Goal: Contribute content: Contribute content

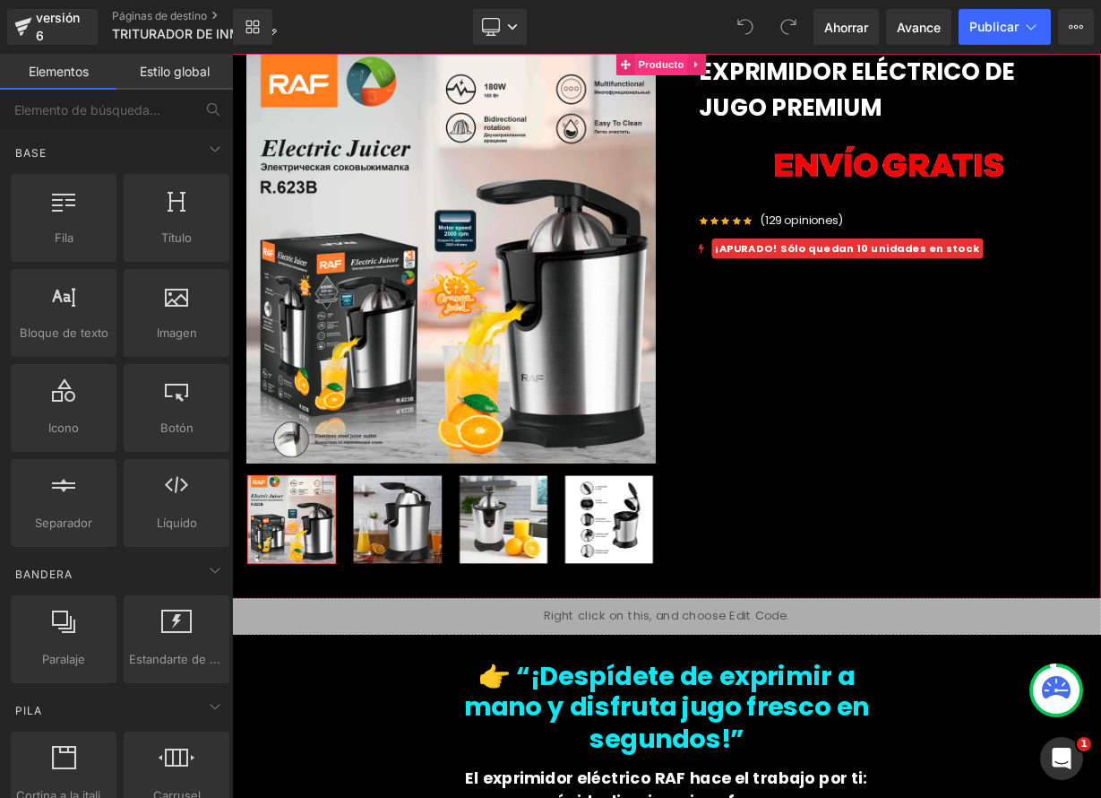
click at [763, 70] on font "Producto" at bounding box center [767, 67] width 57 height 14
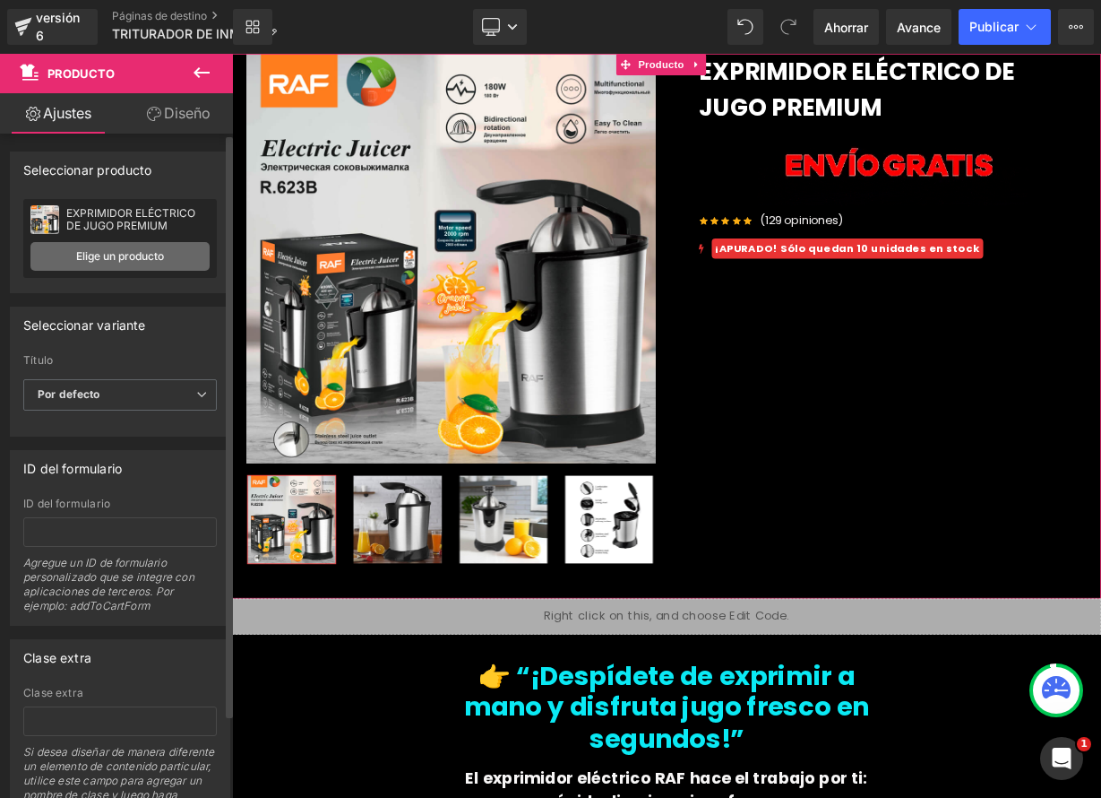
click at [150, 254] on font "Elige un producto" at bounding box center [120, 255] width 88 height 13
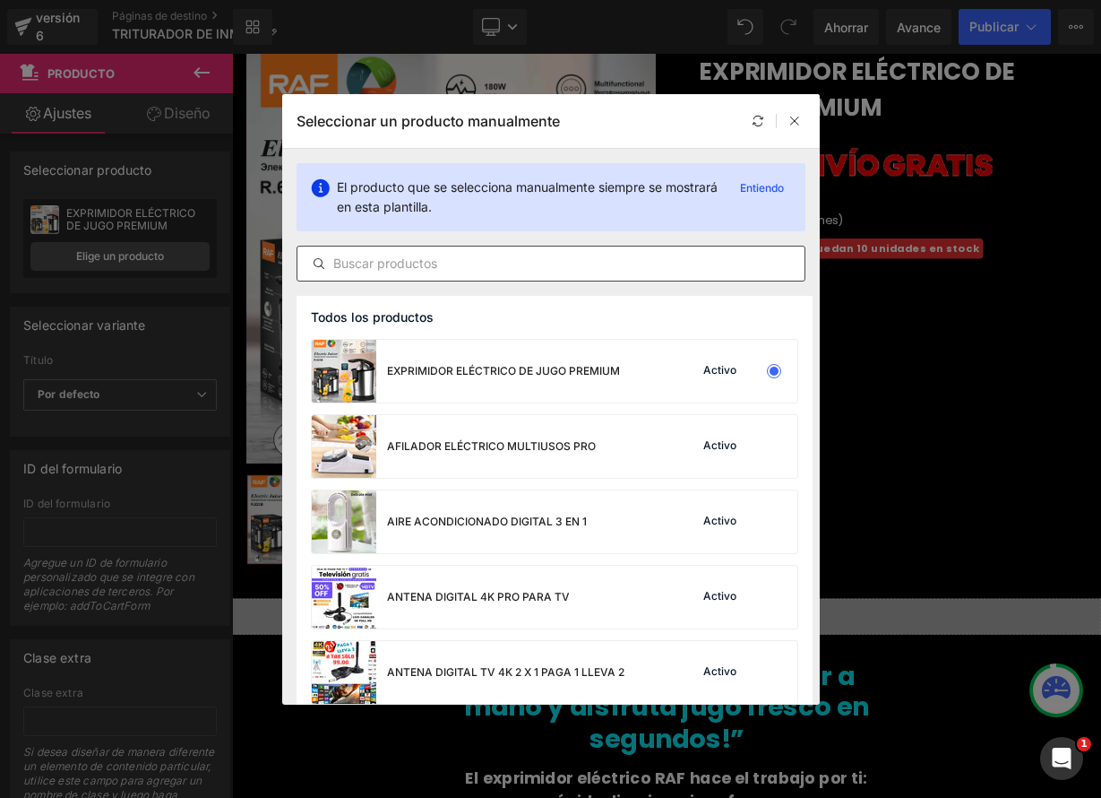
click at [469, 264] on input "text" at bounding box center [551, 264] width 507 height 22
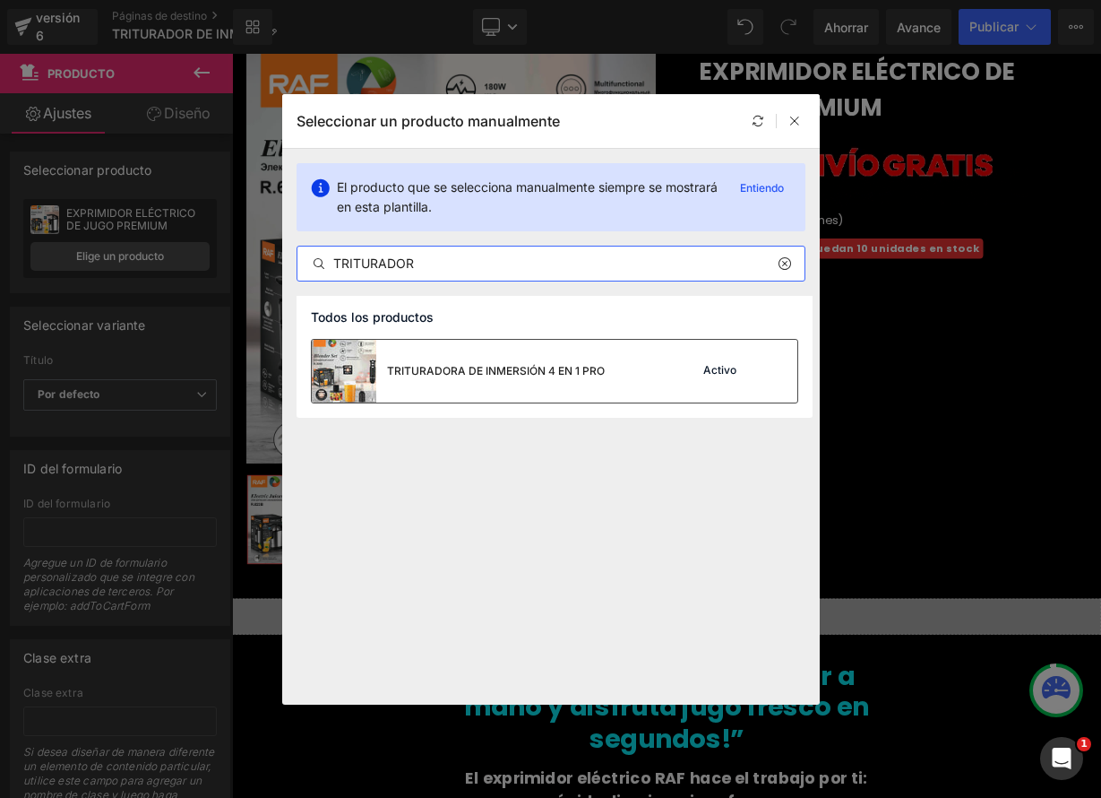
type input "TRITURADOR"
click at [493, 386] on div "TRITURADORA DE INMERSIÓN 4 EN 1 PRO" at bounding box center [458, 371] width 293 height 63
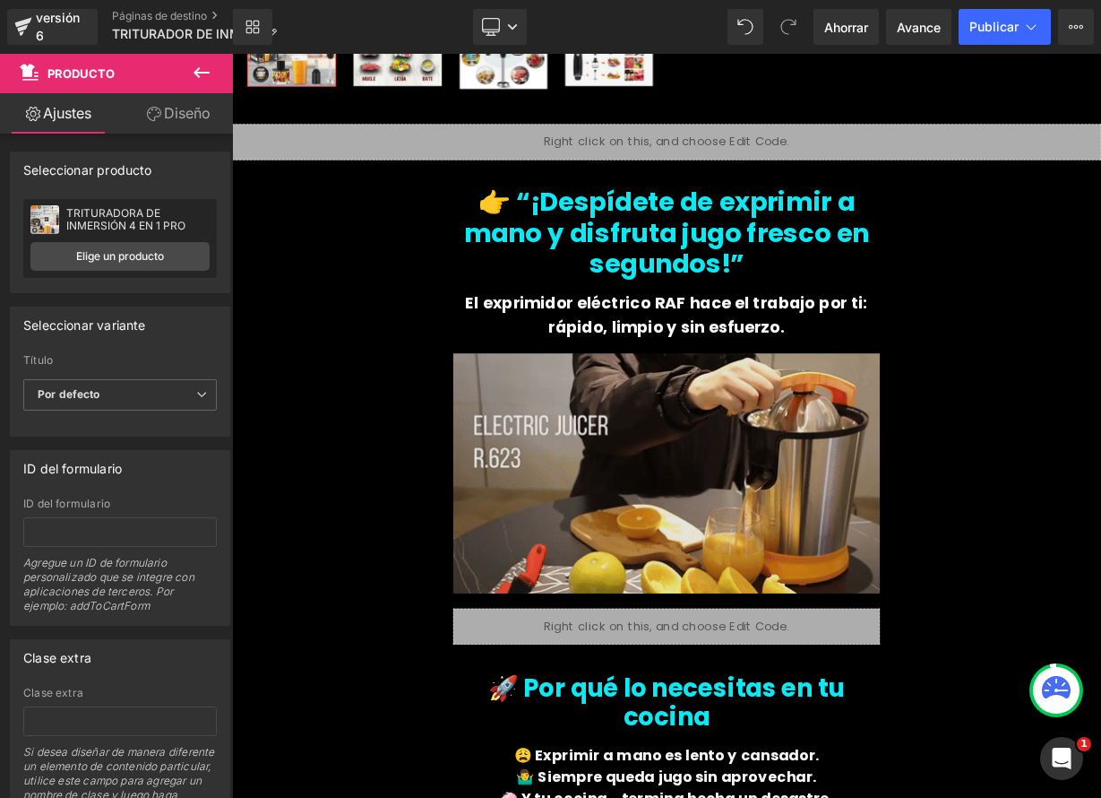
scroll to position [601, 0]
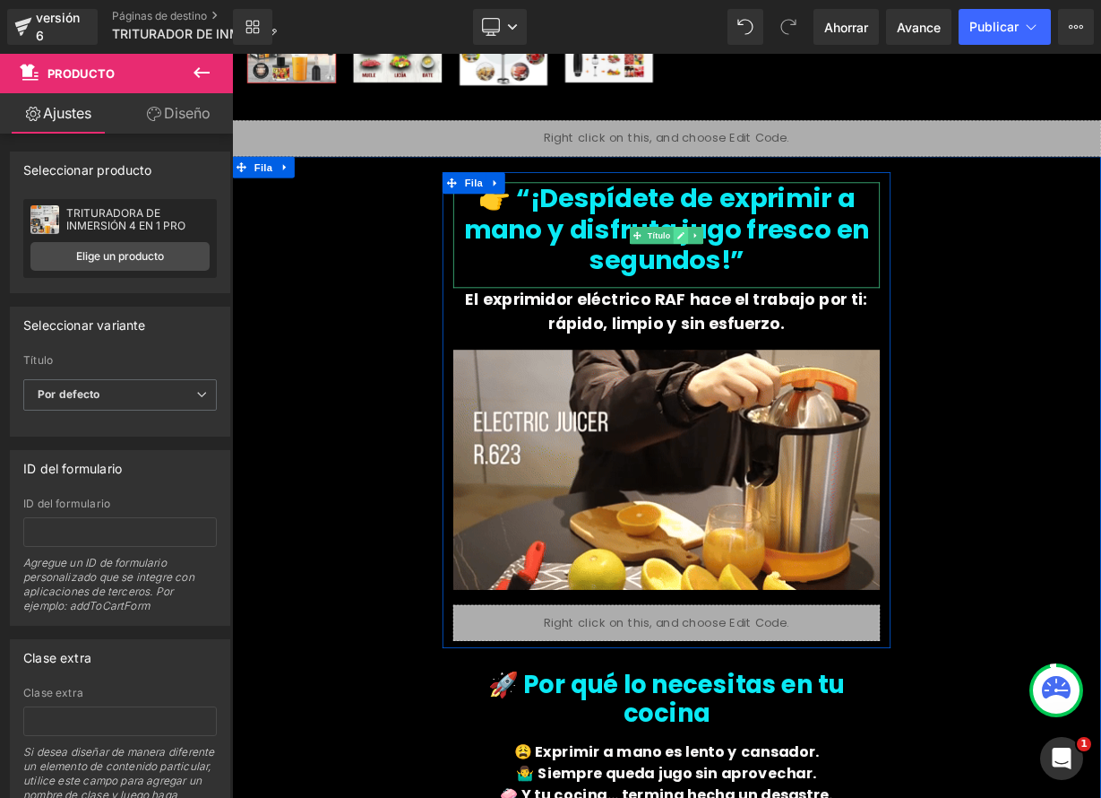
click at [783, 284] on link at bounding box center [792, 281] width 19 height 22
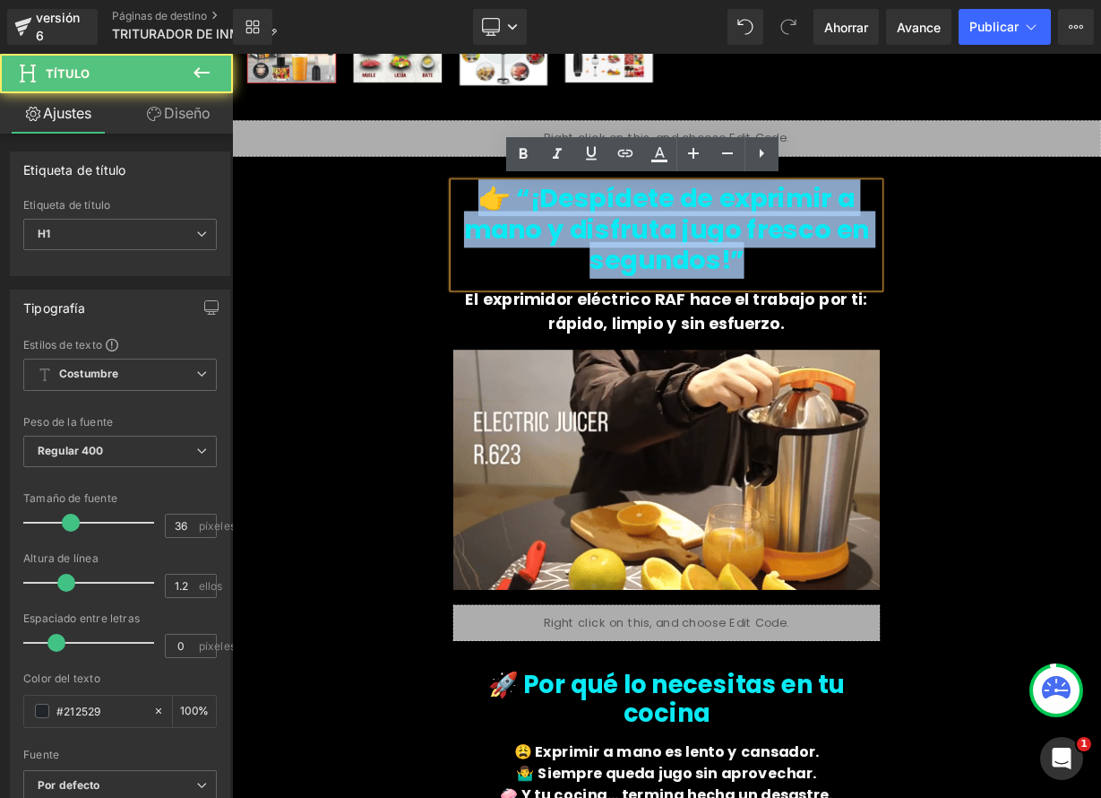
drag, startPoint x: 550, startPoint y: 240, endPoint x: 886, endPoint y: 332, distance: 348.3
click at [886, 332] on div "👉 “¡Despídete de exprimir a mano y disfruta jugo fresco en segundos!”" at bounding box center [774, 280] width 532 height 132
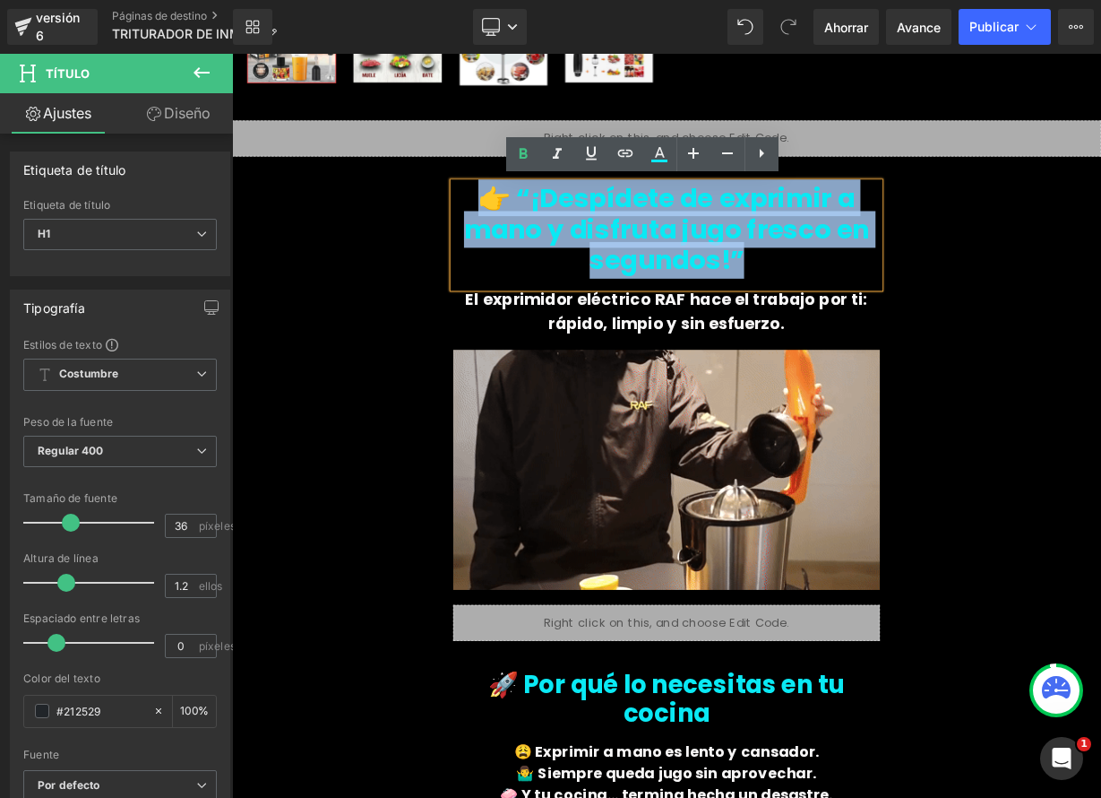
paste div
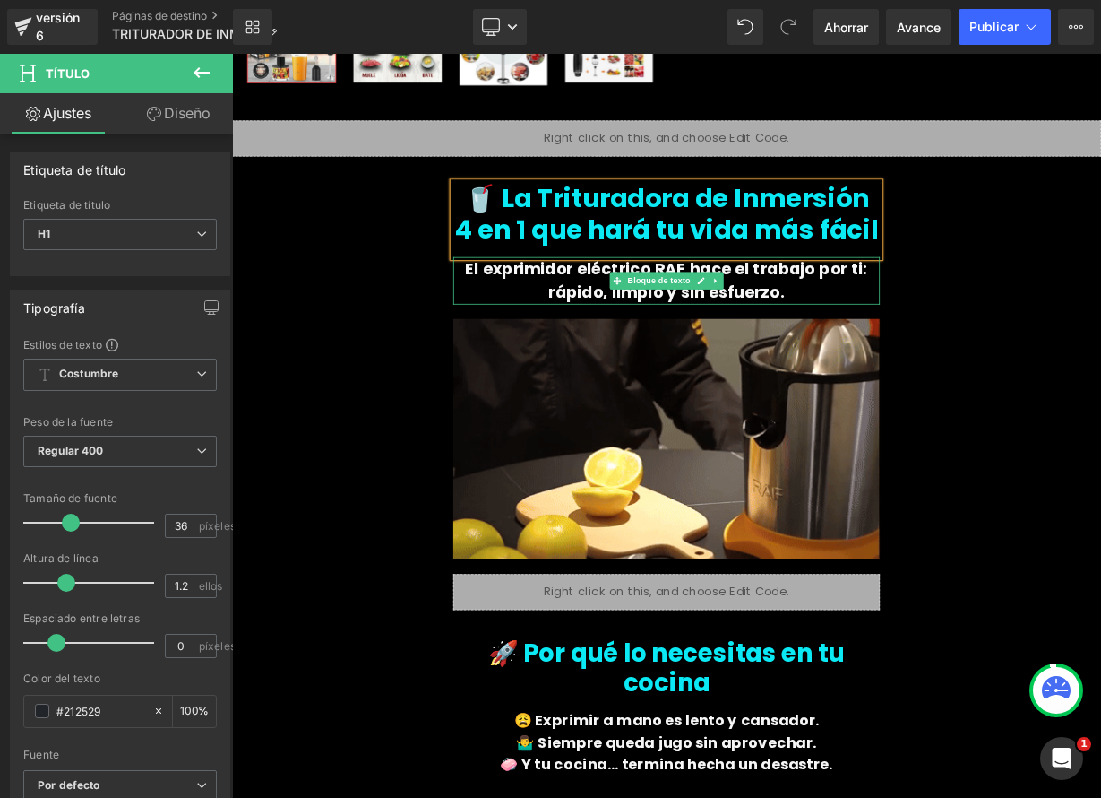
drag, startPoint x: 810, startPoint y: 332, endPoint x: 782, endPoint y: 352, distance: 34.6
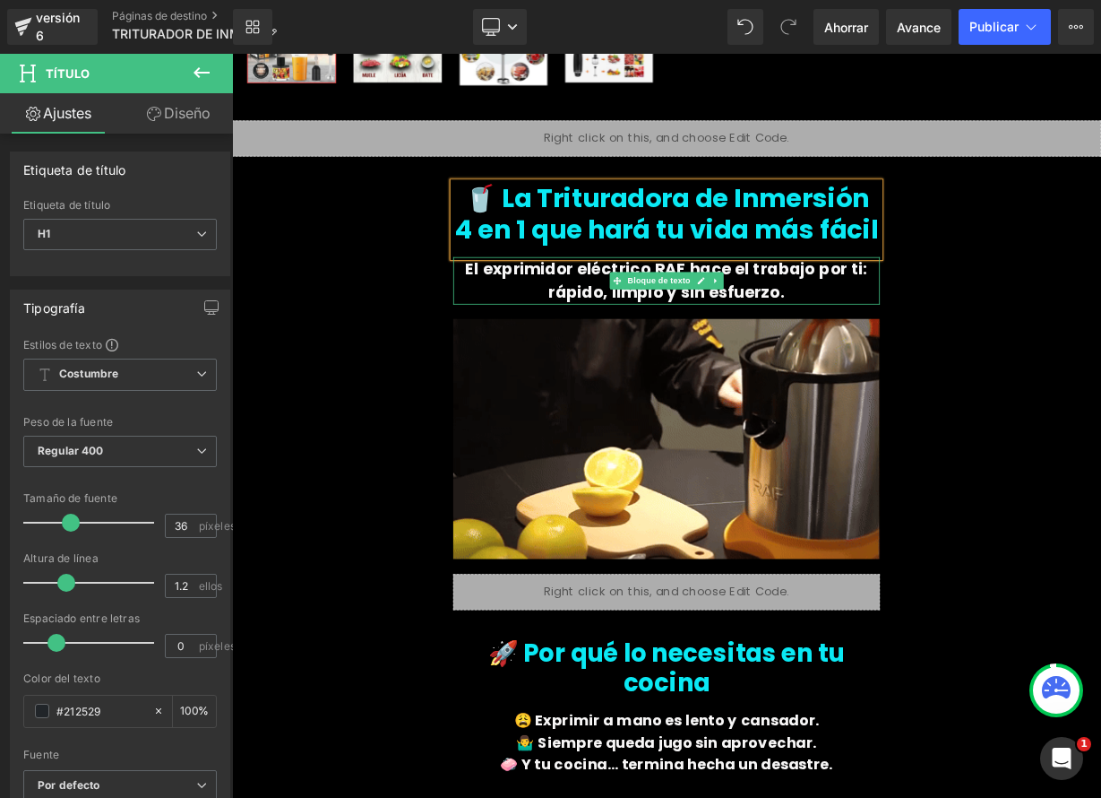
click at [812, 333] on icon at bounding box center [817, 337] width 10 height 11
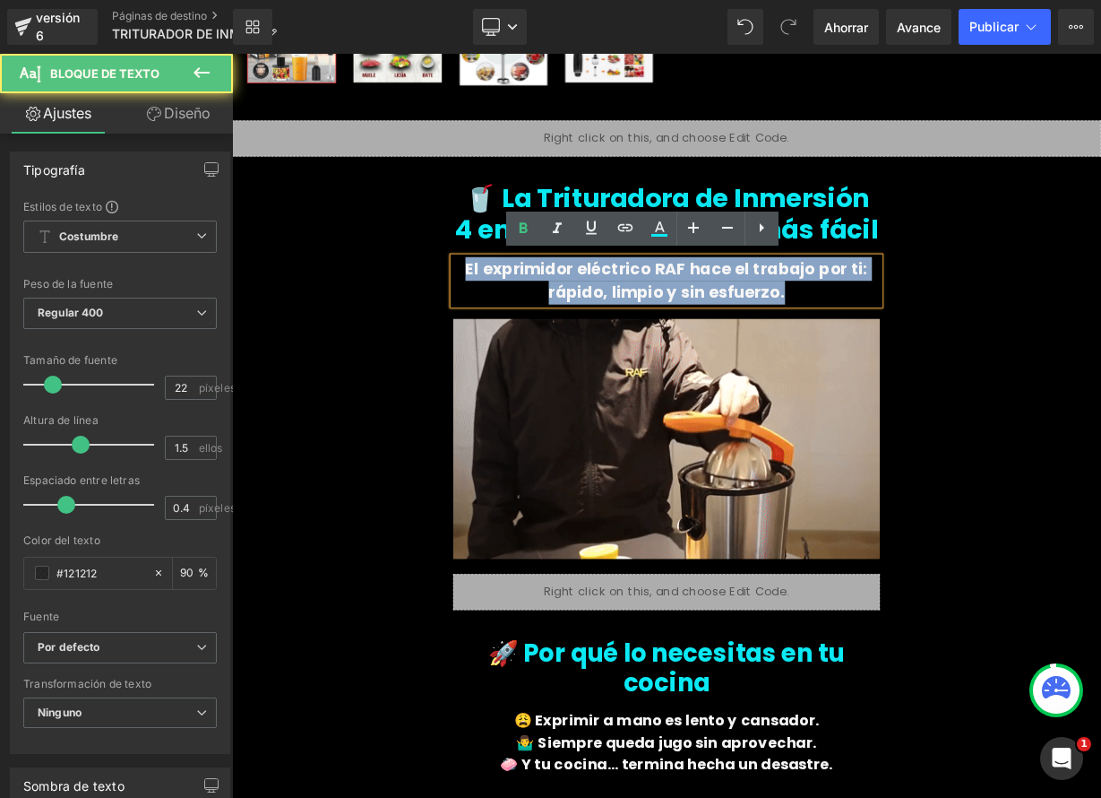
drag, startPoint x: 523, startPoint y: 317, endPoint x: 947, endPoint y: 341, distance: 424.5
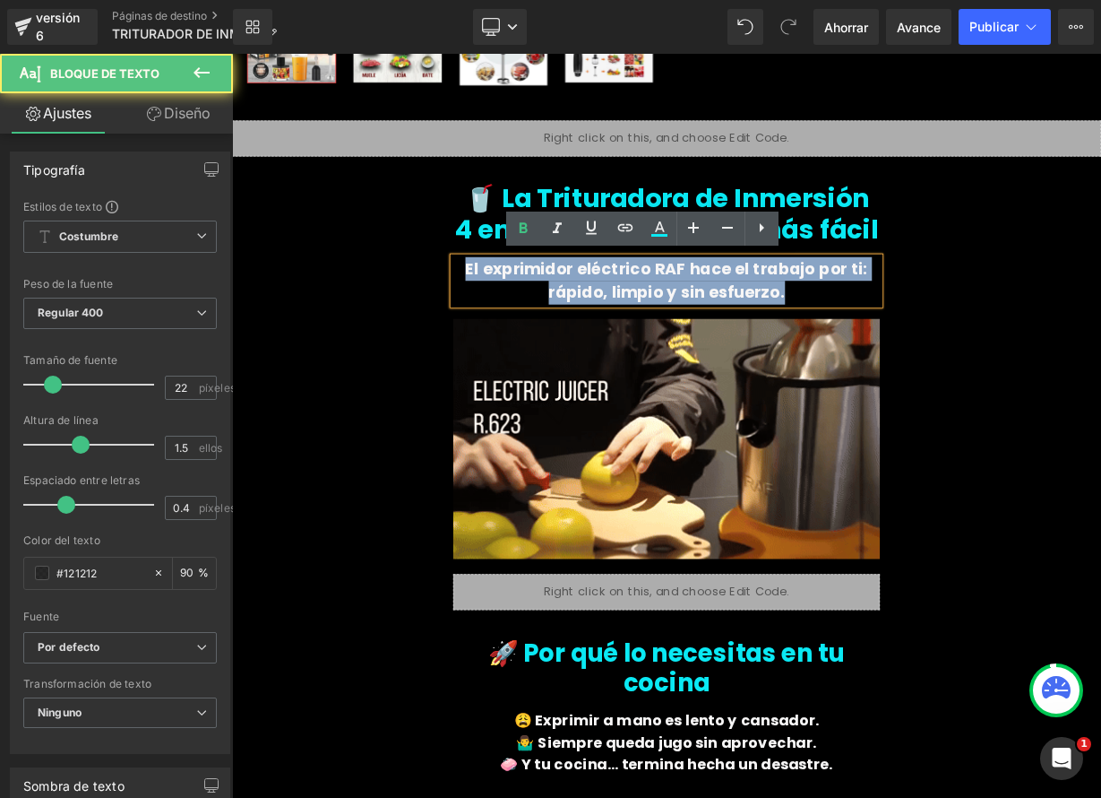
click at [947, 341] on p "El exprimidor eléctrico RAF hace el trabajo por ti: rápido, limpio y sin esfuer…" at bounding box center [774, 336] width 532 height 59
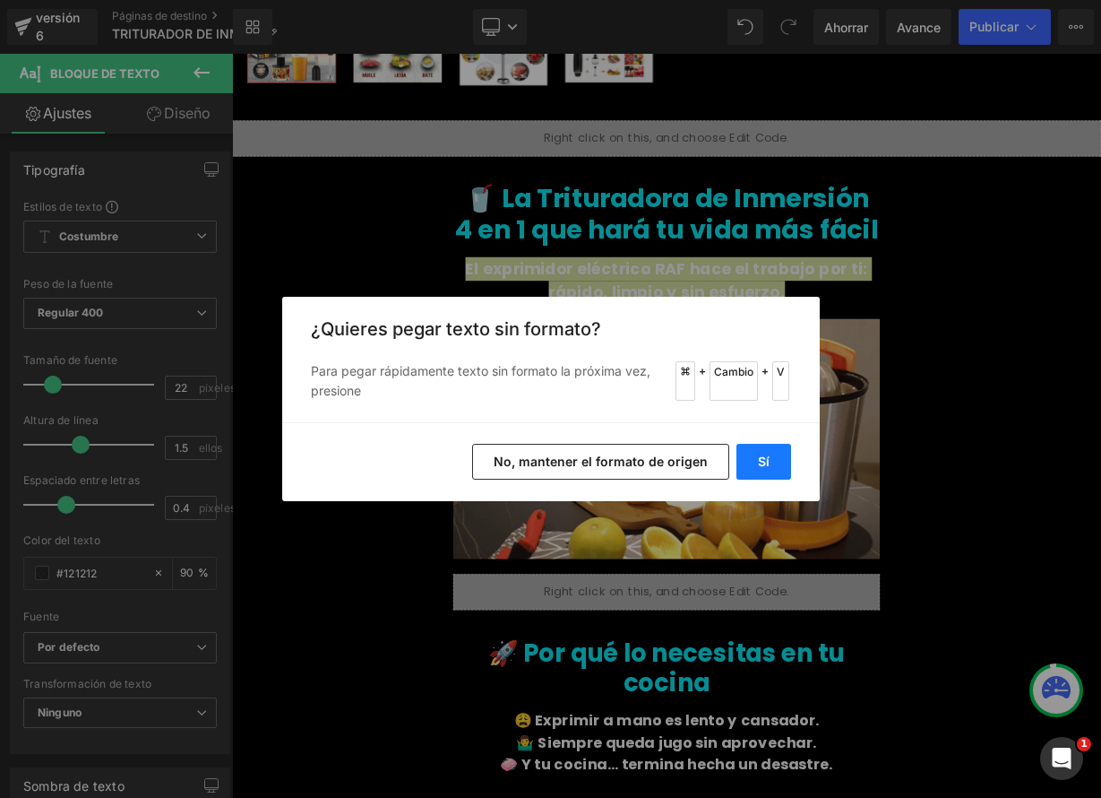
click at [760, 459] on font "Sí" at bounding box center [764, 460] width 12 height 15
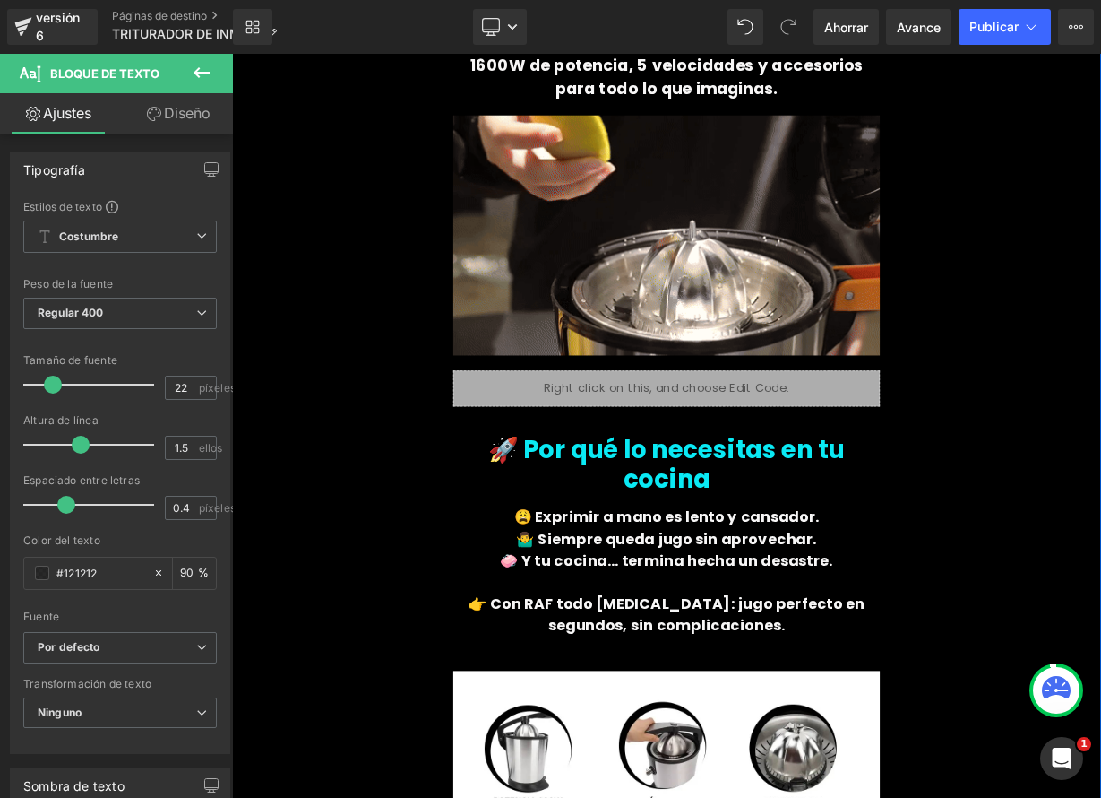
scroll to position [855, 0]
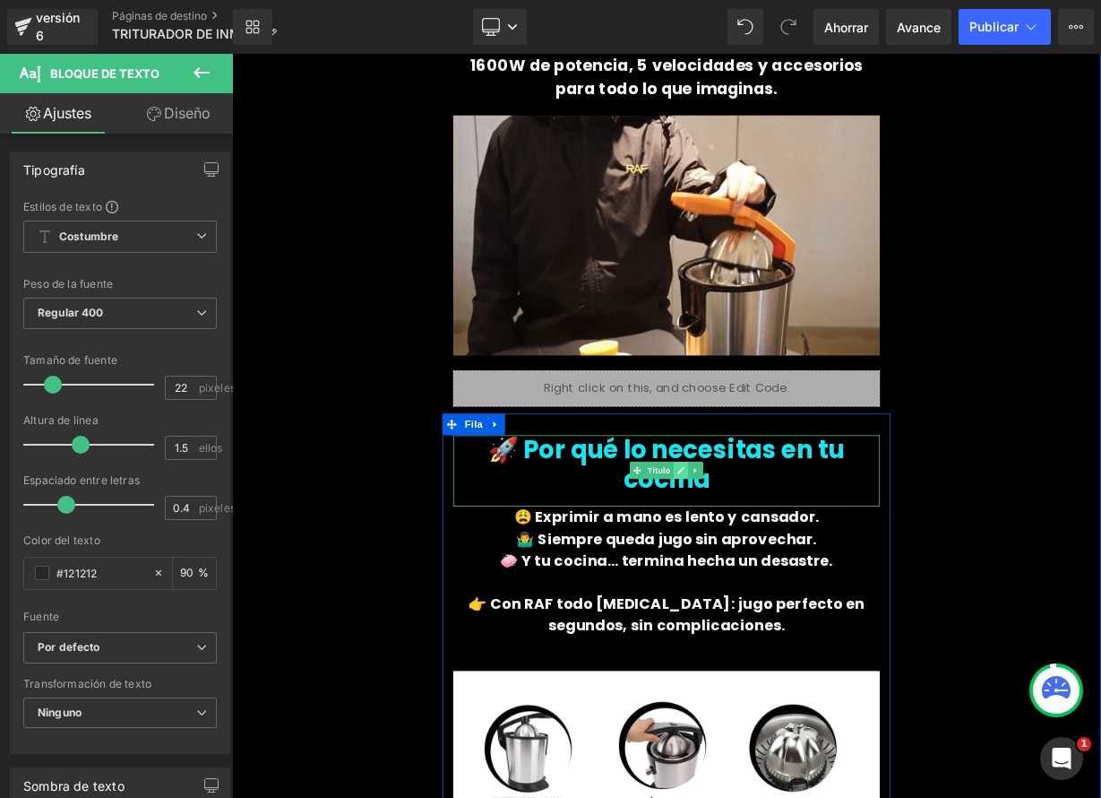
click at [787, 568] on icon at bounding box center [792, 573] width 10 height 11
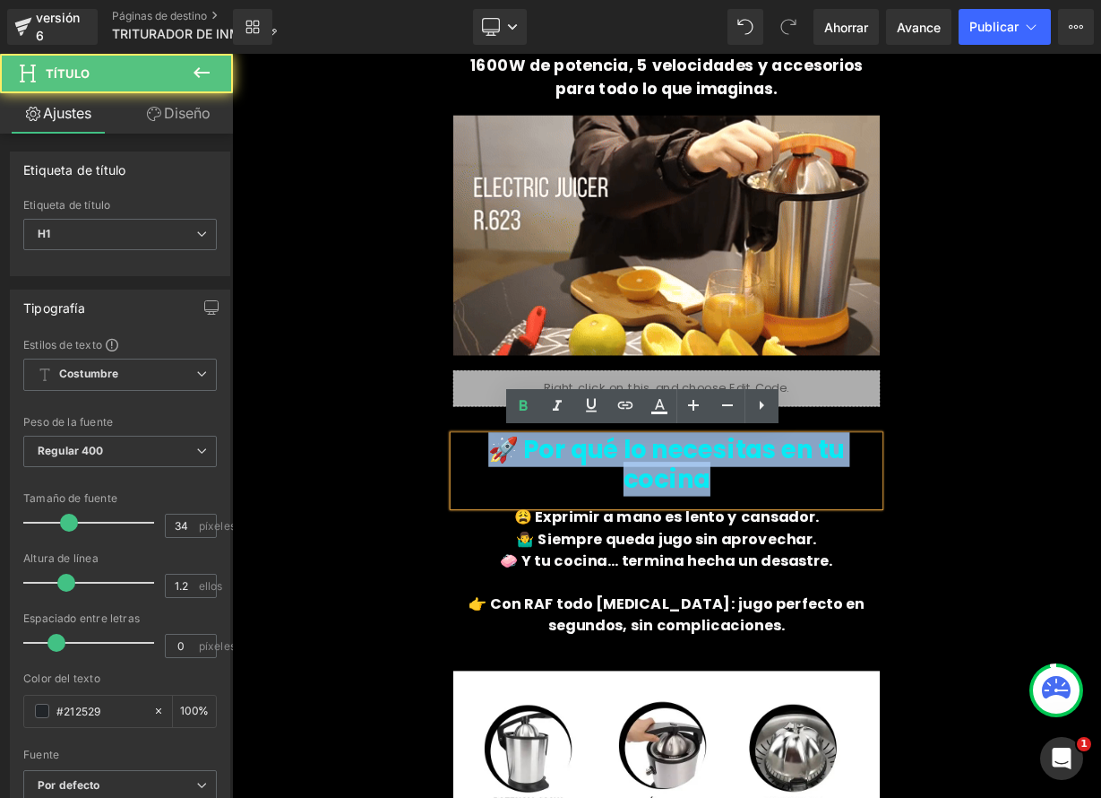
drag, startPoint x: 509, startPoint y: 553, endPoint x: 1048, endPoint y: 558, distance: 538.6
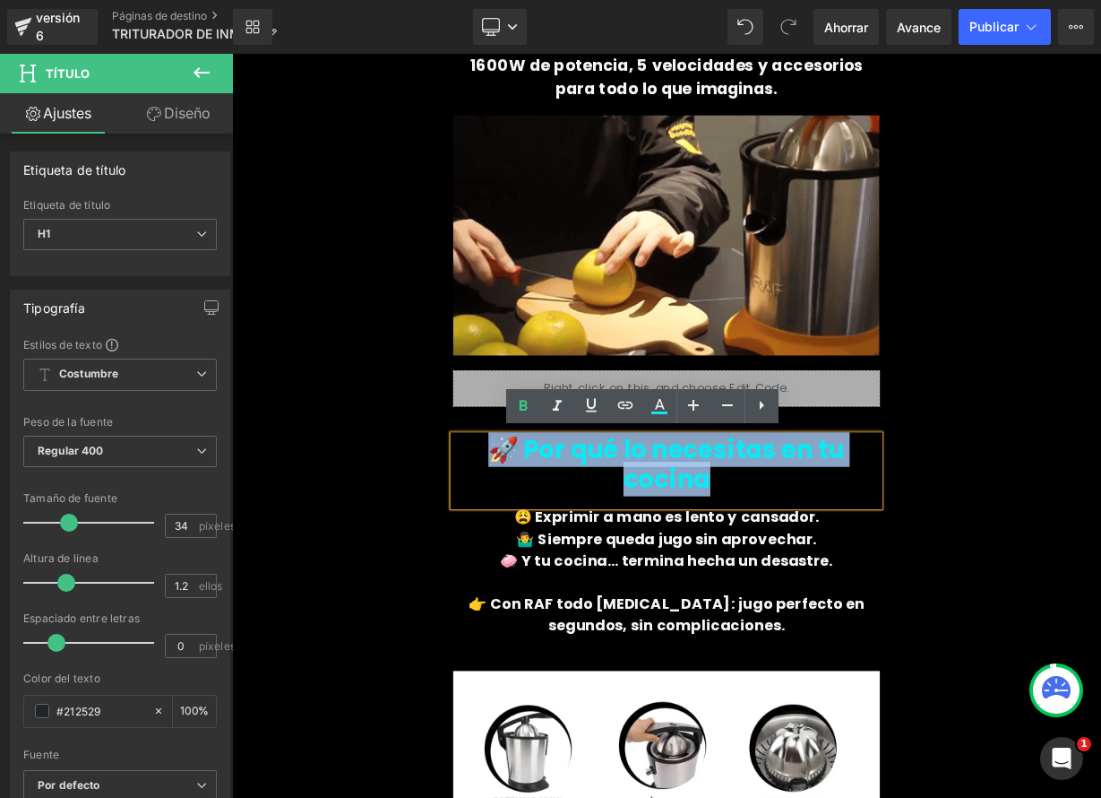
paste div
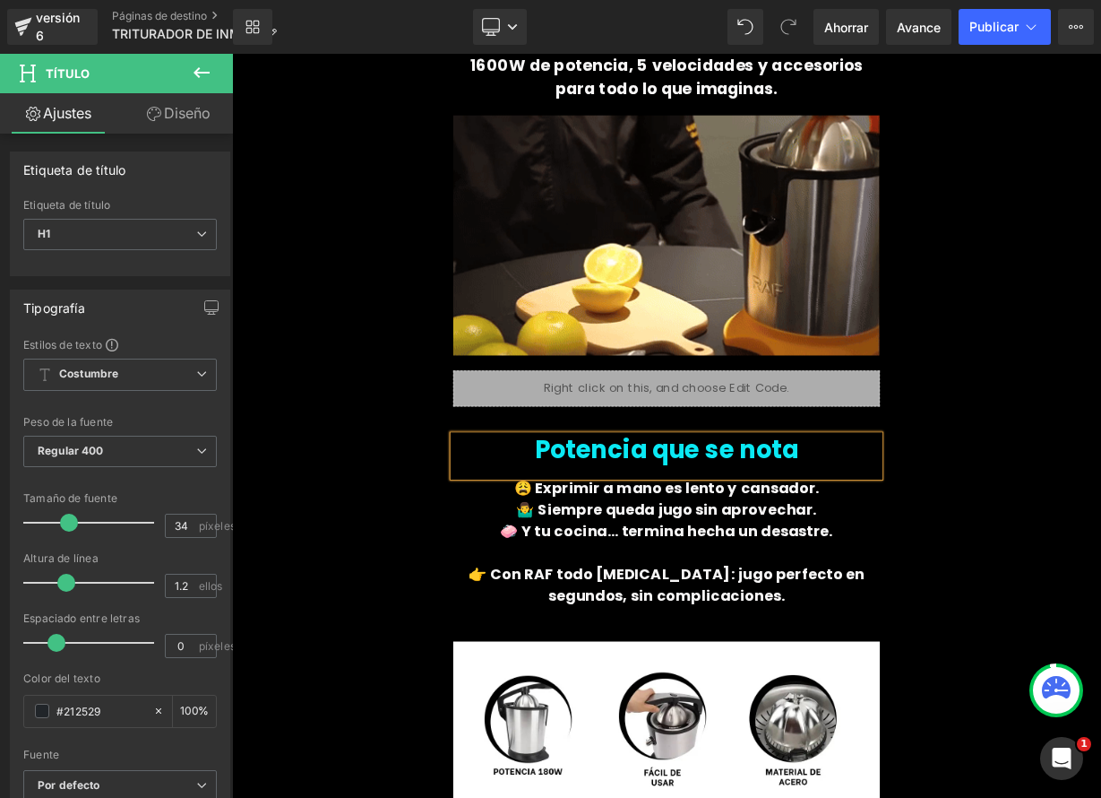
click at [604, 540] on h1 "Potencia que se nota" at bounding box center [774, 548] width 532 height 37
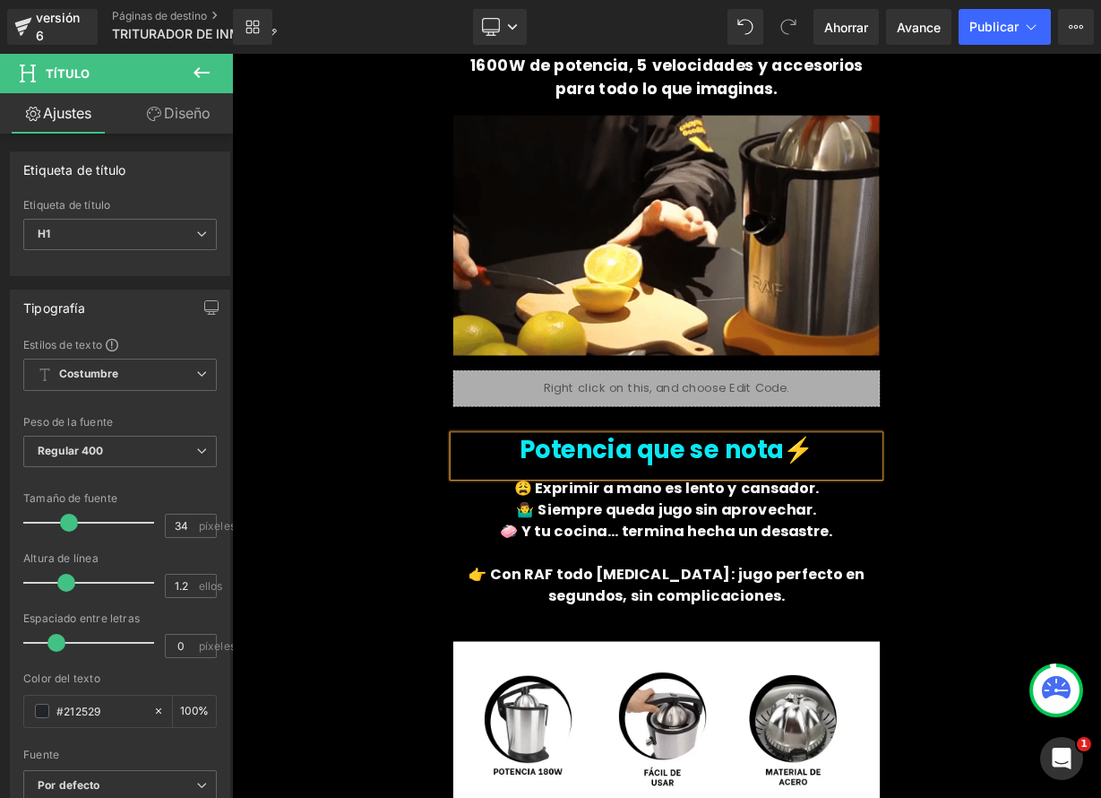
click at [604, 539] on font "Potencia que se nota⚡" at bounding box center [774, 547] width 367 height 43
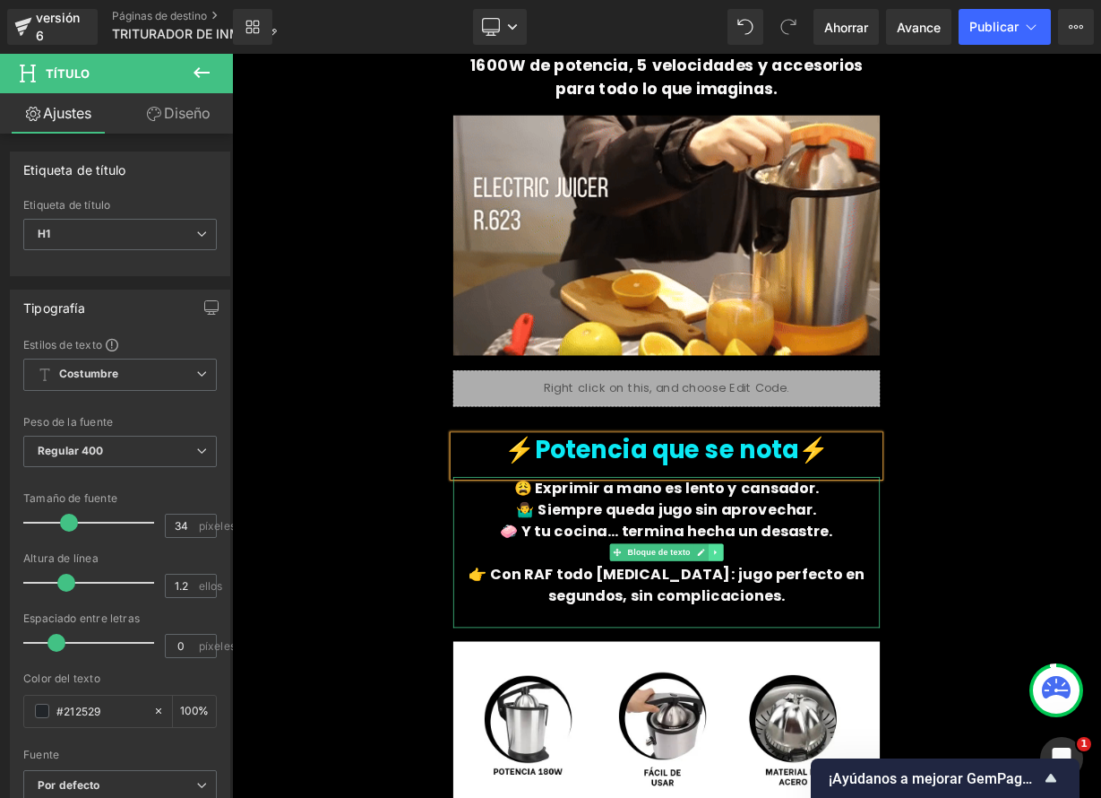
click at [831, 672] on icon at bounding box center [836, 675] width 10 height 11
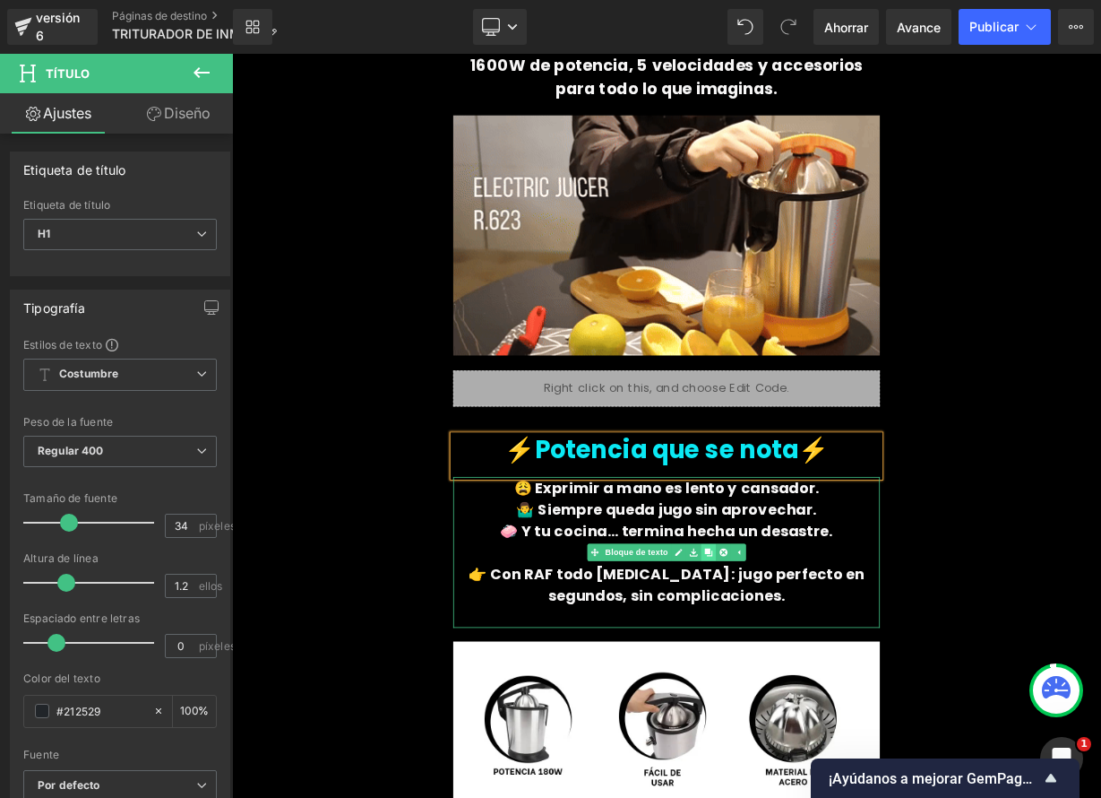
click at [825, 676] on link at bounding box center [826, 676] width 19 height 22
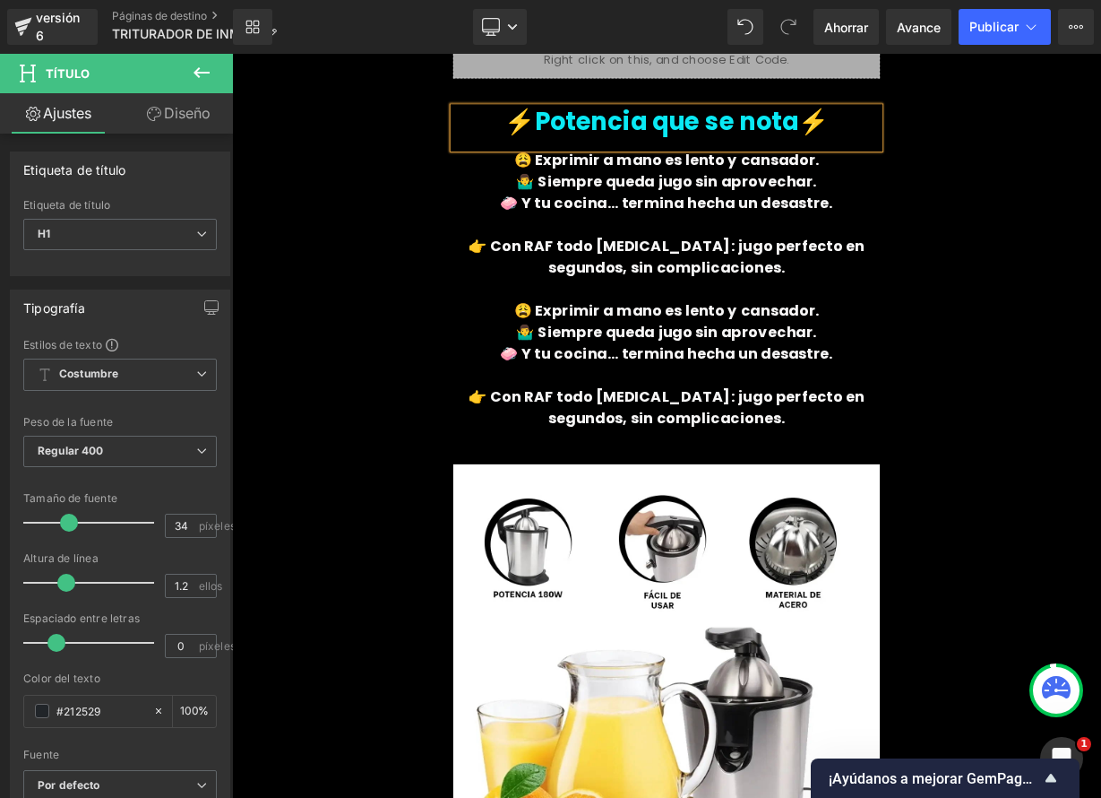
scroll to position [1260, 0]
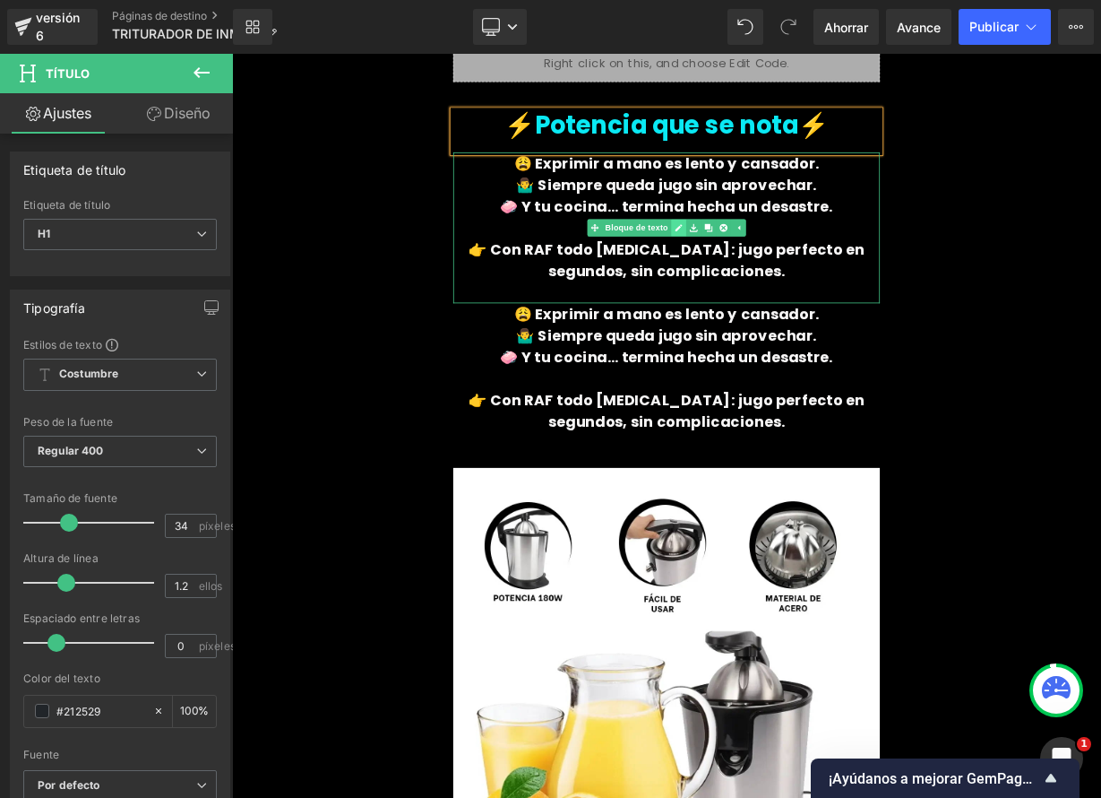
click at [784, 267] on icon at bounding box center [789, 270] width 10 height 11
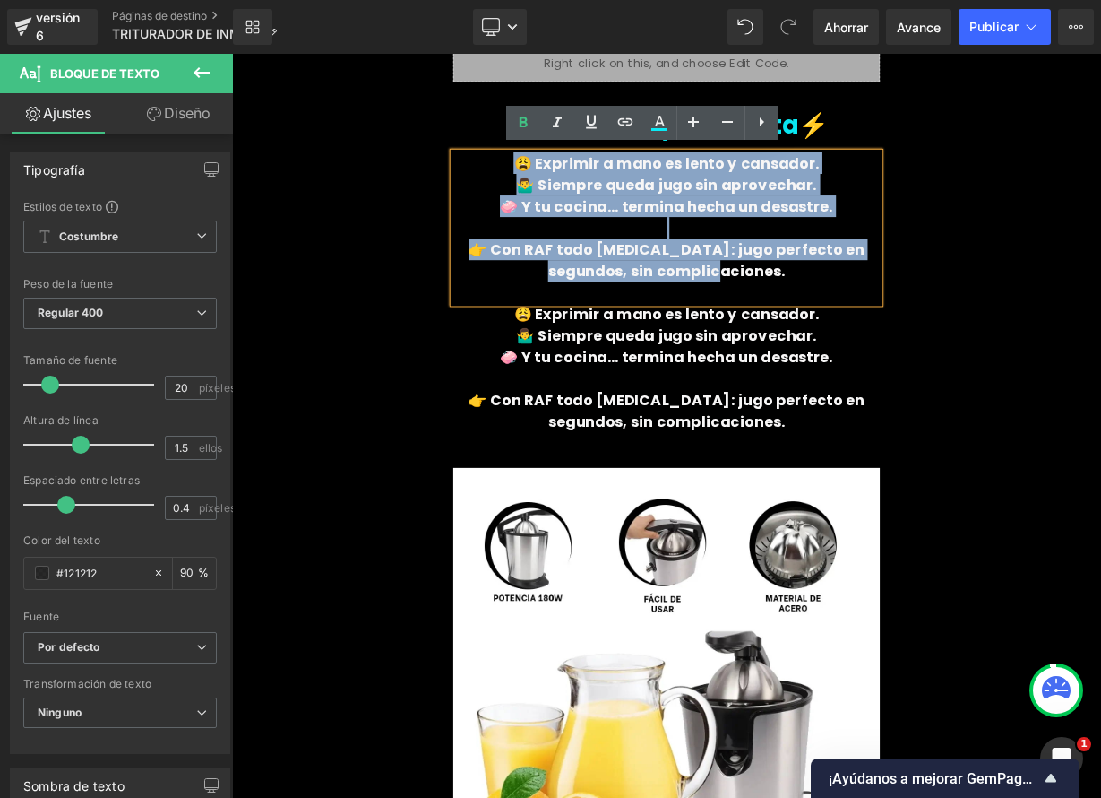
drag, startPoint x: 610, startPoint y: 192, endPoint x: 901, endPoint y: 318, distance: 316.6
click at [901, 318] on div "😩 Exprimir a mano es lento y cansador. 🤷‍♂️ Siempre queda jugo sin aprovechar. …" at bounding box center [774, 271] width 532 height 188
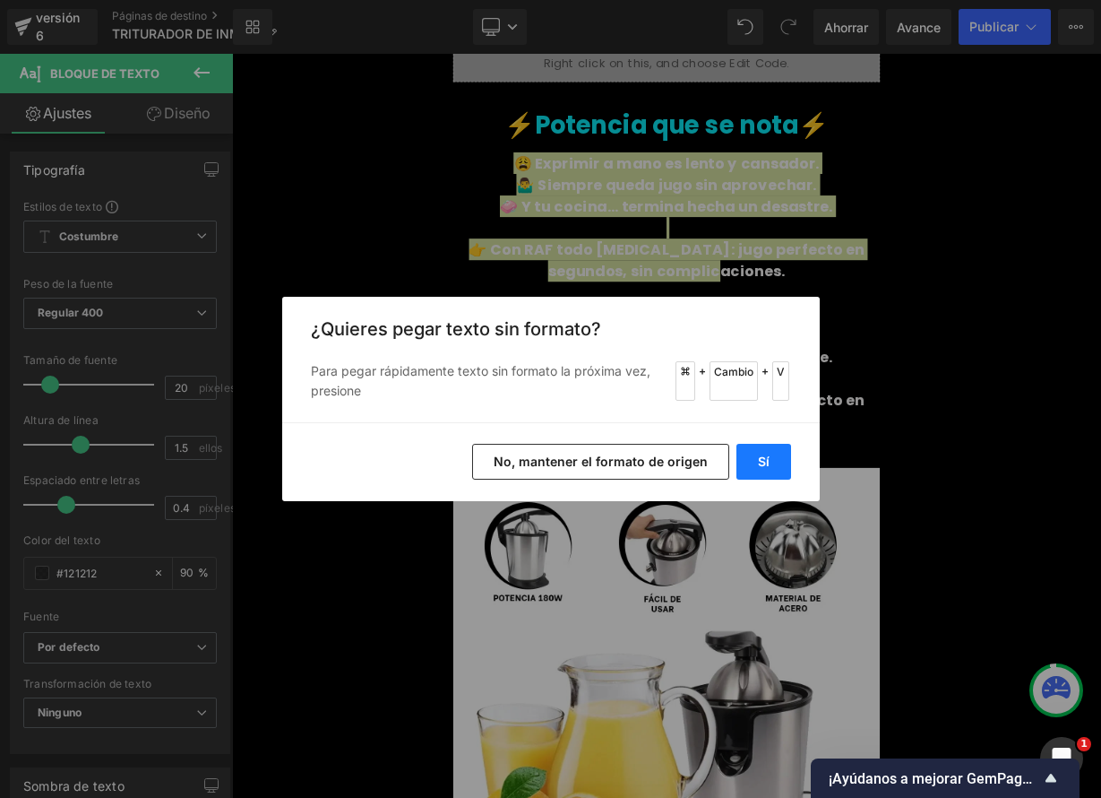
drag, startPoint x: 758, startPoint y: 453, endPoint x: 657, endPoint y: 498, distance: 110.7
click at [759, 453] on font "Sí" at bounding box center [764, 460] width 12 height 15
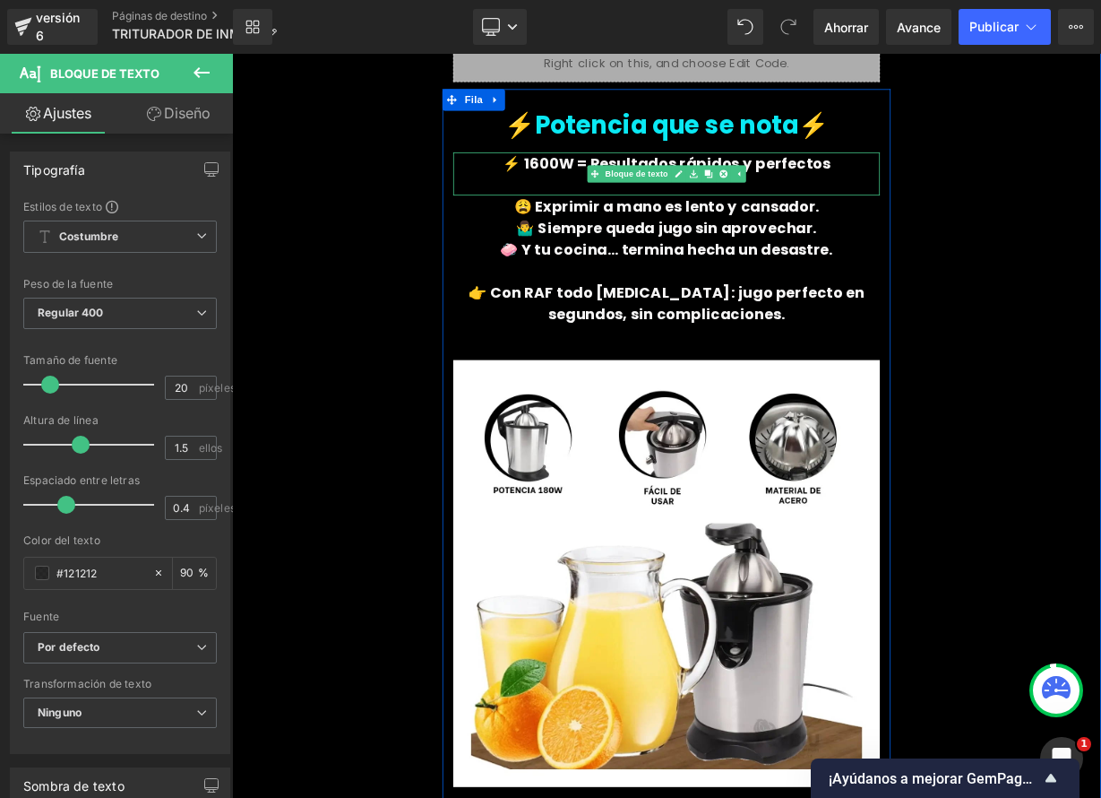
click at [957, 191] on font "⚡ 1600W = Resultados rápidos y perfectos" at bounding box center [775, 189] width 410 height 25
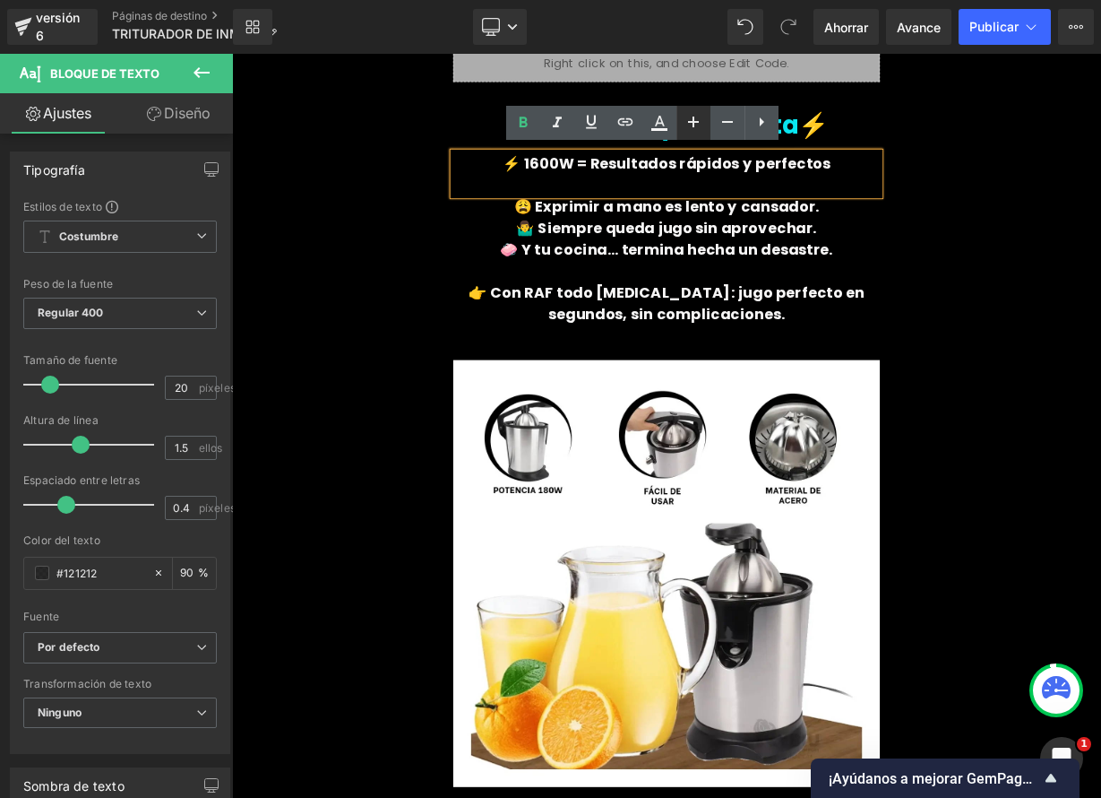
click at [701, 125] on icon at bounding box center [694, 122] width 22 height 22
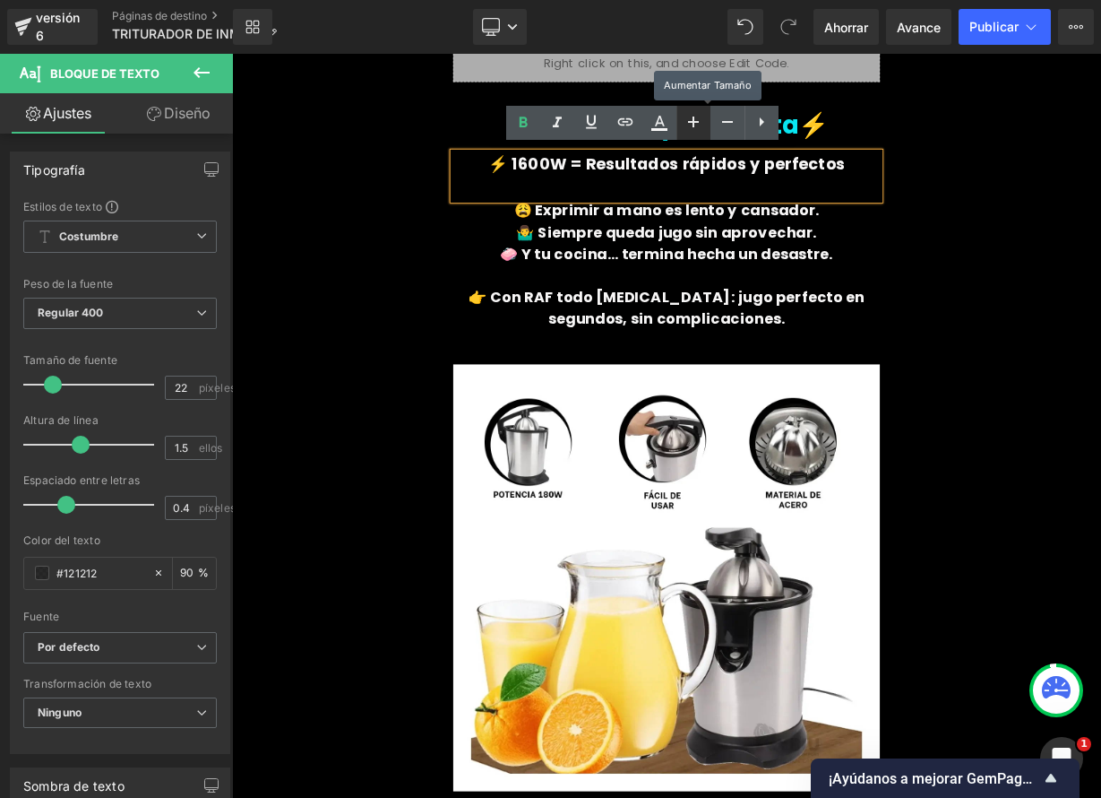
click at [700, 125] on icon at bounding box center [694, 122] width 22 height 22
type input "24"
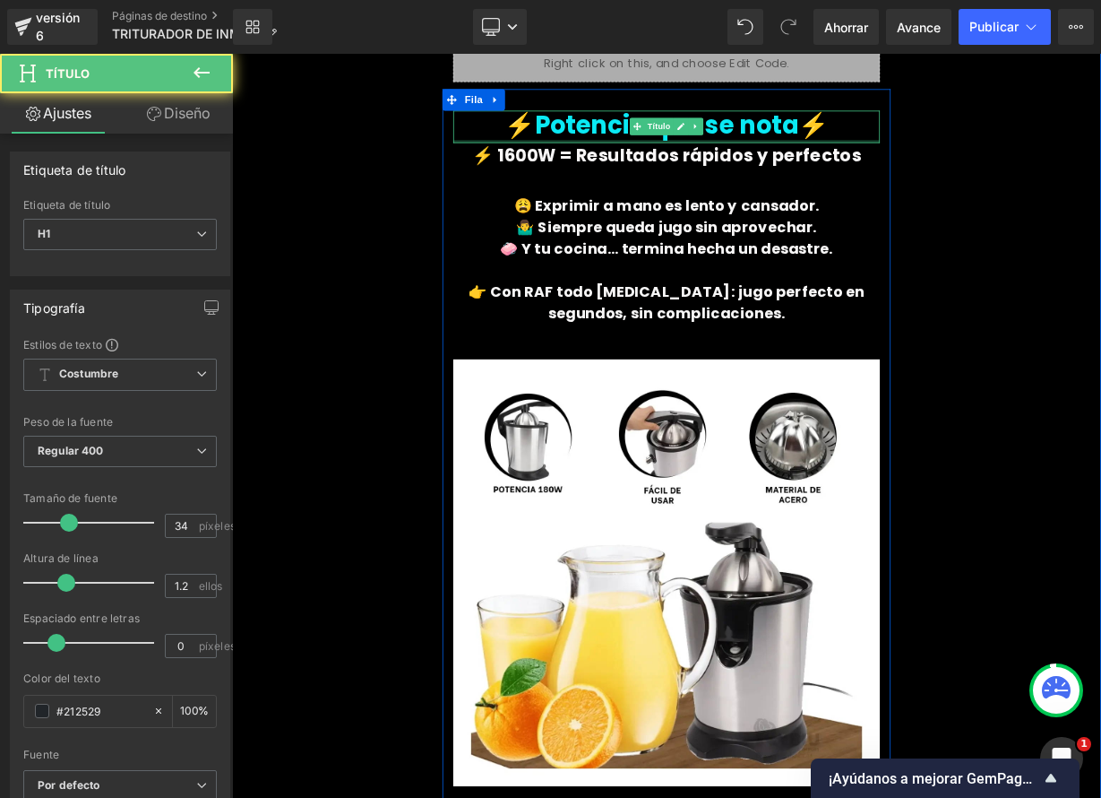
drag, startPoint x: 776, startPoint y: 171, endPoint x: 776, endPoint y: 160, distance: 11.6
click at [776, 161] on div at bounding box center [774, 163] width 532 height 4
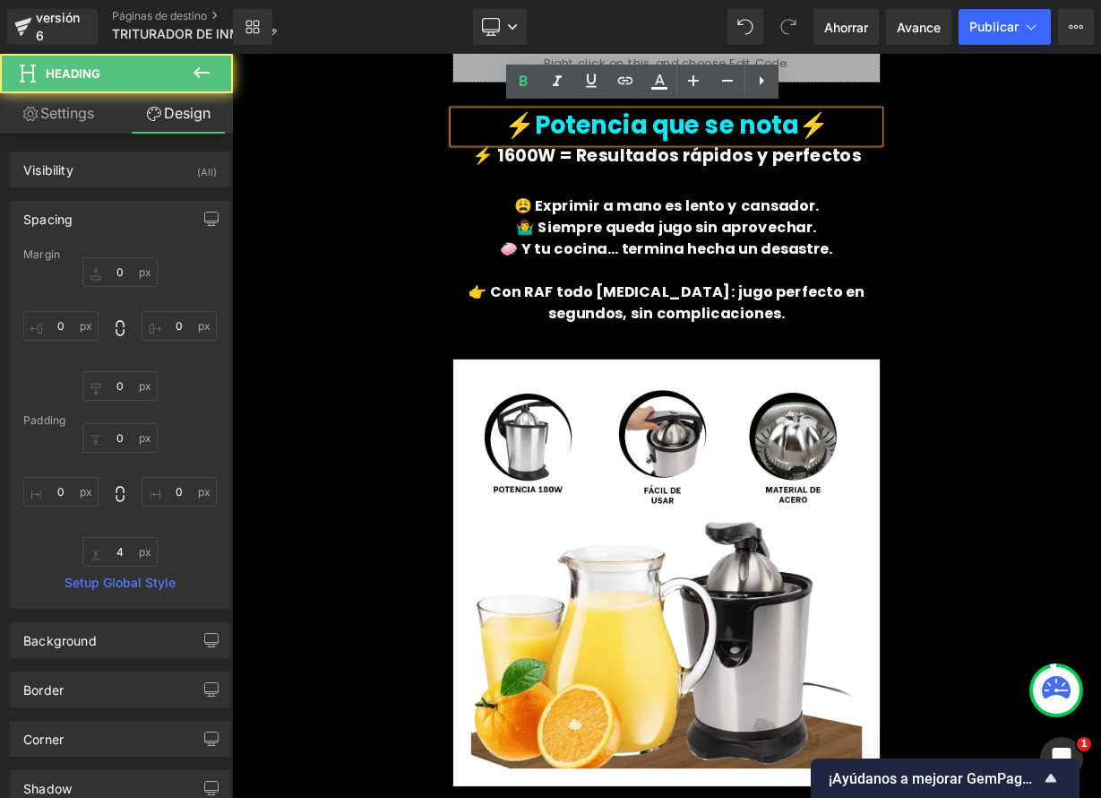
click at [995, 189] on p "⚡ 1600W = Resultados rápidos y perfectos" at bounding box center [774, 181] width 532 height 32
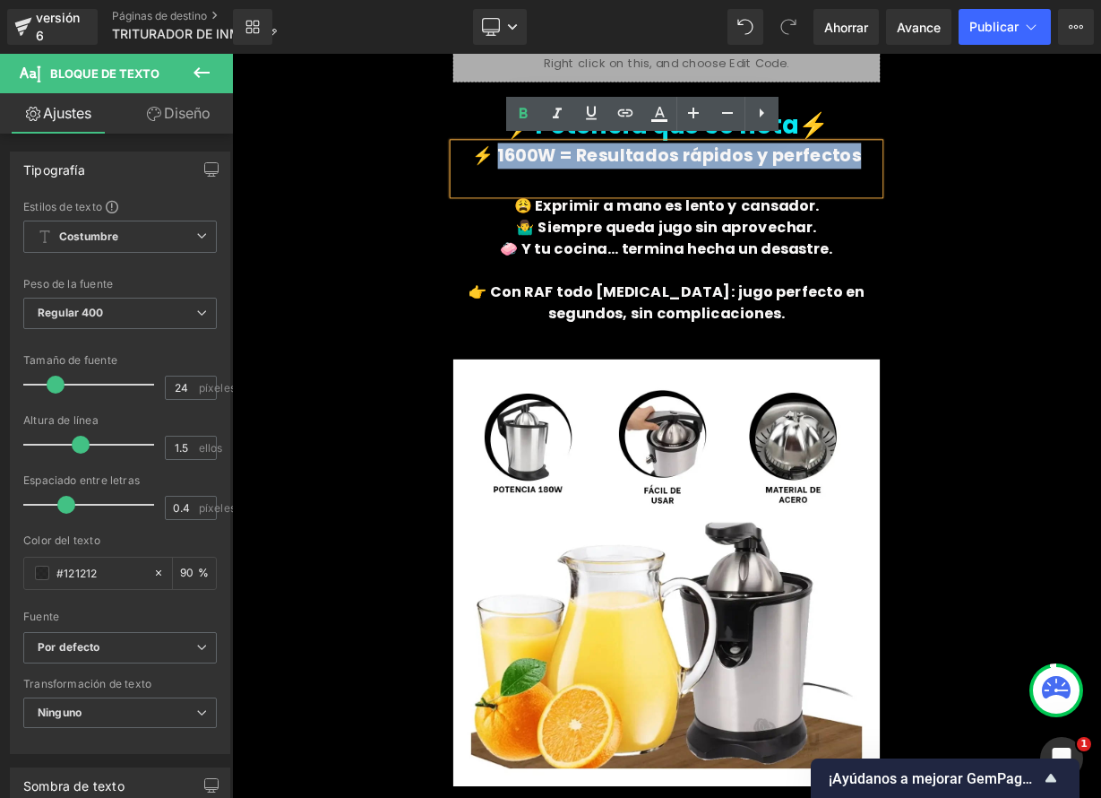
drag, startPoint x: 1006, startPoint y: 184, endPoint x: 574, endPoint y: 180, distance: 432.8
click at [573, 182] on p "⚡ 1600W = Resultados rápidos y perfectos" at bounding box center [774, 181] width 532 height 32
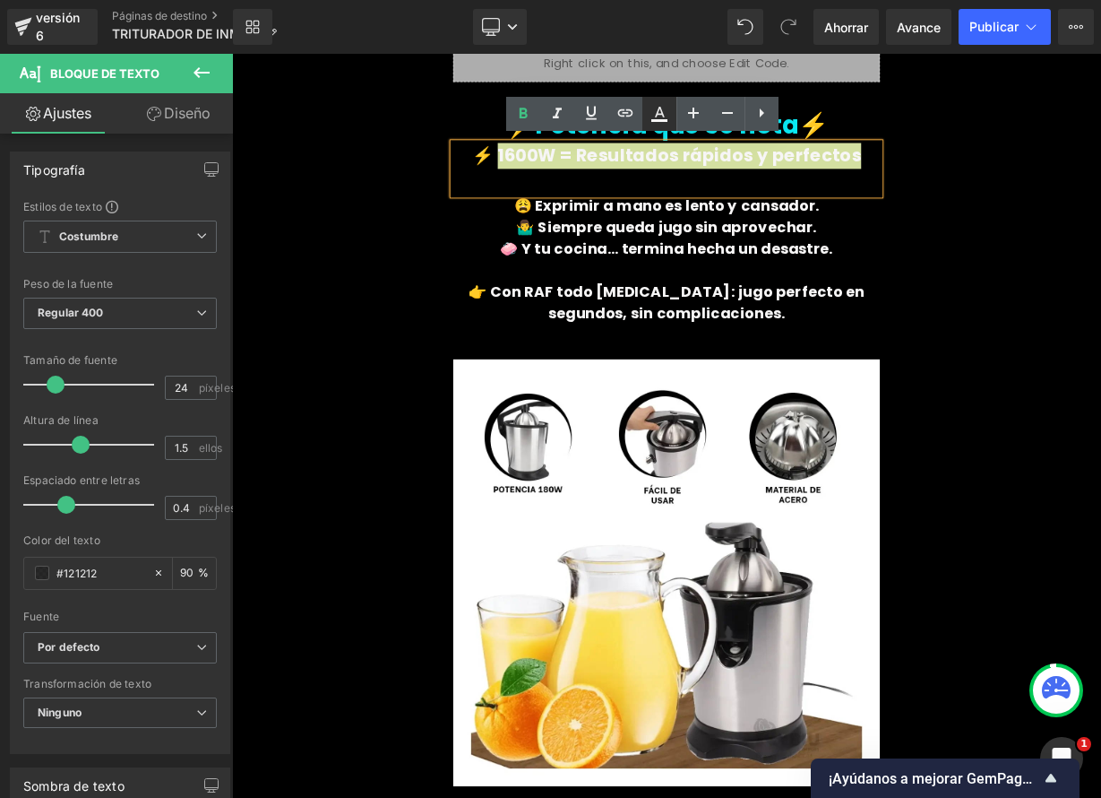
click at [657, 117] on icon at bounding box center [660, 114] width 22 height 22
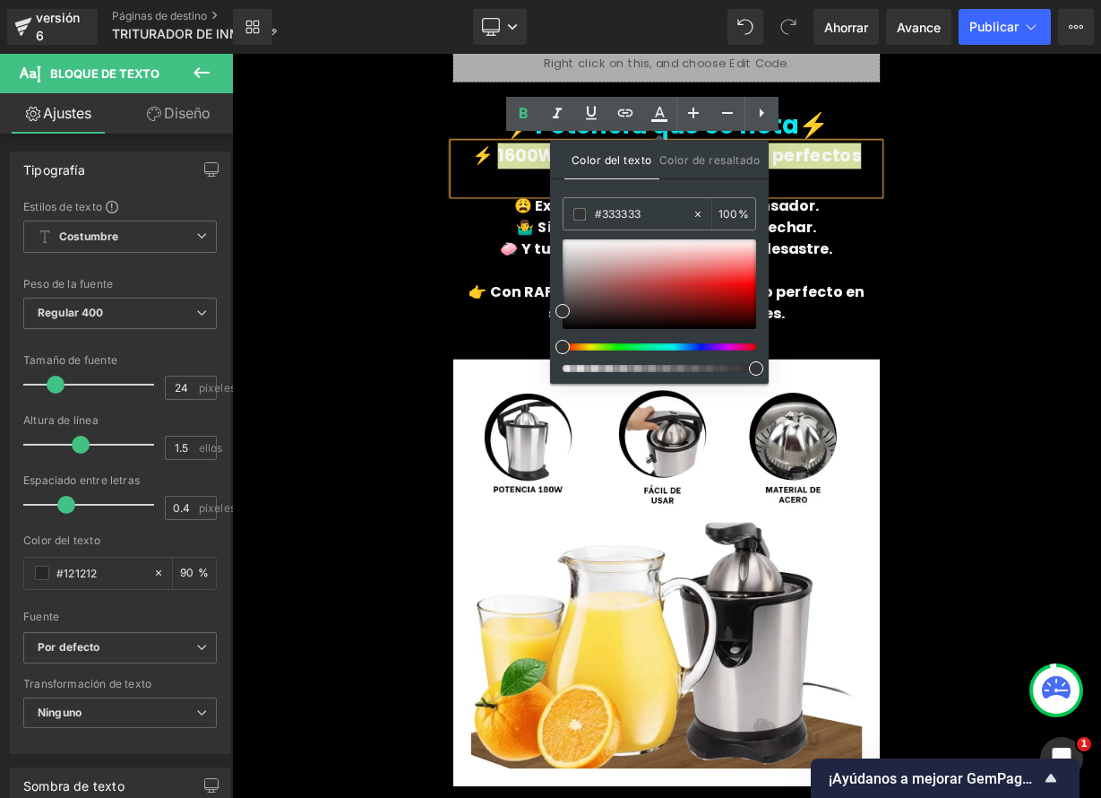
click at [591, 348] on div at bounding box center [653, 346] width 194 height 7
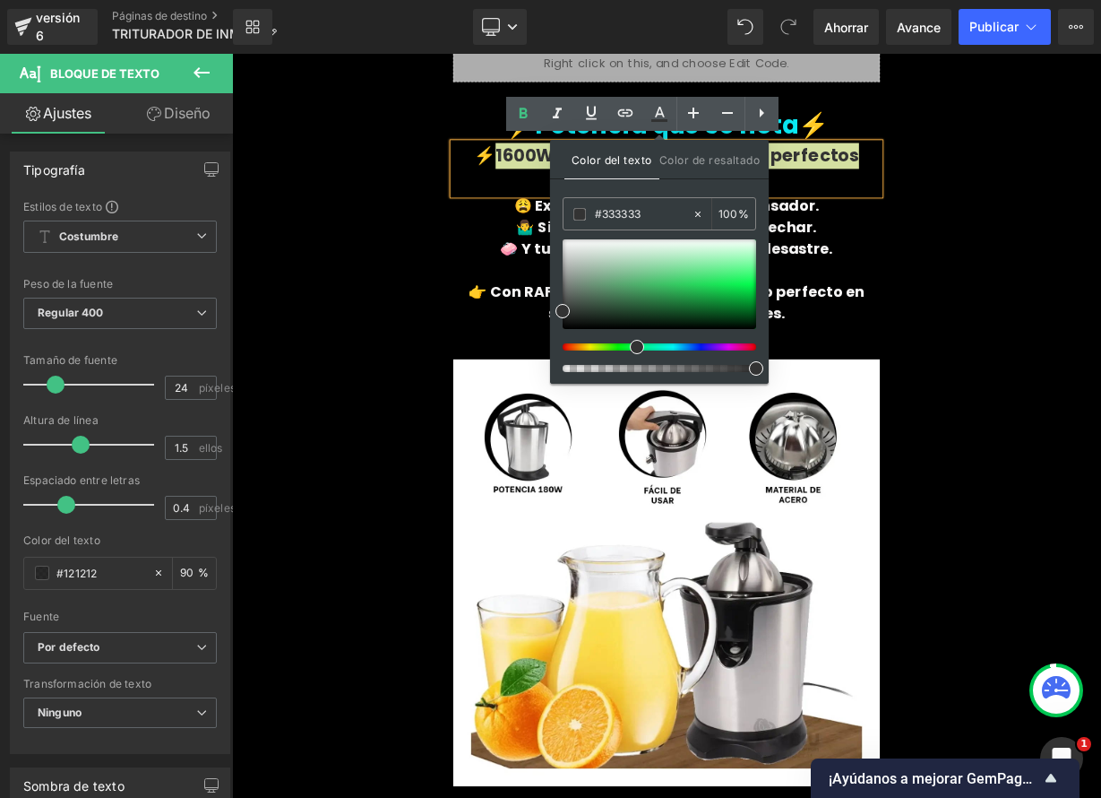
drag, startPoint x: 595, startPoint y: 349, endPoint x: 628, endPoint y: 349, distance: 33.2
click at [628, 349] on div at bounding box center [653, 346] width 194 height 7
type input "#38ea73"
drag, startPoint x: 571, startPoint y: 312, endPoint x: 724, endPoint y: 280, distance: 156.4
click at [724, 280] on span at bounding box center [720, 278] width 14 height 14
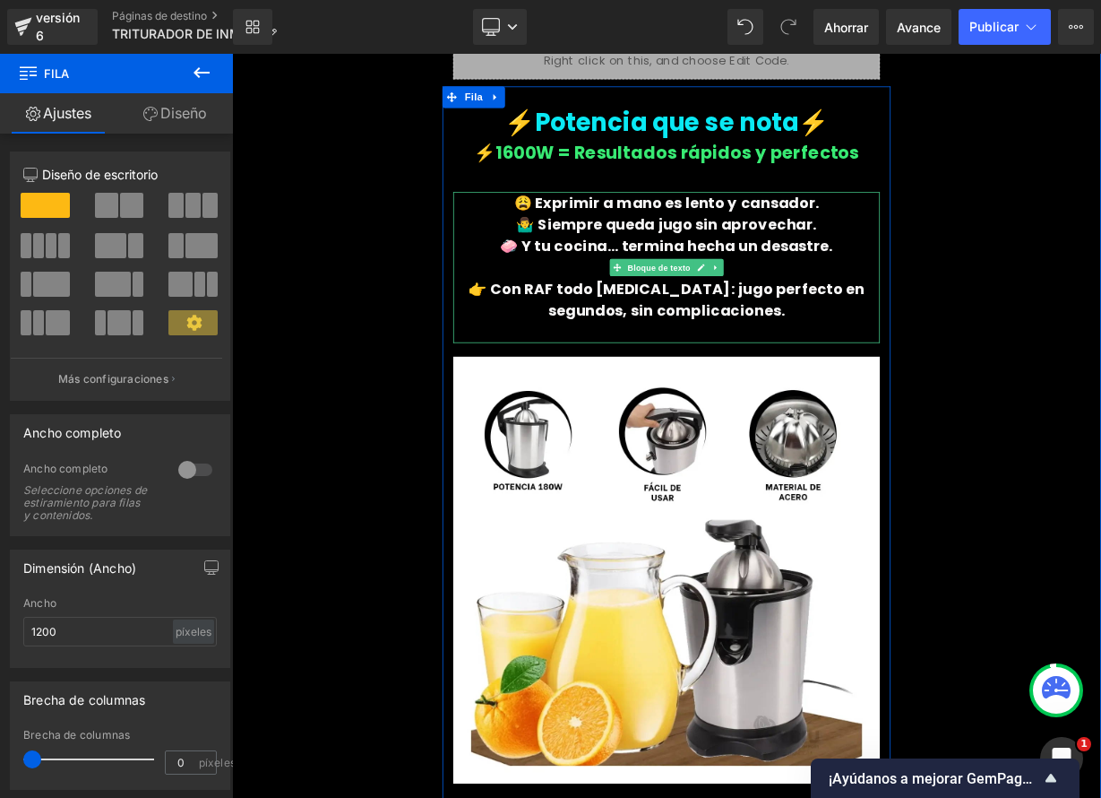
scroll to position [1264, 0]
click at [812, 321] on icon at bounding box center [817, 320] width 10 height 11
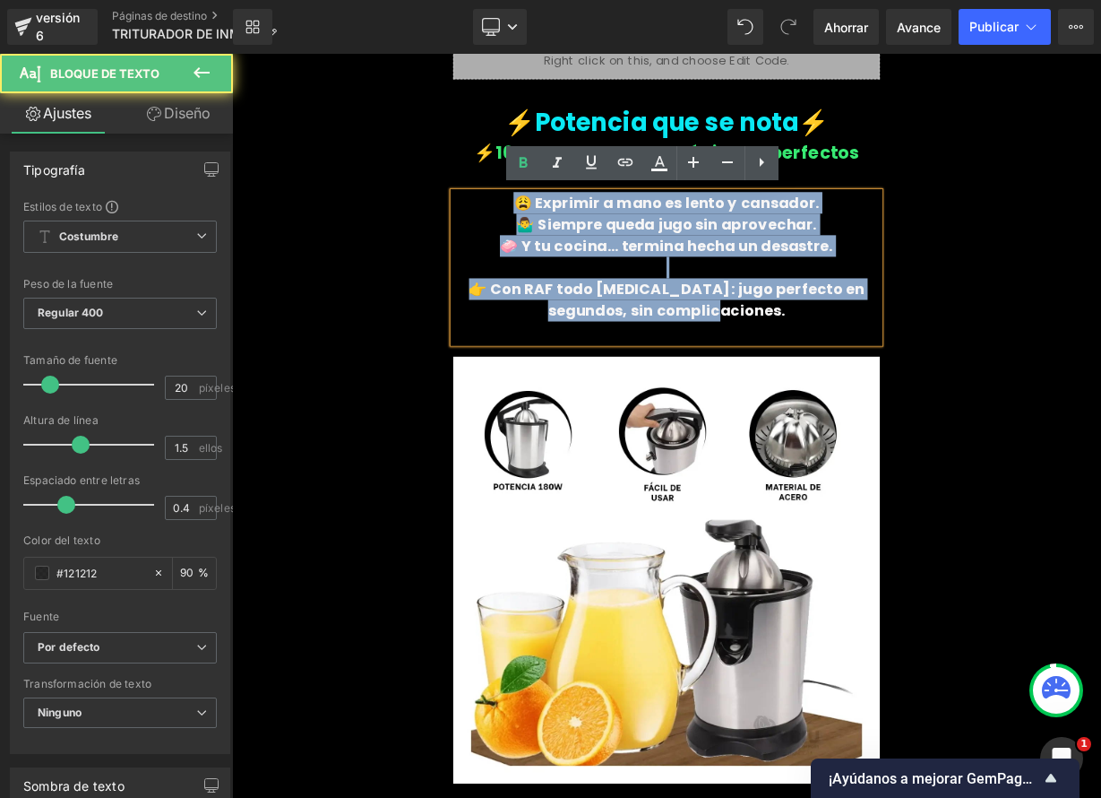
drag, startPoint x: 608, startPoint y: 236, endPoint x: 855, endPoint y: 367, distance: 279.0
click at [855, 367] on div "😩 Exprimir a mano es lento y cansador. 🤷‍♂️ Siempre queda jugo sin aprovechar. …" at bounding box center [774, 320] width 532 height 188
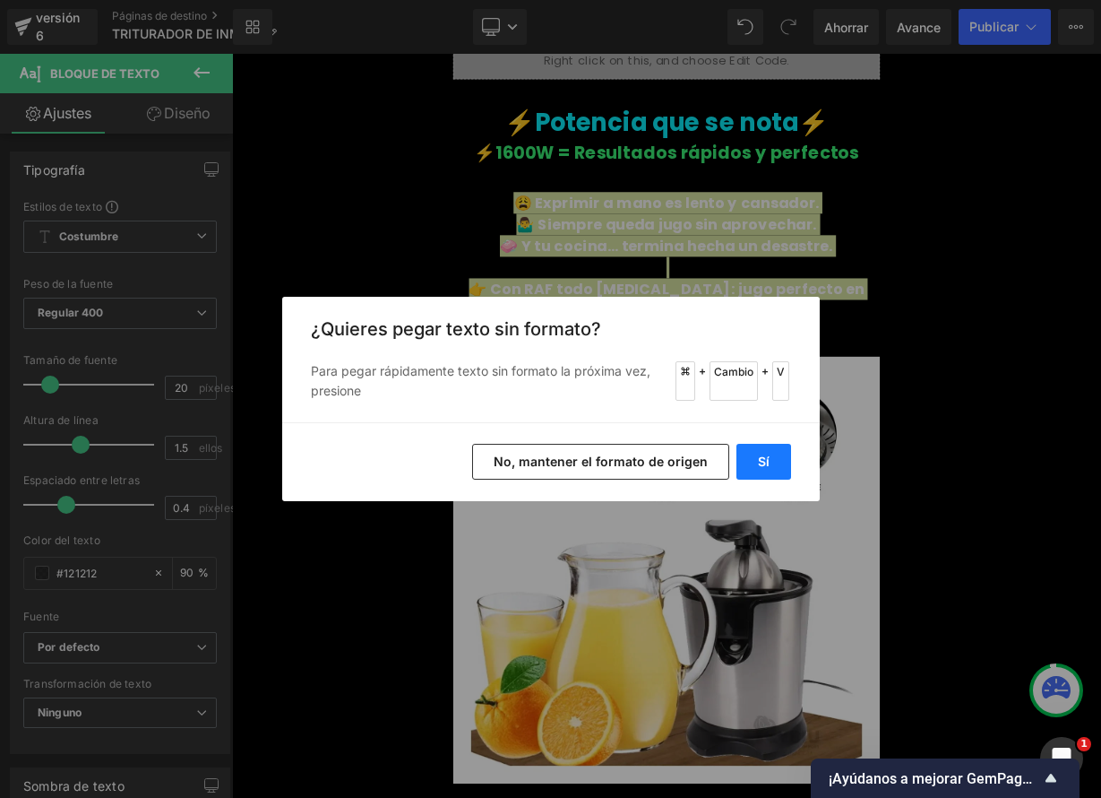
click at [766, 460] on font "Sí" at bounding box center [764, 460] width 12 height 15
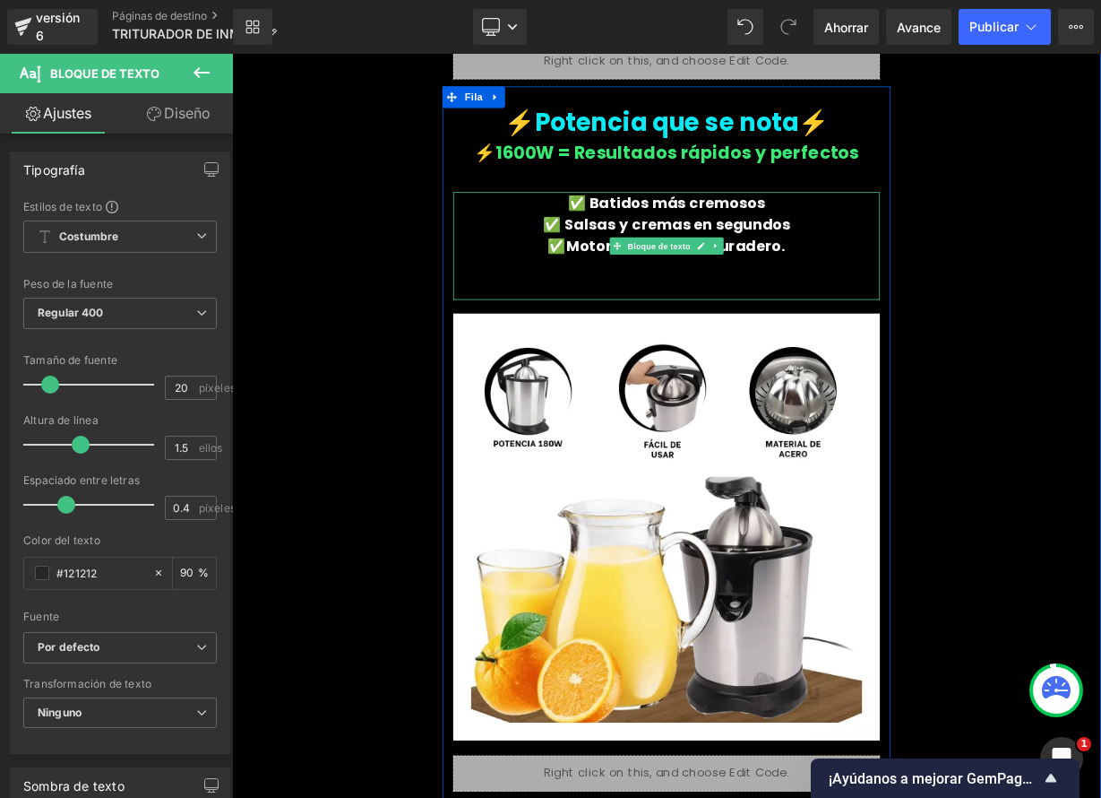
click at [728, 333] on p at bounding box center [774, 346] width 532 height 27
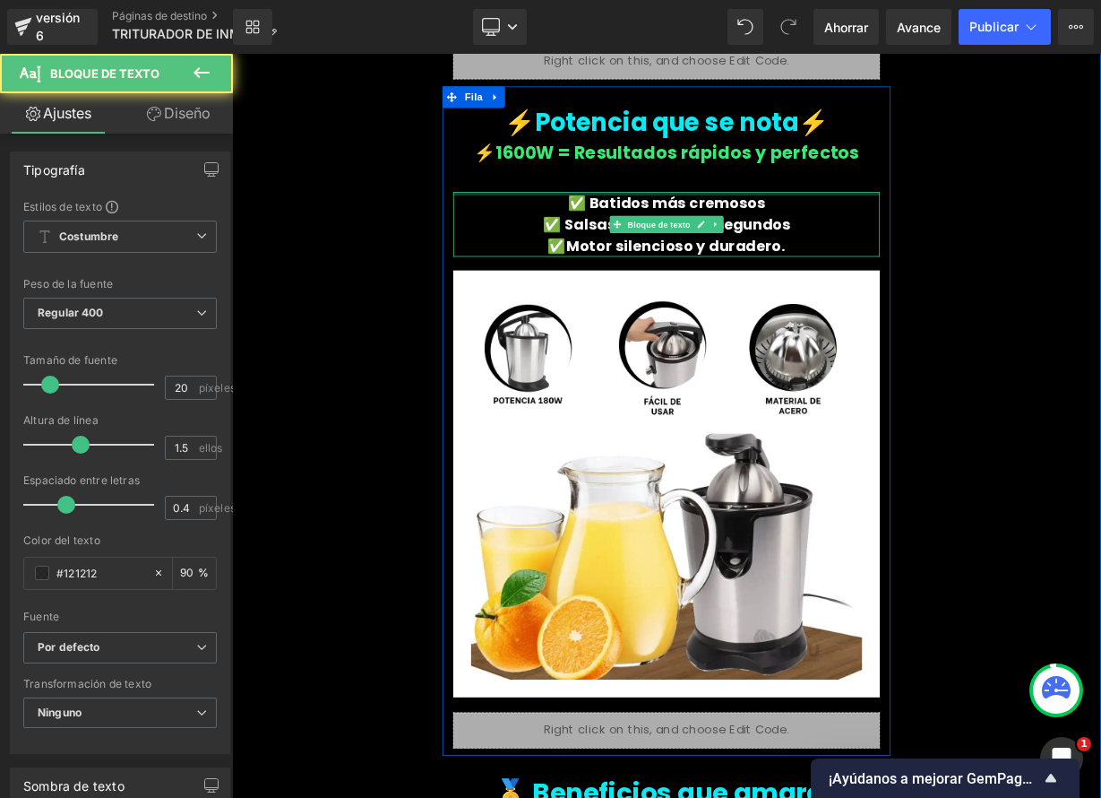
click at [601, 212] on div "⚡Potencia que se nota⚡ Título ⚡ 1600W = Resultados rápidos y perfectos Bloque d…" at bounding box center [774, 520] width 559 height 798
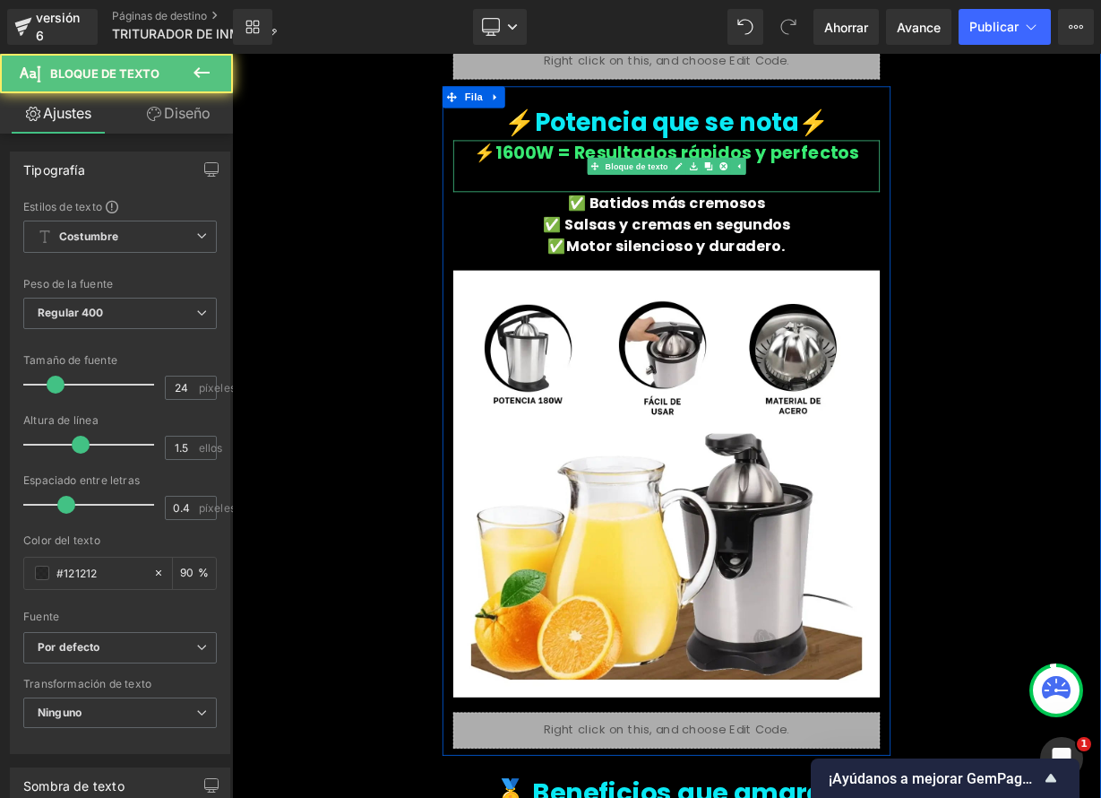
drag, startPoint x: 552, startPoint y: 218, endPoint x: 552, endPoint y: 205, distance: 12.5
click at [552, 205] on div "⚡ 1600W = Resultados rápidos y perfectos Bloque de texto" at bounding box center [774, 193] width 532 height 65
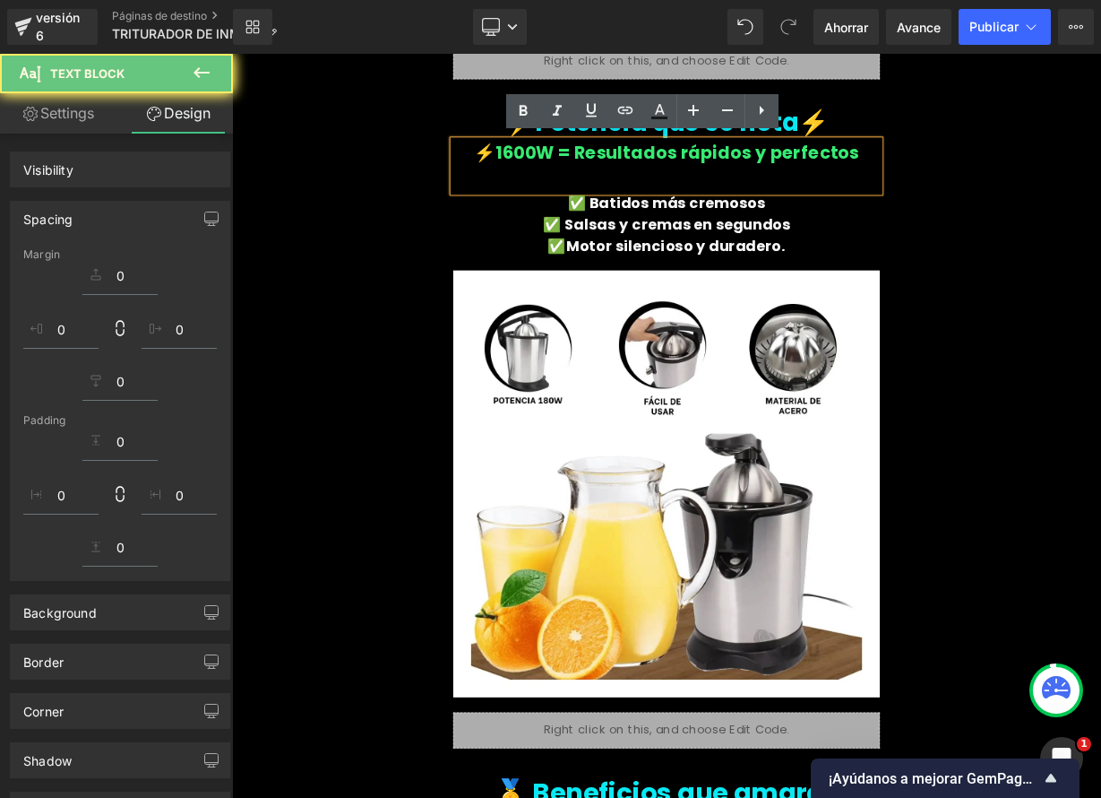
click at [552, 205] on p at bounding box center [774, 210] width 532 height 32
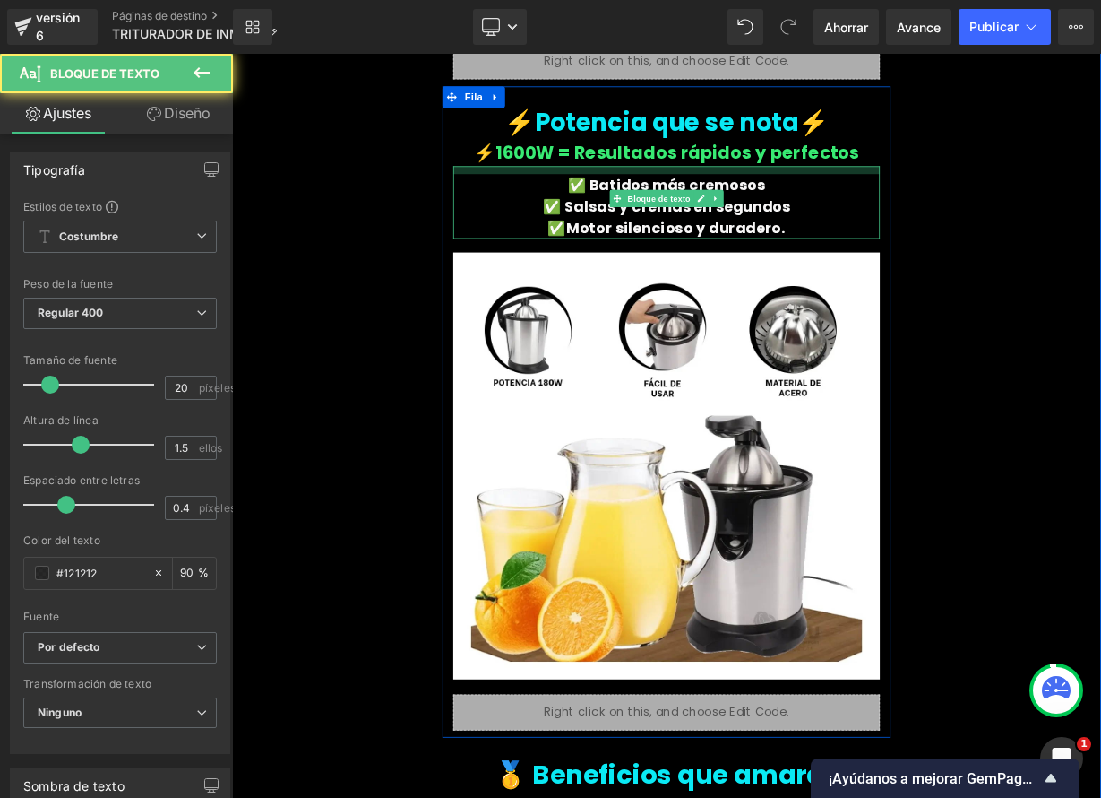
drag, startPoint x: 604, startPoint y: 190, endPoint x: 450, endPoint y: 204, distance: 154.8
click at [600, 200] on div "✅ Batidos más cremosos ✅ Salsas y cremas en segundos ✅Motor silencioso y durade…" at bounding box center [774, 239] width 532 height 91
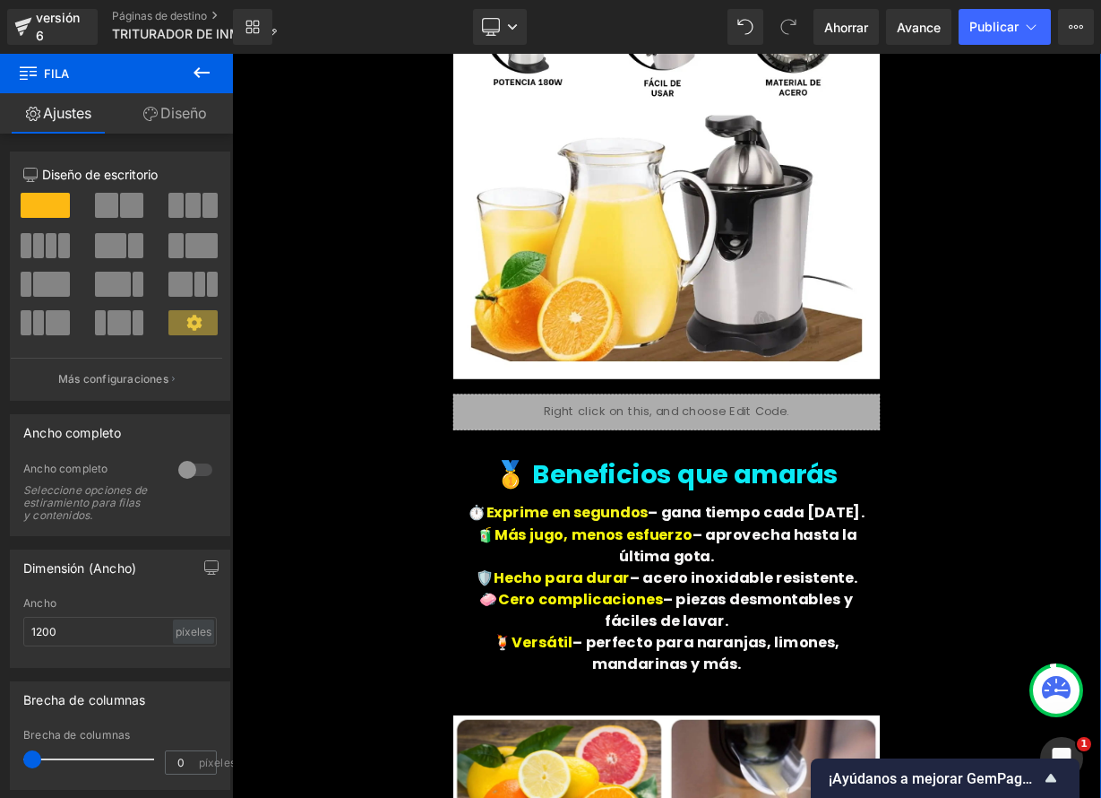
scroll to position [1639, 0]
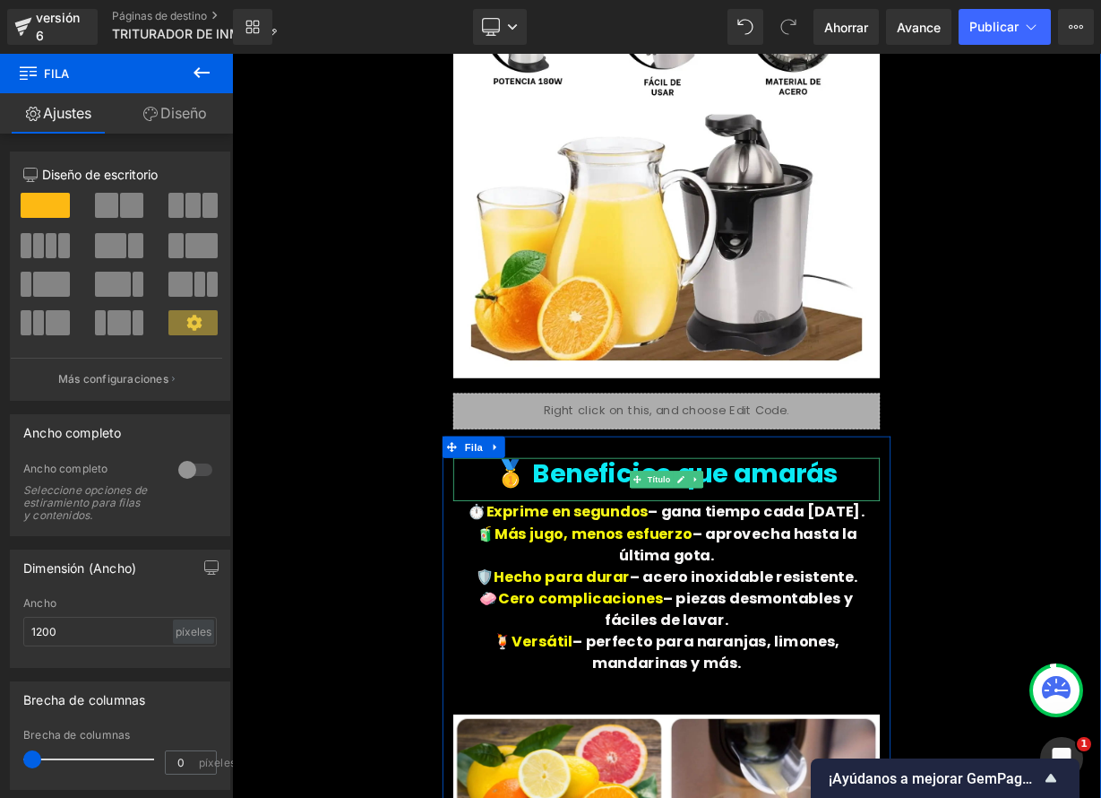
drag, startPoint x: 790, startPoint y: 580, endPoint x: 764, endPoint y: 579, distance: 26.0
click at [790, 580] on link at bounding box center [792, 585] width 19 height 22
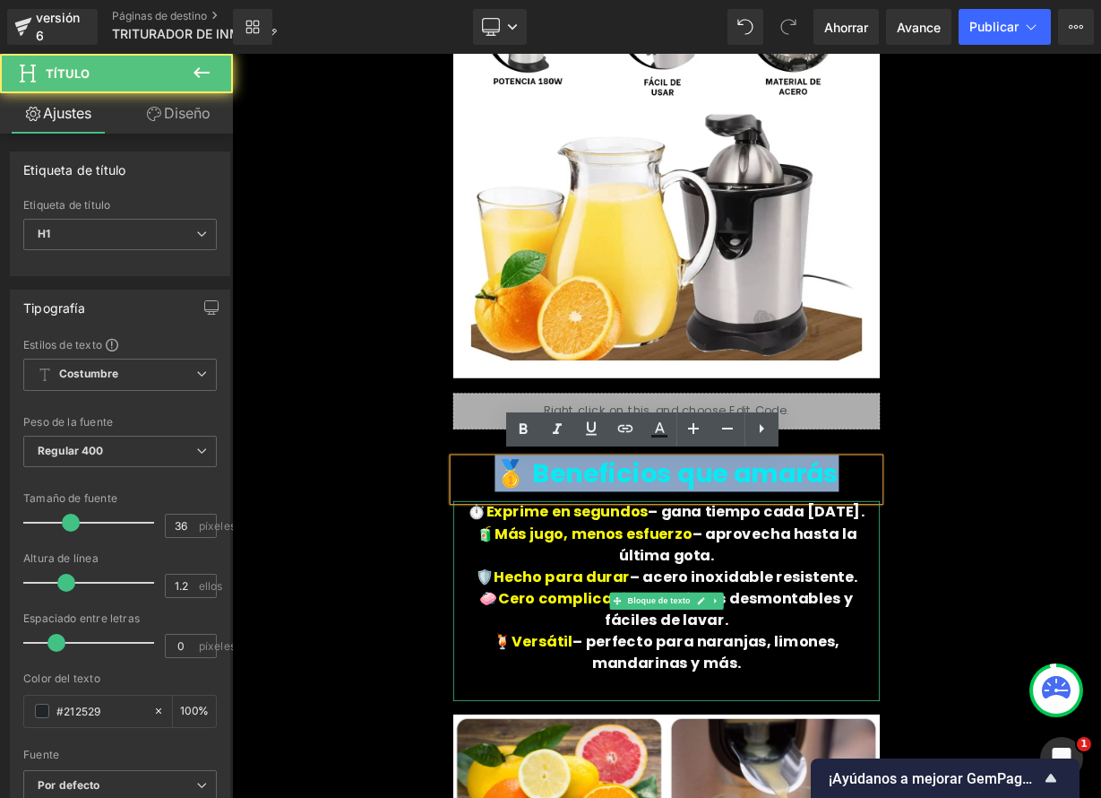
drag, startPoint x: 758, startPoint y: 586, endPoint x: 983, endPoint y: 627, distance: 228.7
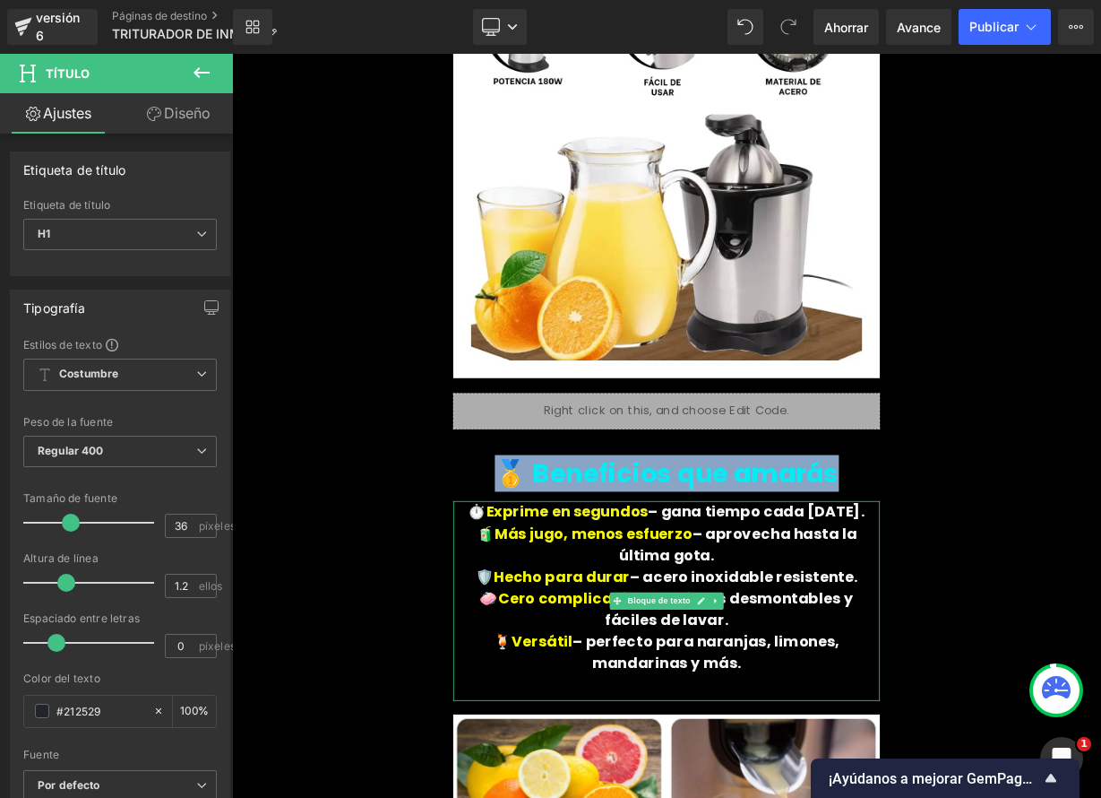
paste div
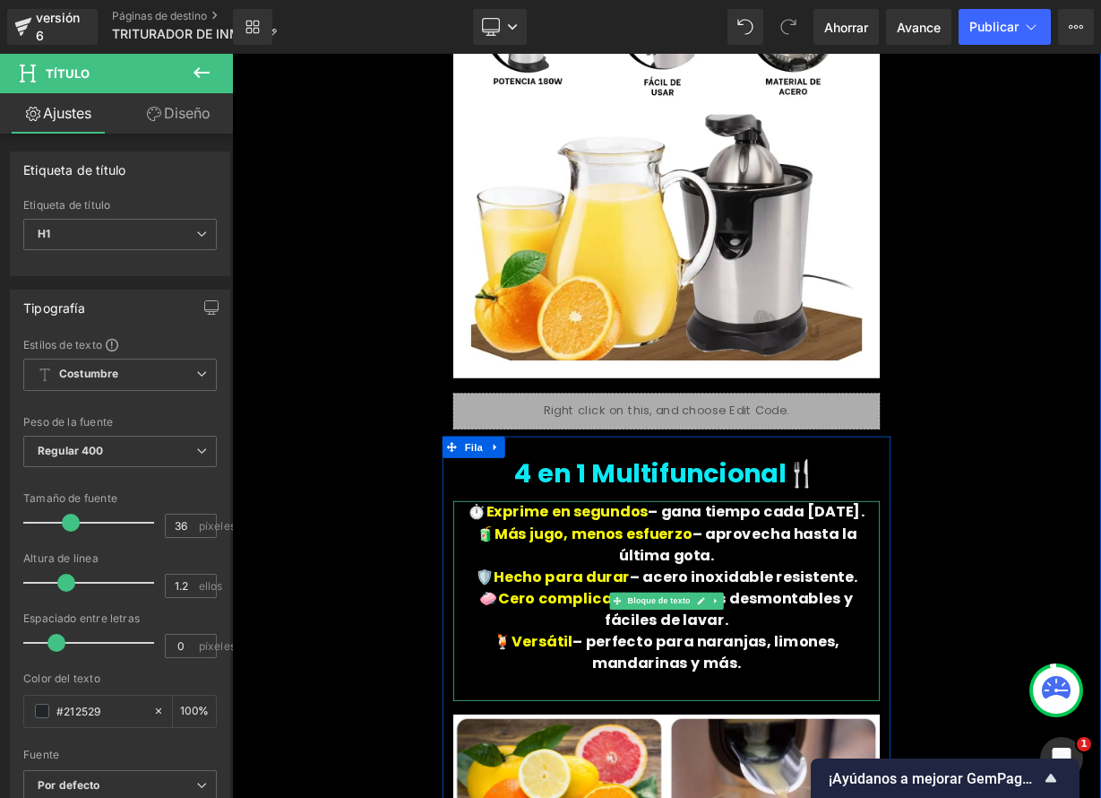
click at [774, 696] on font "– acero inoxidable resistente." at bounding box center [871, 705] width 284 height 25
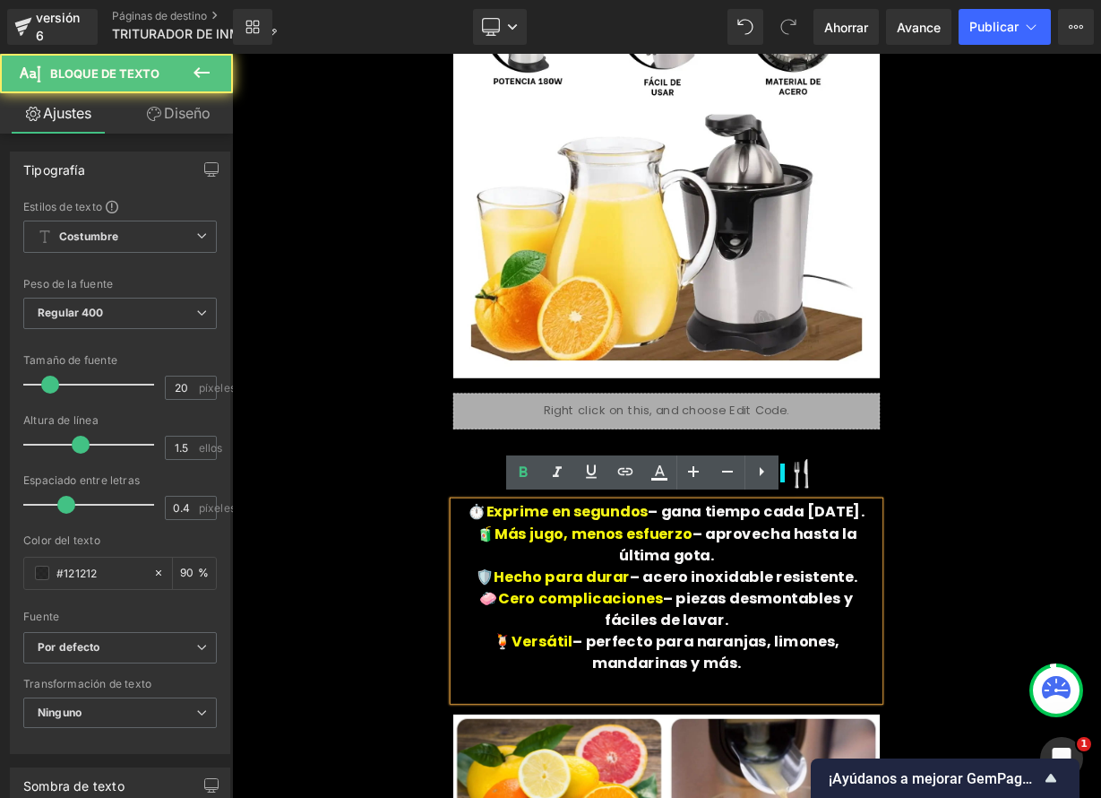
click at [824, 709] on font "– acero inoxidable resistente." at bounding box center [871, 705] width 284 height 25
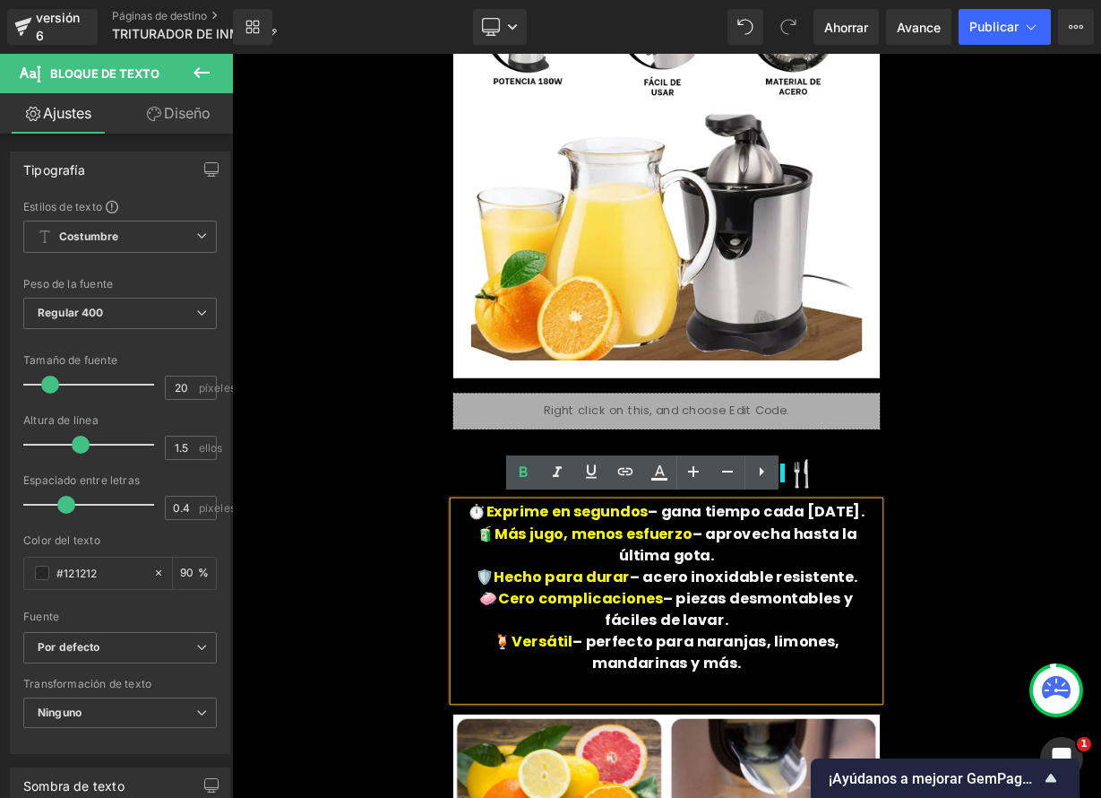
click at [1087, 599] on div "⚡Potencia que se nota⚡ Título ⚡ 1600W = Resultados rápidos y perfectos Bloque d…" at bounding box center [774, 703] width 1075 height 1969
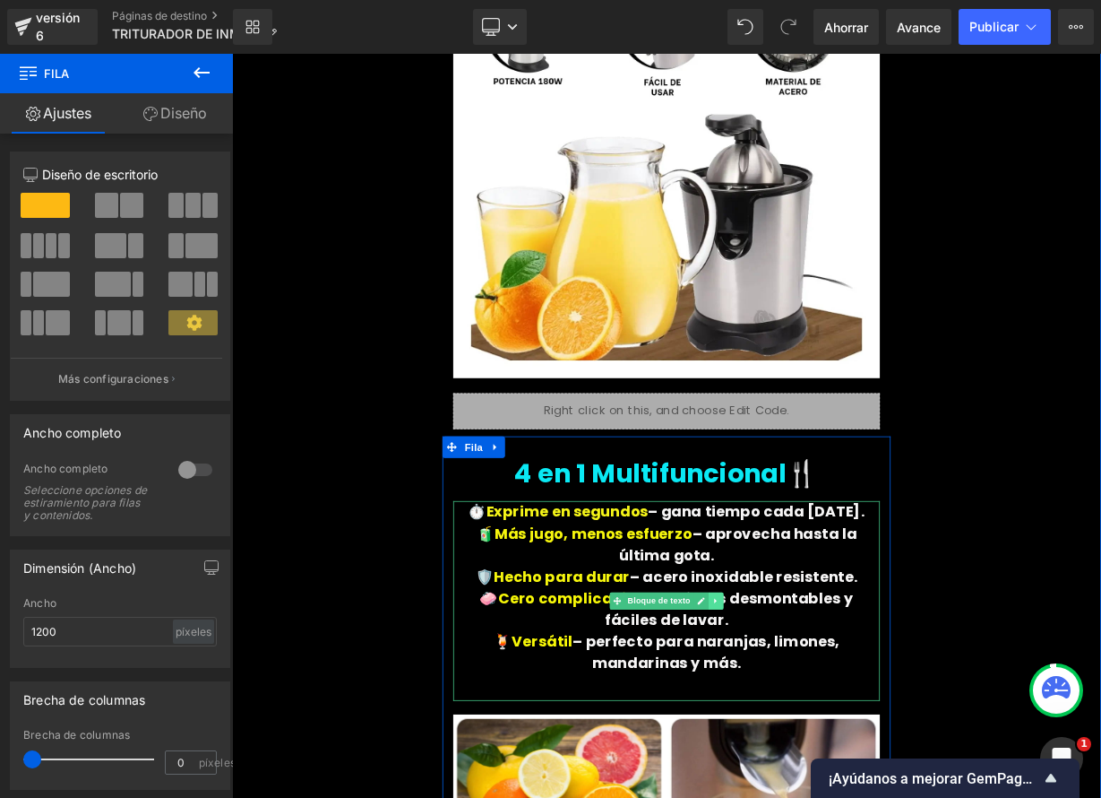
click at [831, 737] on icon at bounding box center [836, 735] width 10 height 11
click at [824, 737] on icon at bounding box center [827, 735] width 10 height 10
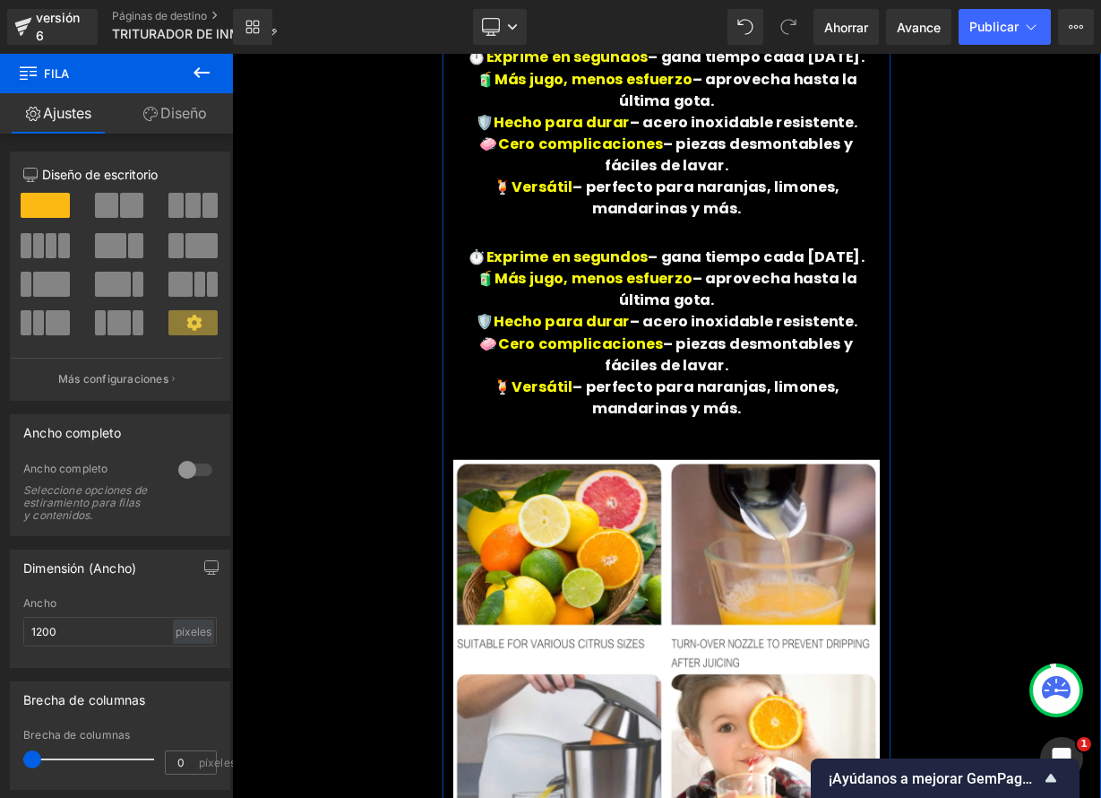
scroll to position [1908, 0]
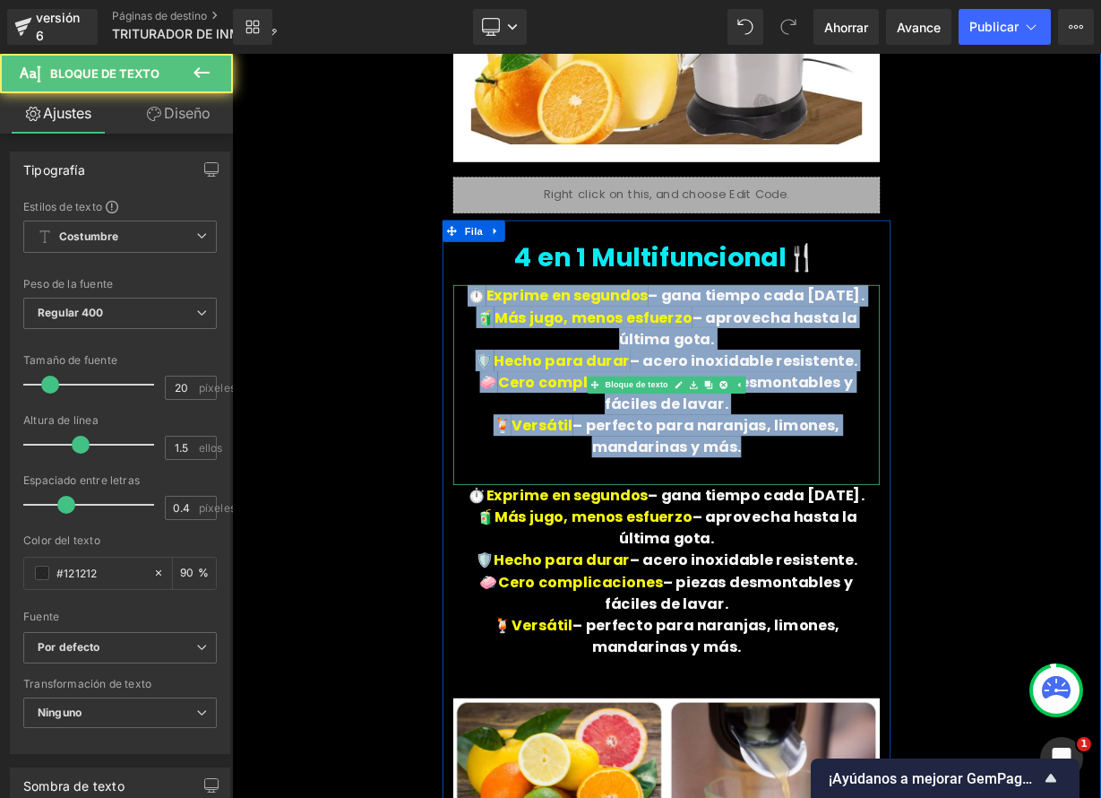
drag, startPoint x: 527, startPoint y: 352, endPoint x: 853, endPoint y: 552, distance: 382.5
click at [853, 552] on div "⏱️ Exprime en segundos – gana tiempo cada mañana. 🧃 Más jugo, menos esfuerzo – …" at bounding box center [774, 466] width 532 height 249
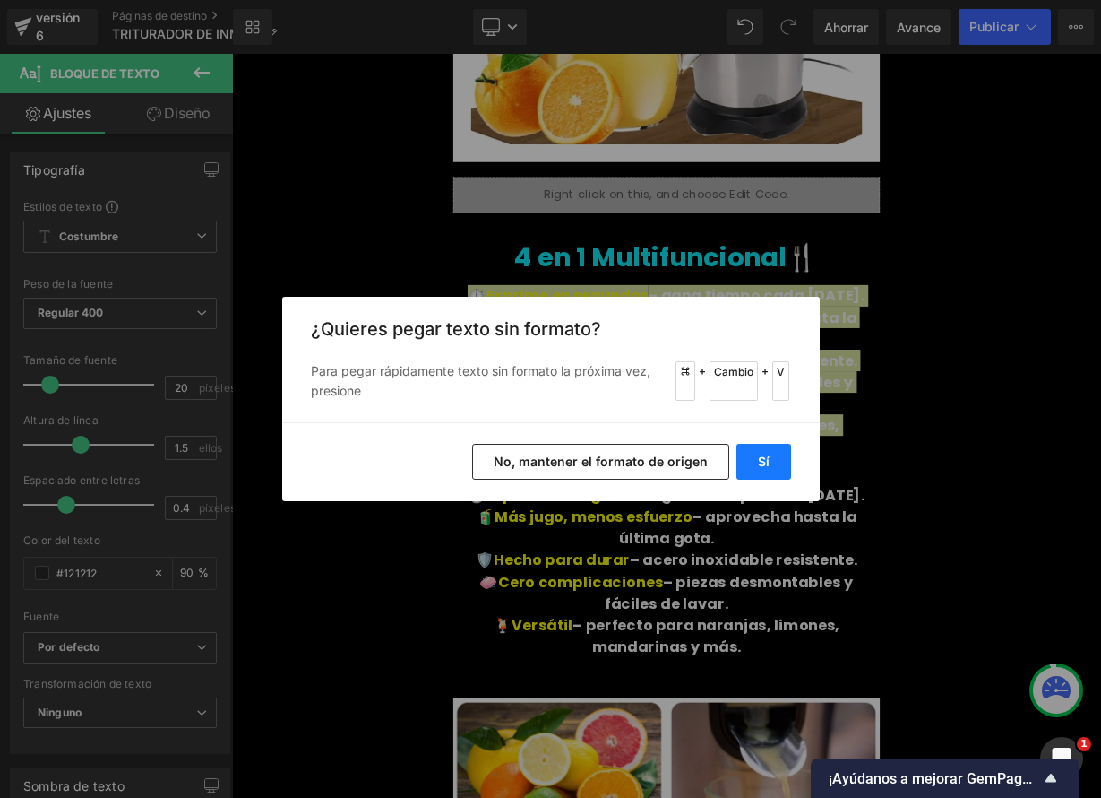
click at [762, 463] on font "Sí" at bounding box center [764, 460] width 12 height 15
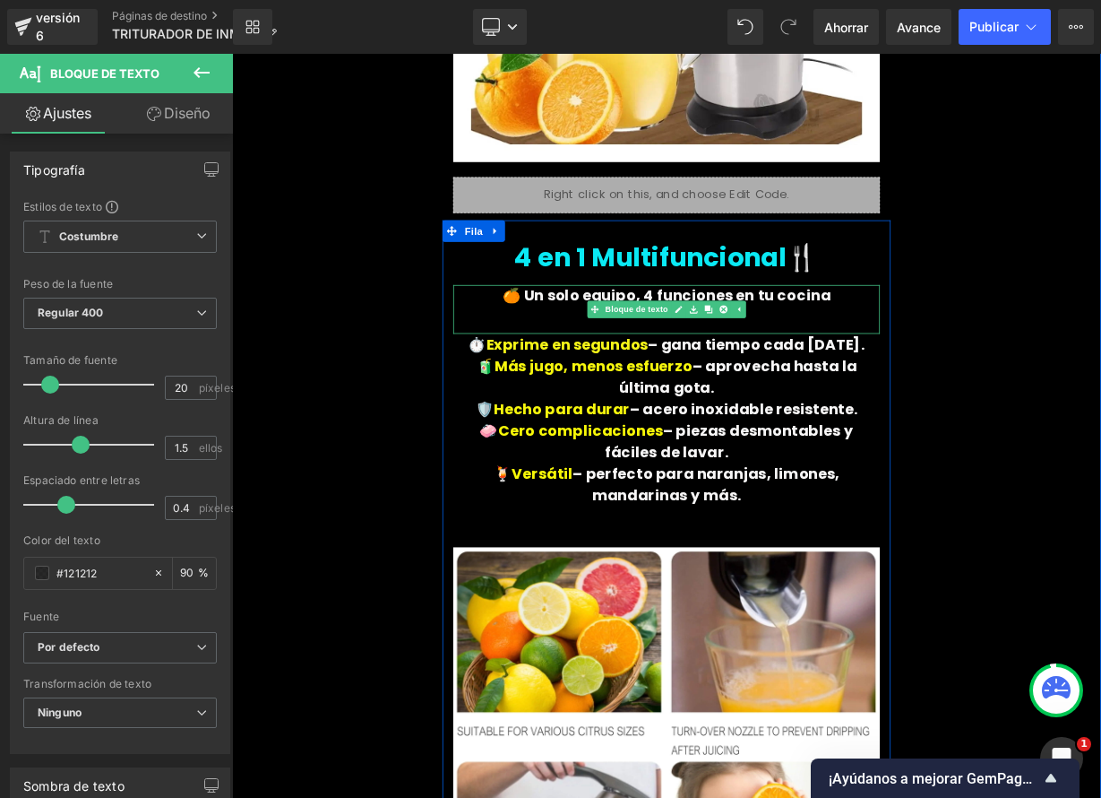
click at [740, 355] on font "🍊 Un solo equipo, 4 funciones en tu cocina" at bounding box center [775, 355] width 410 height 25
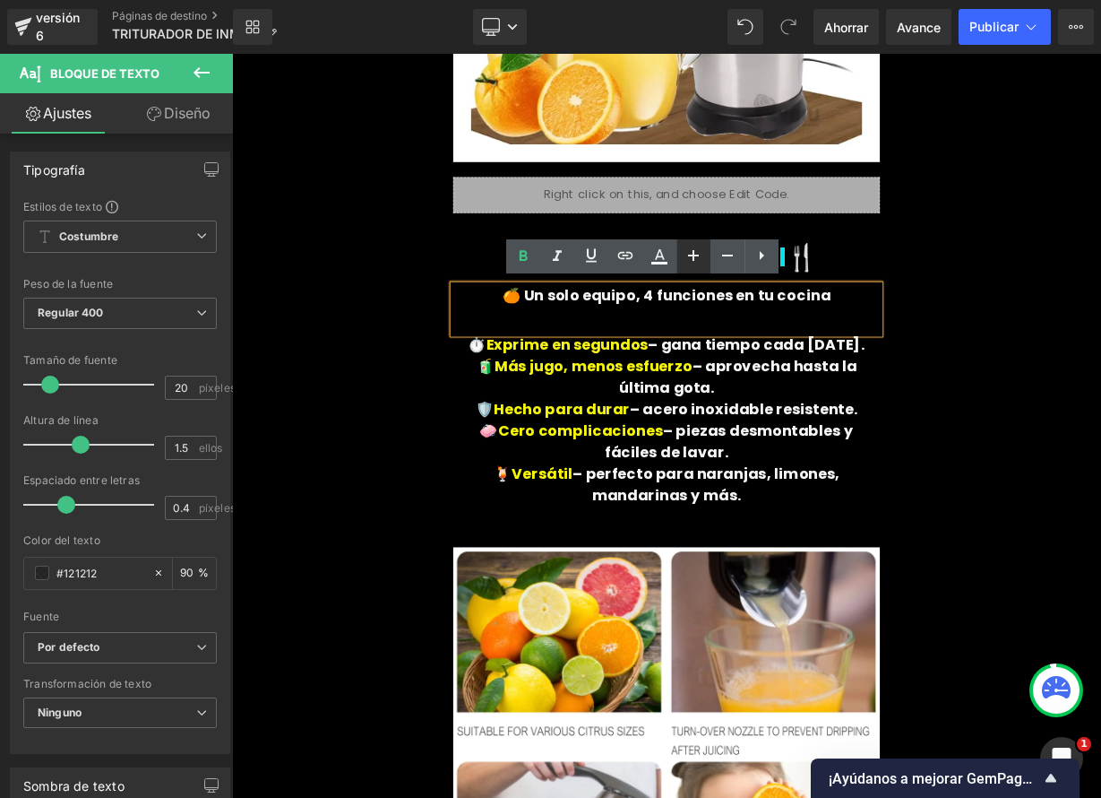
click at [688, 254] on icon at bounding box center [694, 256] width 22 height 22
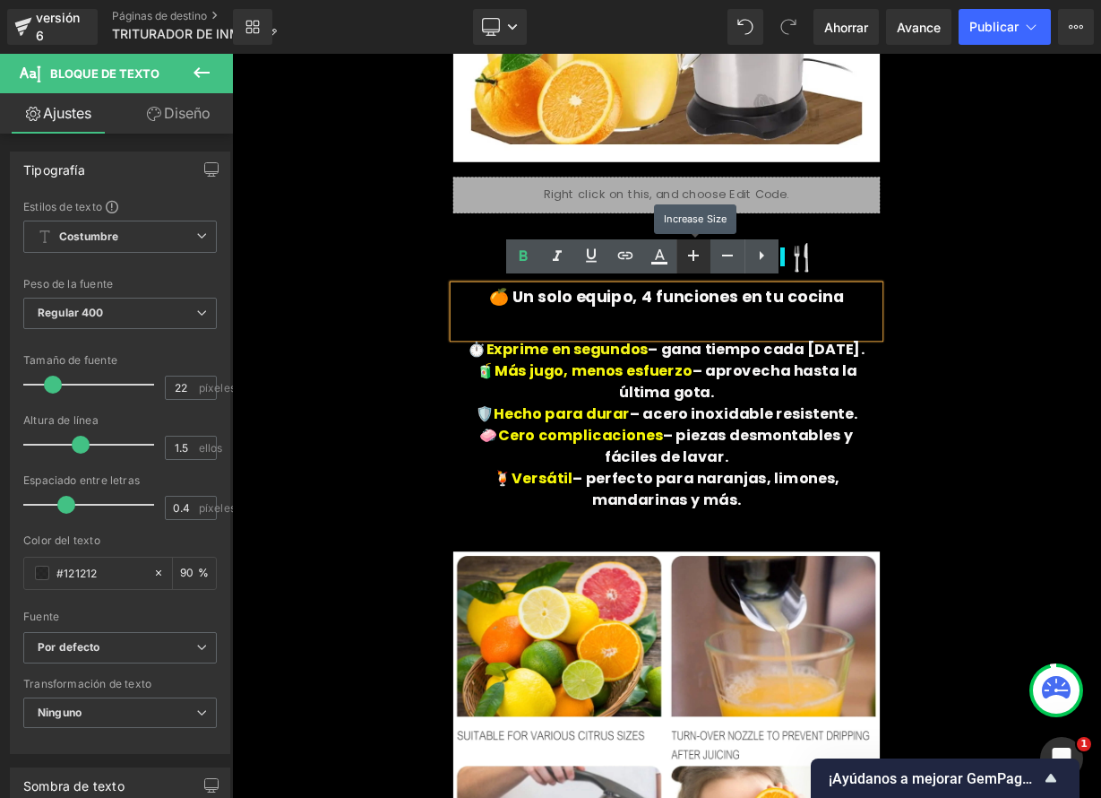
click at [690, 255] on icon at bounding box center [693, 255] width 11 height 11
type input "24"
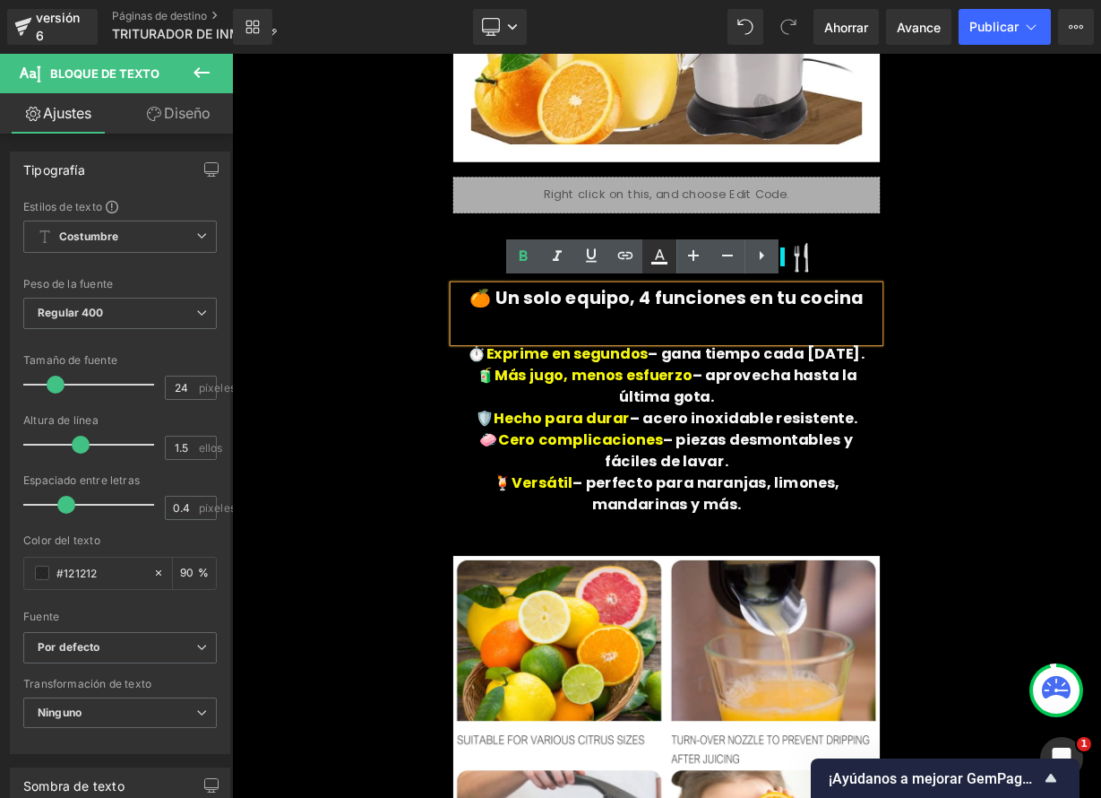
click at [655, 257] on icon at bounding box center [660, 254] width 10 height 11
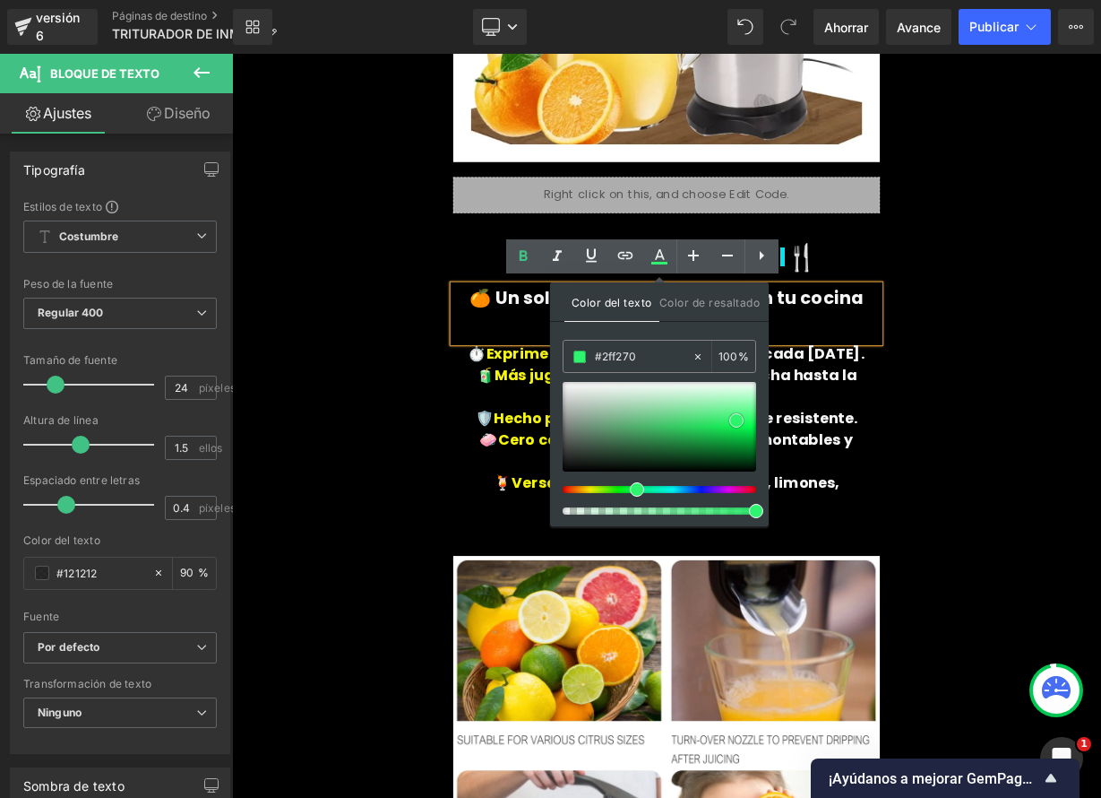
drag, startPoint x: 718, startPoint y: 419, endPoint x: 671, endPoint y: 401, distance: 50.3
click at [734, 419] on span at bounding box center [736, 420] width 14 height 14
click at [592, 392] on p at bounding box center [774, 391] width 532 height 32
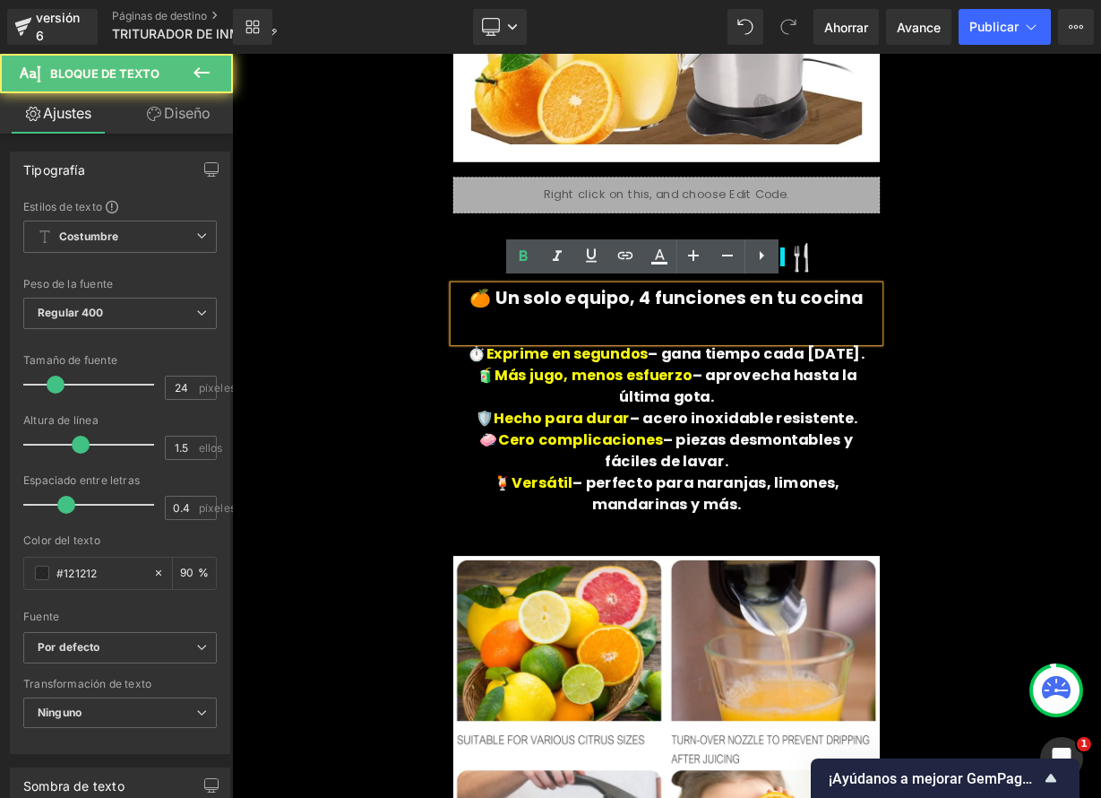
click at [589, 362] on font "🍊 Un solo equipo, 4 funciones en tu cocina" at bounding box center [775, 358] width 492 height 30
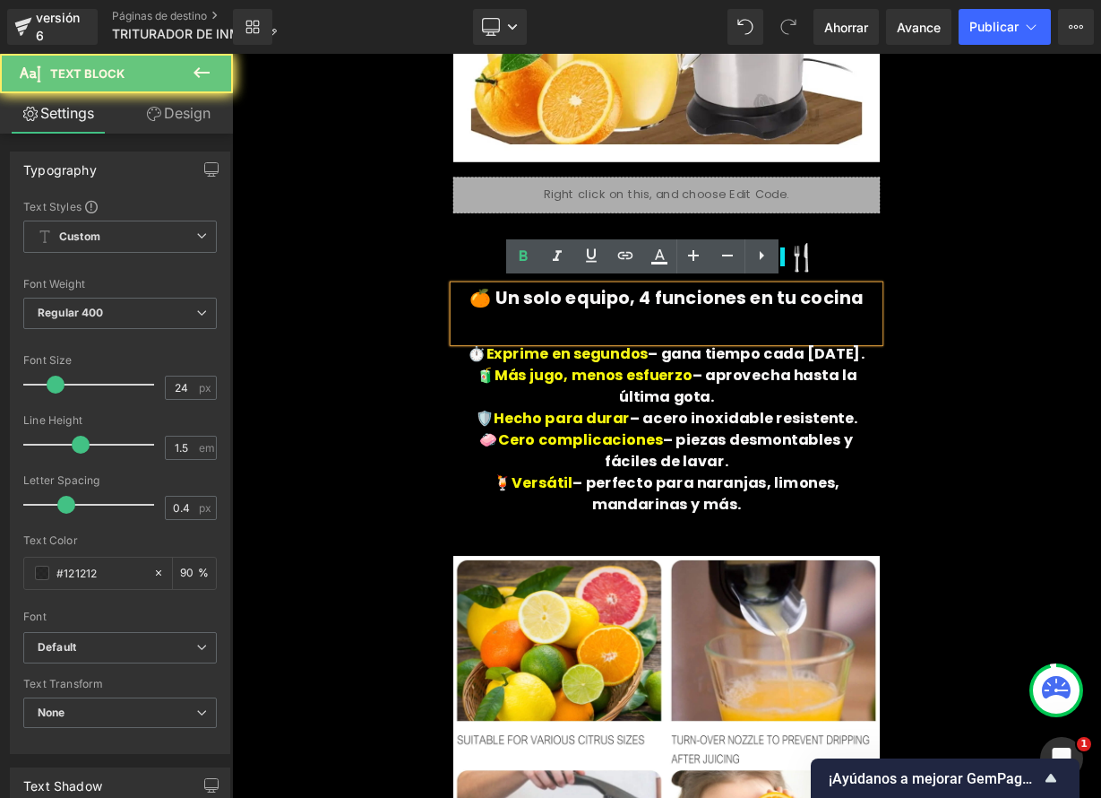
click at [589, 362] on font "🍊 Un solo equipo, 4 funciones en tu cocina" at bounding box center [775, 358] width 492 height 30
click at [589, 361] on font "🍊 Un solo equipo, 4 funciones en tu cocina" at bounding box center [775, 358] width 492 height 30
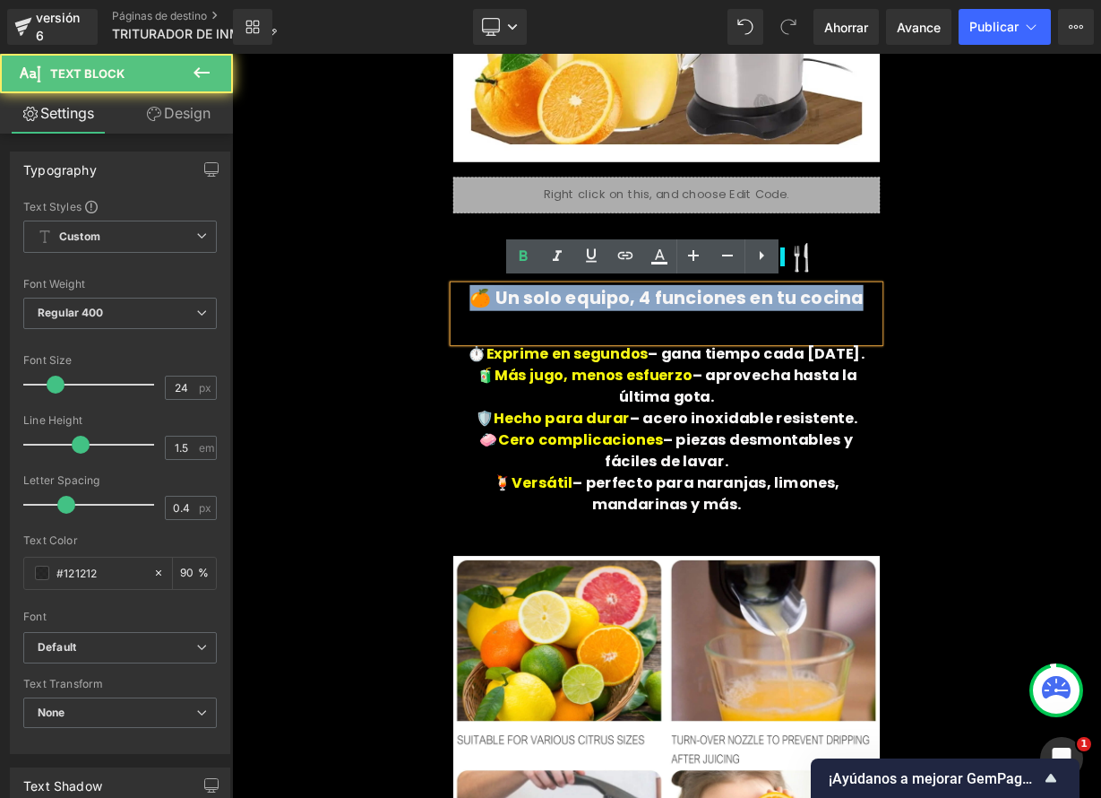
click at [589, 361] on font "🍊 Un solo equipo, 4 funciones en tu cocina" at bounding box center [775, 358] width 492 height 30
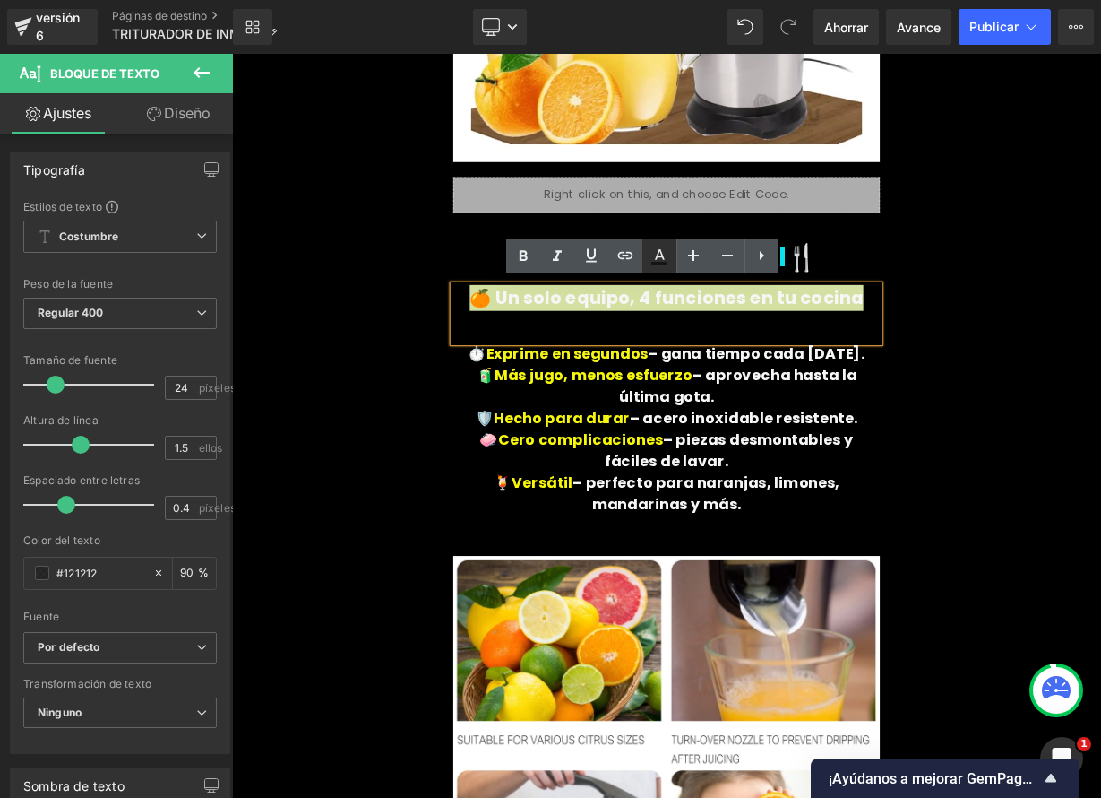
click at [661, 256] on icon at bounding box center [660, 254] width 10 height 11
type input "#121212"
type input "90"
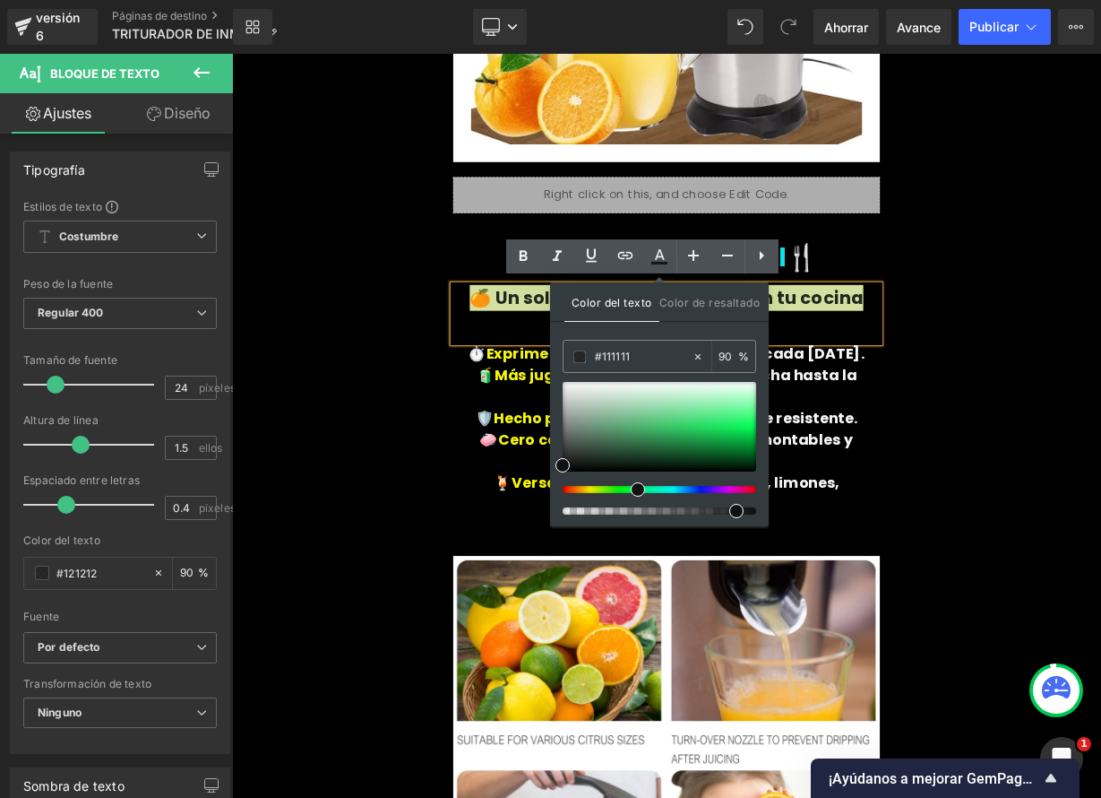
drag, startPoint x: 566, startPoint y: 488, endPoint x: 635, endPoint y: 492, distance: 69.1
click at [635, 492] on span at bounding box center [638, 489] width 14 height 14
type input "#24ee68"
drag, startPoint x: 678, startPoint y: 455, endPoint x: 735, endPoint y: 423, distance: 65.0
click at [735, 423] on span at bounding box center [732, 423] width 14 height 14
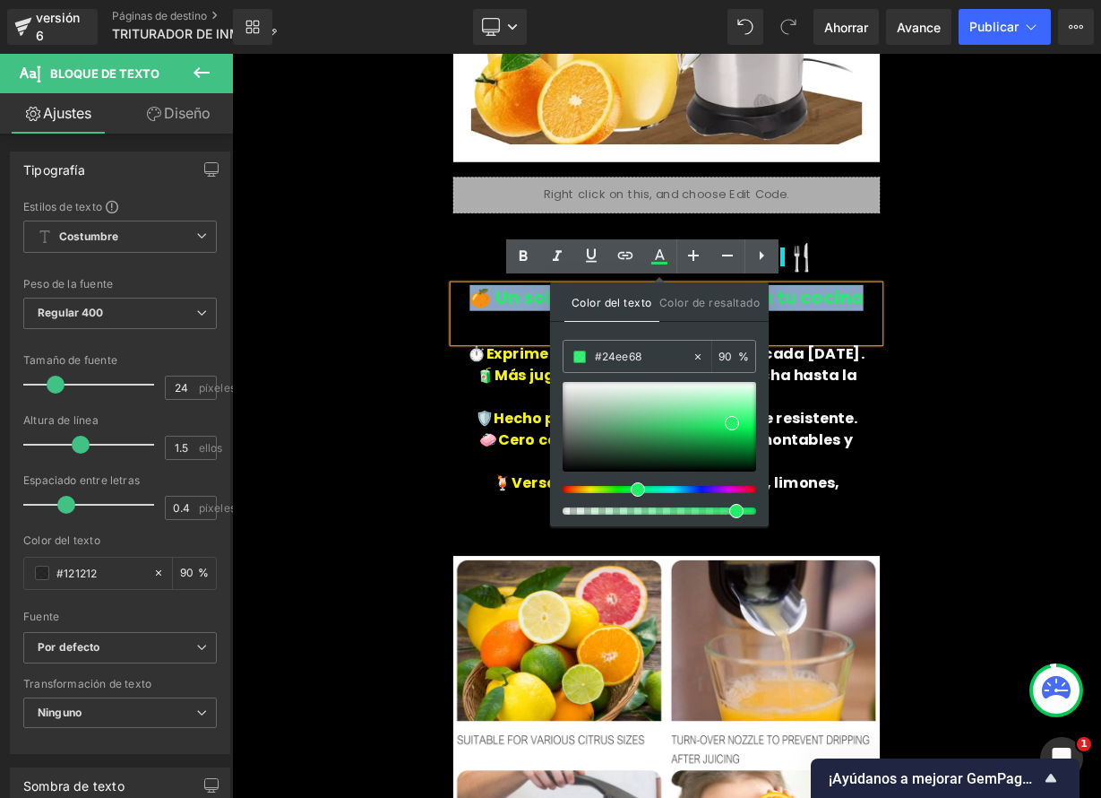
drag, startPoint x: 437, startPoint y: 352, endPoint x: 451, endPoint y: 355, distance: 13.7
click at [437, 352] on div "⚡Potencia que se nota⚡ Título ⚡ 1600W = Resultados rápidos y perfectos Bloque d…" at bounding box center [774, 470] width 1075 height 2040
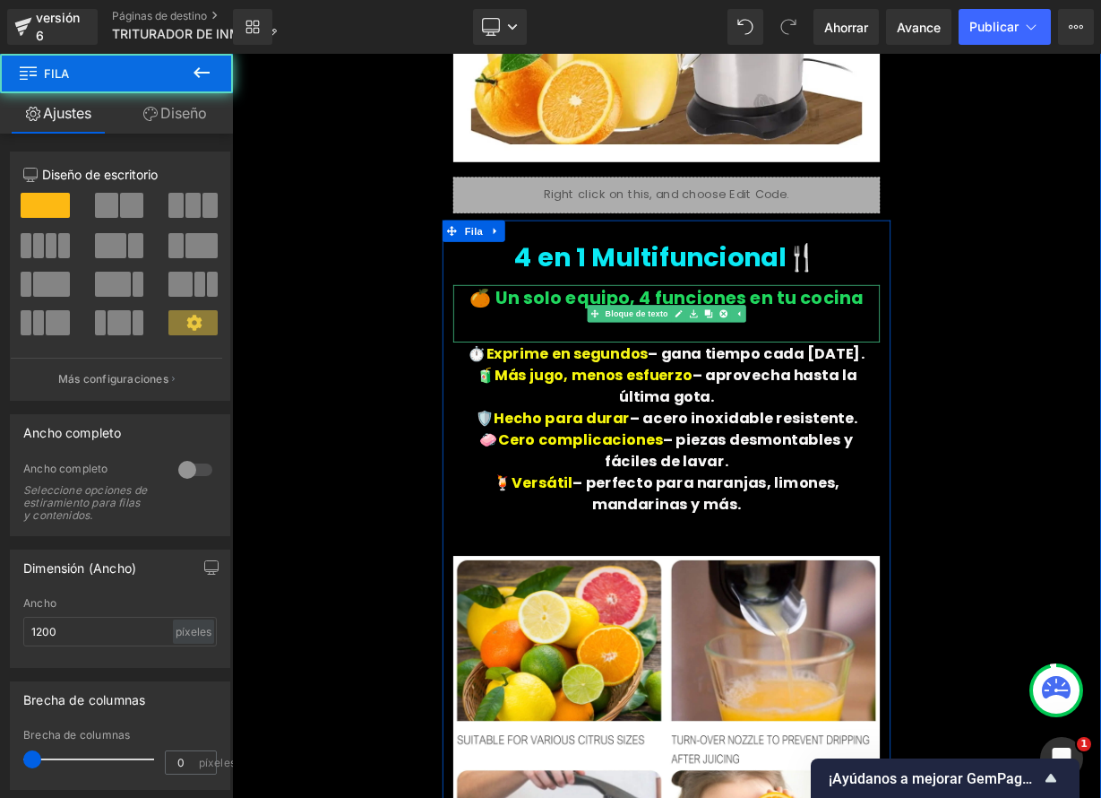
click at [666, 392] on p at bounding box center [774, 391] width 532 height 32
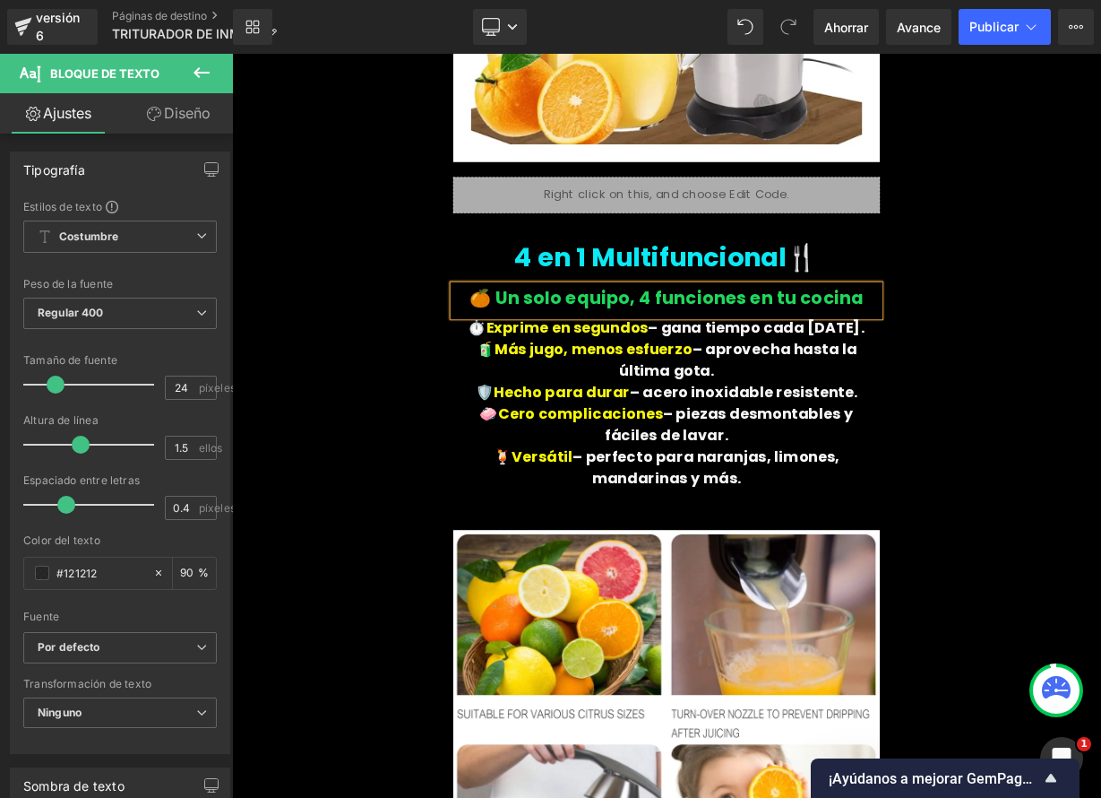
click at [1100, 430] on div "⚡Potencia que se nota⚡ Título ⚡ 1600W = Resultados rápidos y perfectos Bloque d…" at bounding box center [774, 454] width 1075 height 2008
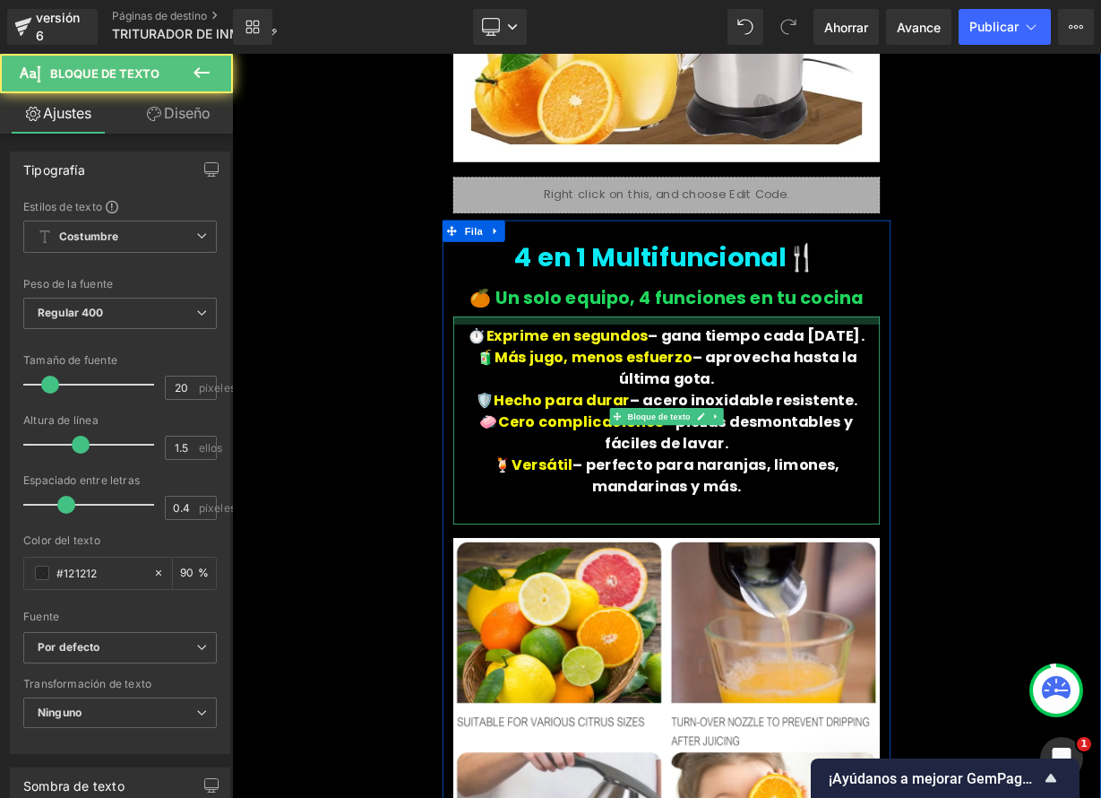
drag, startPoint x: 807, startPoint y: 379, endPoint x: 806, endPoint y: 389, distance: 10.0
click at [806, 389] on div "⏱️ Exprime en segundos – gana tiempo cada mañana. 🧃 Más jugo, menos esfuerzo – …" at bounding box center [774, 511] width 532 height 259
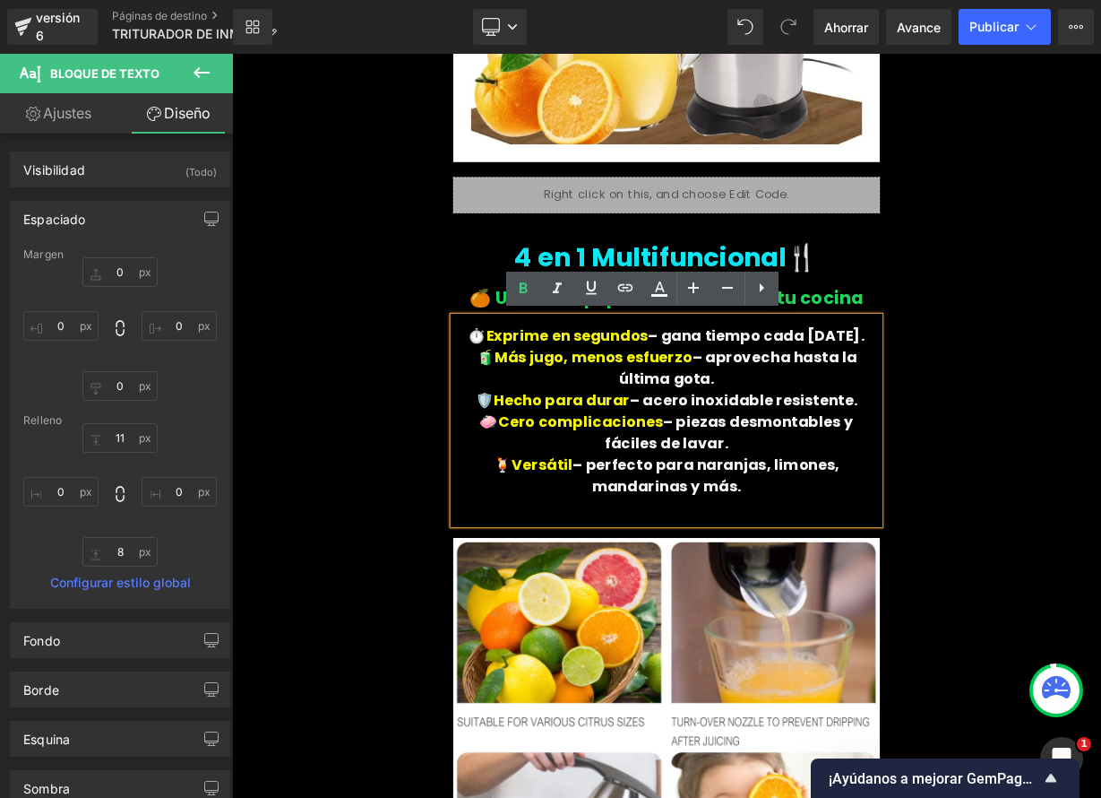
click at [794, 503] on font "– piezas desmontables y fáciles de lavar." at bounding box center [852, 526] width 310 height 52
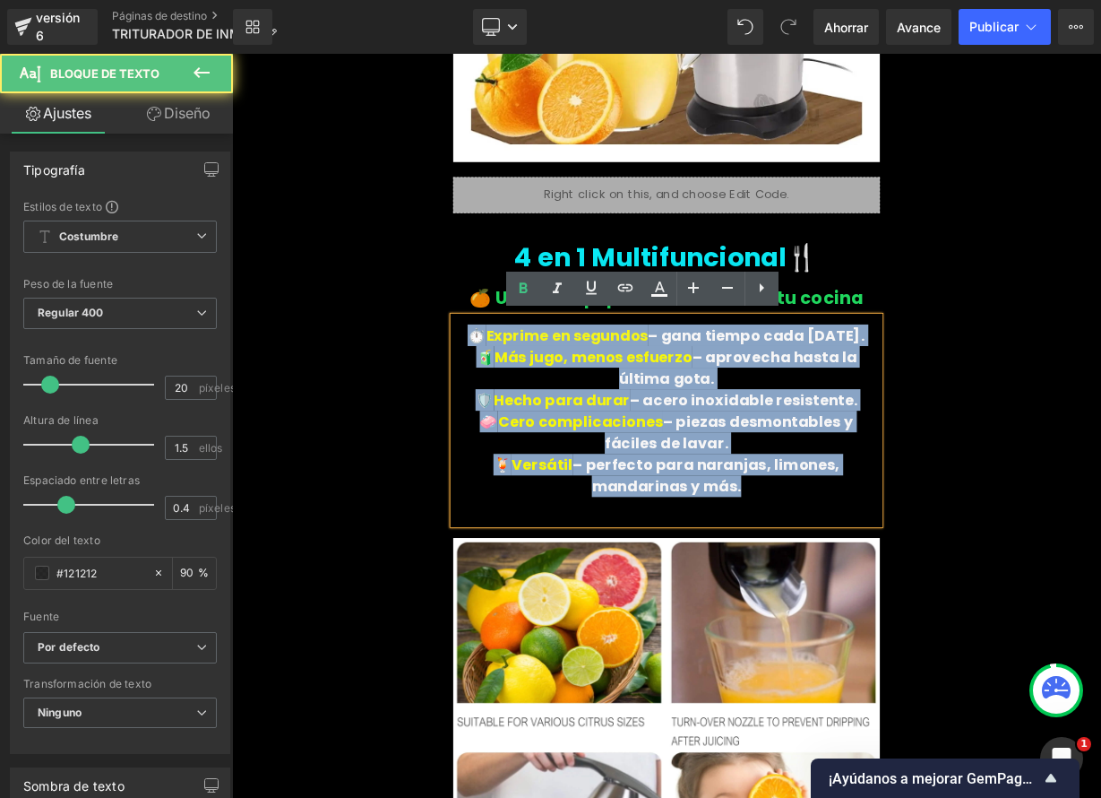
drag, startPoint x: 644, startPoint y: 452, endPoint x: 830, endPoint y: 593, distance: 233.4
click at [830, 593] on div "⏱️ Exprime en segundos – gana tiempo cada mañana. 🧃 Más jugo, menos esfuerzo – …" at bounding box center [774, 511] width 532 height 259
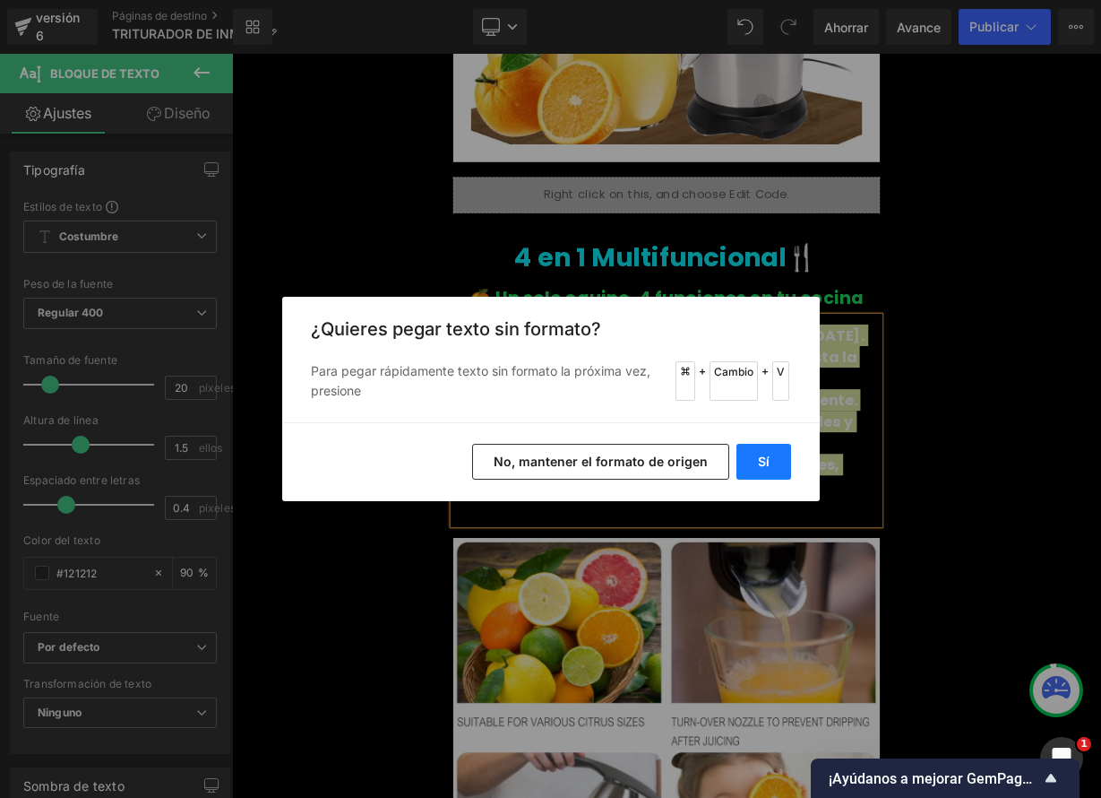
click at [755, 461] on button "Sí" at bounding box center [764, 462] width 55 height 36
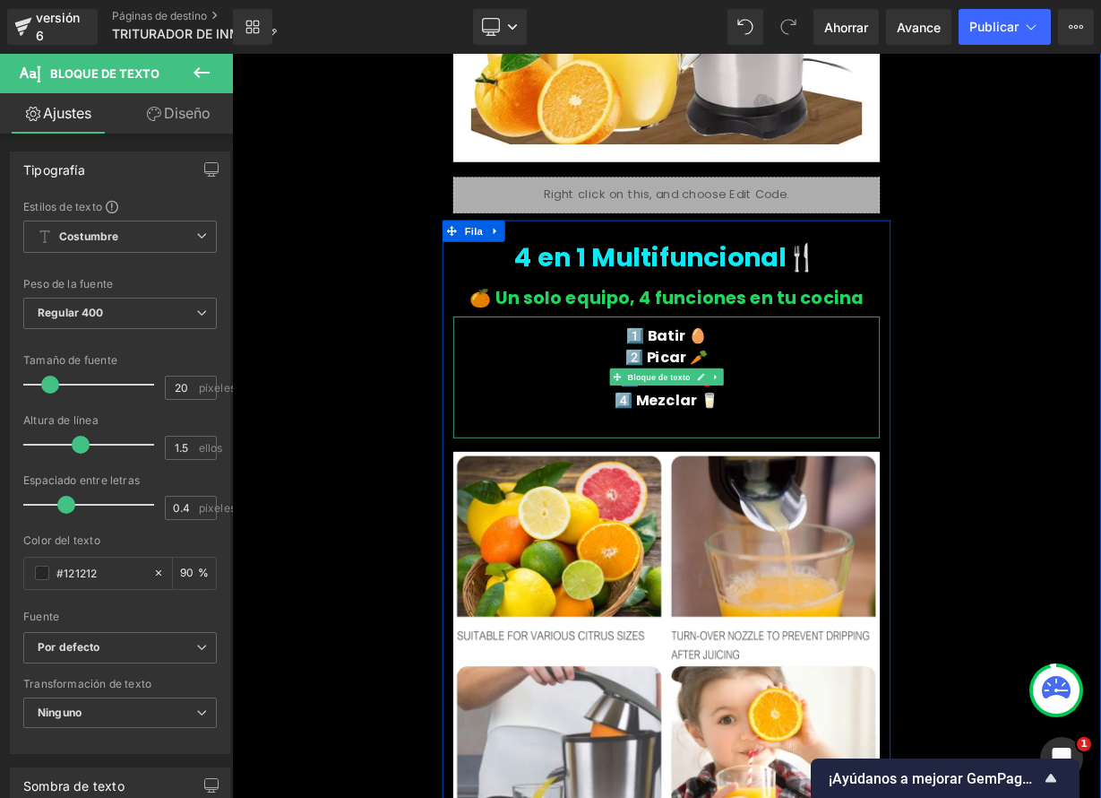
click at [850, 487] on p "4️⃣ Mezclar 🥛" at bounding box center [774, 485] width 532 height 27
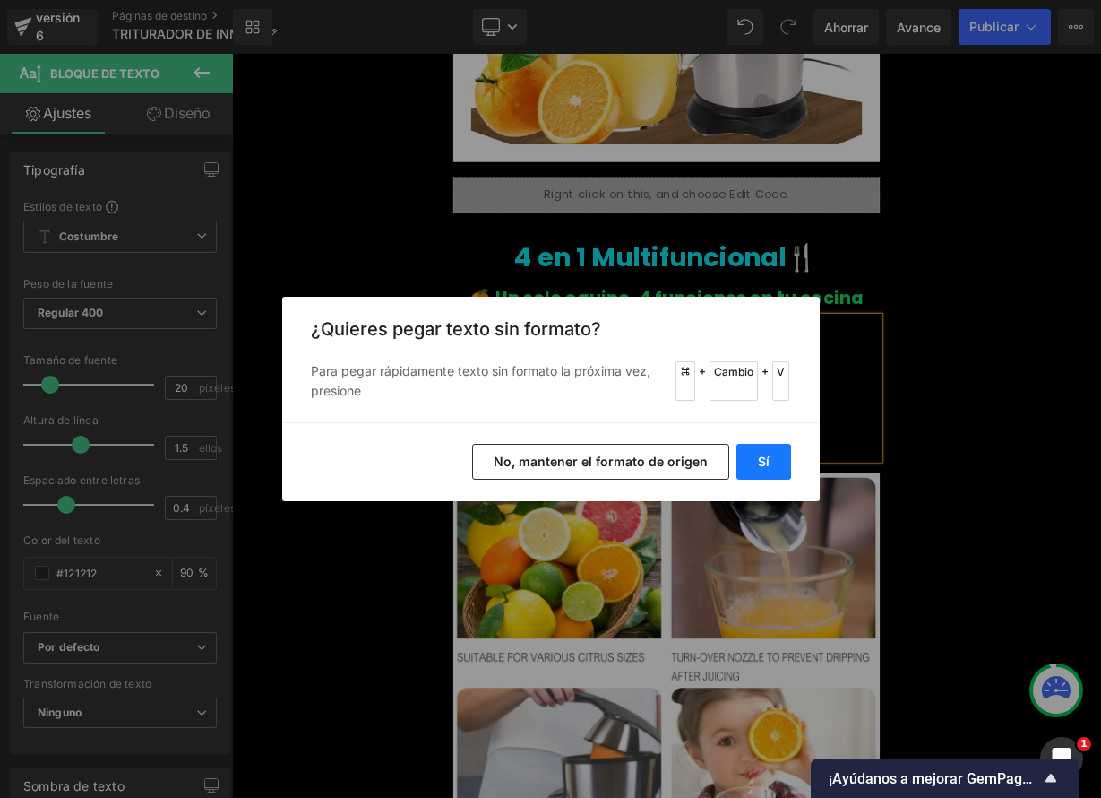
click at [764, 466] on font "Sí" at bounding box center [764, 460] width 12 height 15
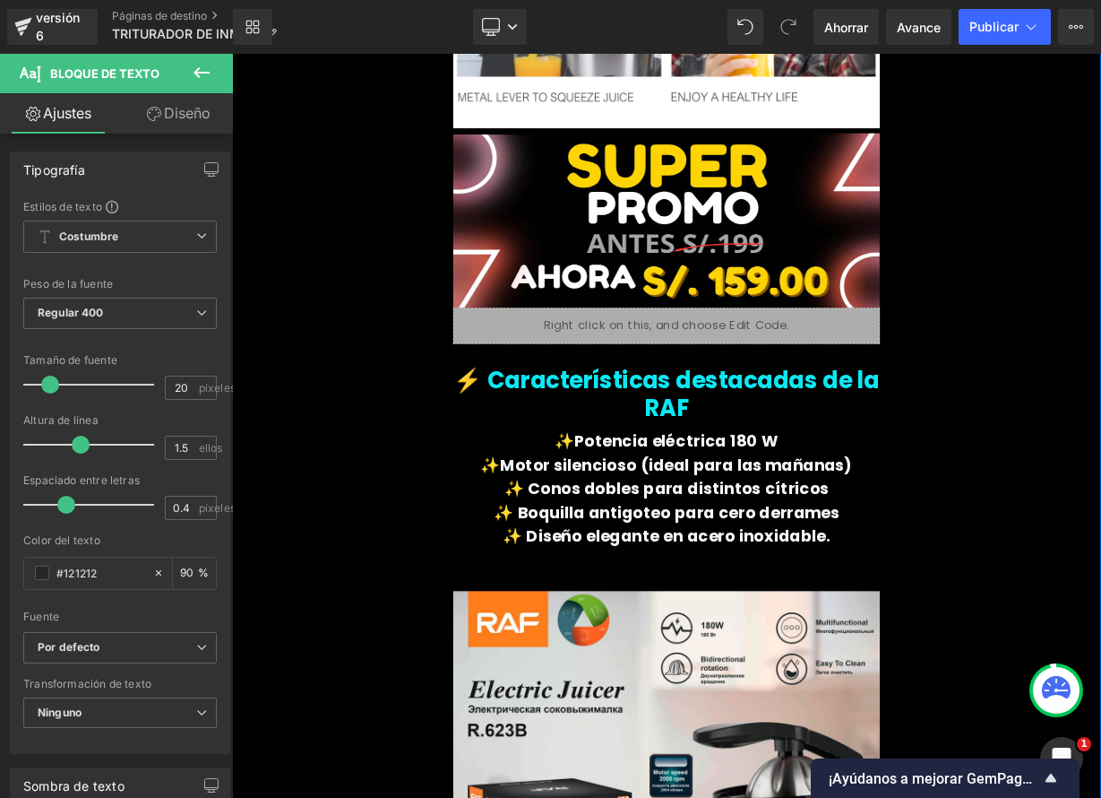
scroll to position [2884, 0]
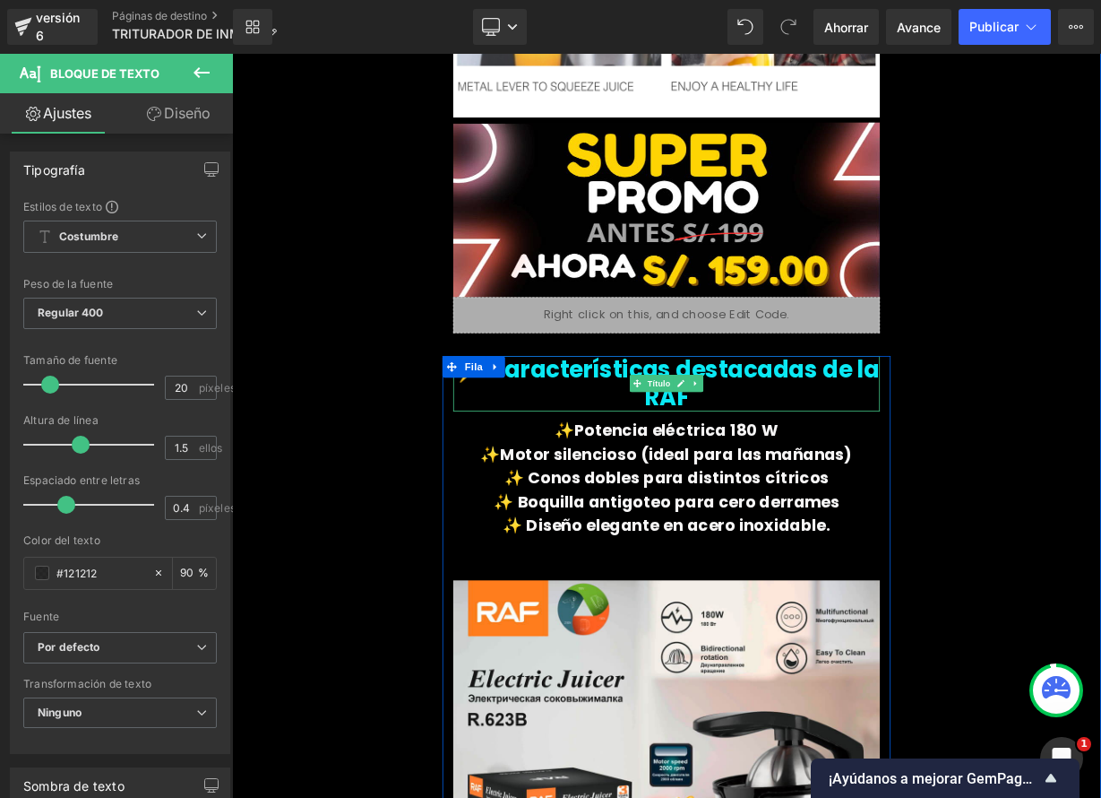
click at [788, 462] on icon at bounding box center [792, 465] width 9 height 9
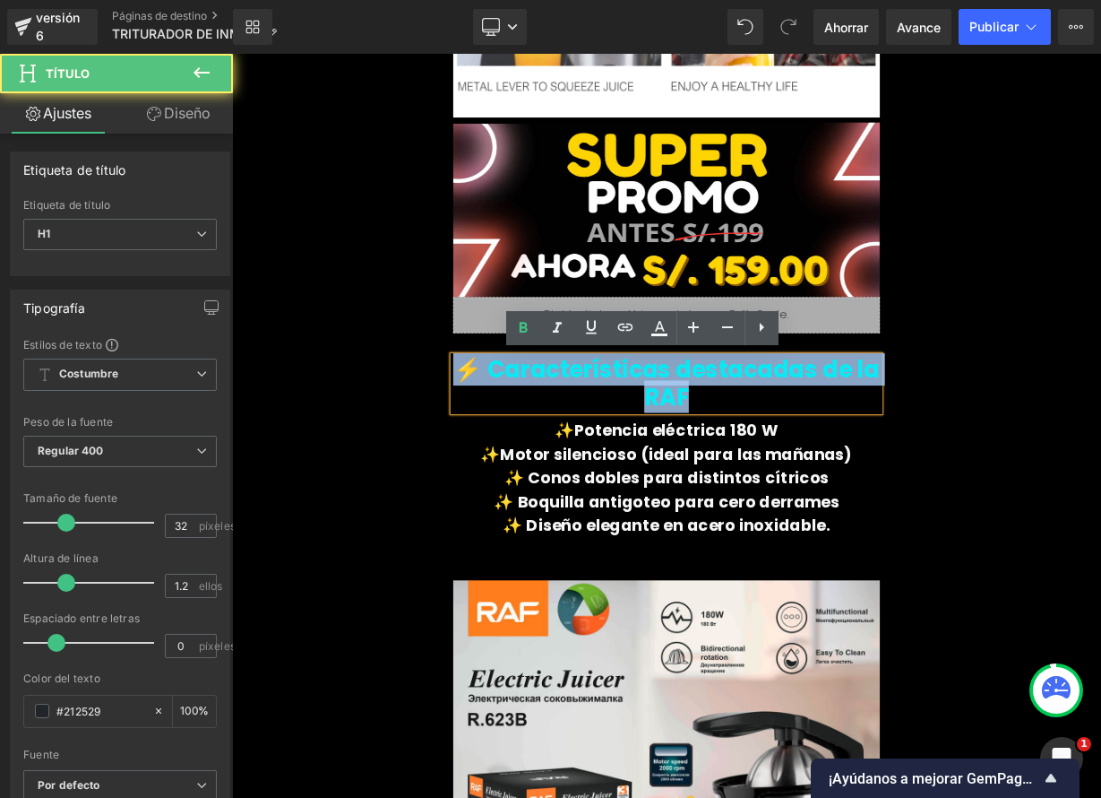
drag, startPoint x: 644, startPoint y: 458, endPoint x: 533, endPoint y: 428, distance: 115.0
click at [537, 431] on h1 "⚡ Características destacadas de la RAF" at bounding box center [774, 465] width 532 height 69
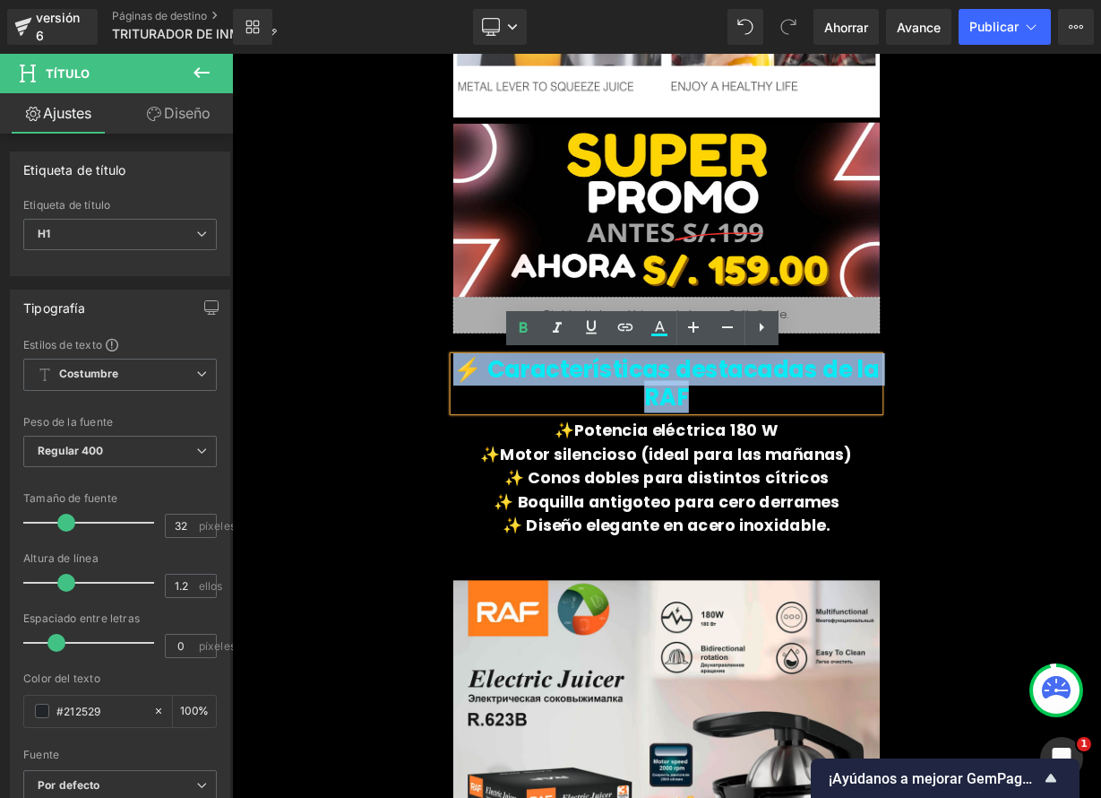
paste div
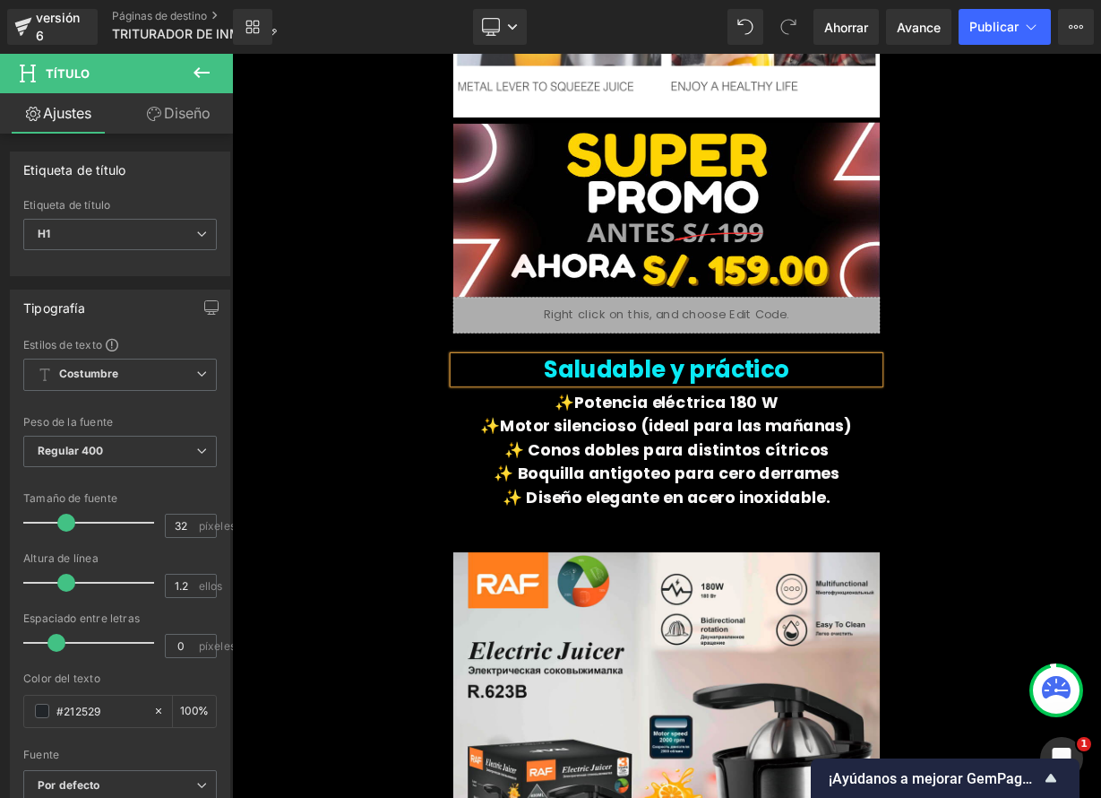
click at [618, 448] on h1 "Saludable y práctico" at bounding box center [774, 448] width 532 height 34
click at [900, 450] on font "Saludable y práctico🥑" at bounding box center [774, 447] width 341 height 40
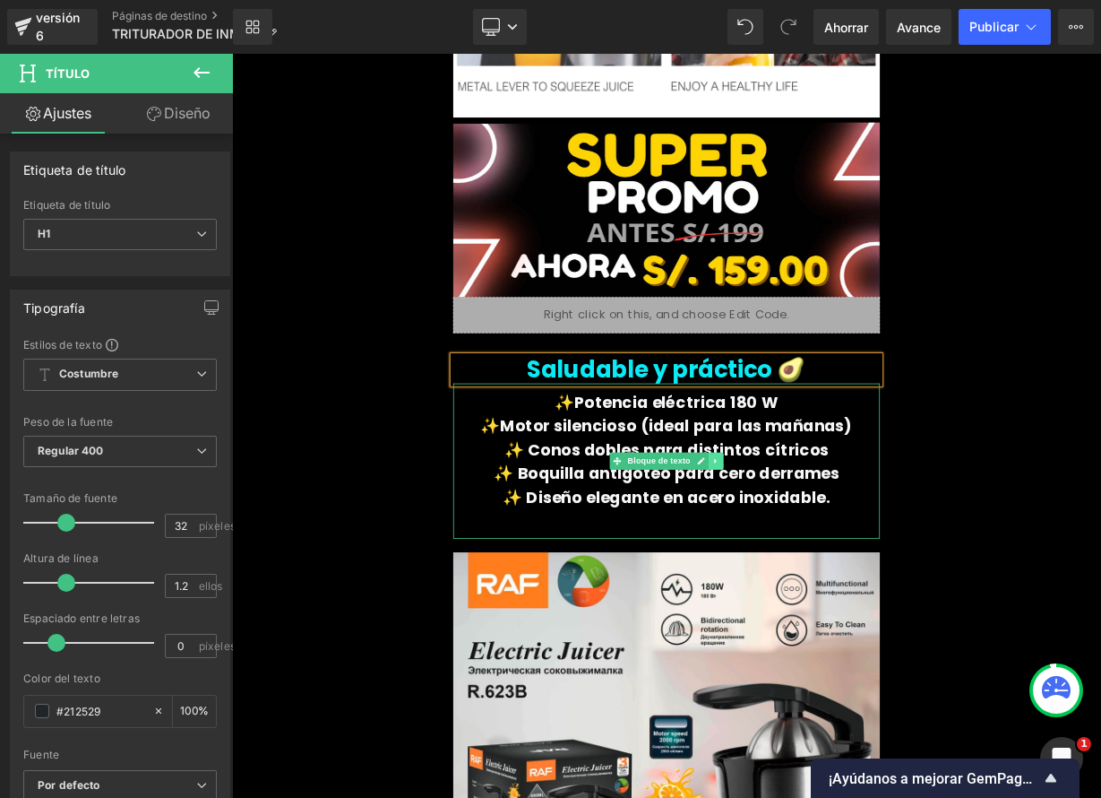
click at [834, 569] on link at bounding box center [835, 562] width 19 height 22
click at [824, 564] on link at bounding box center [826, 562] width 19 height 22
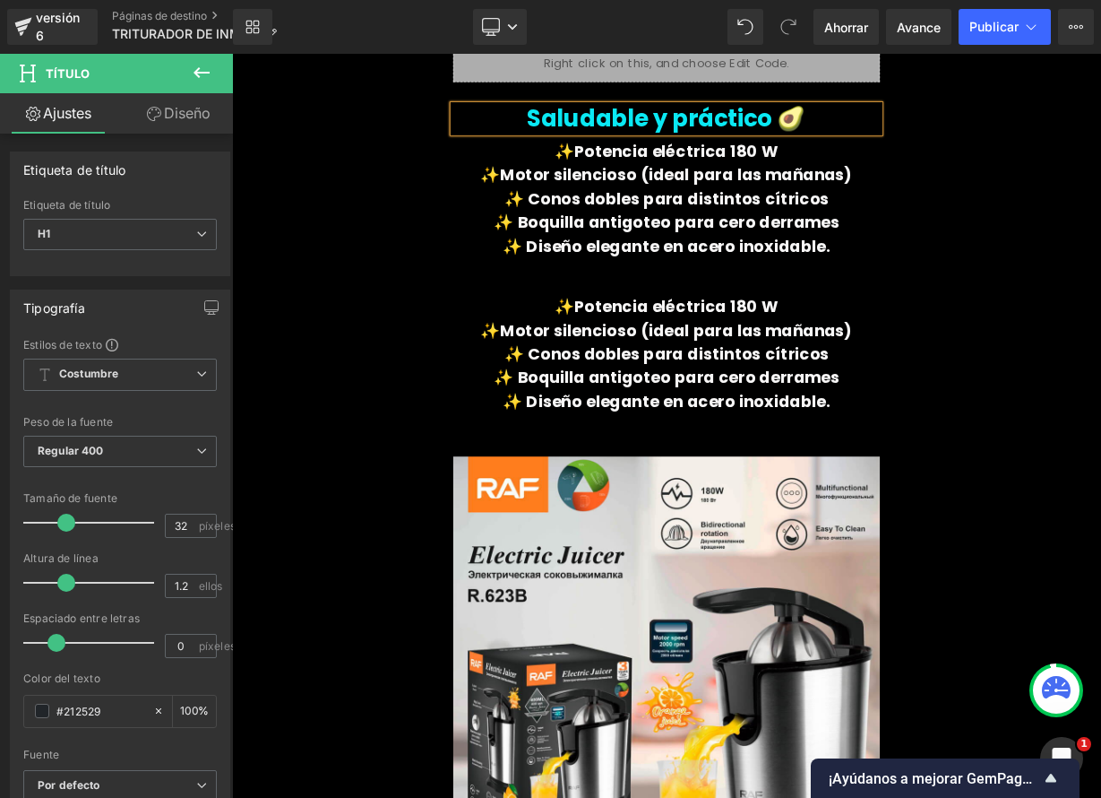
scroll to position [3062, 0]
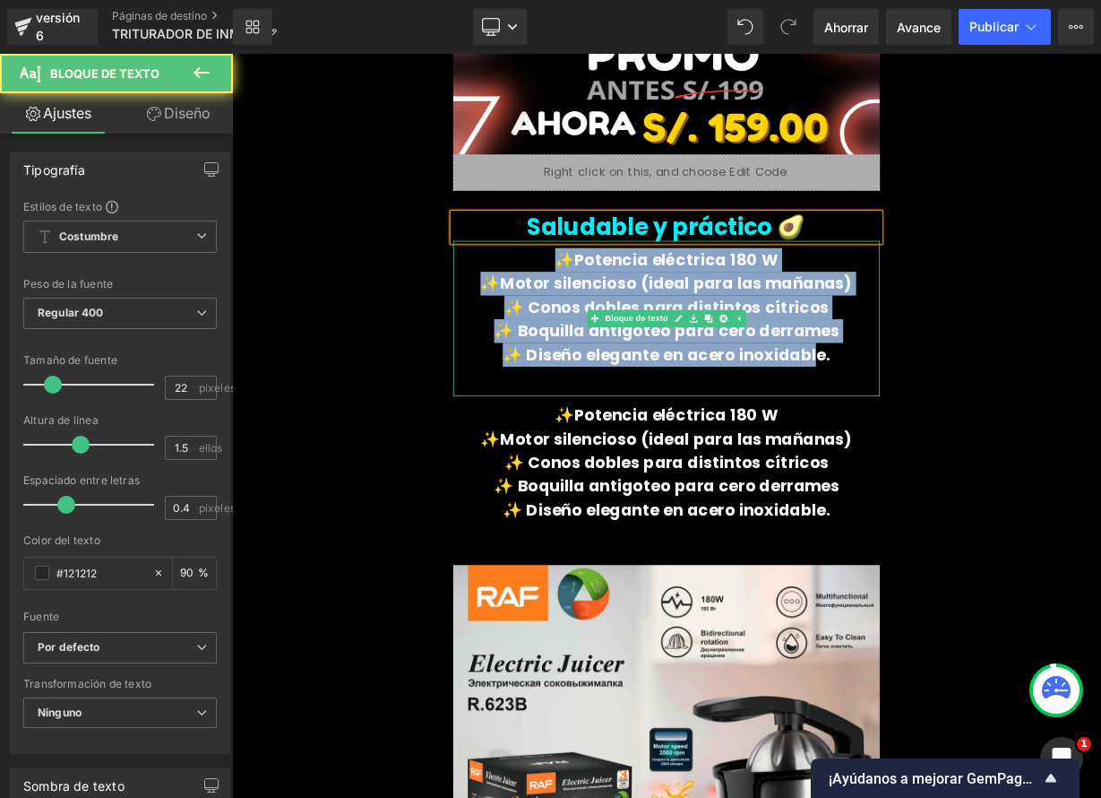
drag, startPoint x: 739, startPoint y: 365, endPoint x: 949, endPoint y: 421, distance: 217.2
click at [947, 420] on div "✨Potencia eléctrica 180 W ✨Motor silencioso (ideal para las mañanas) ✨ Conos do…" at bounding box center [774, 384] width 532 height 194
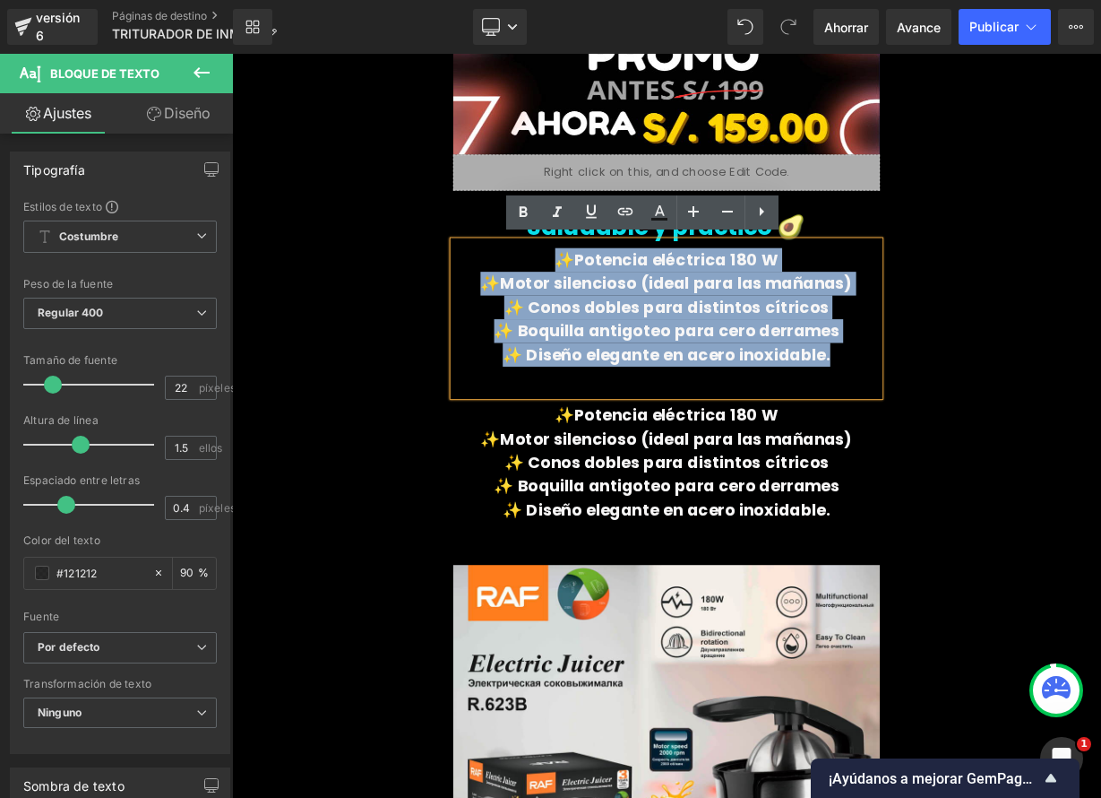
drag, startPoint x: 965, startPoint y: 433, endPoint x: 586, endPoint y: 307, distance: 399.3
click at [586, 307] on div "✨Potencia eléctrica 180 W ✨Motor silencioso (ideal para las mañanas) ✨ Conos do…" at bounding box center [774, 384] width 532 height 194
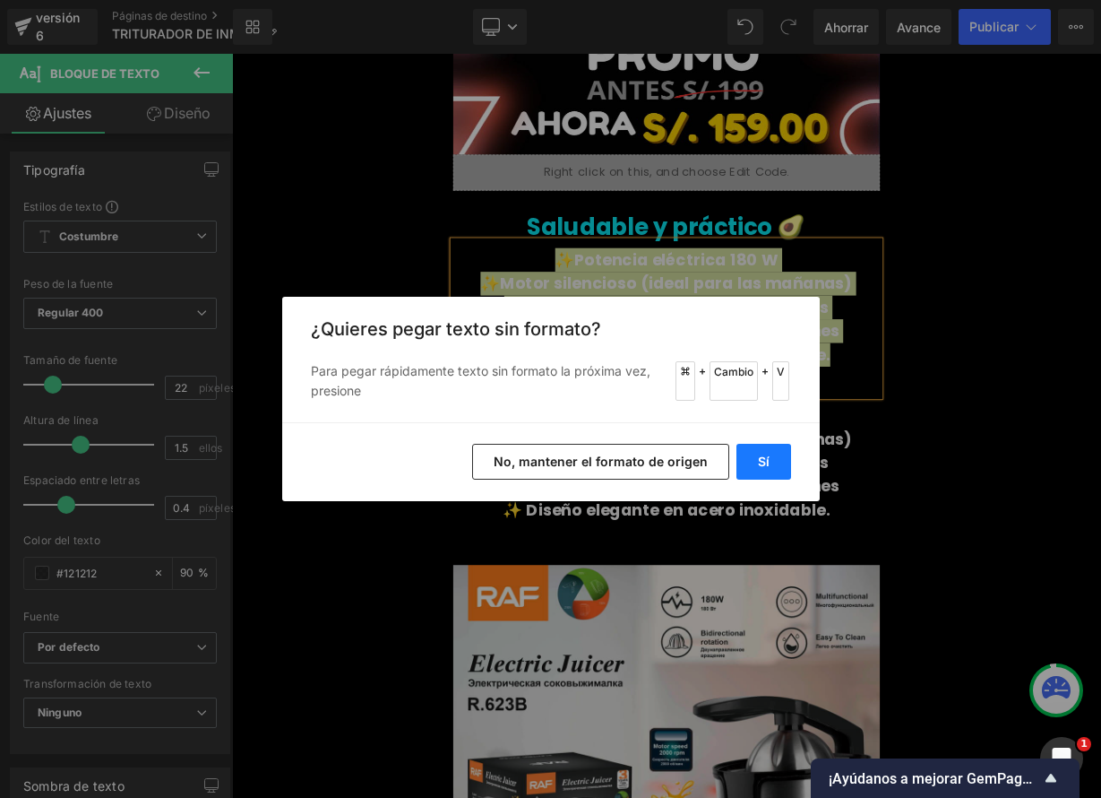
click at [776, 464] on button "Sí" at bounding box center [764, 462] width 55 height 36
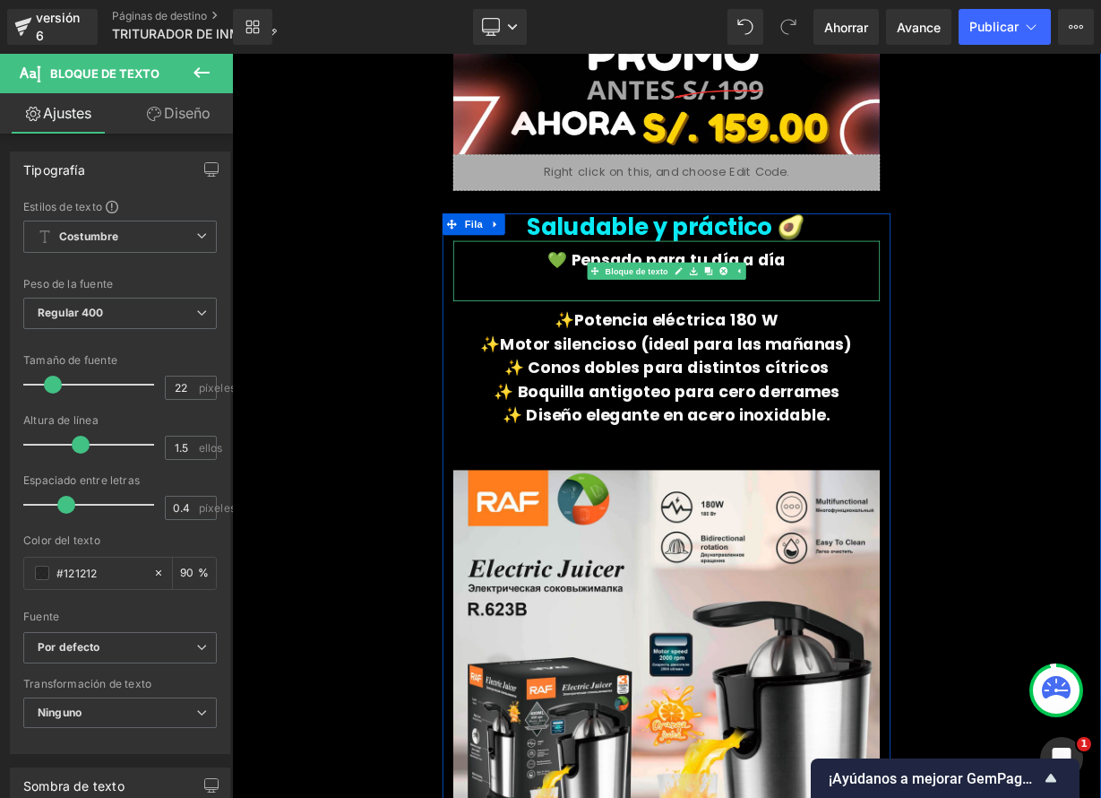
click at [816, 349] on p at bounding box center [774, 340] width 532 height 30
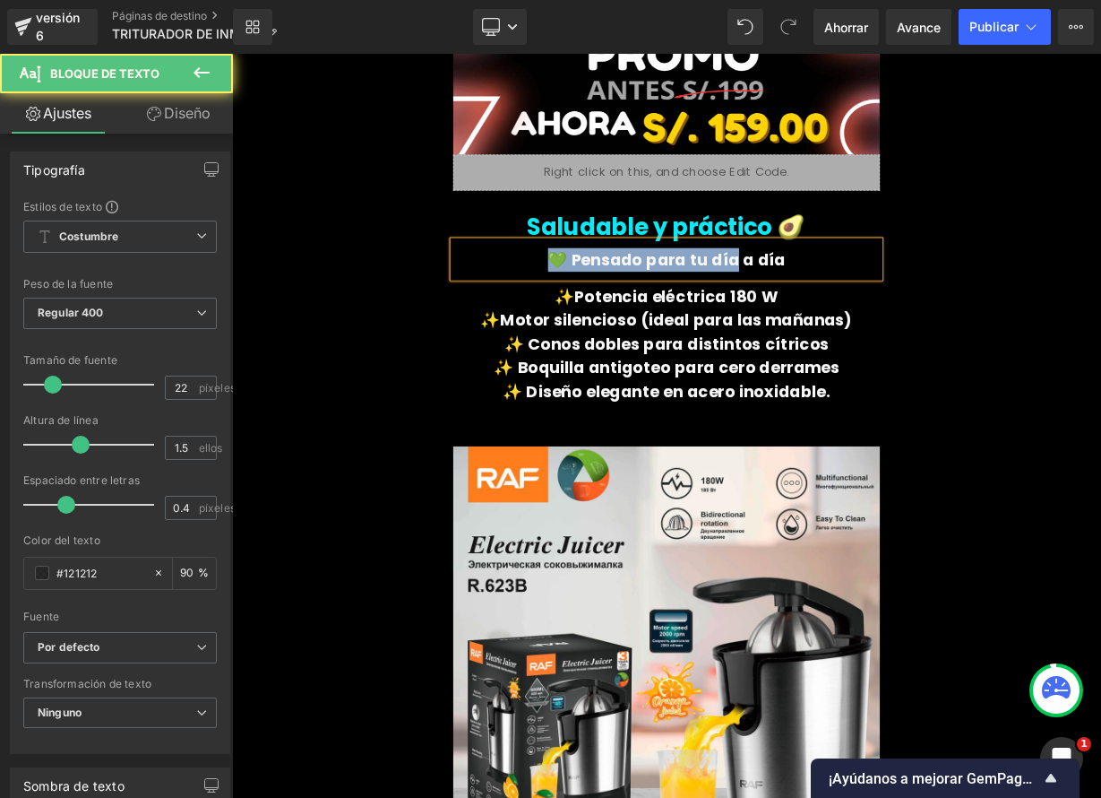
drag, startPoint x: 625, startPoint y: 302, endPoint x: 884, endPoint y: 304, distance: 258.1
click at [858, 303] on p "💚 Pensado para tu día a día" at bounding box center [774, 311] width 532 height 30
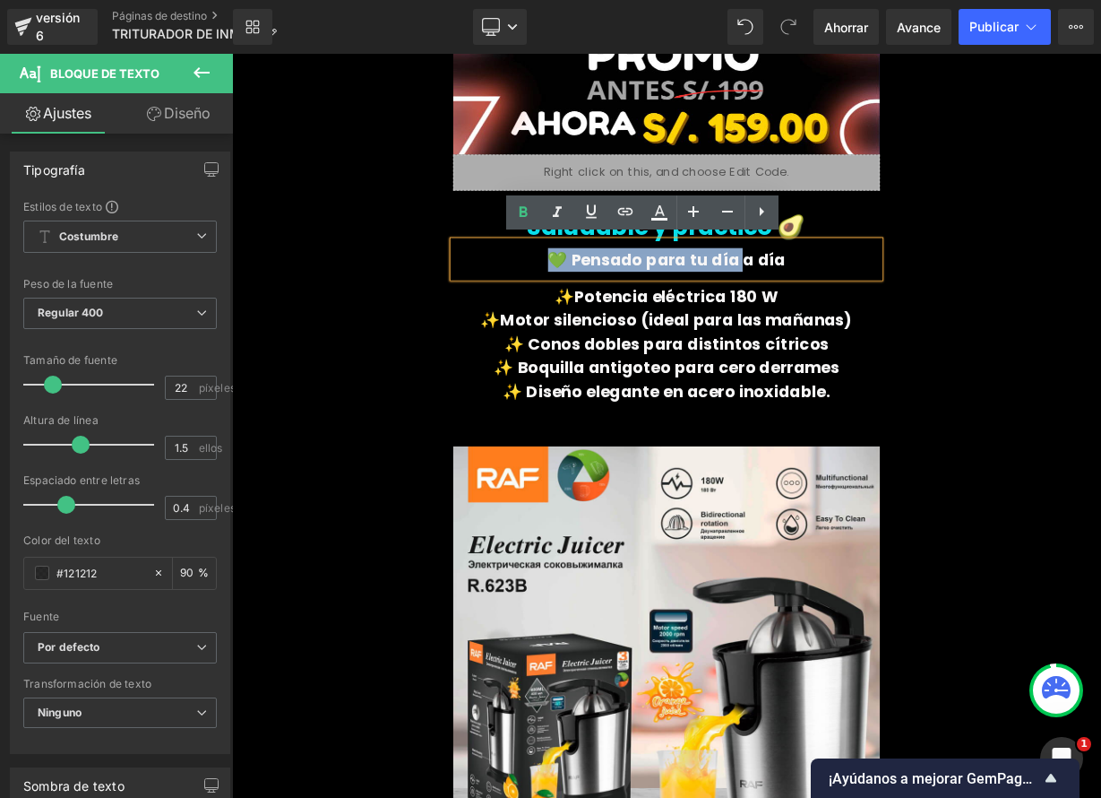
click at [1100, 327] on div "Saludable y práctico 🥑 Título 💚 Pensado para tu día a día Bloque de texto ✨Pote…" at bounding box center [774, 700] width 1075 height 895
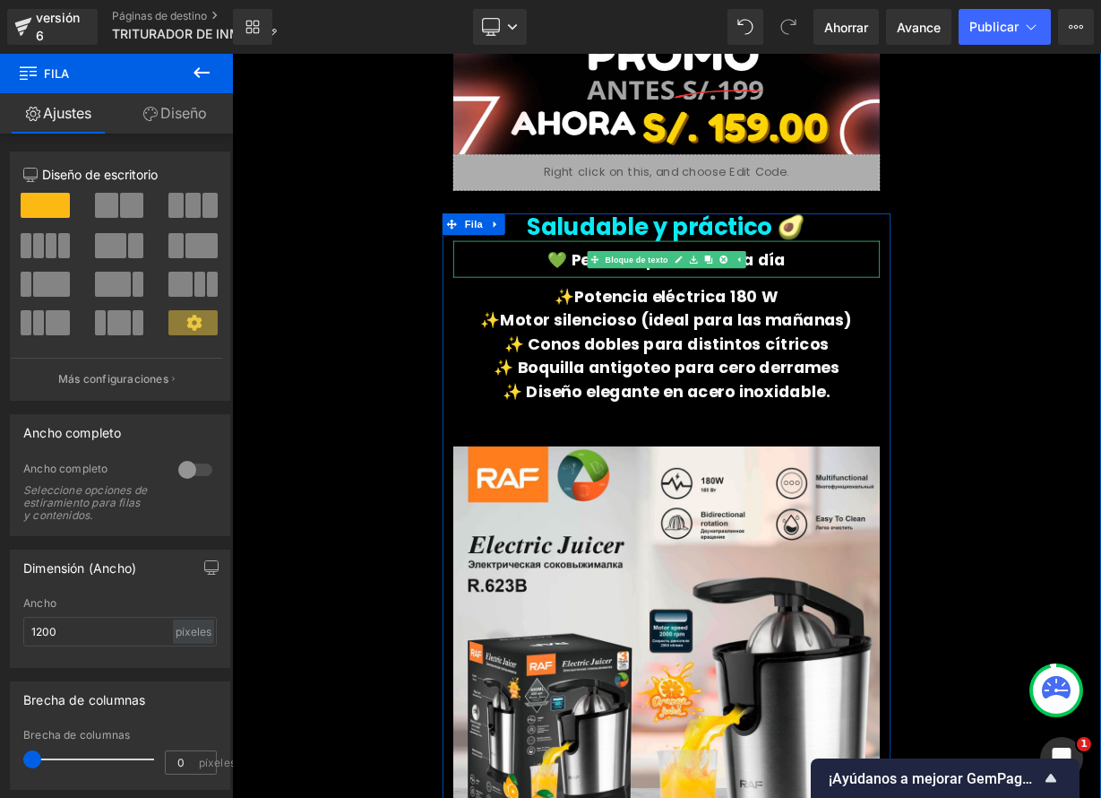
click at [916, 310] on p "💚 Pensado para tu día a día" at bounding box center [774, 311] width 532 height 30
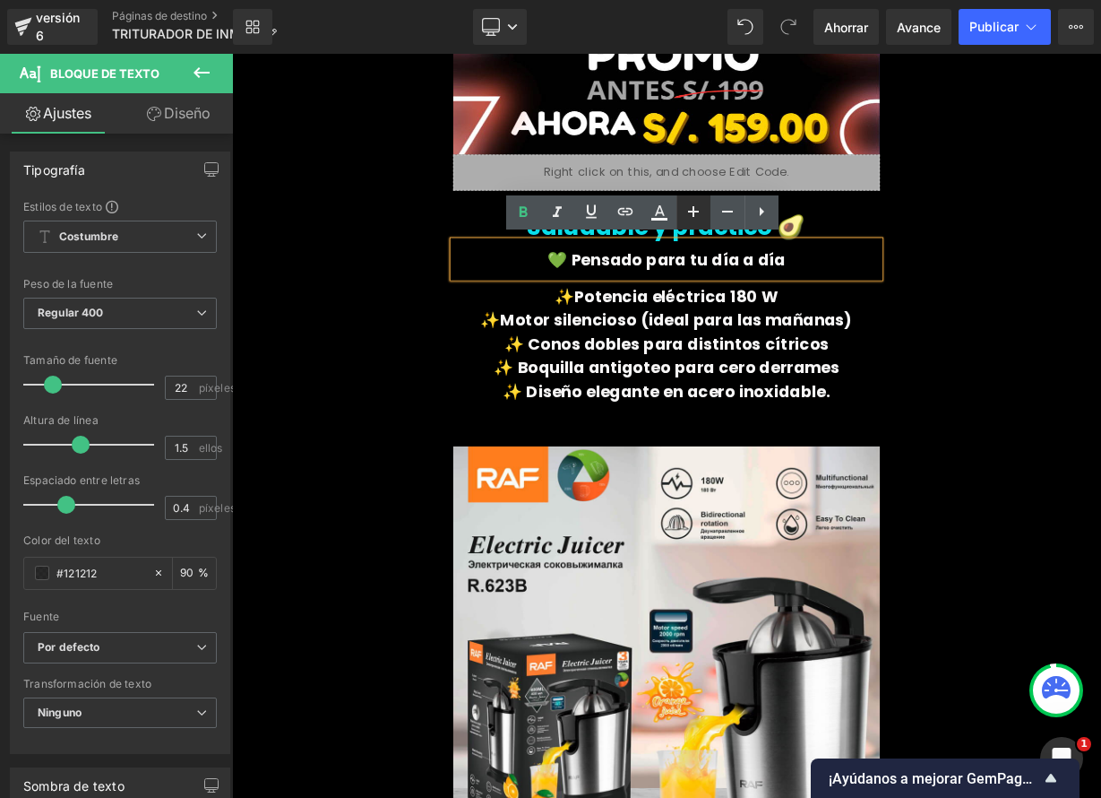
click at [694, 213] on icon at bounding box center [693, 211] width 11 height 11
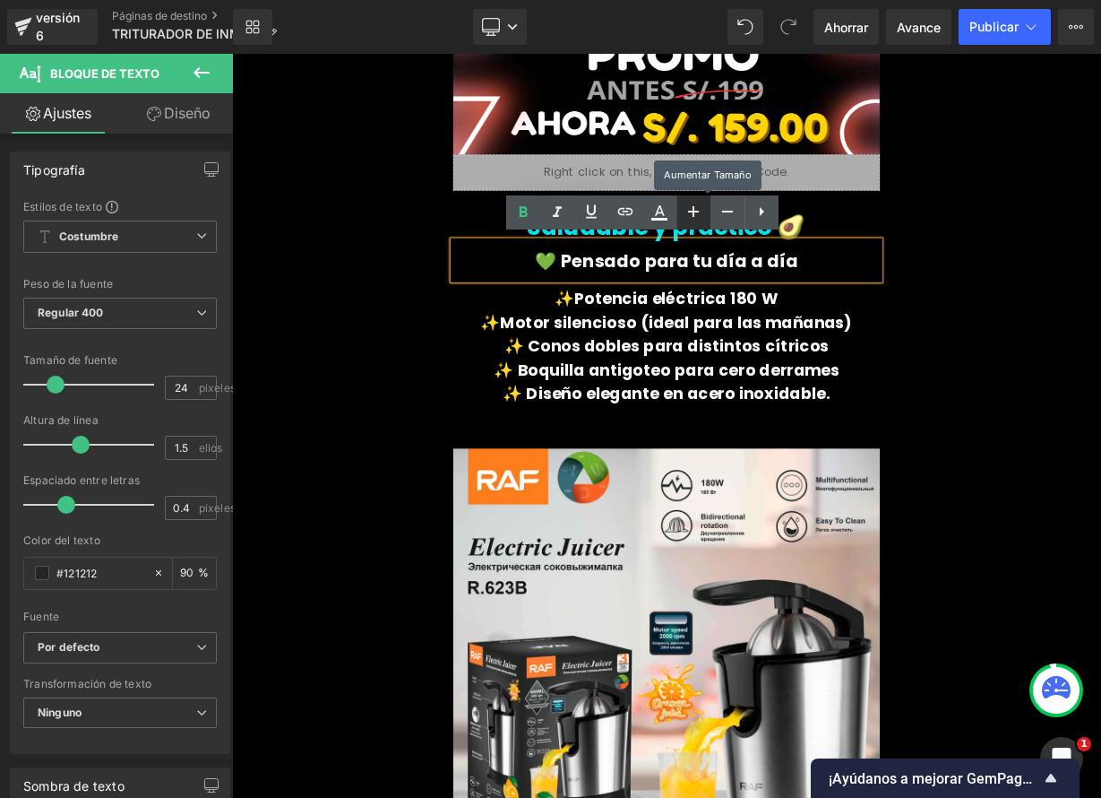
click at [694, 213] on icon at bounding box center [693, 211] width 11 height 11
type input "26"
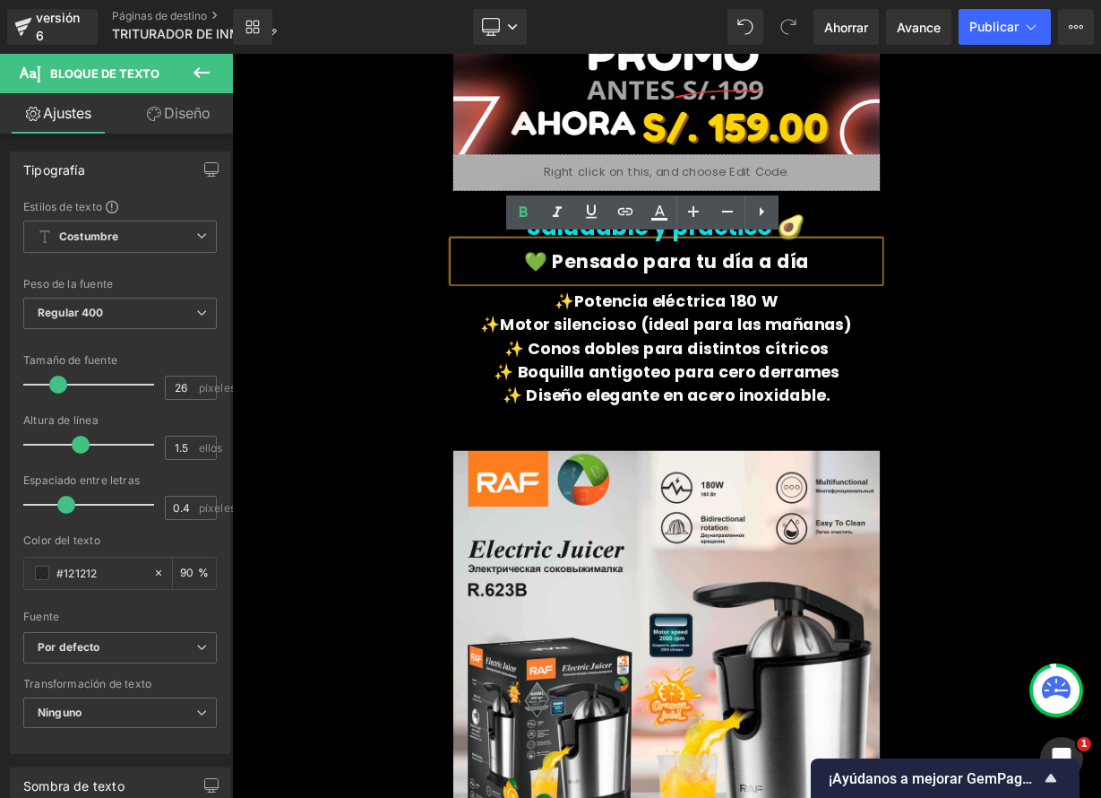
click at [929, 308] on p "💚 Pensado para tu día a día" at bounding box center [774, 313] width 532 height 35
drag, startPoint x: 938, startPoint y: 313, endPoint x: 660, endPoint y: 296, distance: 279.2
click at [643, 315] on p "💚 Pensado para tu día a día" at bounding box center [774, 313] width 532 height 35
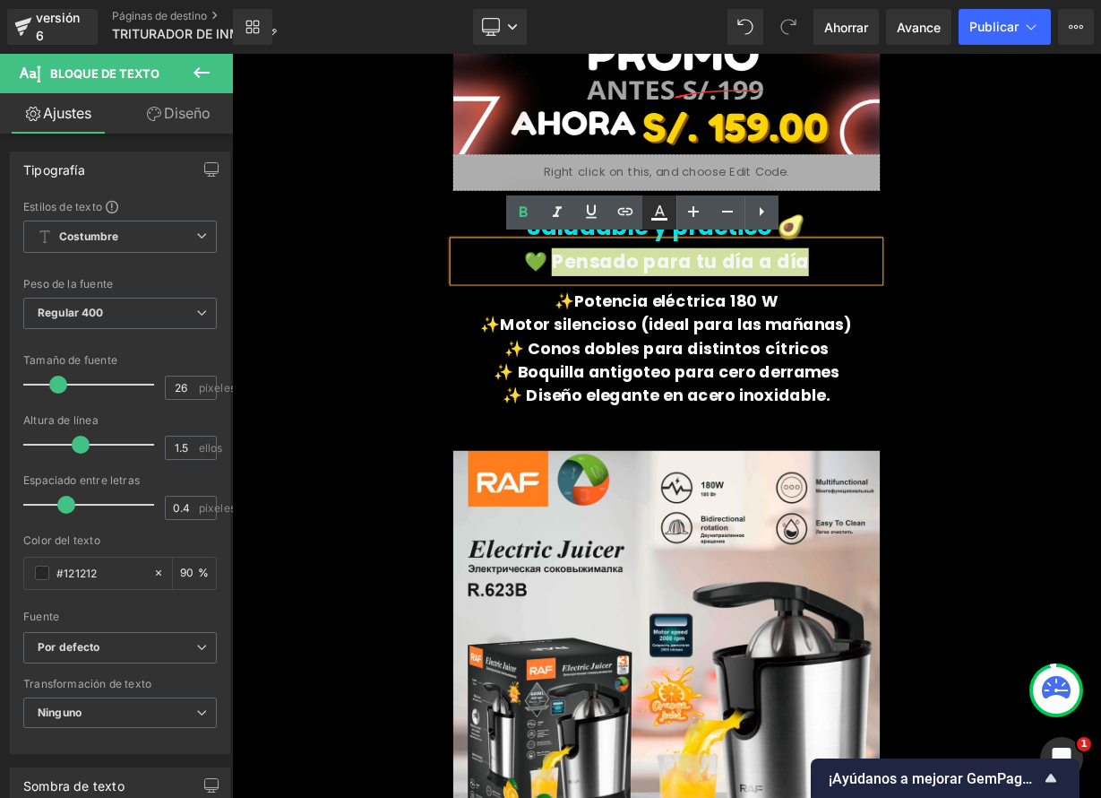
click at [667, 218] on icon at bounding box center [659, 219] width 16 height 3
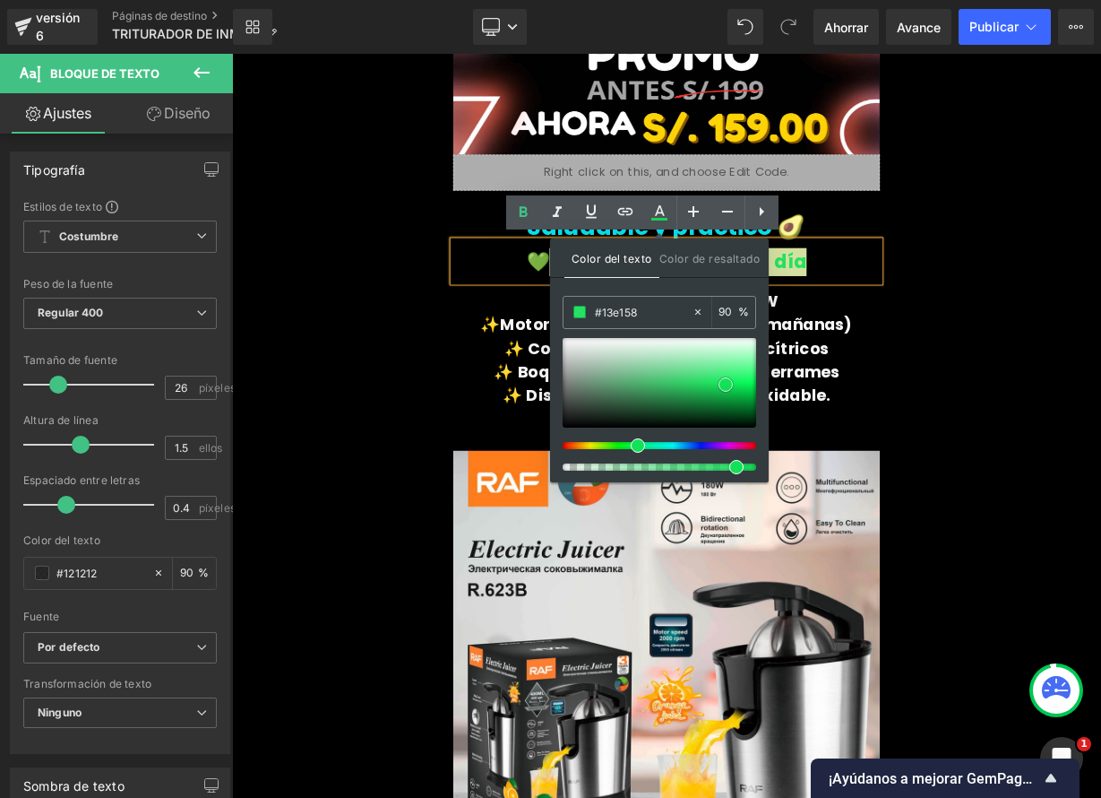
click at [727, 384] on span at bounding box center [726, 384] width 14 height 14
type input "#12e759"
click at [1100, 428] on div "Saludable y práctico 🥑 Título 💚 Pensado para tu día a día Bloque de texto ✨Pote…" at bounding box center [774, 703] width 1075 height 901
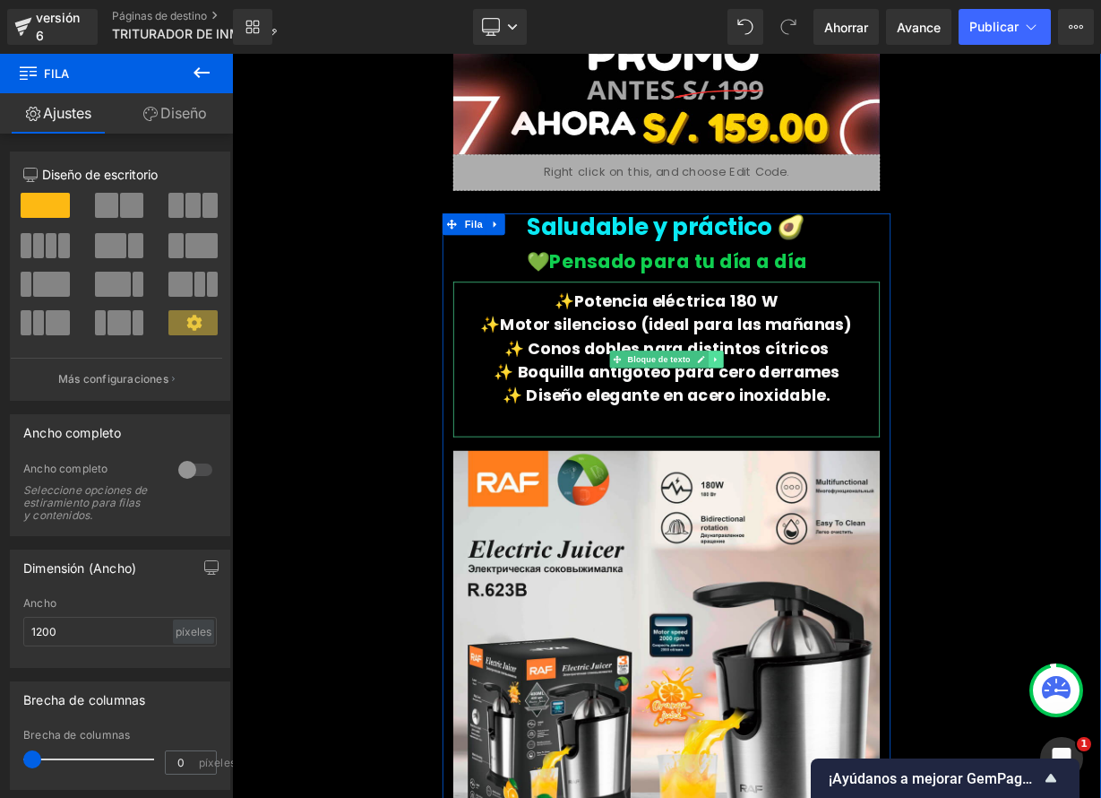
click at [826, 436] on link at bounding box center [835, 435] width 19 height 22
click at [645, 353] on font "✨Potencia eléctrica 180 W" at bounding box center [774, 362] width 279 height 28
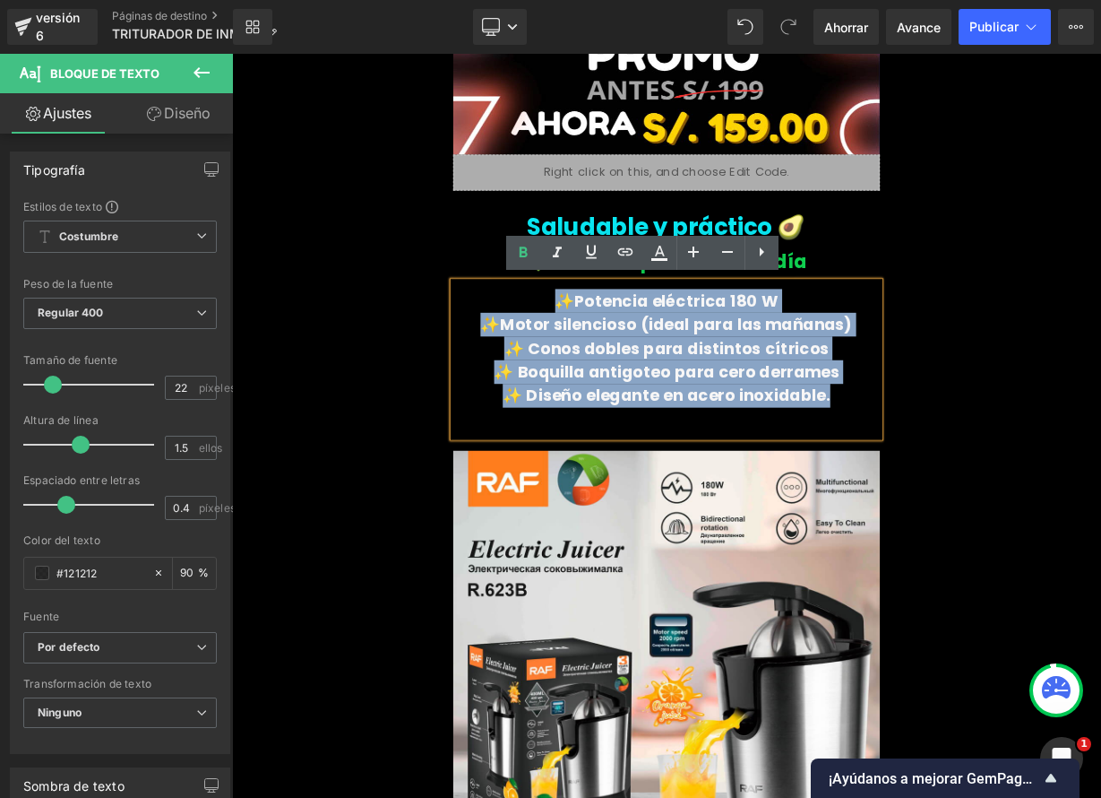
drag, startPoint x: 642, startPoint y: 353, endPoint x: 973, endPoint y: 487, distance: 357.8
click at [969, 489] on div "✨Potencia eléctrica 180 W ✨Motor silencioso (ideal para las mañanas) ✨ Conos do…" at bounding box center [774, 435] width 532 height 194
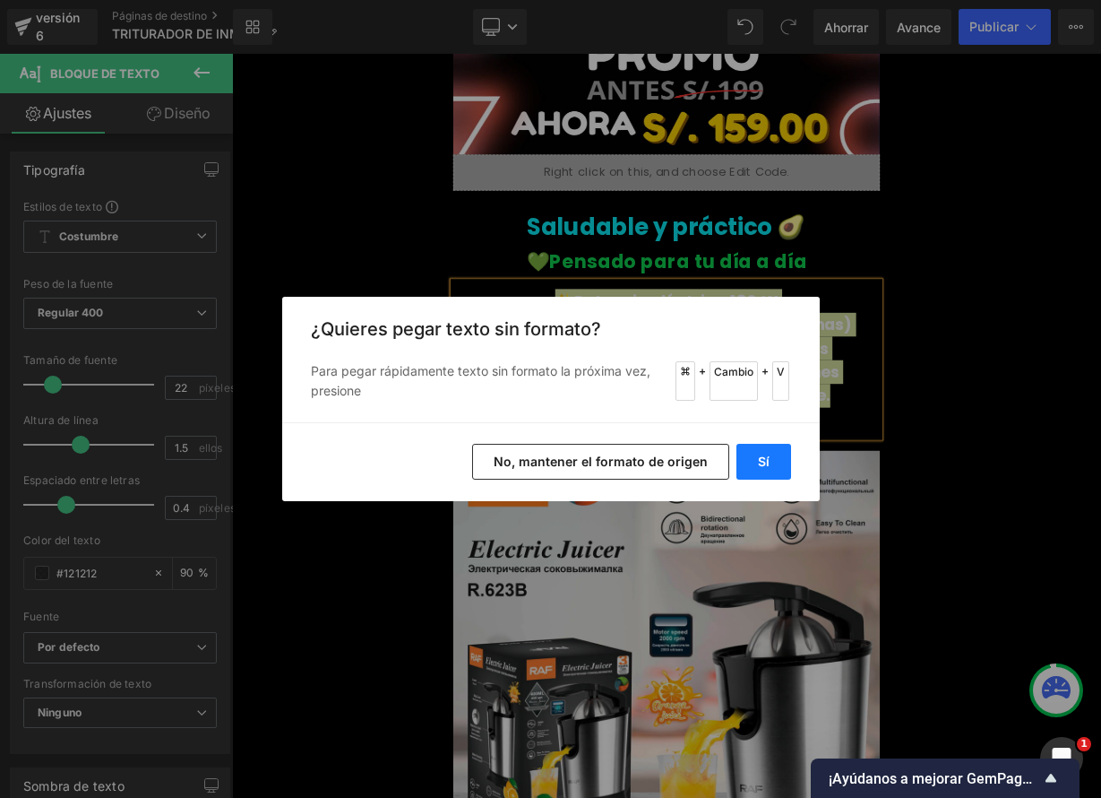
click at [766, 466] on font "Sí" at bounding box center [764, 460] width 12 height 15
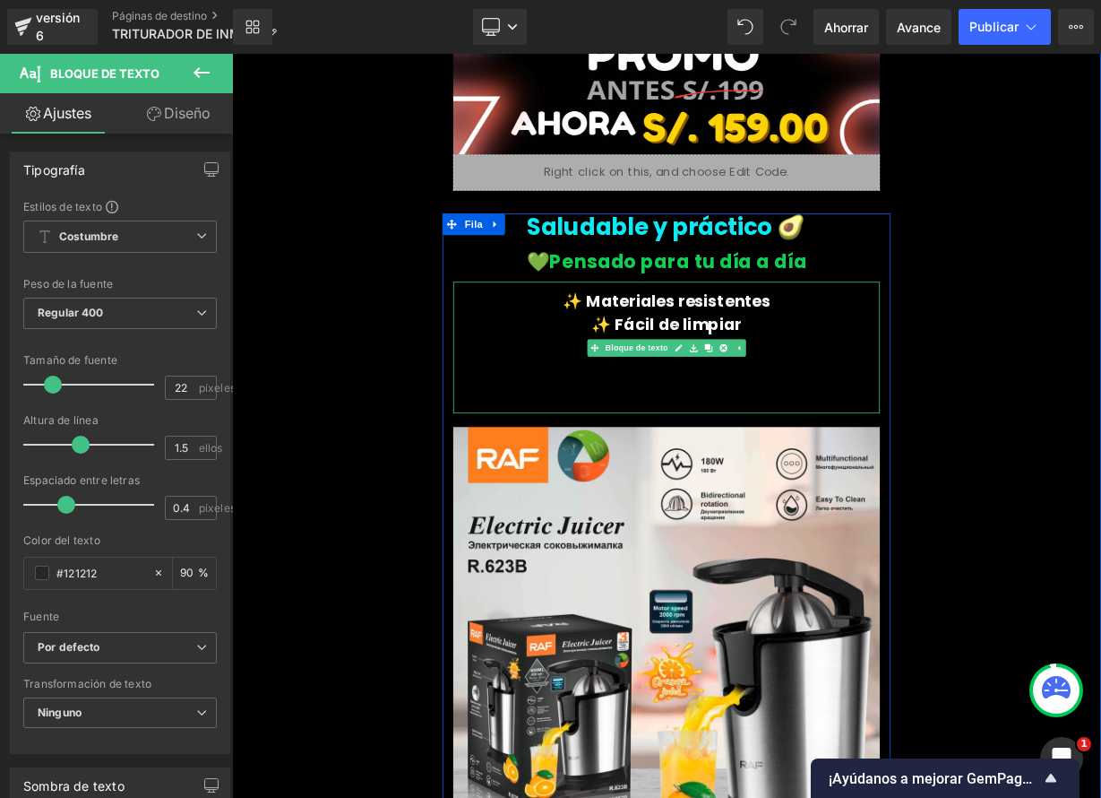
click at [705, 487] on p at bounding box center [774, 480] width 532 height 30
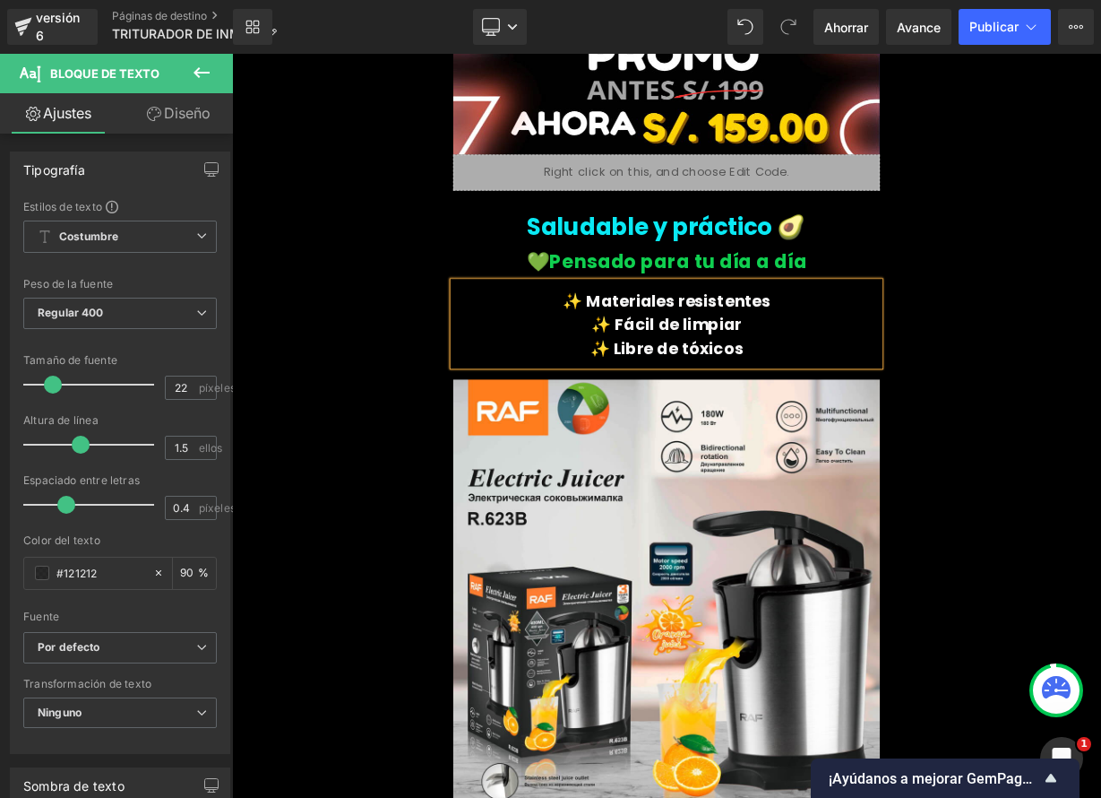
click at [1100, 264] on div "Saludable y práctico 🥑 Título 💚 Pensado para tu día a día Bloque de texto ✨ Mat…" at bounding box center [774, 659] width 1075 height 812
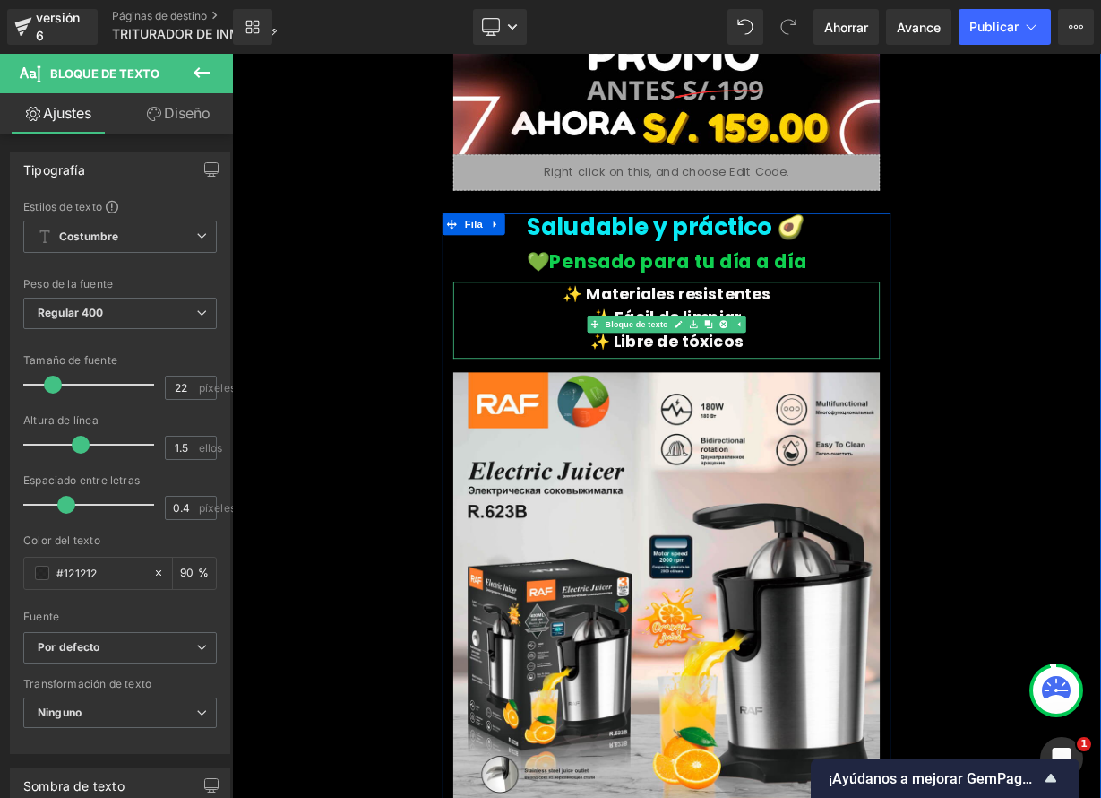
drag, startPoint x: 714, startPoint y: 334, endPoint x: 718, endPoint y: 325, distance: 9.7
click at [718, 325] on div "Saludable y práctico 🥑 Título 💚 Pensado para tu día a día Bloque de texto ✨ Mat…" at bounding box center [774, 650] width 559 height 794
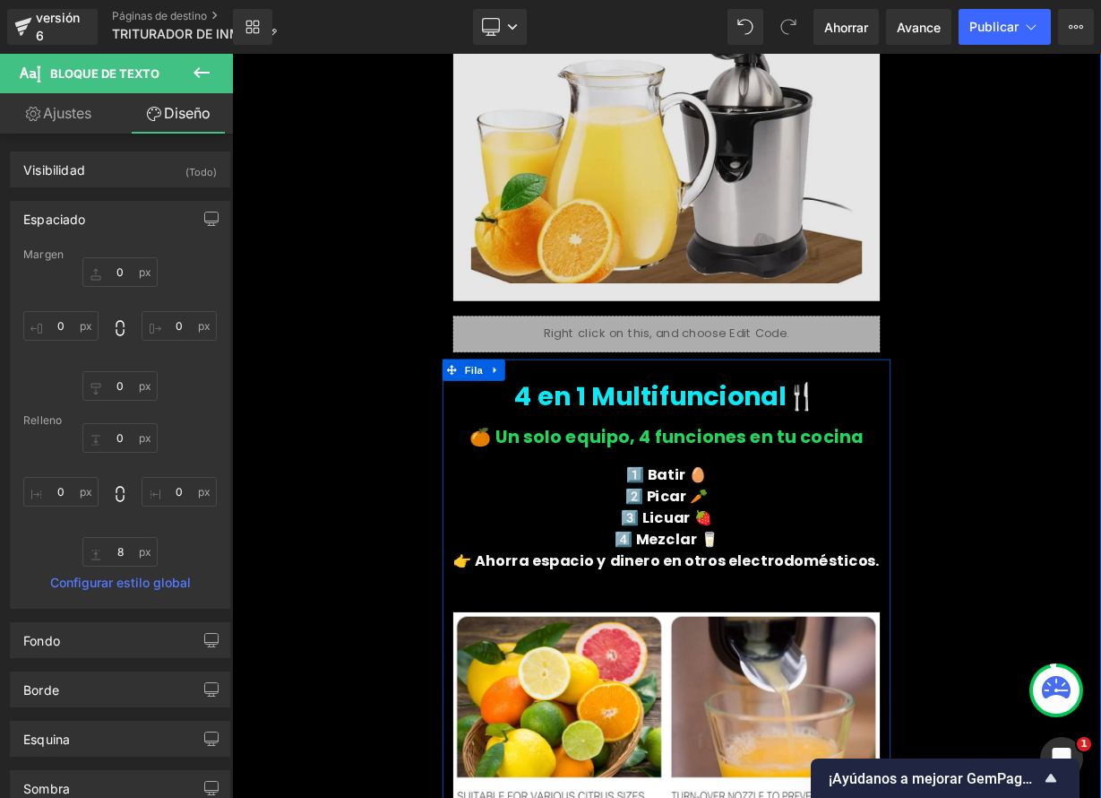
scroll to position [1738, 0]
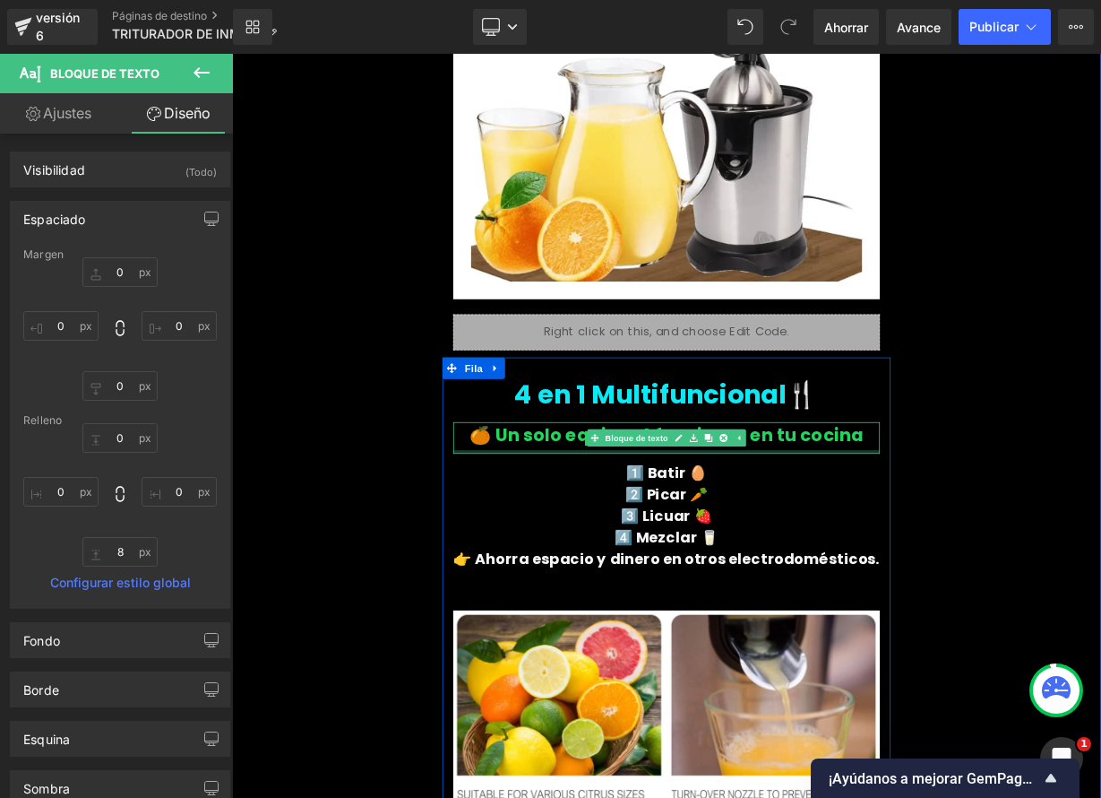
click at [849, 542] on div "🍊 Un solo equipo, 4 funciones en tu cocina" at bounding box center [774, 532] width 532 height 39
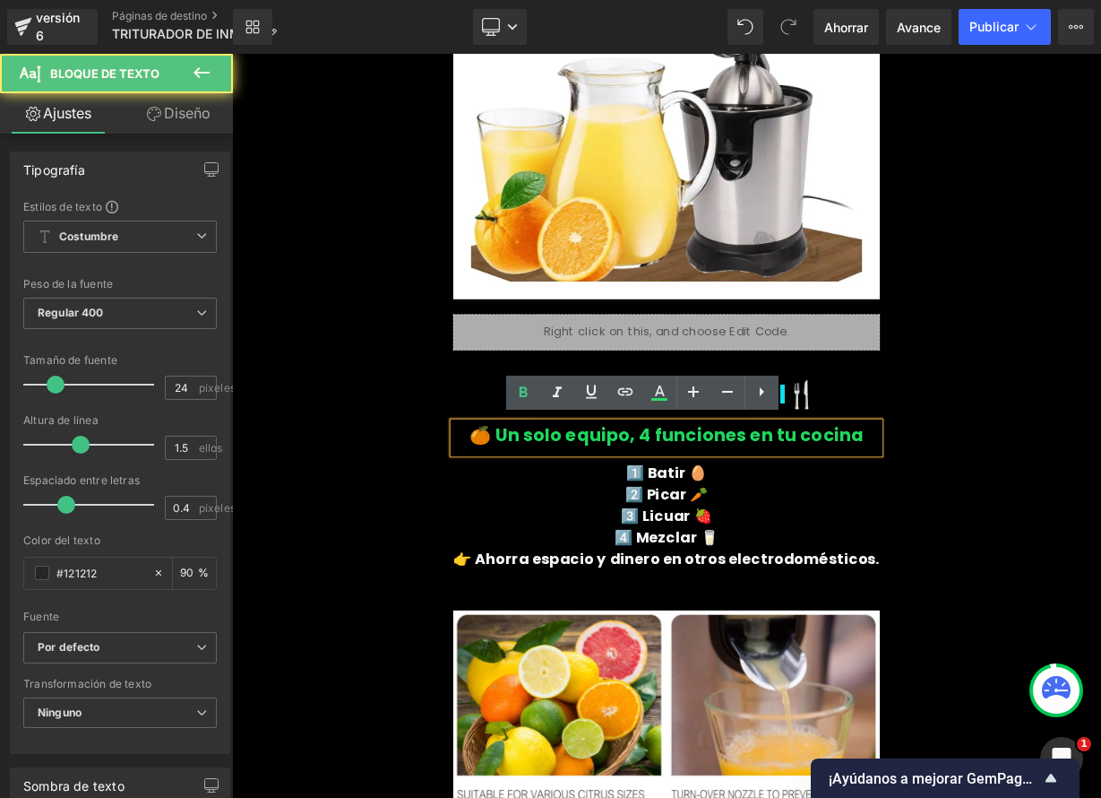
click at [763, 530] on font "🍊 Un solo equipo, 4 funciones en tu cocina" at bounding box center [775, 528] width 492 height 30
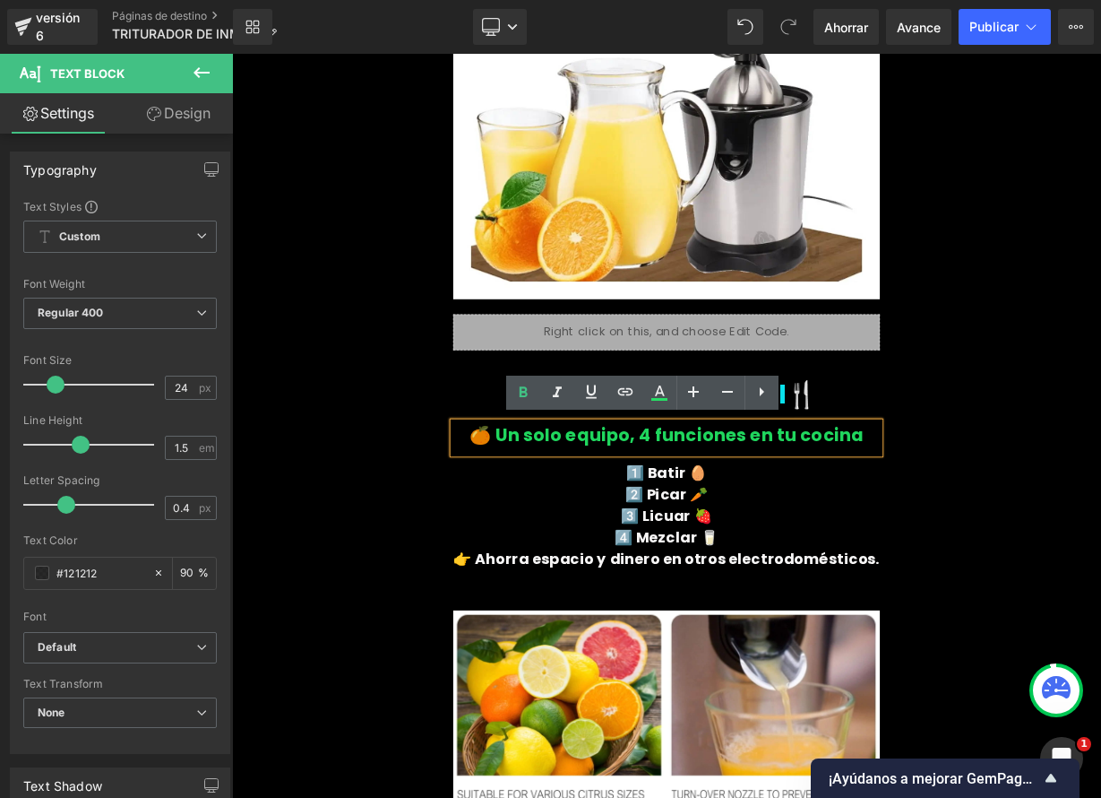
click at [763, 530] on font "🍊 Un solo equipo, 4 funciones en tu cocina" at bounding box center [775, 528] width 492 height 30
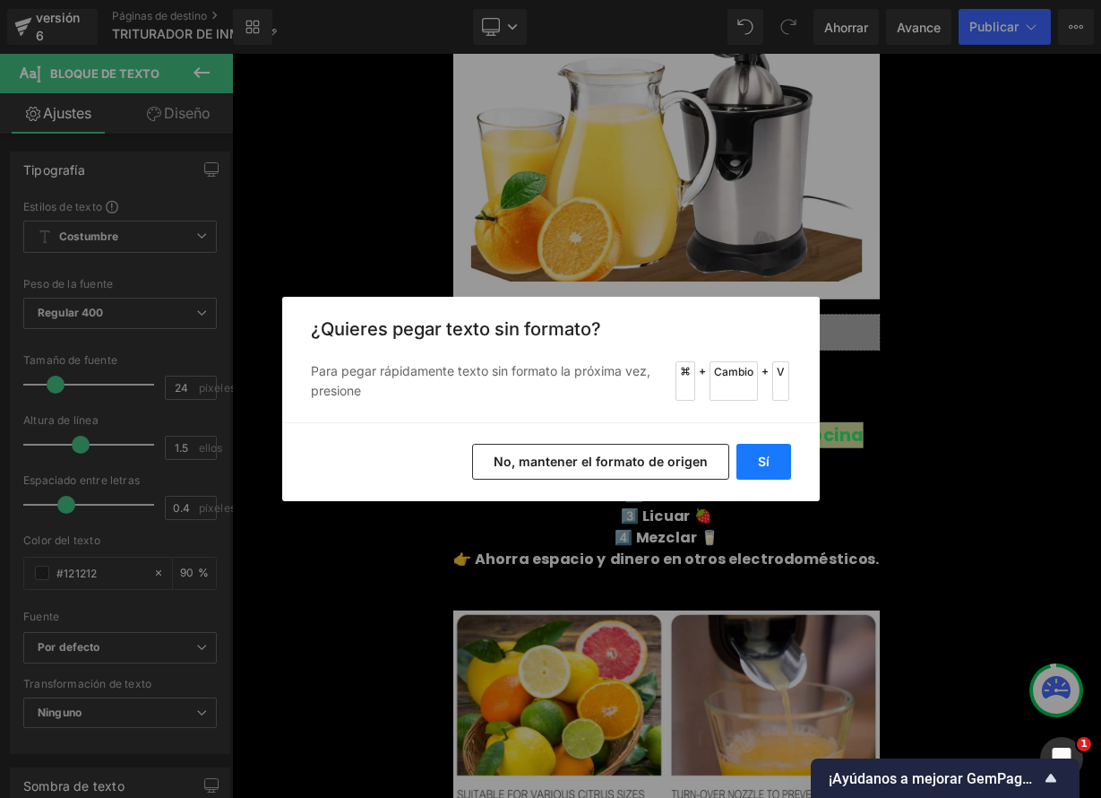
click at [761, 467] on font "Sí" at bounding box center [764, 460] width 12 height 15
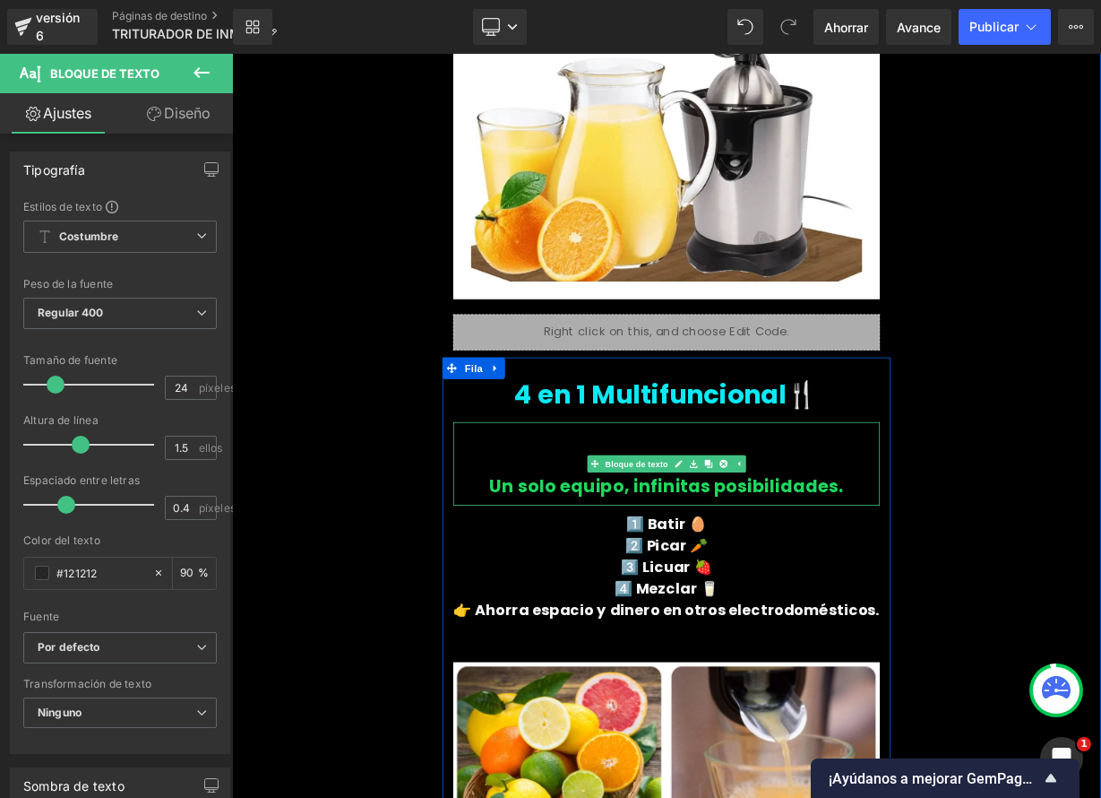
click at [624, 562] on p at bounding box center [774, 561] width 532 height 32
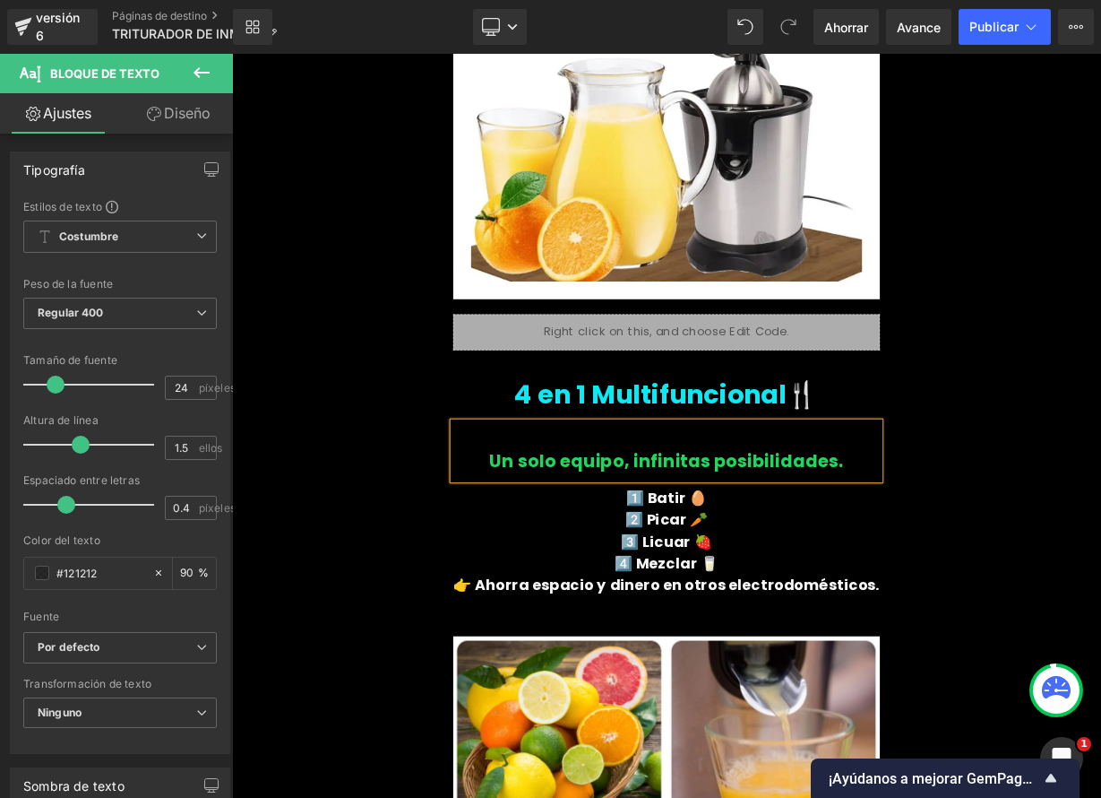
click at [567, 532] on p at bounding box center [774, 529] width 532 height 32
click at [549, 556] on p "Un solo equipo, infinitas posibilidades." at bounding box center [774, 561] width 532 height 32
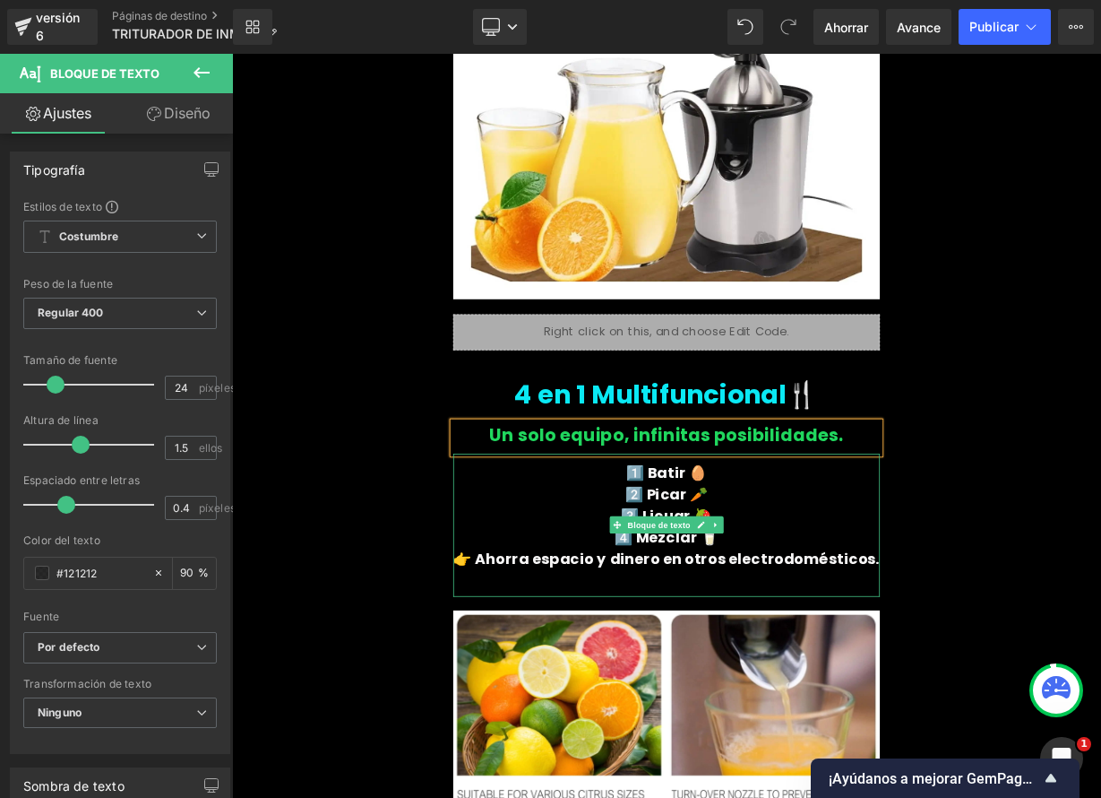
click at [781, 574] on font "1️⃣ Batir 🥚" at bounding box center [774, 575] width 101 height 25
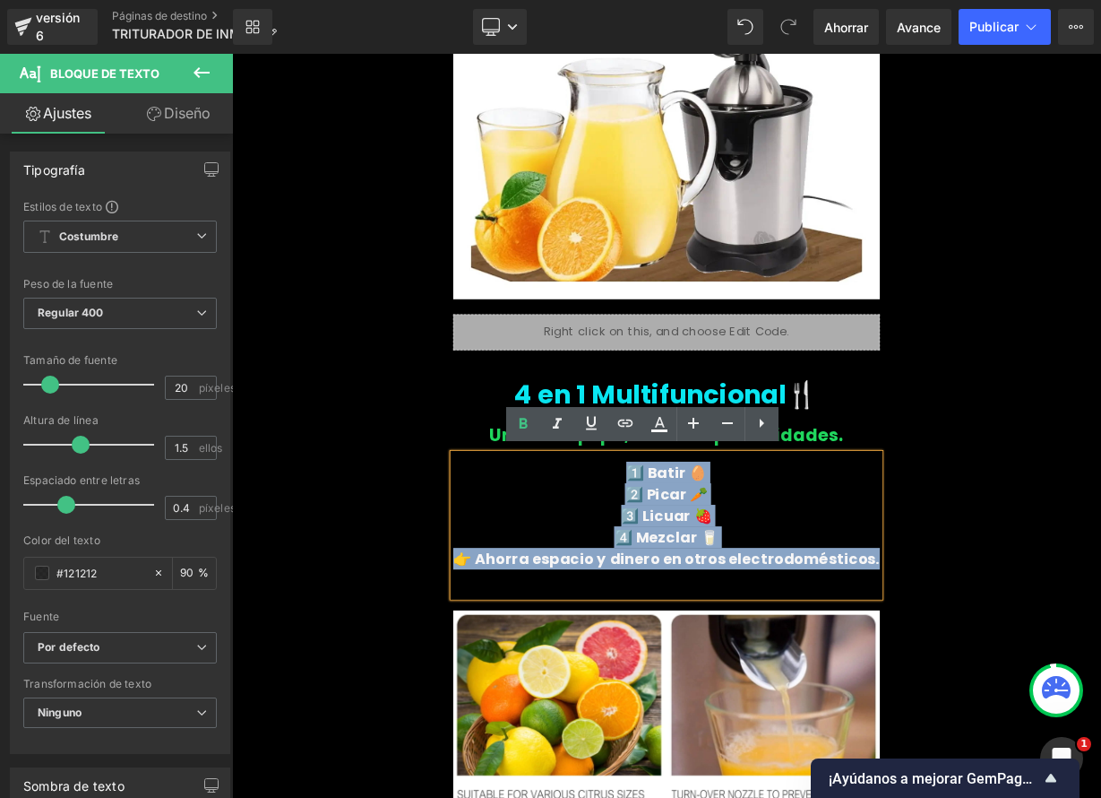
drag, startPoint x: 742, startPoint y: 579, endPoint x: 986, endPoint y: 712, distance: 277.5
click at [986, 712] on div "1️⃣ Batir 🥚 2️⃣ Picar 🥕 3️⃣ Licuar 🍓 4️⃣ Mezclar 🥛 👉 Ahorra espacio y dinero en…" at bounding box center [774, 641] width 532 height 178
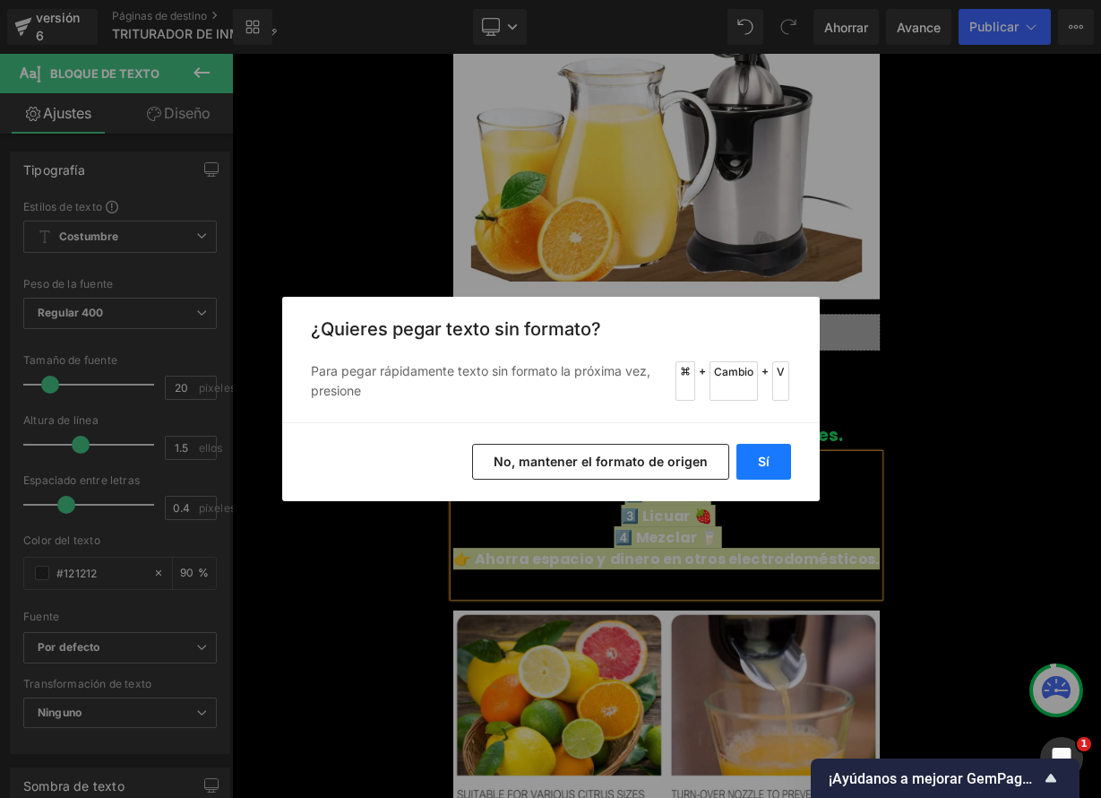
click at [760, 455] on font "Sí" at bounding box center [764, 460] width 12 height 15
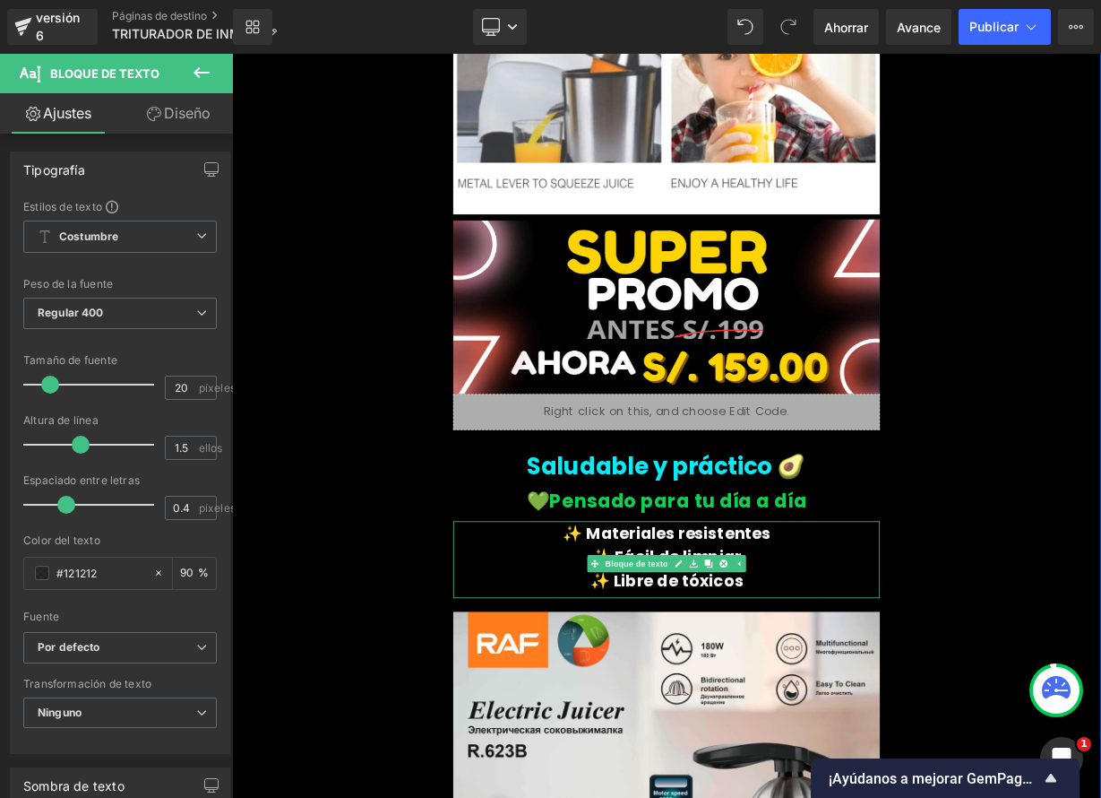
scroll to position [2790, 0]
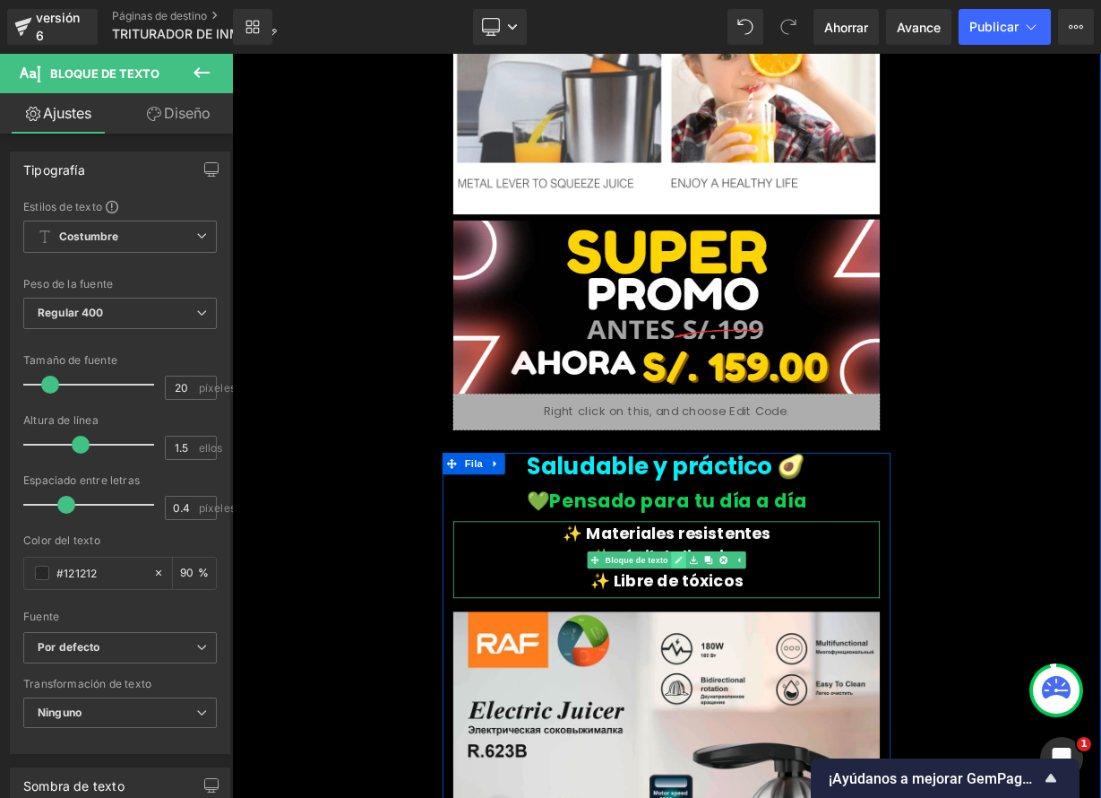
click at [788, 686] on link at bounding box center [789, 685] width 19 height 22
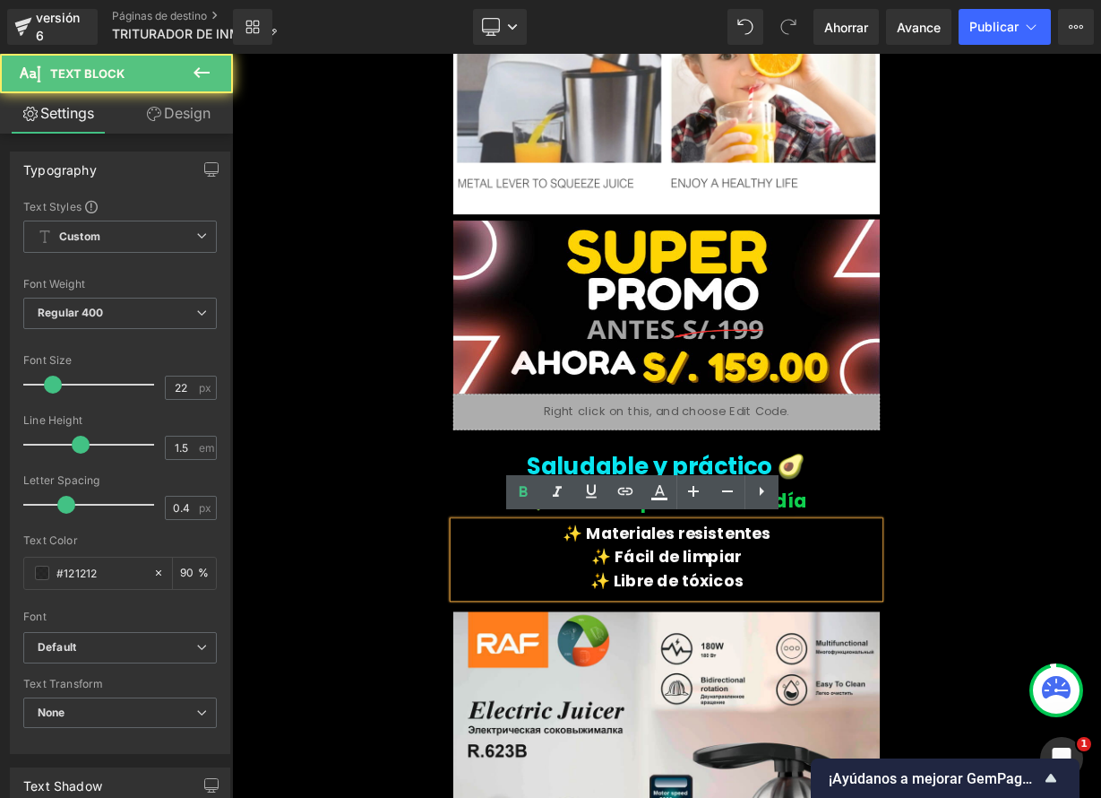
drag, startPoint x: 639, startPoint y: 643, endPoint x: 919, endPoint y: 714, distance: 288.6
click at [911, 720] on div "✨ Materiales resistentes ✨ Fácil de limpiar ✨ Libre de tóxicos" at bounding box center [774, 684] width 532 height 96
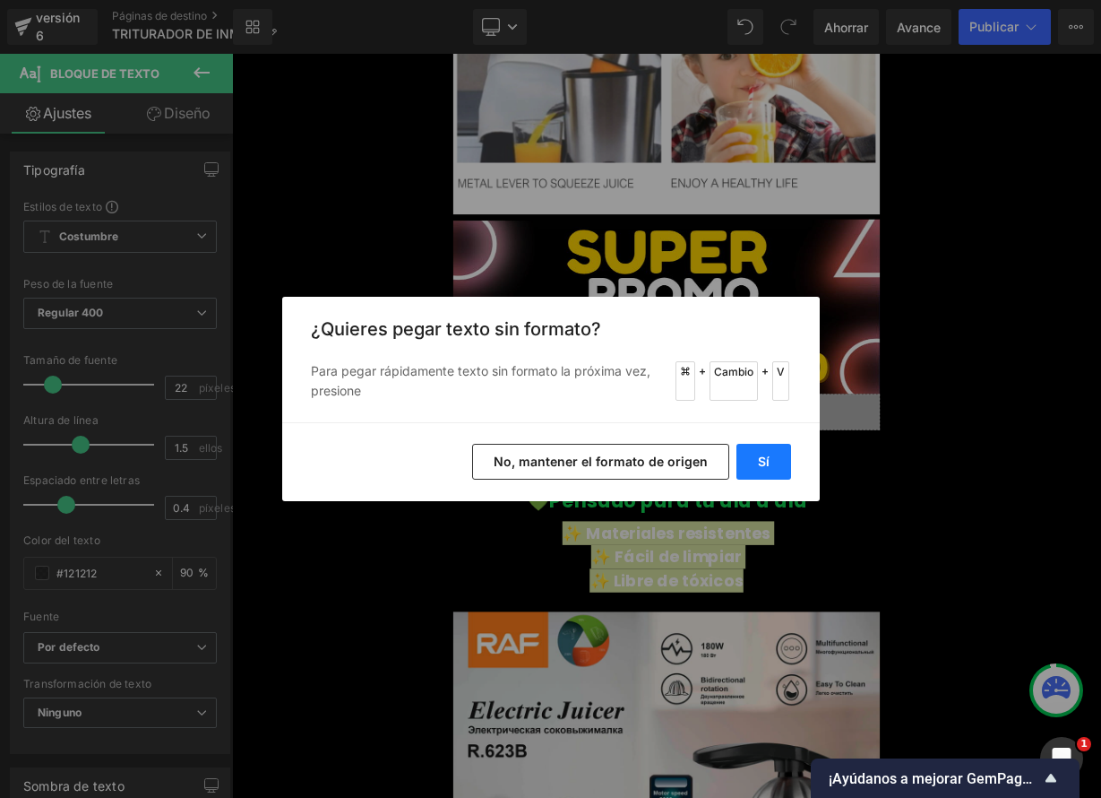
click at [773, 463] on button "Sí" at bounding box center [764, 462] width 55 height 36
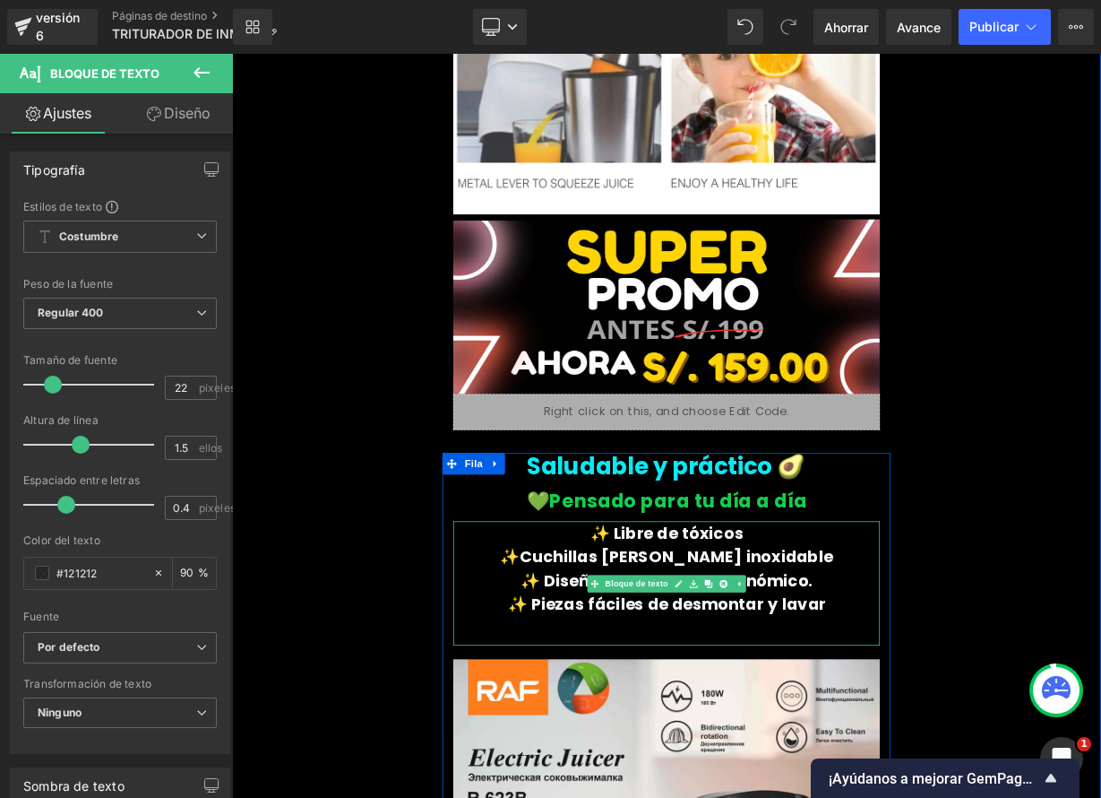
click at [825, 767] on p at bounding box center [774, 770] width 532 height 30
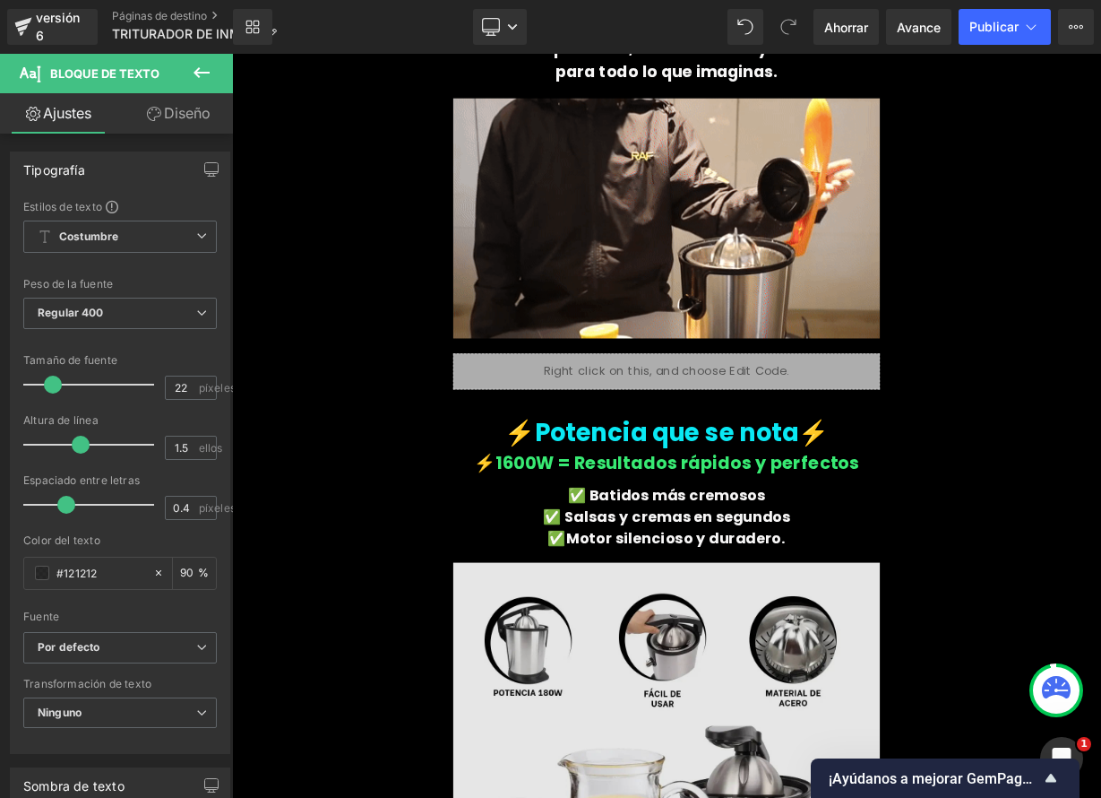
scroll to position [873, 0]
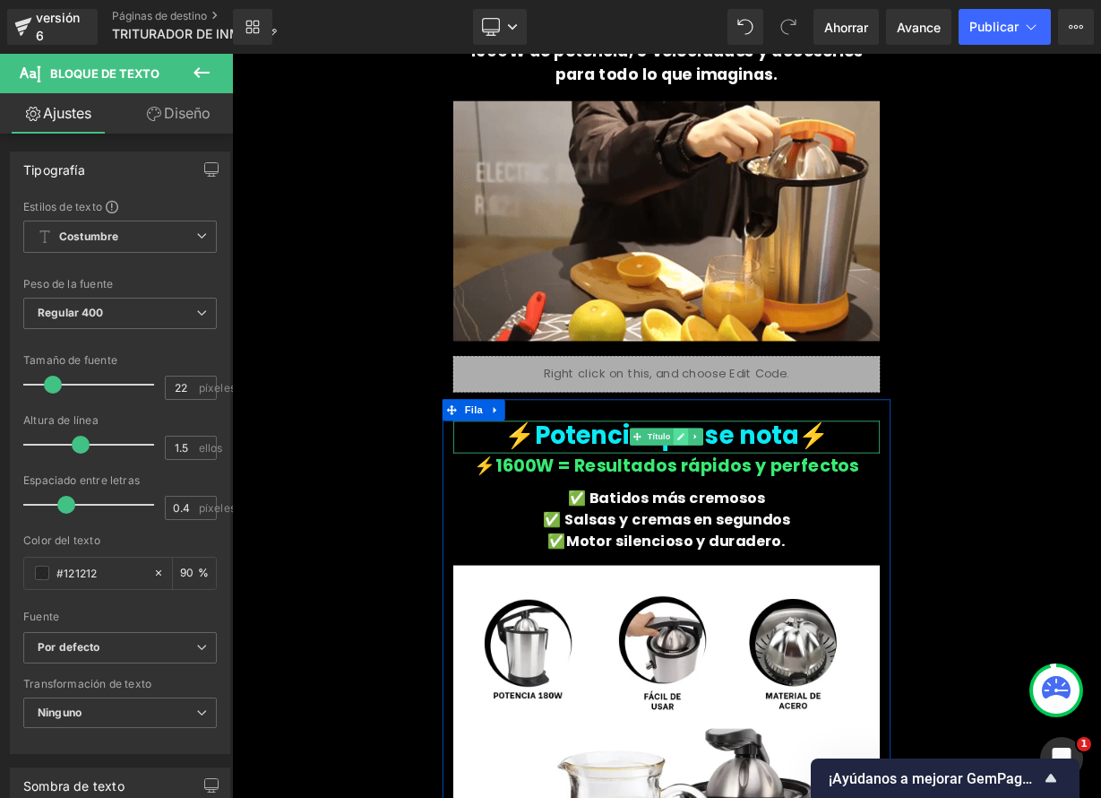
click at [791, 531] on link at bounding box center [792, 532] width 19 height 22
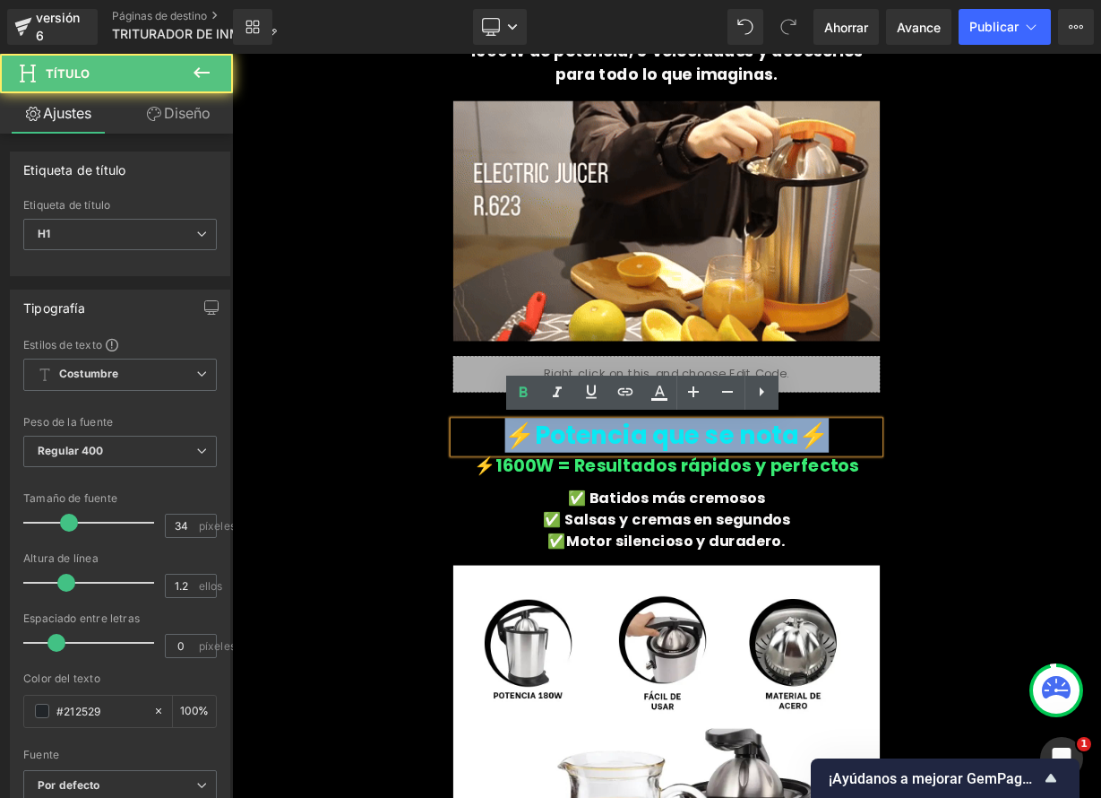
drag, startPoint x: 588, startPoint y: 522, endPoint x: 1053, endPoint y: 562, distance: 466.7
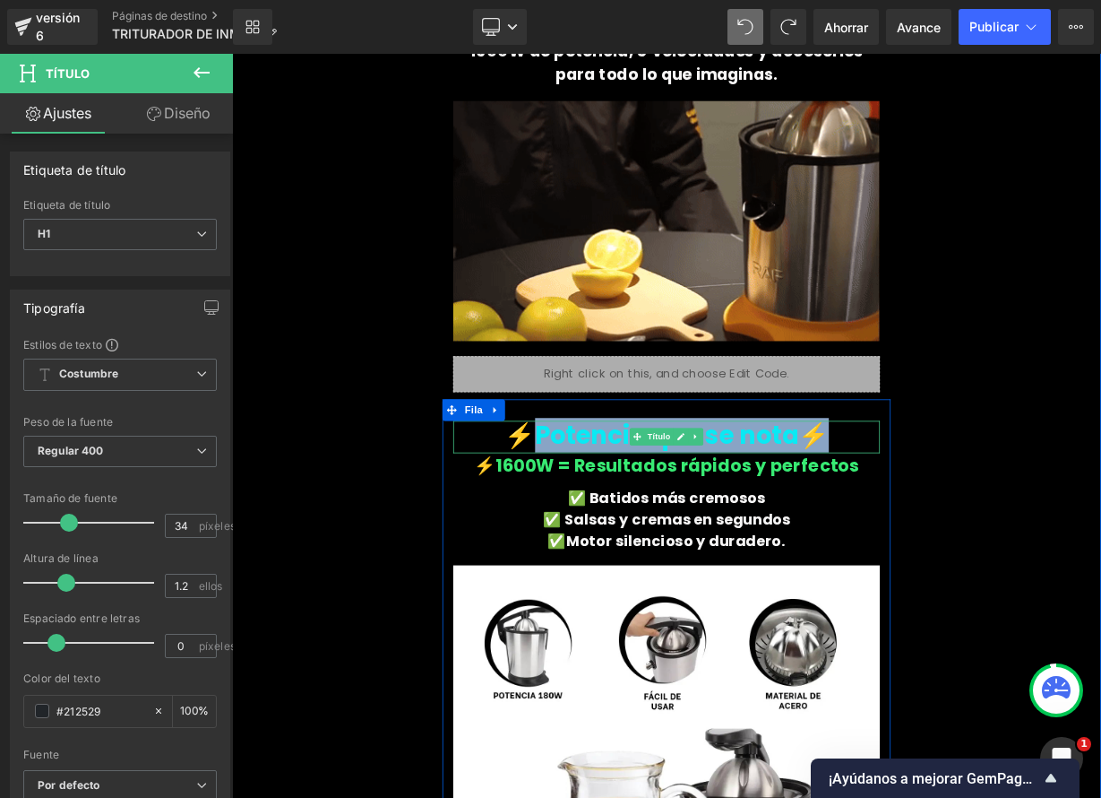
drag, startPoint x: 663, startPoint y: 528, endPoint x: 959, endPoint y: 539, distance: 295.9
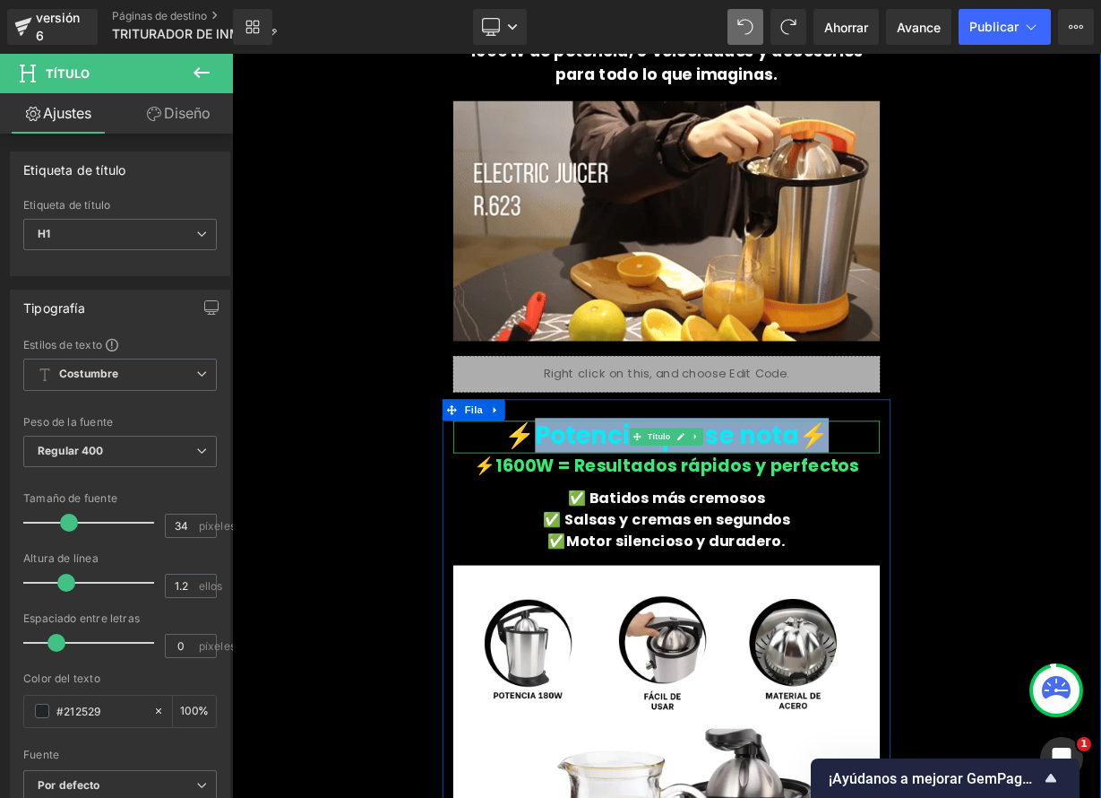
click at [958, 540] on h1 "⚡Potencia que se nota⚡" at bounding box center [774, 530] width 532 height 37
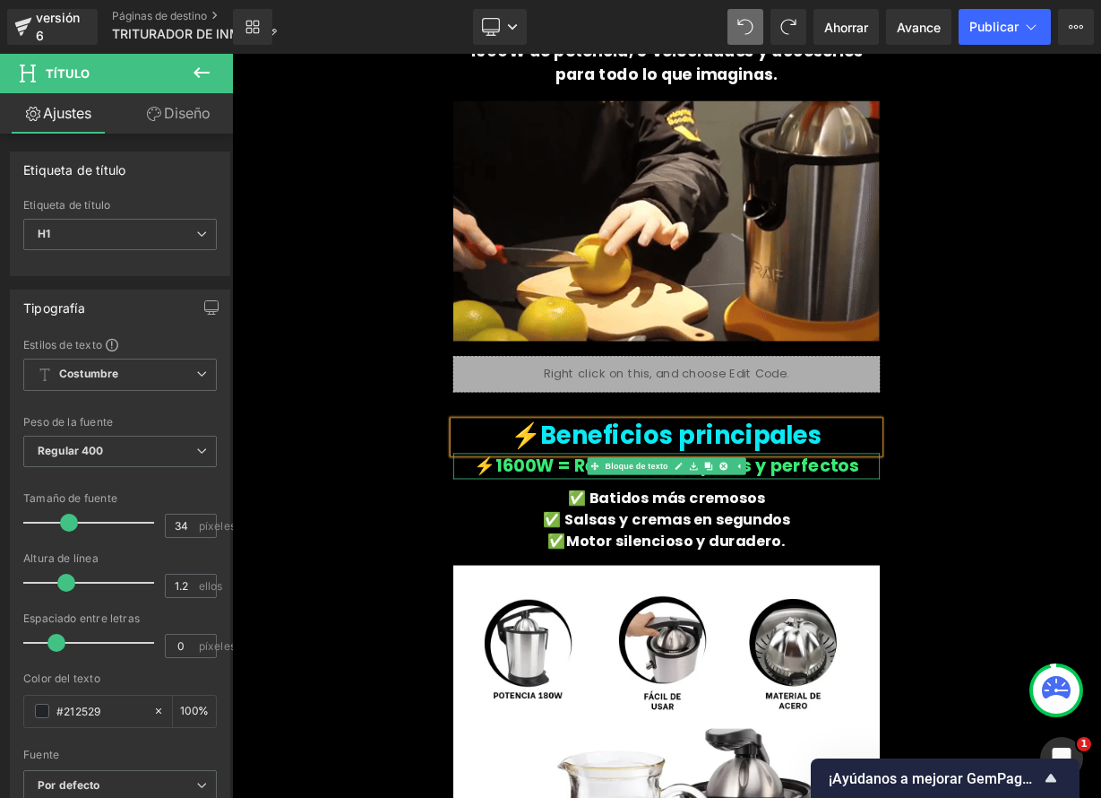
drag, startPoint x: 599, startPoint y: 565, endPoint x: 566, endPoint y: 566, distance: 32.3
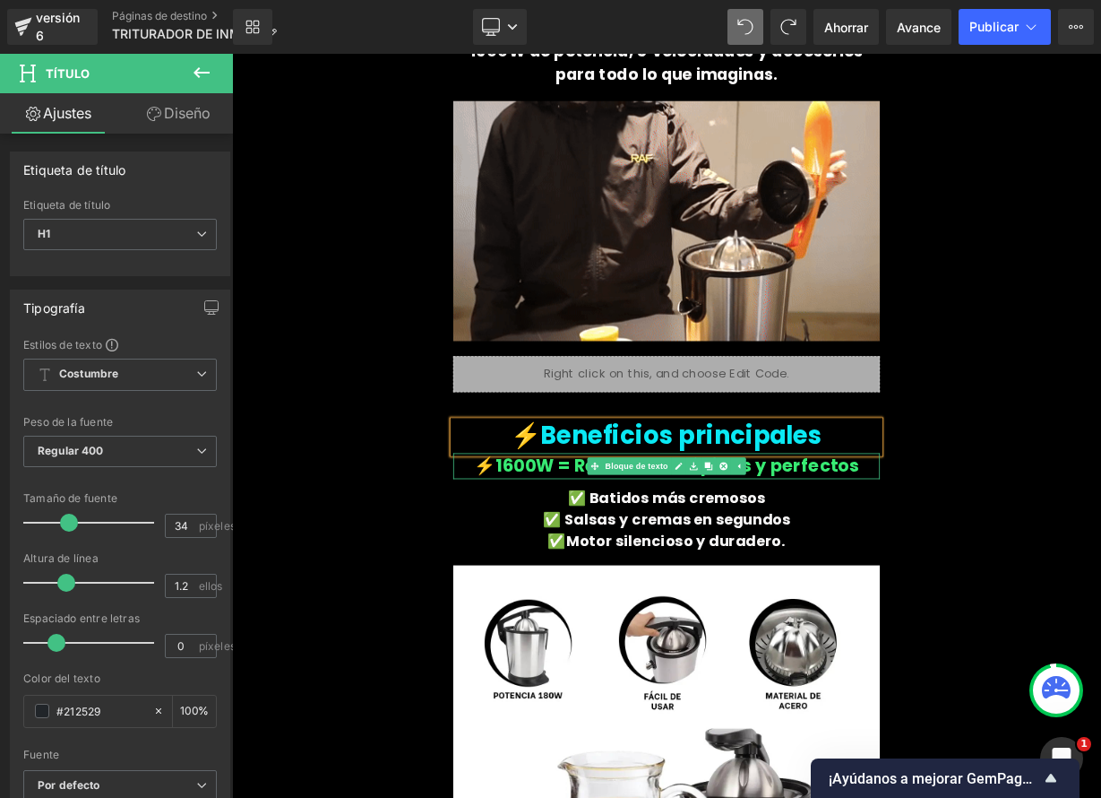
click at [599, 565] on span "1600W = Resultados rápidos y perfectos" at bounding box center [787, 568] width 453 height 30
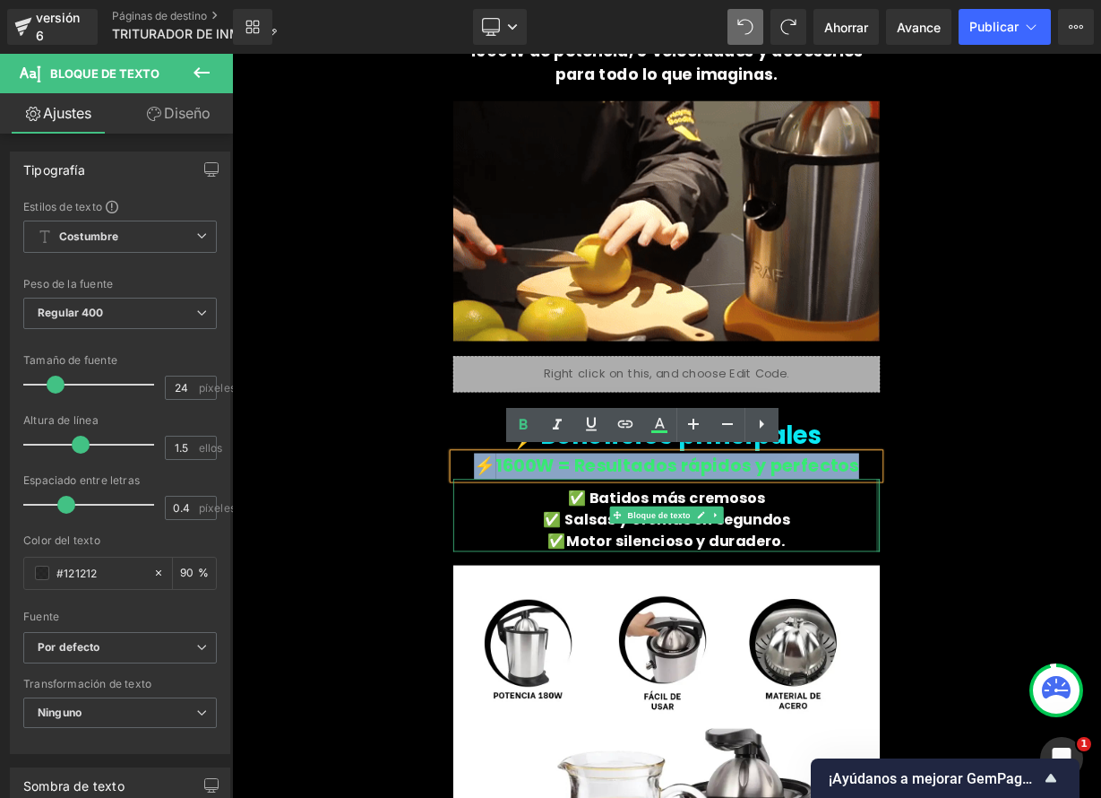
drag, startPoint x: 538, startPoint y: 562, endPoint x: 1031, endPoint y: 589, distance: 494.5
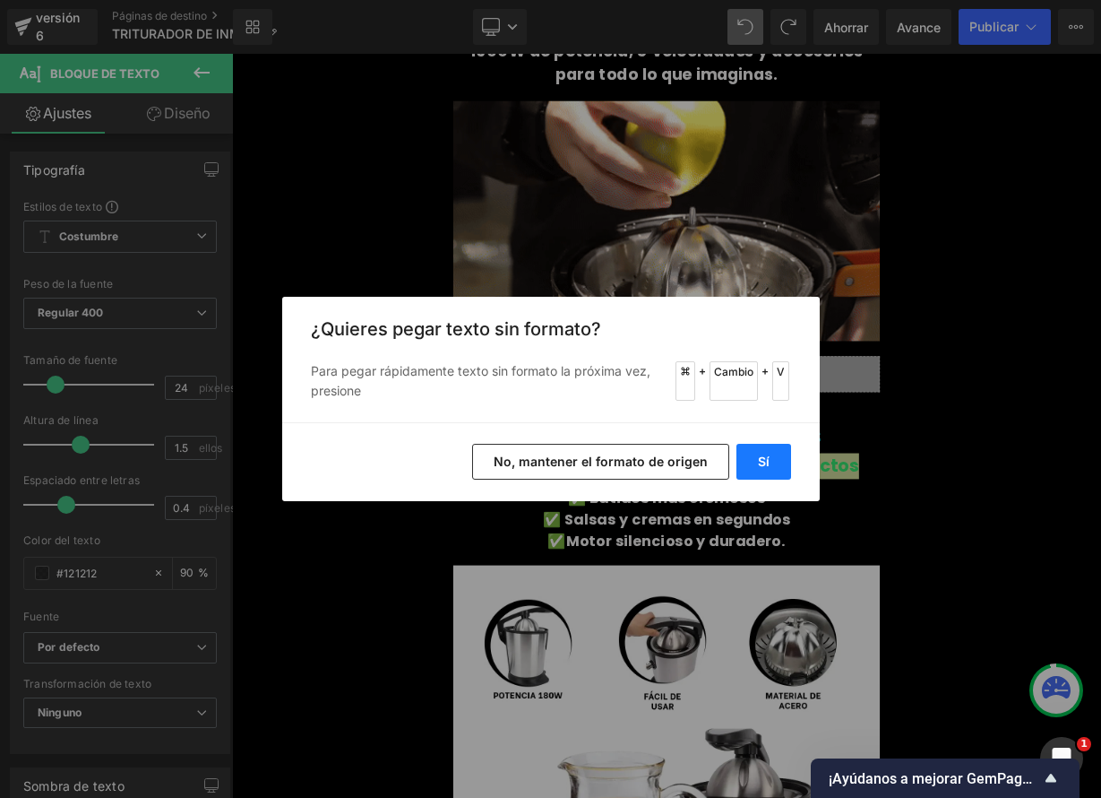
click at [763, 463] on font "Sí" at bounding box center [764, 460] width 12 height 15
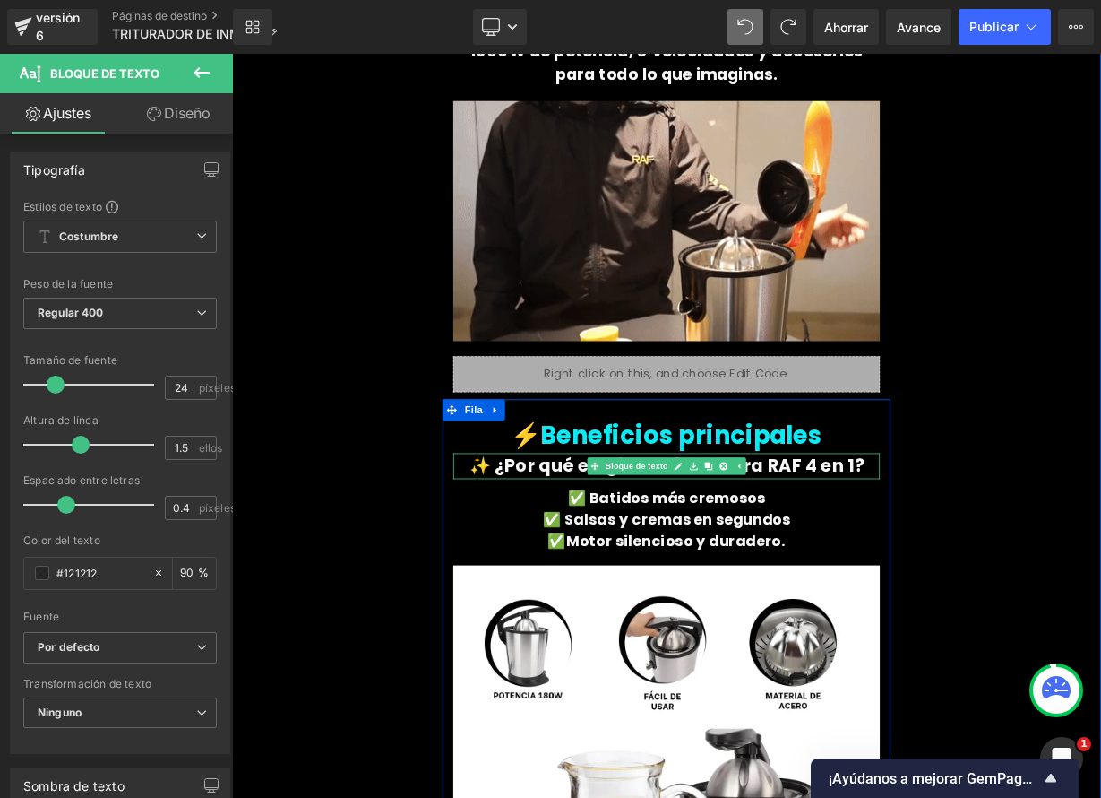
click at [924, 567] on font "✨ ¿Por qué elegir la Trituradora RAF 4 en 1?" at bounding box center [774, 568] width 493 height 30
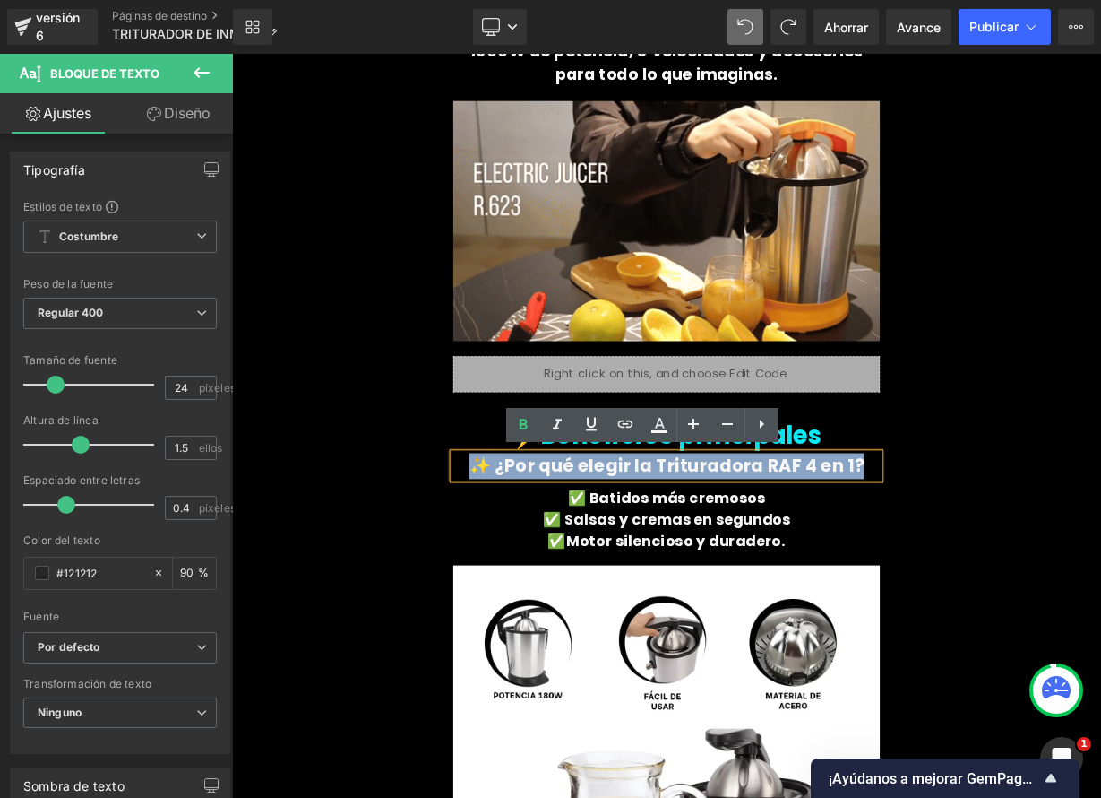
drag, startPoint x: 1006, startPoint y: 567, endPoint x: 526, endPoint y: 548, distance: 480.7
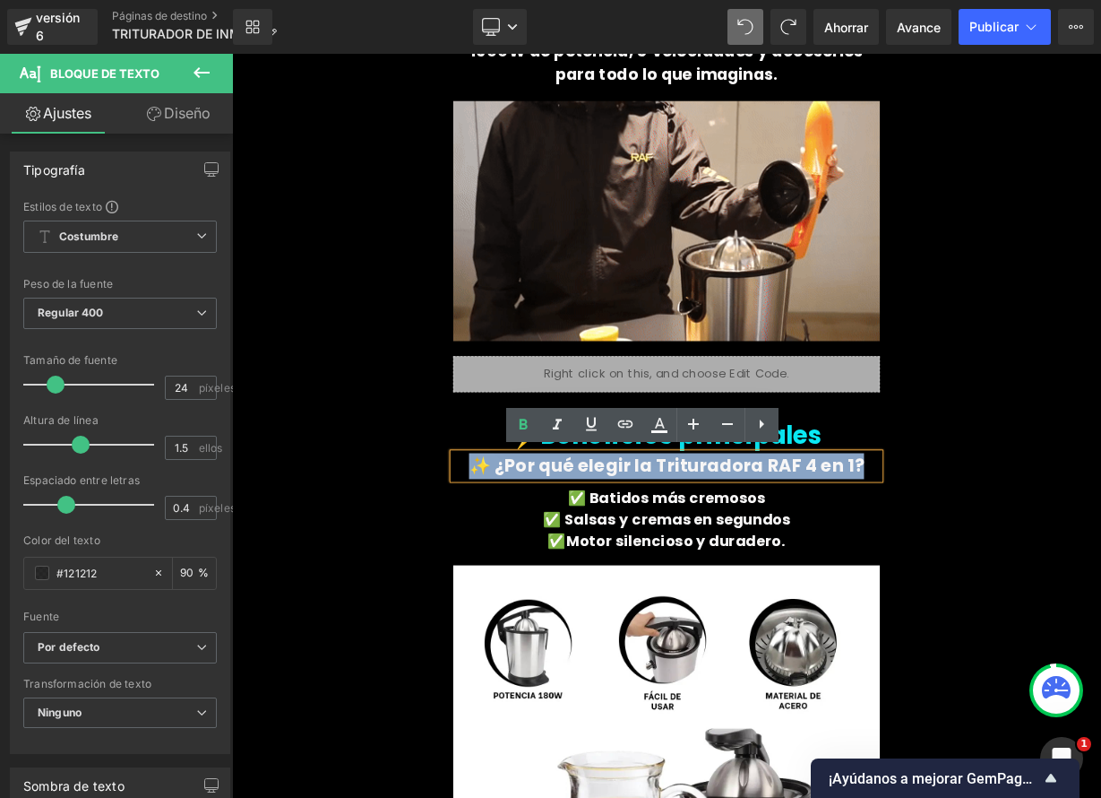
click at [523, 553] on p "✨ ¿Por qué elegir la Trituradora RAF 4 en 1?" at bounding box center [774, 568] width 532 height 32
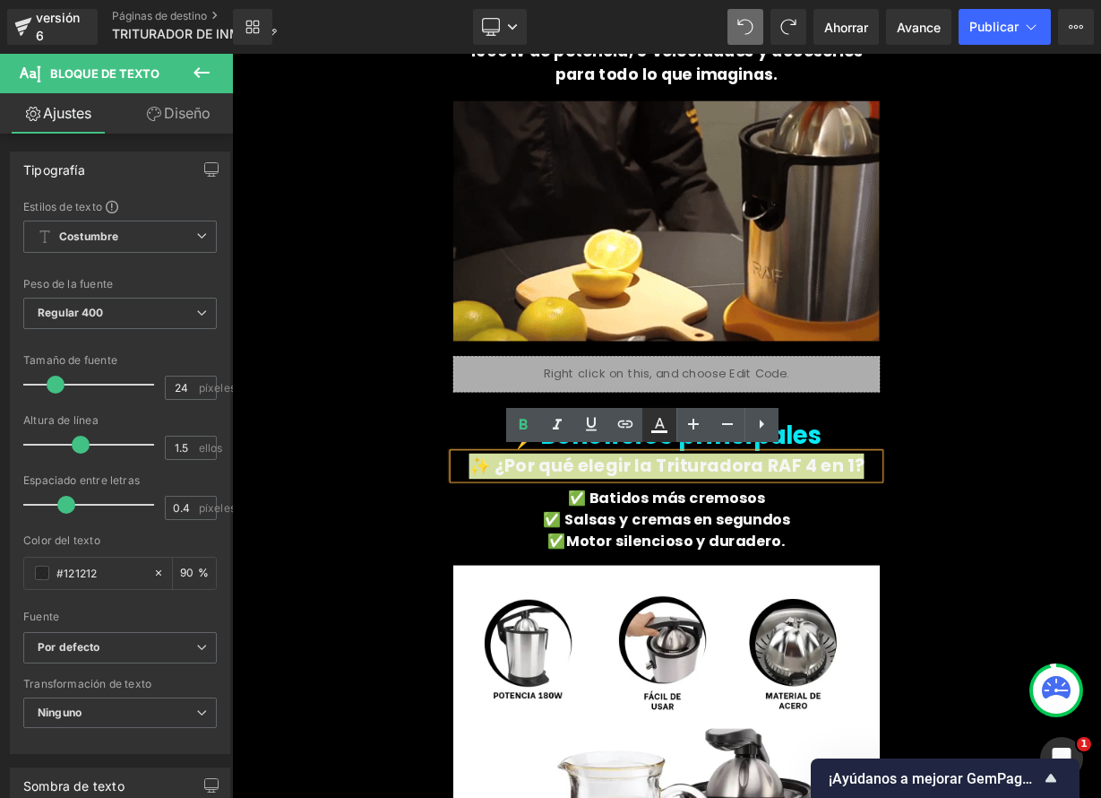
click at [661, 430] on icon at bounding box center [659, 431] width 16 height 3
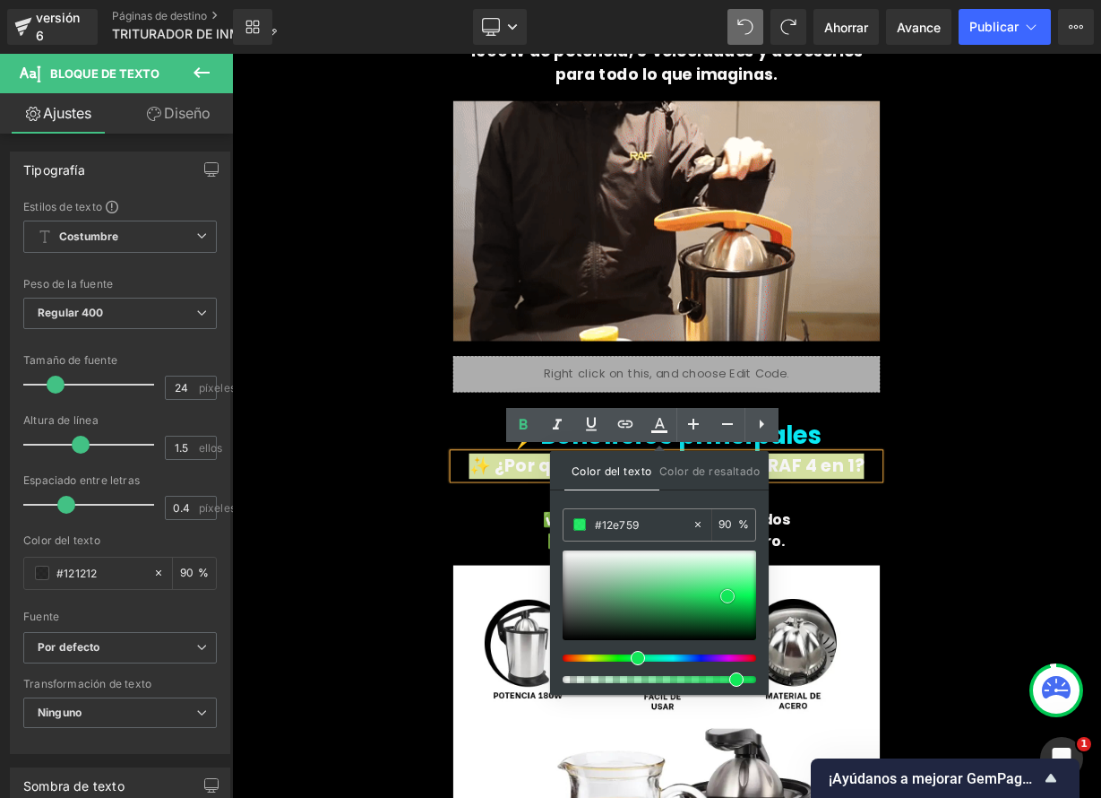
type input "#11e859"
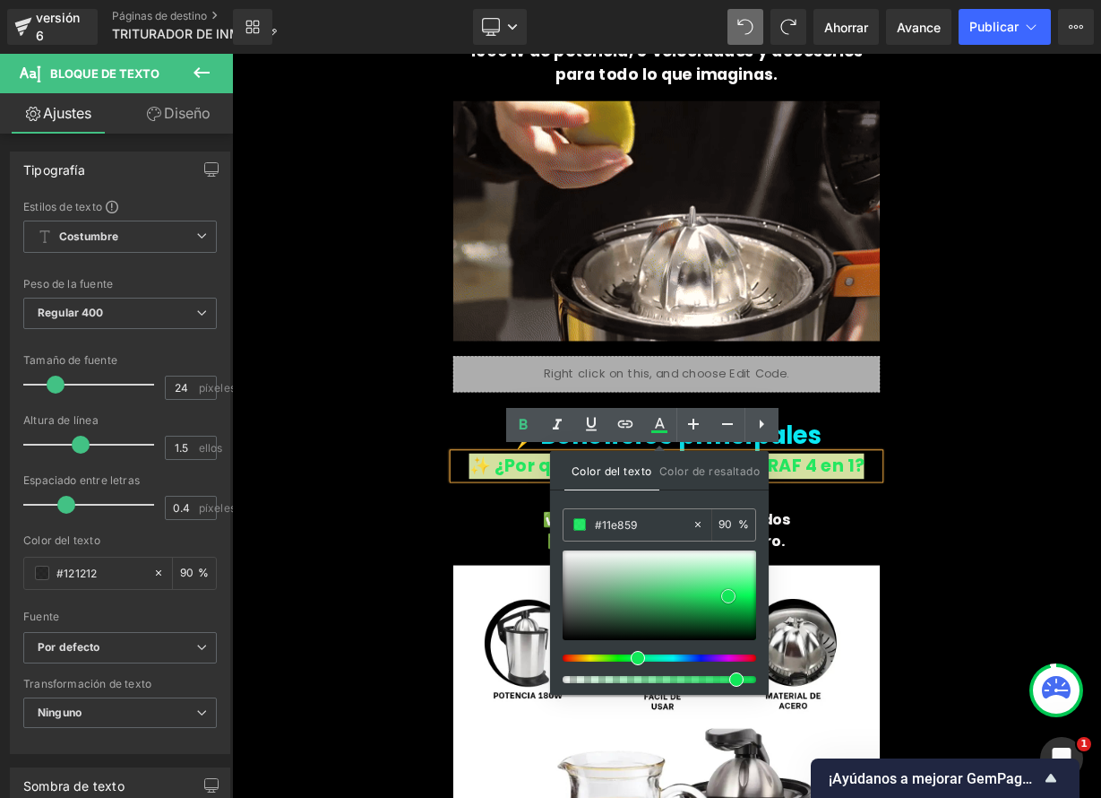
click at [725, 594] on span at bounding box center [728, 596] width 14 height 14
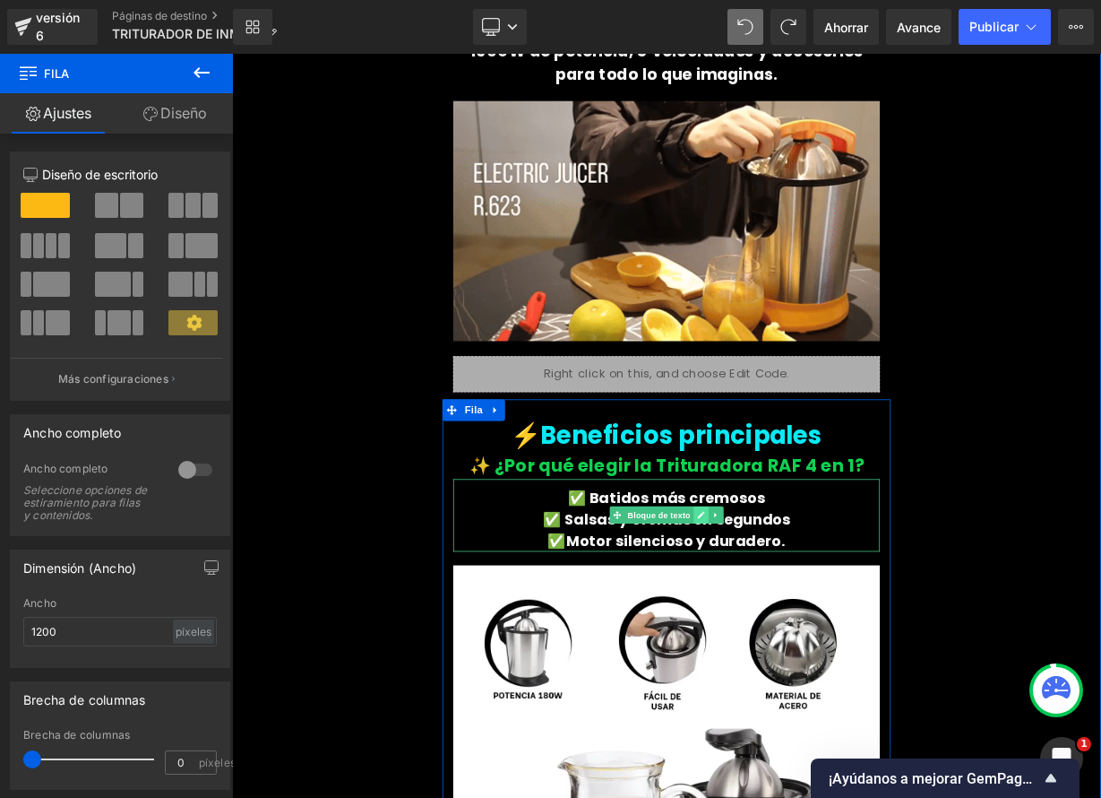
click at [817, 624] on link at bounding box center [816, 629] width 19 height 22
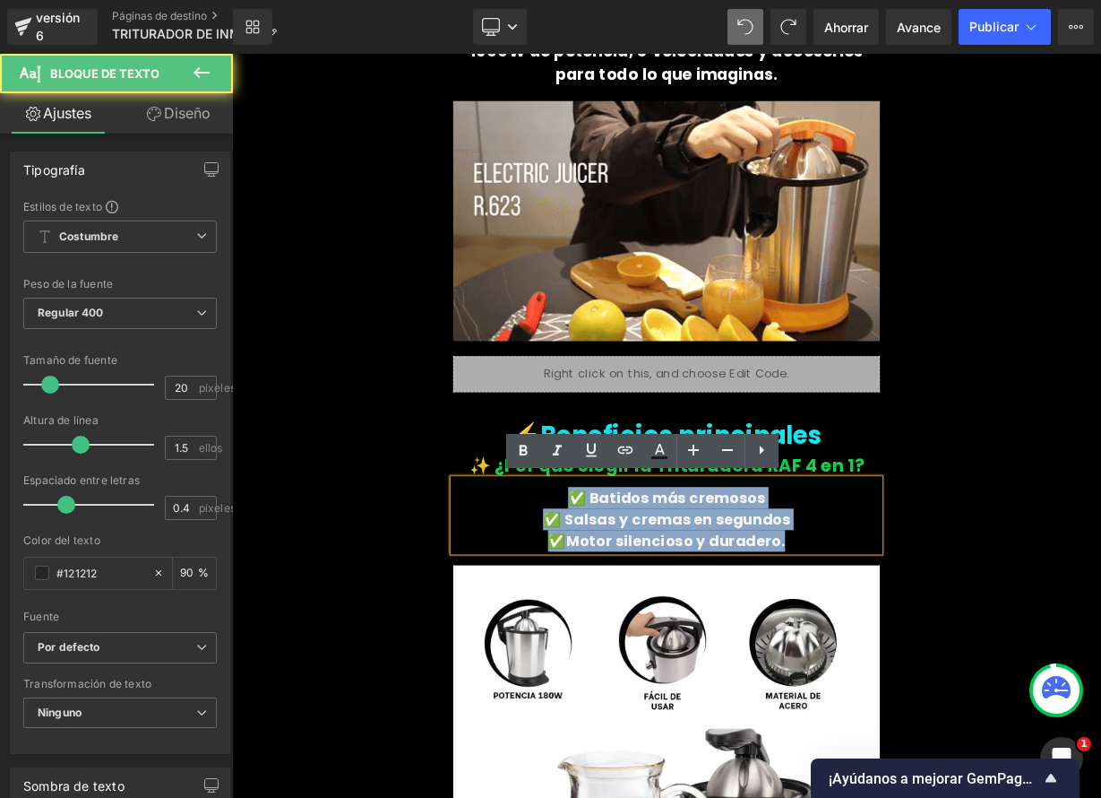
drag, startPoint x: 649, startPoint y: 599, endPoint x: 937, endPoint y: 651, distance: 293.0
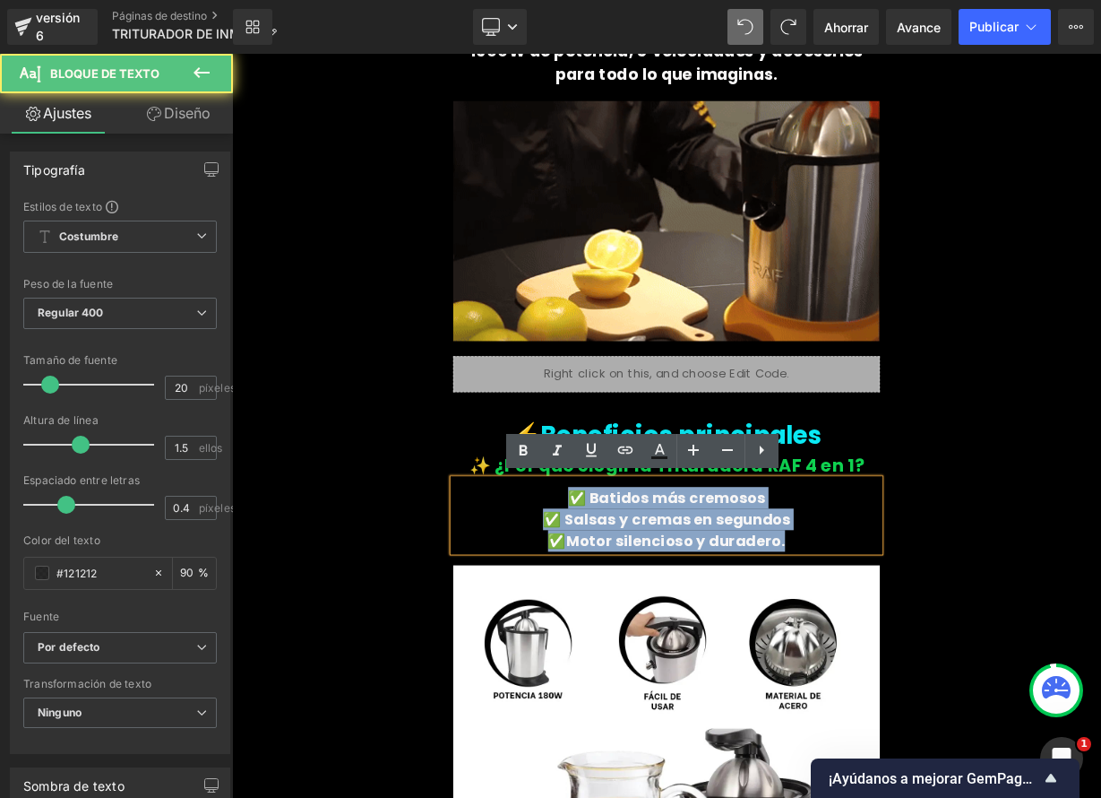
click at [936, 651] on div "✅ Batidos más cremosos ✅ Salsas y cremas en segundos ✅Motor silencioso y durade…" at bounding box center [774, 629] width 532 height 91
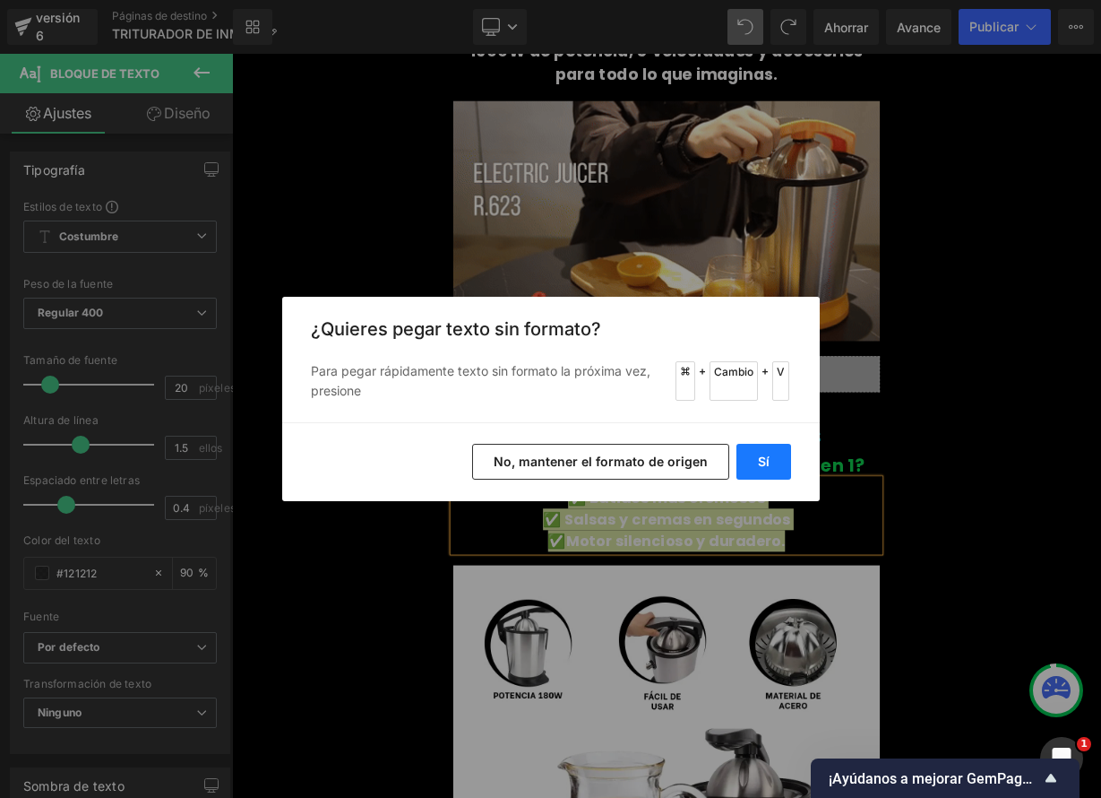
click at [774, 463] on button "Sí" at bounding box center [764, 462] width 55 height 36
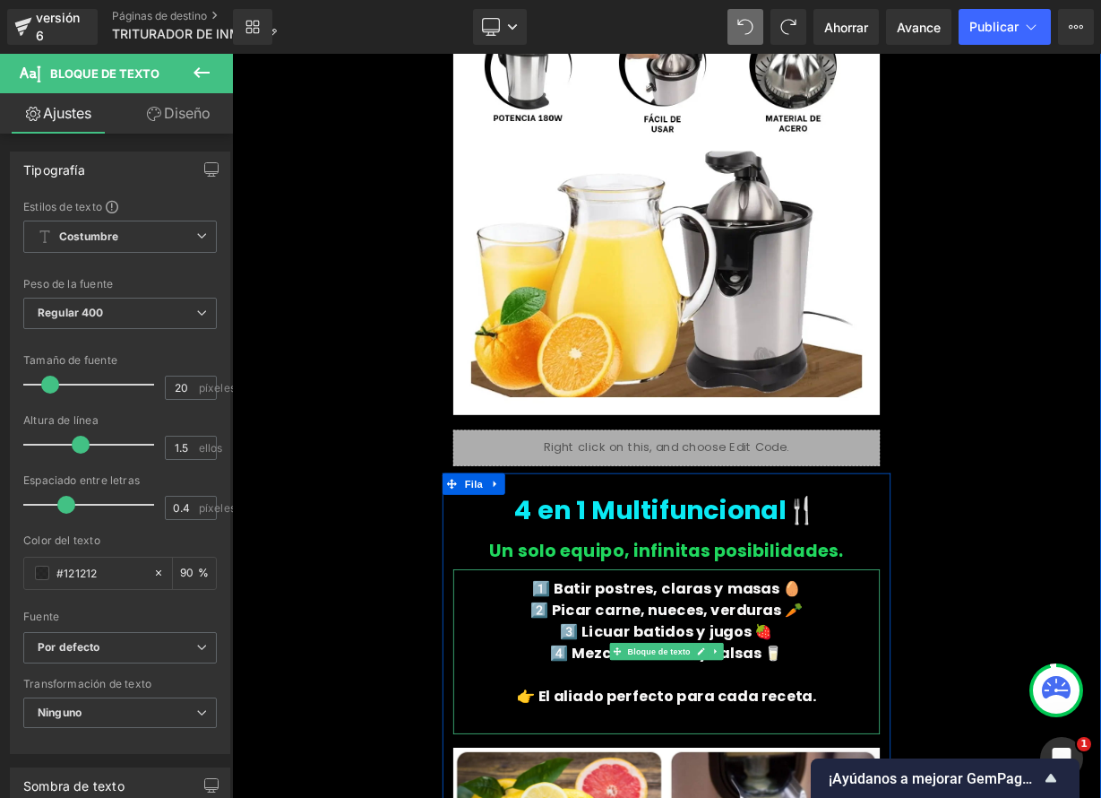
scroll to position [1621, 0]
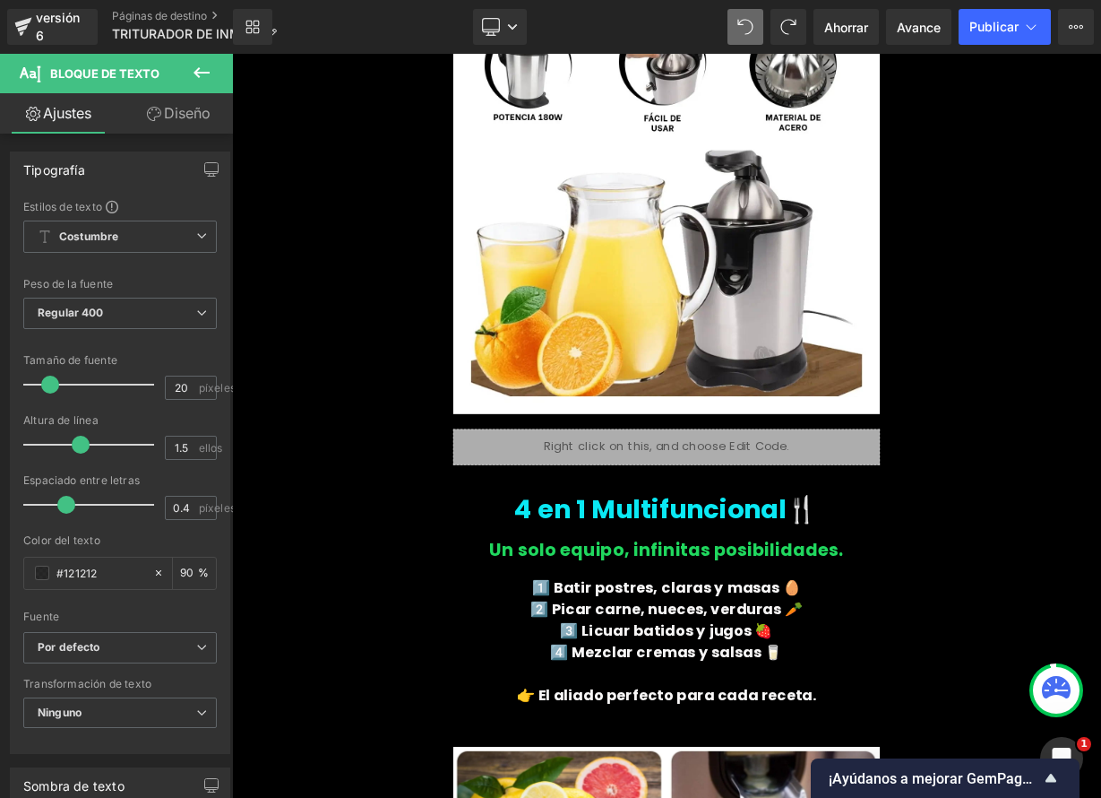
click at [597, 721] on font "Renderizado de contenido" at bounding box center [550, 726] width 155 height 15
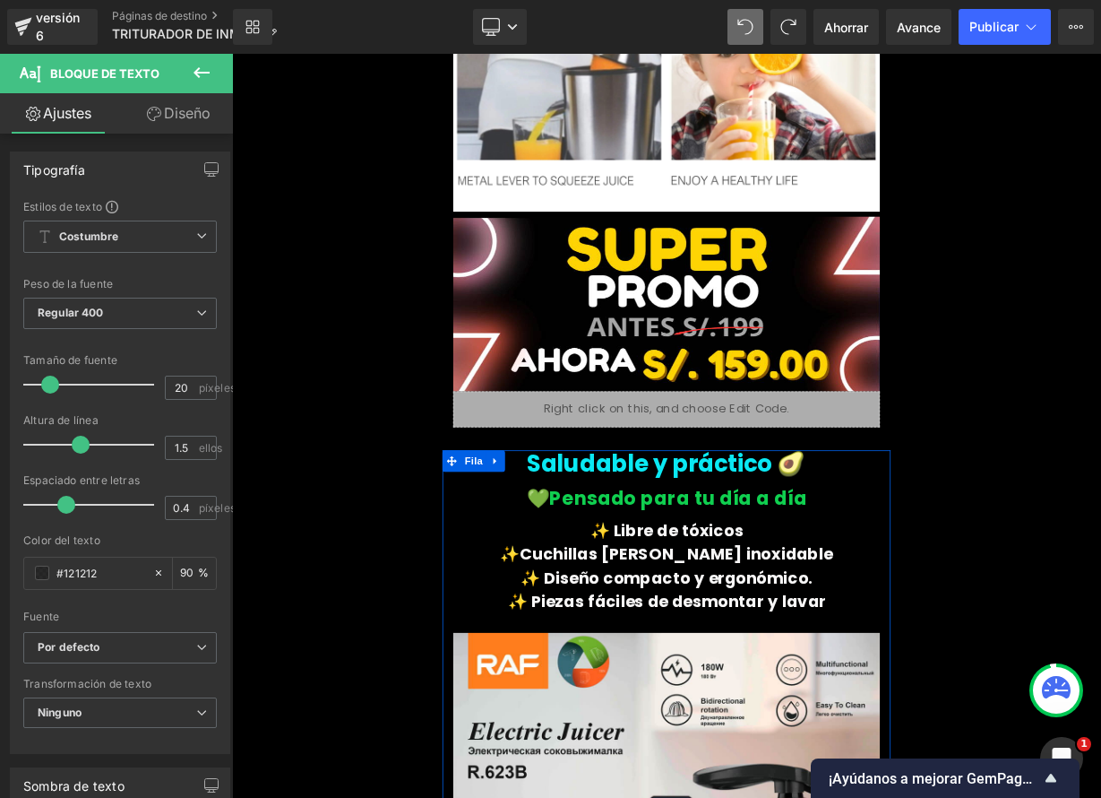
scroll to position [2812, 0]
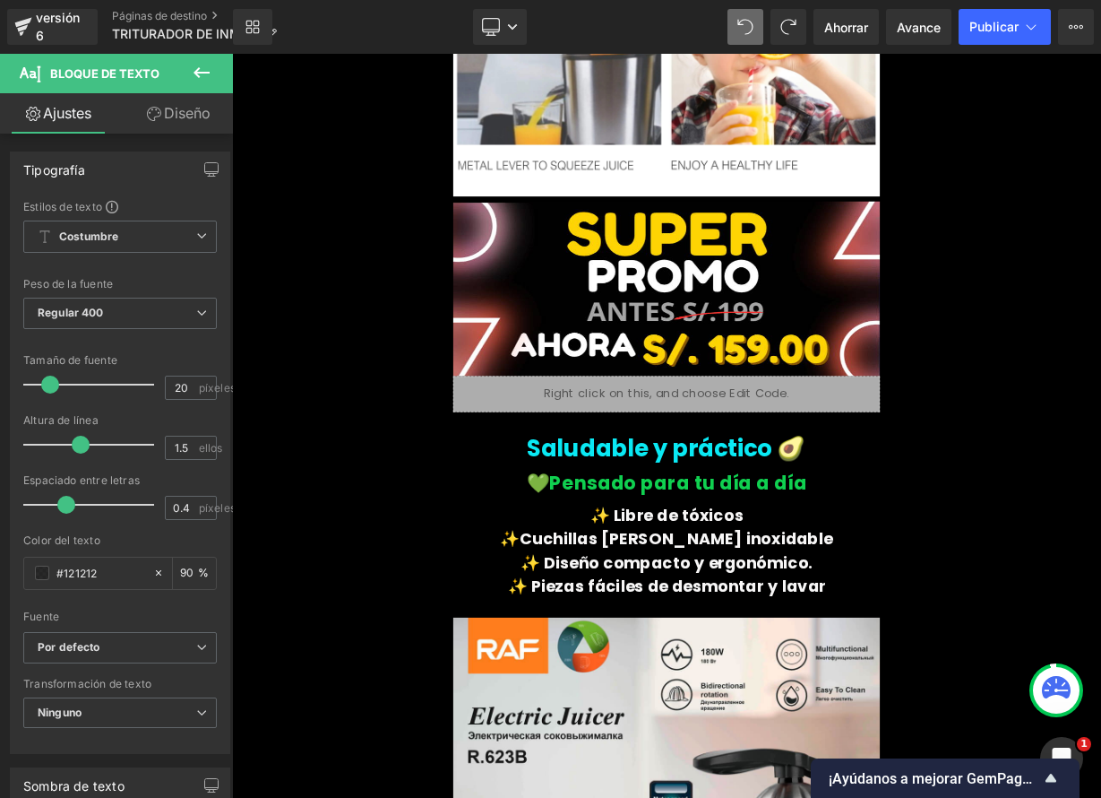
drag, startPoint x: 667, startPoint y: 542, endPoint x: 620, endPoint y: 549, distance: 47.1
click at [666, 542] on font "Saludable y práctico 🥑" at bounding box center [774, 546] width 348 height 40
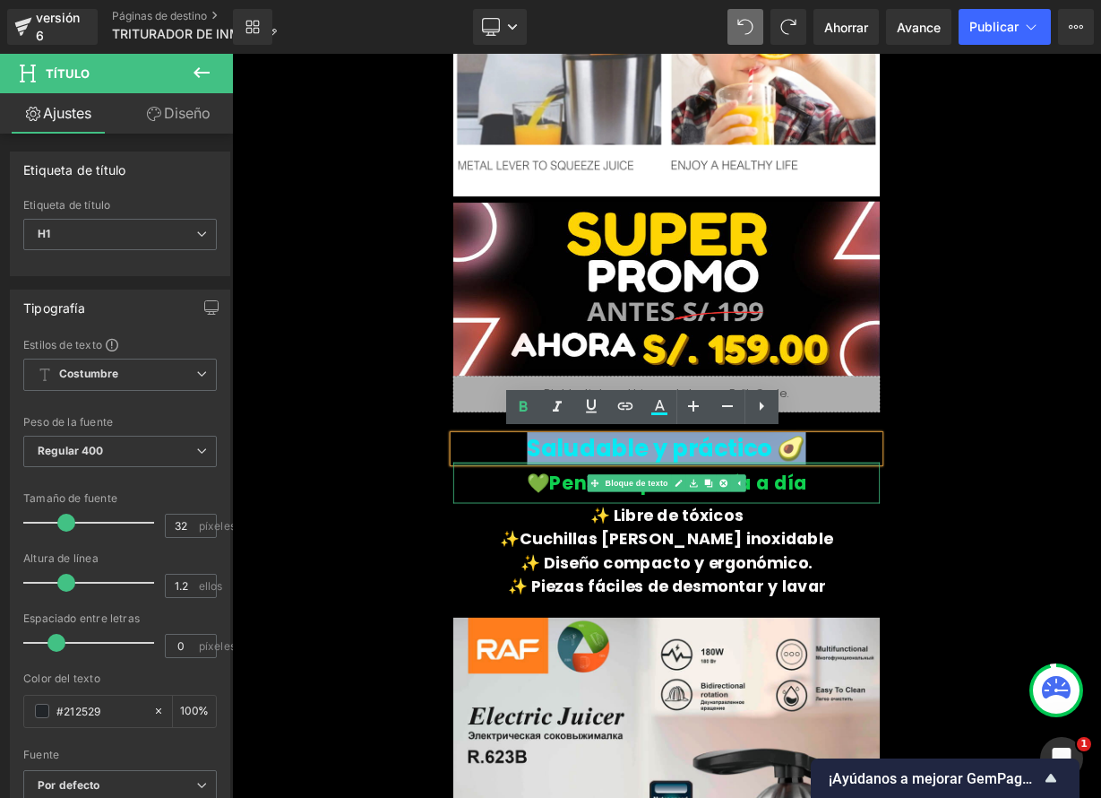
drag, startPoint x: 600, startPoint y: 545, endPoint x: 972, endPoint y: 560, distance: 372.2
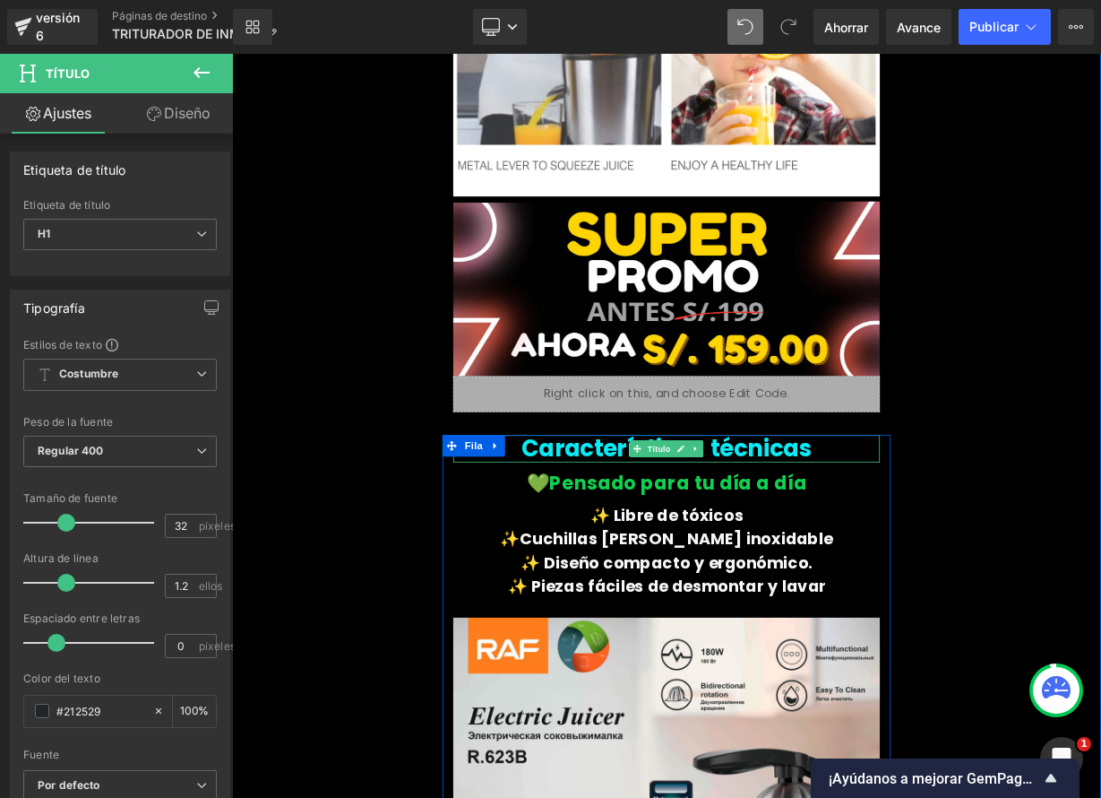
click at [607, 543] on font "Características técnicas" at bounding box center [774, 546] width 363 height 40
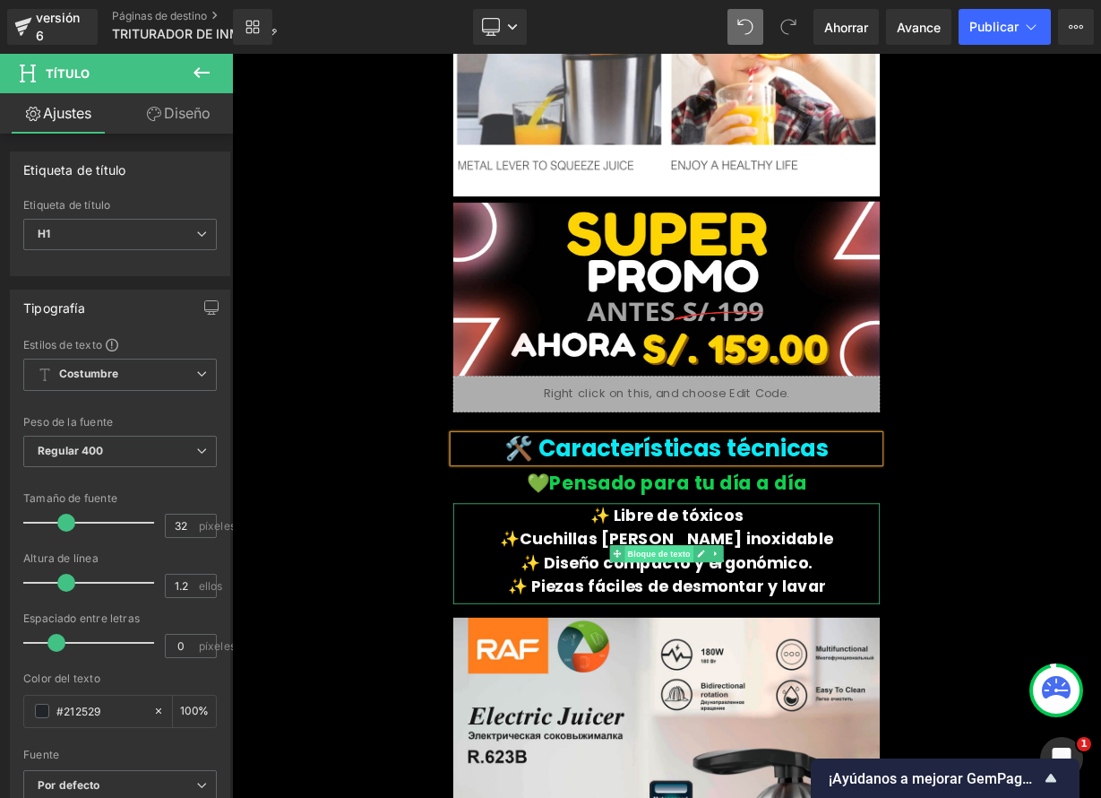
click at [703, 667] on link "Bloque de texto" at bounding box center [755, 678] width 104 height 22
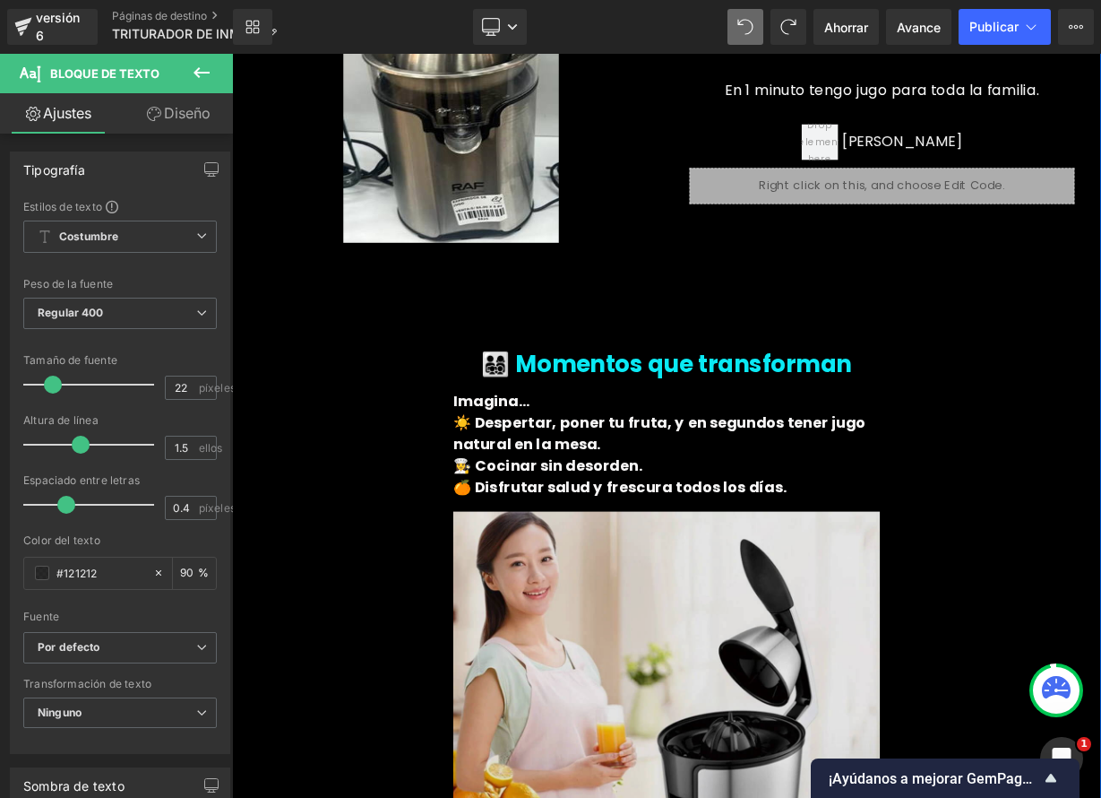
scroll to position [4286, 0]
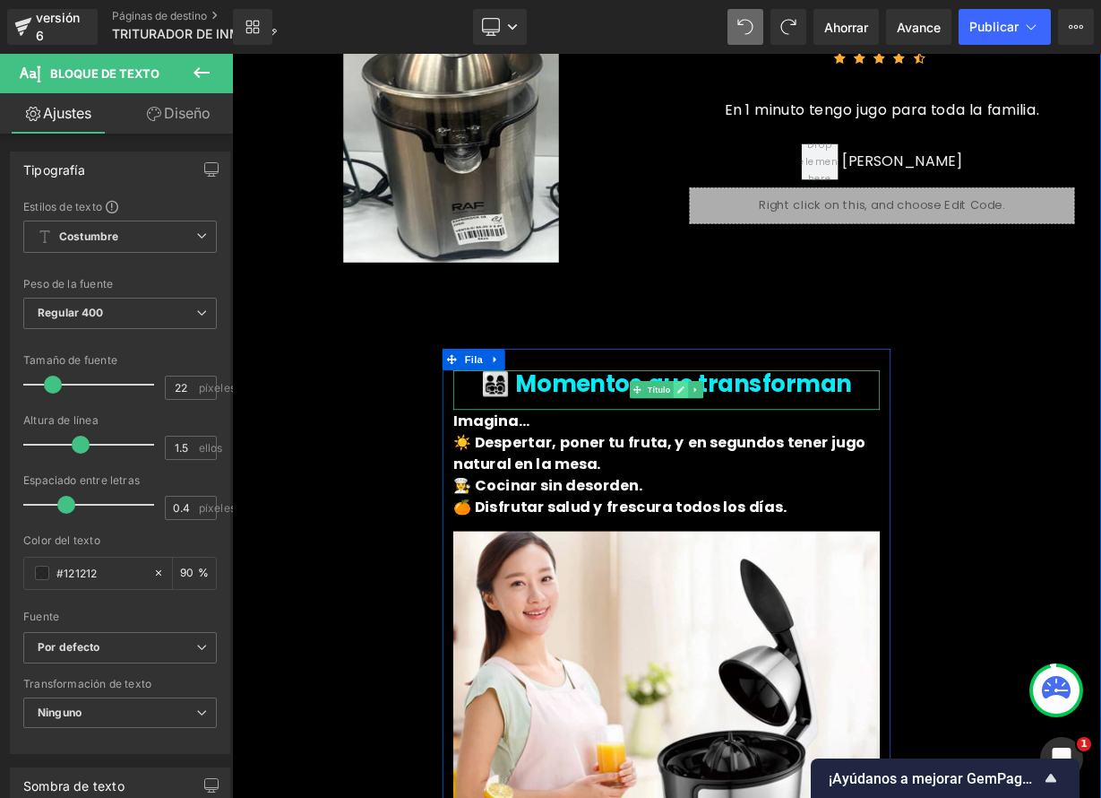
click at [783, 471] on link at bounding box center [792, 472] width 19 height 22
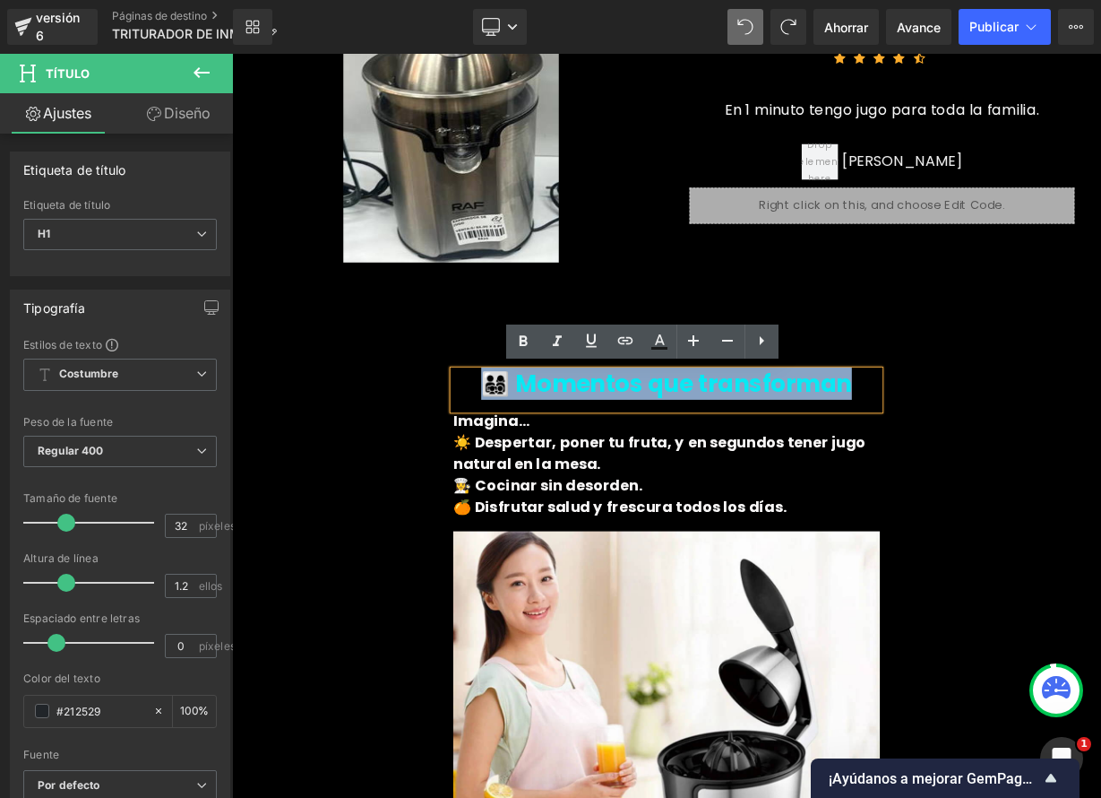
drag, startPoint x: 559, startPoint y: 464, endPoint x: 1000, endPoint y: 482, distance: 441.3
click at [1000, 482] on div "👨‍👩‍👧‍👦 Momentos que transforman" at bounding box center [774, 472] width 532 height 49
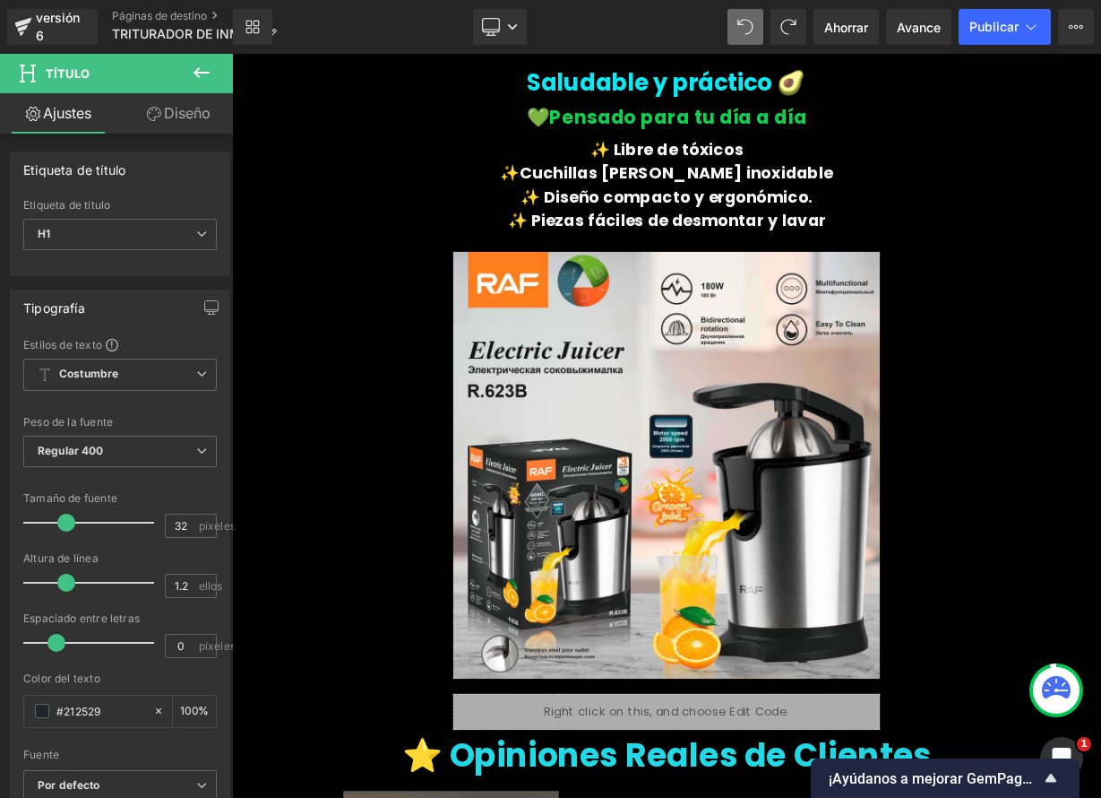
scroll to position [3174, 0]
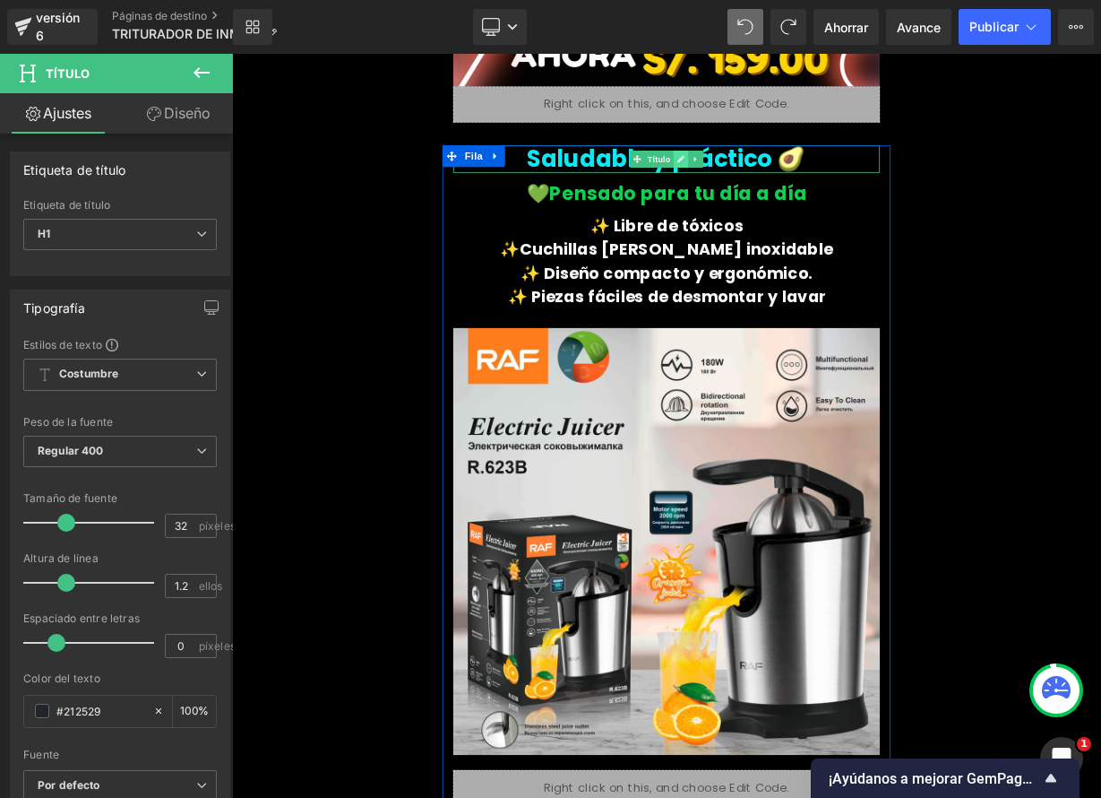
click at [787, 182] on icon at bounding box center [792, 184] width 10 height 11
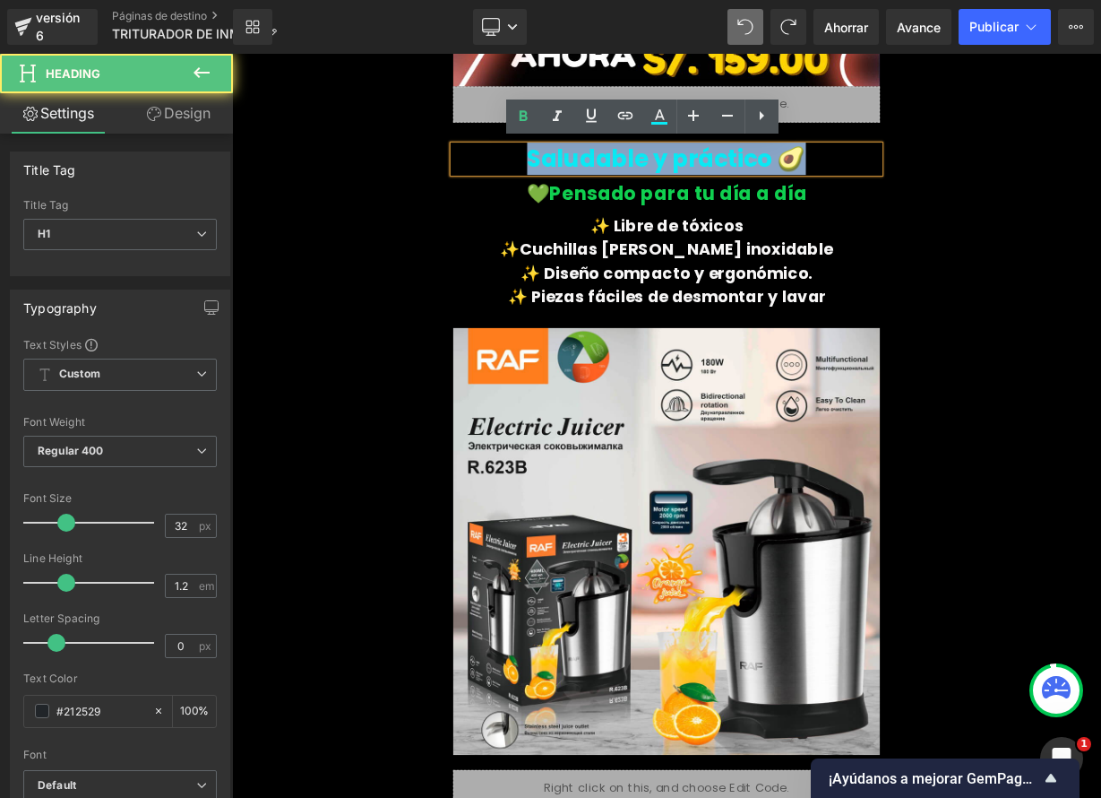
drag, startPoint x: 602, startPoint y: 177, endPoint x: 954, endPoint y: 195, distance: 352.6
click at [957, 184] on h1 "Saludable y práctico 🥑" at bounding box center [774, 185] width 532 height 34
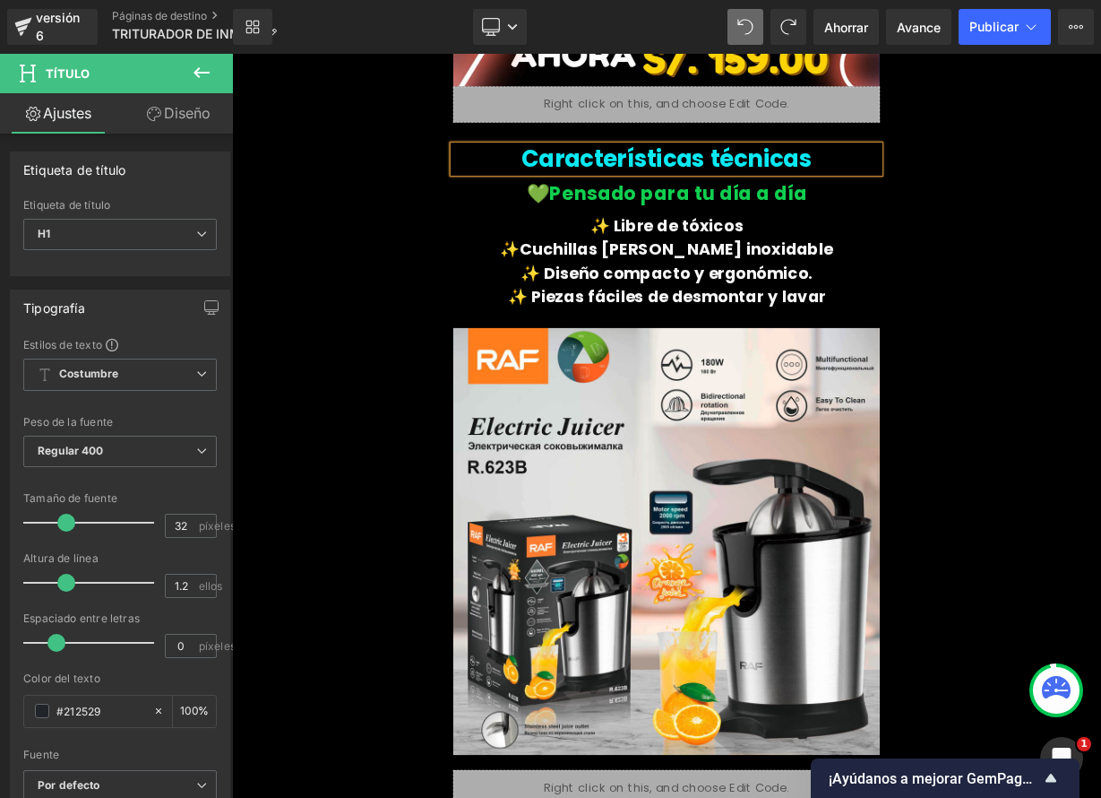
drag, startPoint x: 597, startPoint y: 165, endPoint x: 606, endPoint y: 181, distance: 18.5
click at [602, 173] on h1 "Características técnicas" at bounding box center [774, 185] width 532 height 34
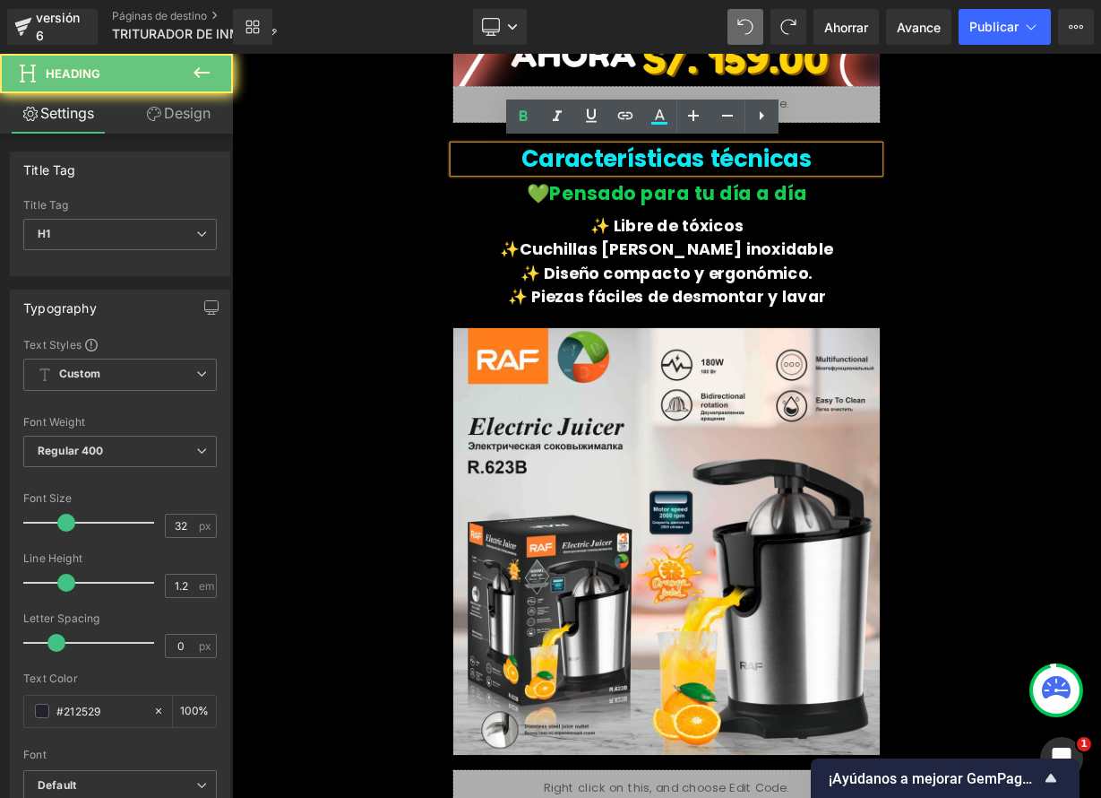
click at [606, 181] on font "Características técnicas" at bounding box center [774, 184] width 363 height 40
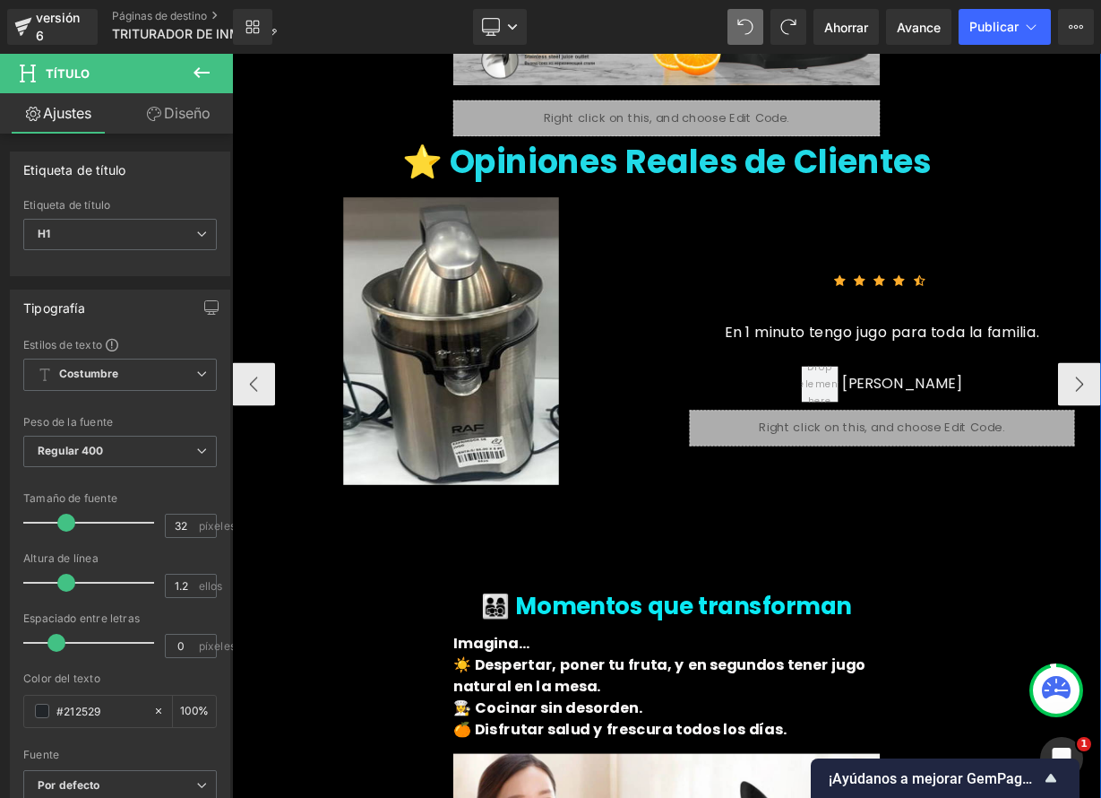
scroll to position [4070, 0]
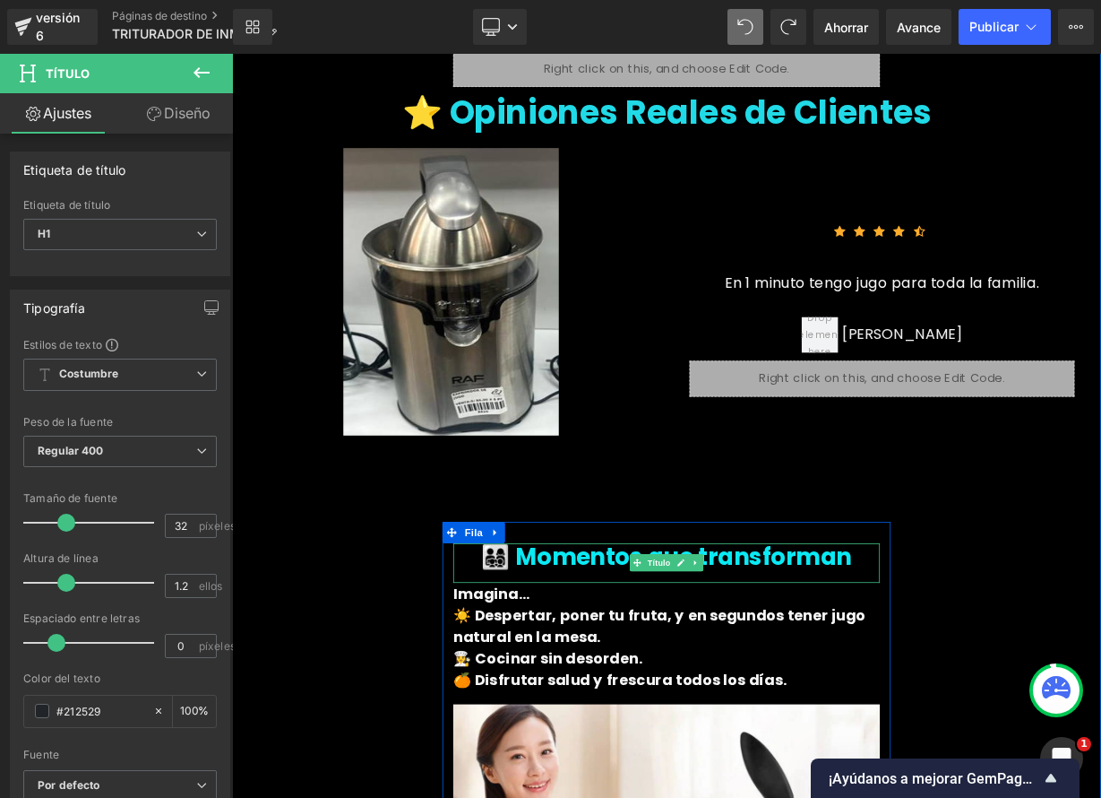
click at [617, 687] on font "👨‍👩‍👧‍👦 Momentos que transforman" at bounding box center [774, 680] width 462 height 40
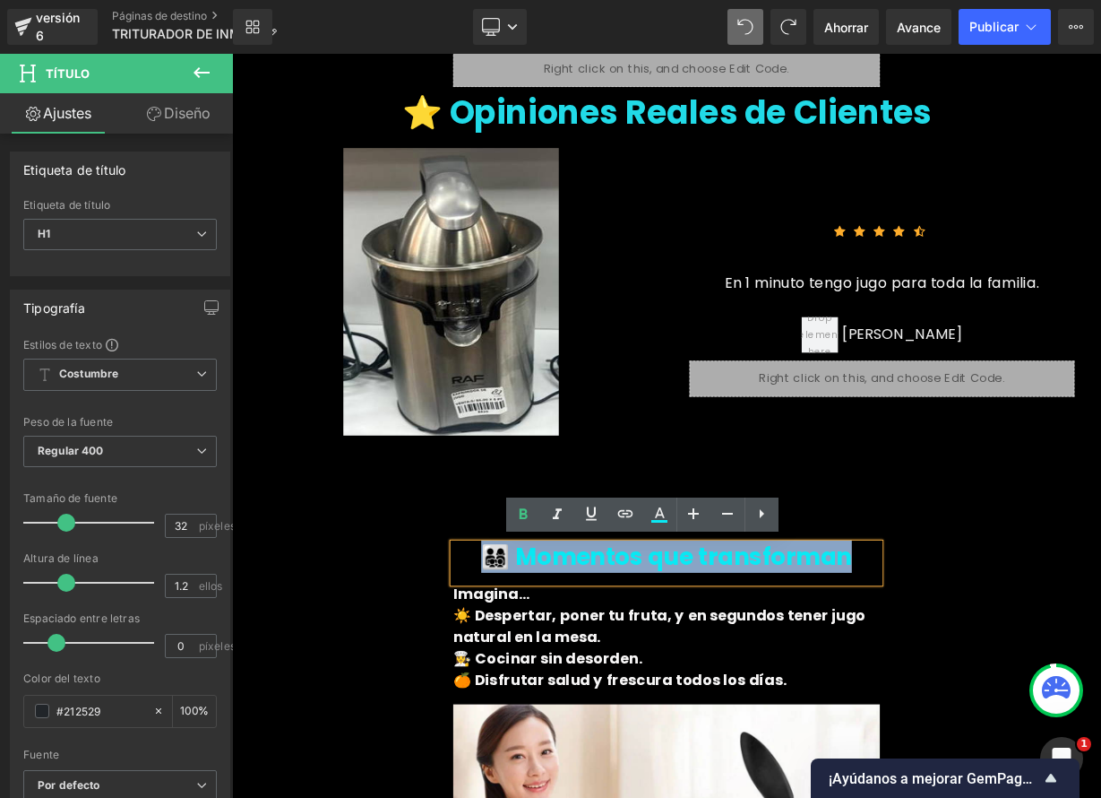
drag, startPoint x: 548, startPoint y: 673, endPoint x: 996, endPoint y: 675, distance: 449.0
click at [996, 675] on h1 "👨‍👩‍👧‍👦 Momentos que transforman" at bounding box center [774, 681] width 532 height 34
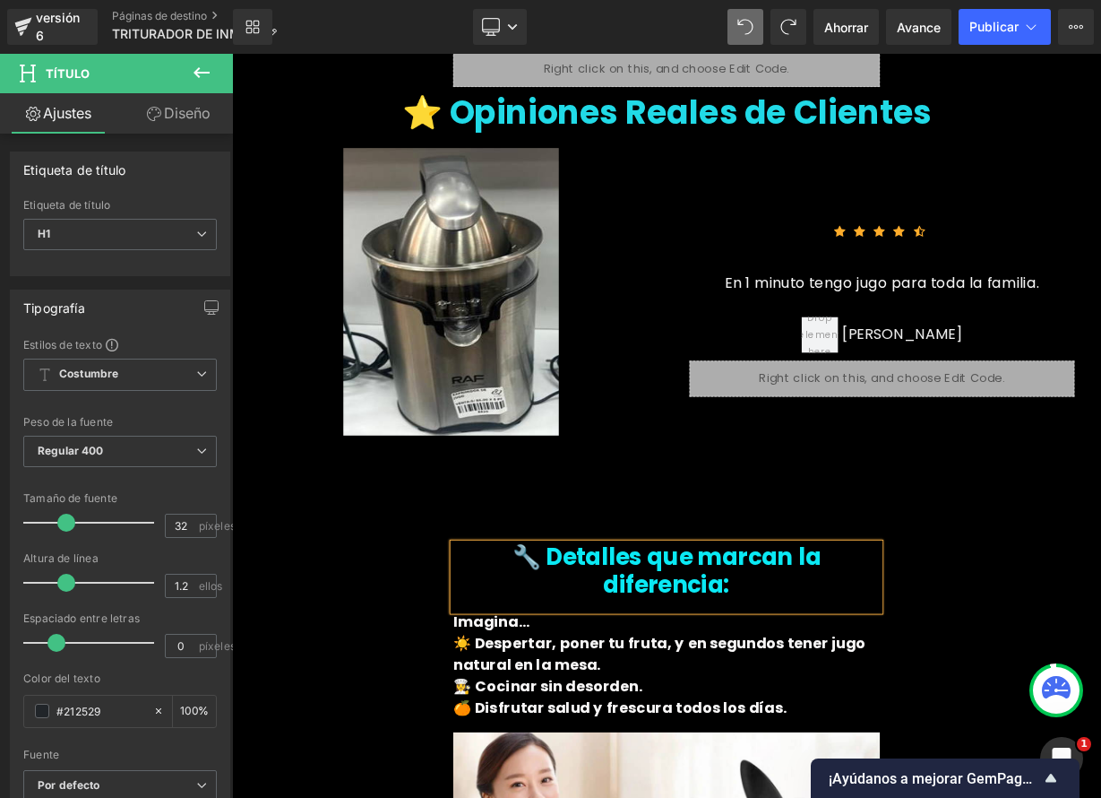
click at [618, 676] on span "🔧 Detalles que marcan la diferencia:" at bounding box center [774, 697] width 385 height 74
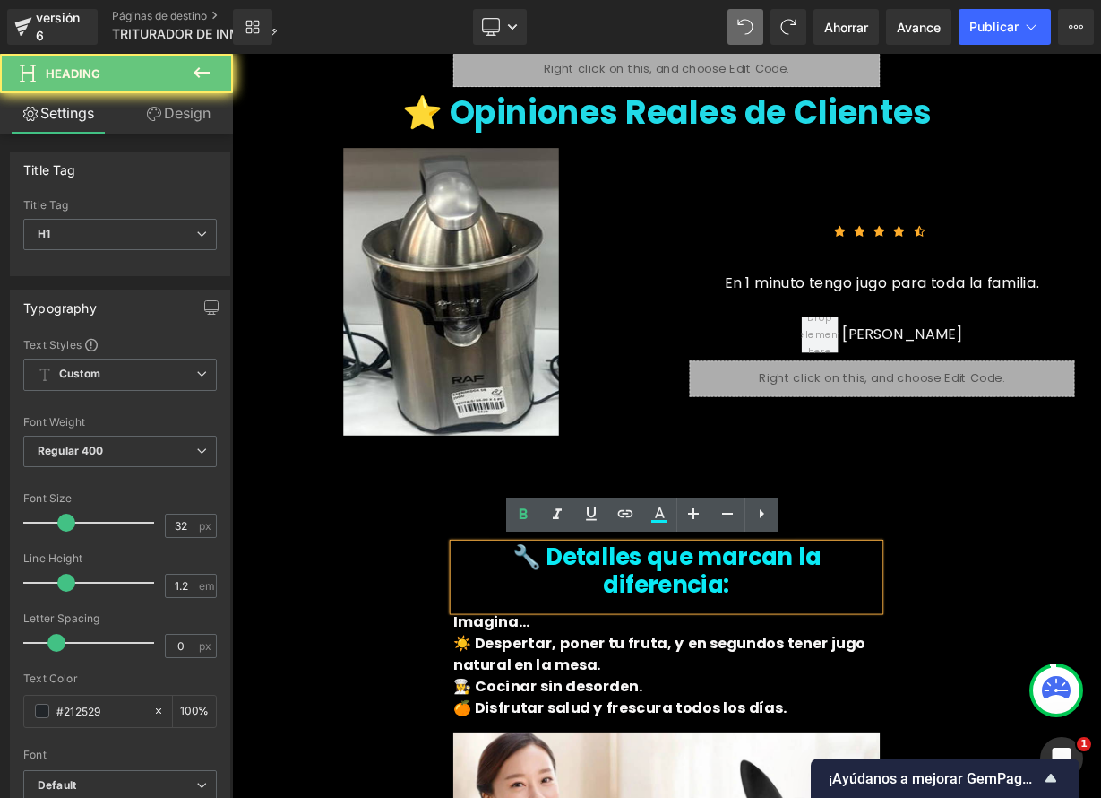
click at [618, 676] on span "🔧 Detalles que marcan la diferencia:" at bounding box center [774, 697] width 385 height 74
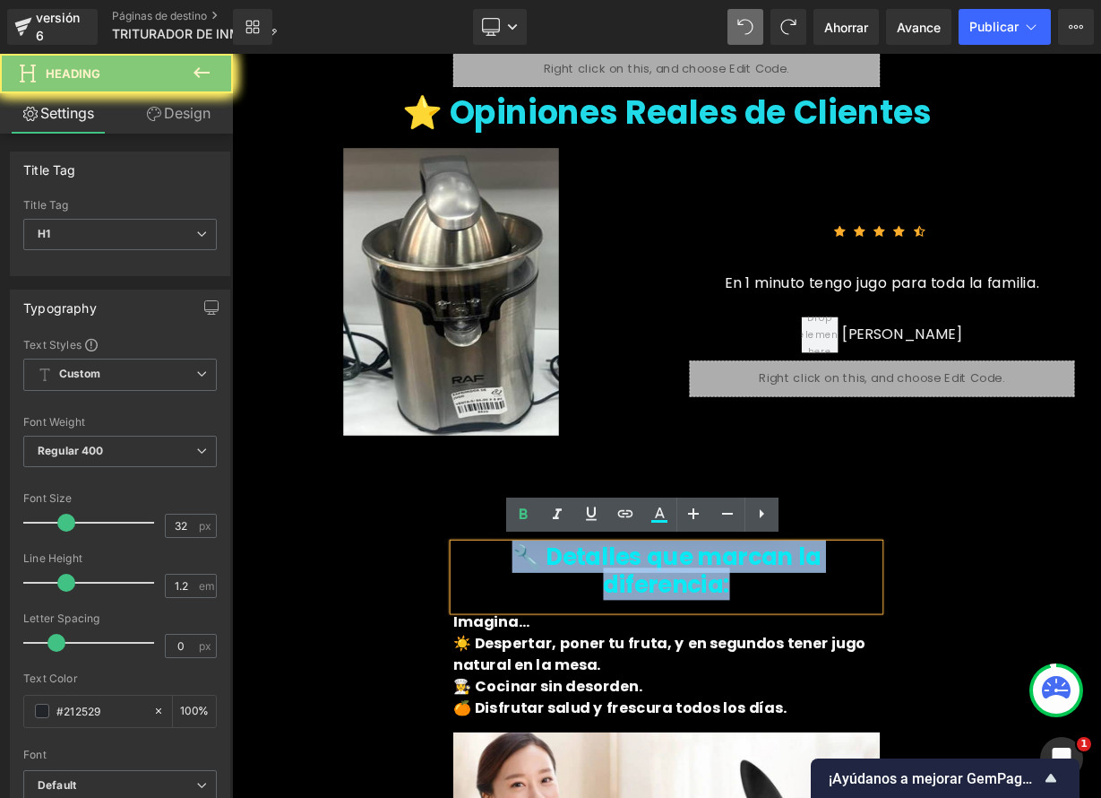
click at [618, 676] on span "🔧 Detalles que marcan la diferencia:" at bounding box center [774, 697] width 385 height 74
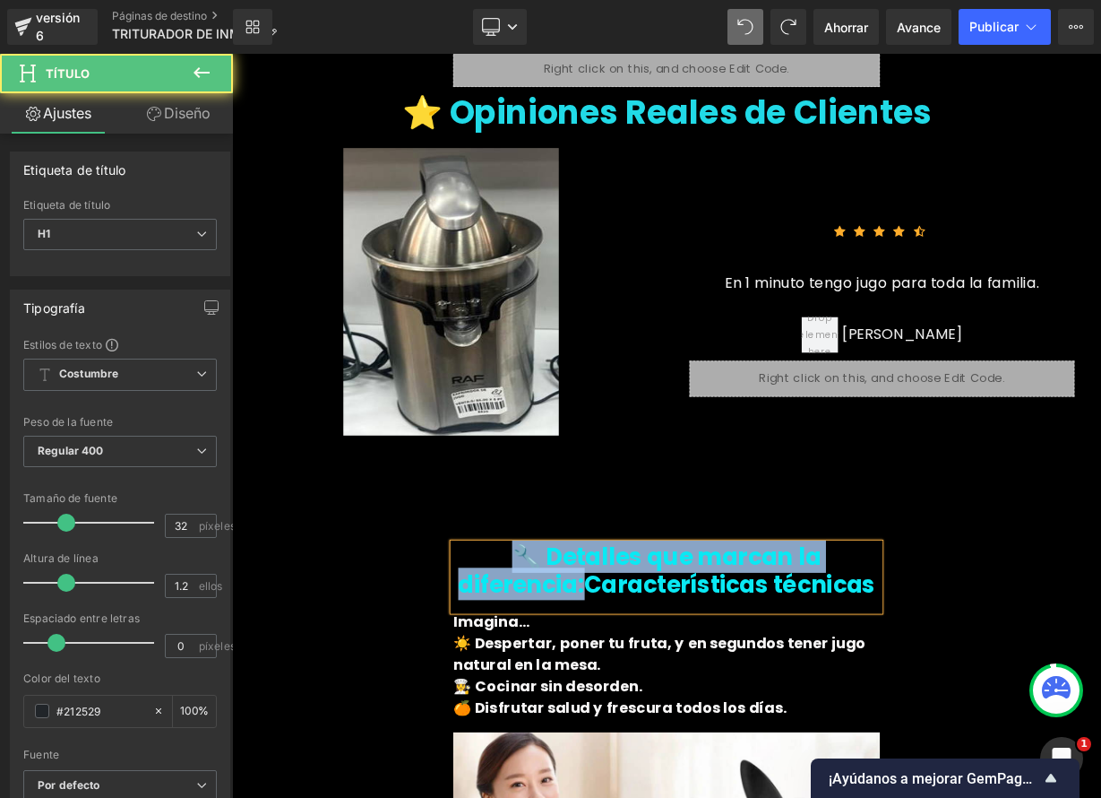
drag, startPoint x: 677, startPoint y: 722, endPoint x: 565, endPoint y: 651, distance: 132.2
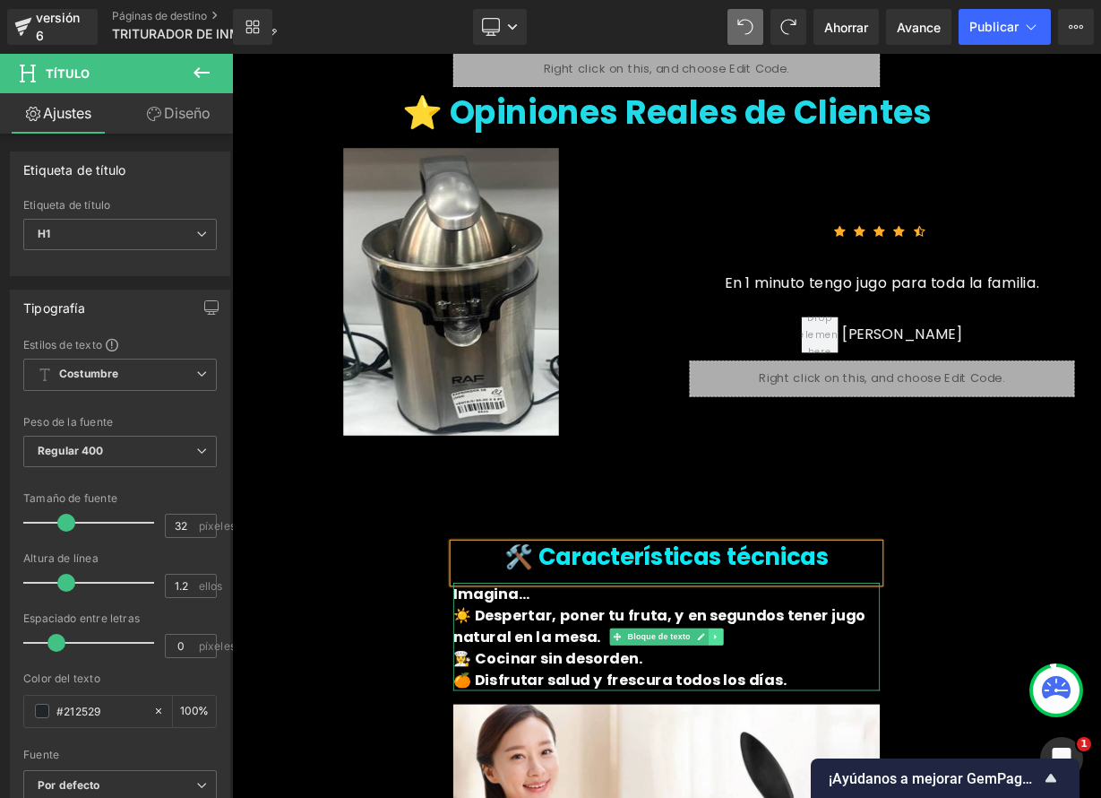
click at [831, 781] on icon at bounding box center [836, 780] width 10 height 11
click at [822, 781] on icon at bounding box center [827, 781] width 10 height 10
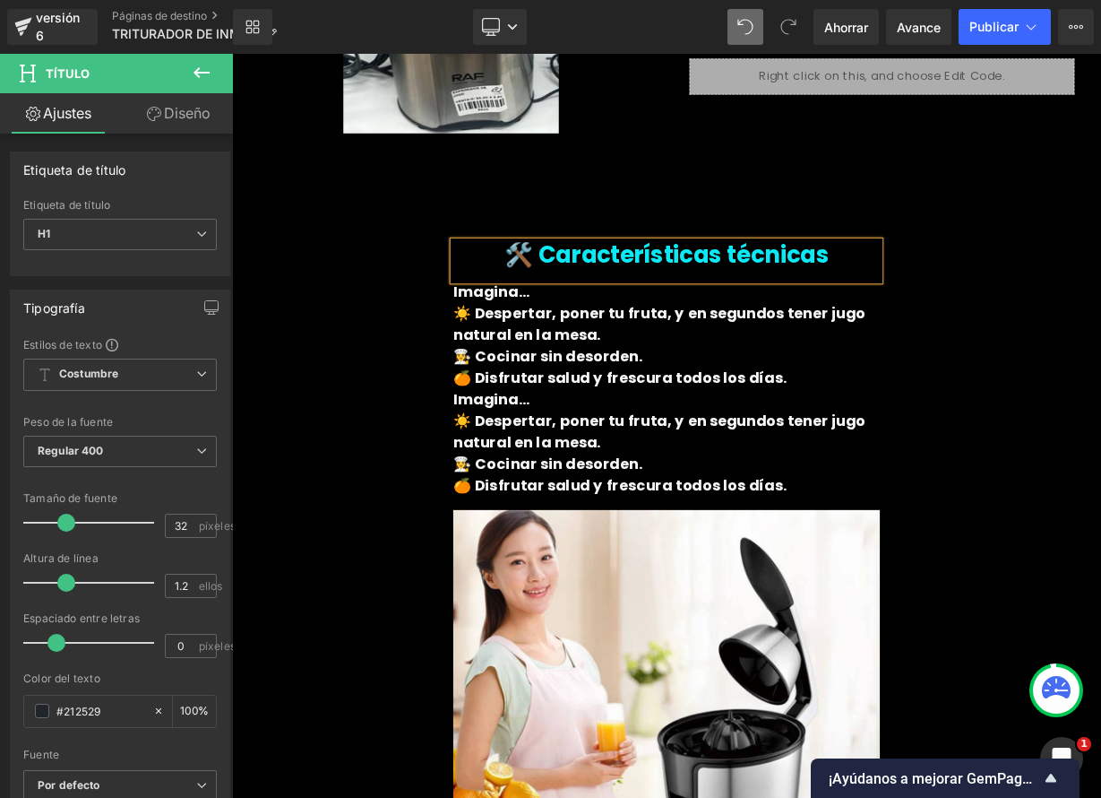
scroll to position [4445, 0]
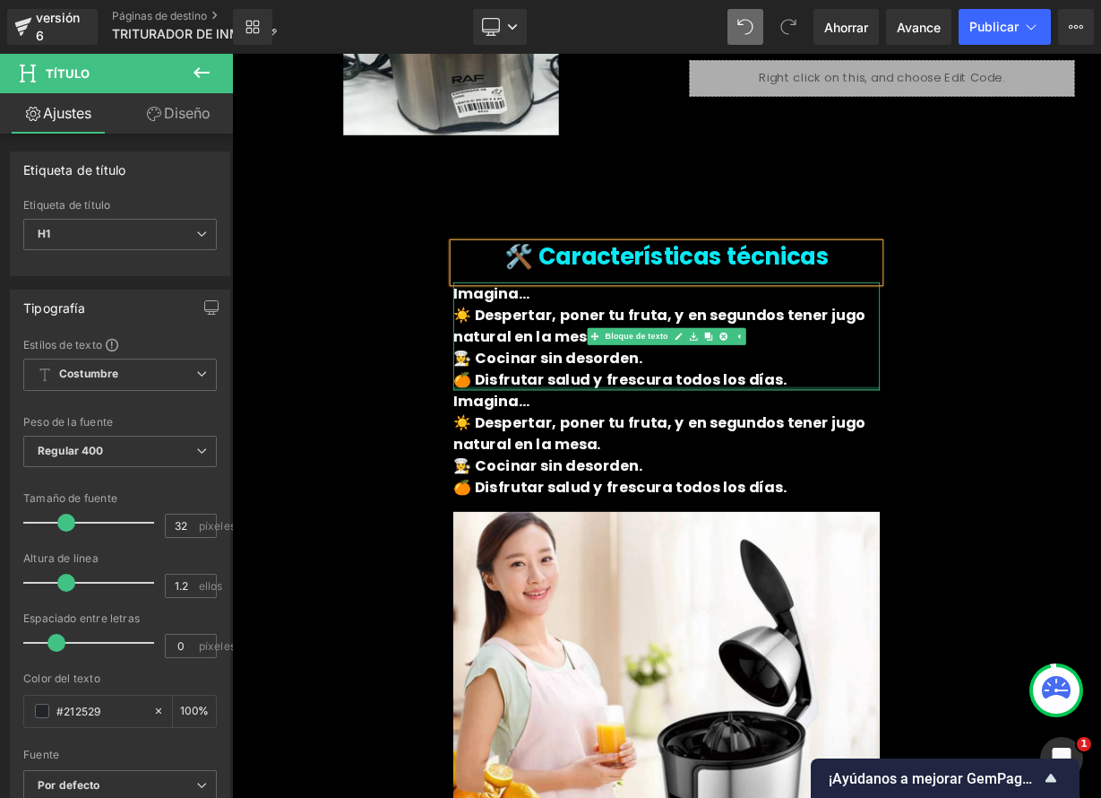
click at [684, 465] on font "🍊 Disfrutar salud y frescura todos los días." at bounding box center [716, 459] width 417 height 25
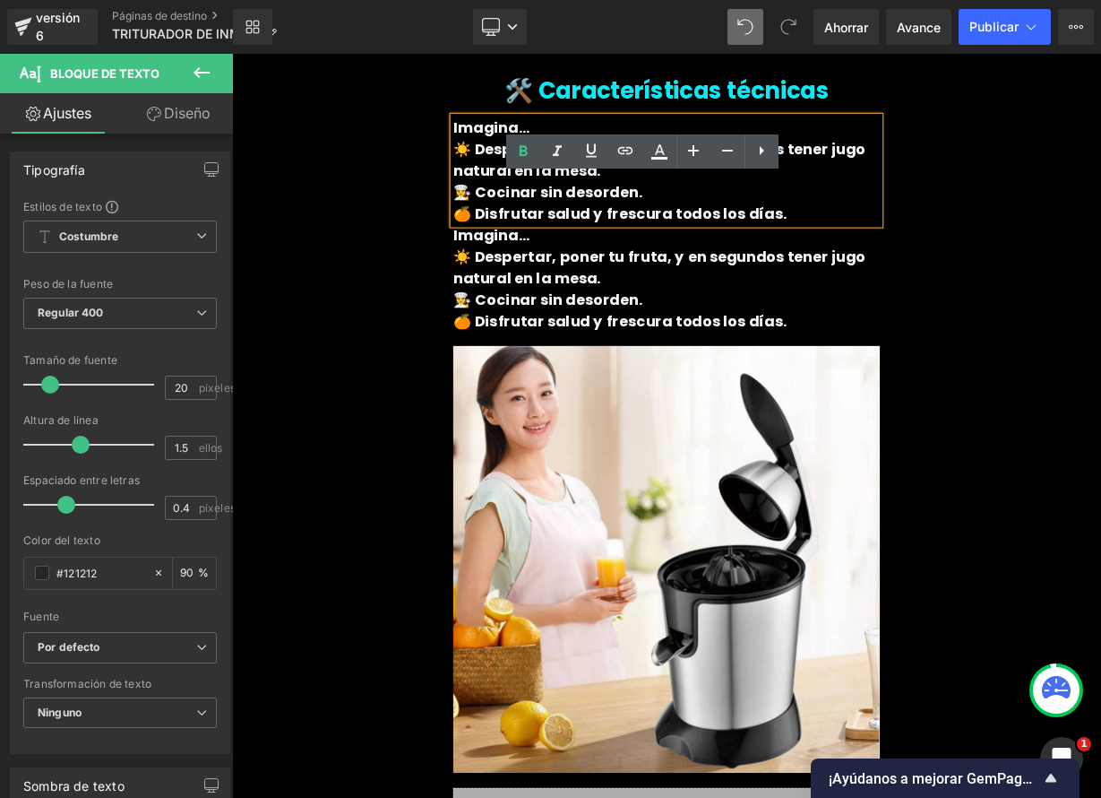
scroll to position [4572, 0]
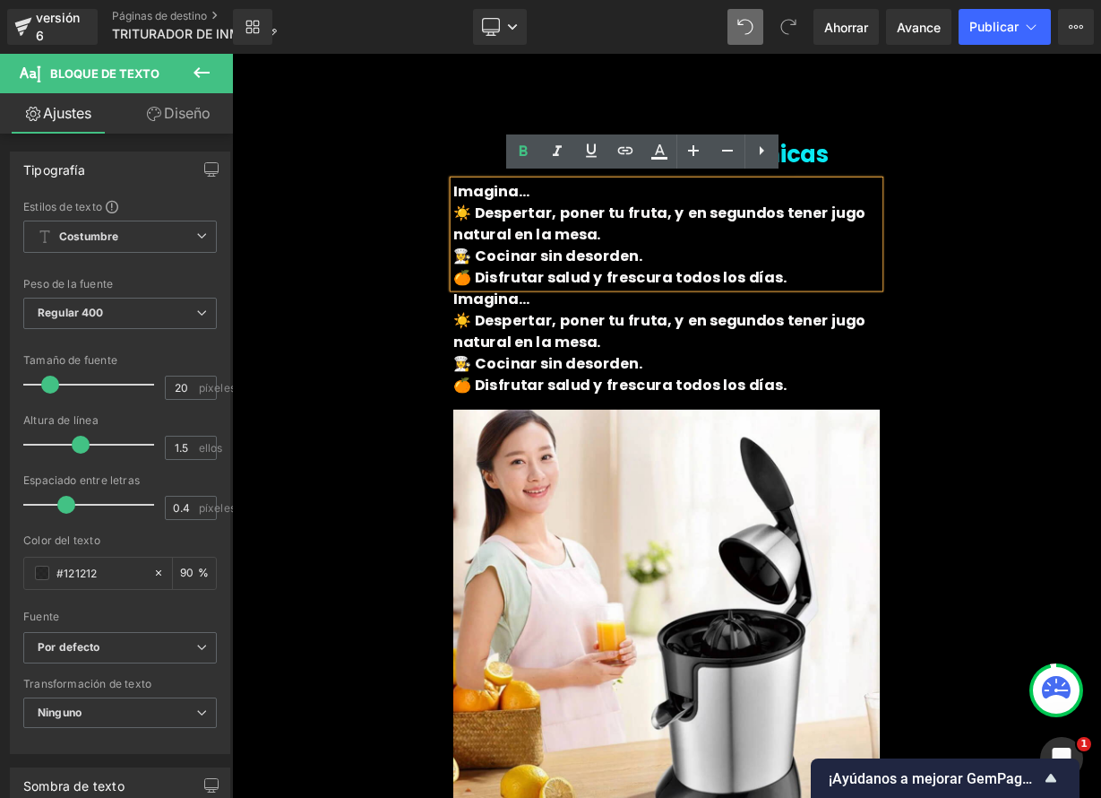
drag, startPoint x: 808, startPoint y: 331, endPoint x: 499, endPoint y: 220, distance: 328.2
click at [508, 221] on div "Imagina… ☀️ Despertar, poner tu fruta, y en segundos tener jugo natural en la m…" at bounding box center [774, 278] width 532 height 134
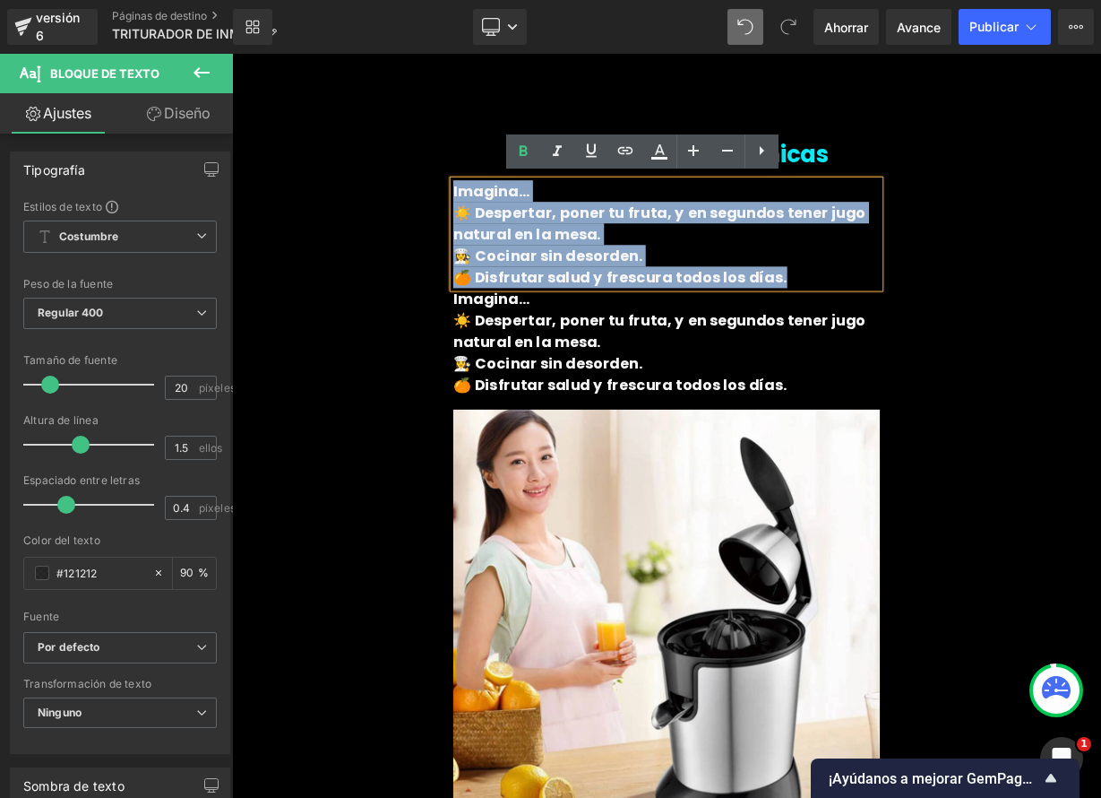
drag, startPoint x: 901, startPoint y: 337, endPoint x: 499, endPoint y: 220, distance: 418.0
click at [508, 228] on div "Imagina… ☀️ Despertar, poner tu fruta, y en segundos tener jugo natural en la m…" at bounding box center [774, 278] width 532 height 134
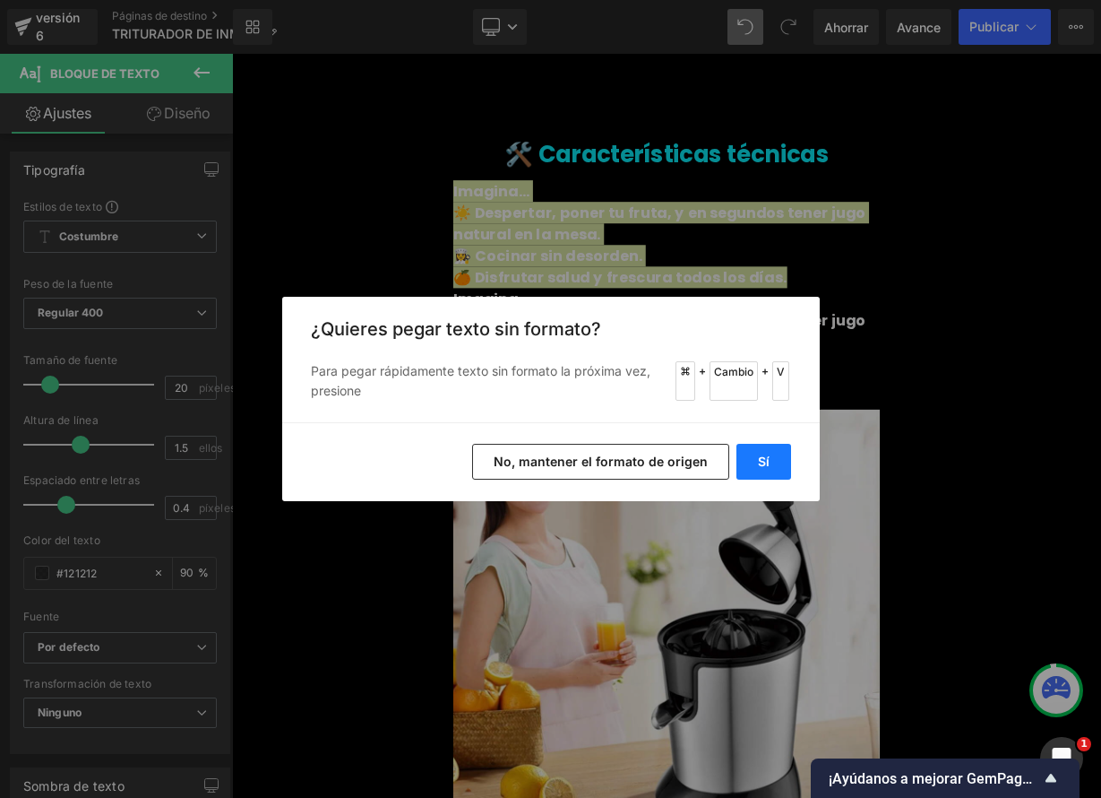
click at [765, 462] on font "Sí" at bounding box center [764, 460] width 12 height 15
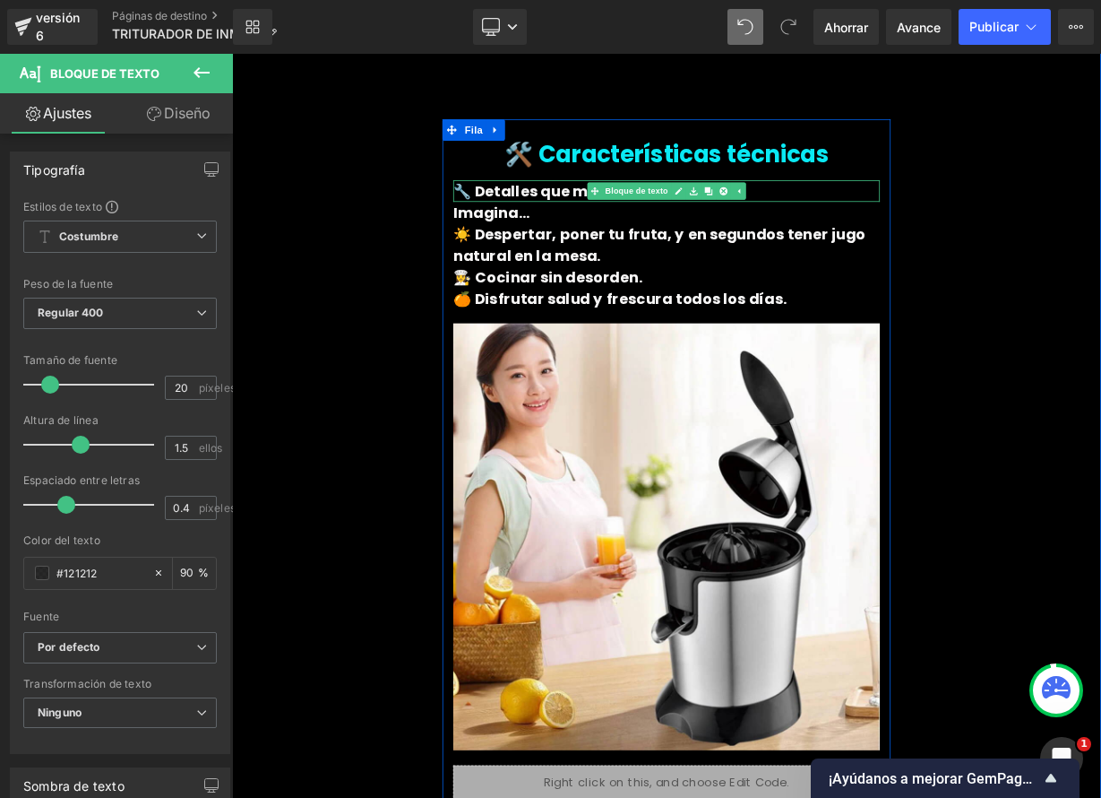
click at [609, 220] on font "🔧 Detalles que marcan la diferencia:" at bounding box center [686, 224] width 357 height 25
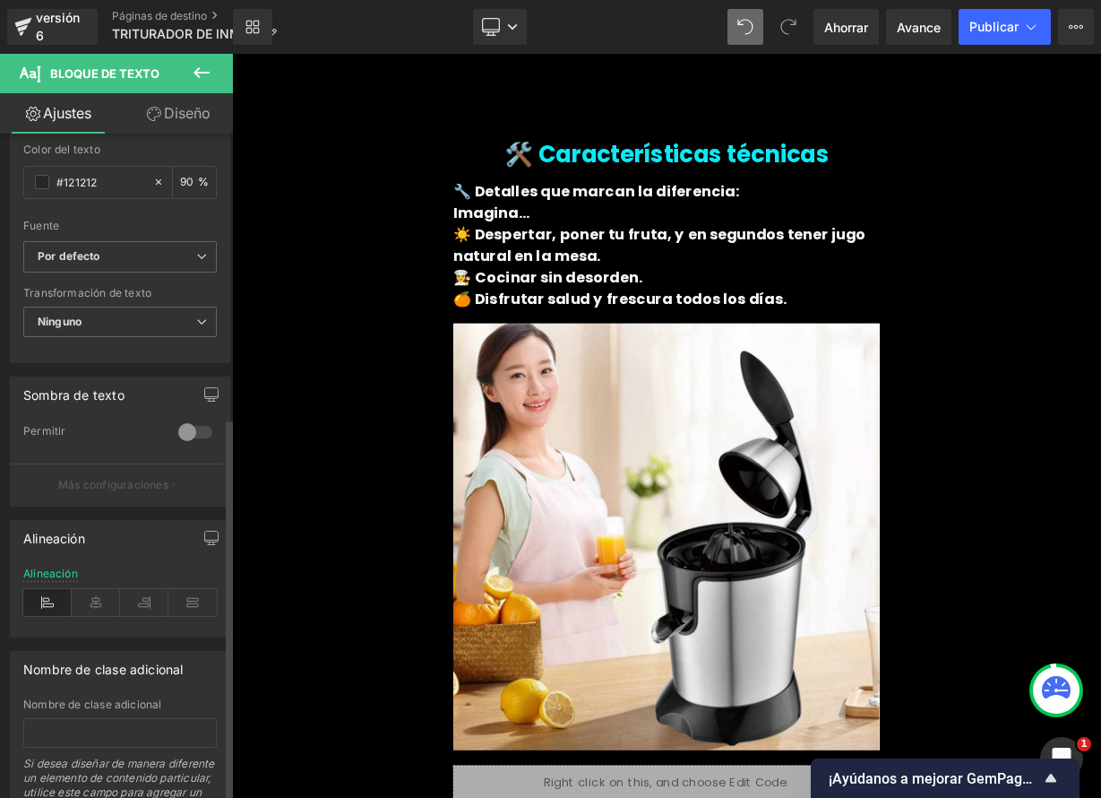
scroll to position [495, 0]
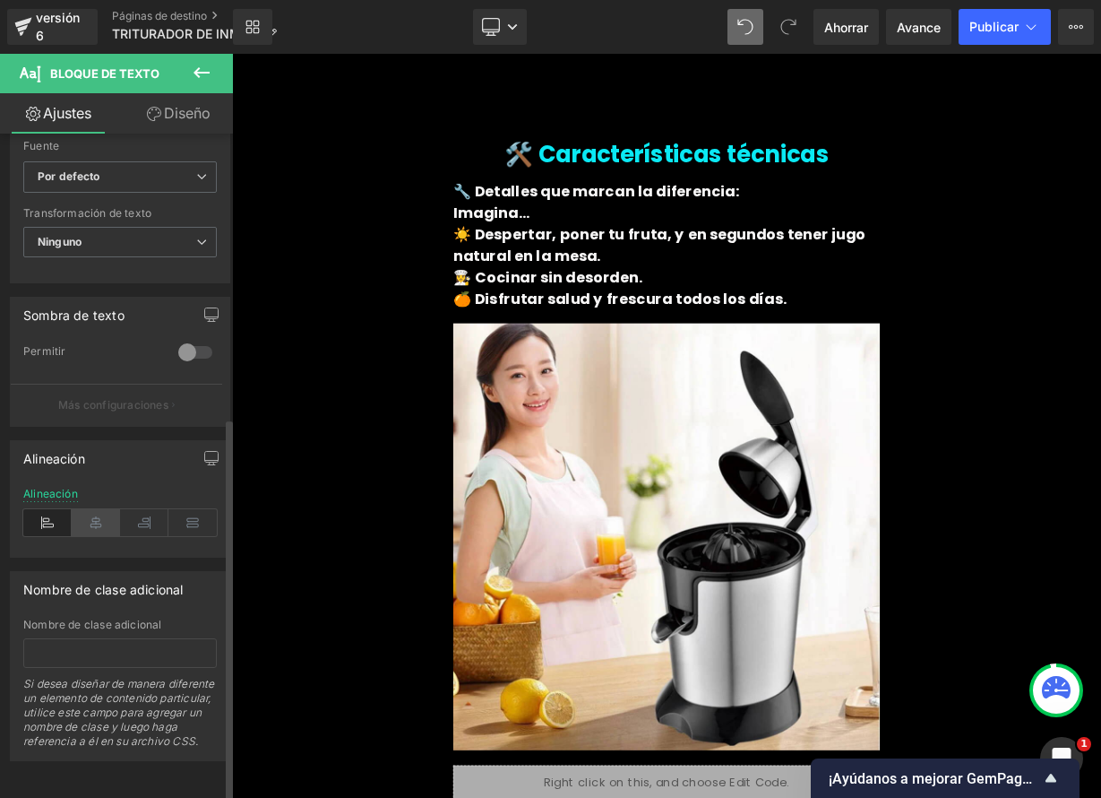
click at [94, 509] on icon at bounding box center [96, 522] width 48 height 27
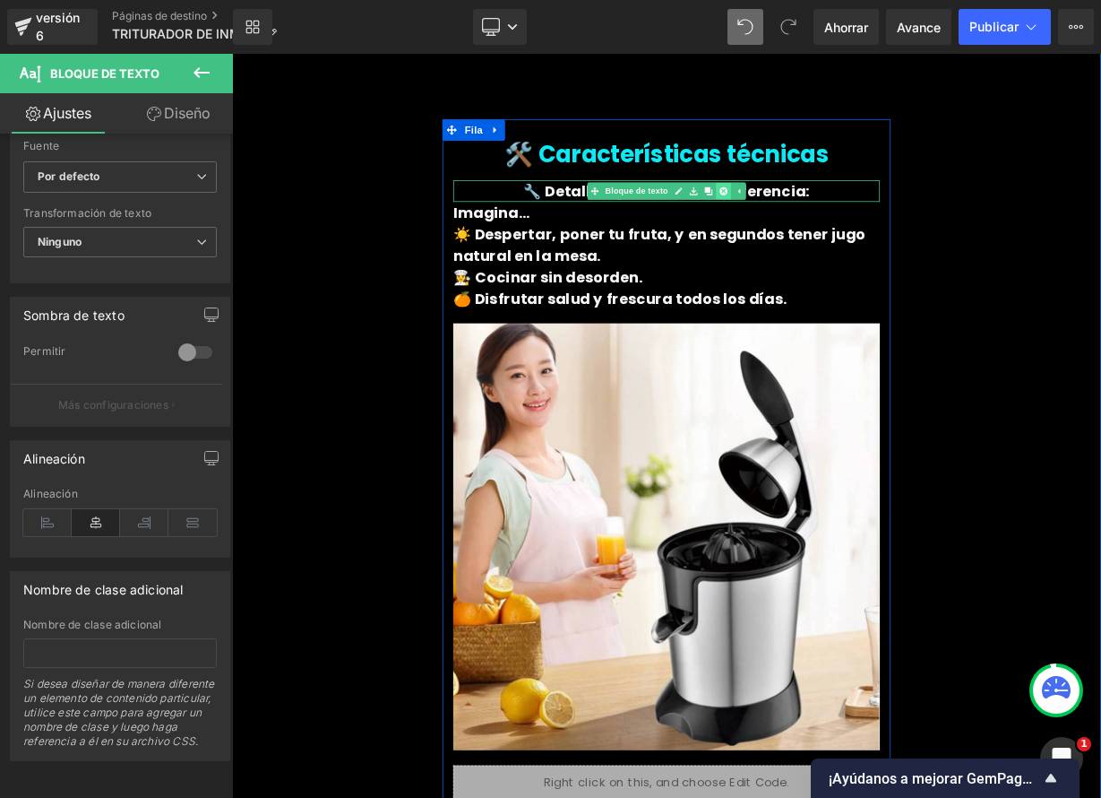
click at [845, 216] on link at bounding box center [845, 225] width 19 height 22
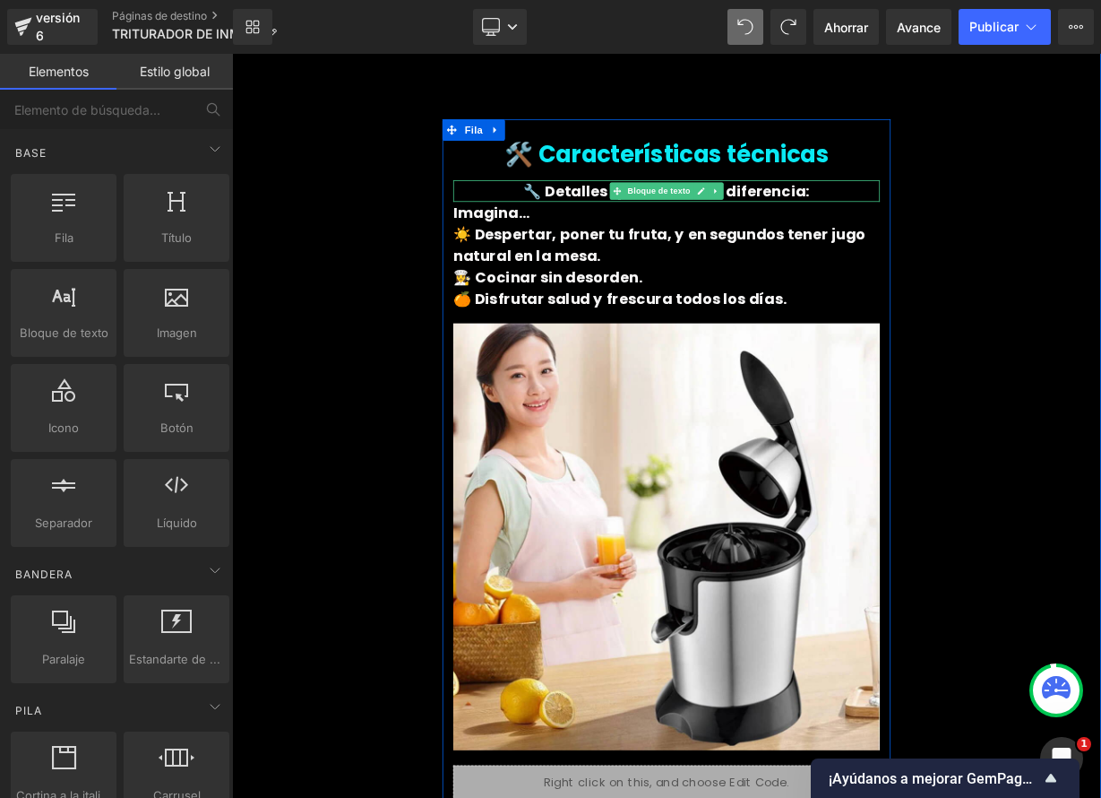
click at [879, 227] on font "🔧 Detalles que marcan la diferencia:" at bounding box center [774, 224] width 357 height 25
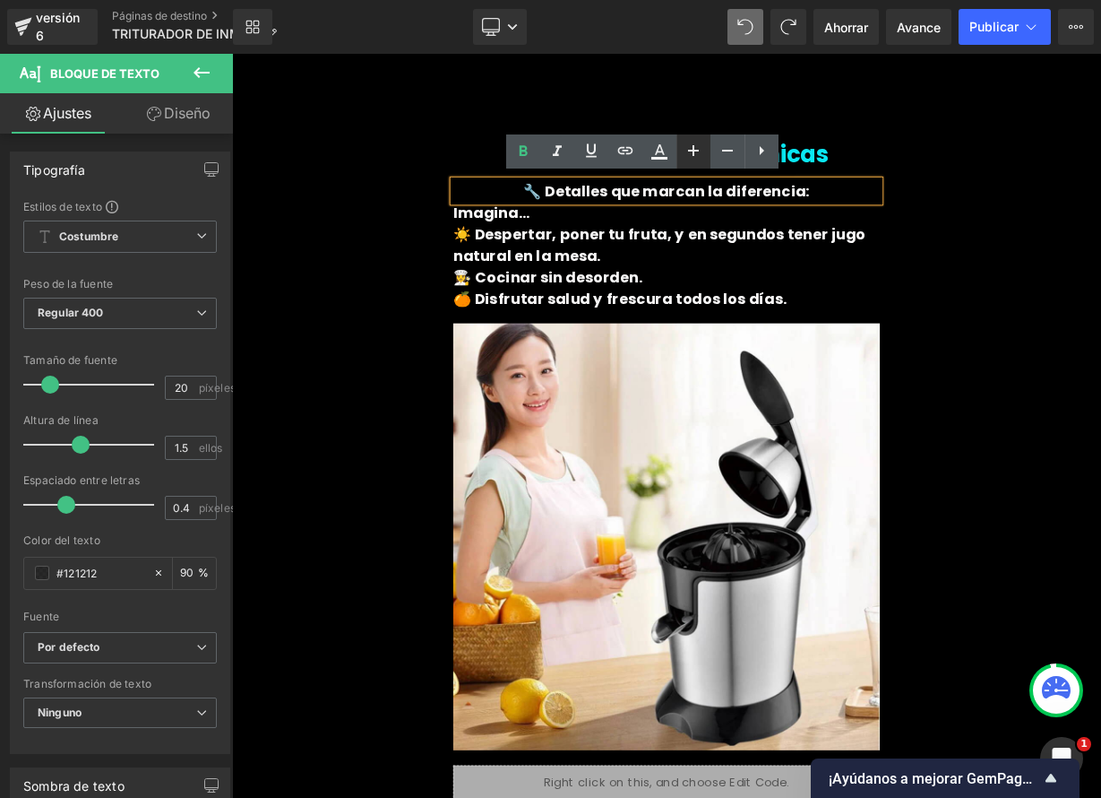
click at [690, 150] on icon at bounding box center [693, 150] width 11 height 11
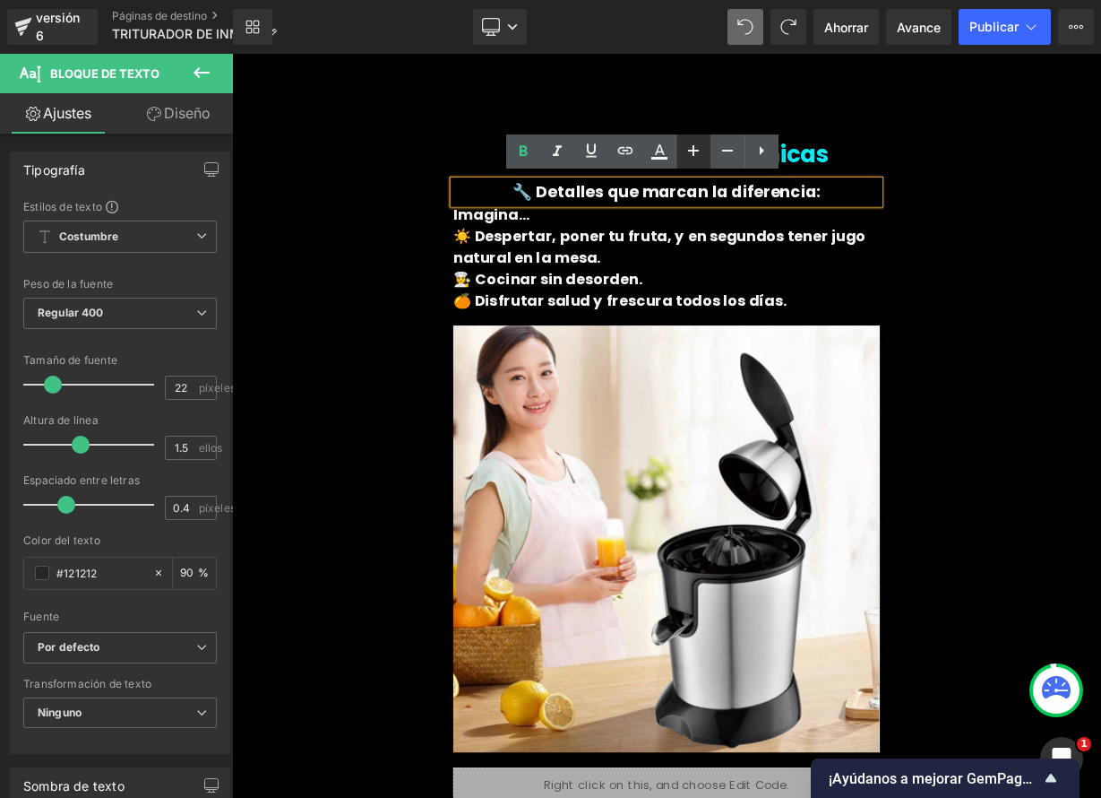
click at [691, 150] on icon at bounding box center [694, 151] width 22 height 22
type input "24"
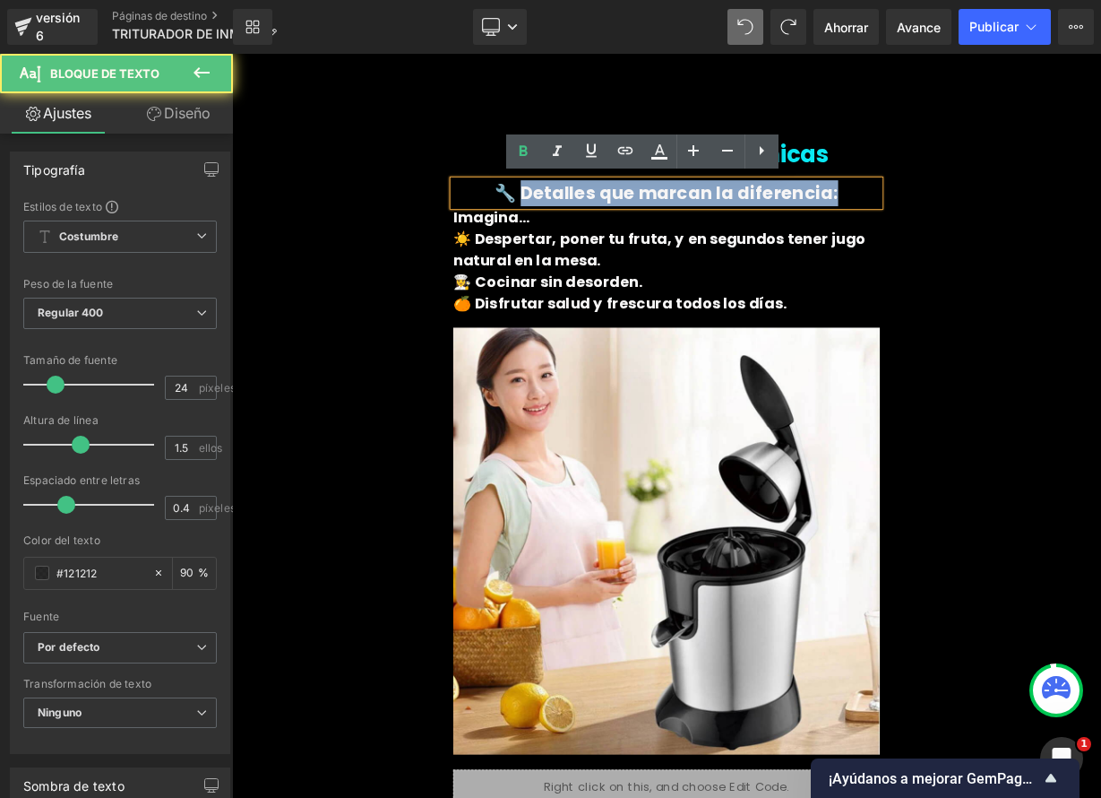
drag, startPoint x: 850, startPoint y: 239, endPoint x: 603, endPoint y: 237, distance: 246.4
click at [603, 237] on p "🔧 Detalles que marcan la diferencia:" at bounding box center [774, 227] width 532 height 32
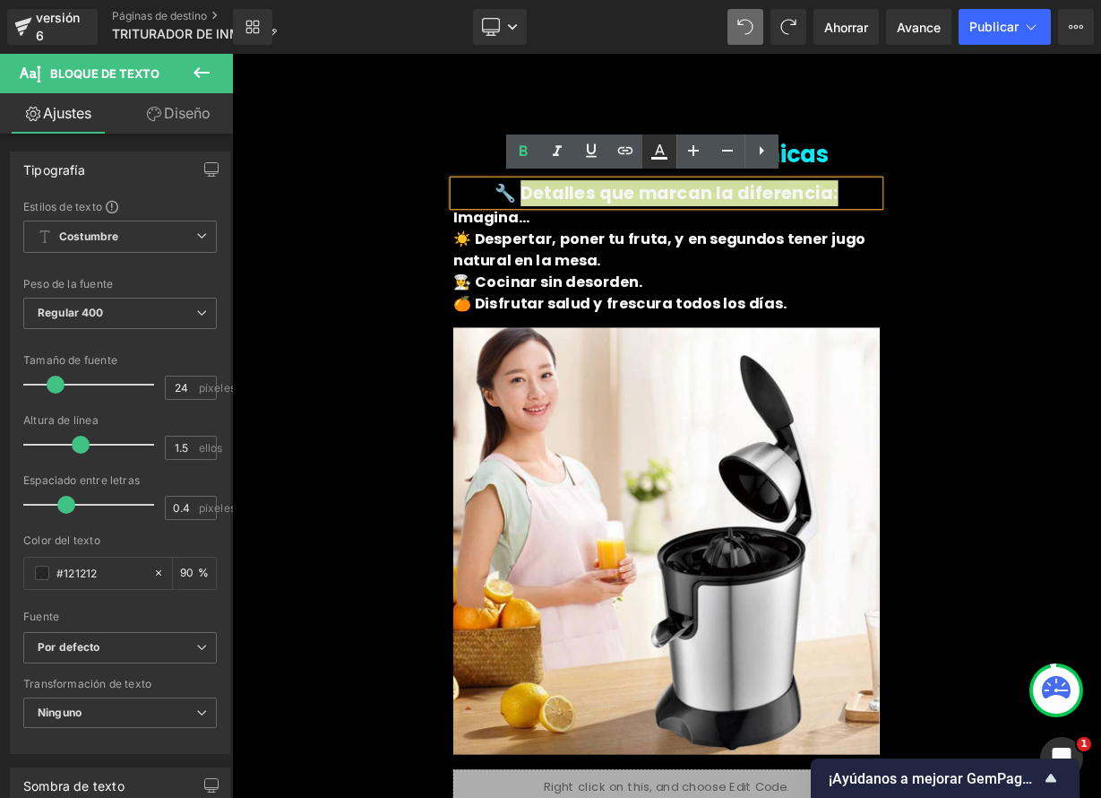
click at [668, 159] on icon at bounding box center [660, 152] width 22 height 22
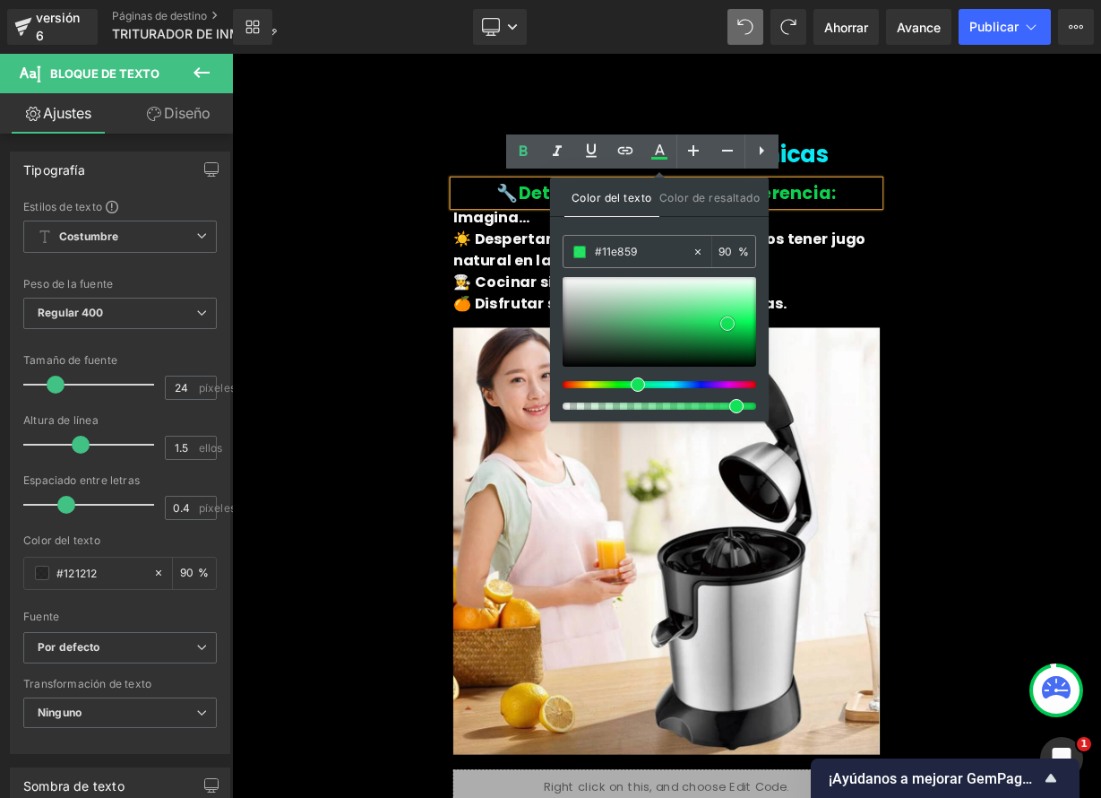
type input "#12e257"
drag, startPoint x: 728, startPoint y: 322, endPoint x: 761, endPoint y: 306, distance: 36.9
click at [726, 323] on span at bounding box center [727, 323] width 14 height 14
click at [1100, 300] on div "⭐ Opiniones Reales de Clientes Título Imagen Icono Icono Icono Icono Icono" at bounding box center [774, 301] width 1075 height 1398
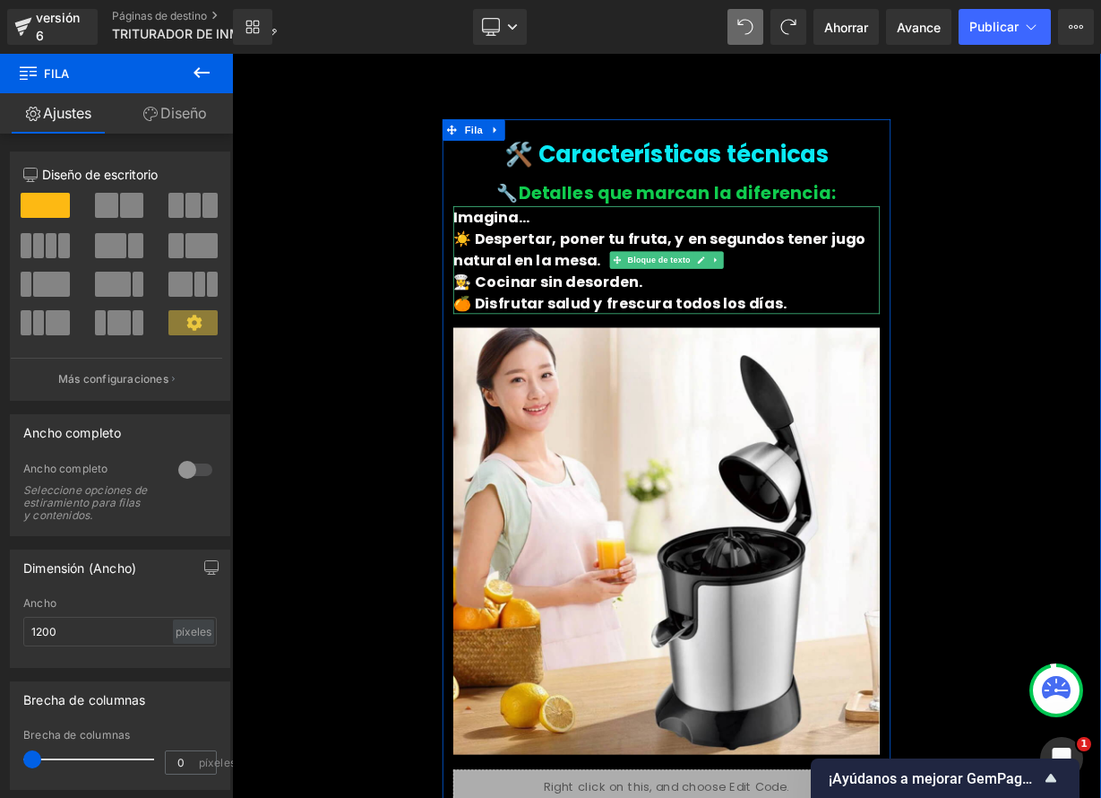
click at [898, 358] on p "🍊 Disfrutar salud y frescura todos los días." at bounding box center [774, 364] width 532 height 27
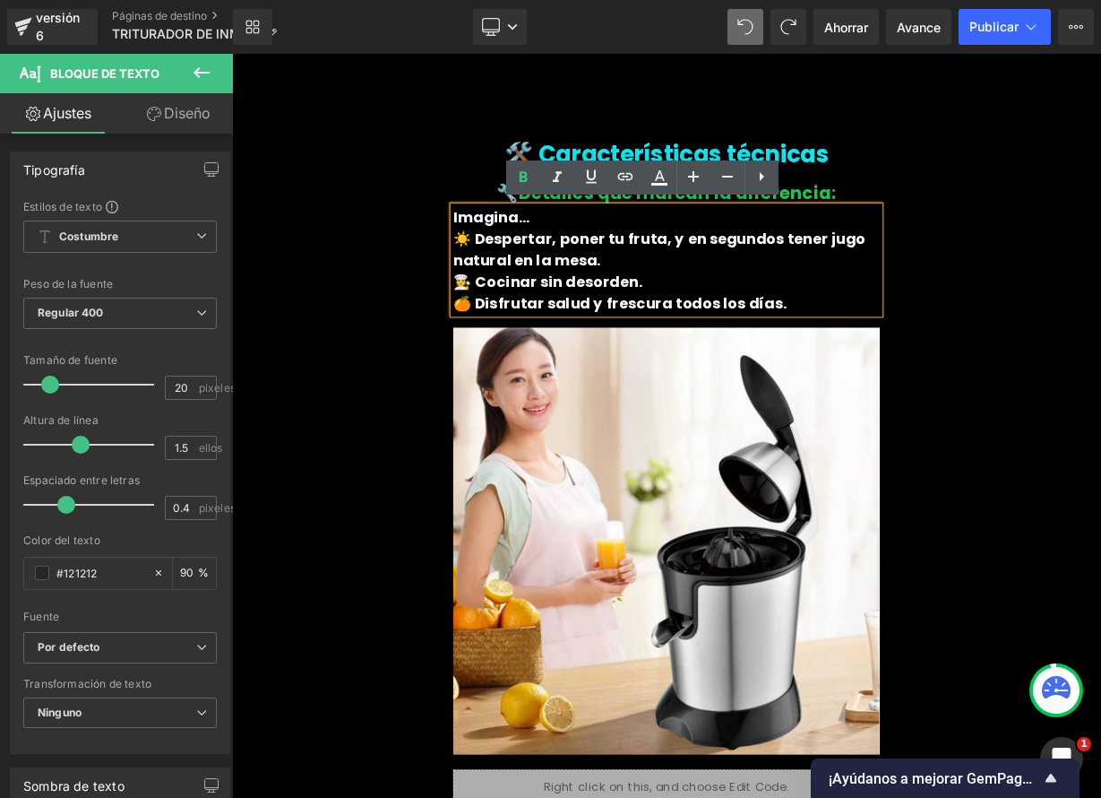
drag, startPoint x: 902, startPoint y: 365, endPoint x: 499, endPoint y: 253, distance: 418.5
click at [508, 254] on div "Imagina… ☀️ Despertar, poner tu fruta, y en segundos tener jugo natural en la m…" at bounding box center [774, 311] width 532 height 134
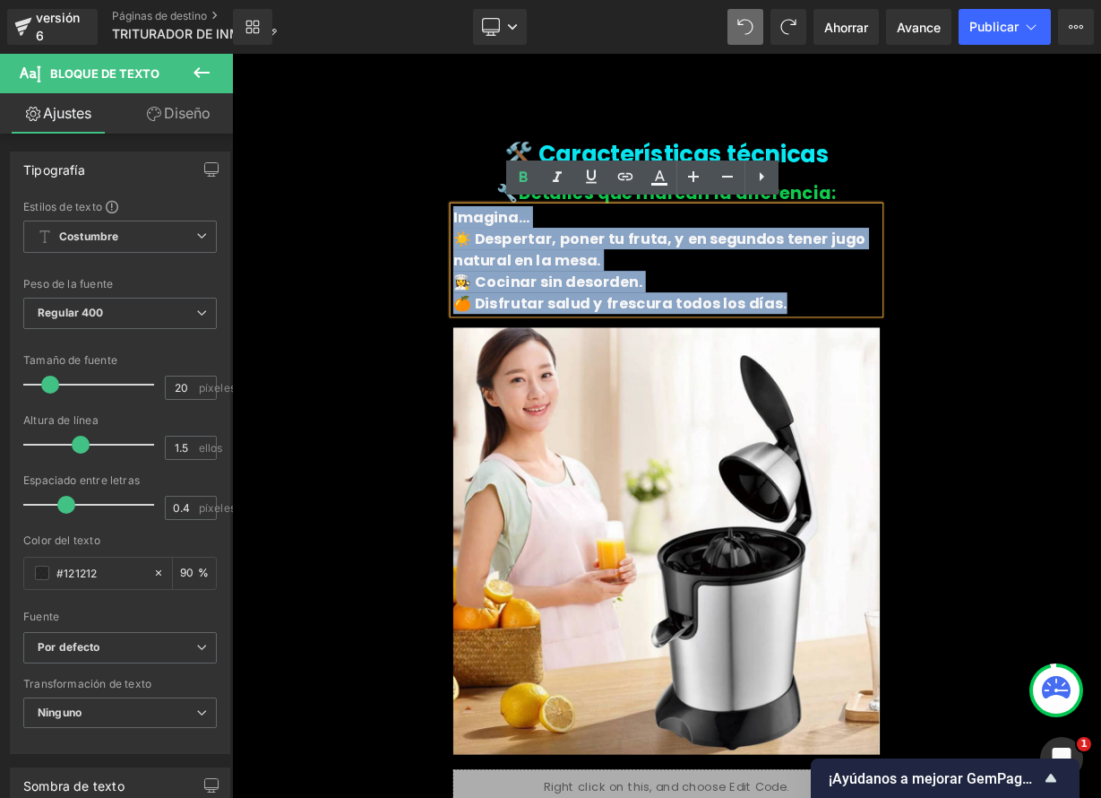
drag, startPoint x: 807, startPoint y: 356, endPoint x: 504, endPoint y: 256, distance: 319.7
click at [508, 256] on div "Imagina… ☀️ Despertar, poner tu fruta, y en segundos tener jugo natural en la m…" at bounding box center [774, 311] width 532 height 134
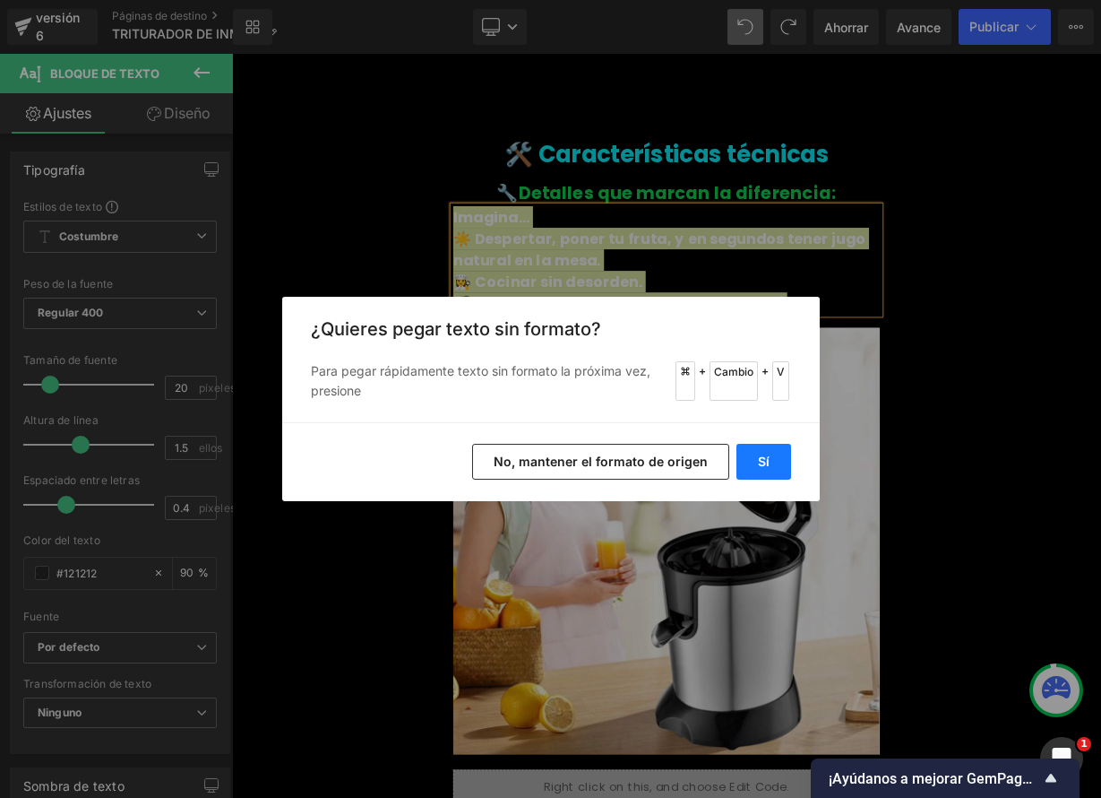
click at [777, 463] on button "Sí" at bounding box center [764, 462] width 55 height 36
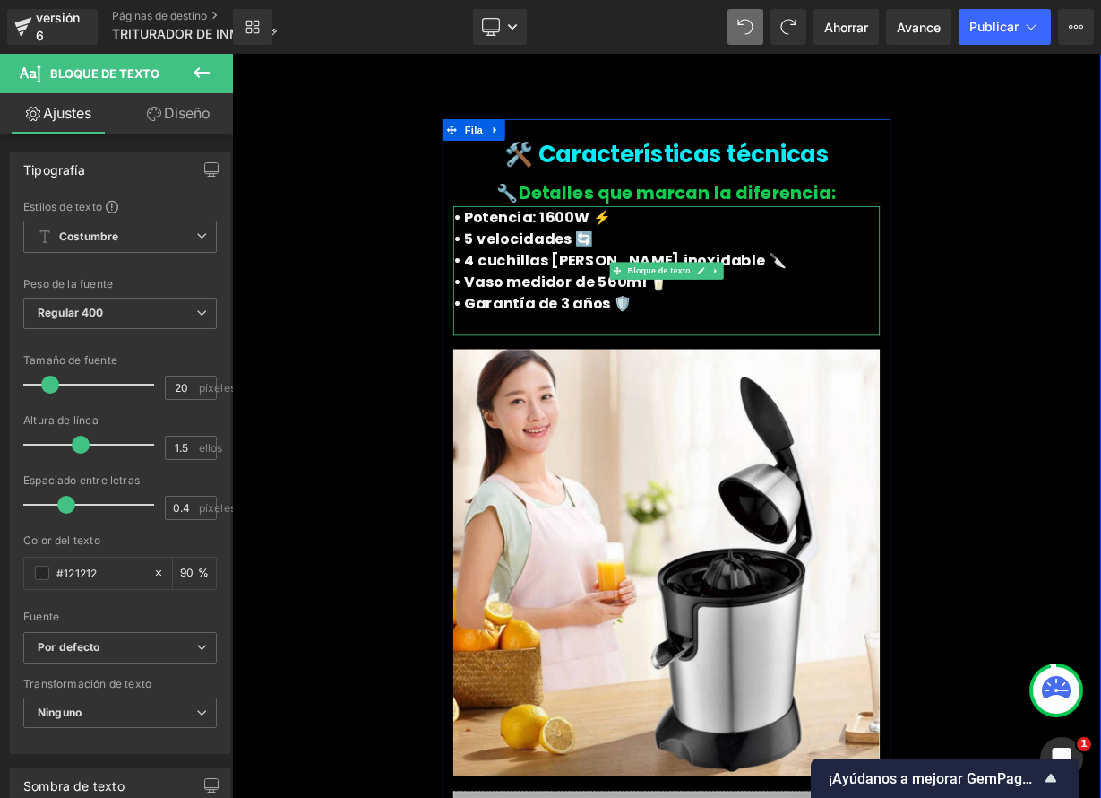
drag, startPoint x: 626, startPoint y: 364, endPoint x: 506, endPoint y: 367, distance: 120.1
click at [508, 367] on p "• Garantía de 3 años 🛡️" at bounding box center [774, 364] width 532 height 27
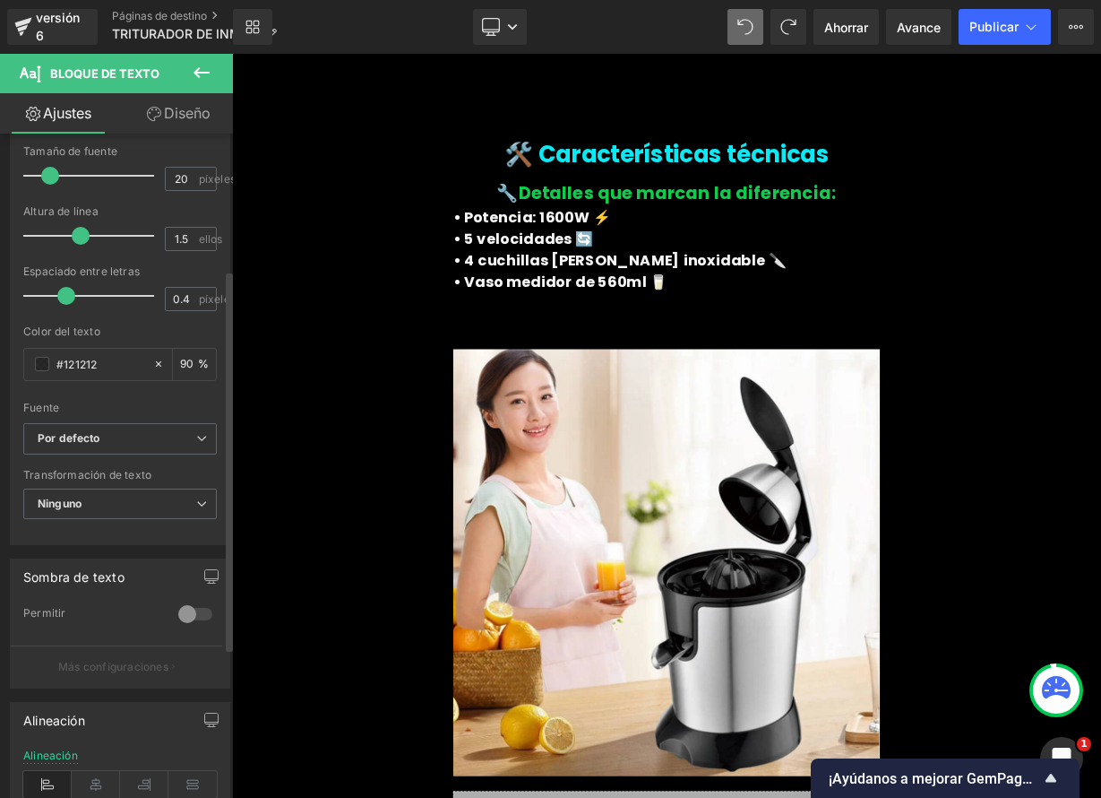
scroll to position [238, 0]
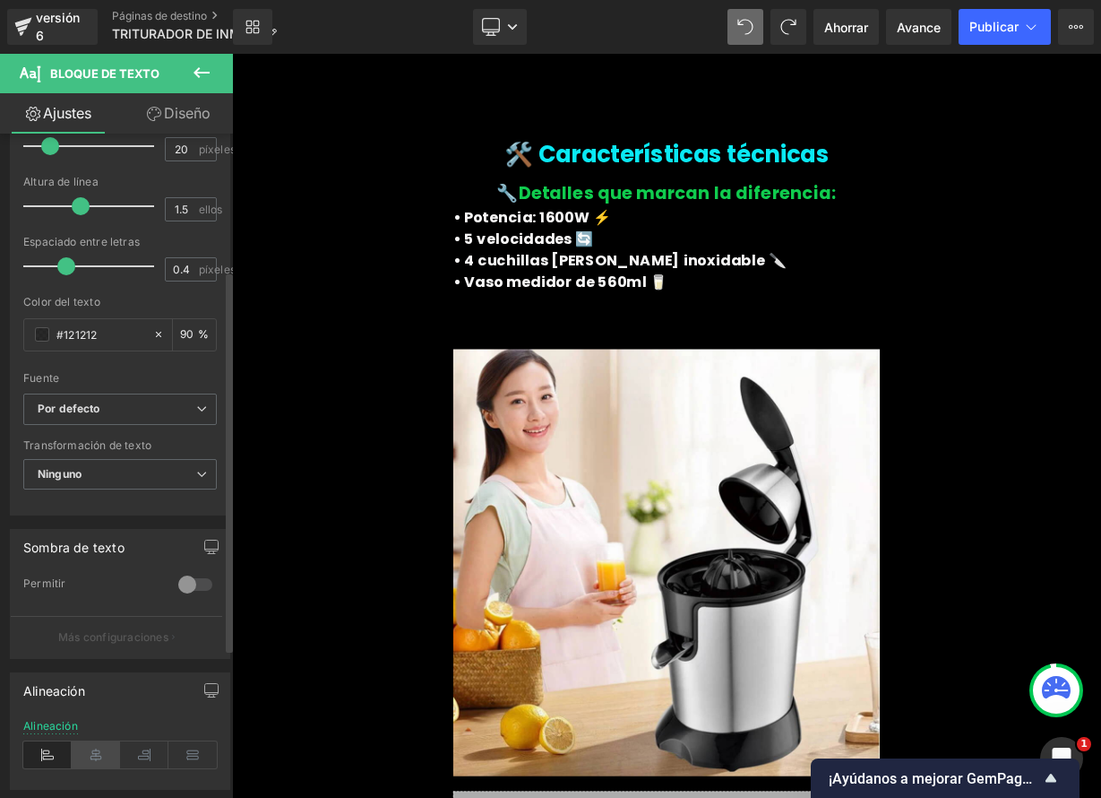
click at [85, 749] on icon at bounding box center [96, 754] width 48 height 27
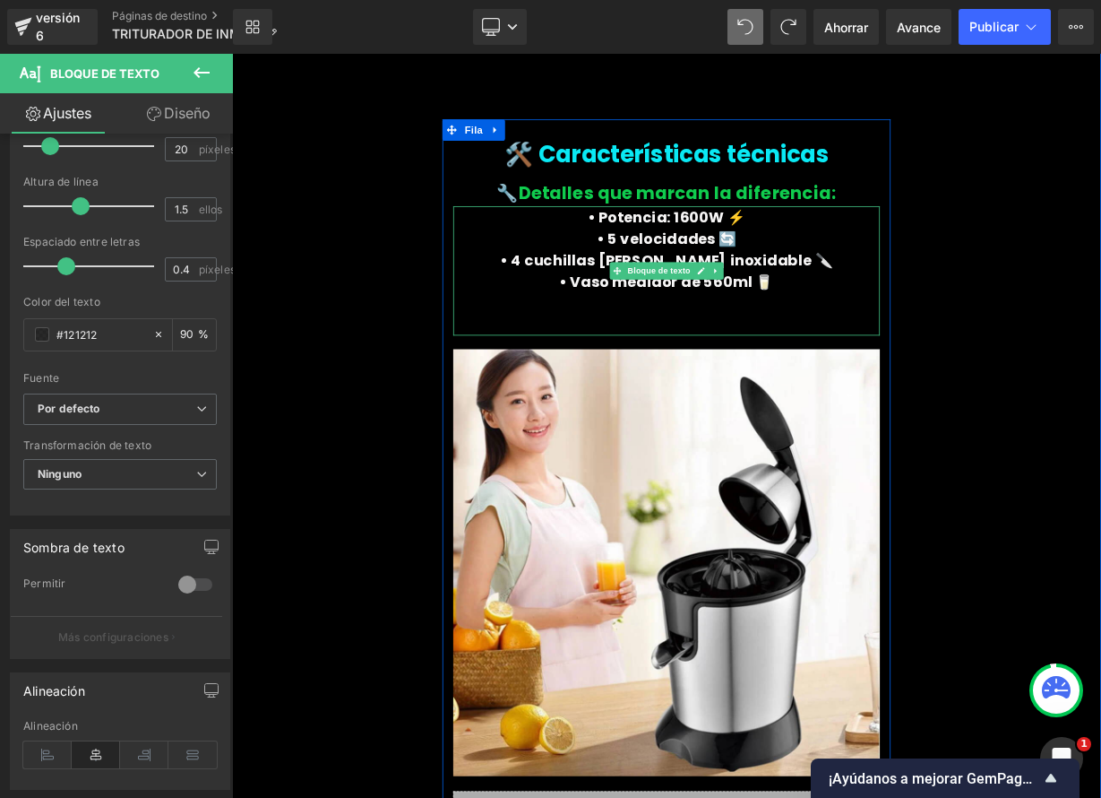
click at [835, 379] on p at bounding box center [774, 391] width 532 height 27
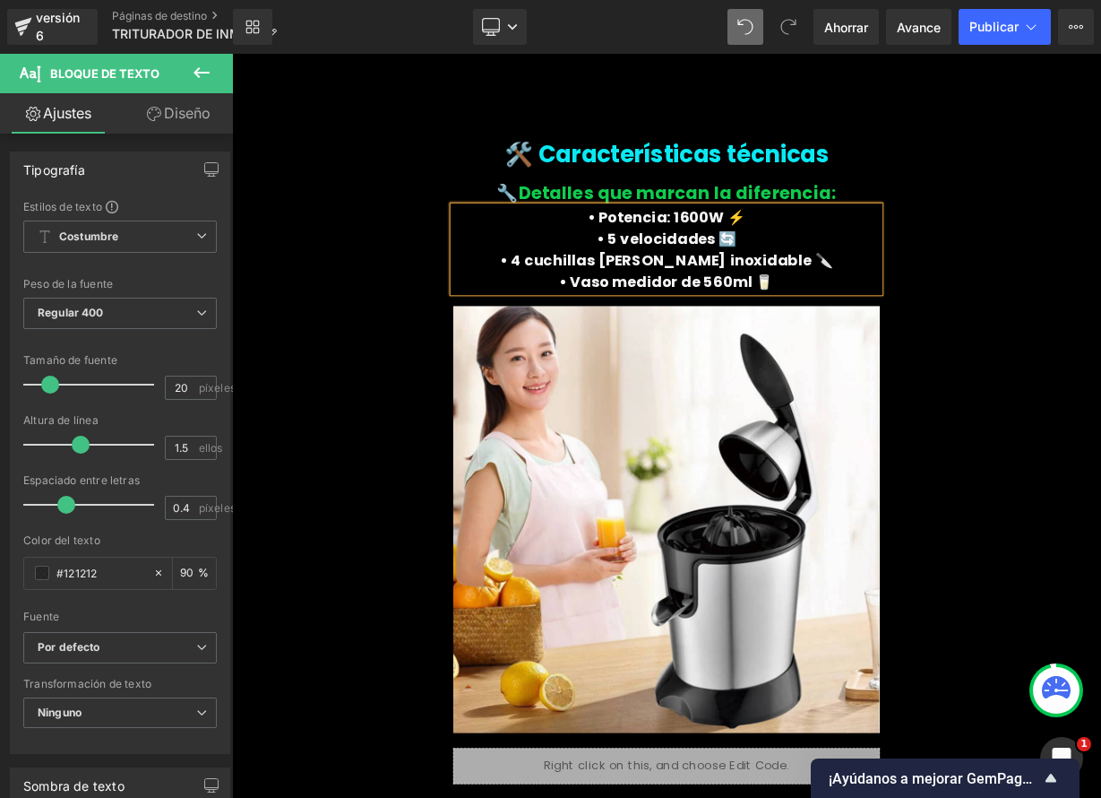
drag, startPoint x: 1074, startPoint y: 223, endPoint x: 1053, endPoint y: 223, distance: 20.6
click at [1075, 223] on div "⭐ Opiniones Reales de Clientes Título Imagen Icono Icono Icono Icono Icono" at bounding box center [774, 287] width 1075 height 1371
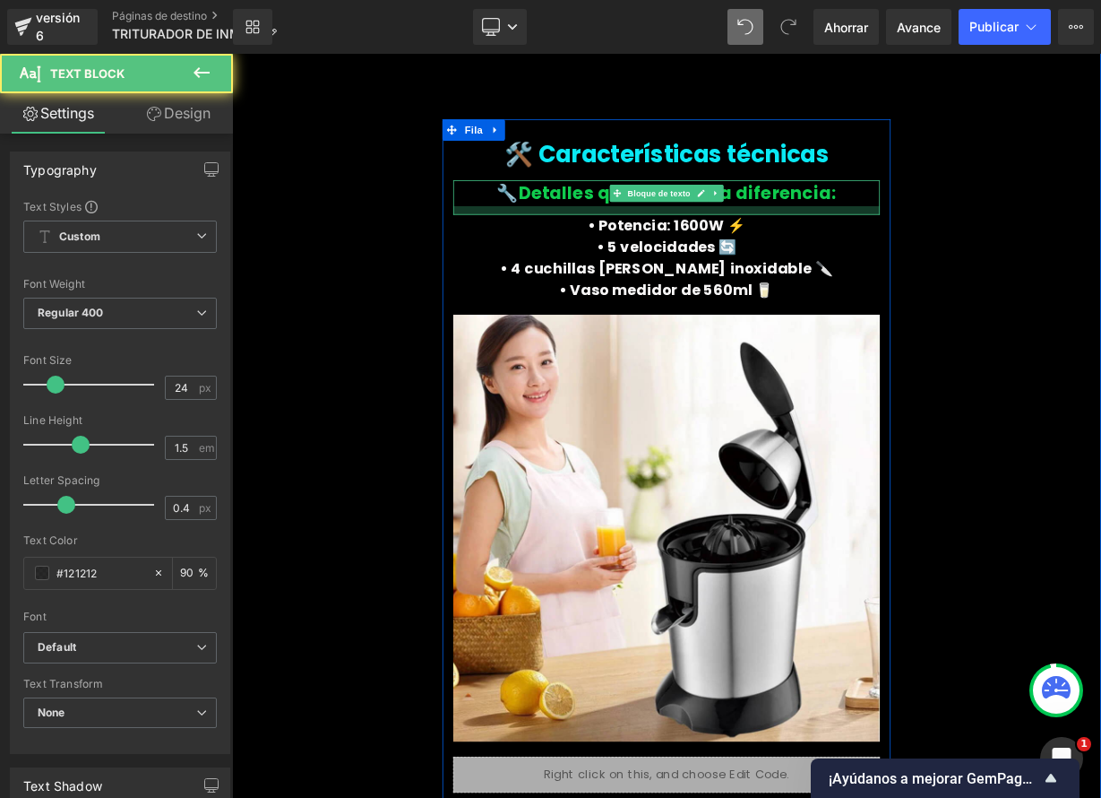
drag, startPoint x: 850, startPoint y: 239, endPoint x: 1061, endPoint y: 255, distance: 211.2
click at [850, 250] on div at bounding box center [774, 249] width 532 height 11
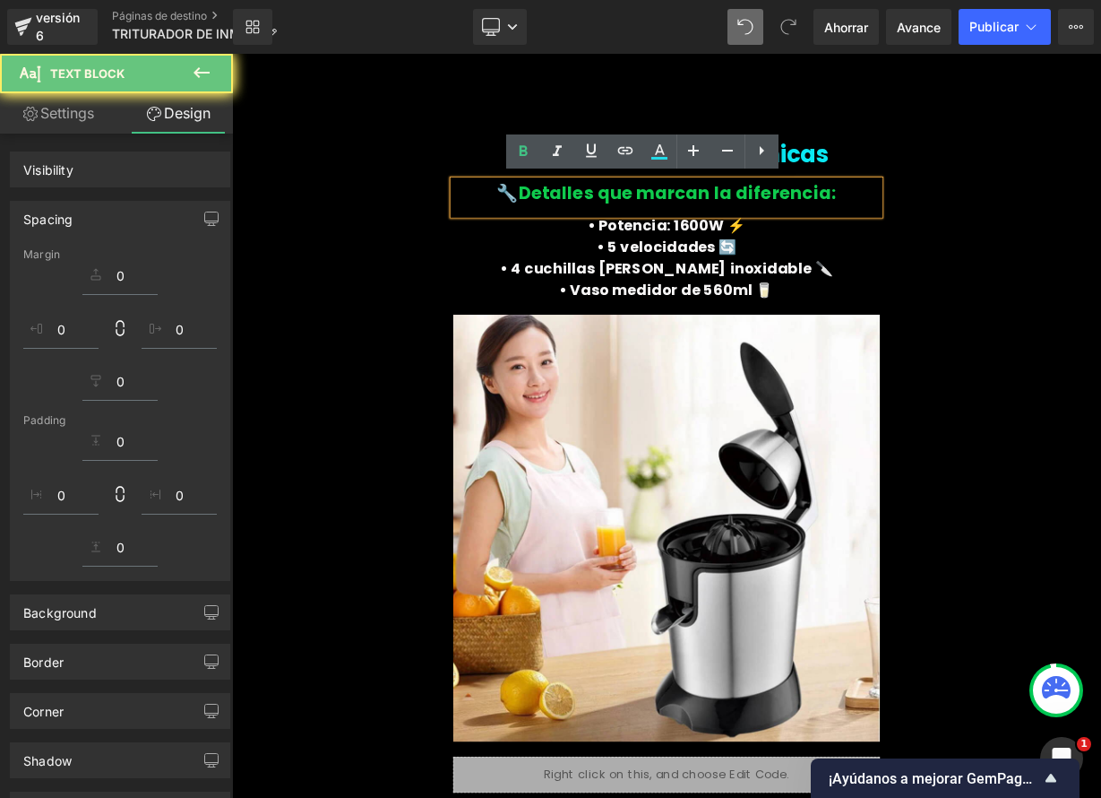
click at [1100, 270] on div "⭐ Opiniones Reales de Clientes Título Imagen Icono Icono Icono Icono Icono" at bounding box center [774, 293] width 1075 height 1382
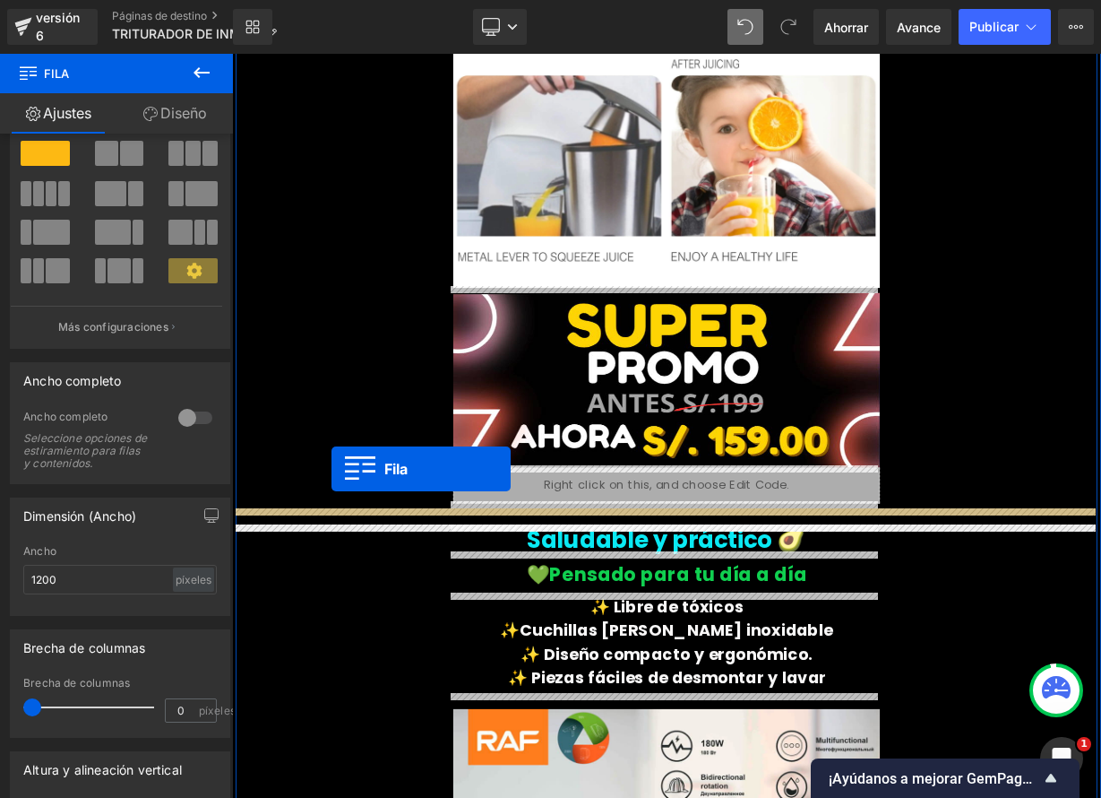
scroll to position [2698, 0]
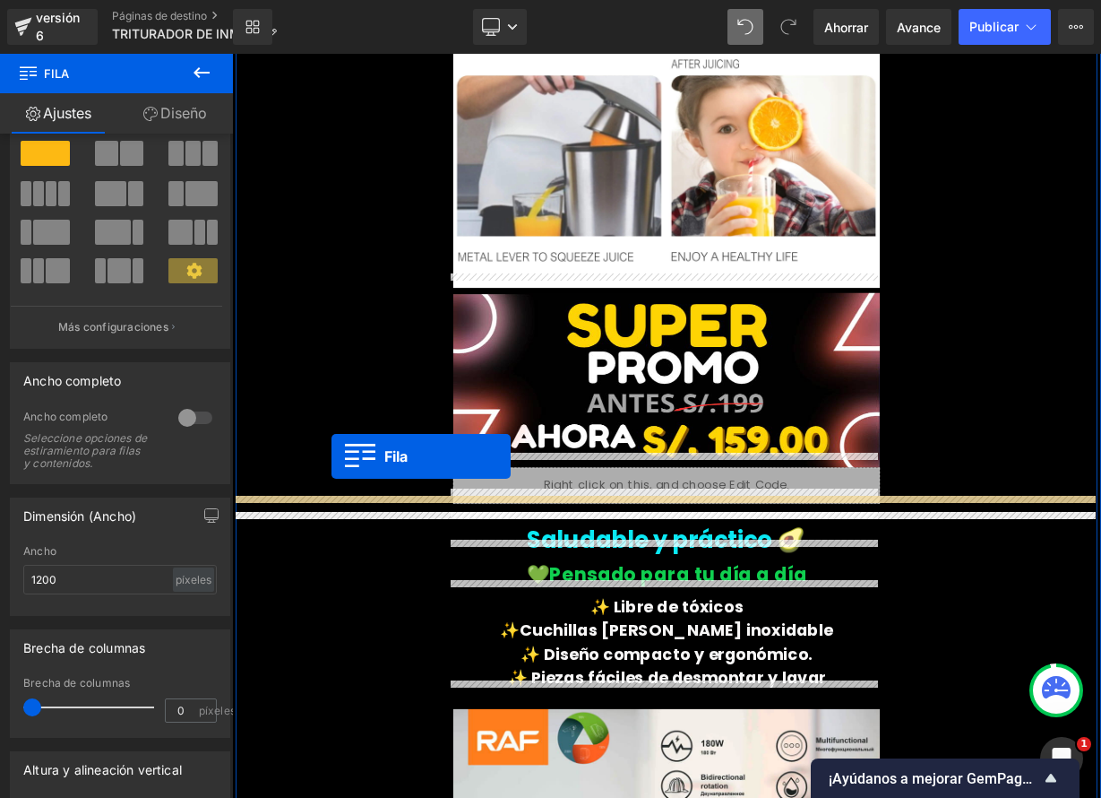
drag, startPoint x: 241, startPoint y: 331, endPoint x: 1006, endPoint y: 56, distance: 813.2
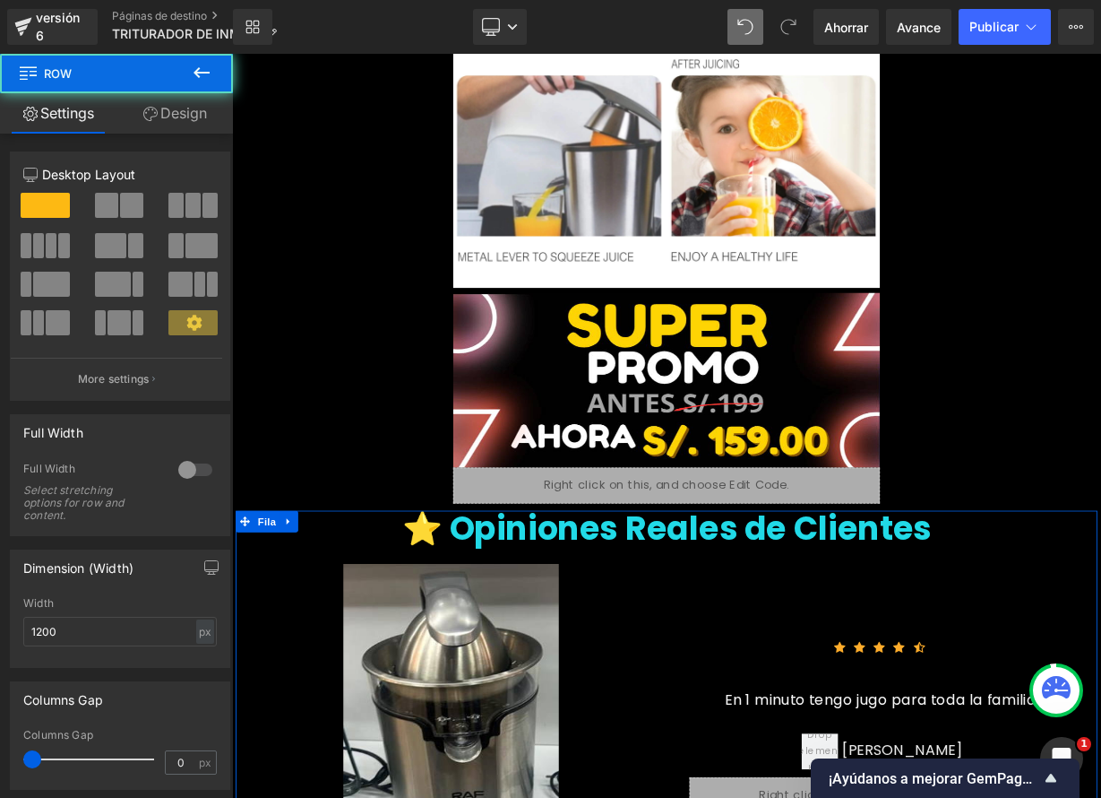
scroll to position [2797, 0]
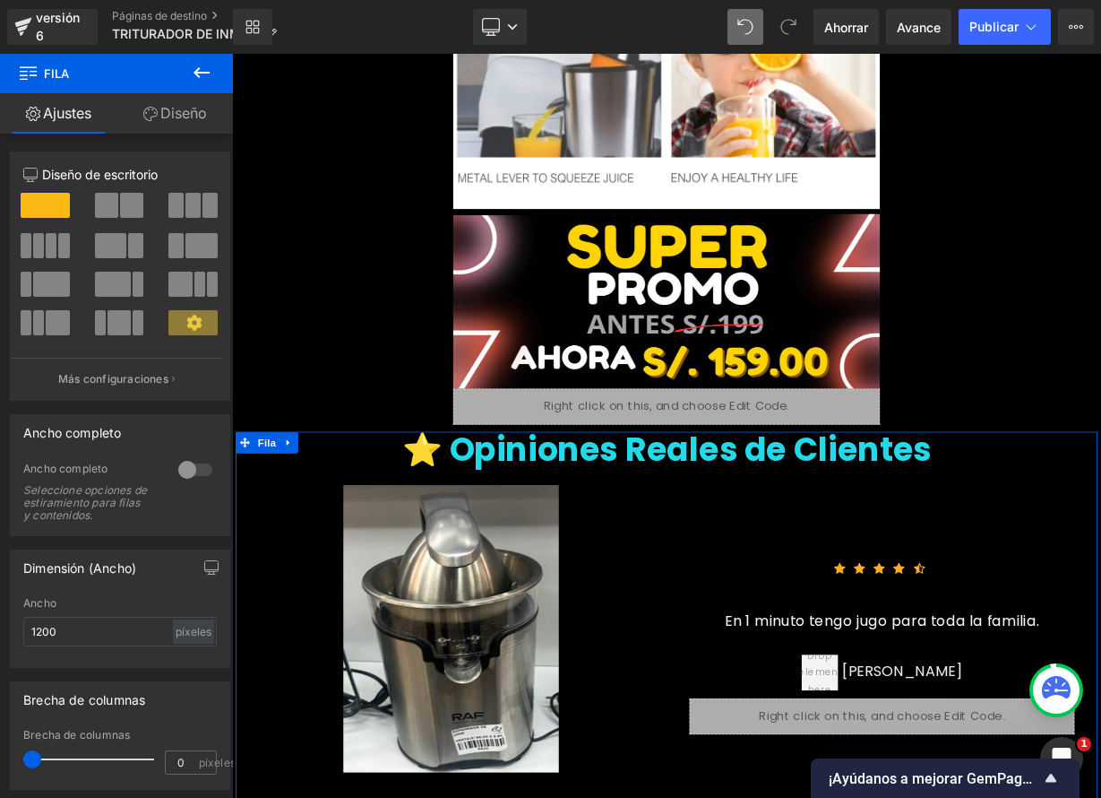
click at [1100, 306] on div "⚡Beneficios principales Título ✨ ¿Por qué elegir la Trituradora RAF 4 en 1? Blo…" at bounding box center [774, 234] width 1075 height 3346
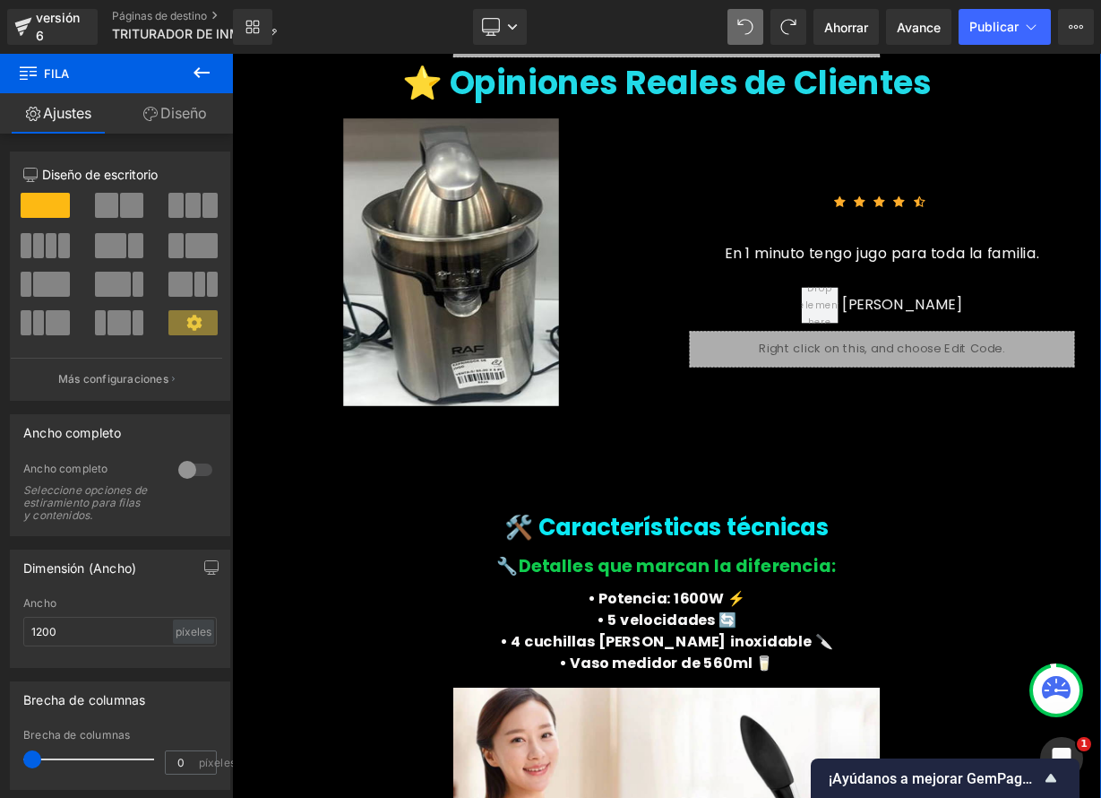
scroll to position [4110, 0]
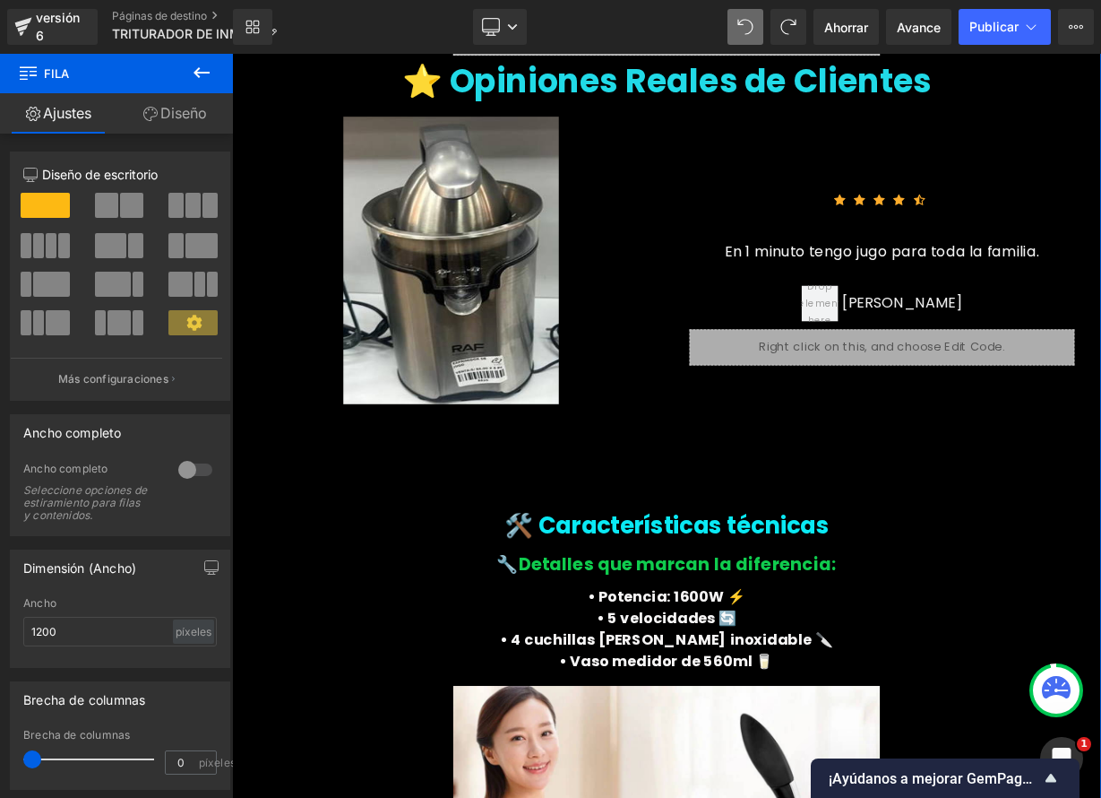
click at [781, 635] on div "🛠️ Características técnicas Título" at bounding box center [774, 649] width 532 height 49
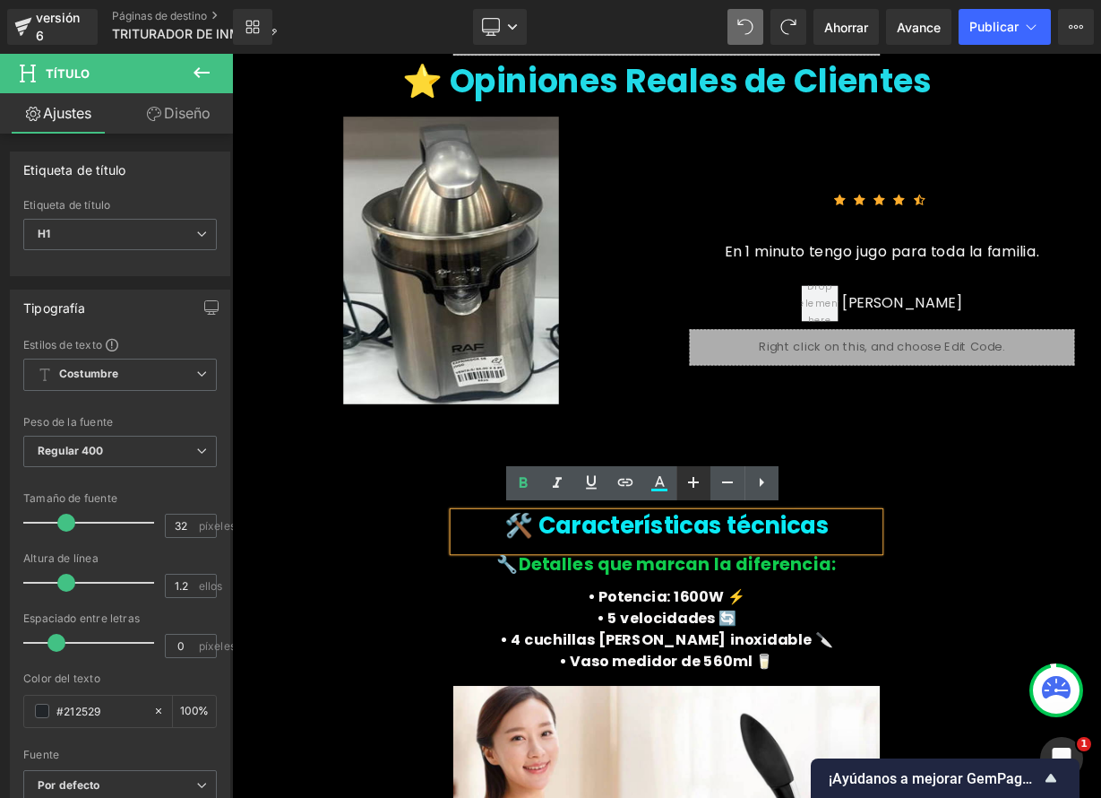
click at [695, 486] on icon at bounding box center [694, 482] width 22 height 22
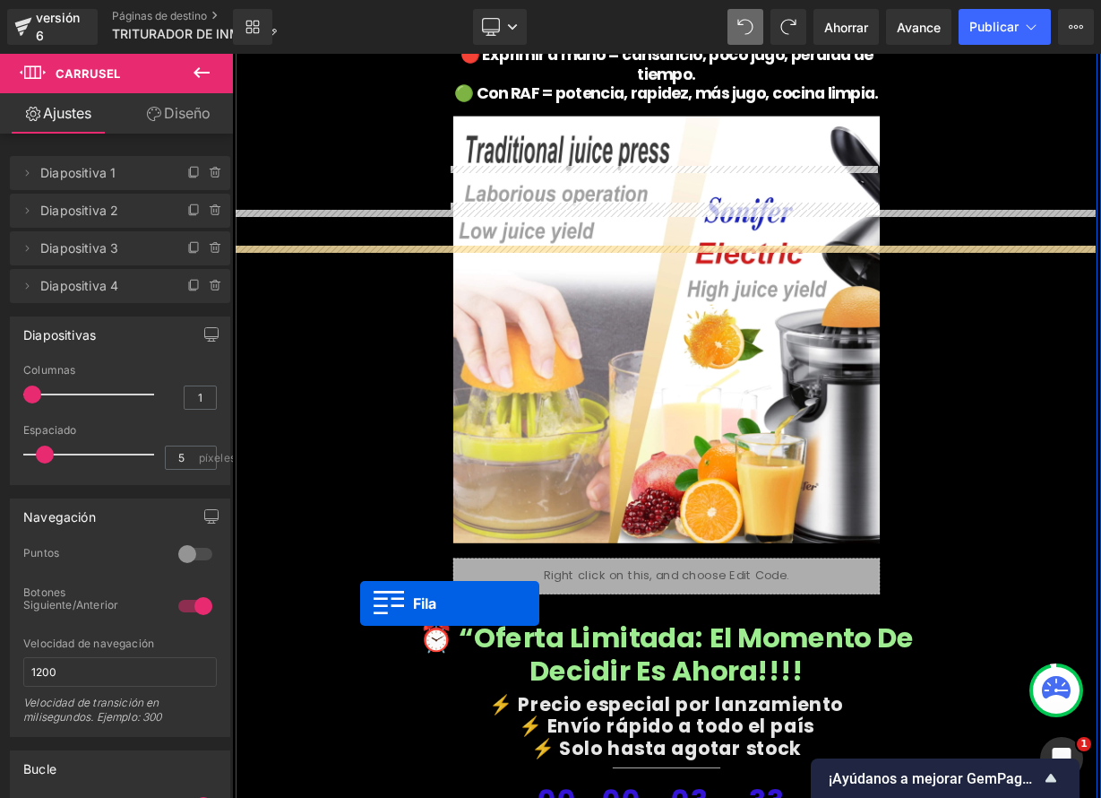
scroll to position [3907, 0]
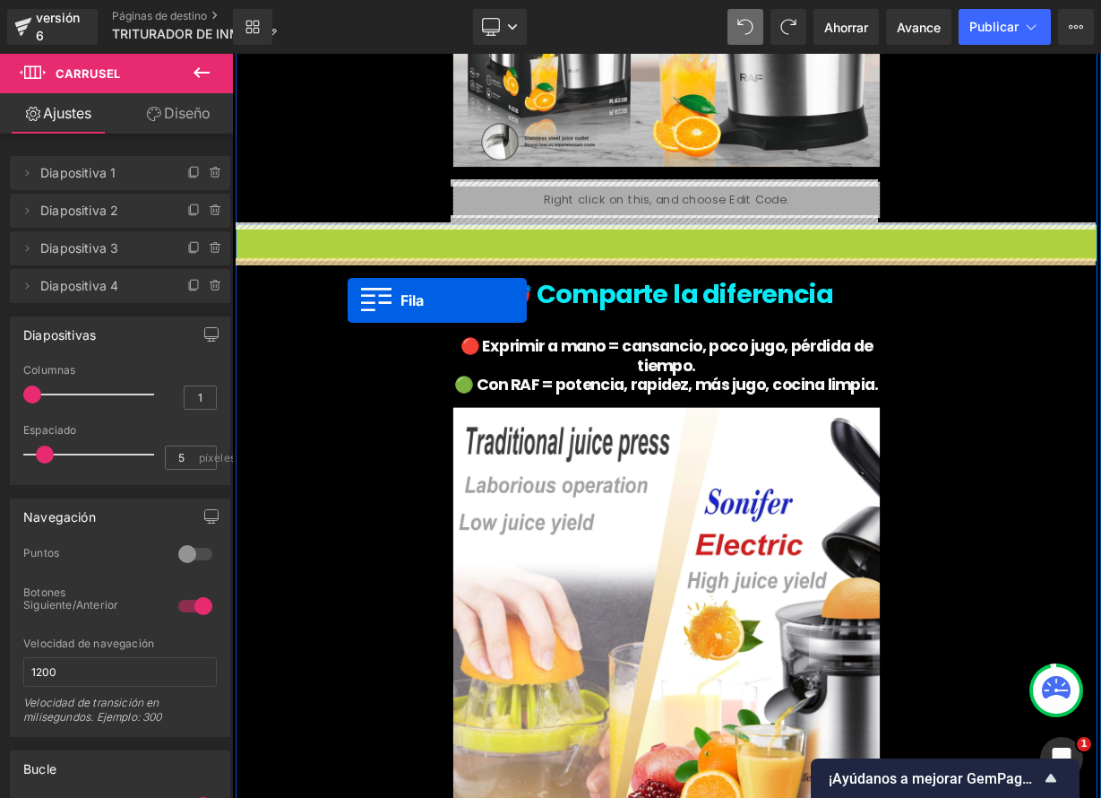
drag, startPoint x: 240, startPoint y: 254, endPoint x: 376, endPoint y: 361, distance: 173.0
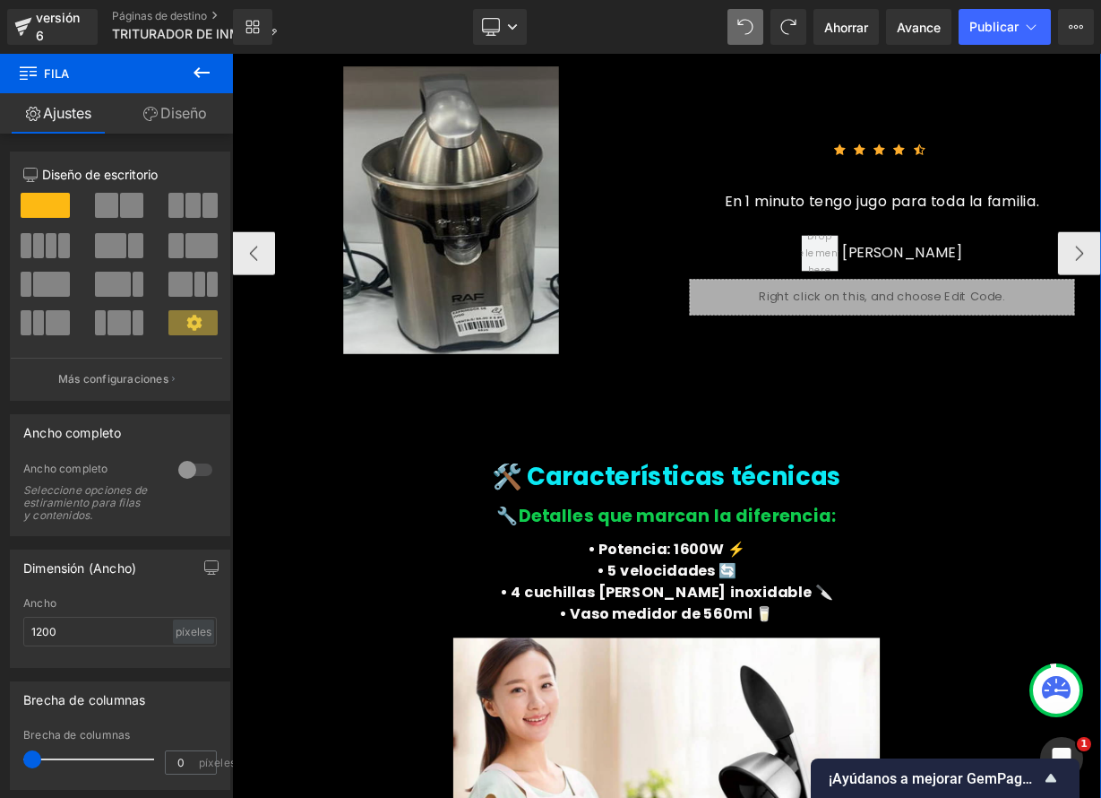
scroll to position [4183, 0]
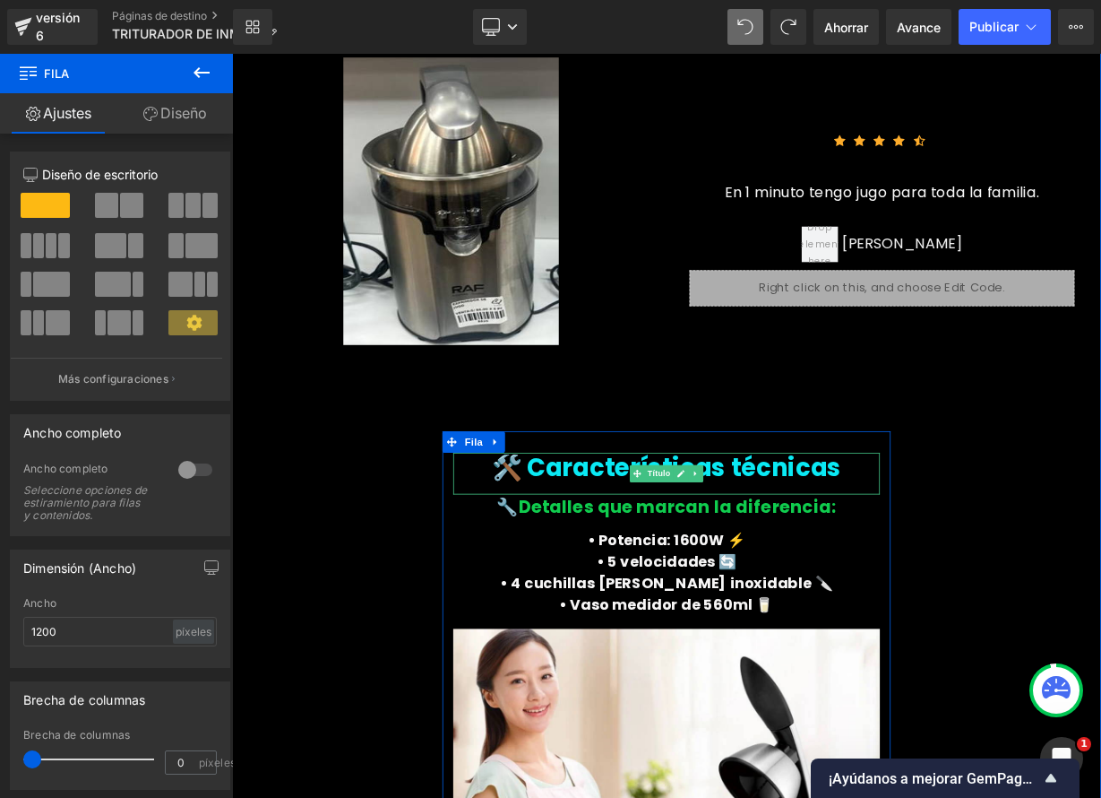
click at [876, 570] on font "🛠️ Características técnicas" at bounding box center [774, 569] width 436 height 43
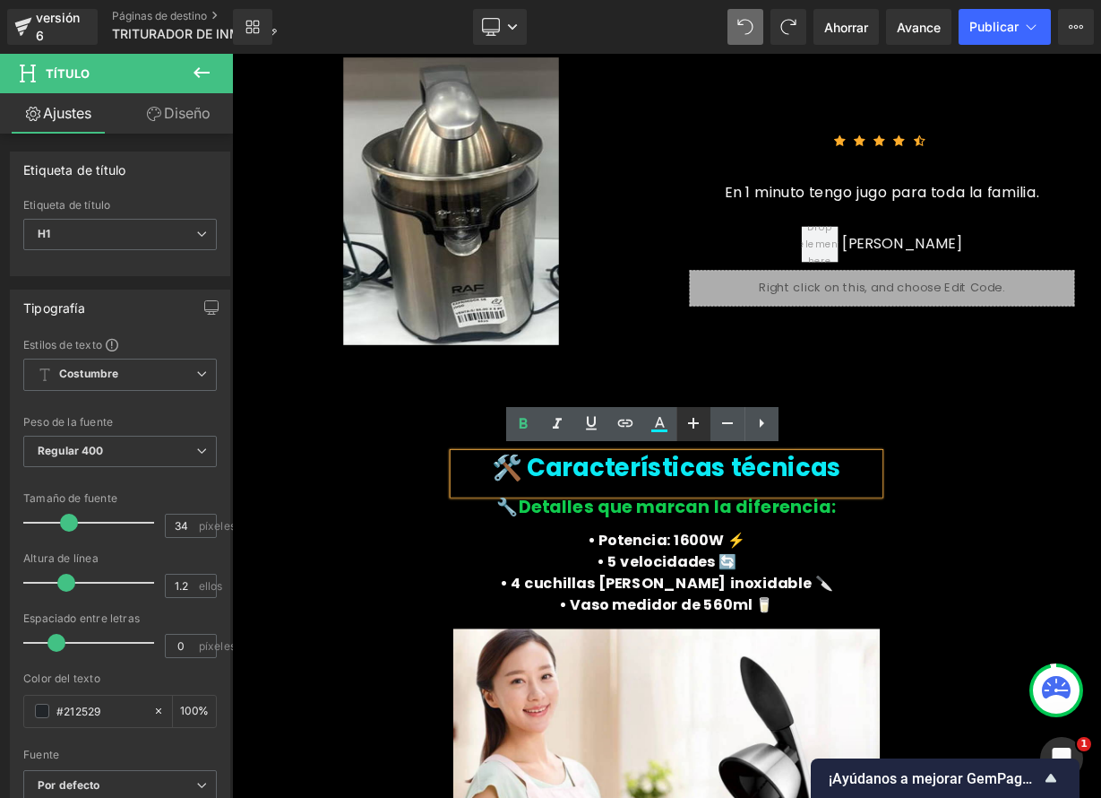
click at [704, 428] on link at bounding box center [694, 424] width 34 height 34
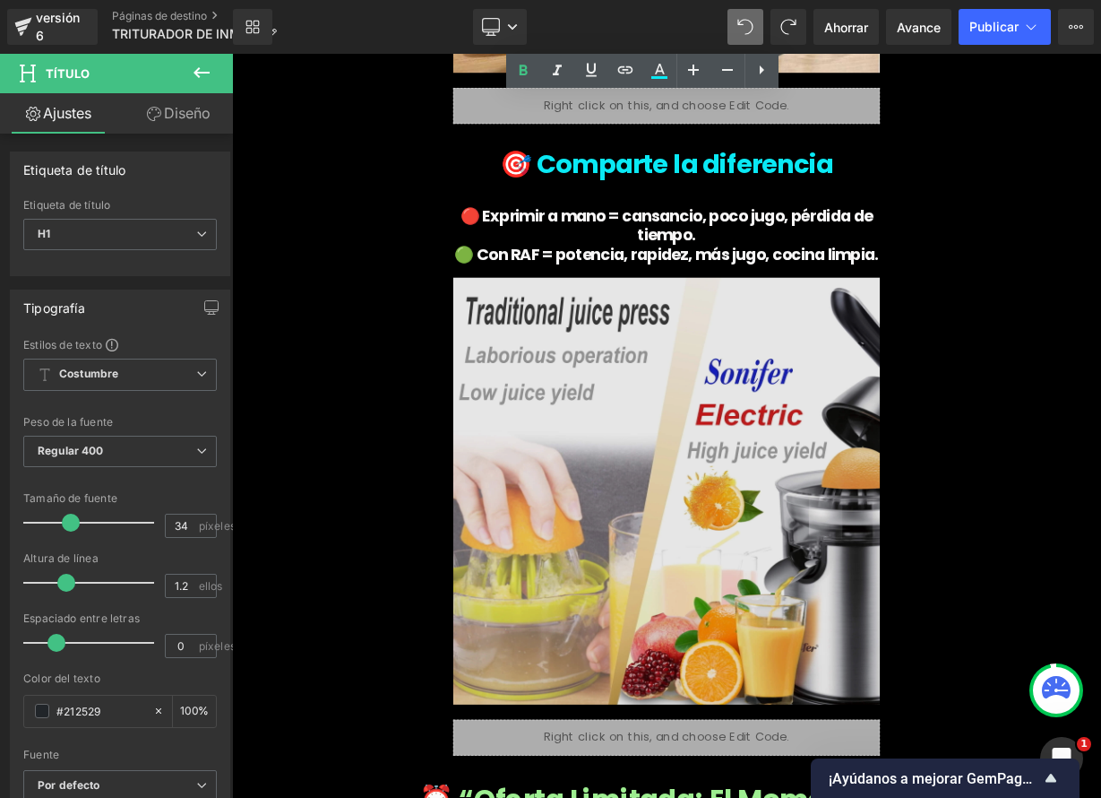
scroll to position [5300, 0]
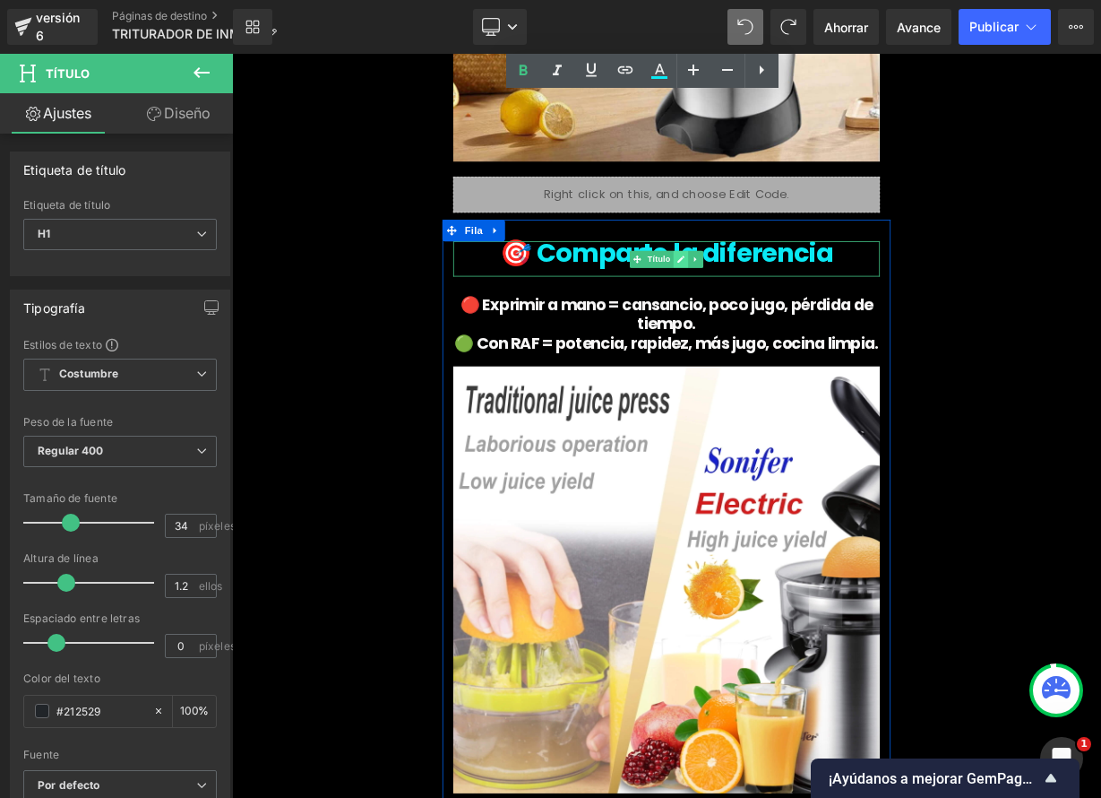
click at [790, 308] on link at bounding box center [792, 310] width 19 height 22
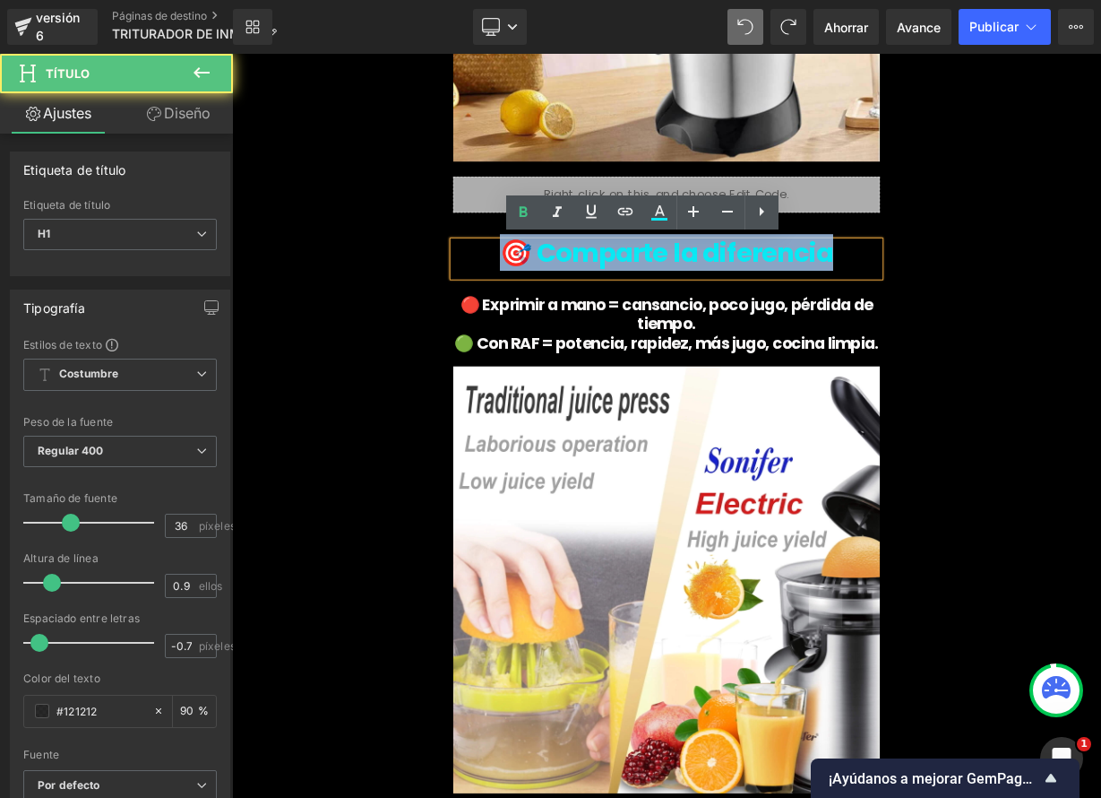
drag, startPoint x: 586, startPoint y: 294, endPoint x: 988, endPoint y: 293, distance: 402.4
click at [988, 293] on h1 "🎯 Comparte la diferencia" at bounding box center [774, 302] width 532 height 29
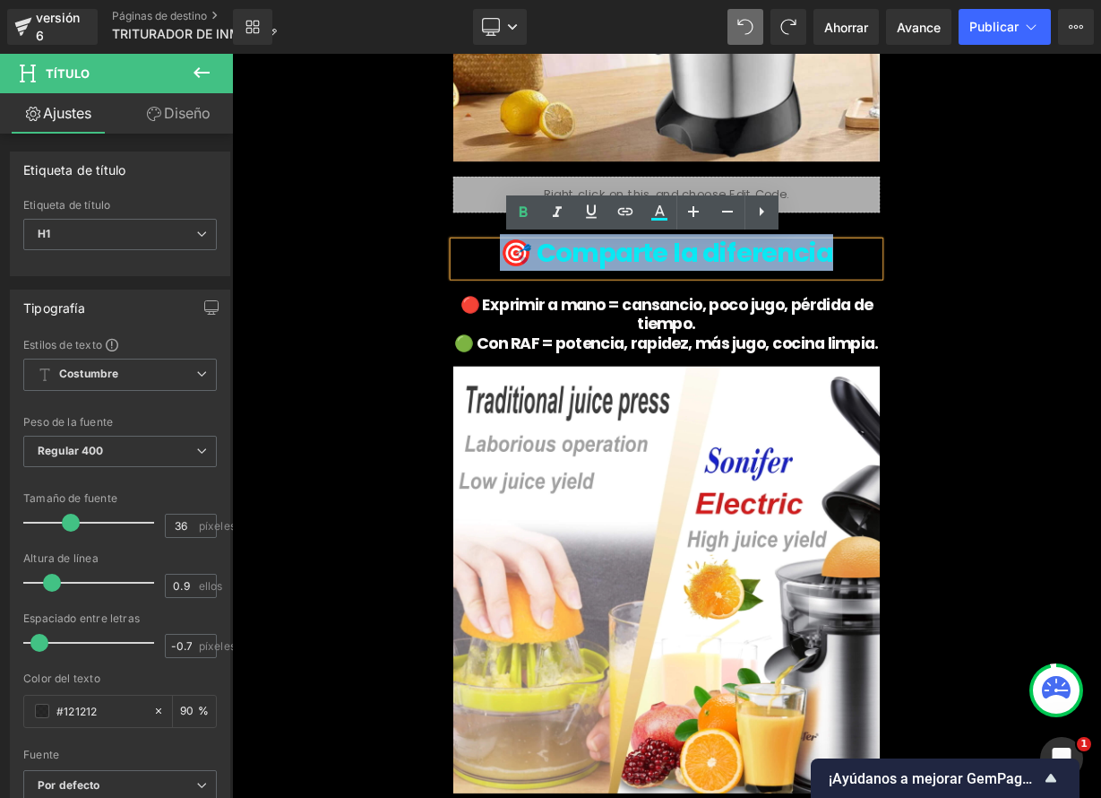
paste div
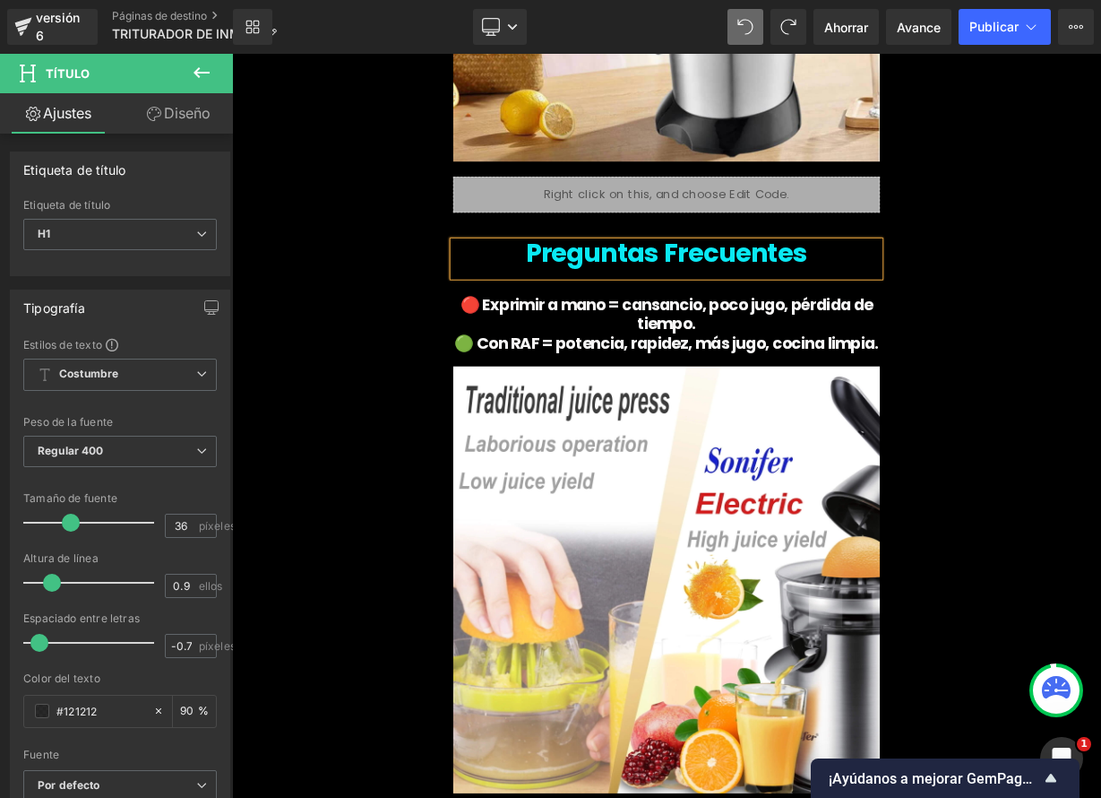
click at [591, 297] on h1 "Preguntas Frecuentes" at bounding box center [774, 302] width 532 height 29
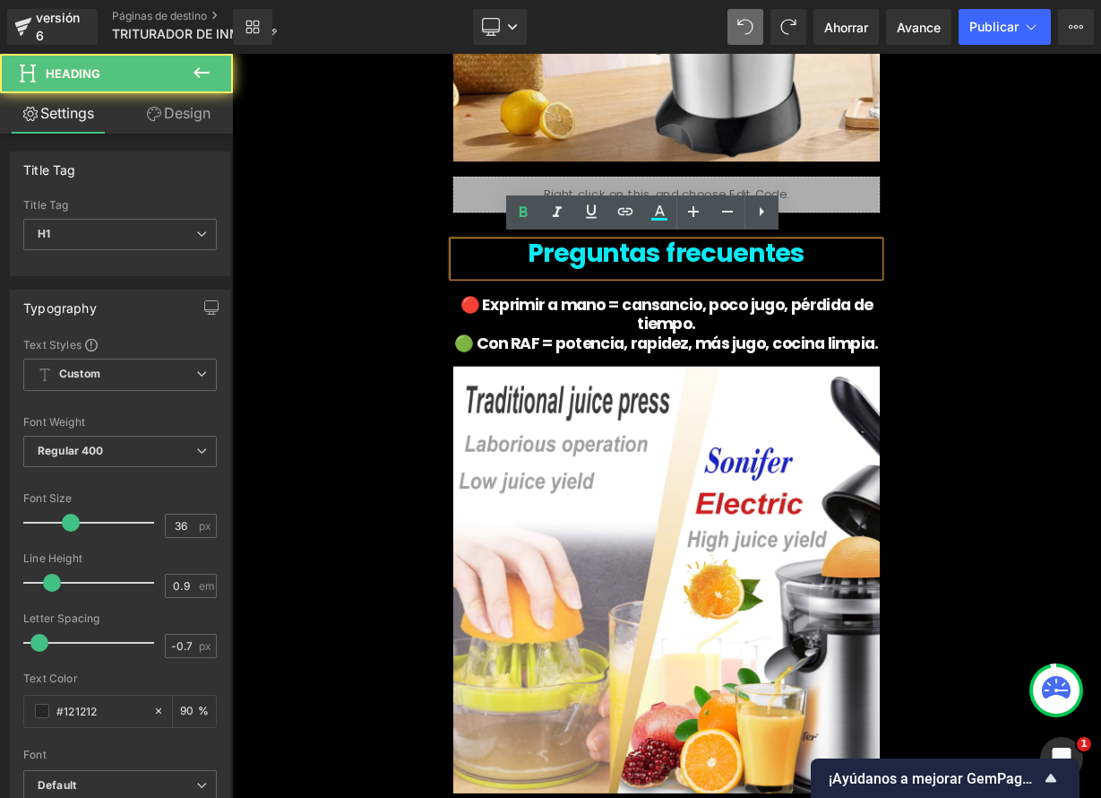
click at [608, 302] on font "Preguntas frecuentes" at bounding box center [774, 302] width 346 height 46
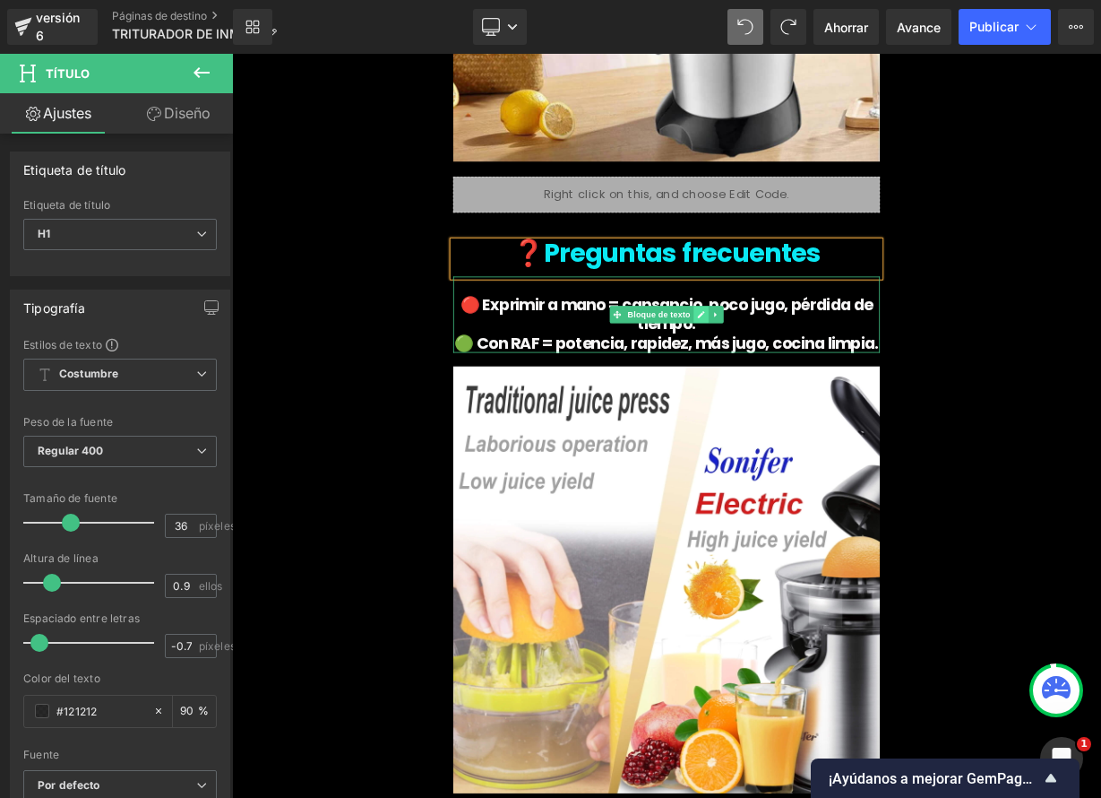
click at [813, 378] on icon at bounding box center [817, 379] width 9 height 9
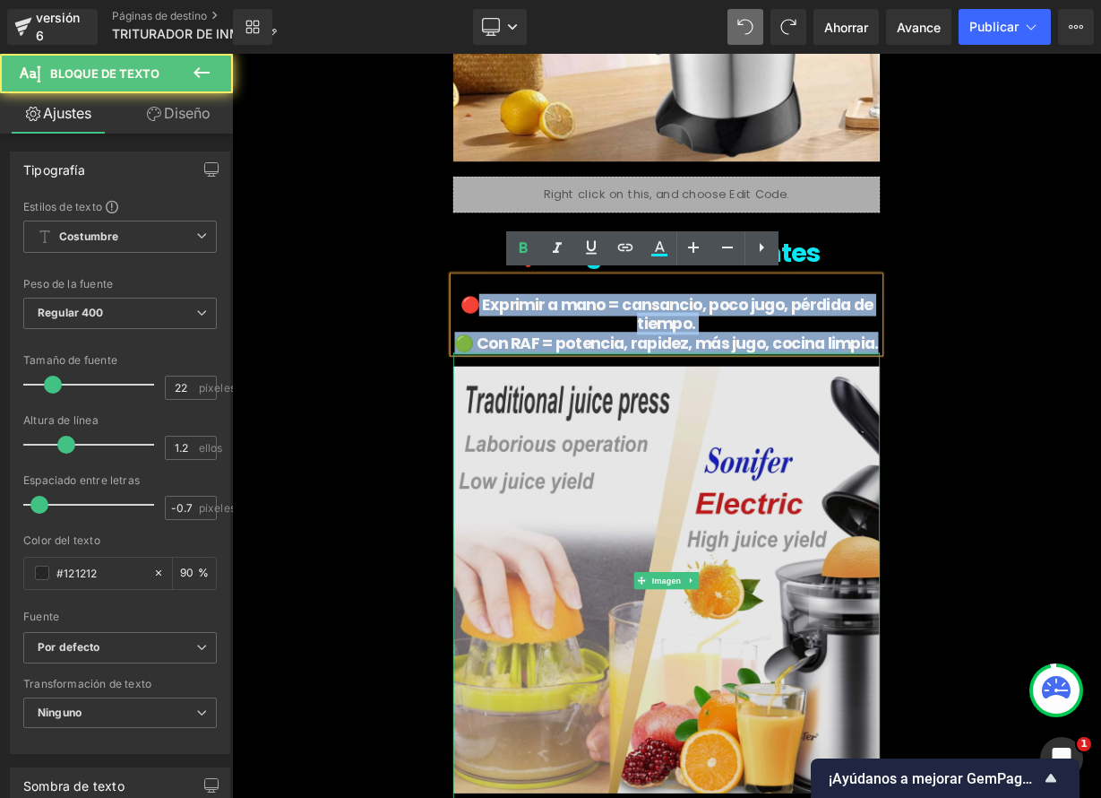
drag, startPoint x: 534, startPoint y: 363, endPoint x: 1022, endPoint y: 428, distance: 492.7
click at [1027, 427] on div "❓Preguntas frecuentes Título 🔴 Exprimir a mano = cansancio, poco jugo, pérdida …" at bounding box center [774, 664] width 559 height 752
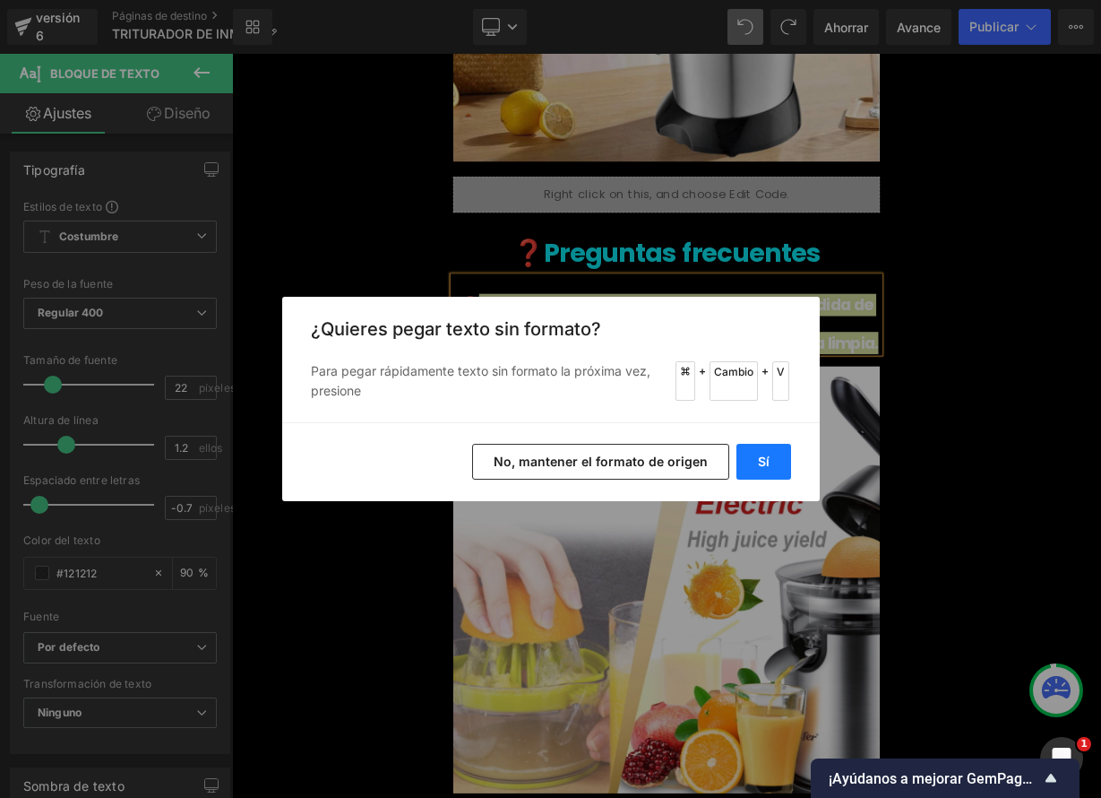
click at [763, 459] on font "Sí" at bounding box center [764, 460] width 12 height 15
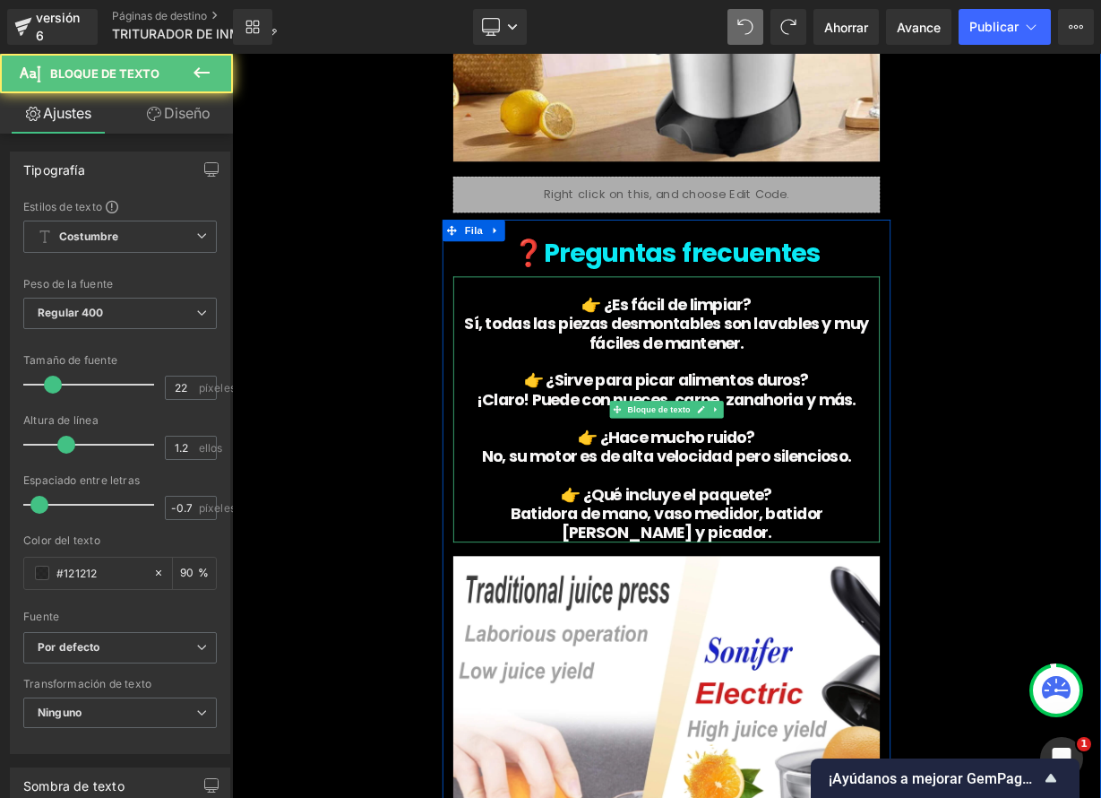
drag, startPoint x: 756, startPoint y: 368, endPoint x: 665, endPoint y: 364, distance: 91.5
click at [665, 364] on p "👉 ¿Es fácil de limpiar?" at bounding box center [774, 367] width 532 height 23
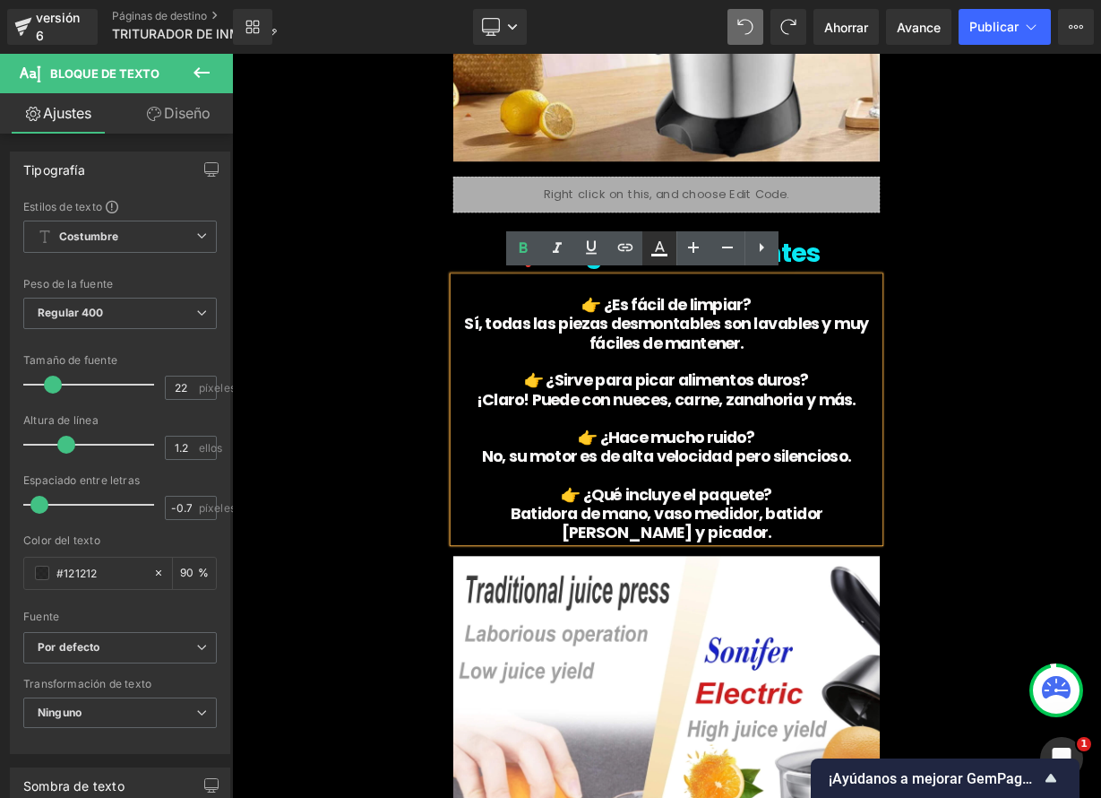
click at [661, 247] on icon at bounding box center [660, 246] width 10 height 11
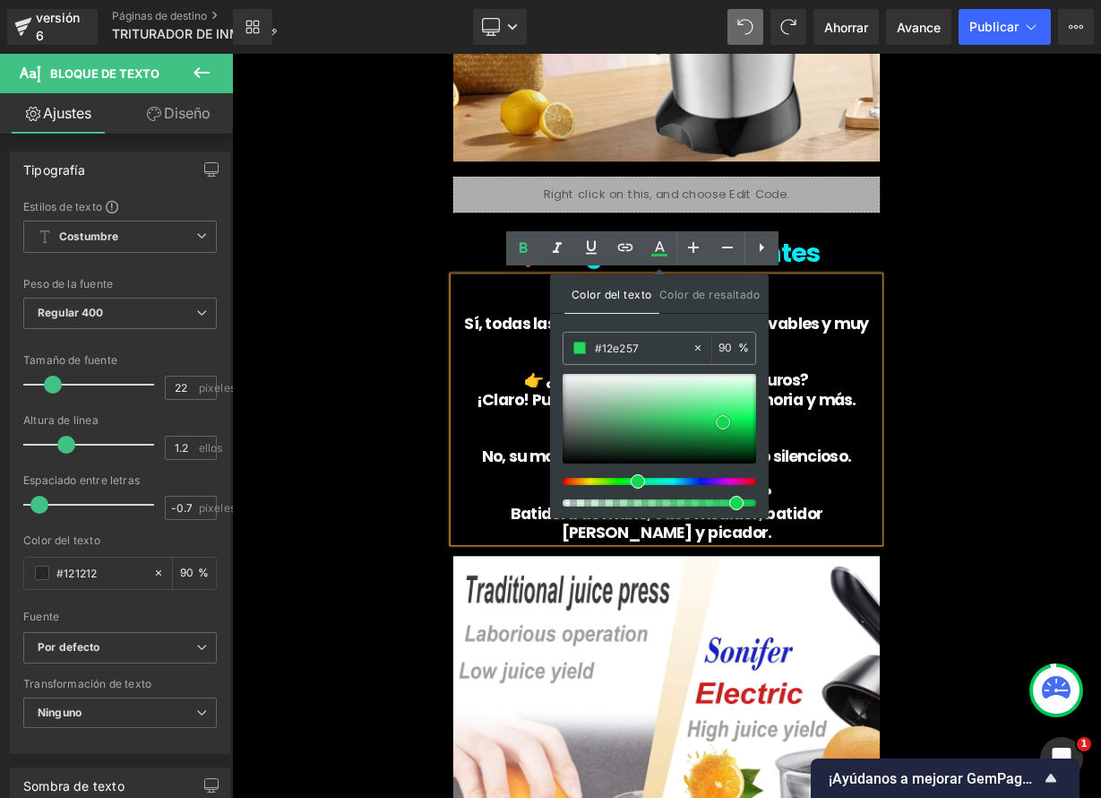
click at [726, 423] on span at bounding box center [723, 422] width 14 height 14
click at [589, 489] on font "¡Claro! Puede con nueces, carne, zanahoria y más." at bounding box center [774, 485] width 473 height 28
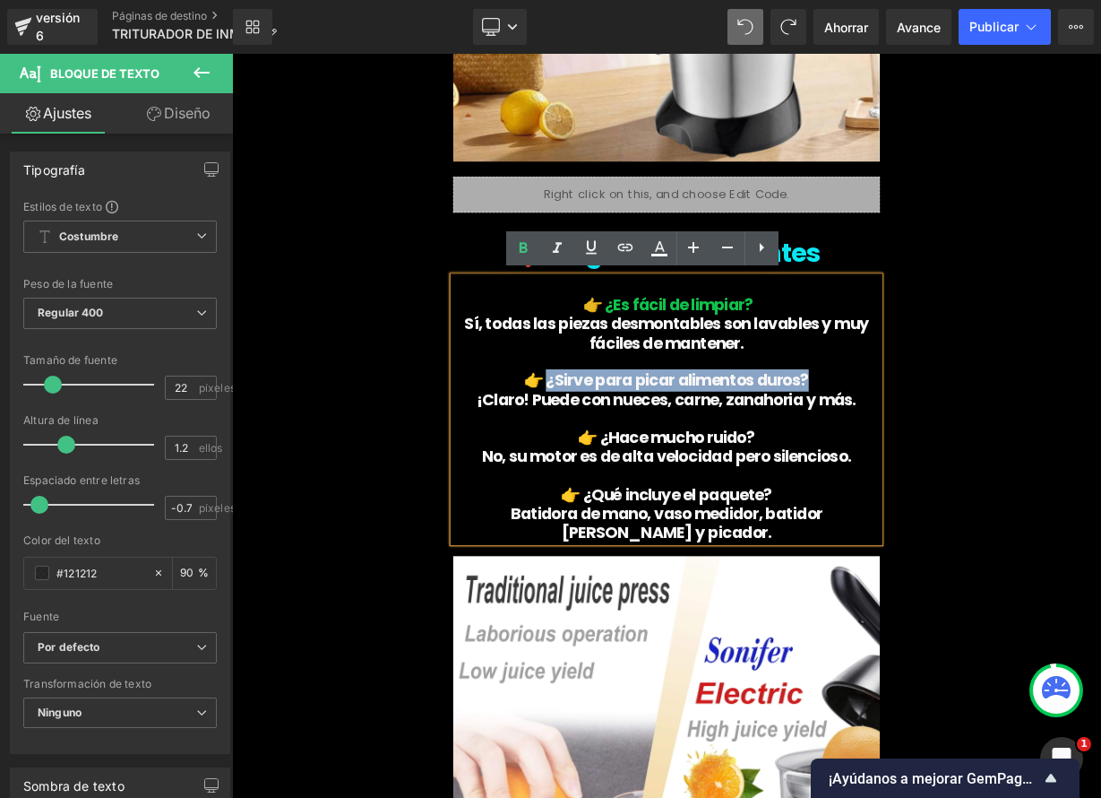
drag, startPoint x: 898, startPoint y: 468, endPoint x: 626, endPoint y: 460, distance: 271.6
click at [626, 460] on p "👉 ¿Sirve para picar alimentos duros?" at bounding box center [774, 461] width 532 height 23
click at [663, 247] on icon at bounding box center [660, 248] width 22 height 22
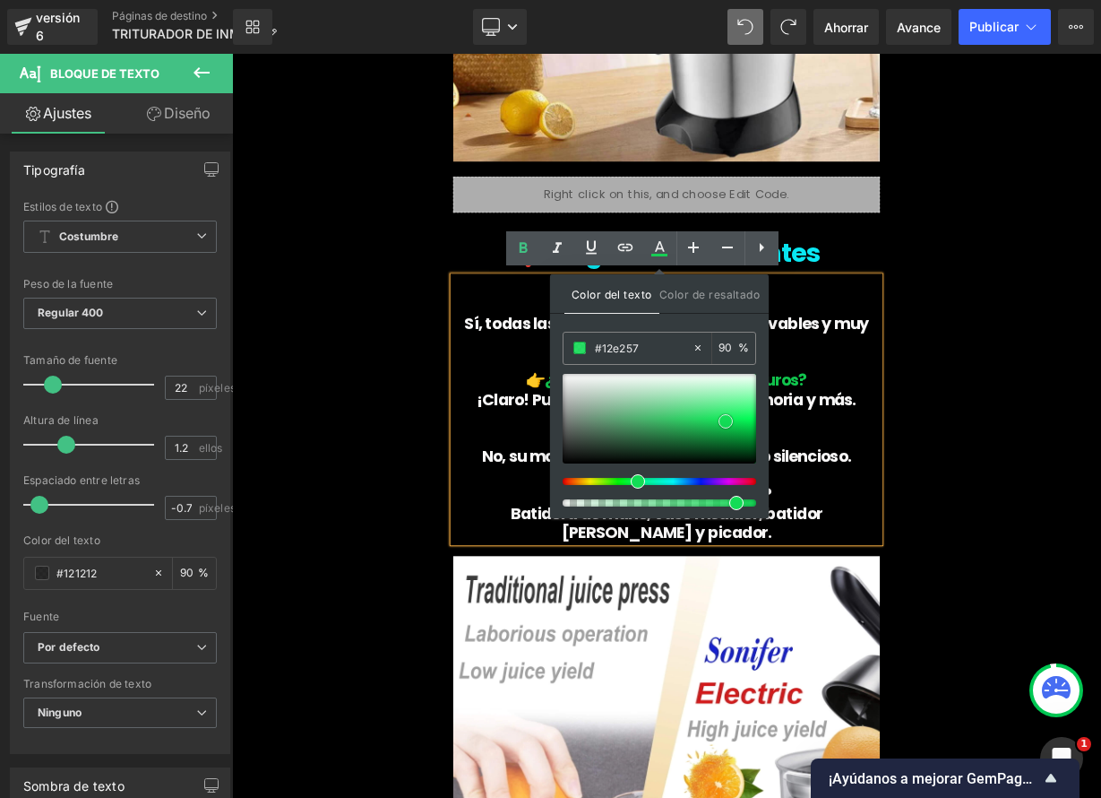
click at [729, 418] on span at bounding box center [726, 421] width 14 height 14
click at [992, 483] on p "¡Claro! Puede con nueces, carne, zanahoria y más." at bounding box center [774, 485] width 532 height 23
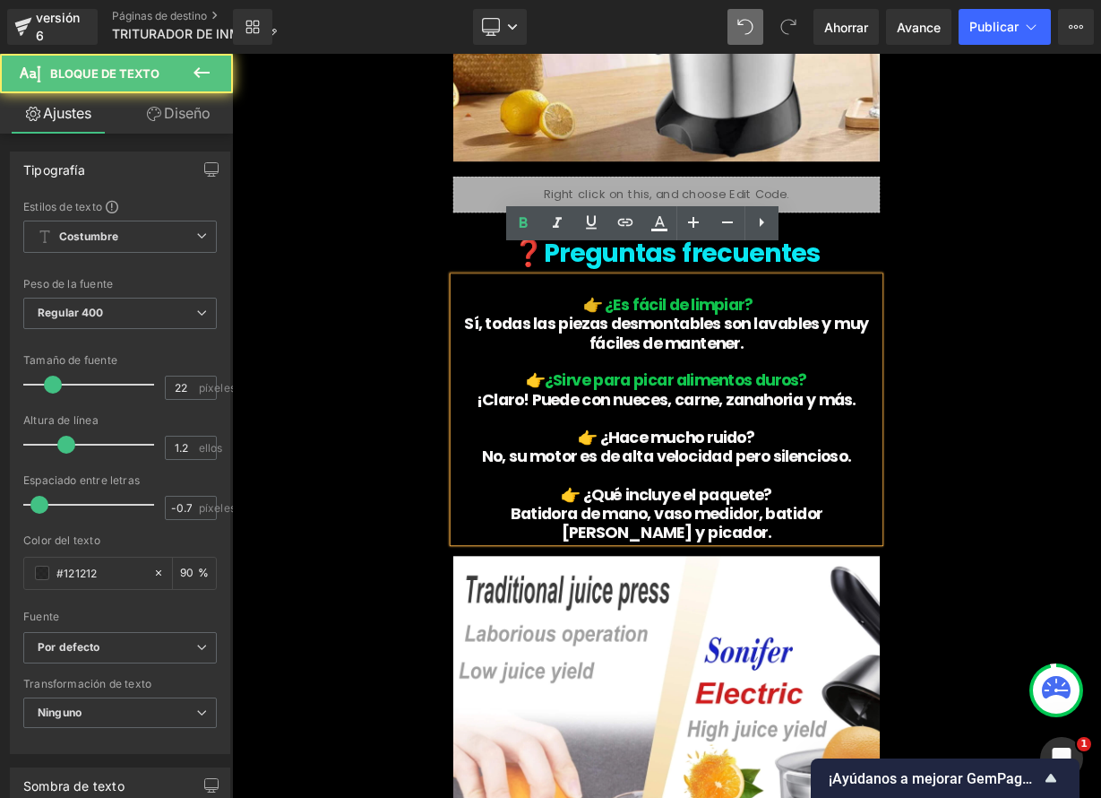
scroll to position [5362, 0]
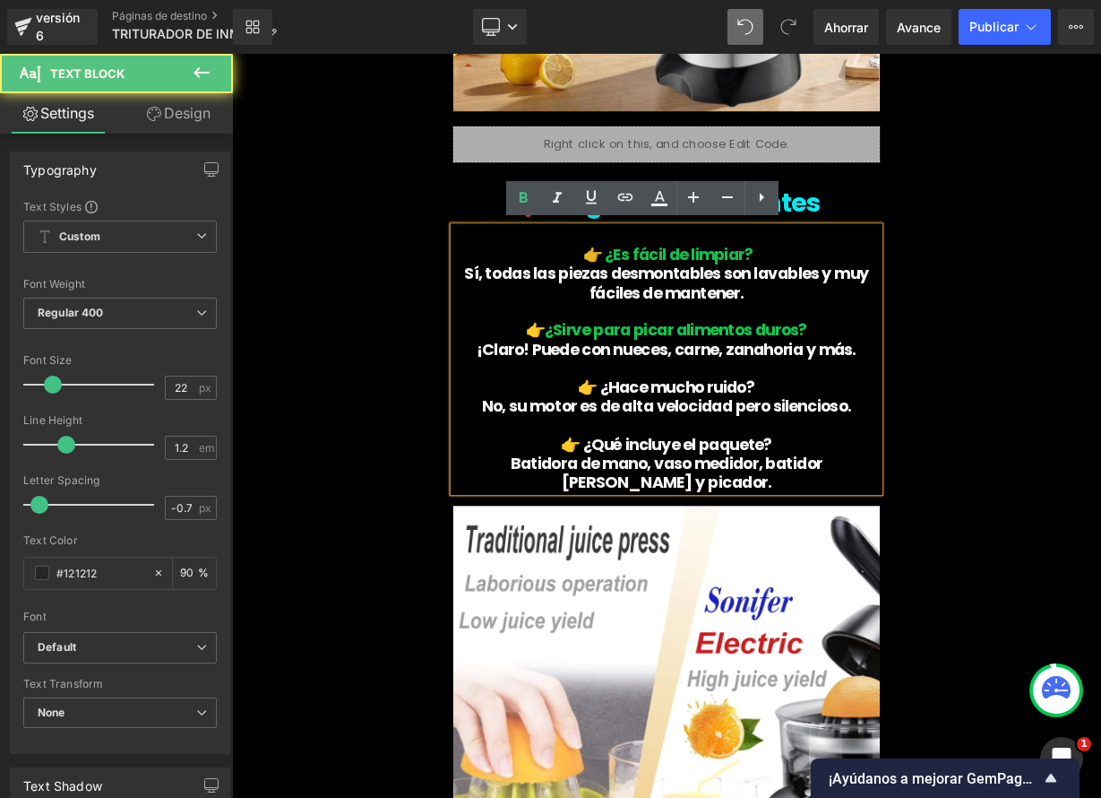
click at [879, 469] on p "👉 ¿Hace mucho ruido?" at bounding box center [774, 470] width 532 height 23
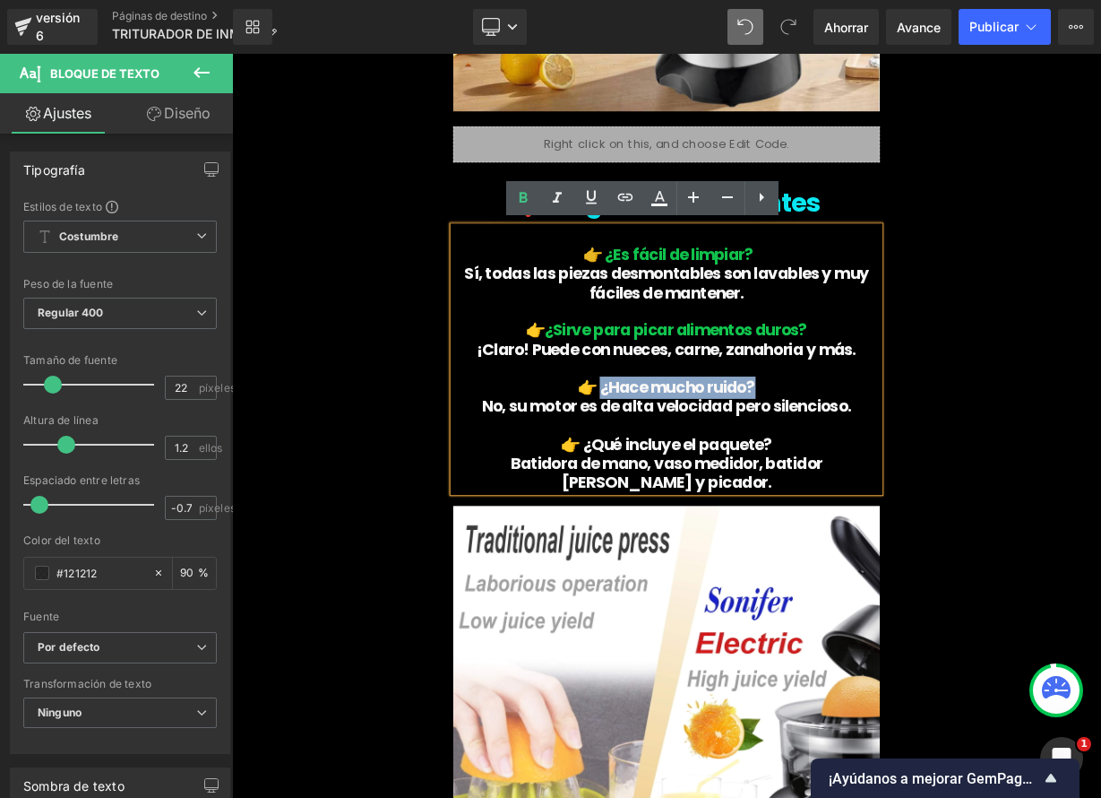
drag, startPoint x: 878, startPoint y: 469, endPoint x: 697, endPoint y: 458, distance: 181.3
click at [688, 469] on p "👉 ¿Hace mucho ruido?" at bounding box center [774, 470] width 532 height 23
click at [661, 208] on link at bounding box center [660, 198] width 34 height 34
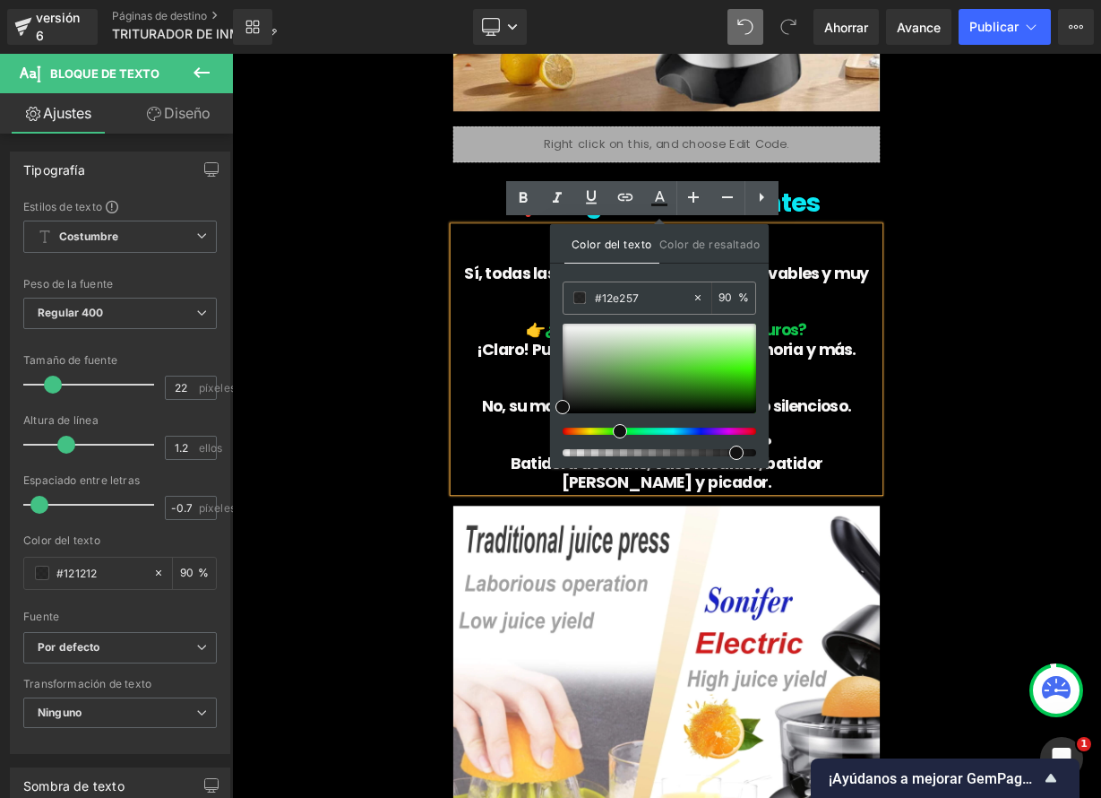
drag, startPoint x: 565, startPoint y: 433, endPoint x: 617, endPoint y: 438, distance: 51.4
click at [617, 438] on div at bounding box center [660, 389] width 194 height 133
click at [733, 367] on div at bounding box center [660, 368] width 194 height 90
click at [1005, 402] on p "👉 ¿Sirve para picar alimentos duros?" at bounding box center [774, 398] width 532 height 23
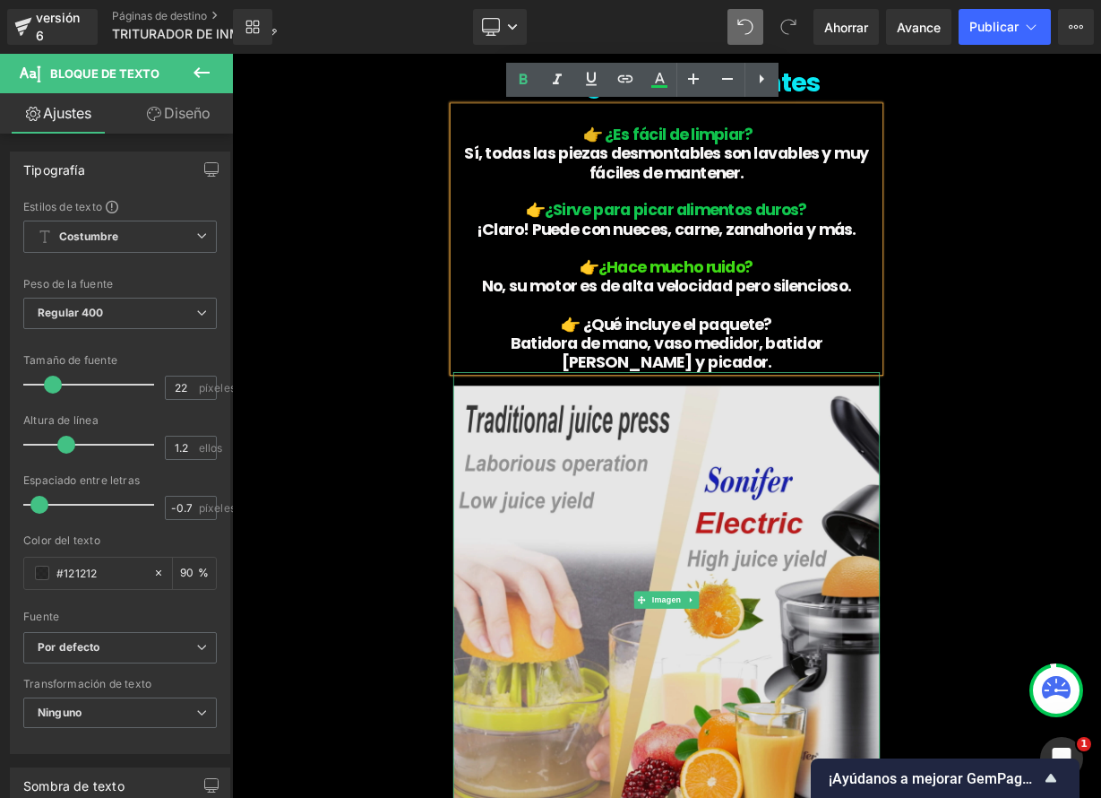
scroll to position [5508, 0]
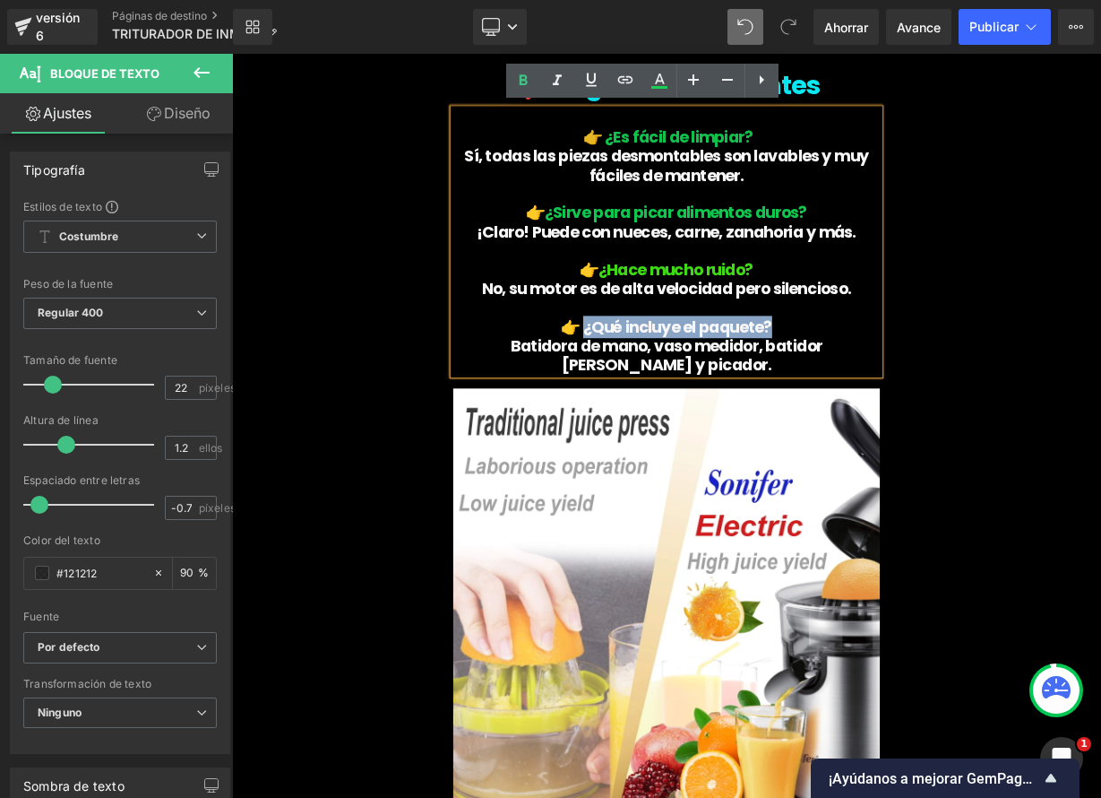
drag, startPoint x: 895, startPoint y: 394, endPoint x: 670, endPoint y: 397, distance: 224.9
click at [670, 397] on p "👉 ¿Qué incluye el paquete?" at bounding box center [774, 395] width 532 height 23
click at [658, 82] on icon at bounding box center [660, 81] width 22 height 22
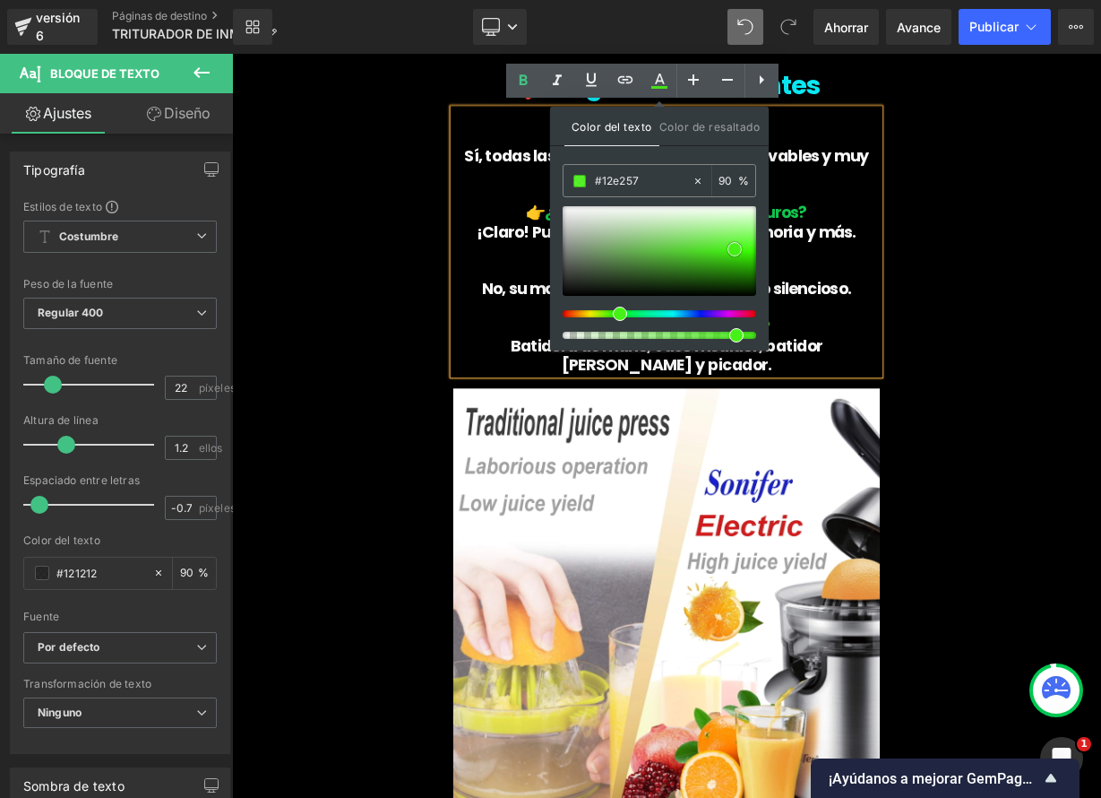
click at [734, 246] on span at bounding box center [735, 249] width 14 height 14
click at [587, 298] on p at bounding box center [774, 300] width 532 height 23
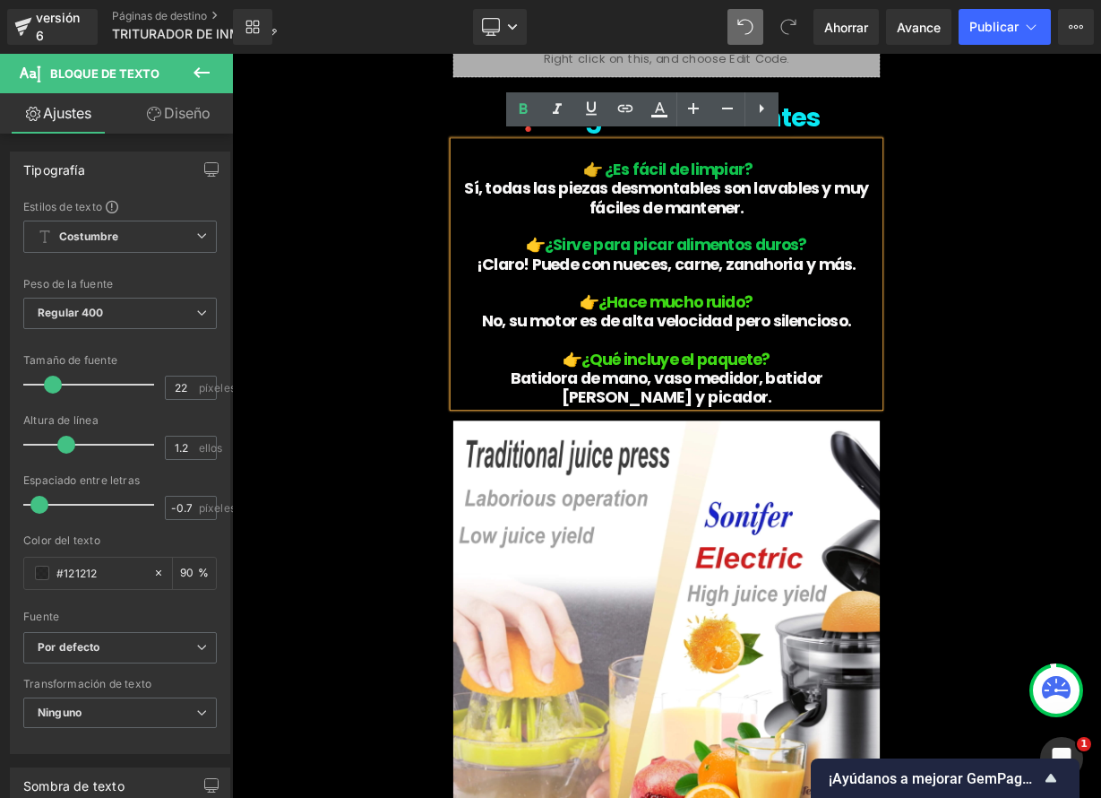
scroll to position [5468, 0]
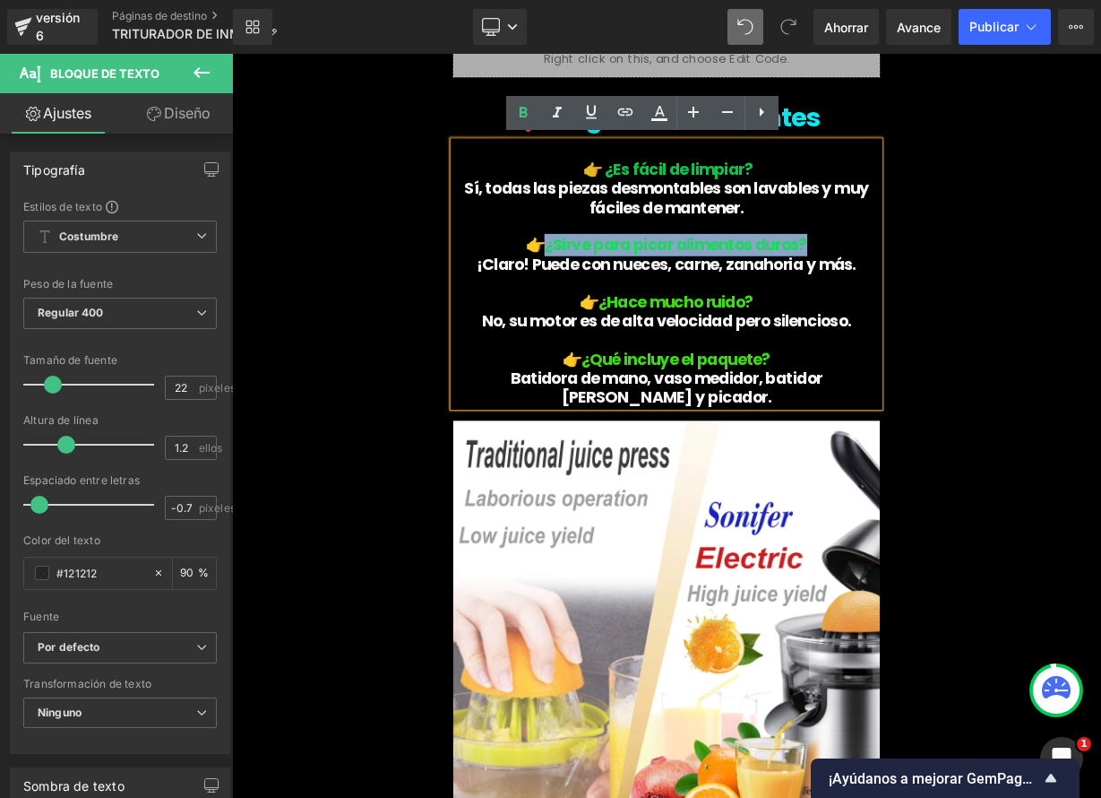
drag, startPoint x: 933, startPoint y: 294, endPoint x: 627, endPoint y: 298, distance: 305.6
click at [627, 298] on span "¿Sirve para picar alimentos duros?" at bounding box center [786, 293] width 328 height 28
click at [653, 120] on icon at bounding box center [659, 119] width 16 height 3
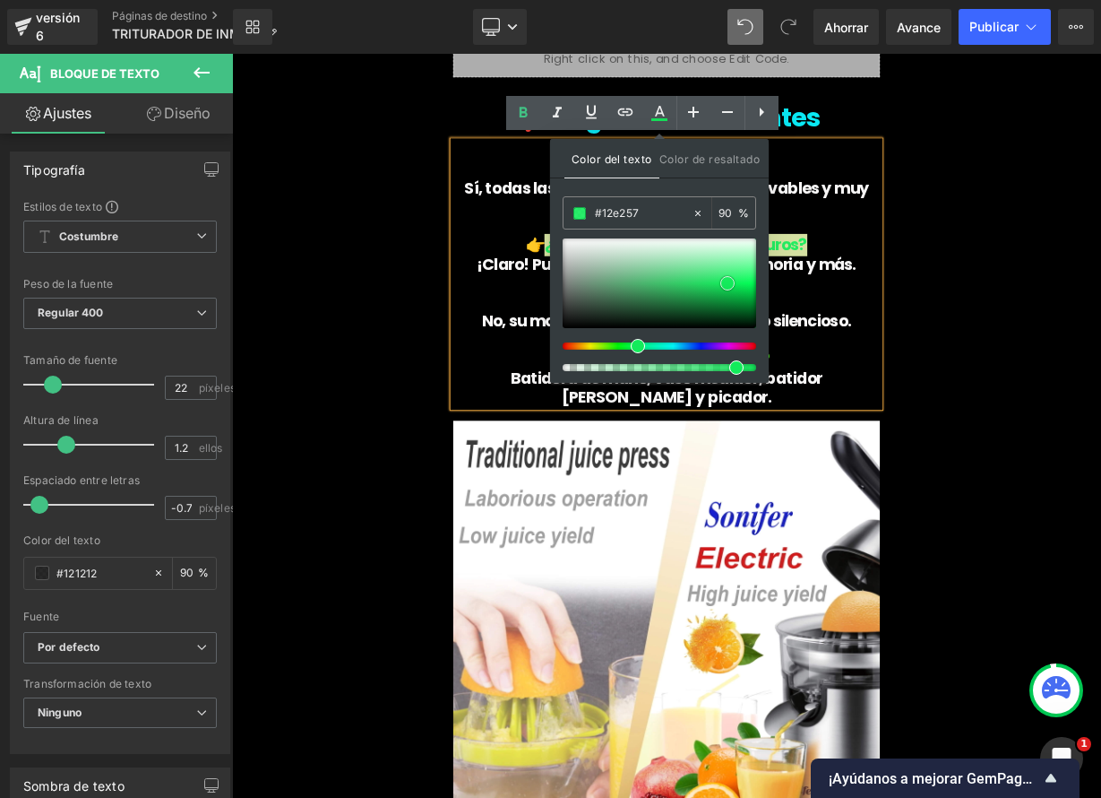
click at [726, 280] on span at bounding box center [727, 283] width 14 height 14
drag, startPoint x: 591, startPoint y: 317, endPoint x: 599, endPoint y: 312, distance: 9.7
click at [592, 316] on font "¡Claro! Puede con nueces, carne, zanahoria y más." at bounding box center [774, 317] width 473 height 28
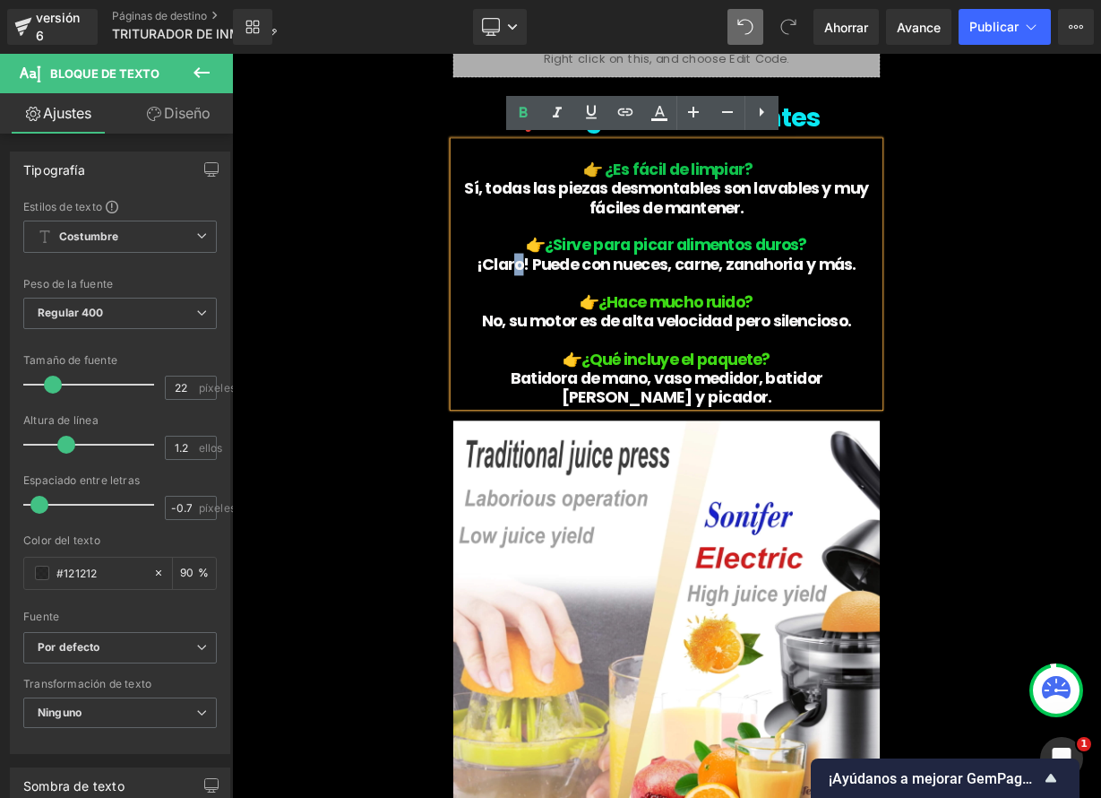
click at [869, 289] on span "¿Sirve para picar alimentos duros?" at bounding box center [786, 293] width 328 height 28
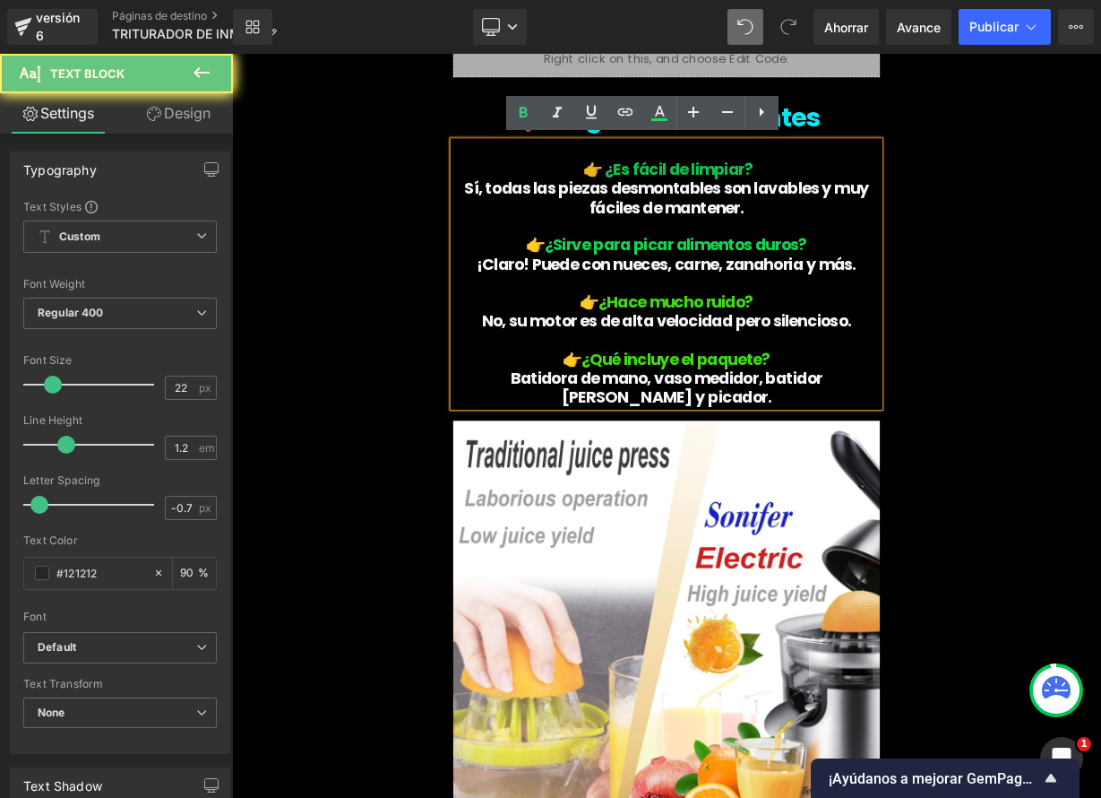
click at [869, 289] on span "¿Sirve para picar alimentos duros?" at bounding box center [786, 293] width 328 height 28
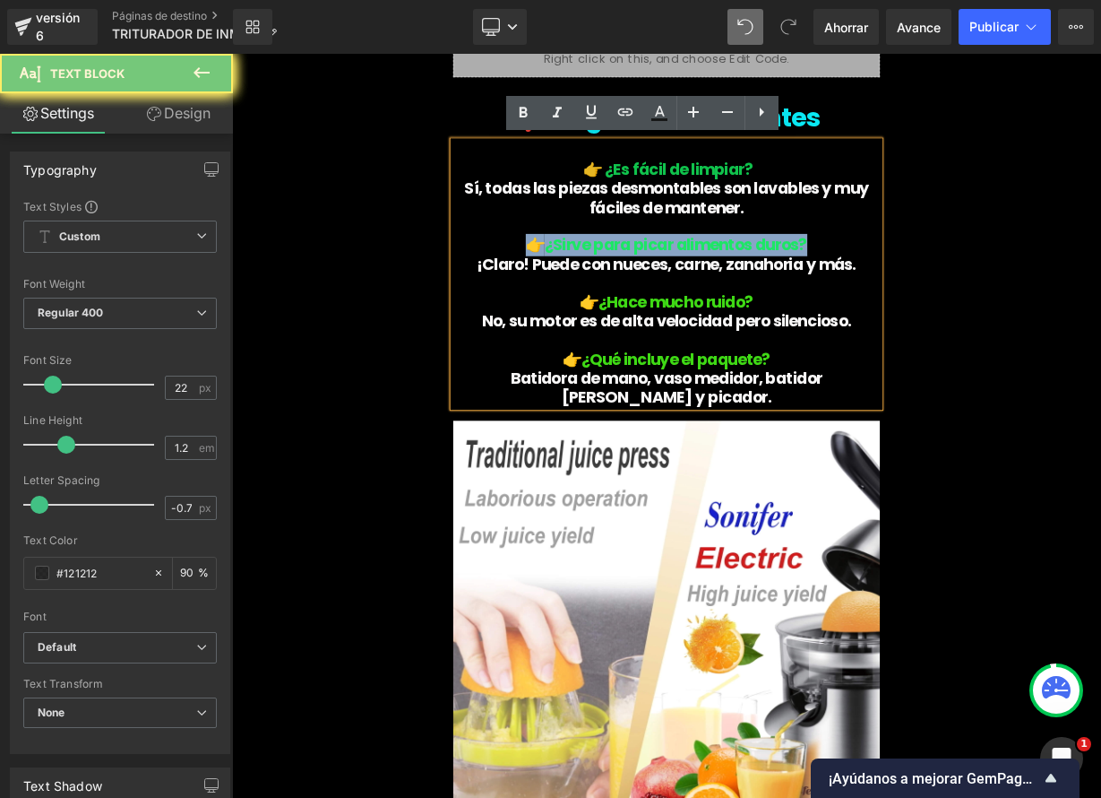
click at [868, 289] on span "¿Sirve para picar alimentos duros?" at bounding box center [786, 293] width 328 height 28
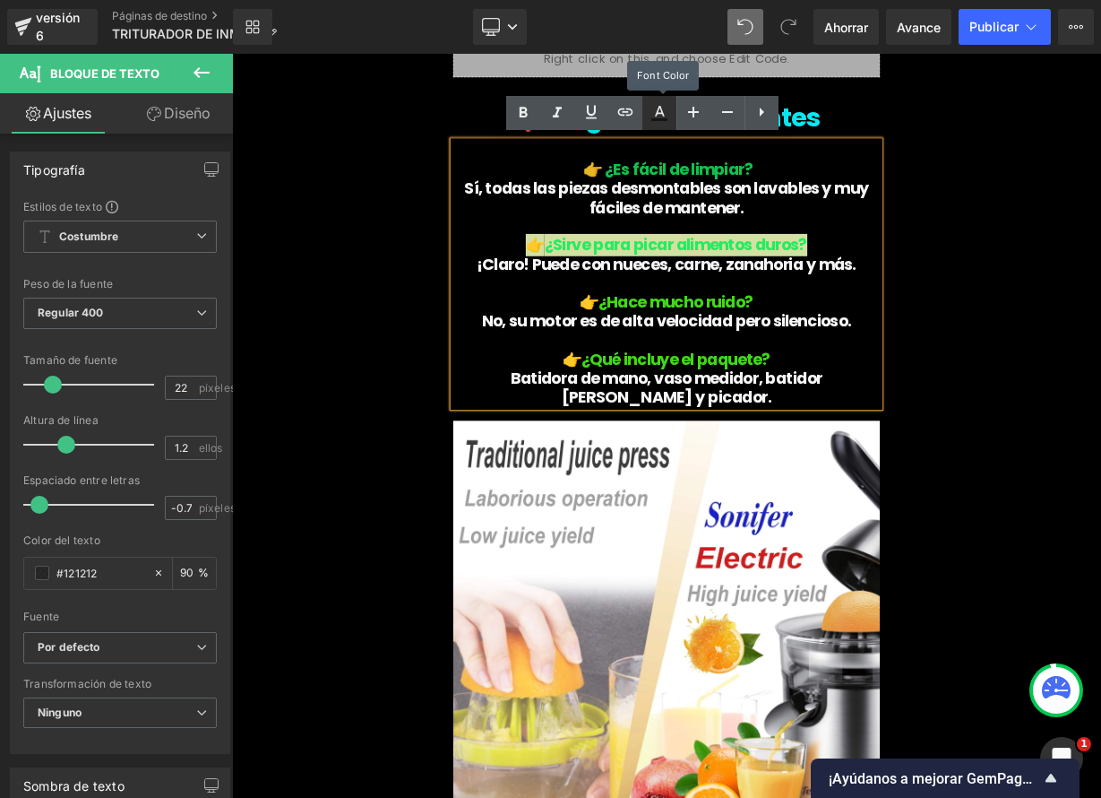
click at [668, 124] on link at bounding box center [660, 113] width 34 height 34
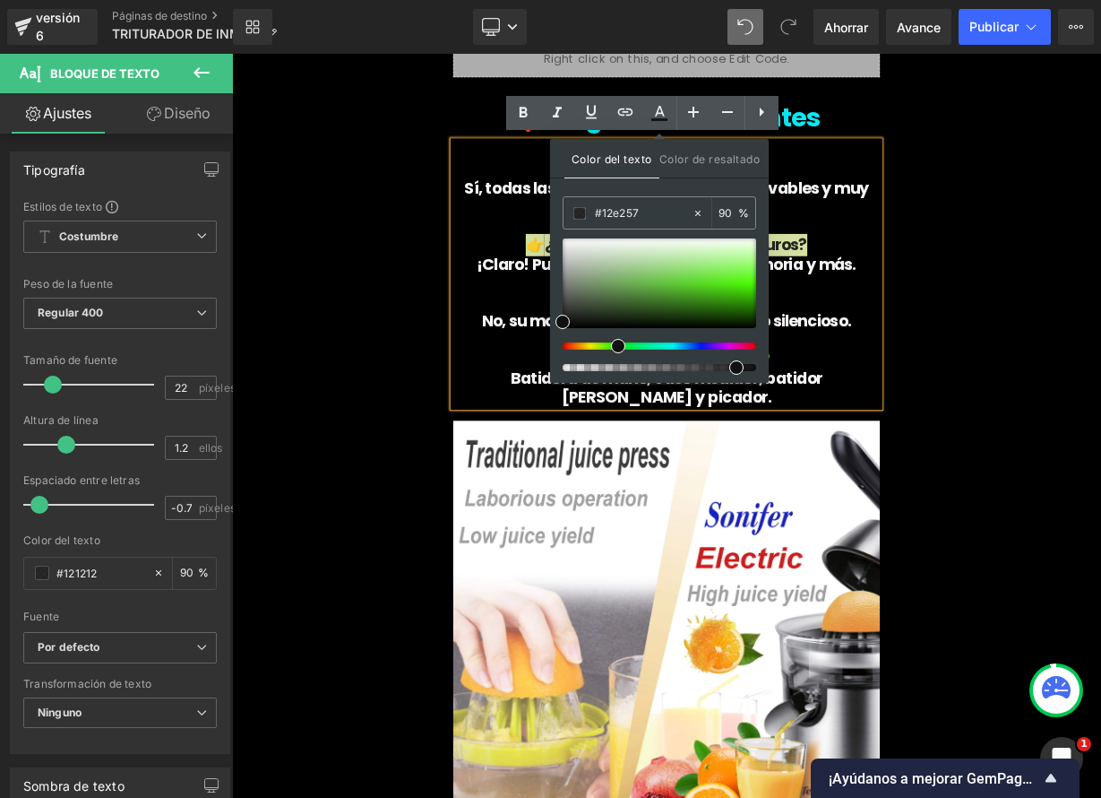
drag, startPoint x: 563, startPoint y: 342, endPoint x: 612, endPoint y: 342, distance: 49.3
click at [612, 342] on span at bounding box center [618, 346] width 14 height 14
drag, startPoint x: 583, startPoint y: 314, endPoint x: 696, endPoint y: 273, distance: 119.9
click at [741, 283] on span at bounding box center [737, 283] width 14 height 14
click at [567, 285] on p "👉 ¿Sirve para picar alimentos duros?" at bounding box center [774, 292] width 532 height 23
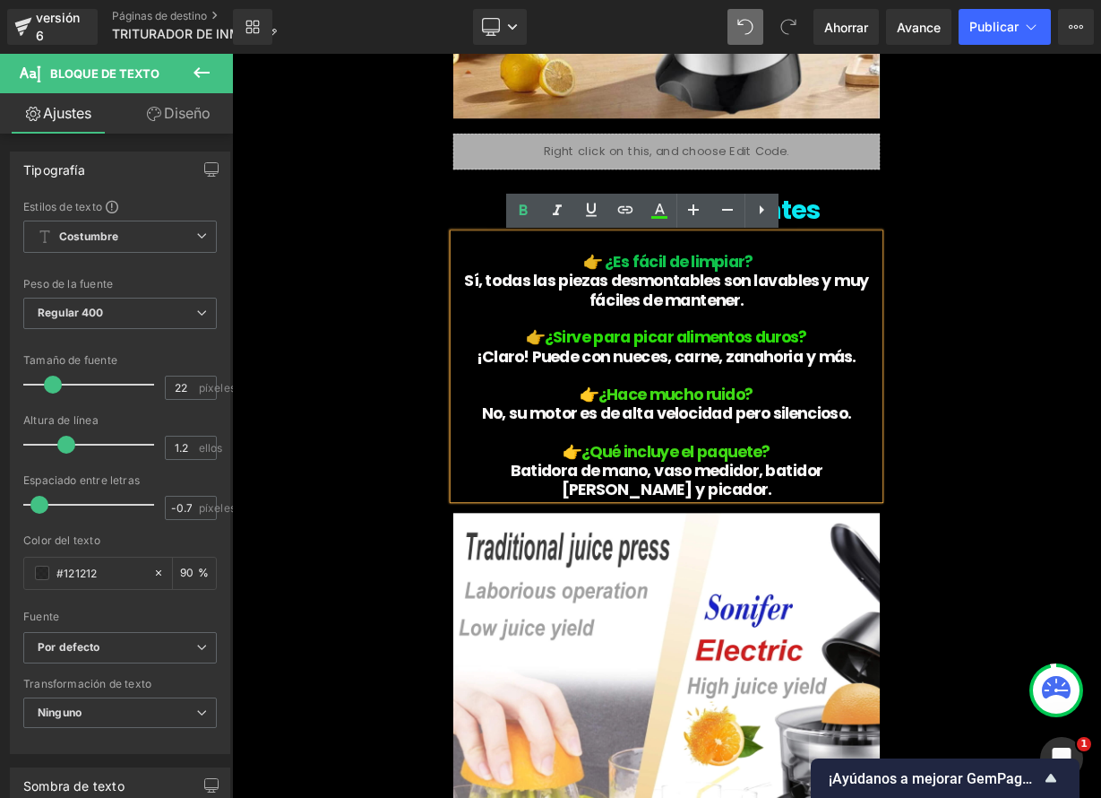
scroll to position [5347, 0]
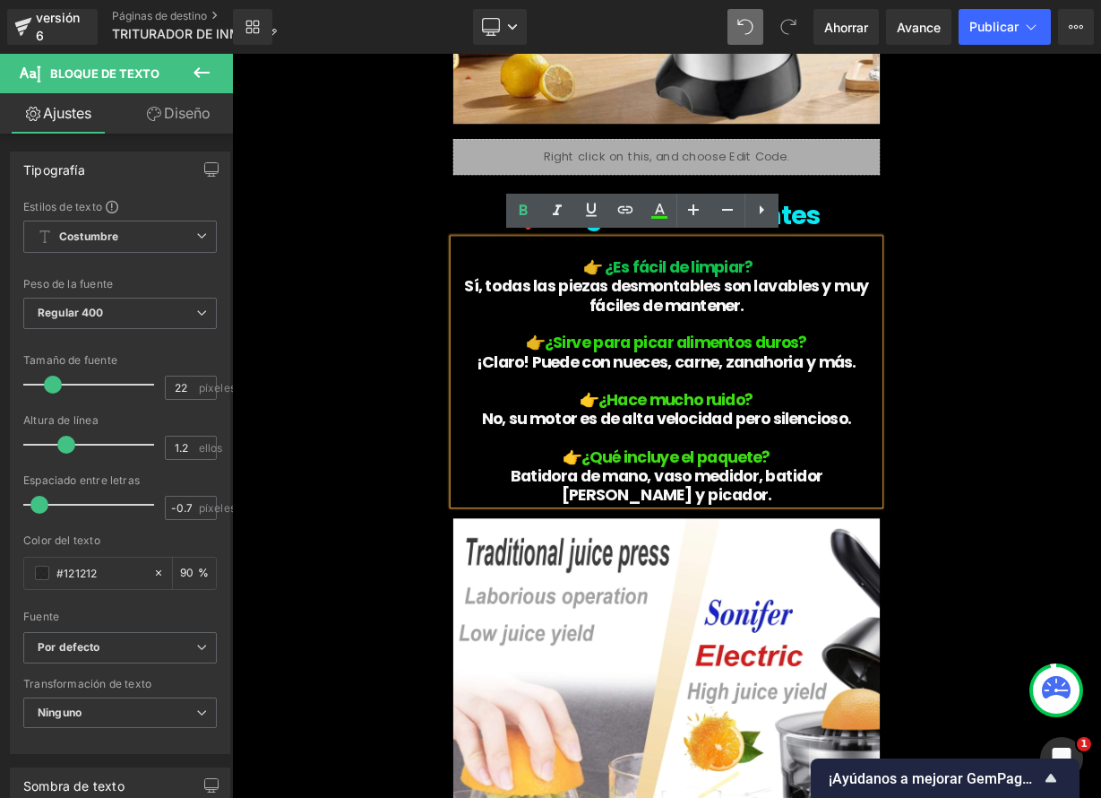
drag, startPoint x: 874, startPoint y: 316, endPoint x: 698, endPoint y: 318, distance: 175.6
click at [698, 318] on p "👉 ¿Es fácil de limpiar?" at bounding box center [774, 319] width 532 height 23
click at [659, 211] on icon at bounding box center [660, 211] width 22 height 22
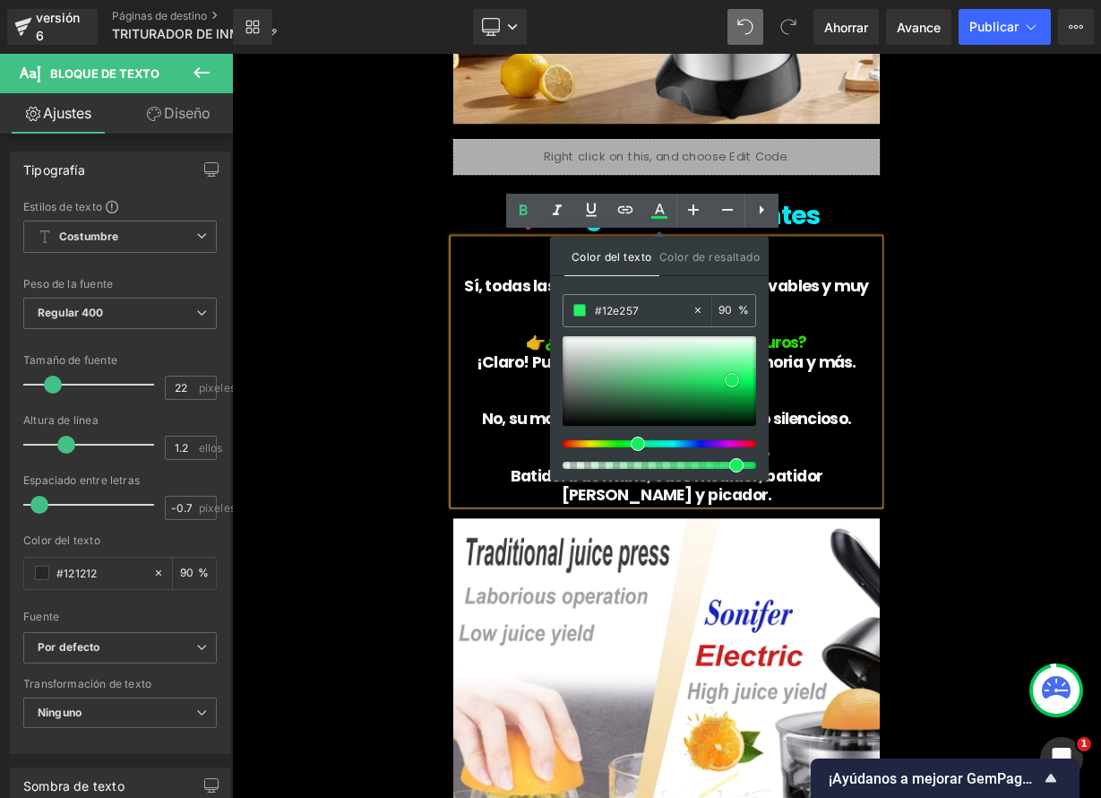
click at [732, 375] on span at bounding box center [732, 380] width 14 height 14
click at [593, 379] on p at bounding box center [774, 390] width 532 height 23
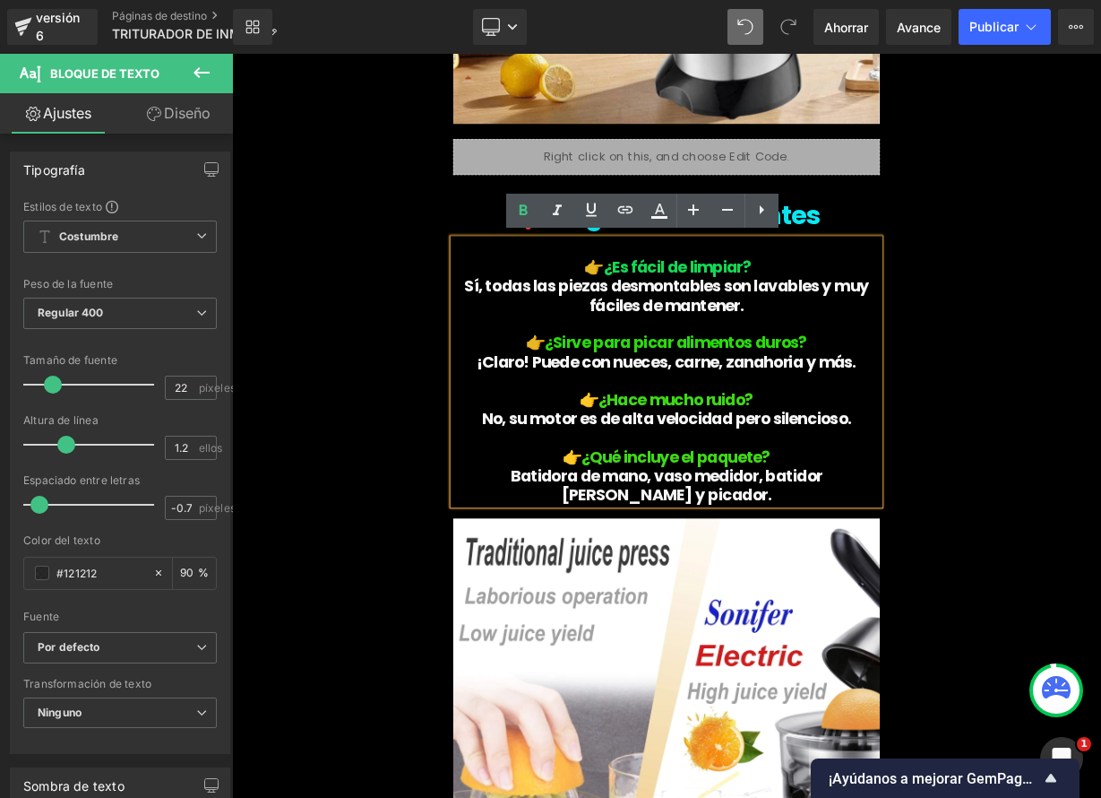
click at [878, 312] on p "👉 ¿Es fácil de limpiar?" at bounding box center [774, 319] width 532 height 23
drag, startPoint x: 879, startPoint y: 315, endPoint x: 675, endPoint y: 306, distance: 204.5
click at [676, 310] on p "👉 ¿Es fácil de limpiar?" at bounding box center [774, 319] width 532 height 23
click at [659, 220] on icon at bounding box center [660, 211] width 22 height 22
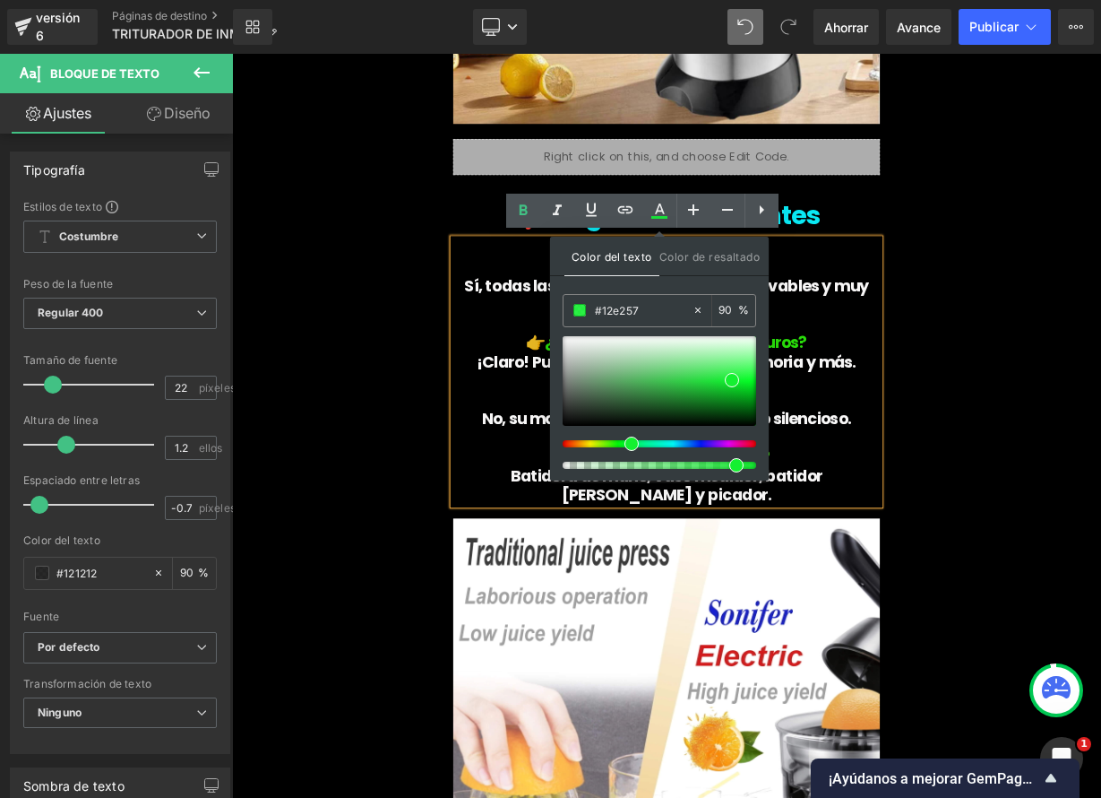
drag, startPoint x: 638, startPoint y: 445, endPoint x: 691, endPoint y: 402, distance: 68.2
click at [625, 441] on span at bounding box center [632, 443] width 14 height 14
click at [736, 375] on span at bounding box center [735, 379] width 14 height 14
click at [548, 341] on font "Sí, todas las piezas desmontables son lavables y muy fáciles de mantener." at bounding box center [774, 354] width 505 height 51
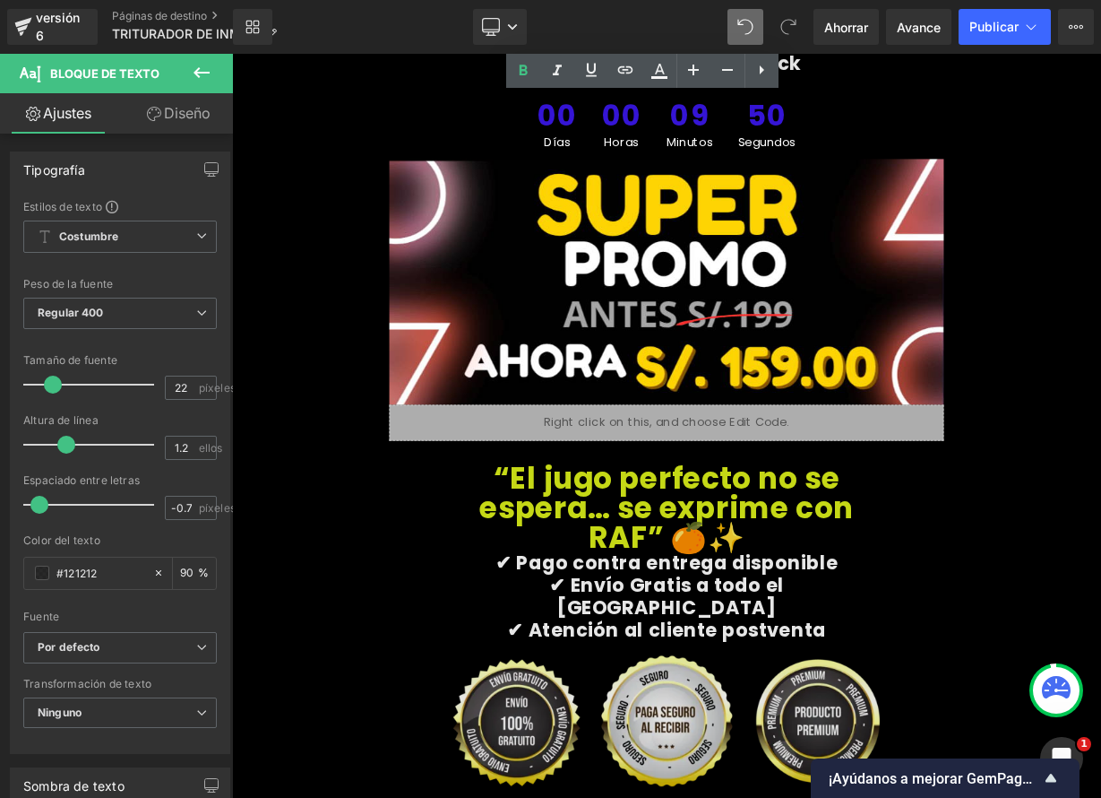
scroll to position [6704, 0]
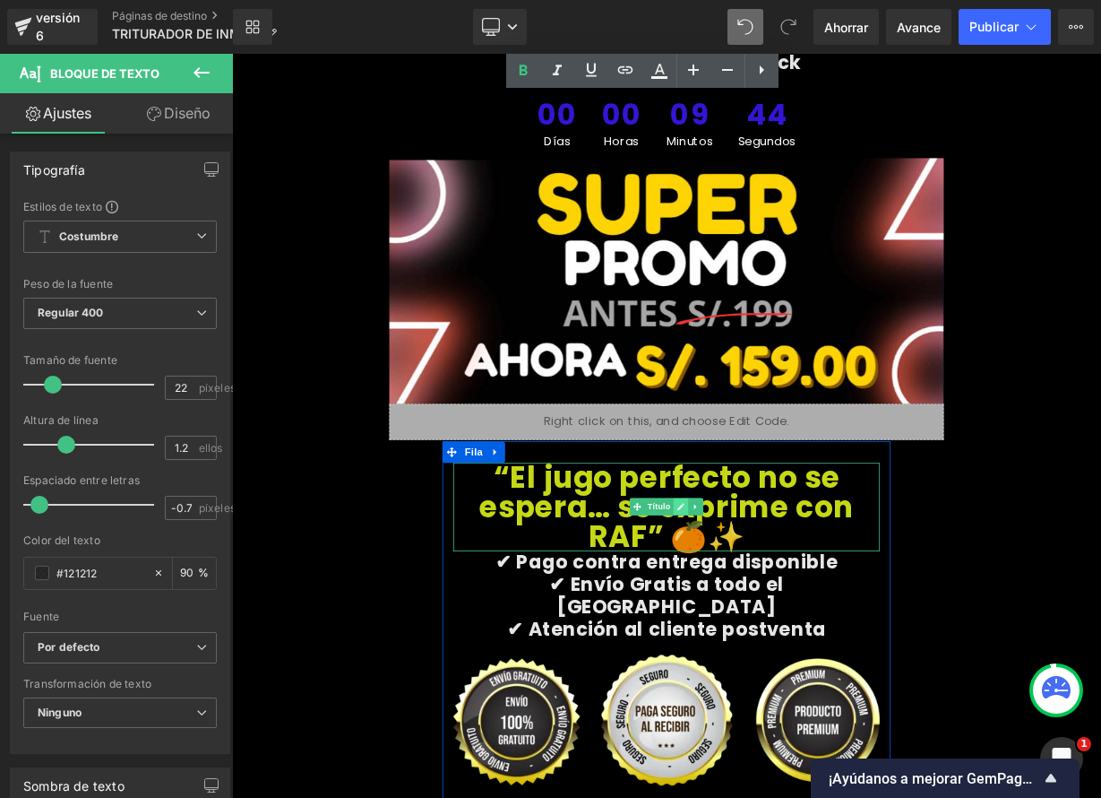
click at [789, 618] on icon at bounding box center [792, 618] width 10 height 11
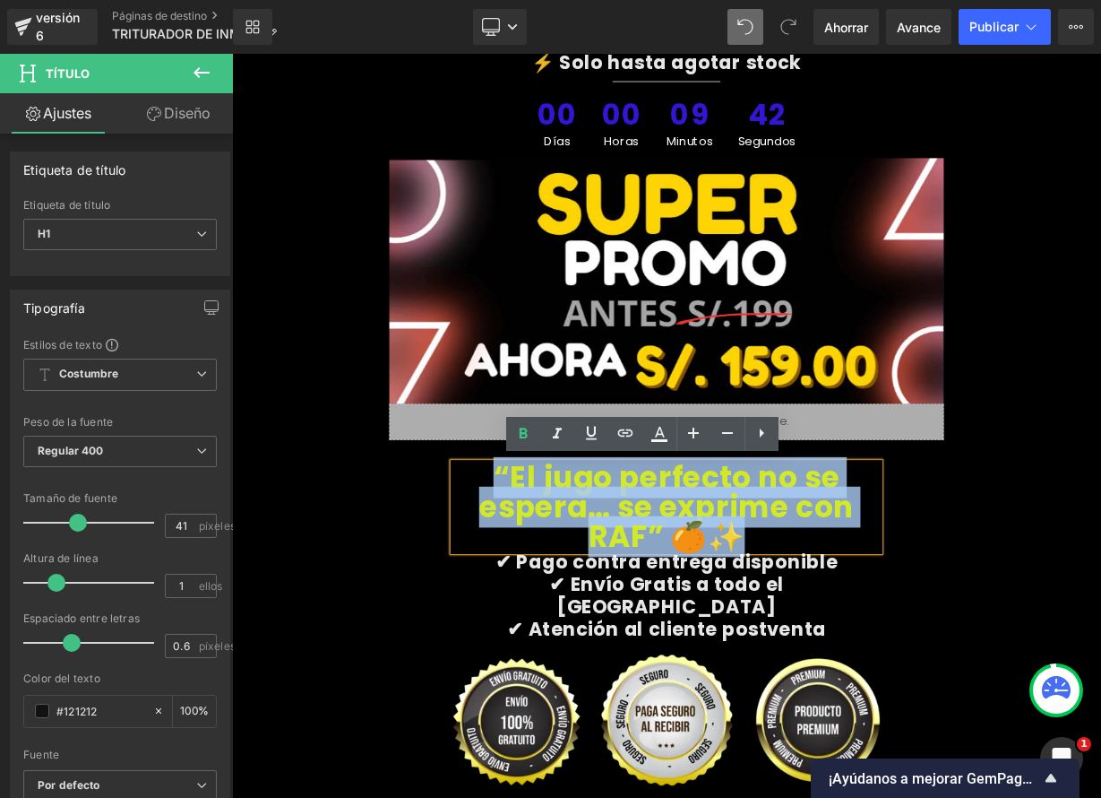
drag, startPoint x: 543, startPoint y: 558, endPoint x: 560, endPoint y: 565, distance: 18.1
click at [560, 565] on div "“El jugo perfecto no se espera… se exprime con RAF” 🍊✨" at bounding box center [774, 619] width 532 height 110
paste div
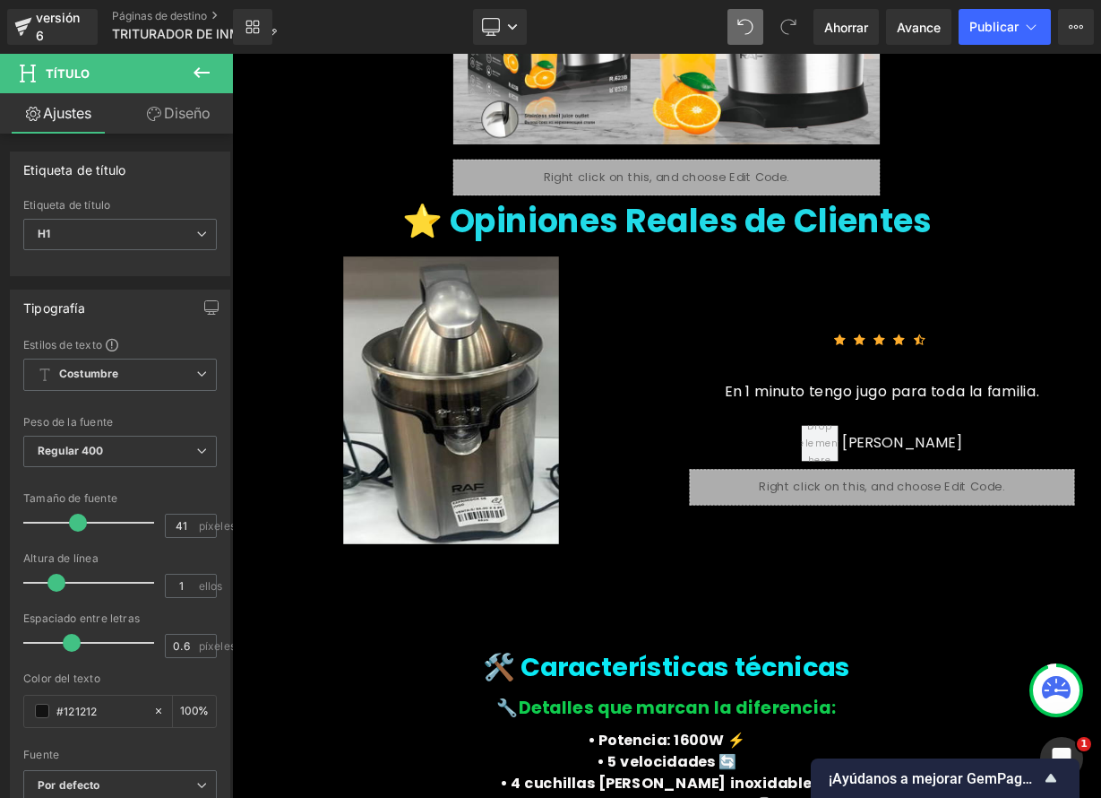
scroll to position [4015, 0]
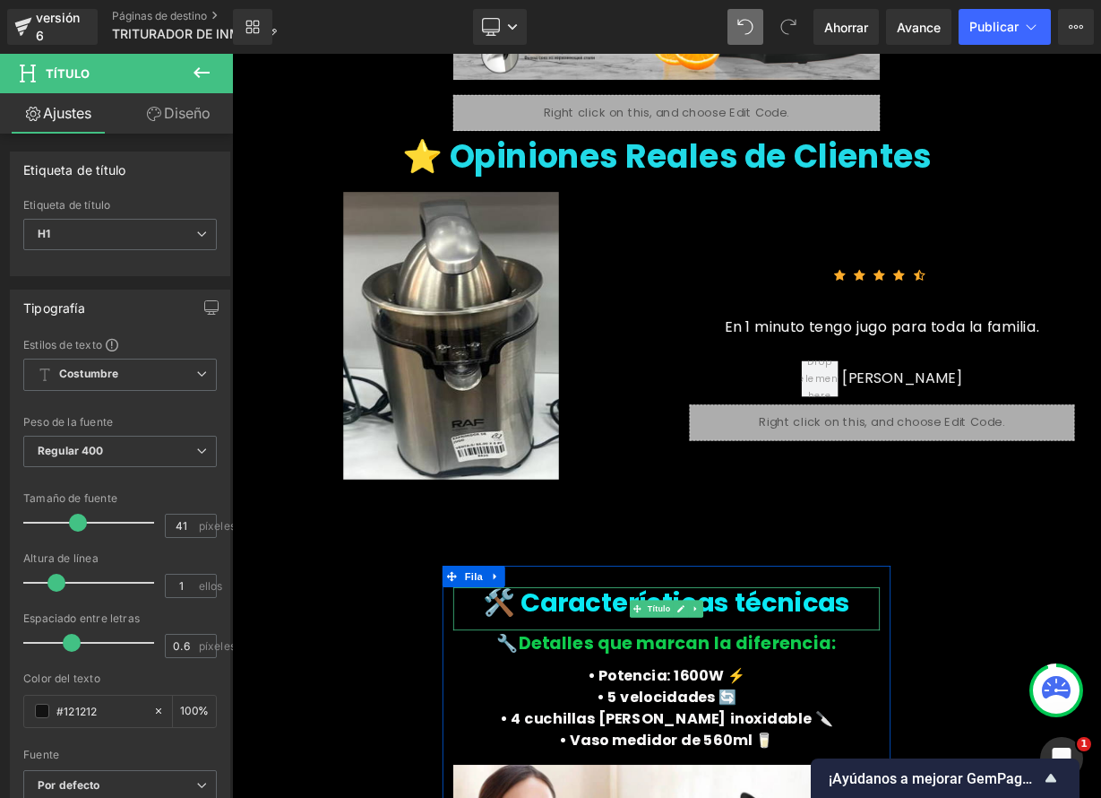
click at [924, 734] on font "🛠️ Características técnicas" at bounding box center [774, 738] width 459 height 46
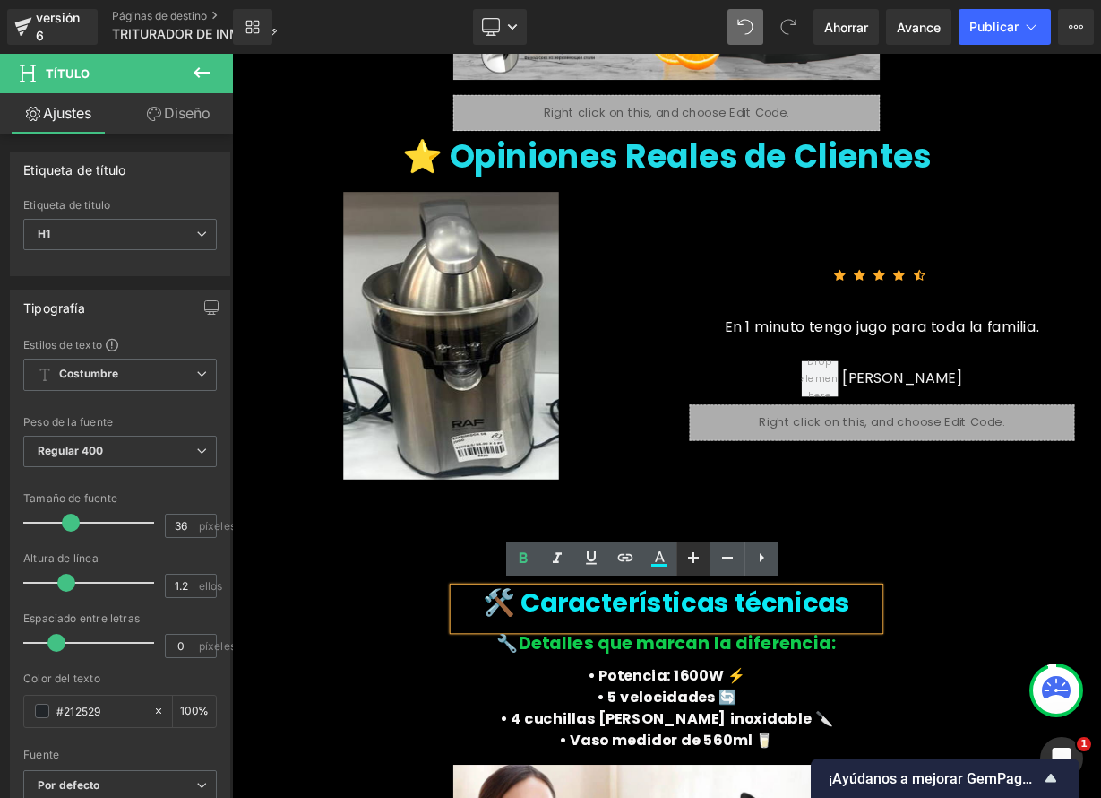
click at [695, 561] on icon at bounding box center [694, 558] width 22 height 22
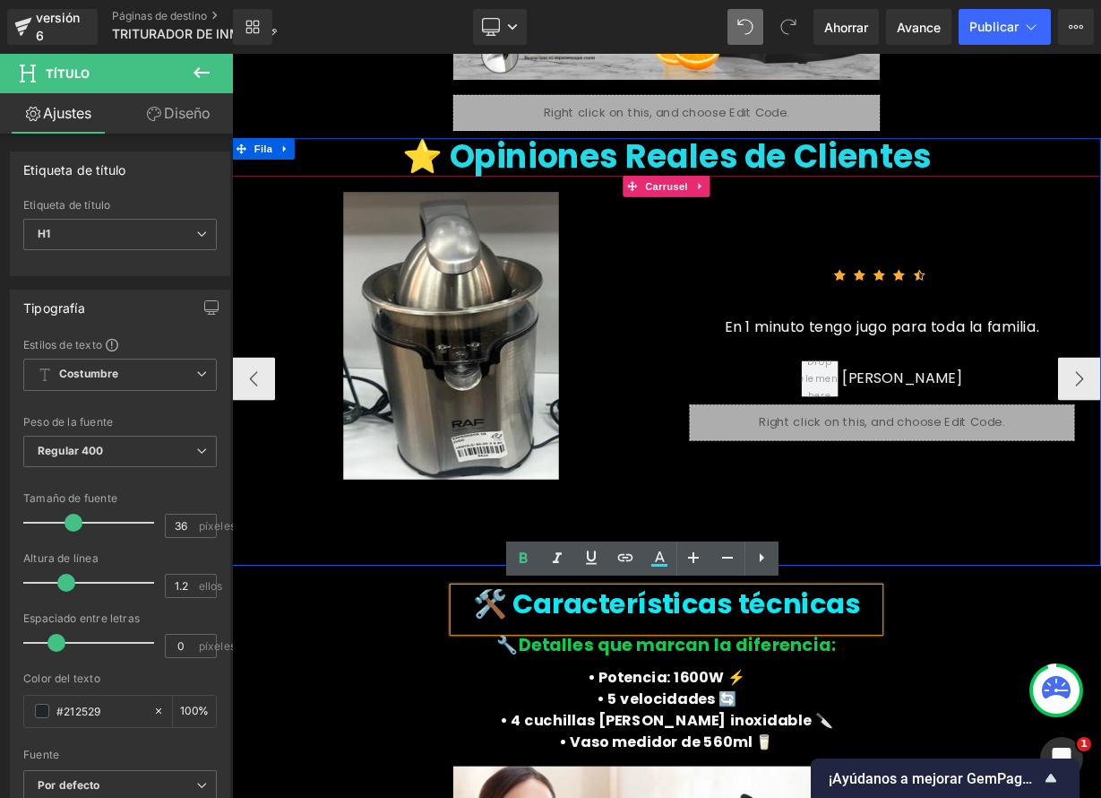
click at [1100, 585] on div "Imagen Icono Icono Icono Icono Icono Lista de iconos Hoz En 1 minuto tengo jugo…" at bounding box center [774, 409] width 1075 height 367
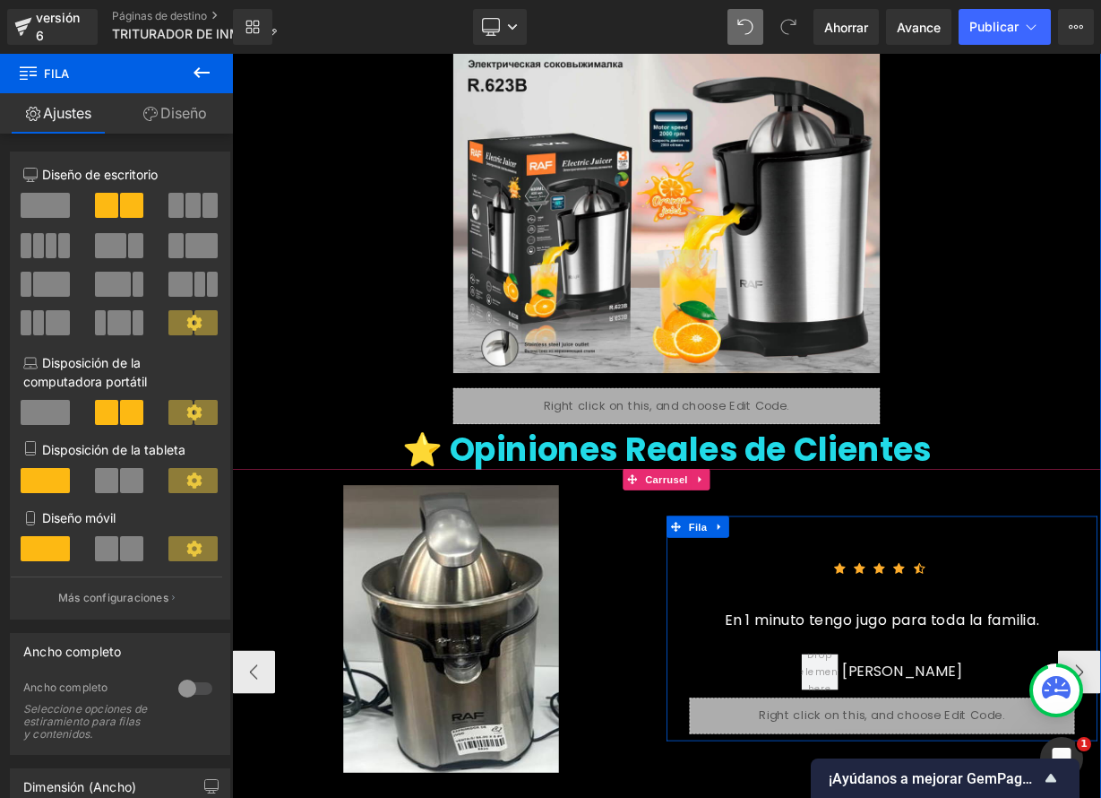
scroll to position [3803, 0]
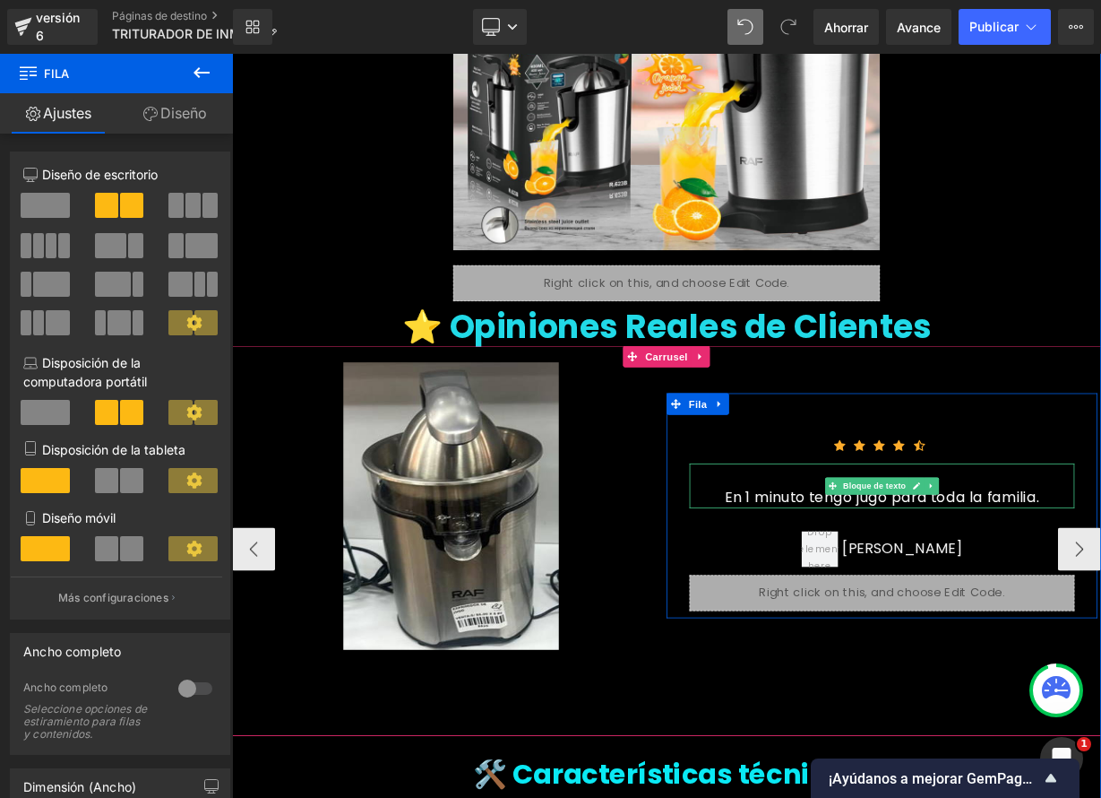
click at [897, 606] on font "En 1 minuto tengo jugo para toda la familia." at bounding box center [1043, 606] width 392 height 25
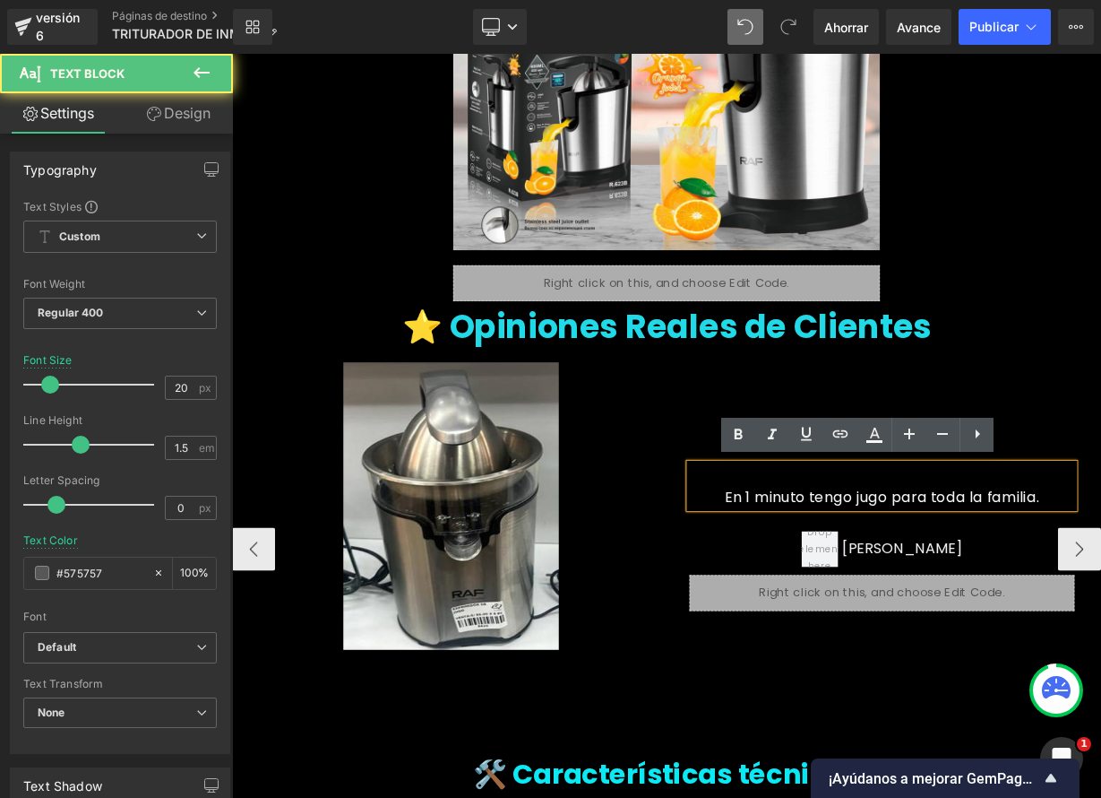
click at [897, 606] on font "En 1 minuto tengo jugo para toda la familia." at bounding box center [1043, 606] width 392 height 25
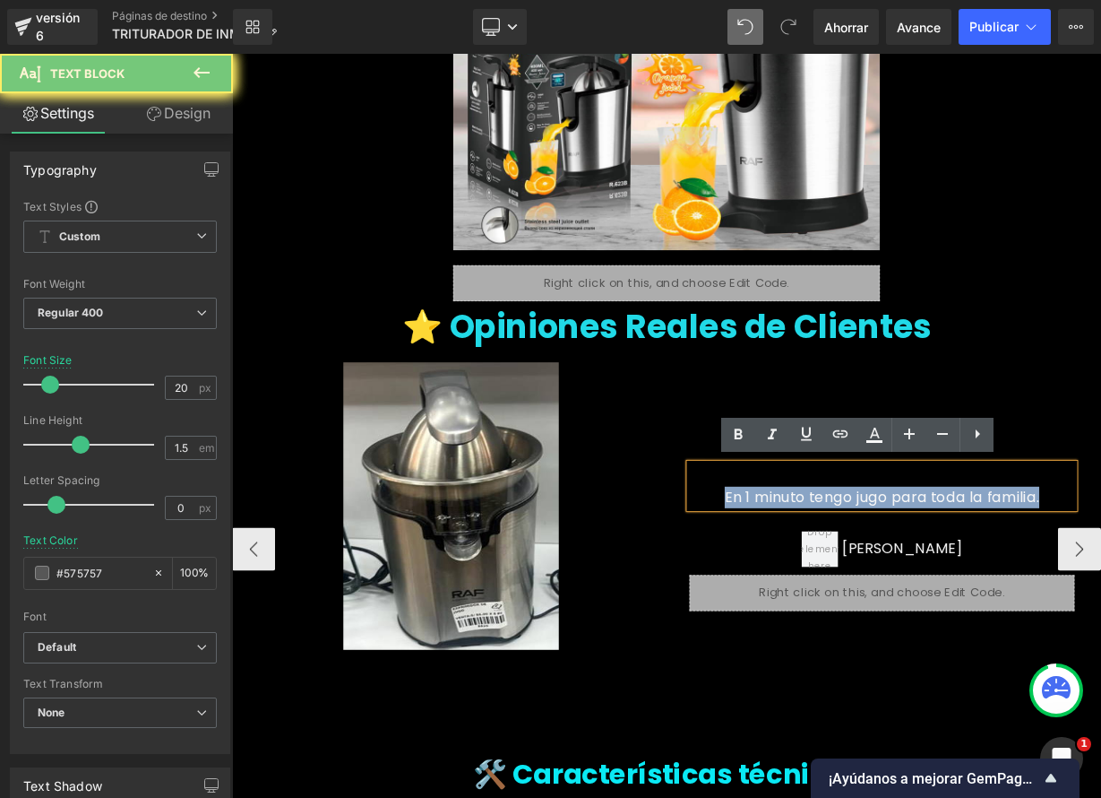
click at [897, 606] on font "En 1 minuto tengo jugo para toda la familia." at bounding box center [1043, 606] width 392 height 25
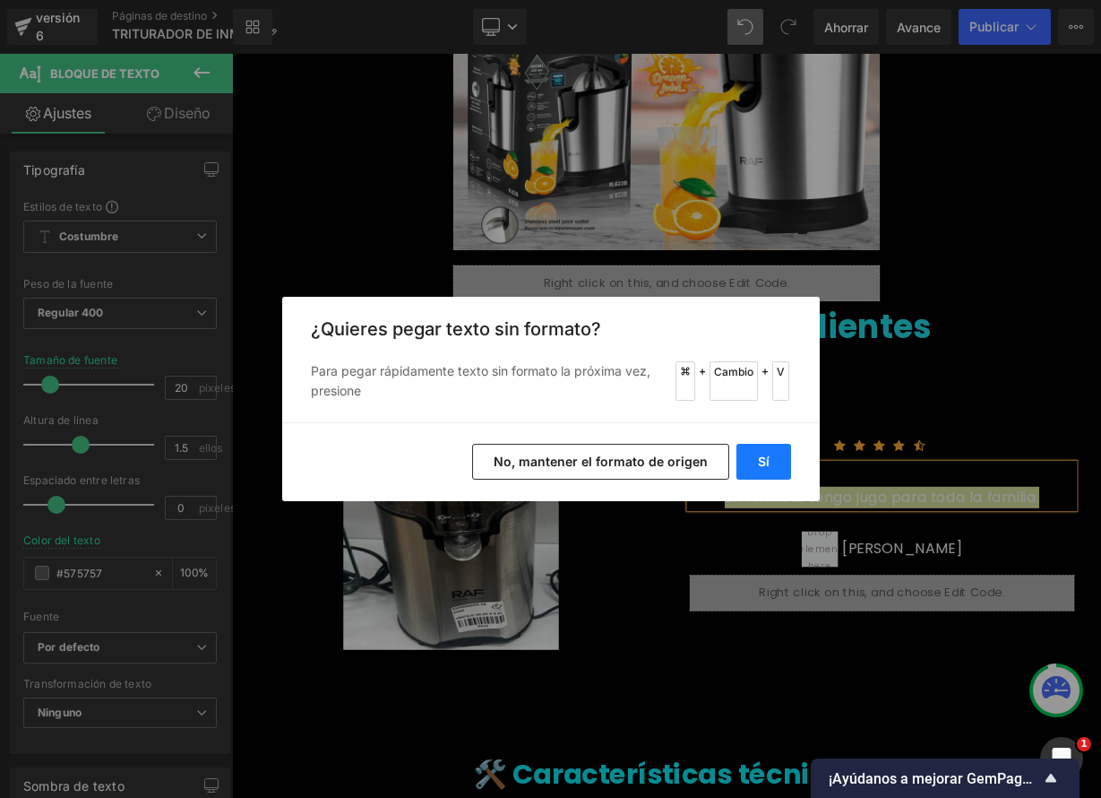
click at [769, 473] on button "Sí" at bounding box center [764, 462] width 55 height 36
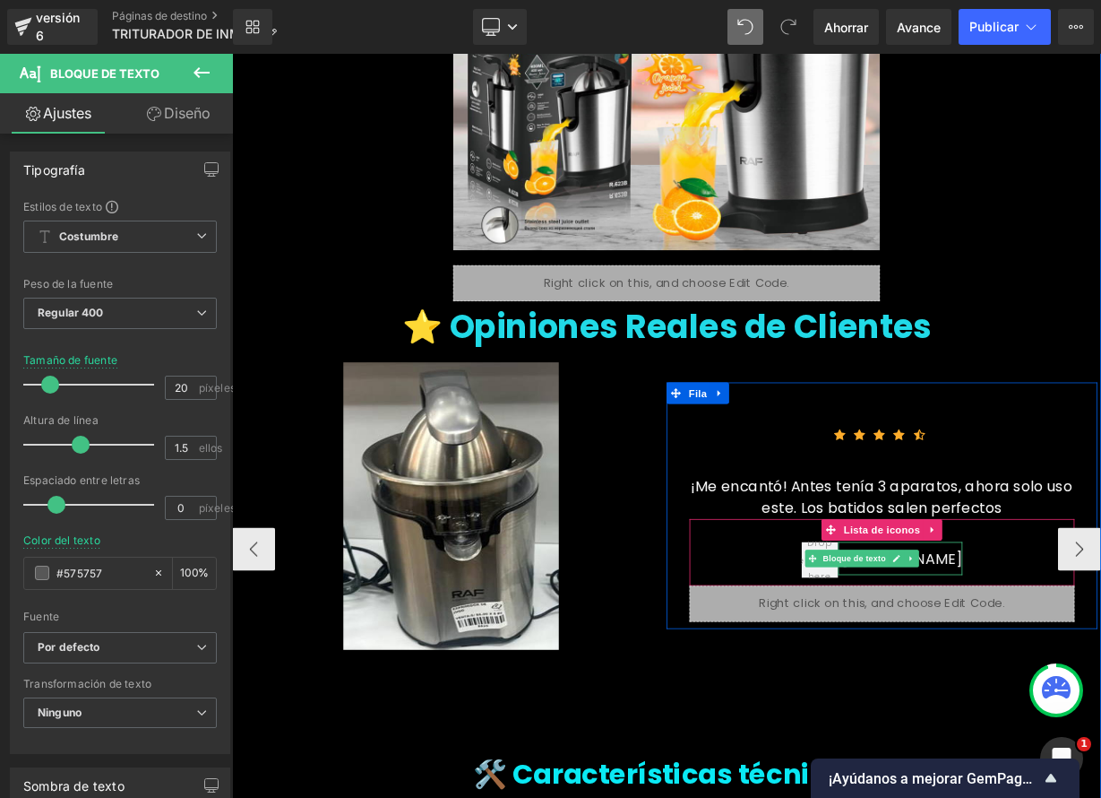
click at [1065, 679] on icon at bounding box center [1061, 683] width 9 height 9
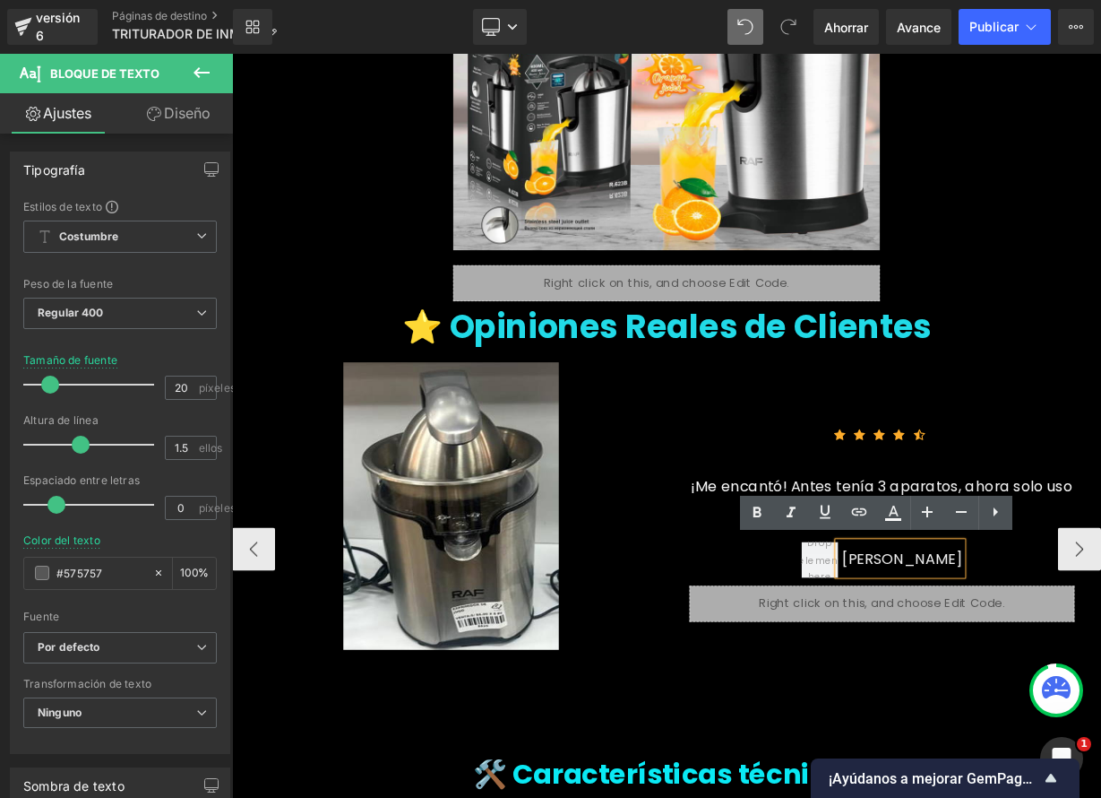
click at [1078, 680] on font "Luis A." at bounding box center [1068, 682] width 151 height 25
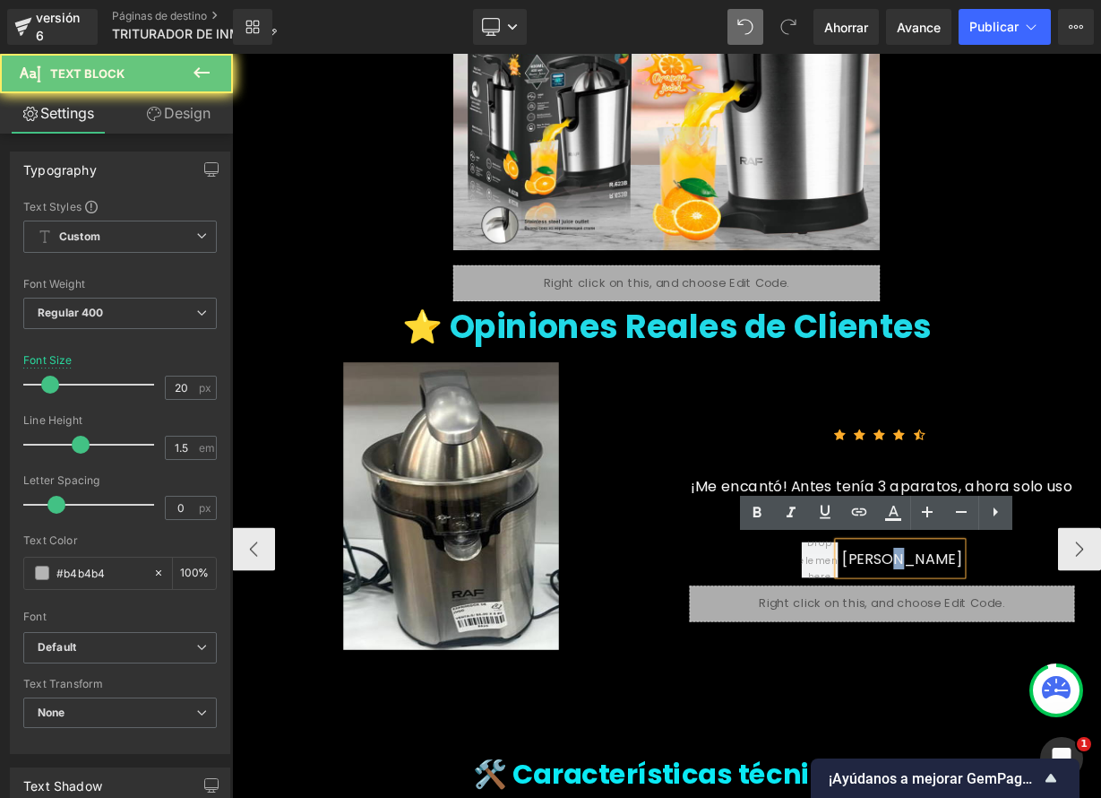
click at [1078, 680] on font "Luis A." at bounding box center [1068, 682] width 151 height 25
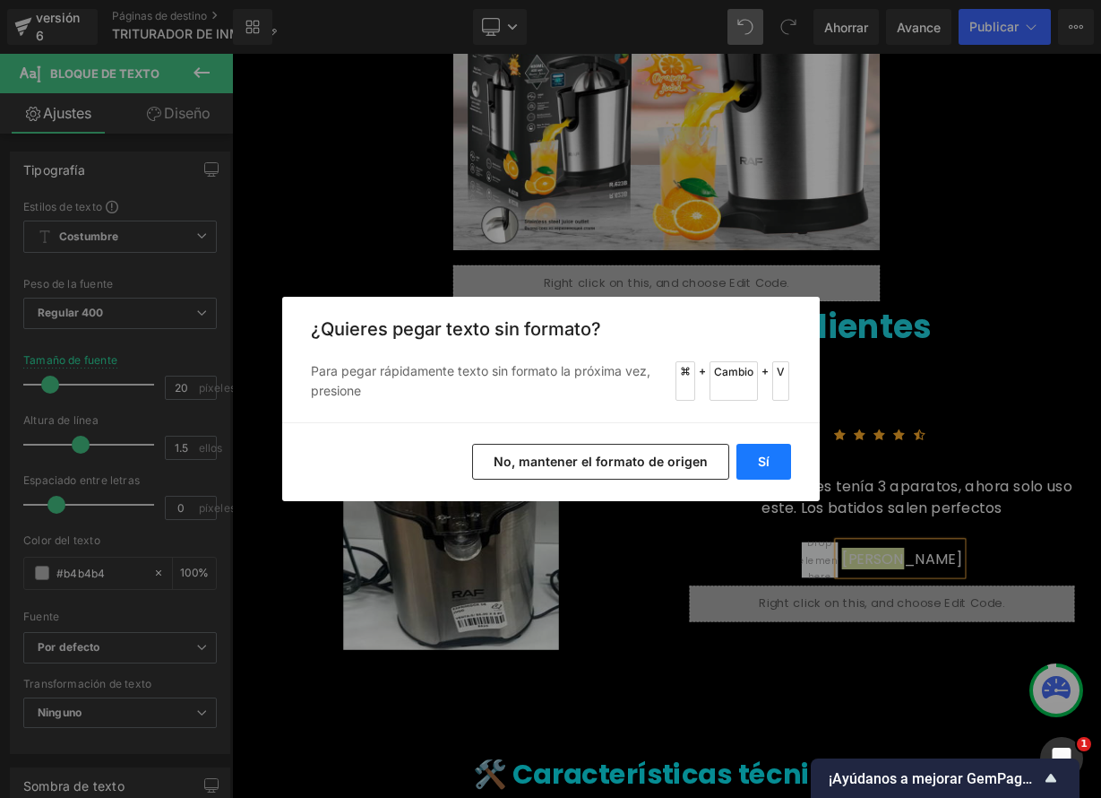
click at [760, 466] on font "Sí" at bounding box center [764, 460] width 12 height 15
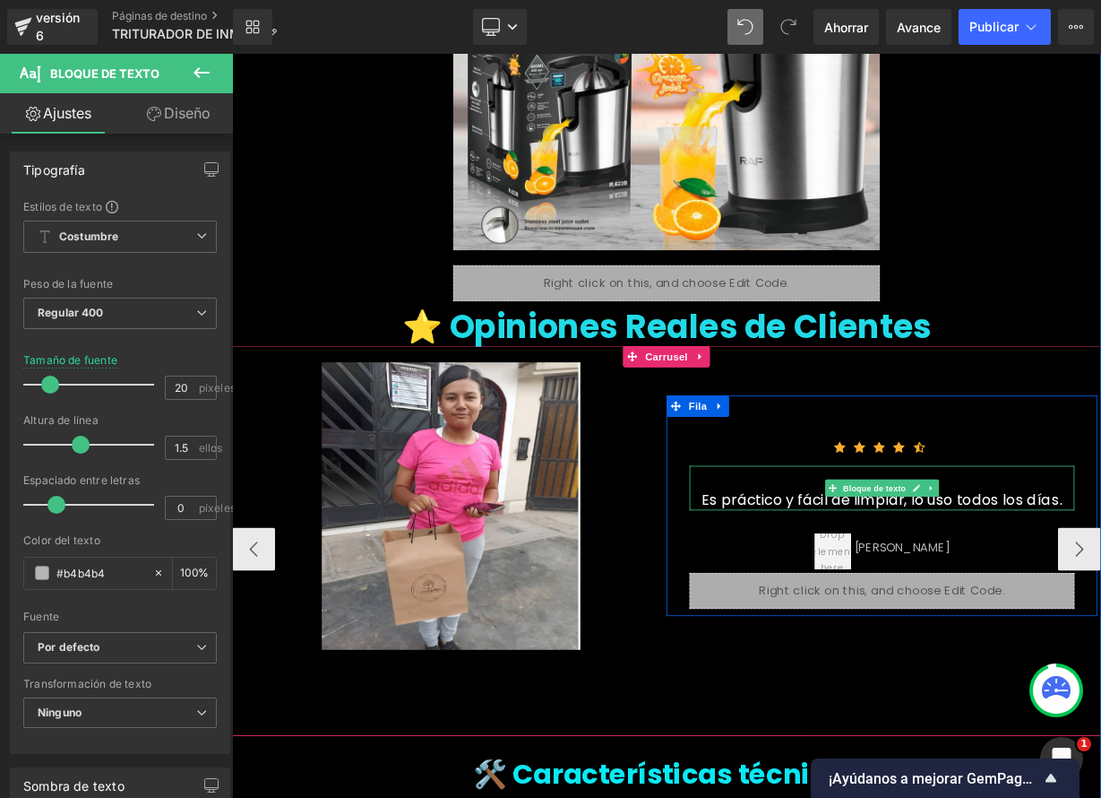
click at [1100, 609] on font "Es práctico y fácil de limpiar, lo uso todos los días." at bounding box center [1043, 609] width 450 height 25
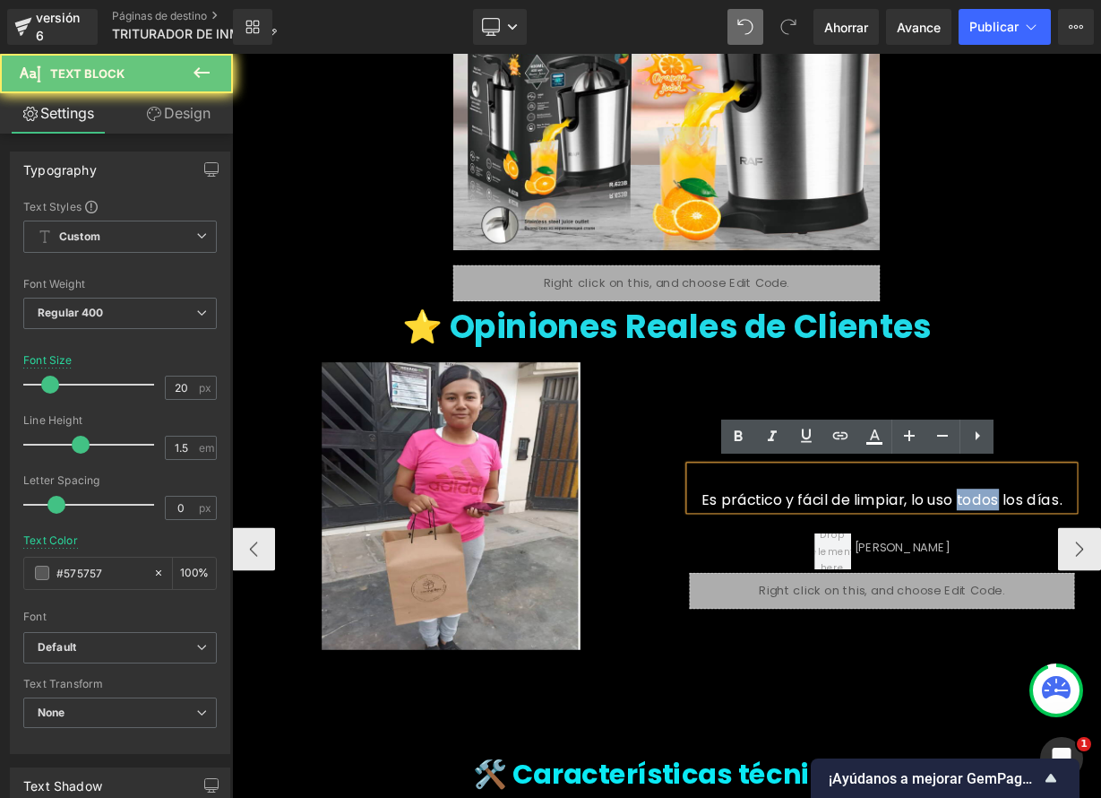
click at [1100, 609] on font "Es práctico y fácil de limpiar, lo uso todos los días." at bounding box center [1043, 609] width 450 height 25
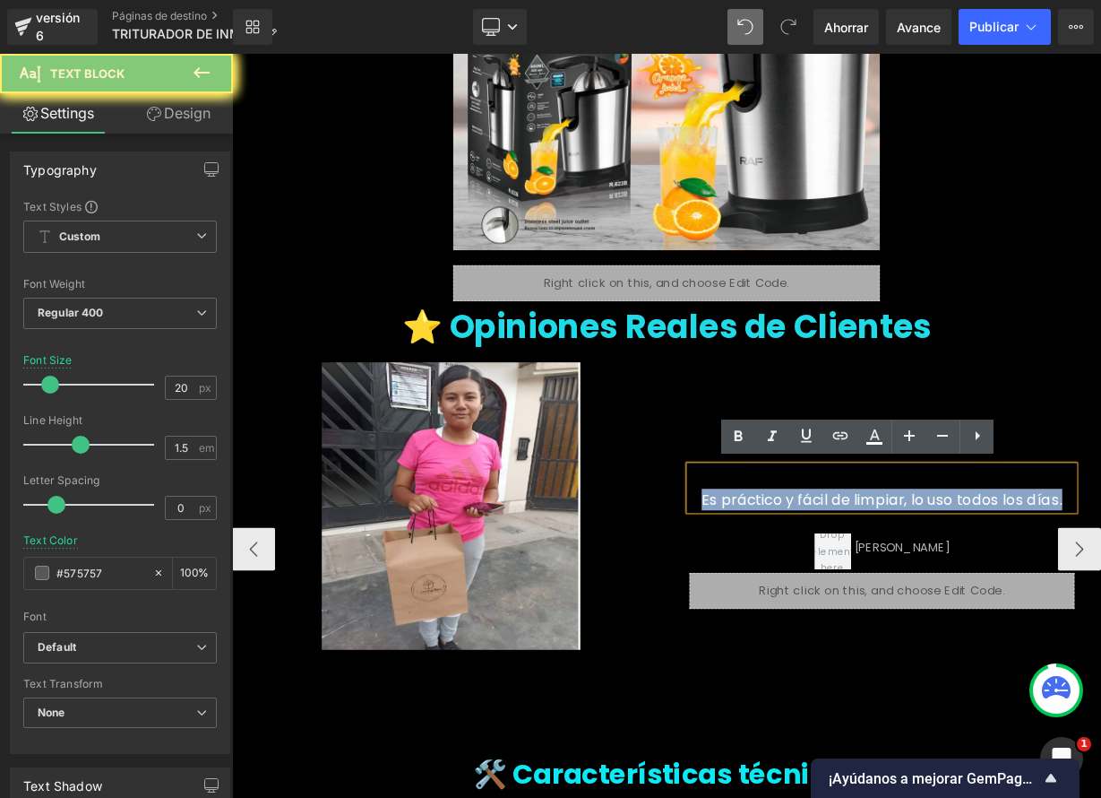
click at [1100, 609] on font "Es práctico y fácil de limpiar, lo uso todos los días." at bounding box center [1043, 609] width 450 height 25
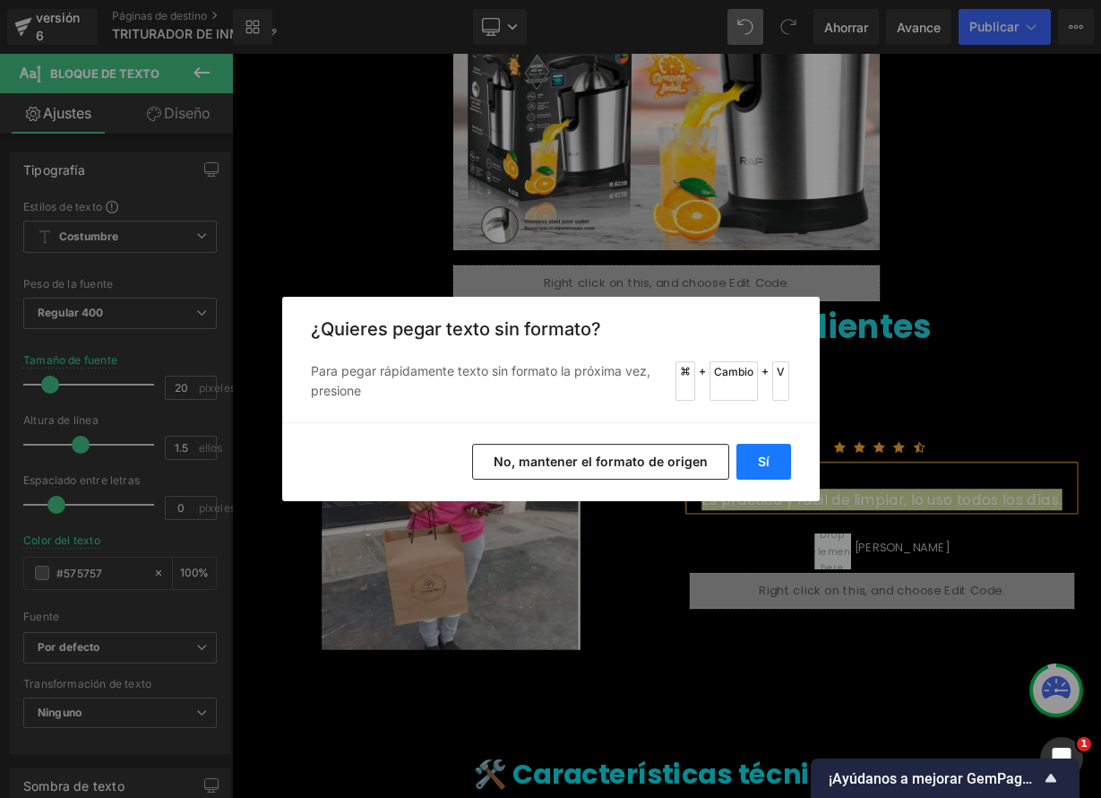
click at [779, 465] on button "Sí" at bounding box center [764, 462] width 55 height 36
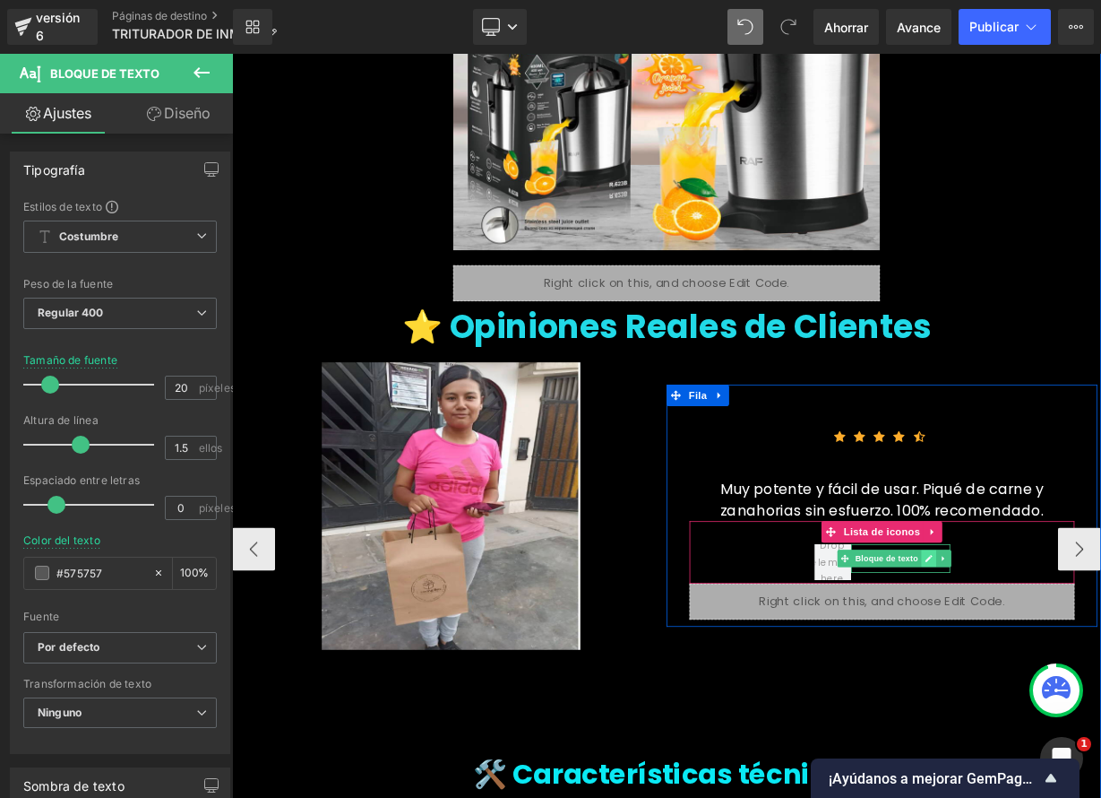
click at [1100, 682] on icon at bounding box center [1101, 683] width 9 height 9
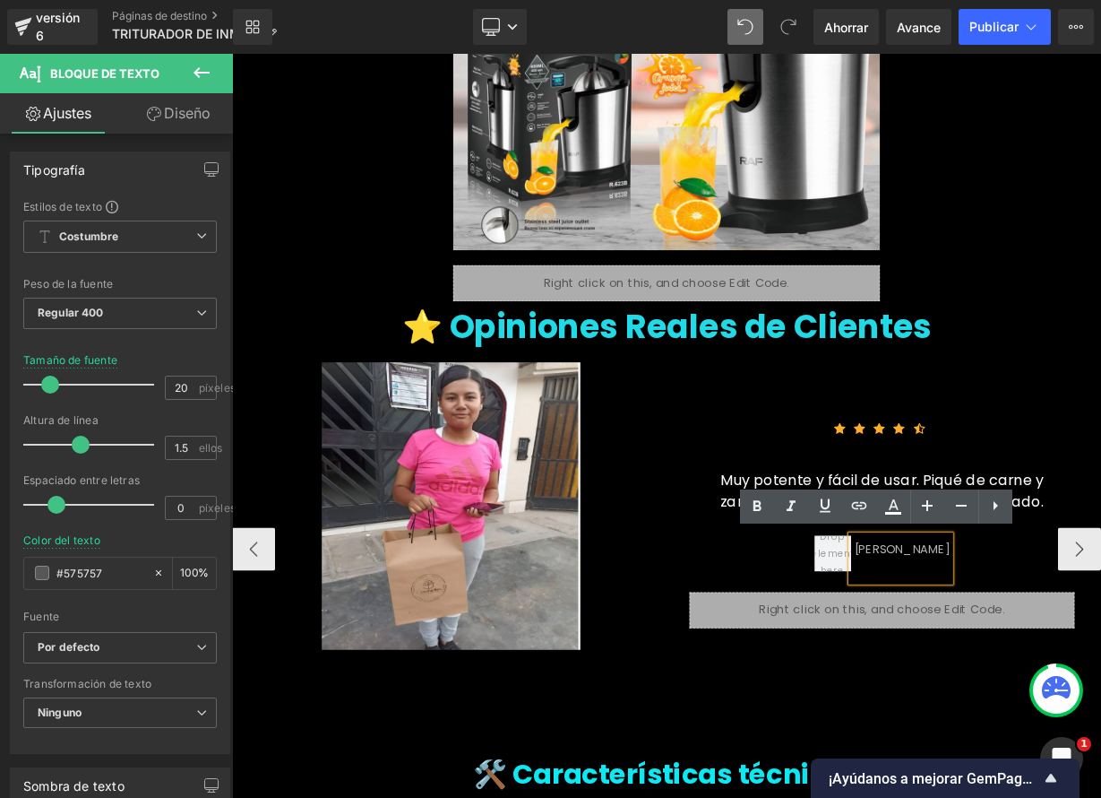
click at [1058, 676] on font "MARTA GÓMEZ" at bounding box center [1068, 671] width 119 height 21
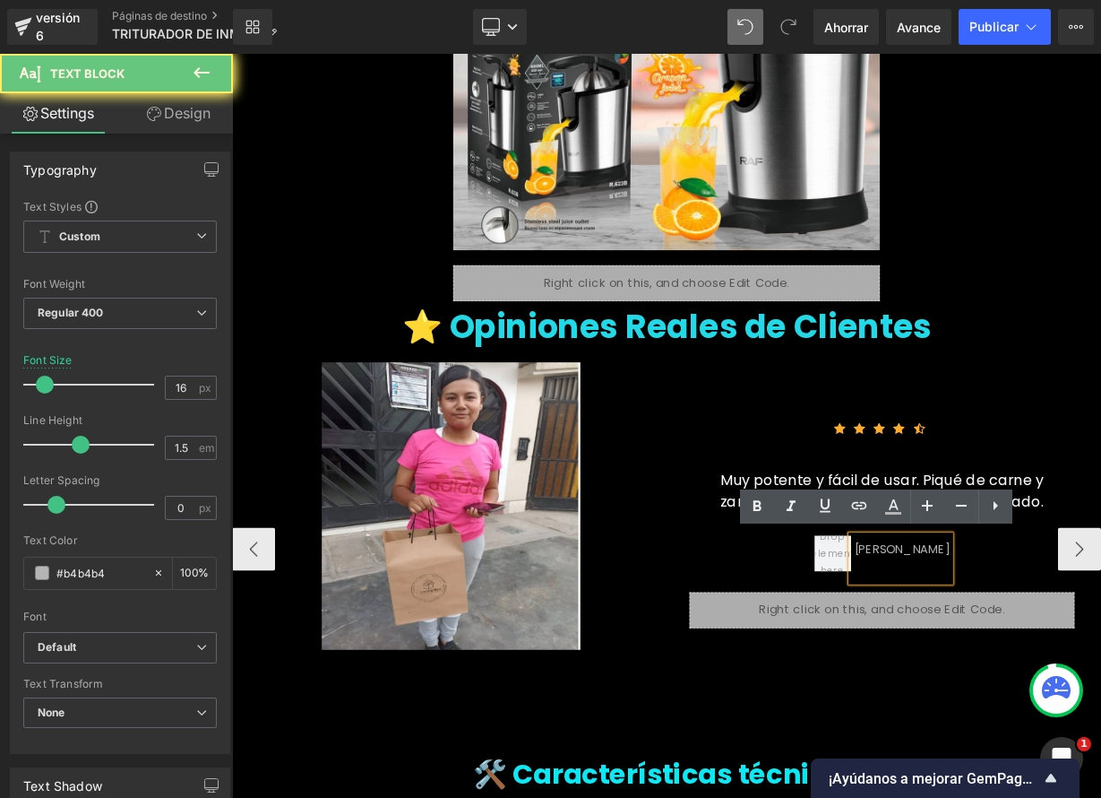
click at [1057, 676] on font "MARTA GÓMEZ" at bounding box center [1068, 671] width 119 height 21
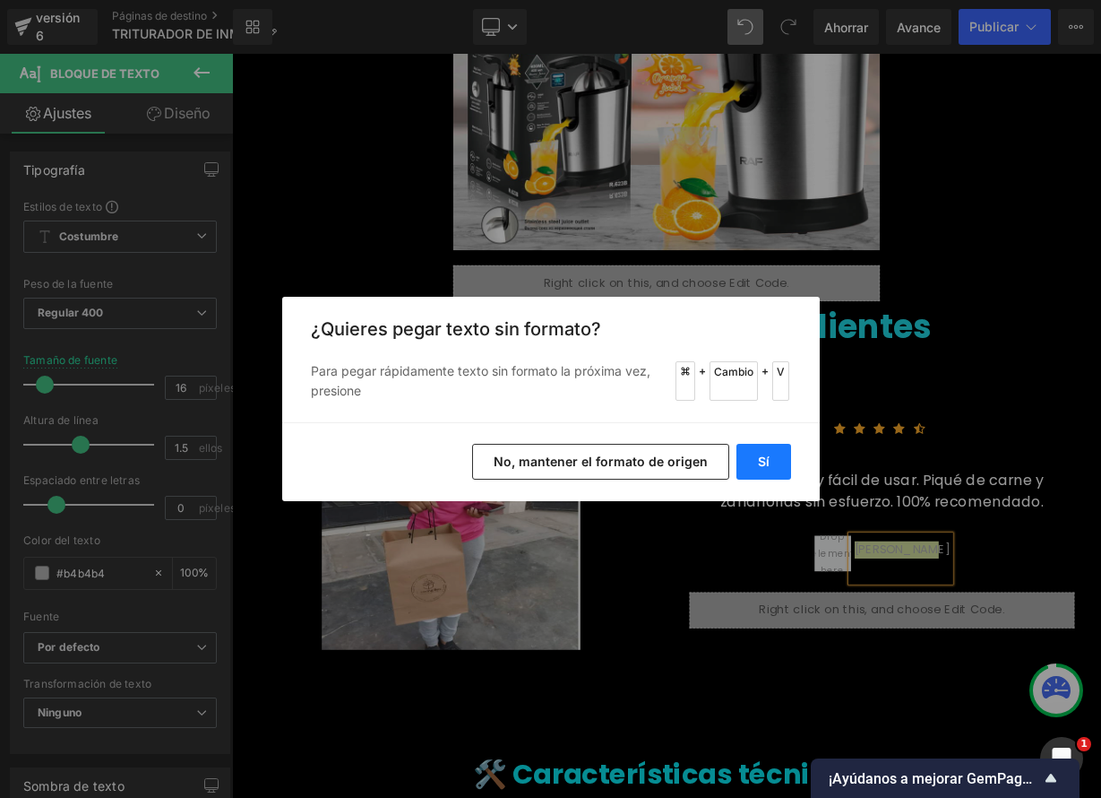
click at [758, 459] on font "Sí" at bounding box center [764, 460] width 12 height 15
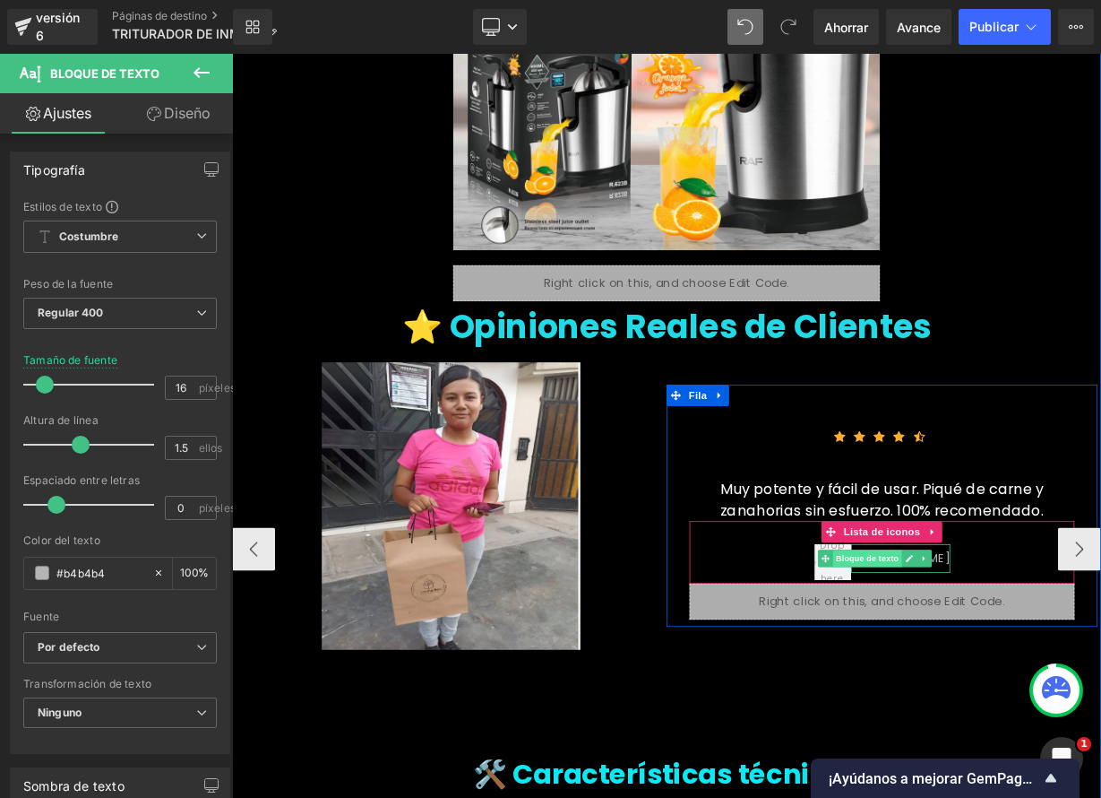
click at [1064, 686] on font "Bloque de texto" at bounding box center [1024, 683] width 79 height 12
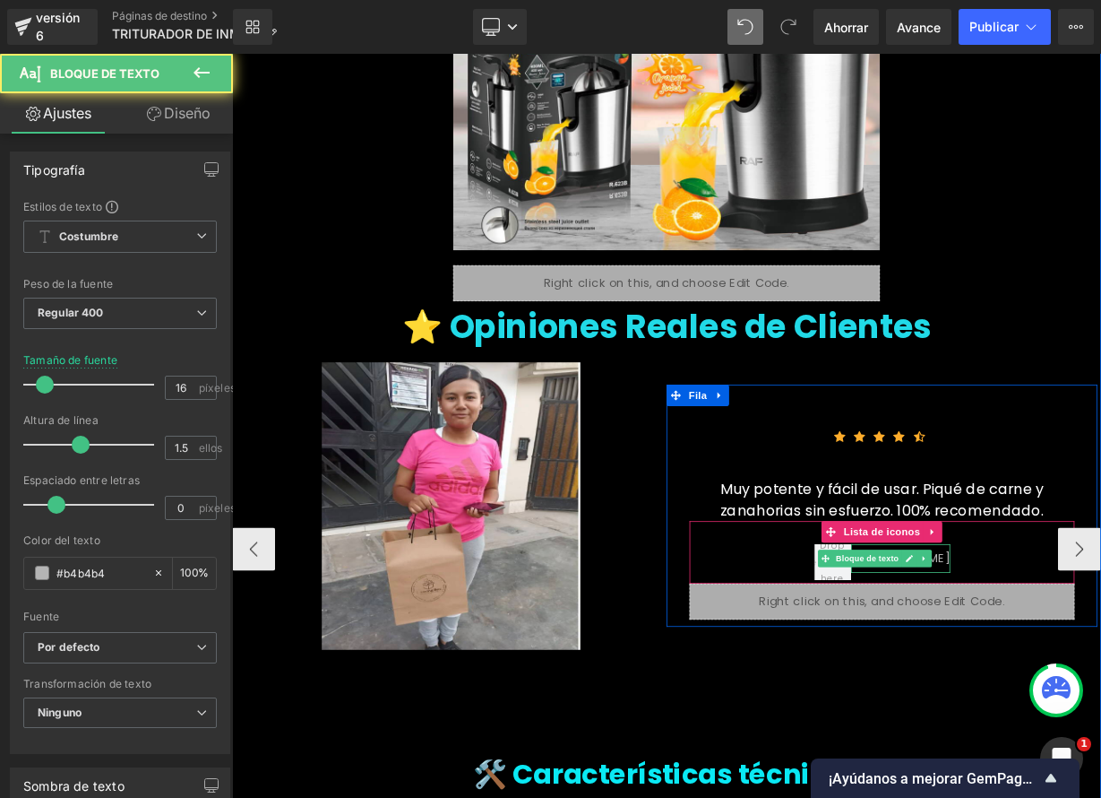
drag, startPoint x: 1169, startPoint y: 661, endPoint x: 1160, endPoint y: 669, distance: 12.1
click at [1100, 662] on div "32 píxeles" at bounding box center [1043, 650] width 480 height 29
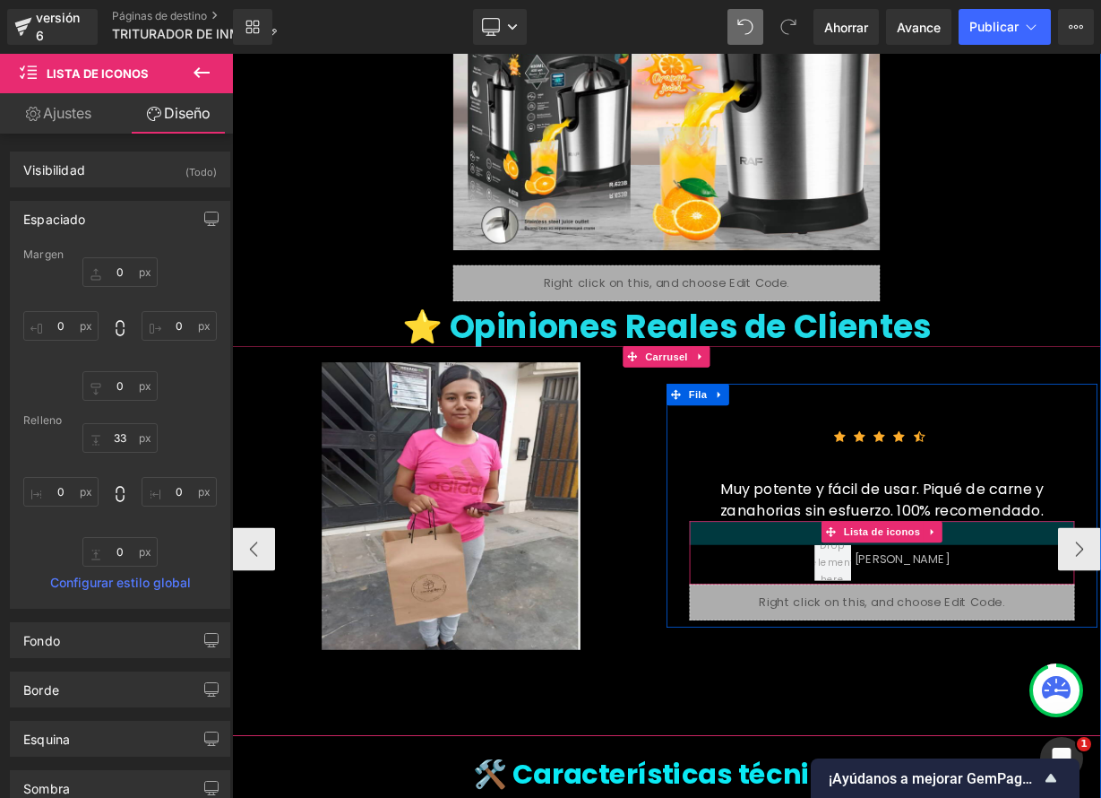
click at [1100, 648] on div "33 píxeles" at bounding box center [1043, 651] width 480 height 30
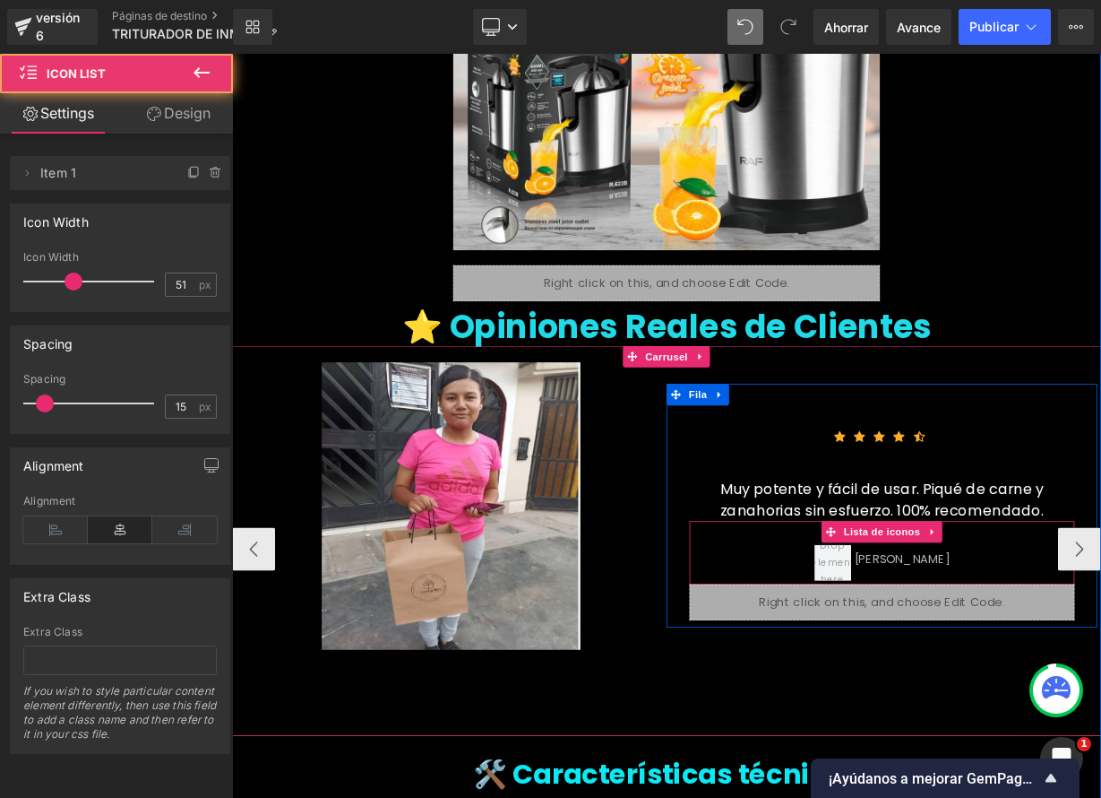
click at [1077, 699] on ul "Lucía P. Bloque de texto" at bounding box center [1043, 690] width 169 height 49
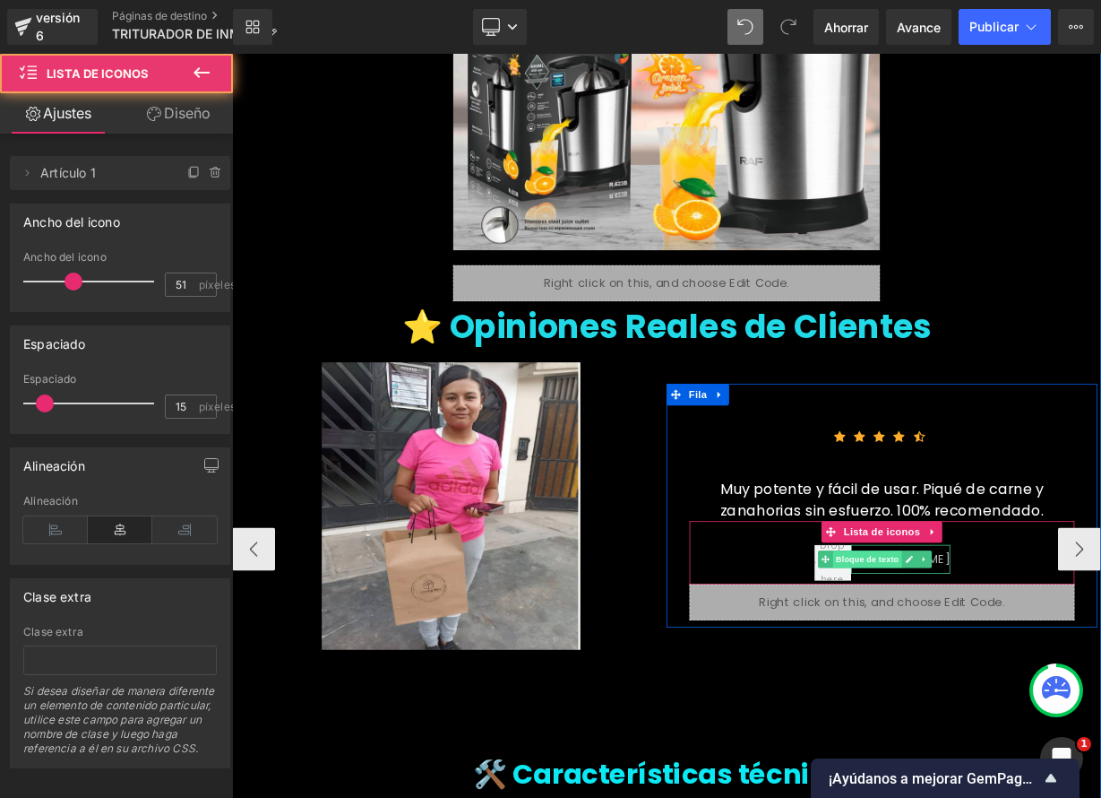
click at [1064, 686] on font "Bloque de texto" at bounding box center [1024, 684] width 79 height 12
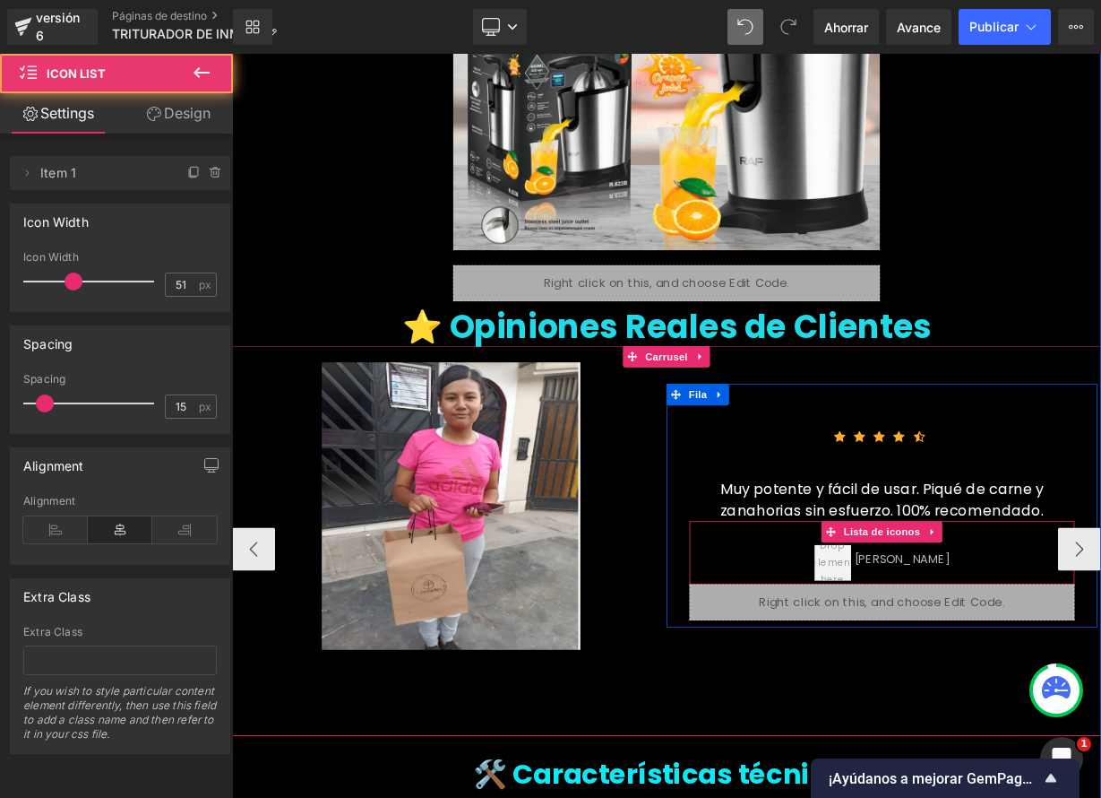
click at [899, 673] on div "Lucía P. Bloque de texto" at bounding box center [1043, 690] width 480 height 49
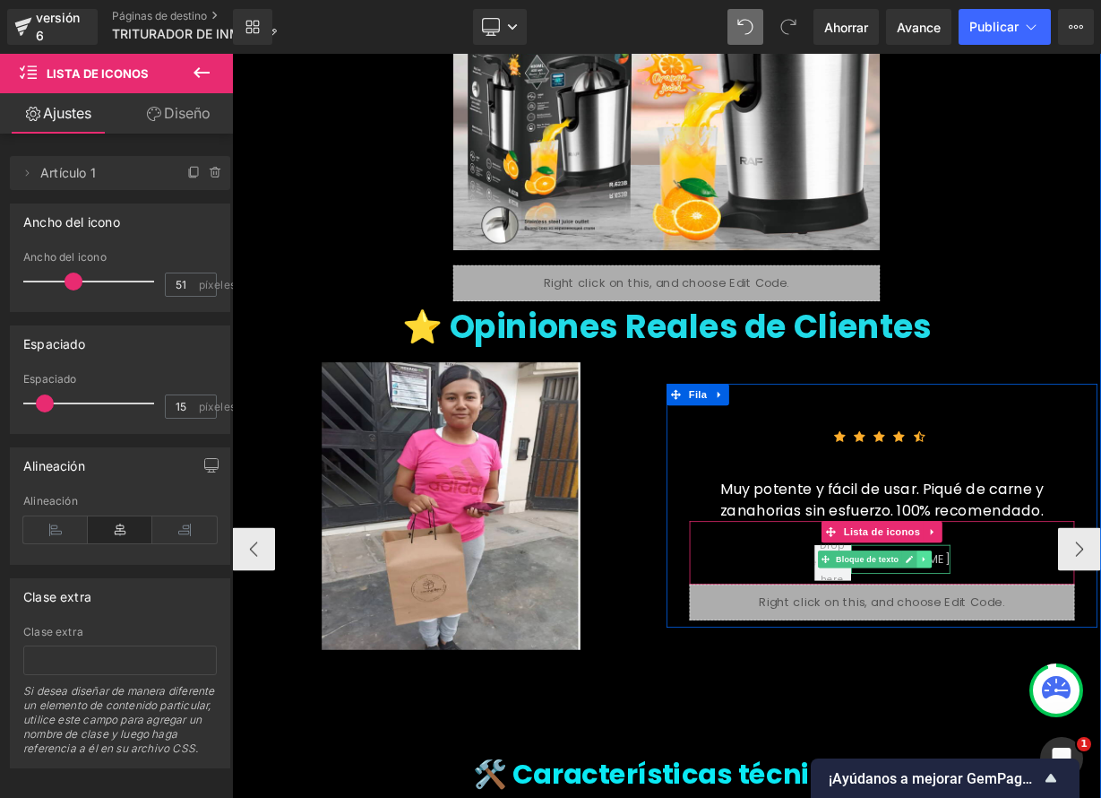
click at [1100, 684] on icon at bounding box center [1096, 683] width 10 height 11
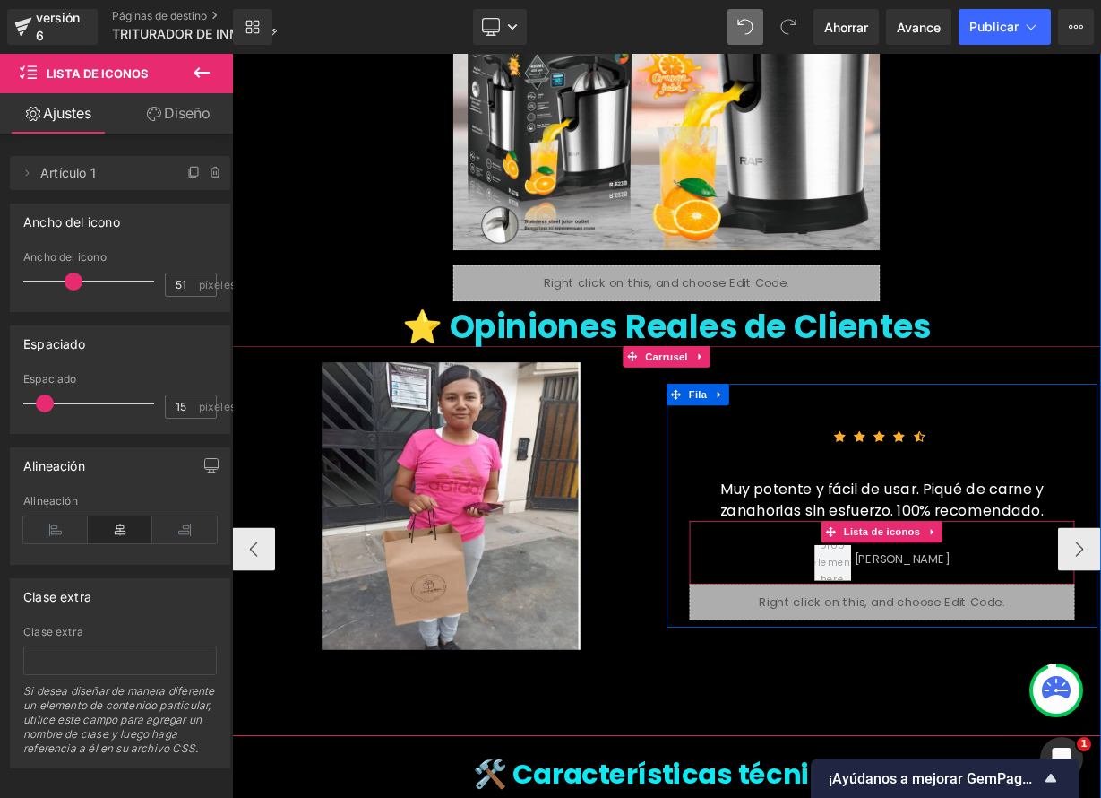
click at [1100, 668] on div "Lucía P. Bloque de texto" at bounding box center [1043, 690] width 480 height 49
click at [994, 691] on span at bounding box center [980, 688] width 65 height 72
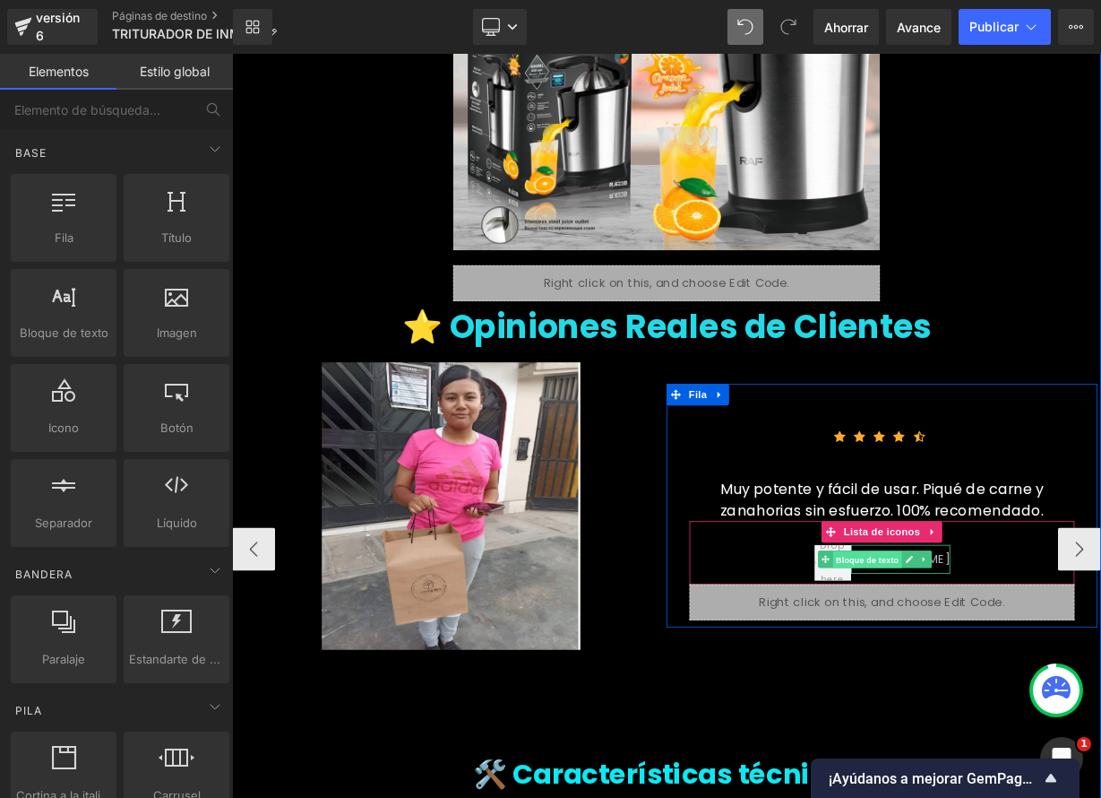
click at [1043, 686] on font "Bloque de texto" at bounding box center [1024, 684] width 79 height 12
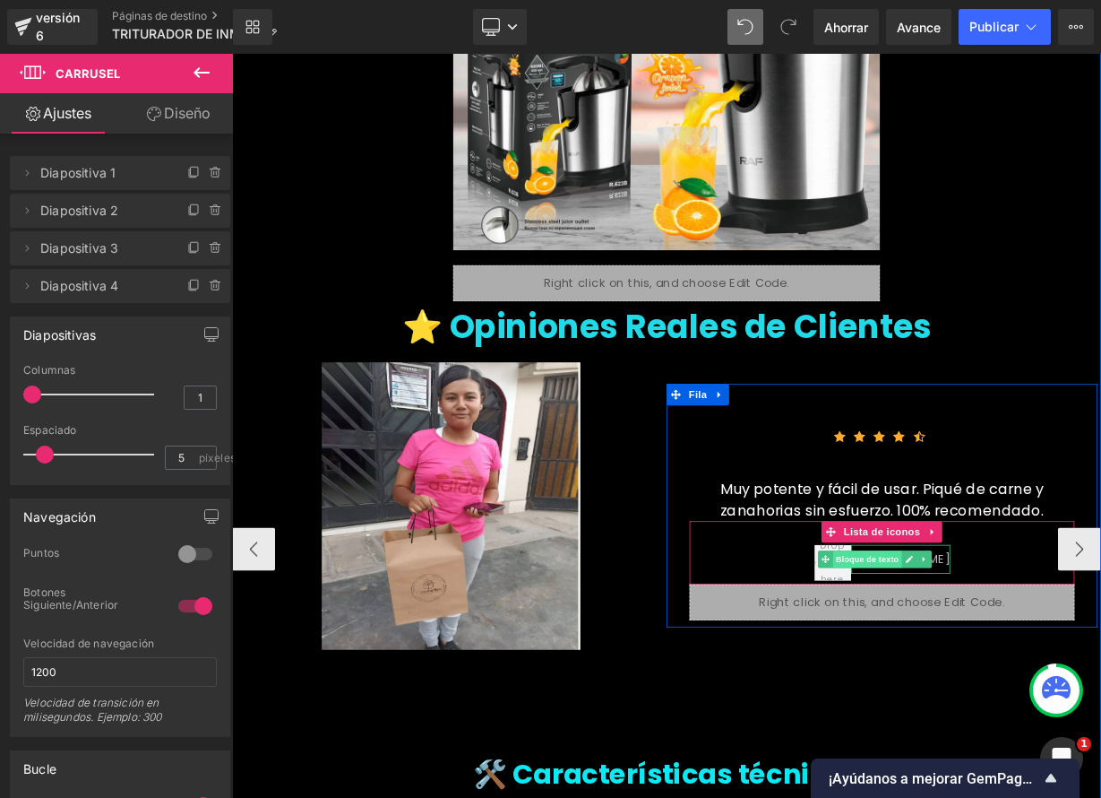
click at [1064, 691] on font "Bloque de texto" at bounding box center [1024, 684] width 79 height 22
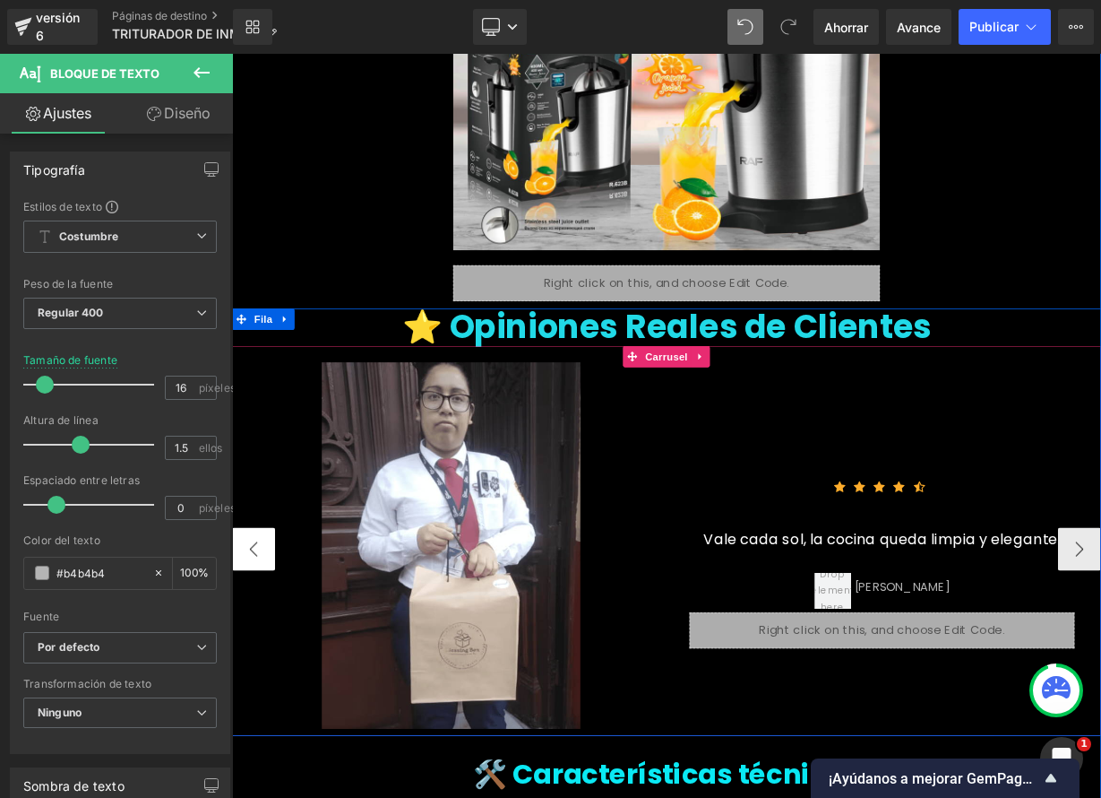
click at [246, 670] on button "‹" at bounding box center [259, 671] width 54 height 54
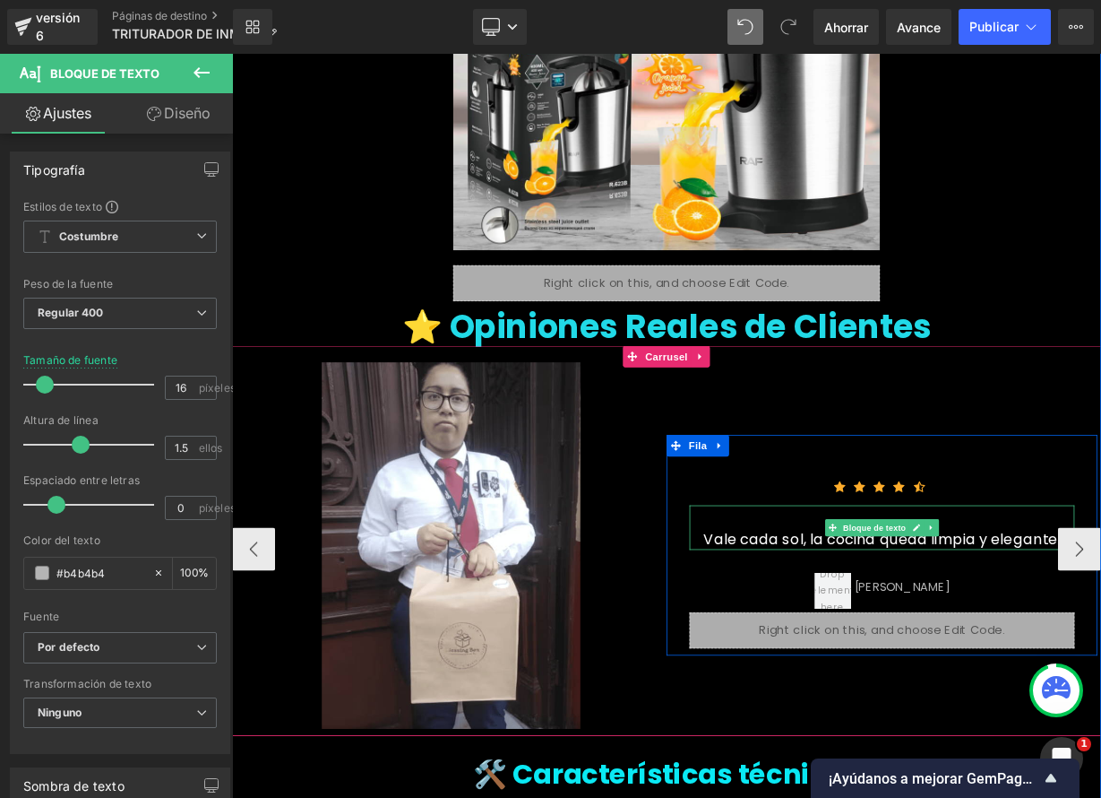
click at [1048, 657] on font "Vale cada sol, la cocina queda limpia y elegante." at bounding box center [1043, 658] width 445 height 25
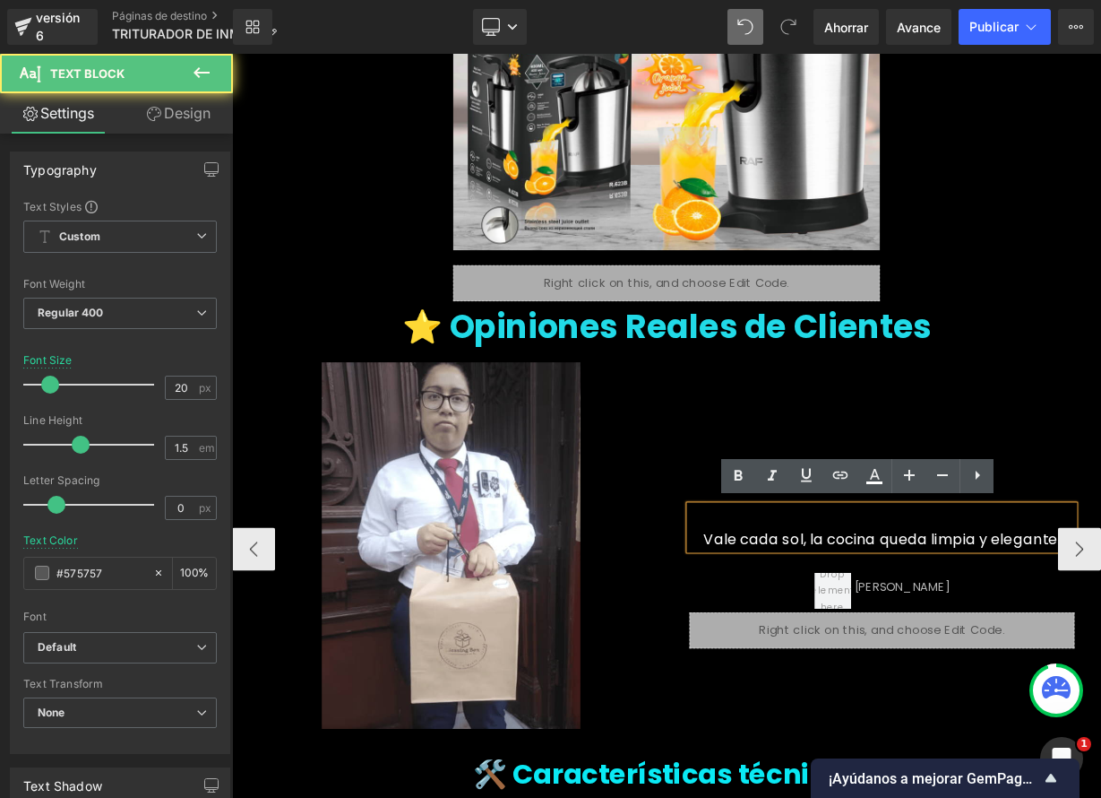
click at [1048, 657] on font "Vale cada sol, la cocina queda limpia y elegante." at bounding box center [1043, 658] width 445 height 25
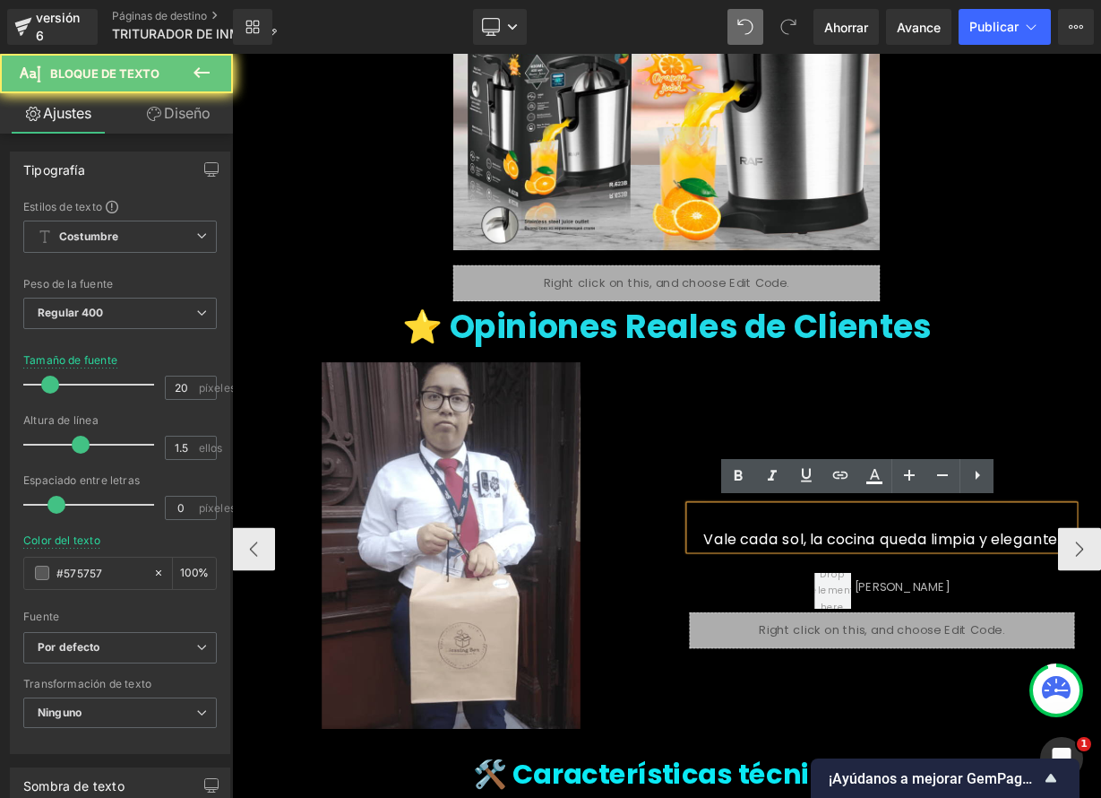
click at [1048, 657] on font "Vale cada sol, la cocina queda limpia y elegante." at bounding box center [1043, 658] width 445 height 25
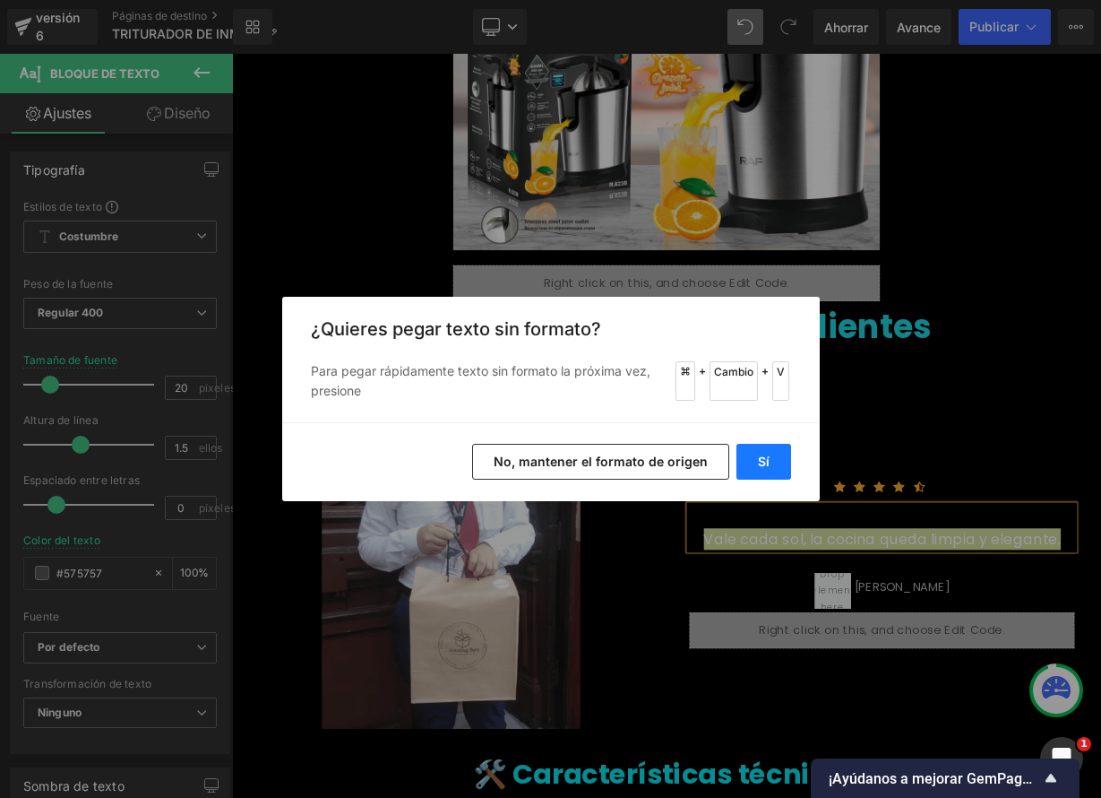
click at [775, 449] on button "Sí" at bounding box center [764, 462] width 55 height 36
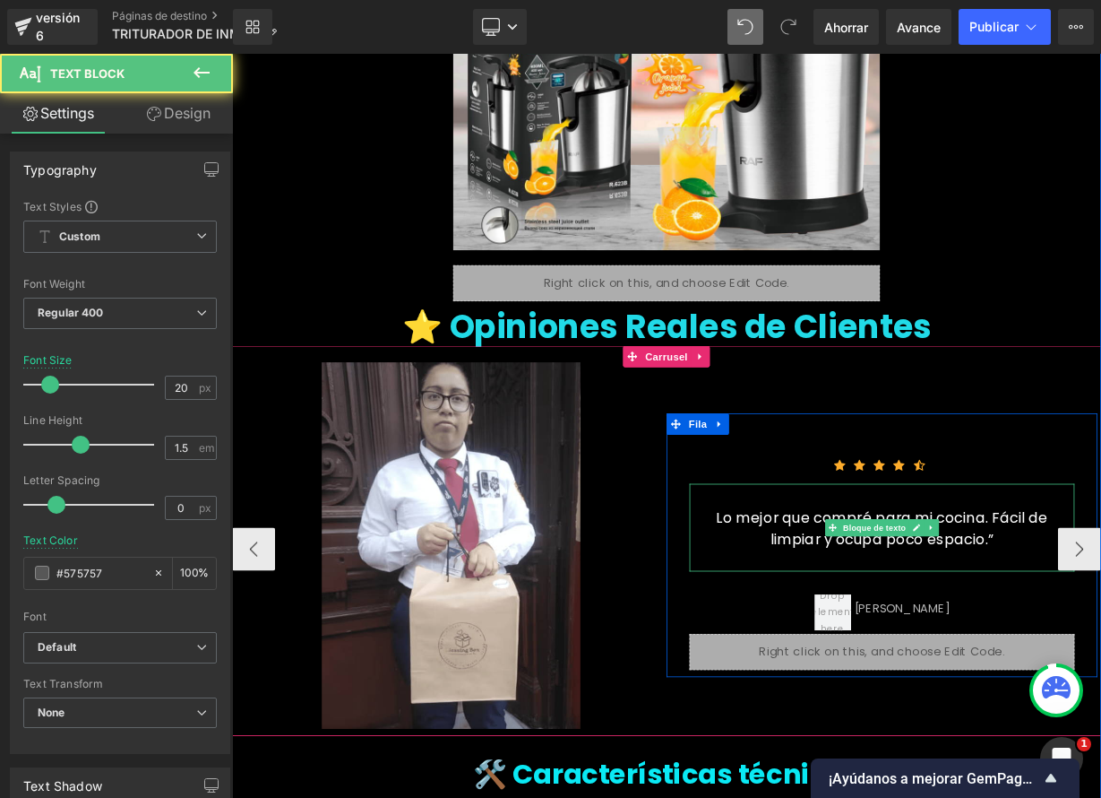
click at [1082, 677] on div at bounding box center [1043, 685] width 480 height 27
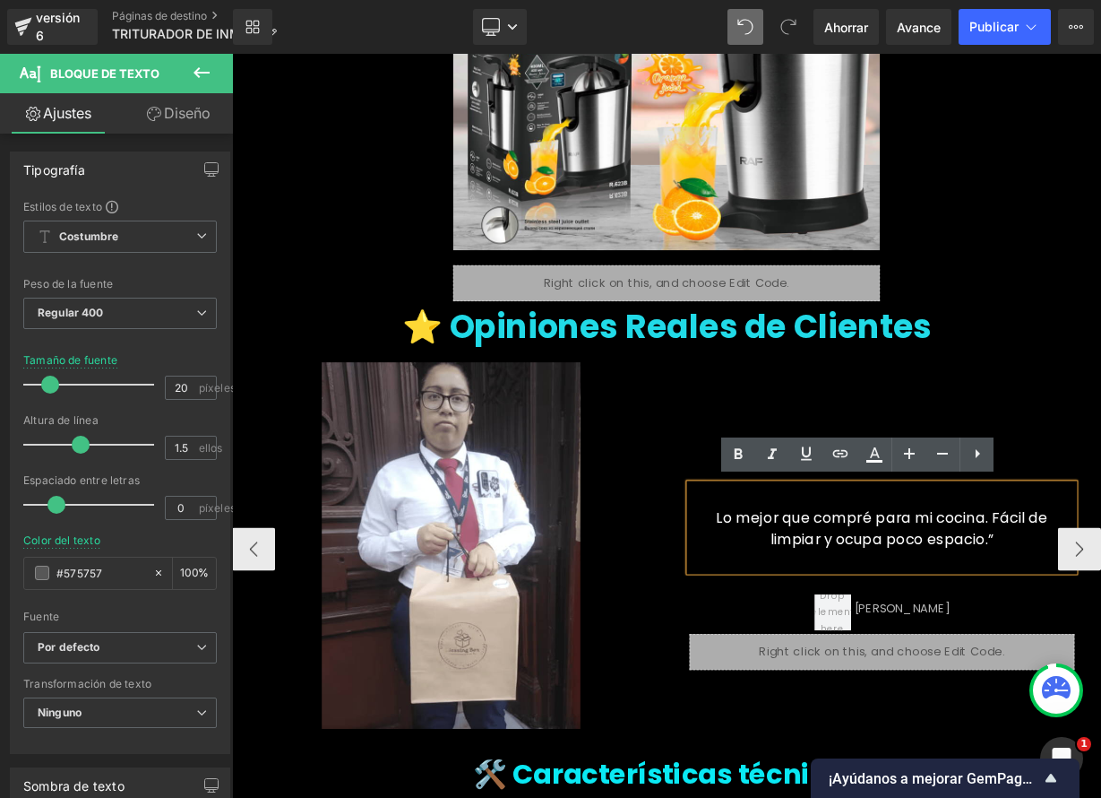
scroll to position [3817, 0]
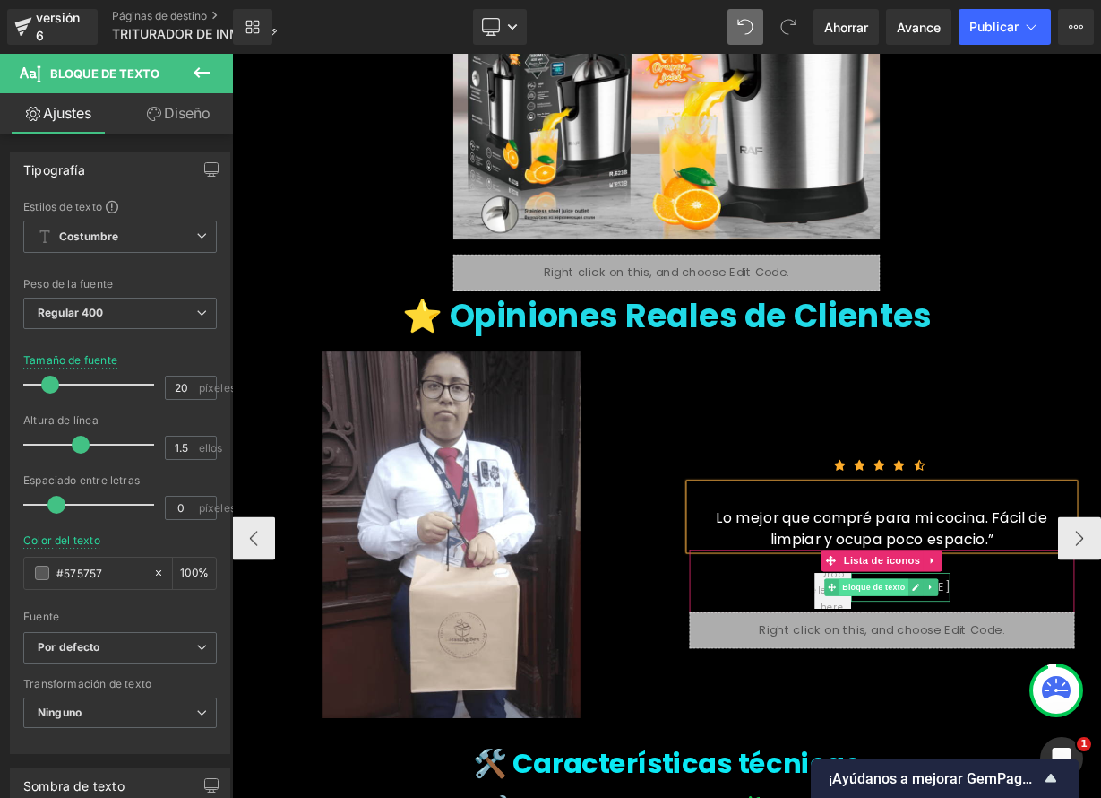
click at [1075, 715] on span "Bloque de texto" at bounding box center [1032, 719] width 86 height 22
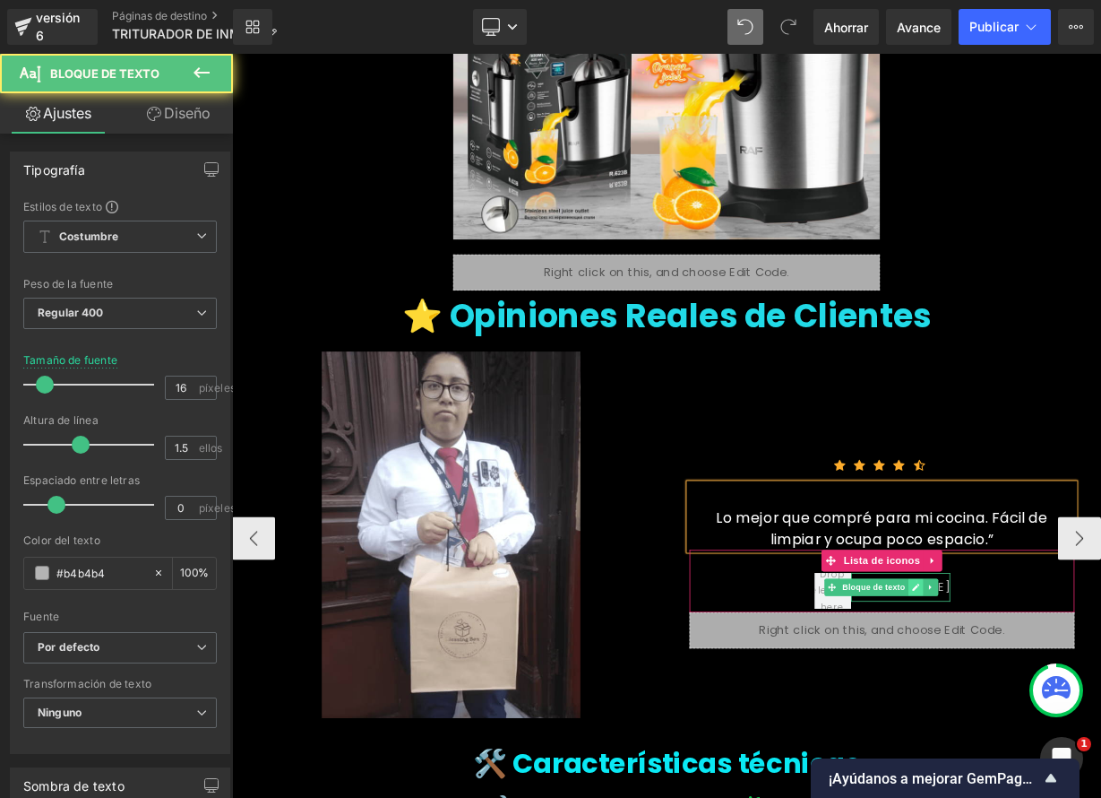
click at [1090, 716] on icon at bounding box center [1085, 718] width 10 height 11
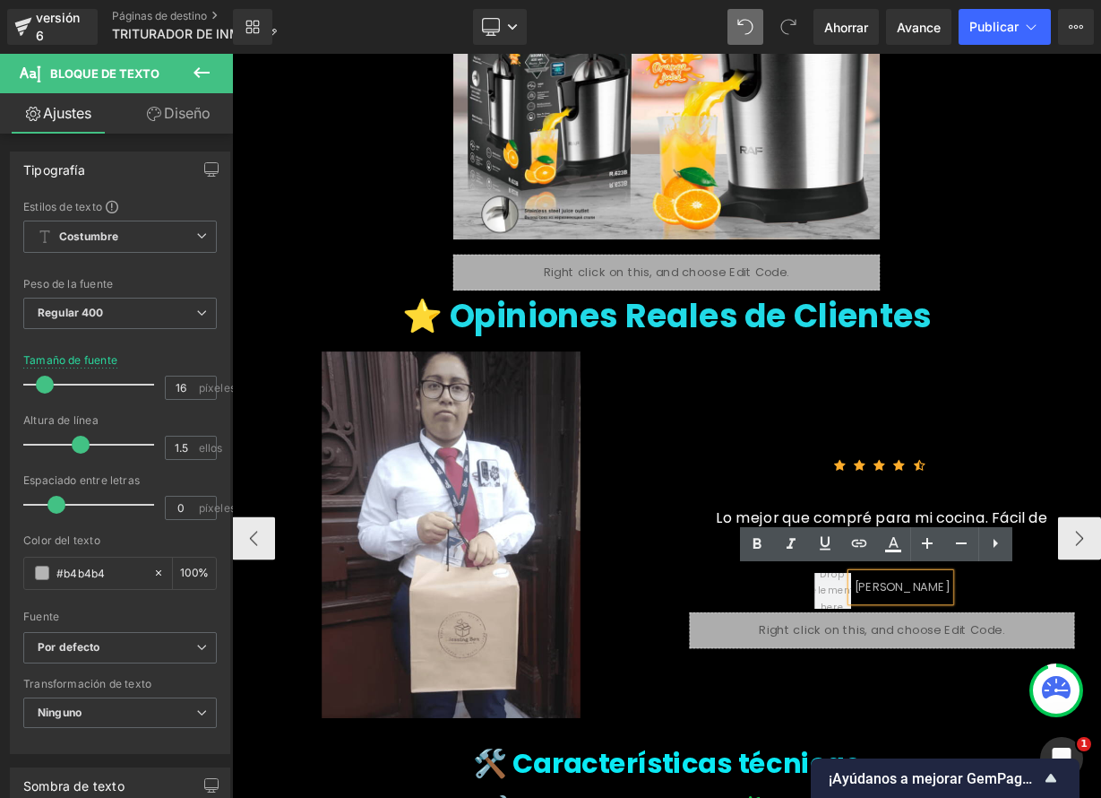
click at [1086, 716] on font "Mariana G." at bounding box center [1068, 718] width 119 height 21
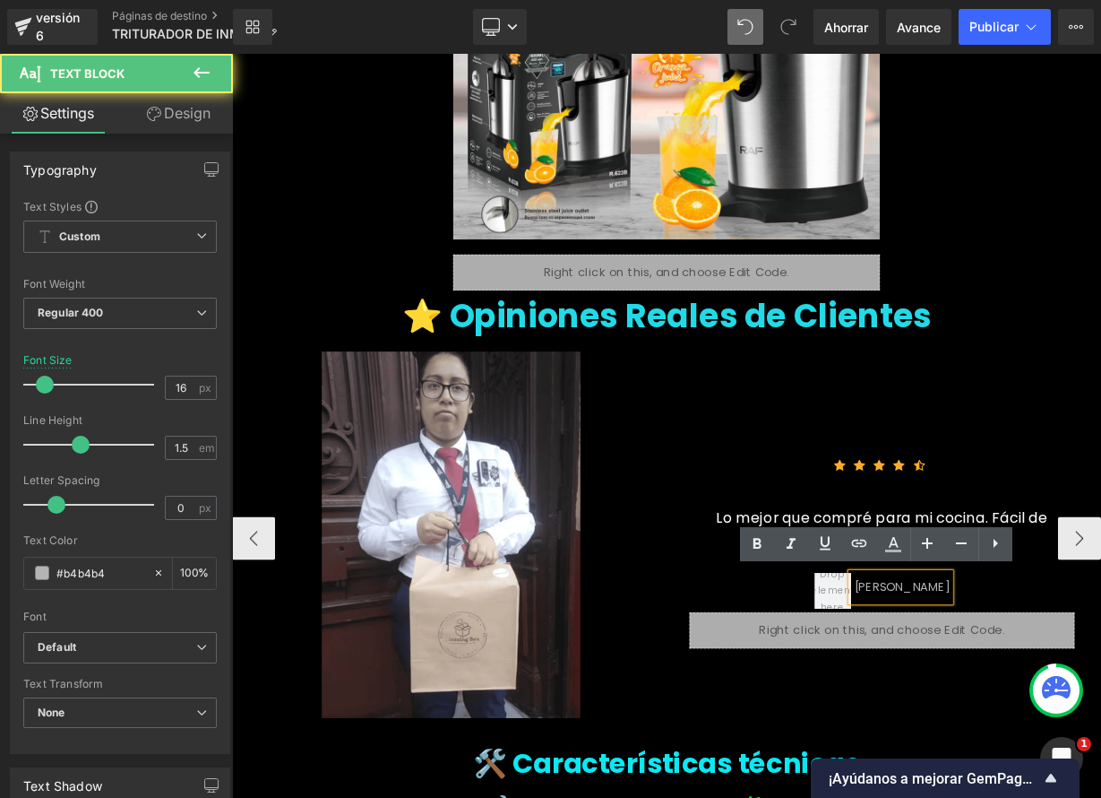
click at [1086, 716] on font "Mariana G." at bounding box center [1068, 718] width 119 height 21
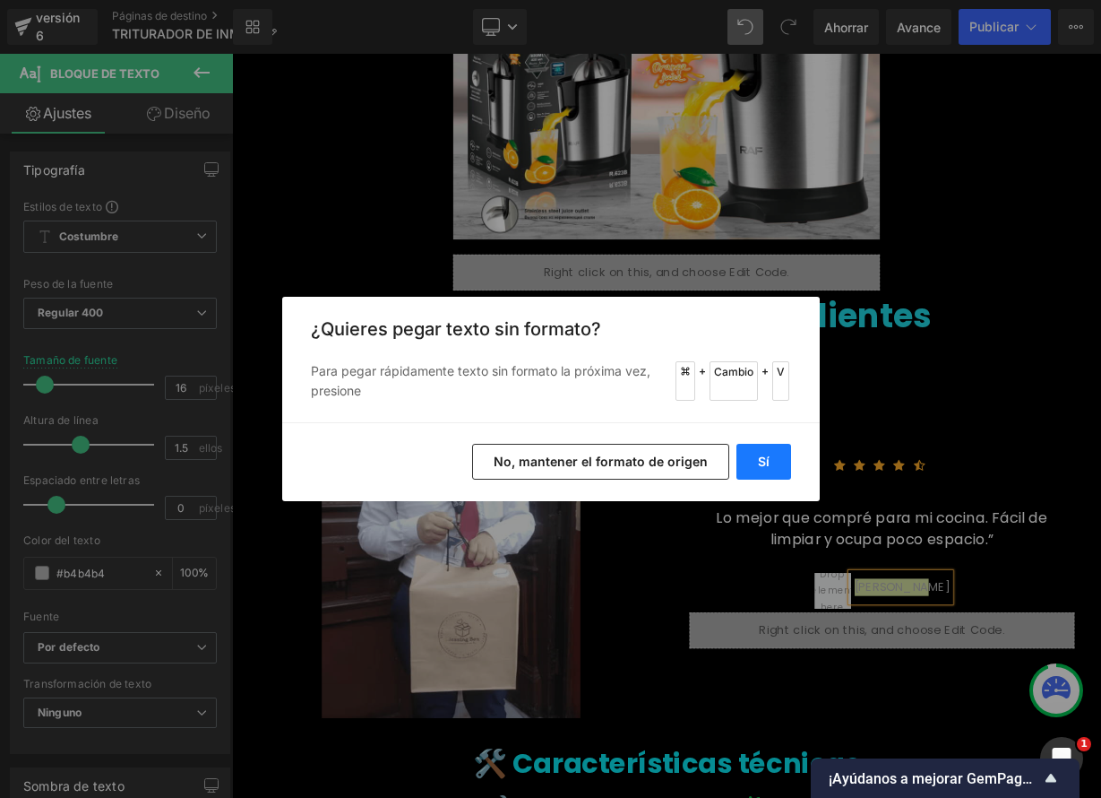
click at [788, 468] on button "Sí" at bounding box center [764, 462] width 55 height 36
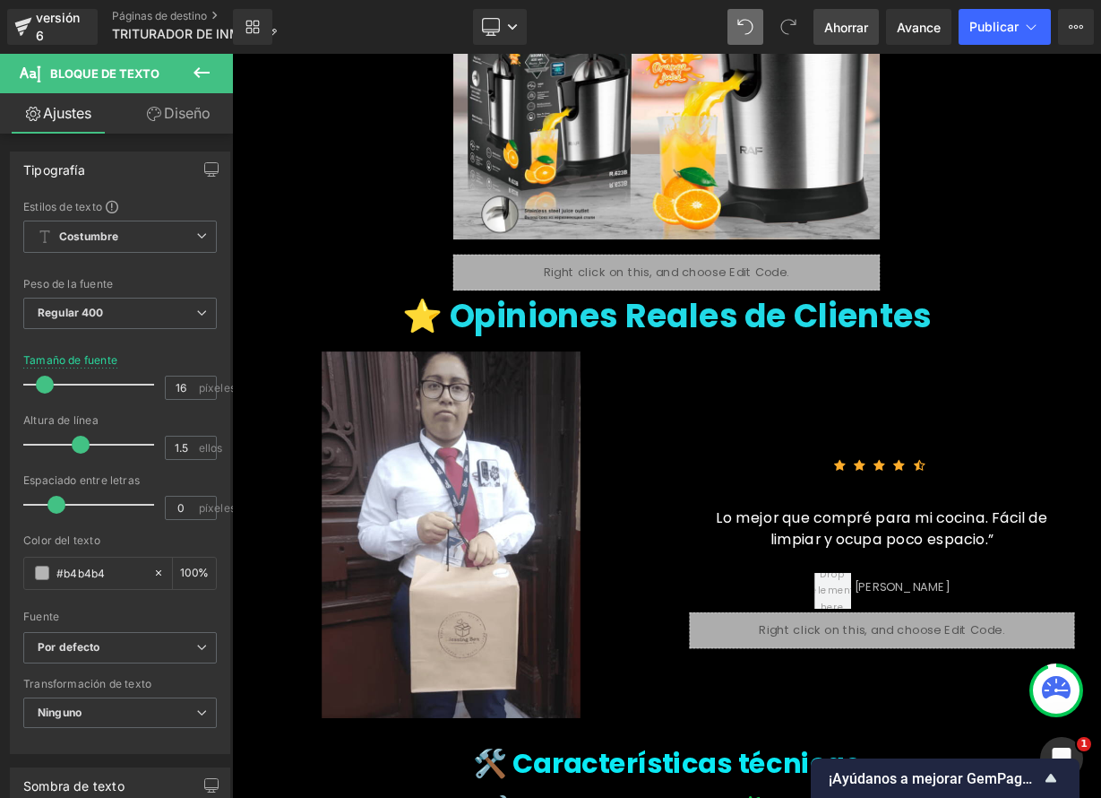
click at [844, 21] on font "Ahorrar" at bounding box center [846, 27] width 44 height 15
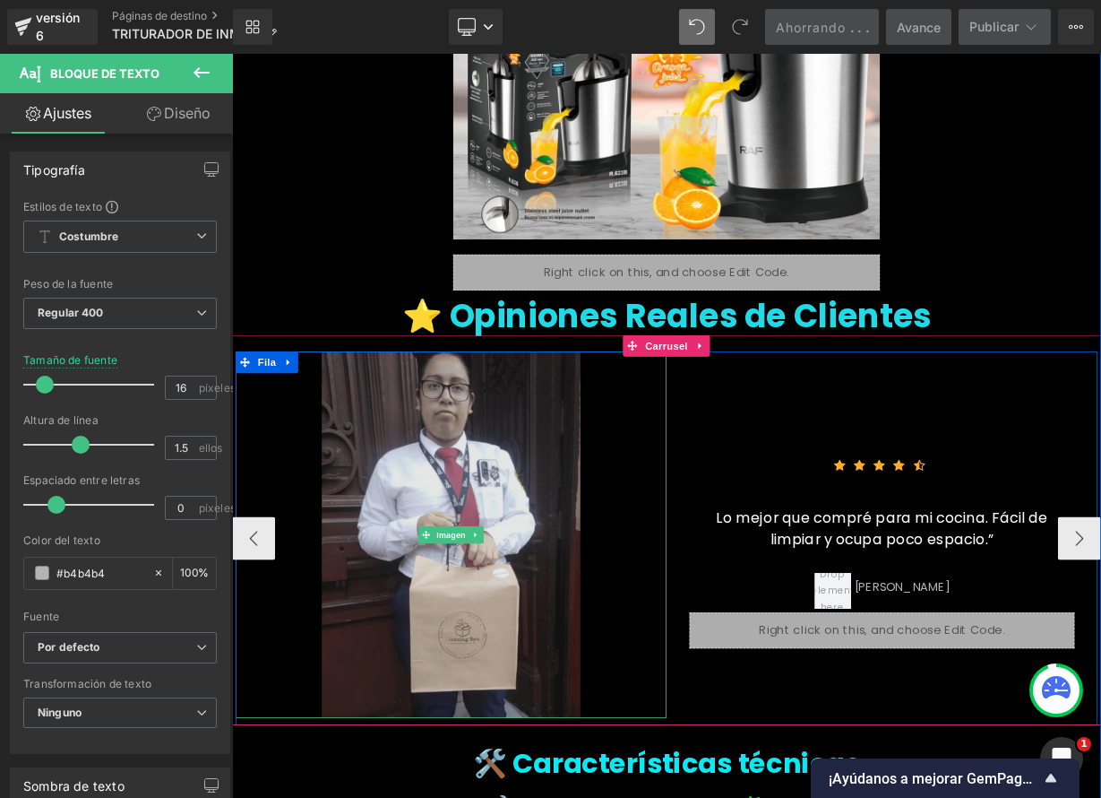
drag, startPoint x: 519, startPoint y: 643, endPoint x: 486, endPoint y: 624, distance: 38.6
click at [519, 643] on span "Imagen" at bounding box center [506, 654] width 44 height 22
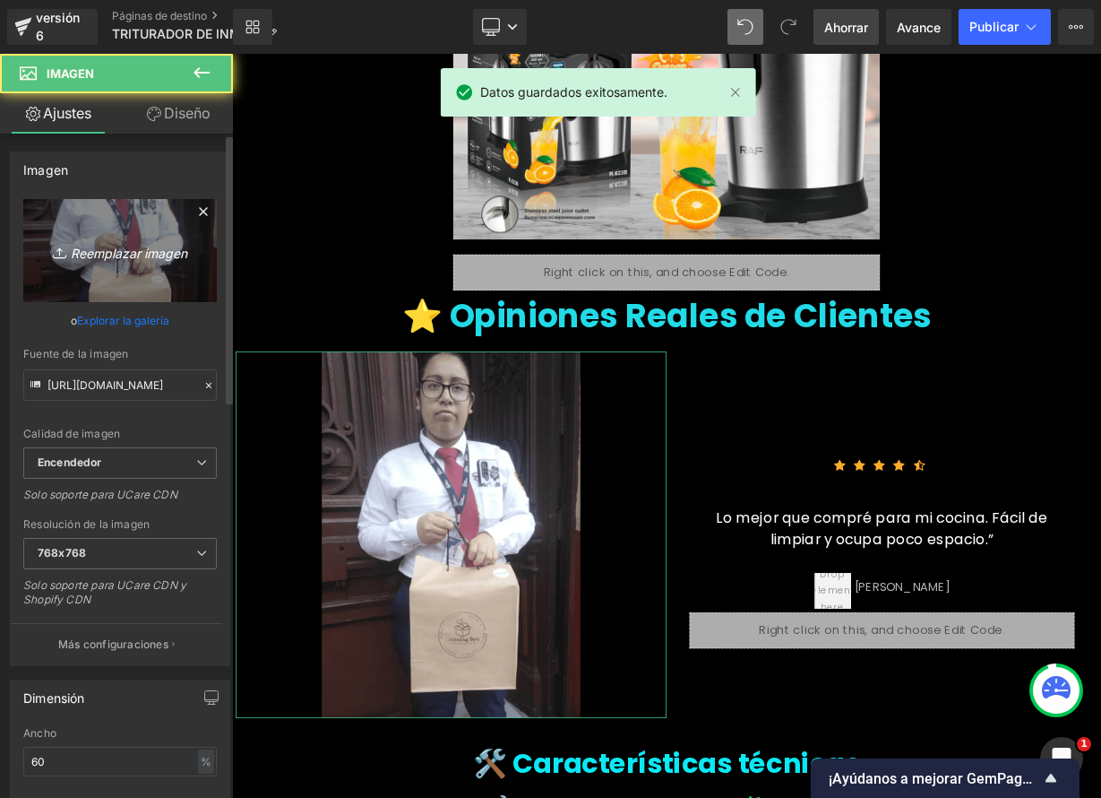
click at [103, 246] on font "Reemplazar imagen" at bounding box center [129, 252] width 116 height 15
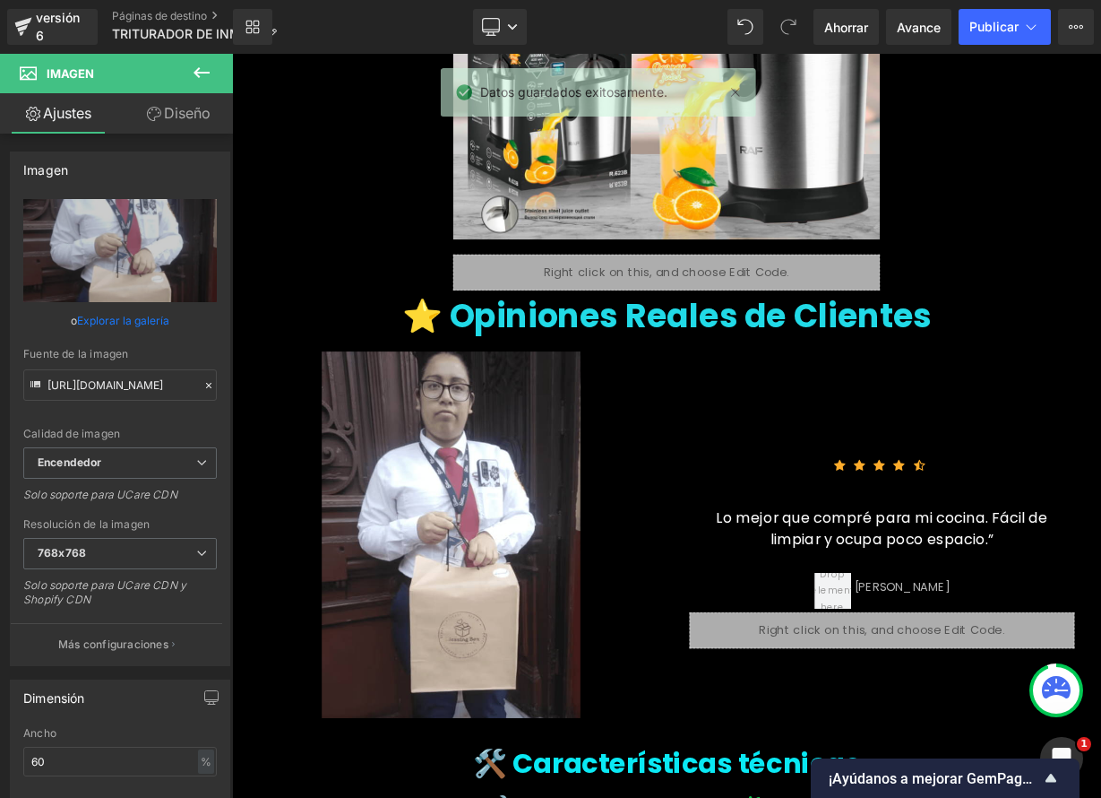
scroll to position [3817, 0]
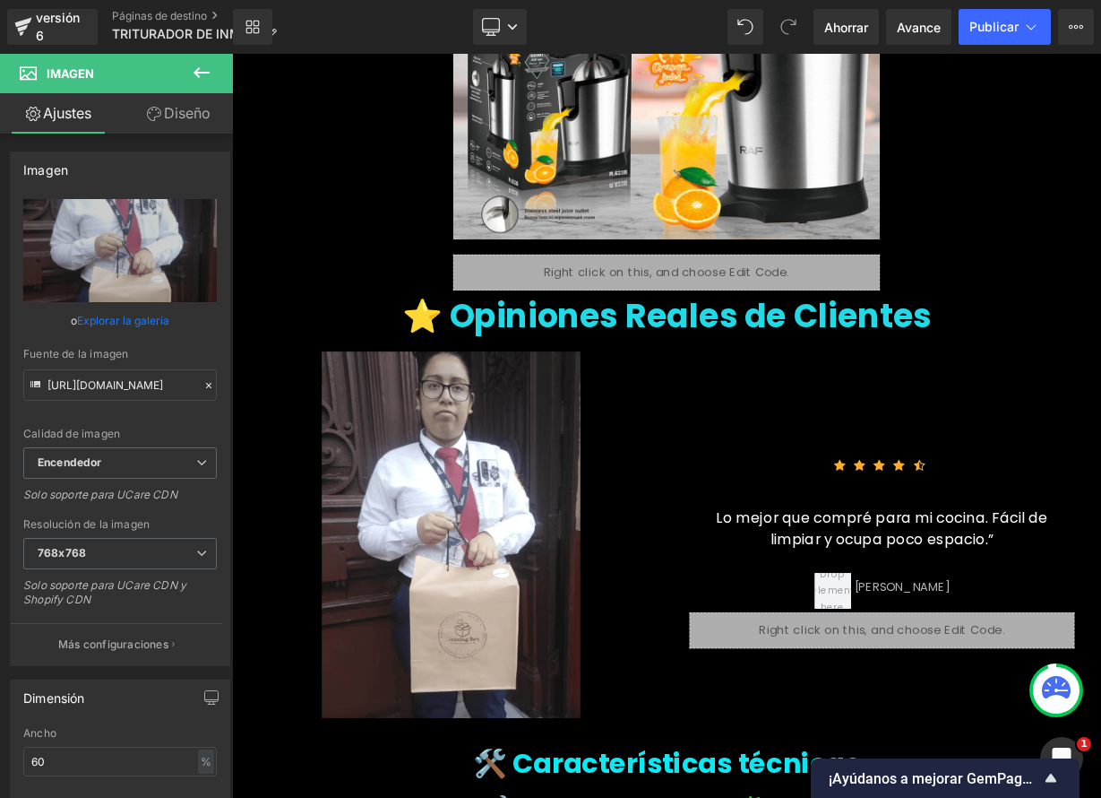
type input "C:\fakepath\captura-de-pantalla-2024-09-23-a-la(s)-8_optimized.52.22 p. m..png"
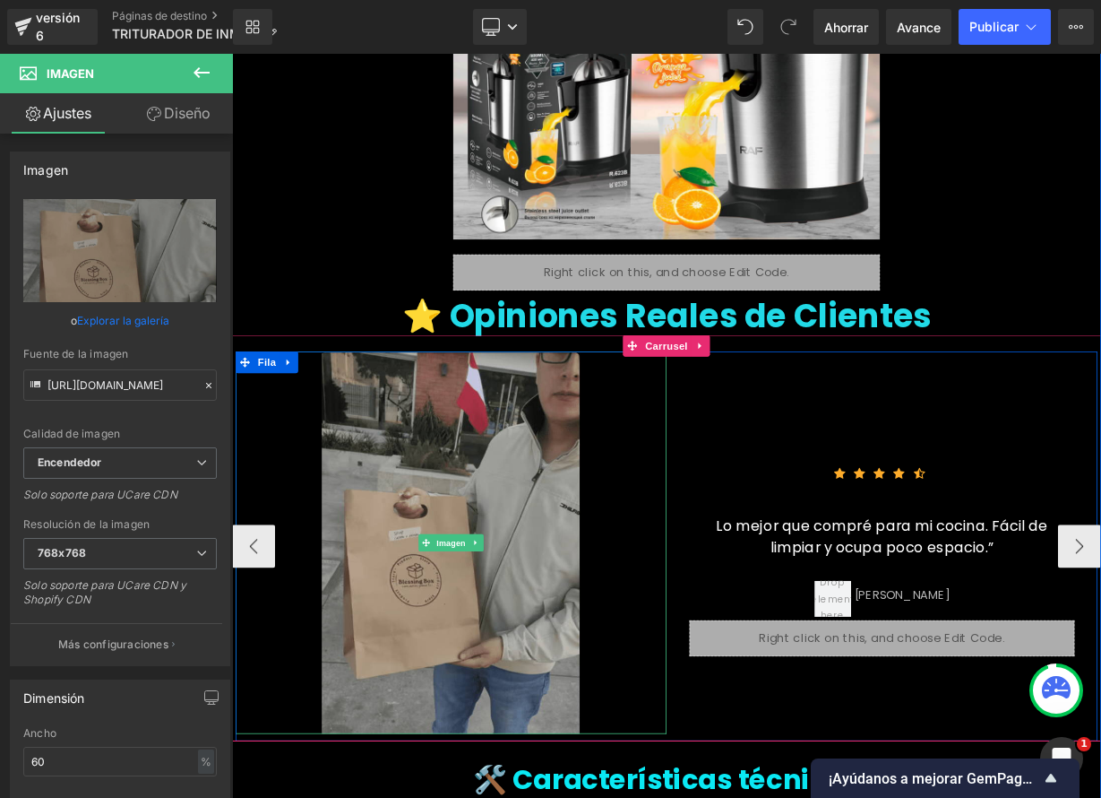
type input "[URL][DOMAIN_NAME]"
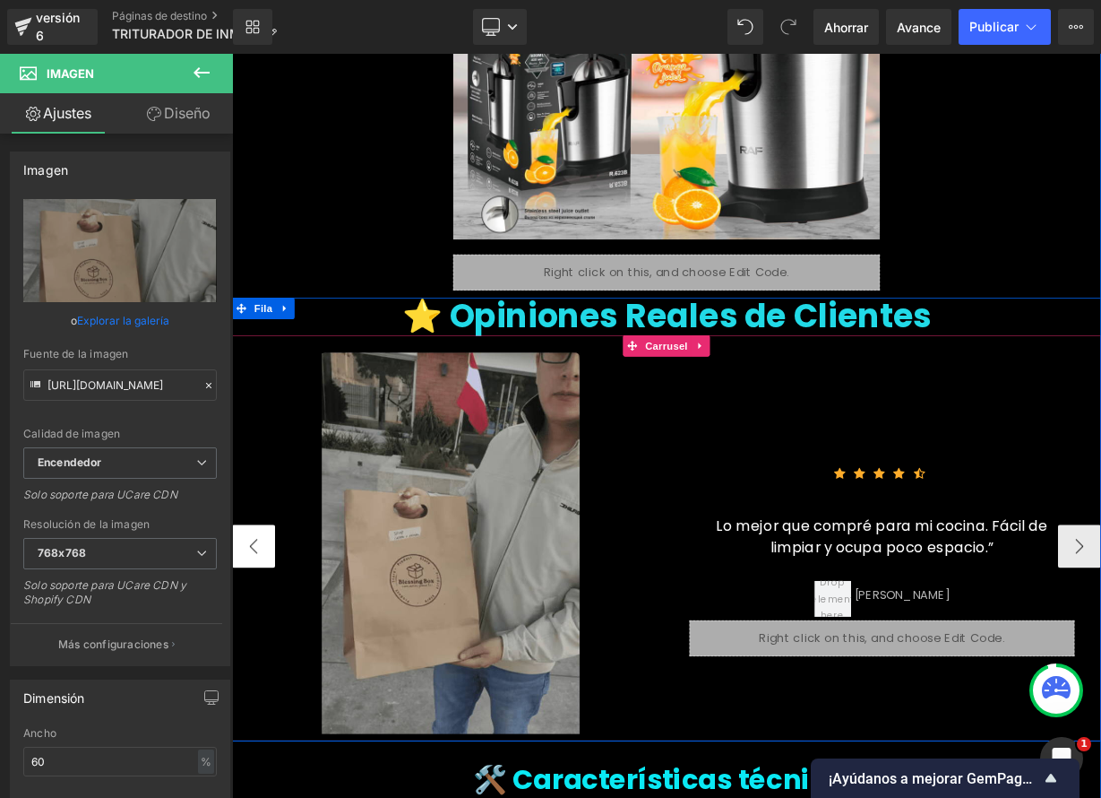
click at [258, 668] on button "‹" at bounding box center [259, 668] width 54 height 54
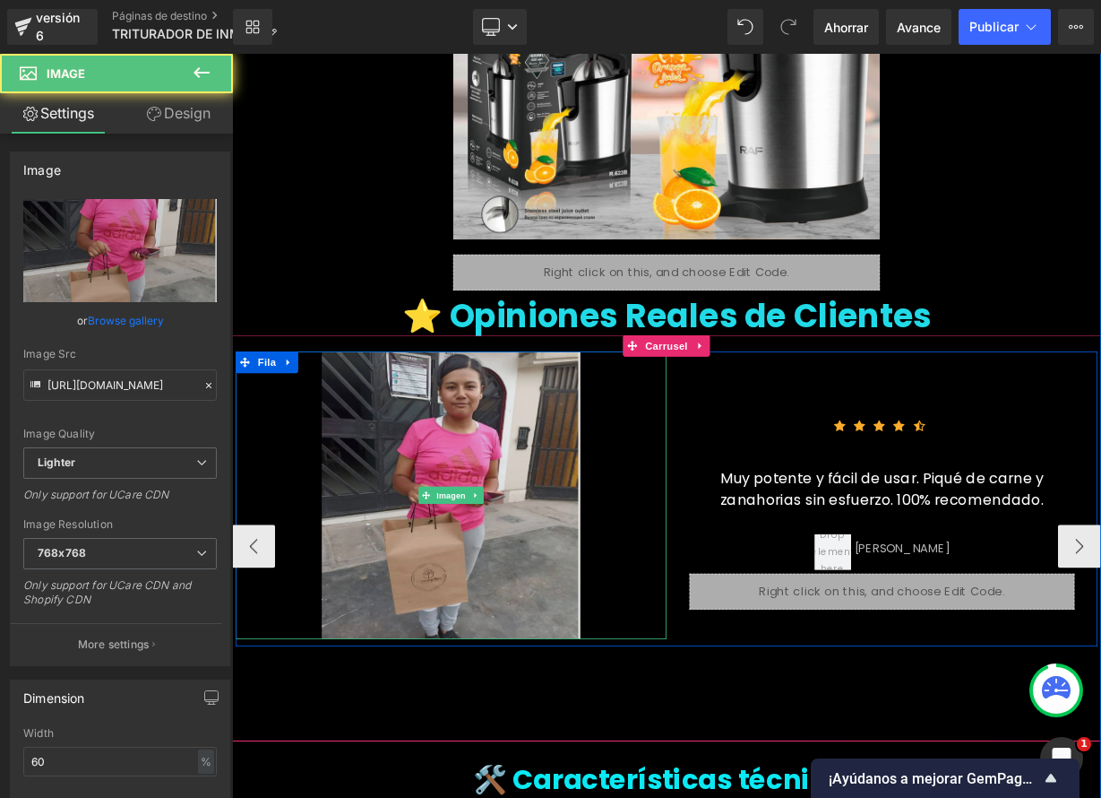
click at [493, 618] on img at bounding box center [505, 604] width 323 height 358
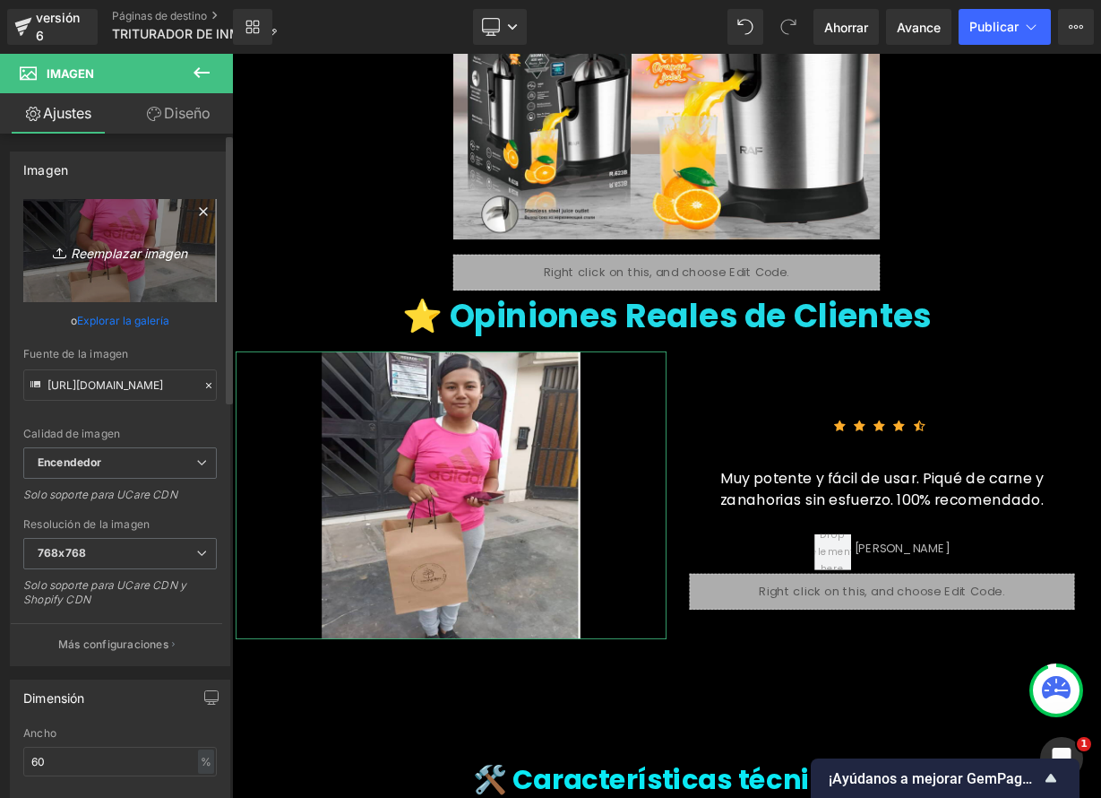
click at [118, 249] on font "Reemplazar imagen" at bounding box center [129, 252] width 116 height 15
type input "C:\fakepath\captura-de-pantalla-2024-09-23-a-la(s)-9_optimized.39.55 p. m..png"
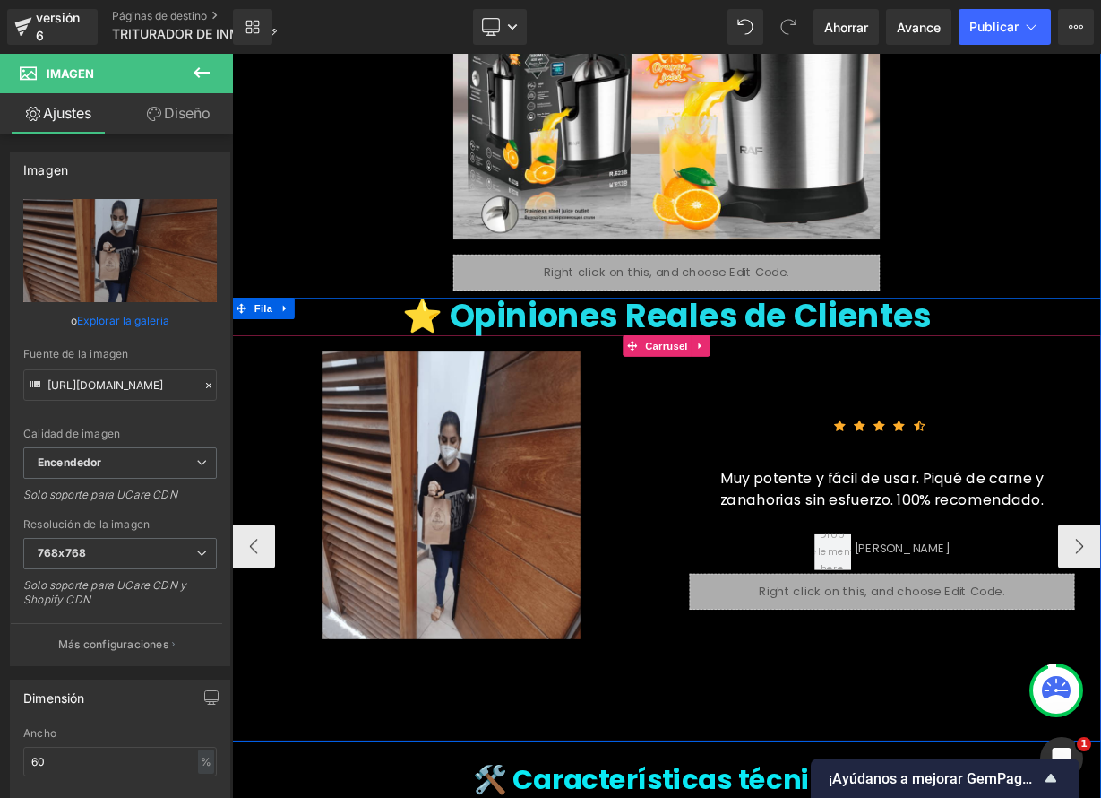
type input "[URL][DOMAIN_NAME]"
click at [253, 673] on button "‹" at bounding box center [259, 668] width 54 height 54
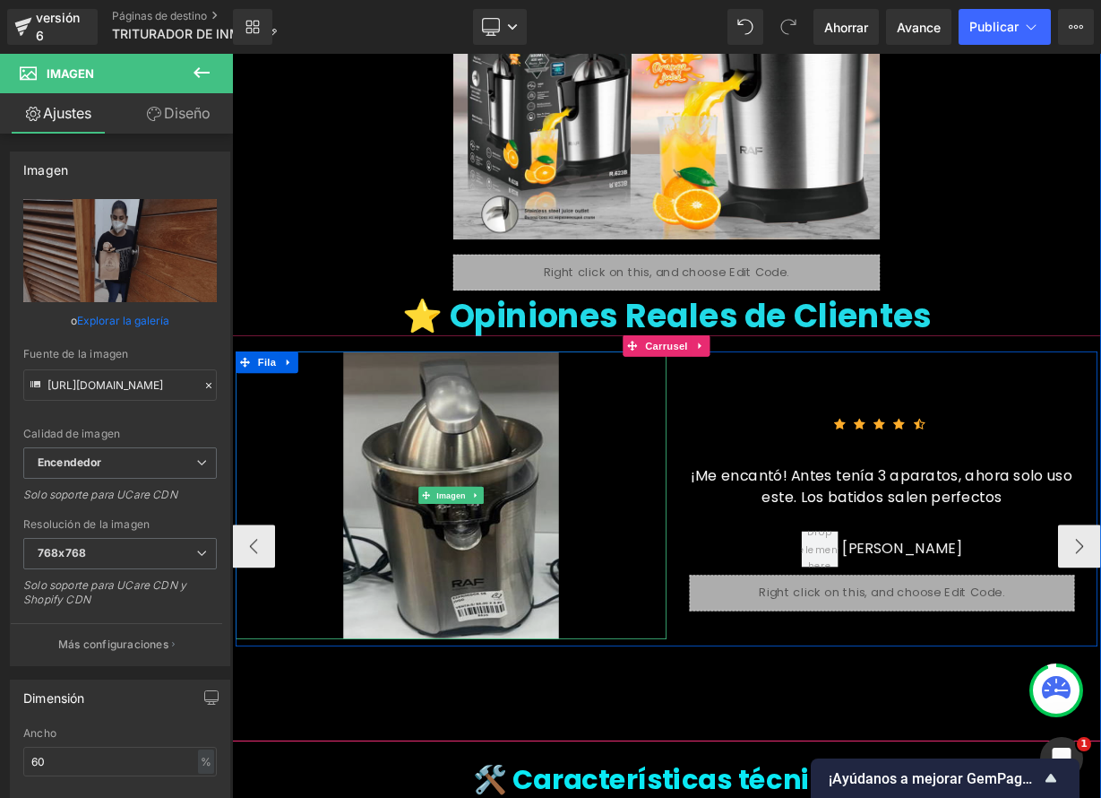
click at [461, 625] on img at bounding box center [505, 604] width 269 height 358
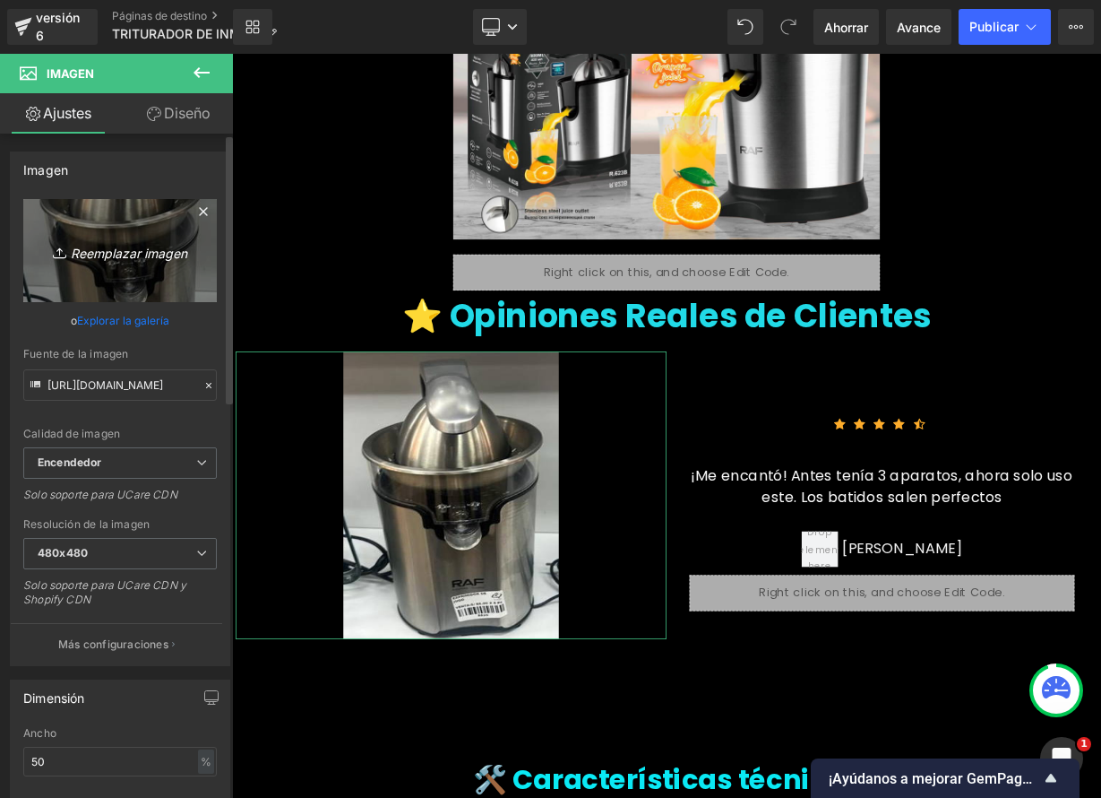
click at [137, 255] on font "Reemplazar imagen" at bounding box center [129, 252] width 116 height 15
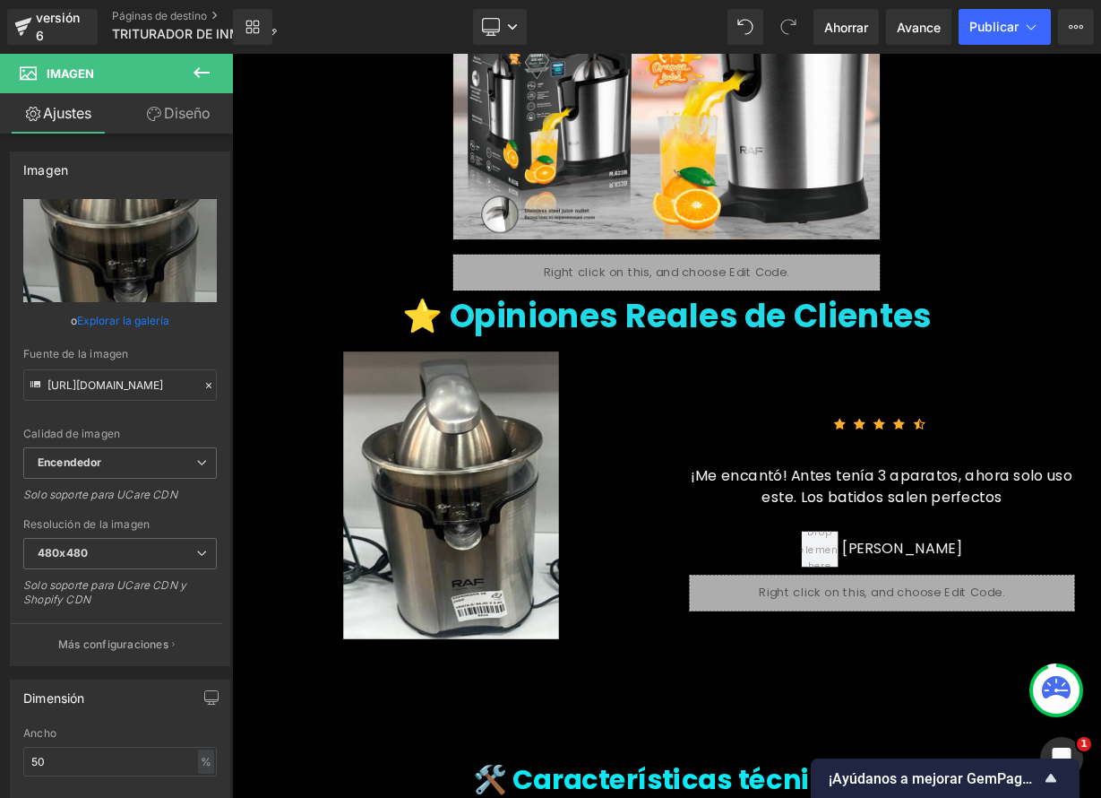
type input "C:\fakepath\WhatsApp Image [DATE] 20.03.22.jpeg"
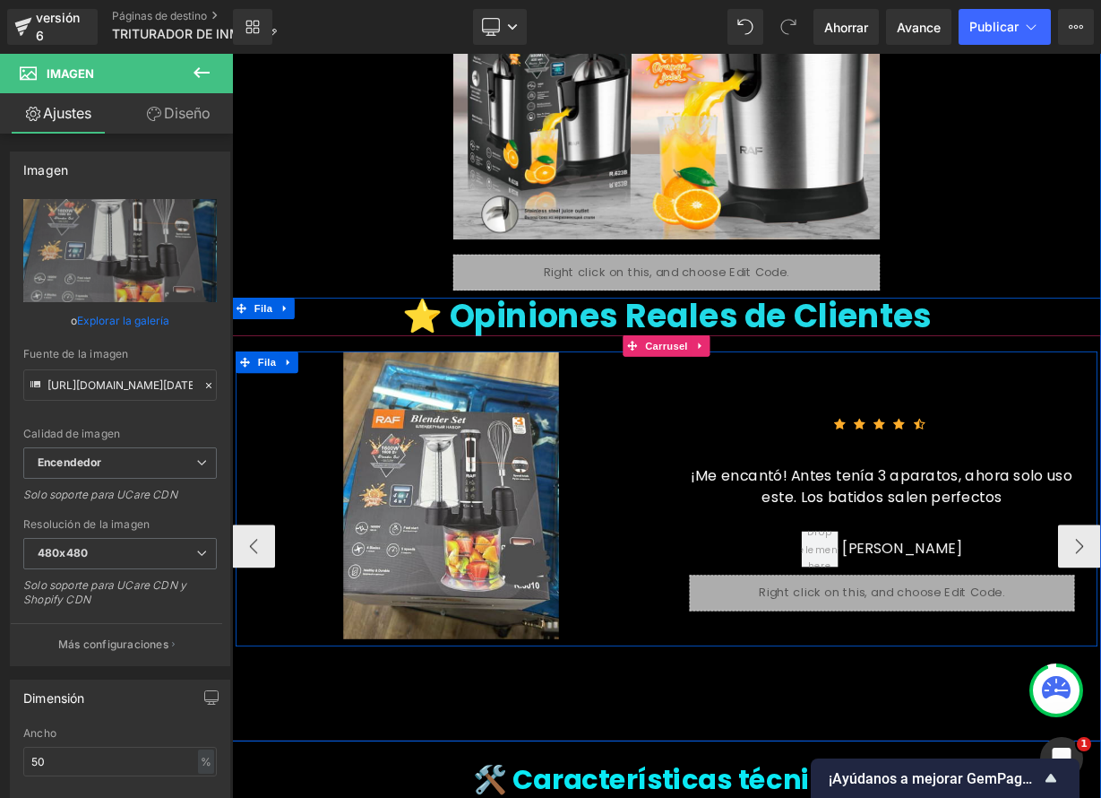
type input "[URL][DOMAIN_NAME][DATE]"
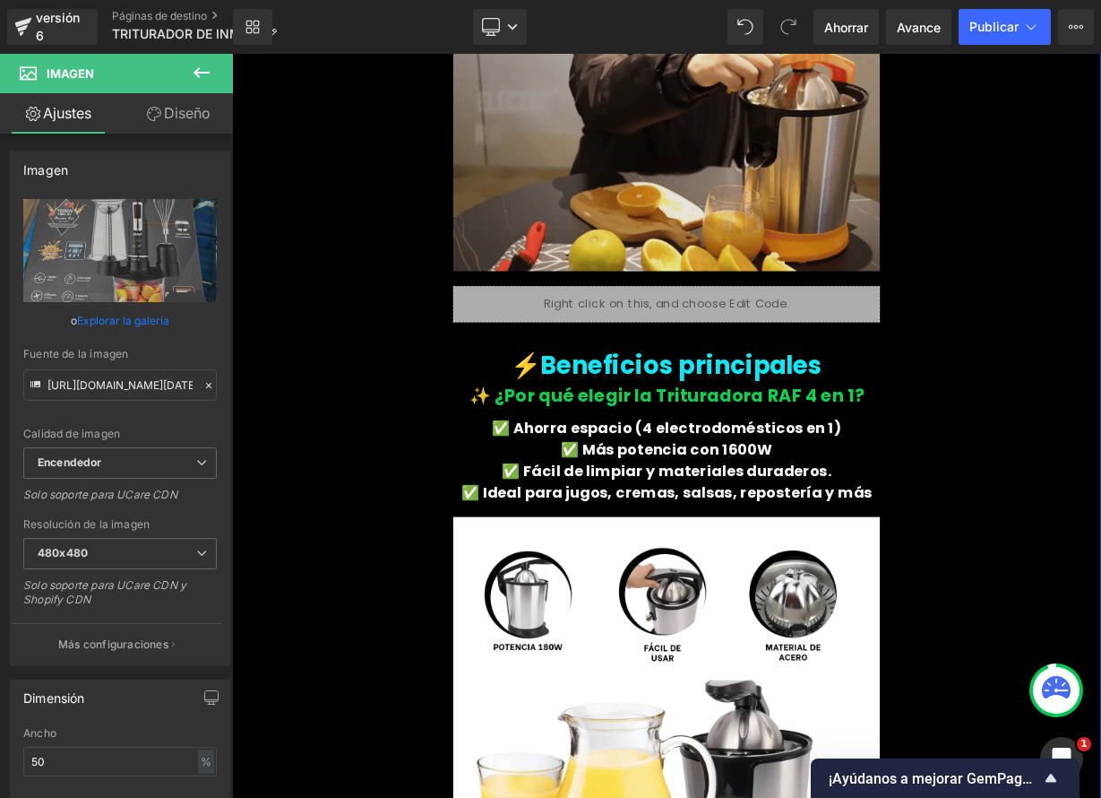
scroll to position [774, 0]
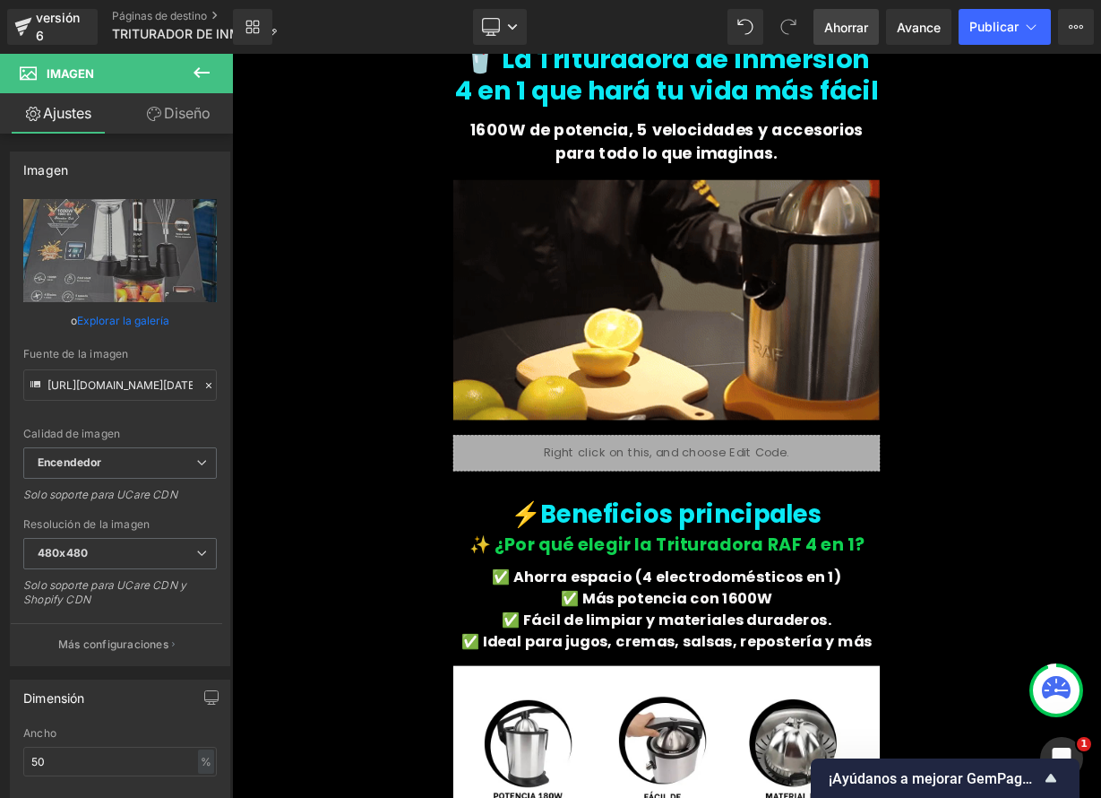
click at [844, 23] on font "Ahorrar" at bounding box center [846, 27] width 44 height 15
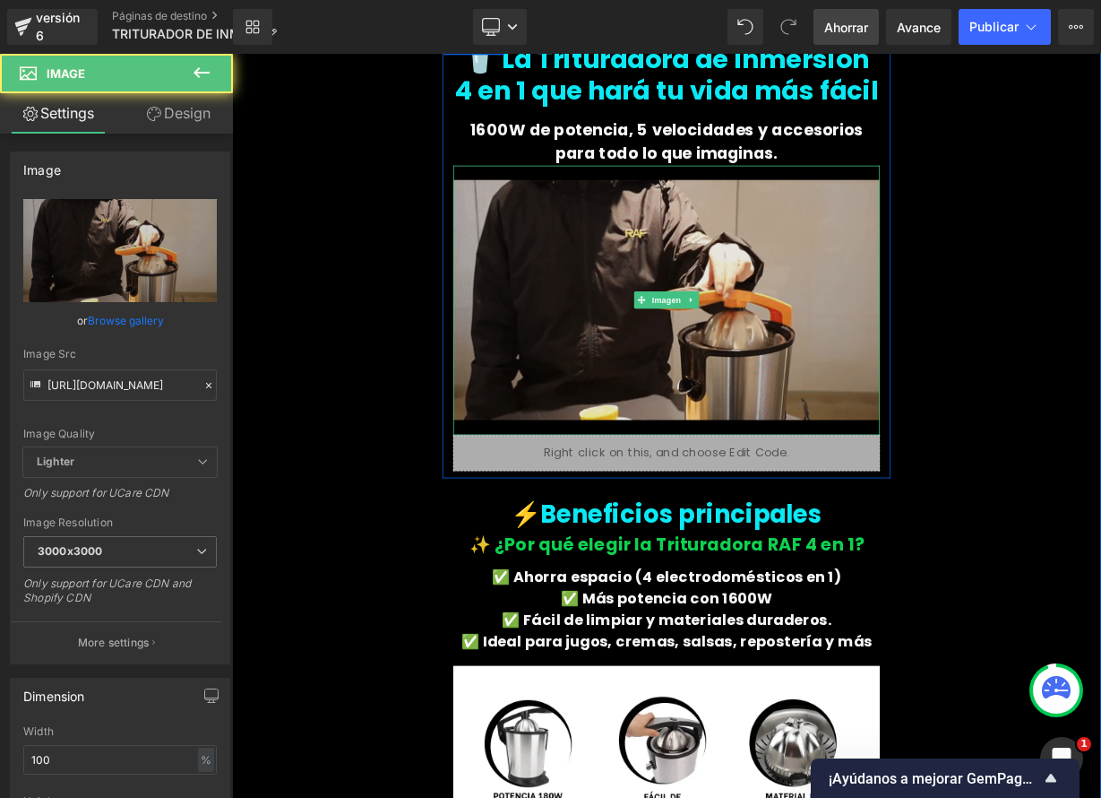
drag, startPoint x: 698, startPoint y: 330, endPoint x: 642, endPoint y: 348, distance: 59.2
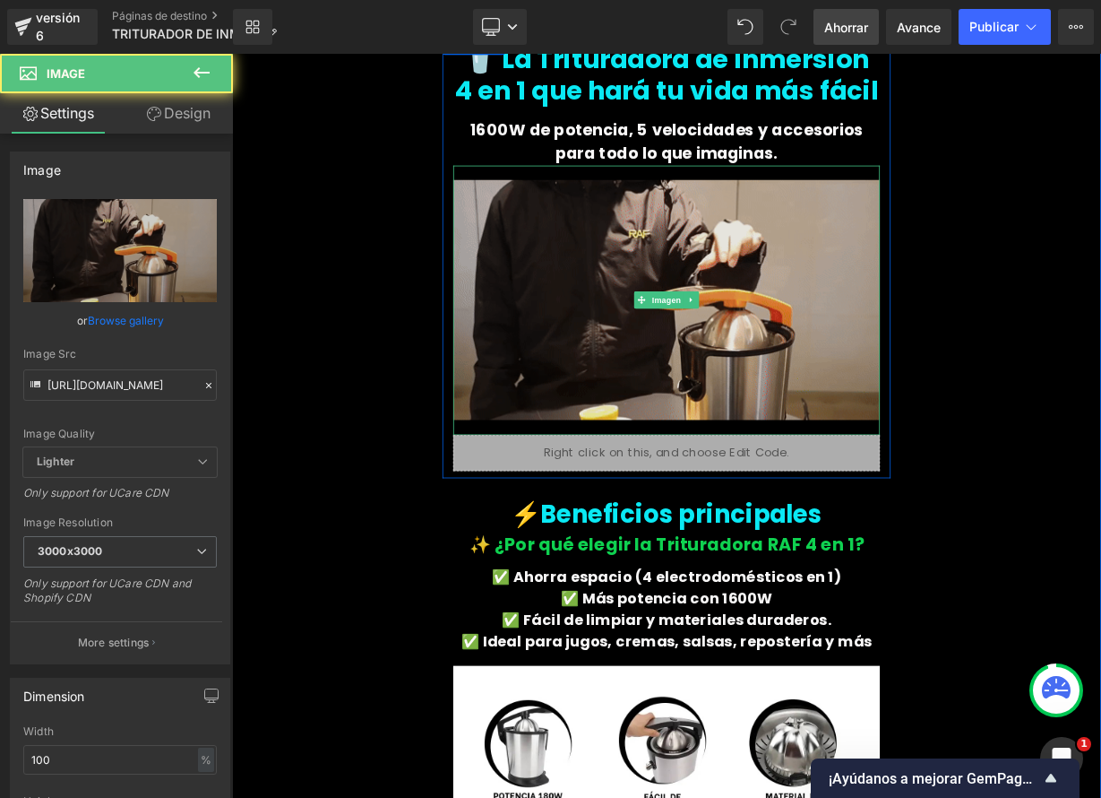
click at [698, 330] on img at bounding box center [774, 362] width 532 height 336
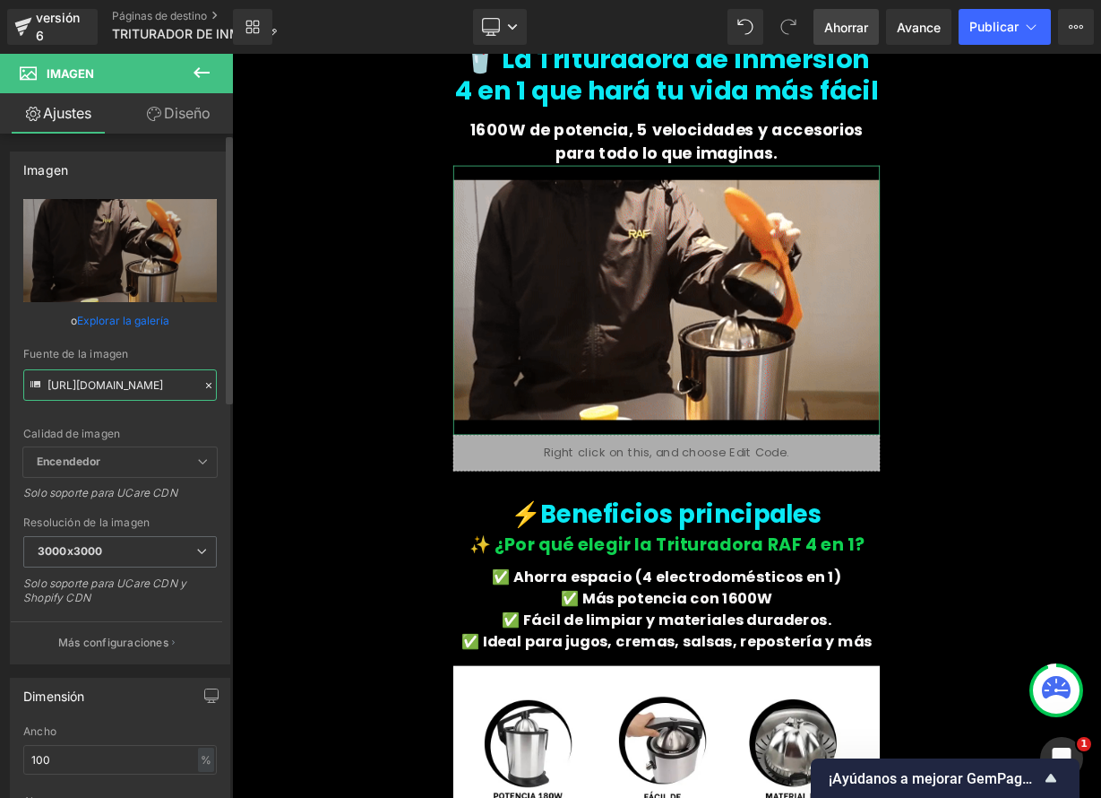
click at [134, 384] on input "[URL][DOMAIN_NAME]" at bounding box center [120, 384] width 194 height 31
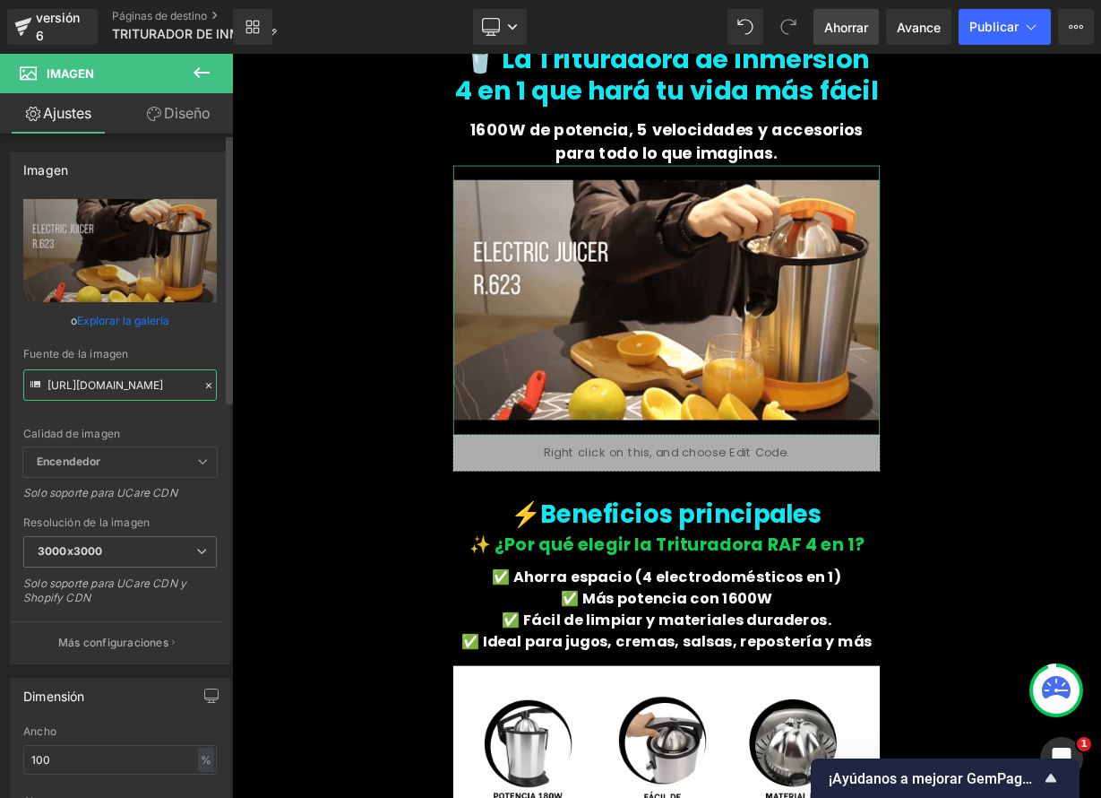
click at [134, 383] on input "[URL][DOMAIN_NAME]" at bounding box center [120, 384] width 194 height 31
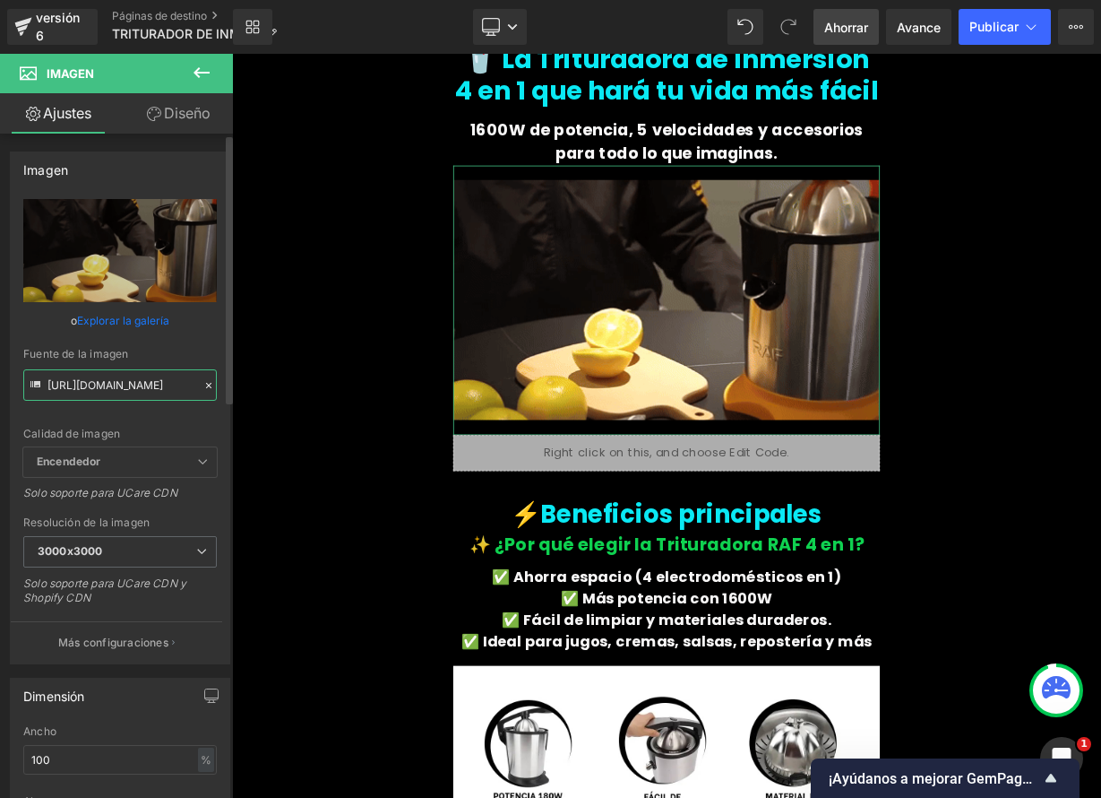
click at [134, 382] on input "[URL][DOMAIN_NAME]" at bounding box center [120, 384] width 194 height 31
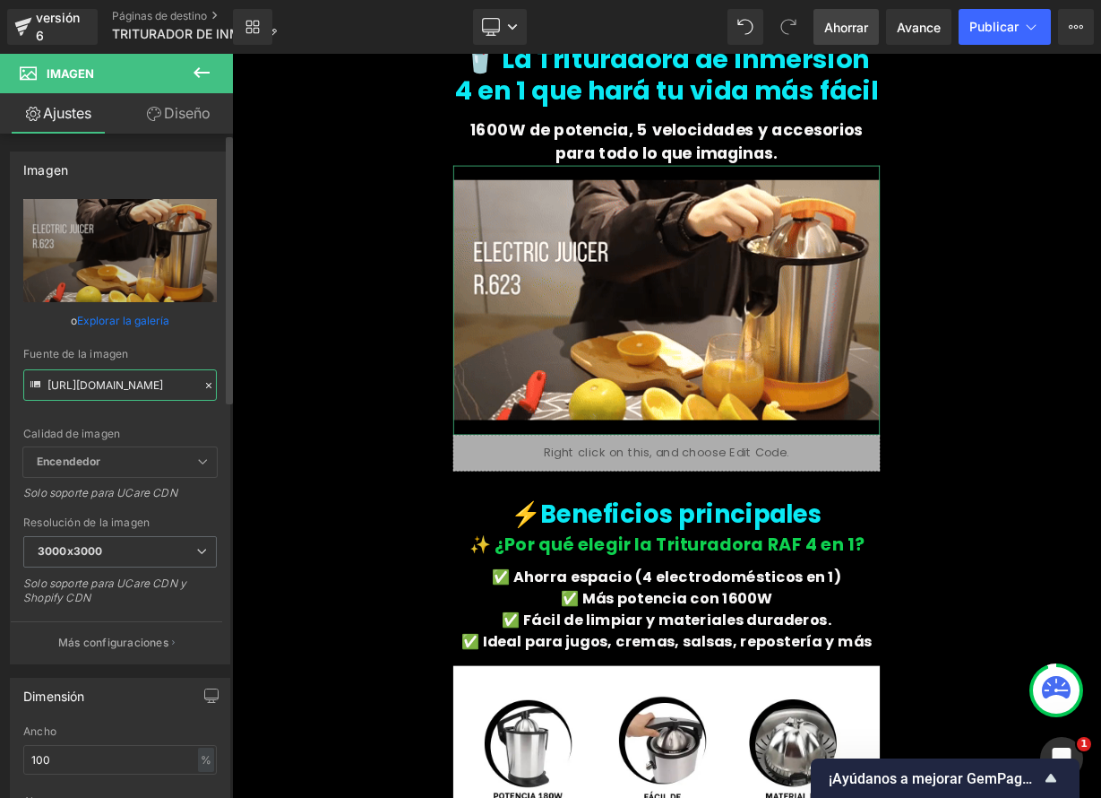
paste input "[DOMAIN_NAME][URL]"
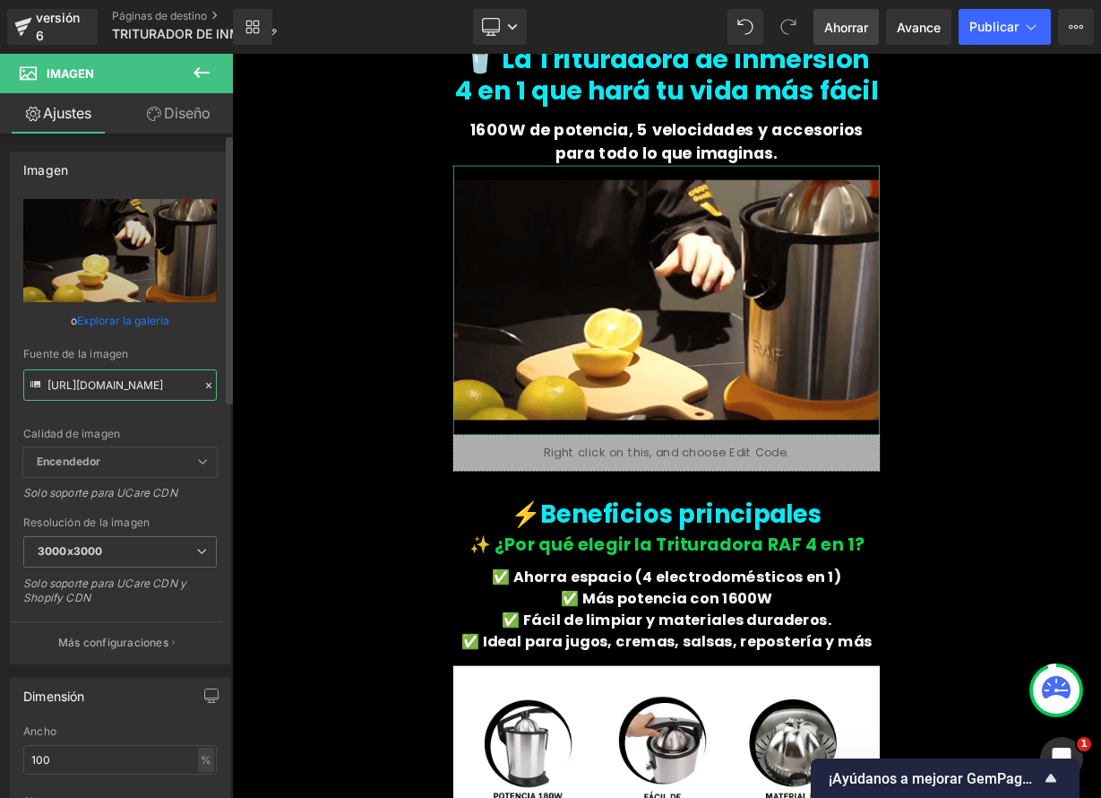
scroll to position [0, 938]
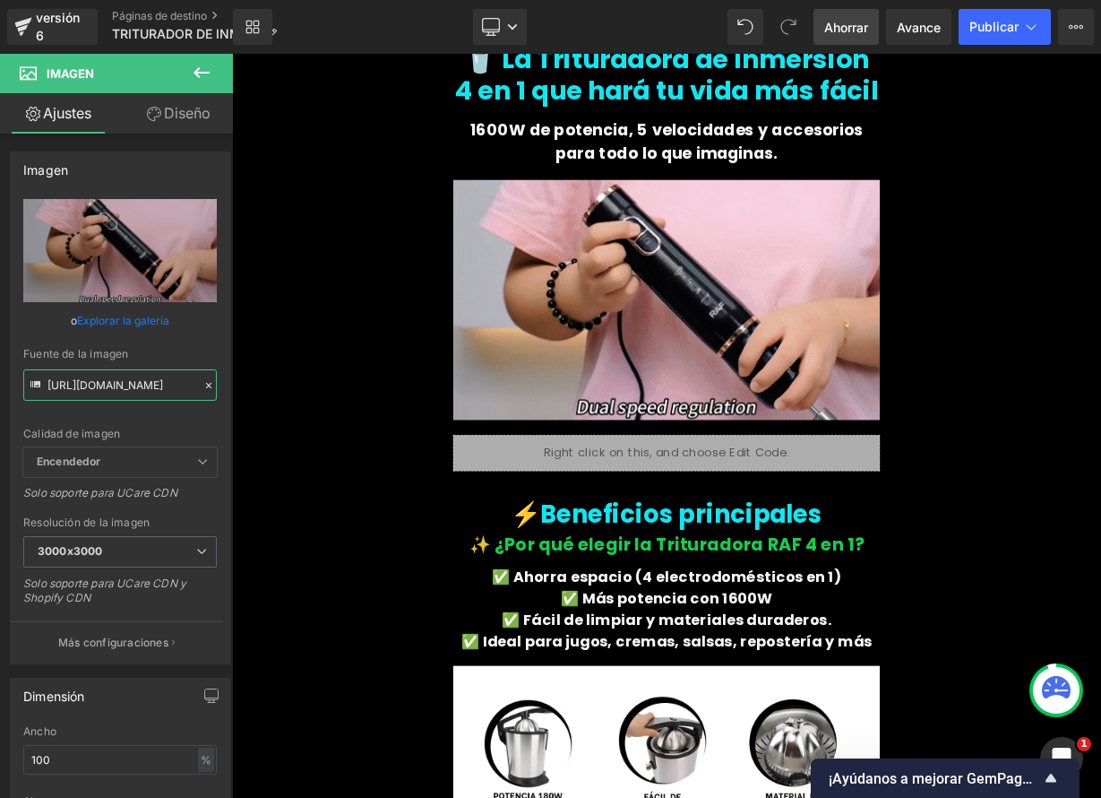
type input "[URL][DOMAIN_NAME]"
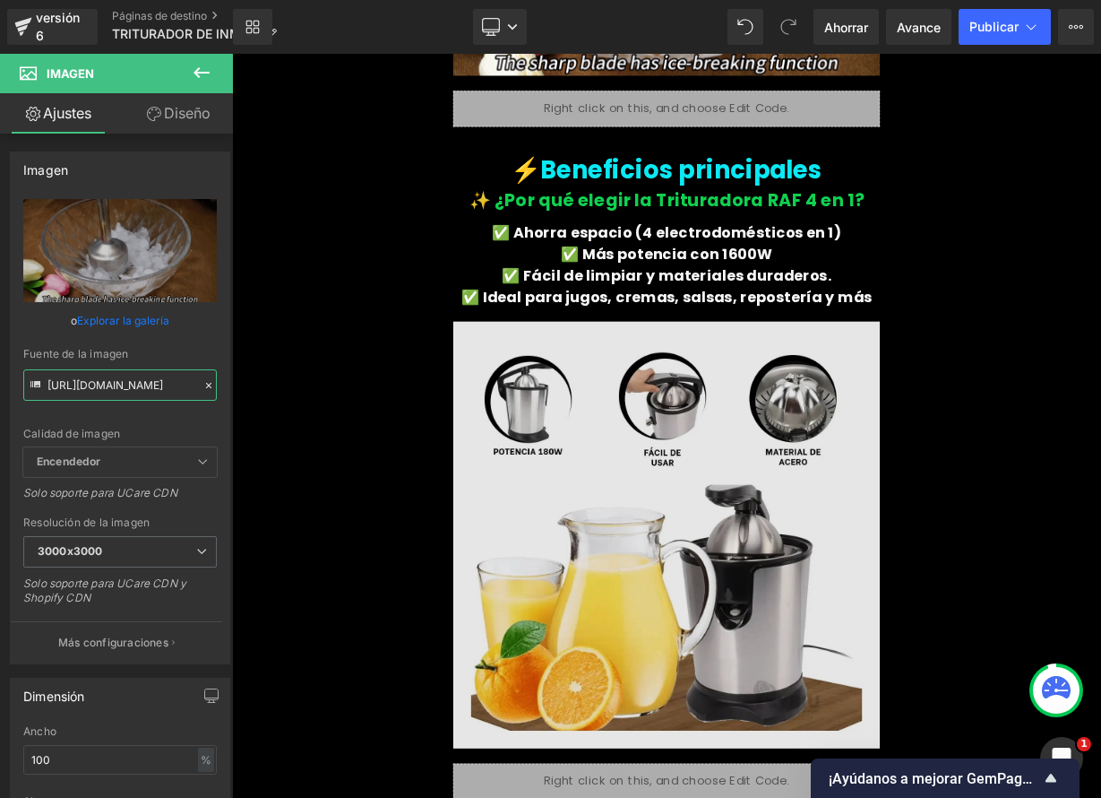
scroll to position [1217, 0]
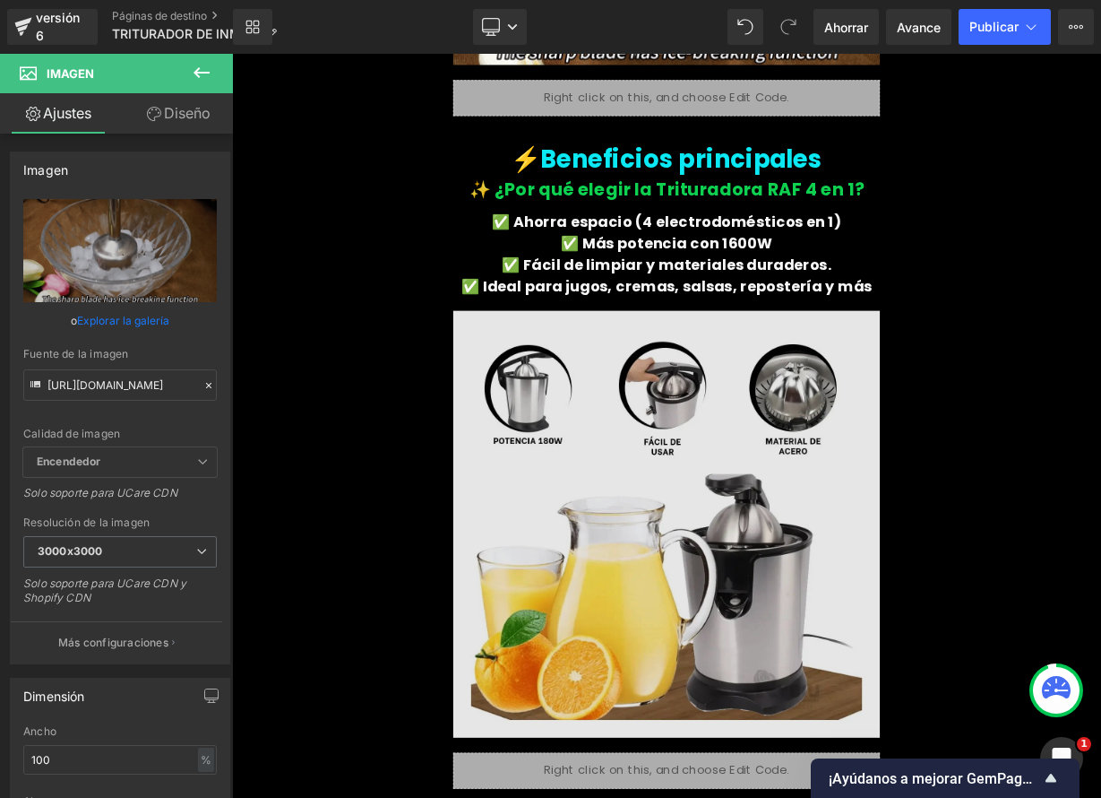
click at [699, 515] on img at bounding box center [774, 642] width 532 height 568
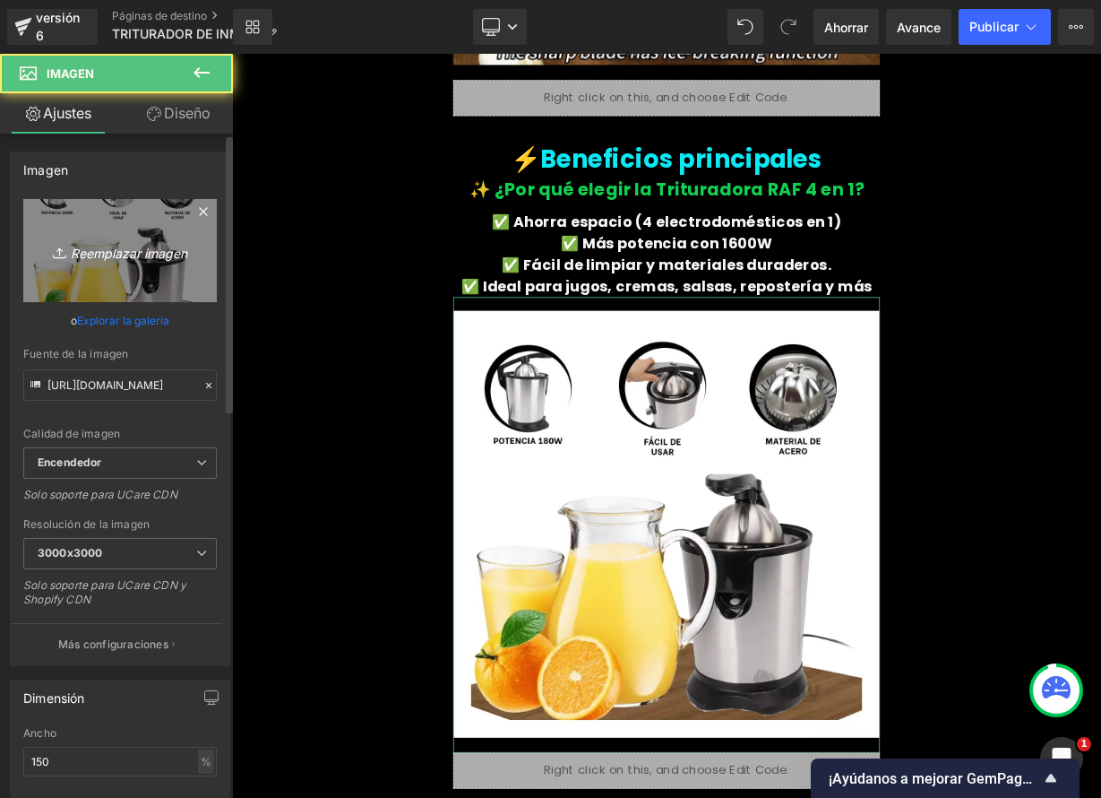
click at [147, 253] on font "Reemplazar imagen" at bounding box center [129, 252] width 116 height 15
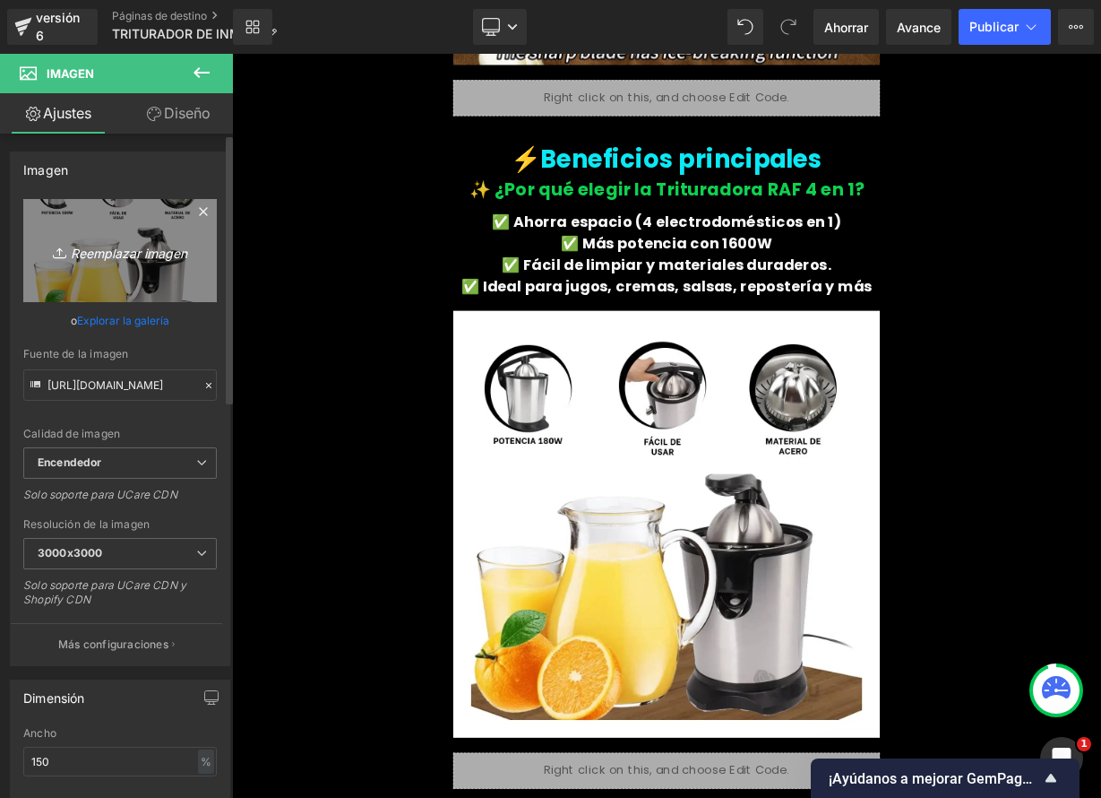
type input "C:\fakepath\d42afa70-4553-4fe7-a081-449216776504.36e81a0cb28e88368f8795279c1101…"
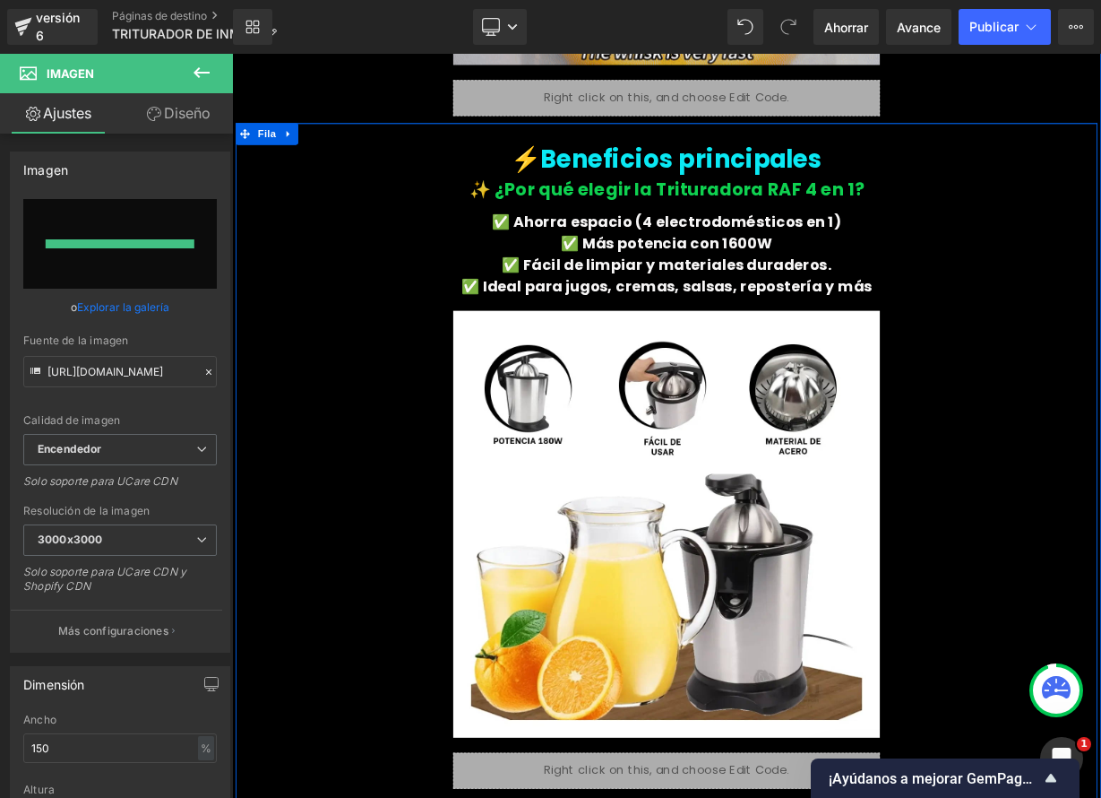
type input "[URL][DOMAIN_NAME]"
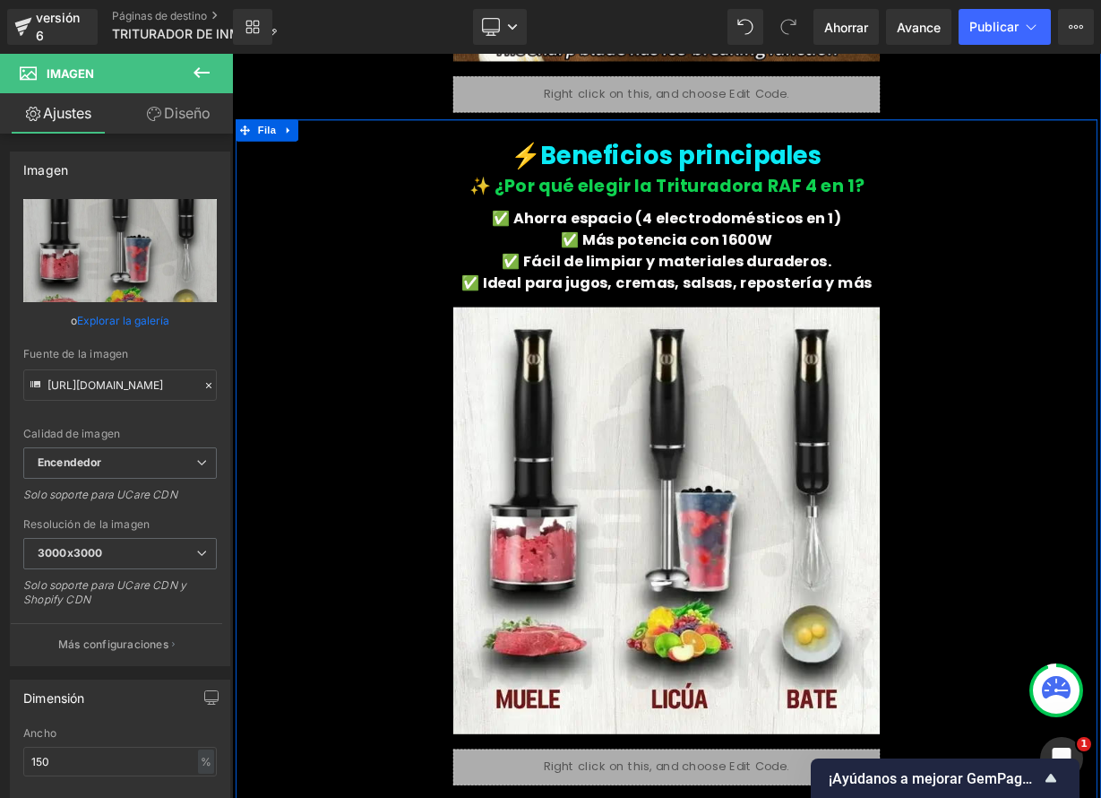
scroll to position [1234, 0]
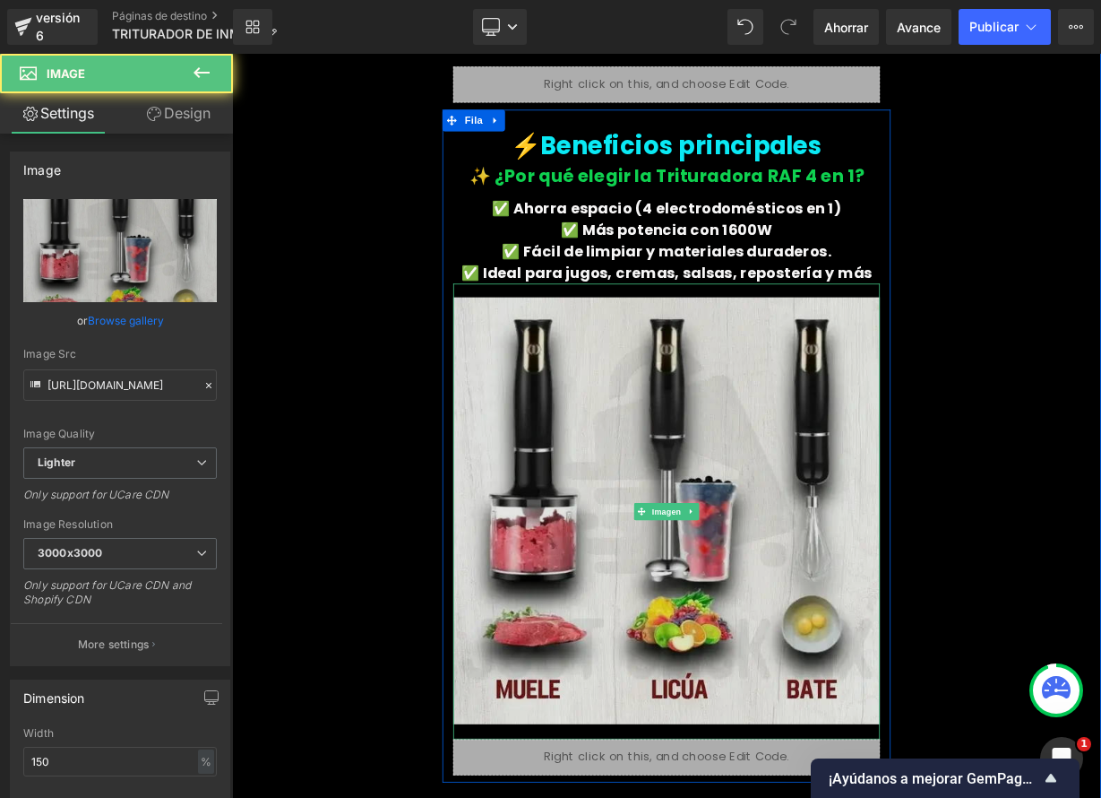
click at [888, 603] on img at bounding box center [774, 625] width 532 height 568
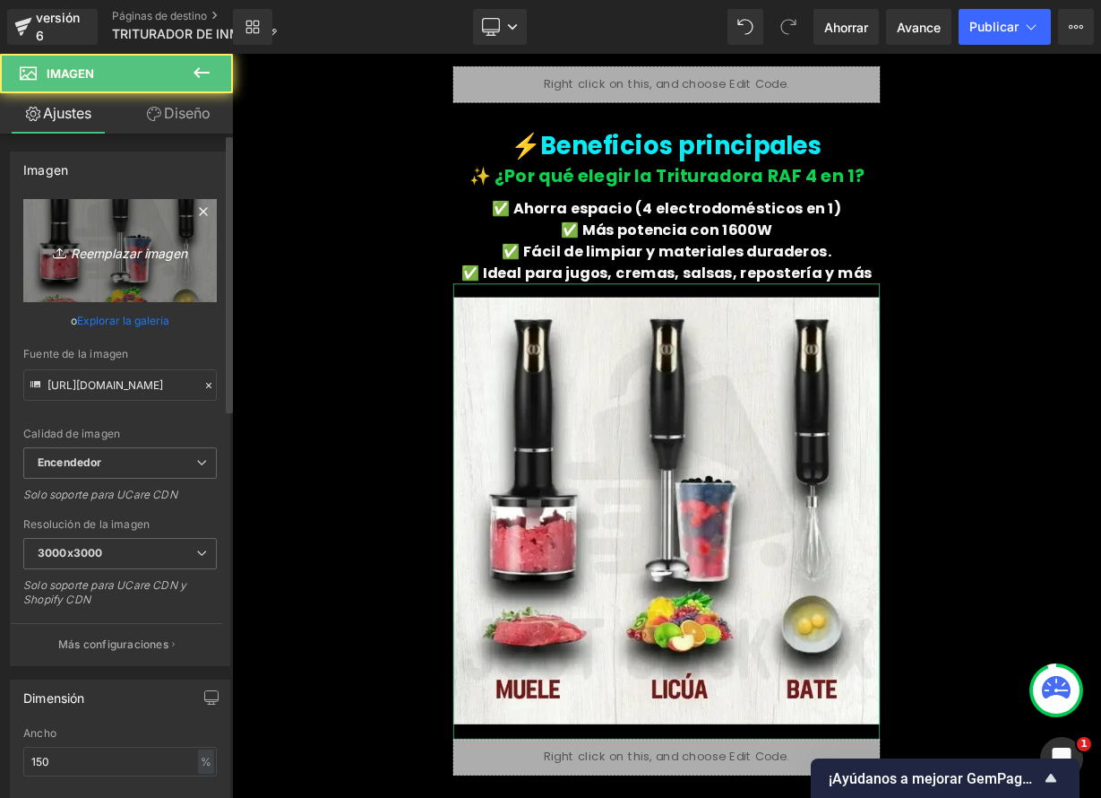
click at [132, 254] on font "Reemplazar imagen" at bounding box center [129, 252] width 116 height 15
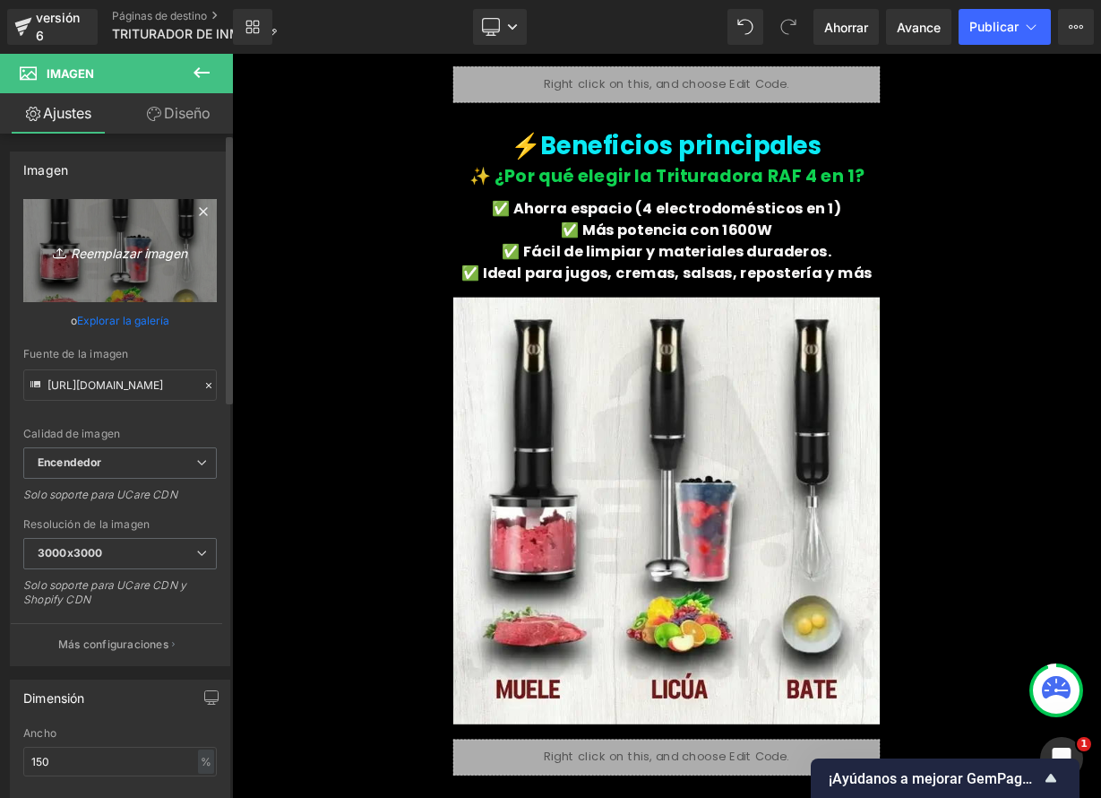
type input "C:\fakepath\D_NQ_NP_2X_781069-CBT82539099063_022025-F.webp"
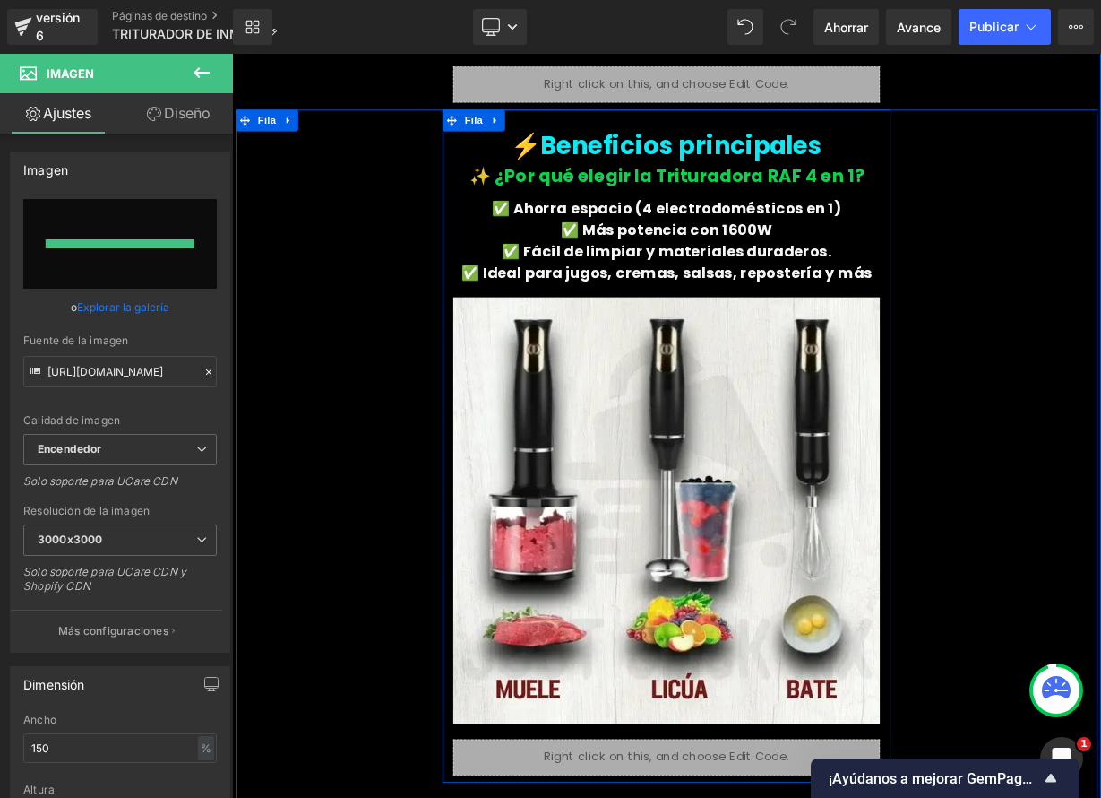
type input "[URL][DOMAIN_NAME]"
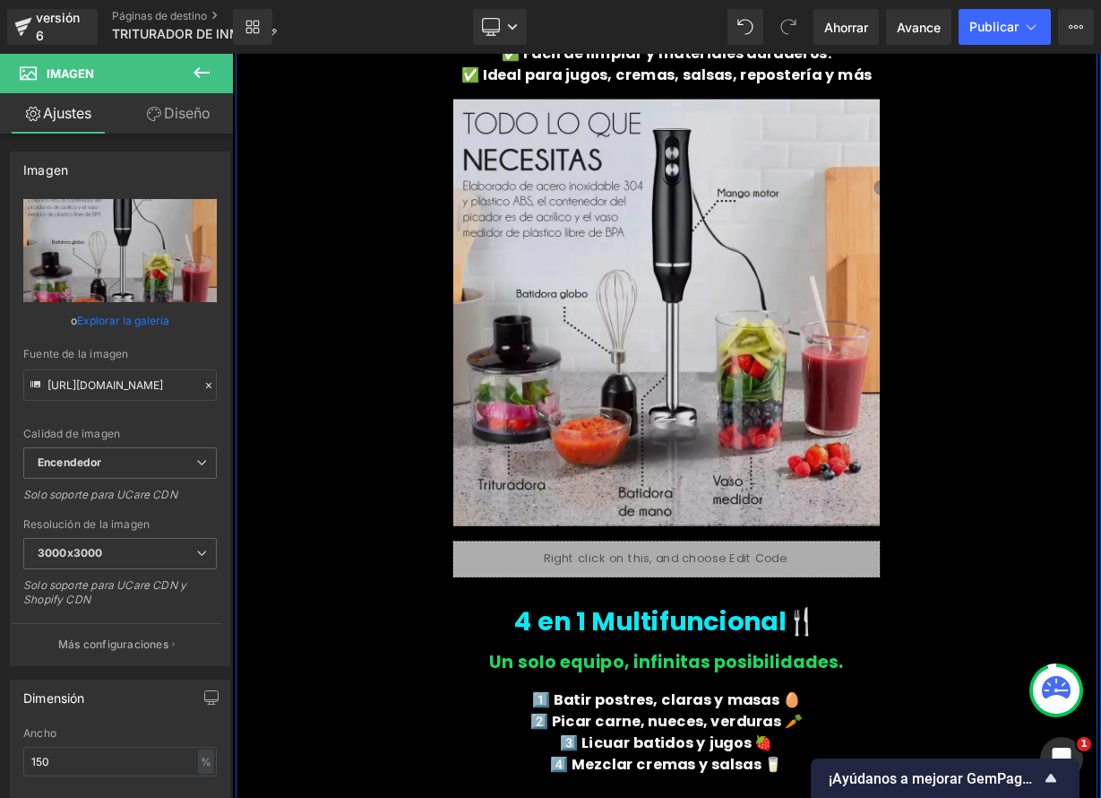
scroll to position [1461, 0]
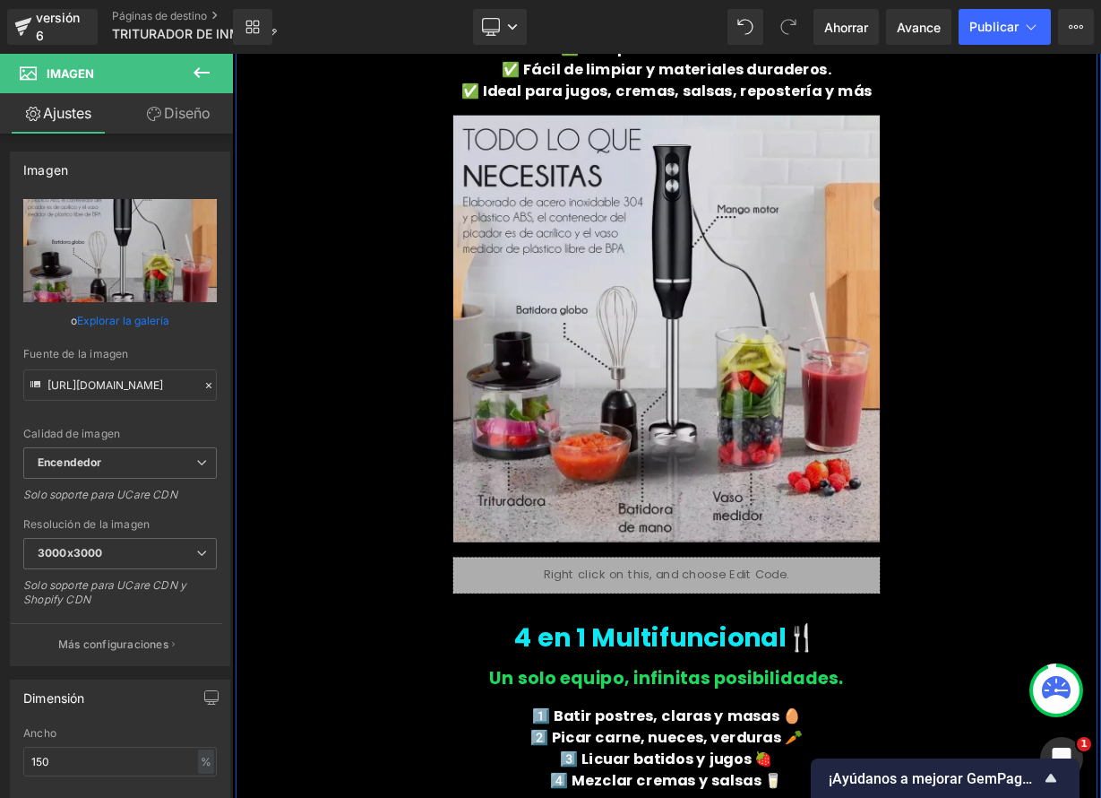
click at [843, 434] on img at bounding box center [774, 398] width 532 height 568
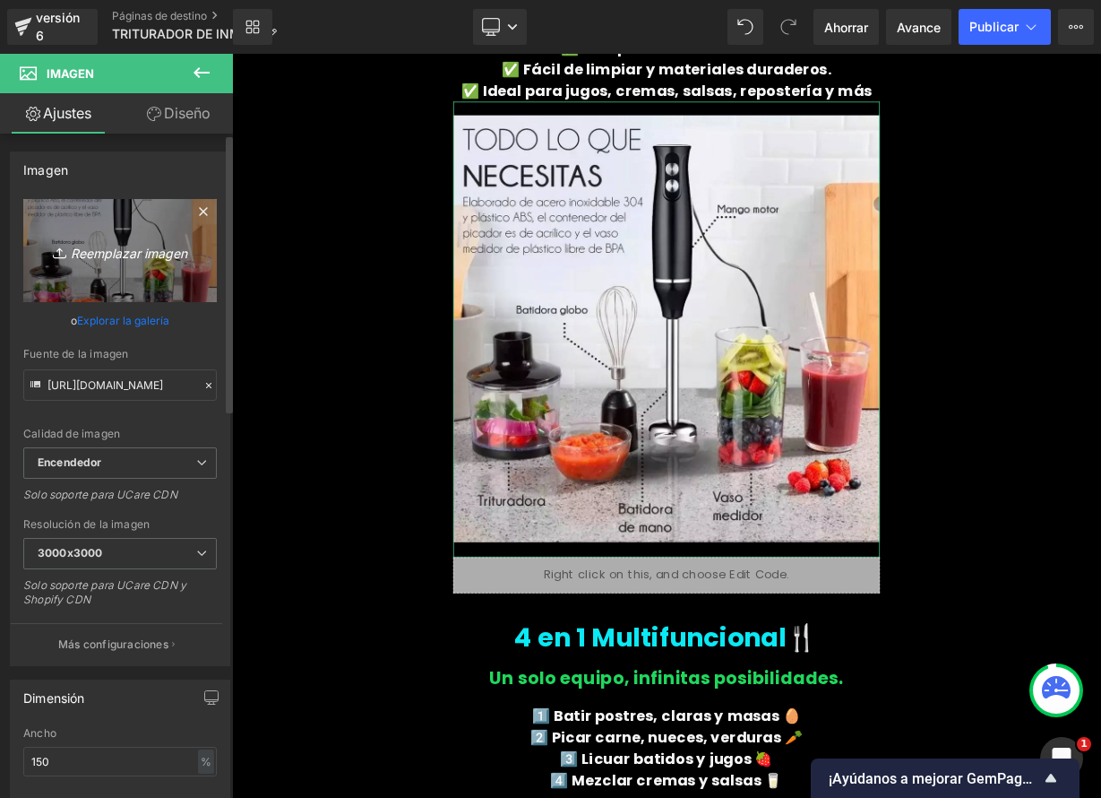
click at [155, 251] on font "Reemplazar imagen" at bounding box center [129, 252] width 116 height 15
type input "C:\fakepath\D_NQ_NP_2X_899481-MLM82001316834_022025-F.webp"
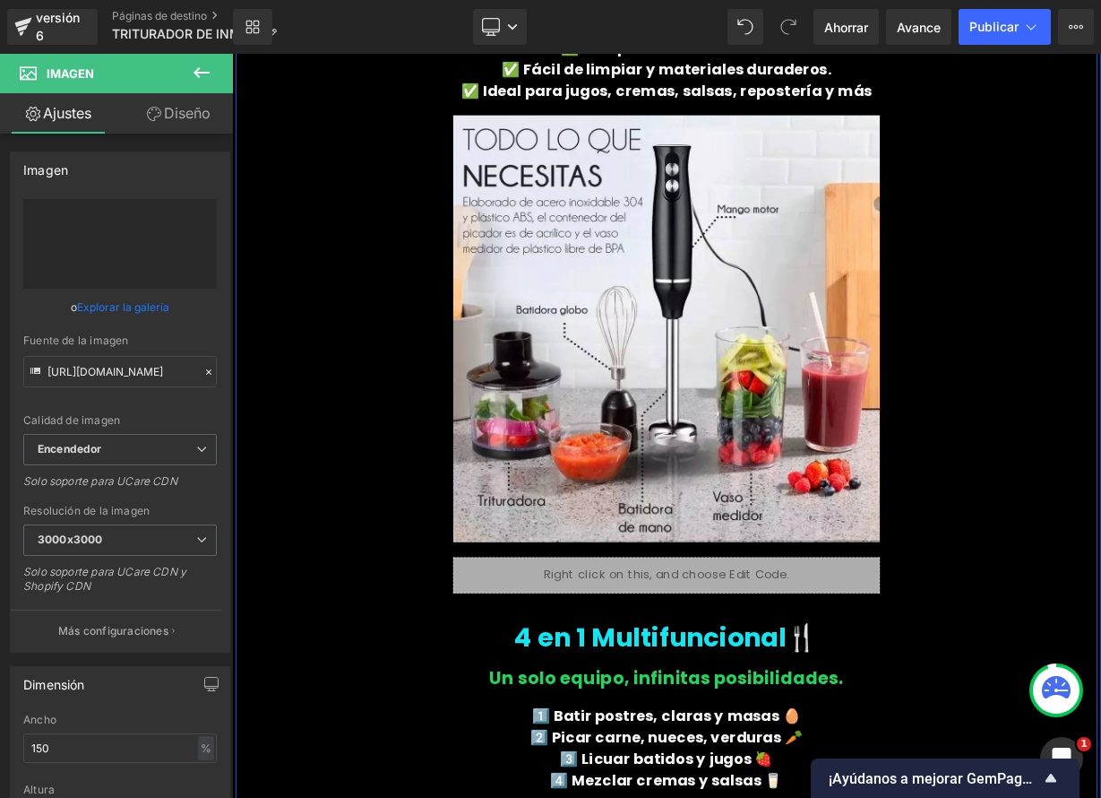
type input "[URL][DOMAIN_NAME]"
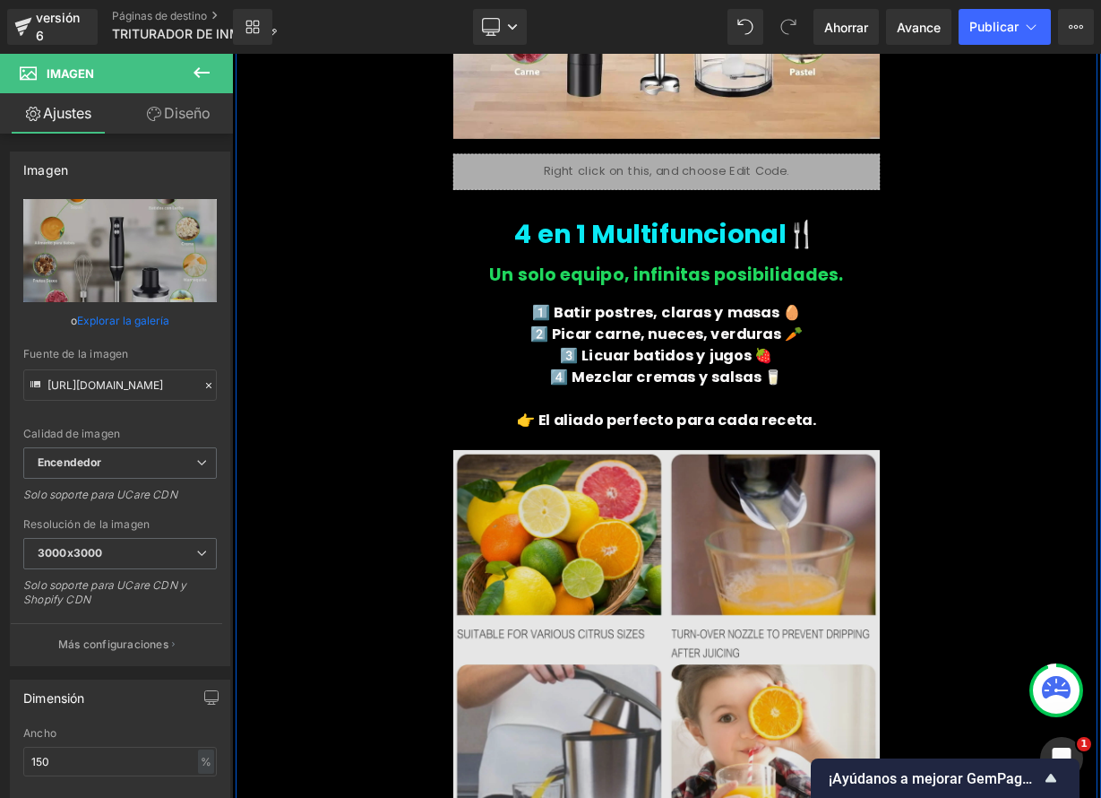
scroll to position [2193, 0]
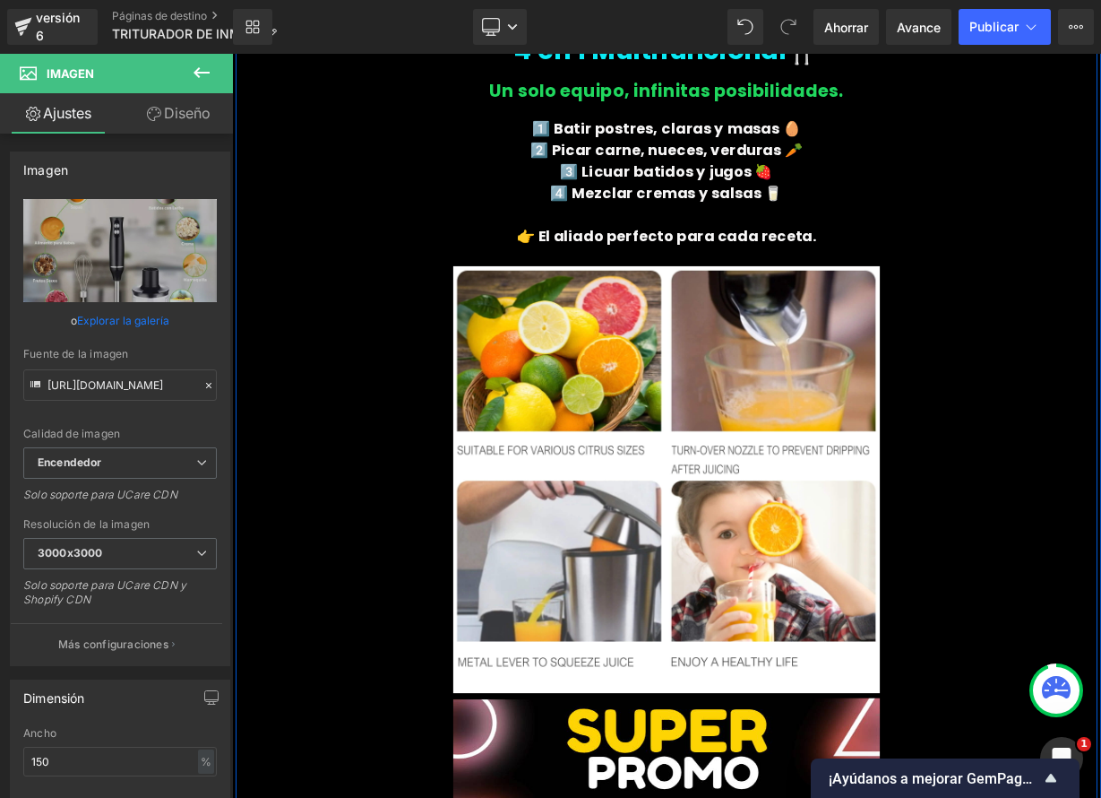
click at [841, 634] on img at bounding box center [774, 576] width 532 height 549
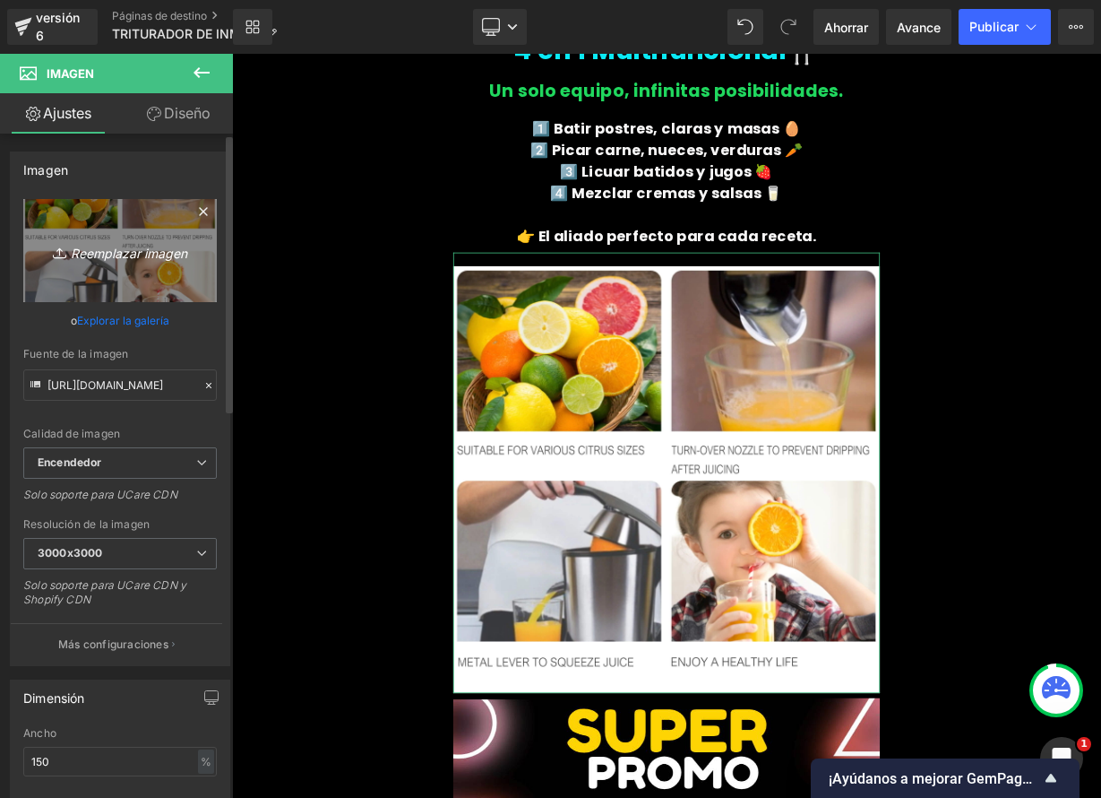
click at [122, 250] on font "Reemplazar imagen" at bounding box center [129, 252] width 116 height 15
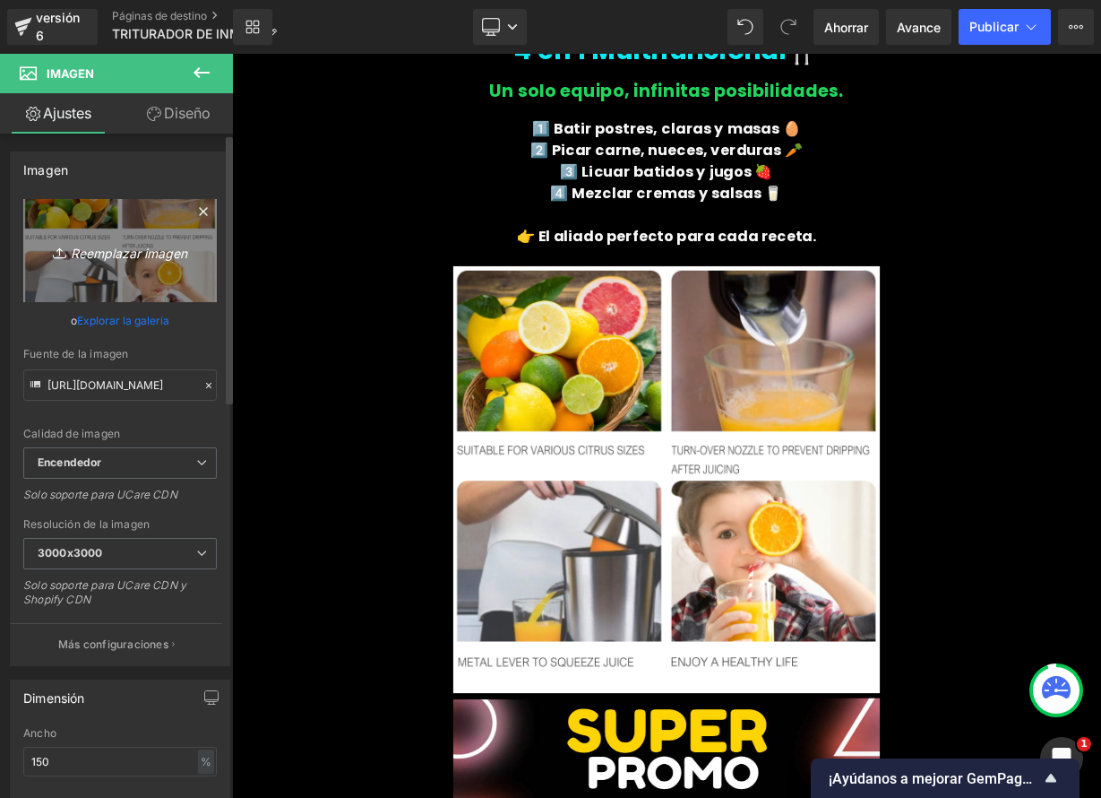
type input "C:\fakepath\D_NQ_NP_2X_781069-CBT82539099063_022025-F.webp"
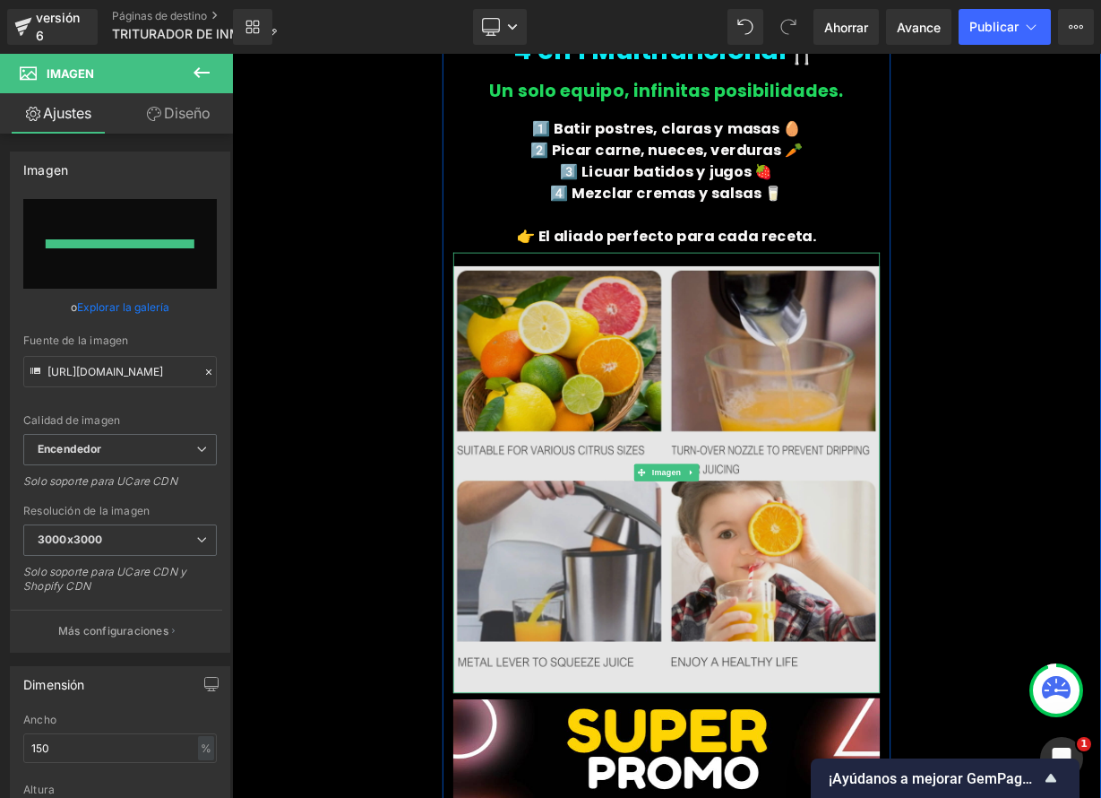
type input "[URL][DOMAIN_NAME]"
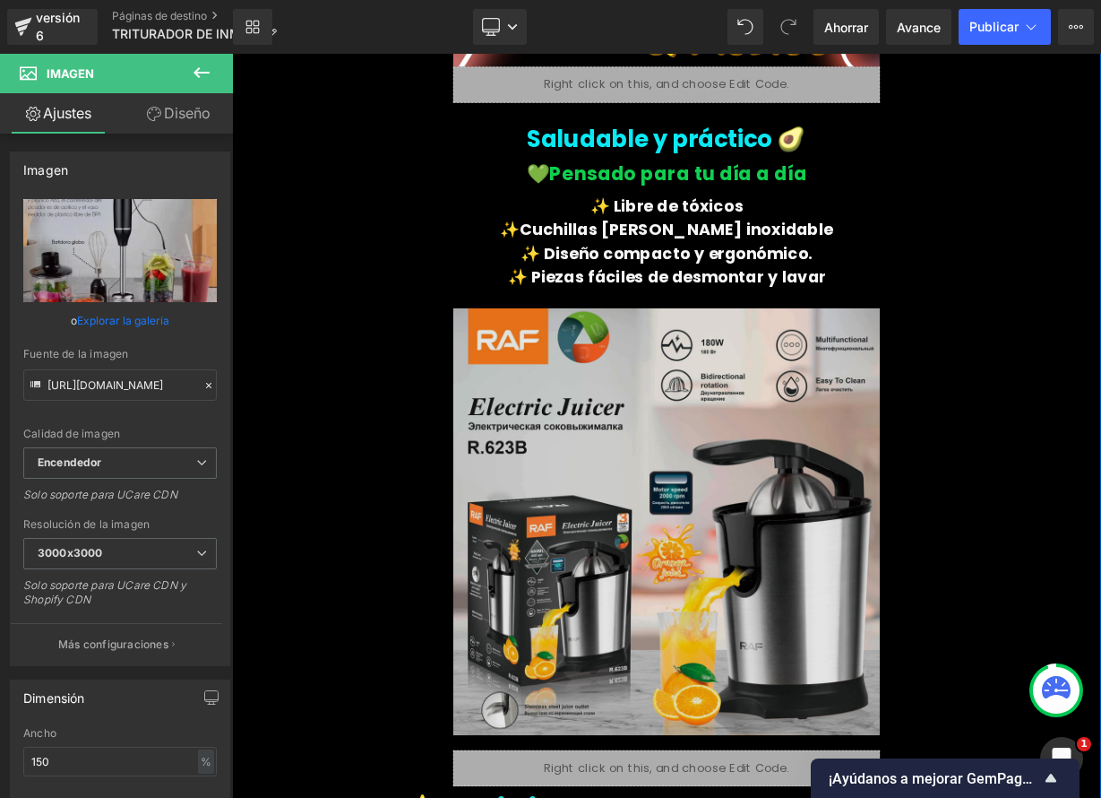
scroll to position [3205, 0]
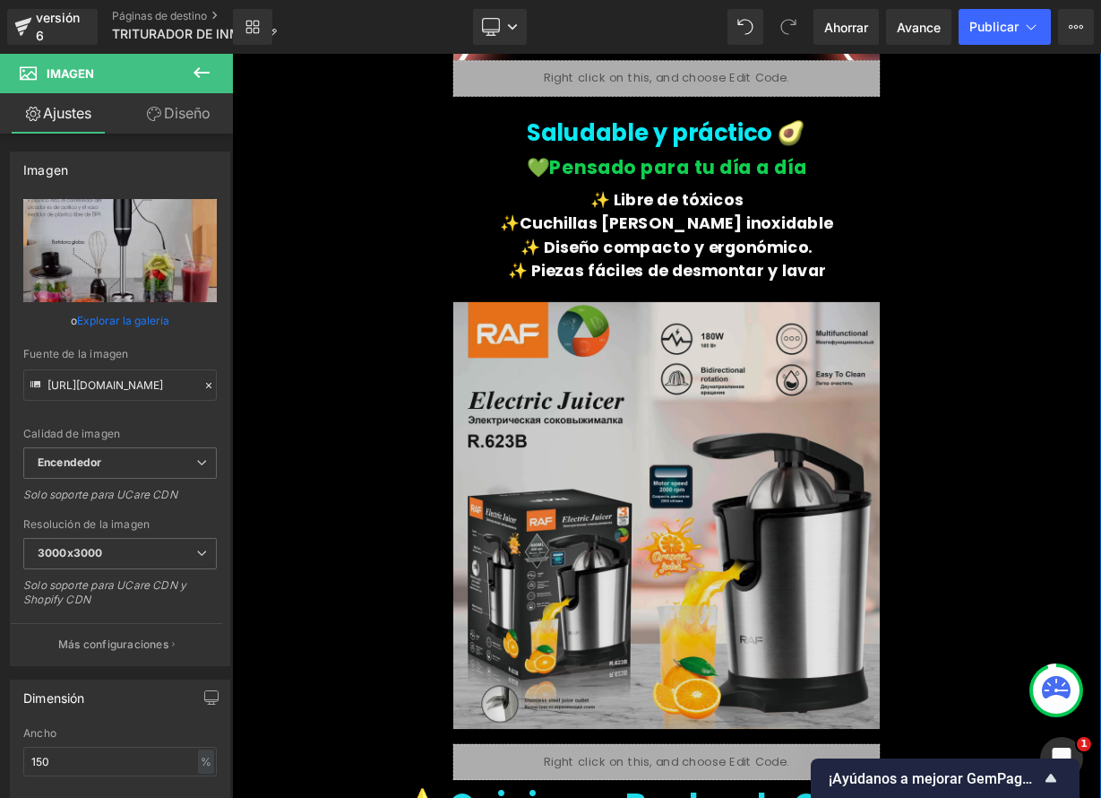
click at [798, 593] on img at bounding box center [774, 631] width 532 height 568
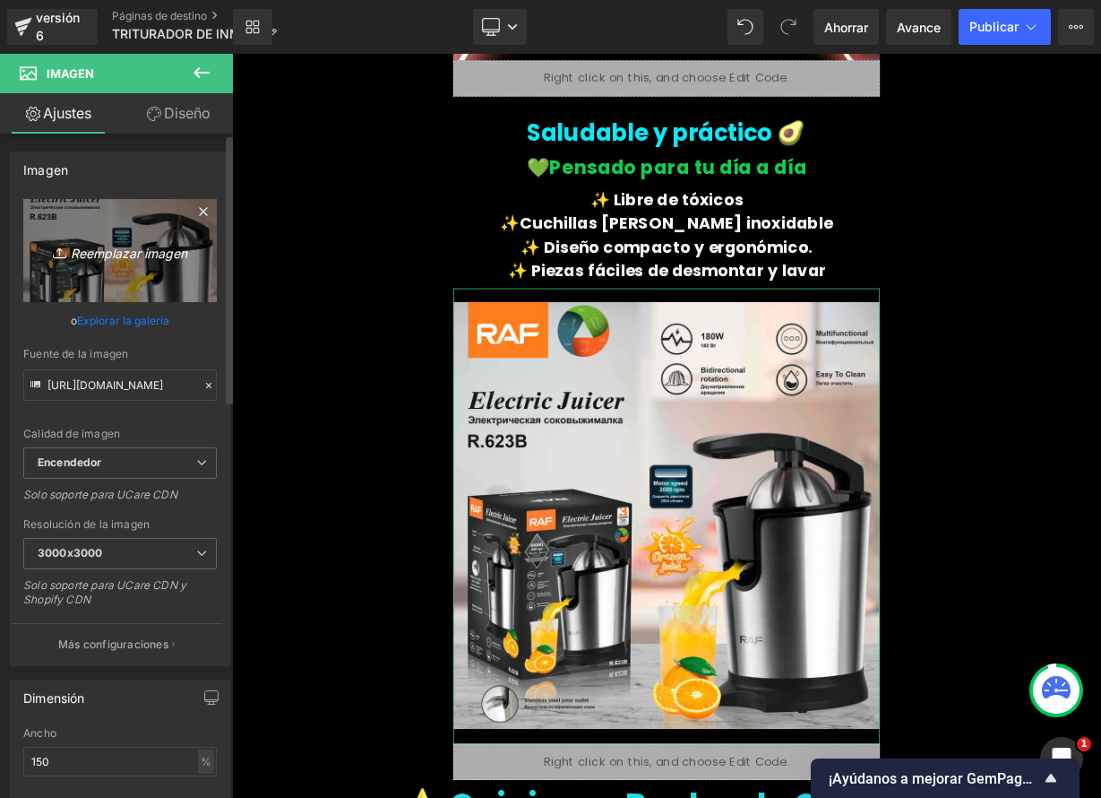
click at [97, 268] on link "Reemplazar imagen" at bounding box center [120, 250] width 194 height 103
type input "C:\fakepath\61v-HrskWxL._AC_SL500_.jpg"
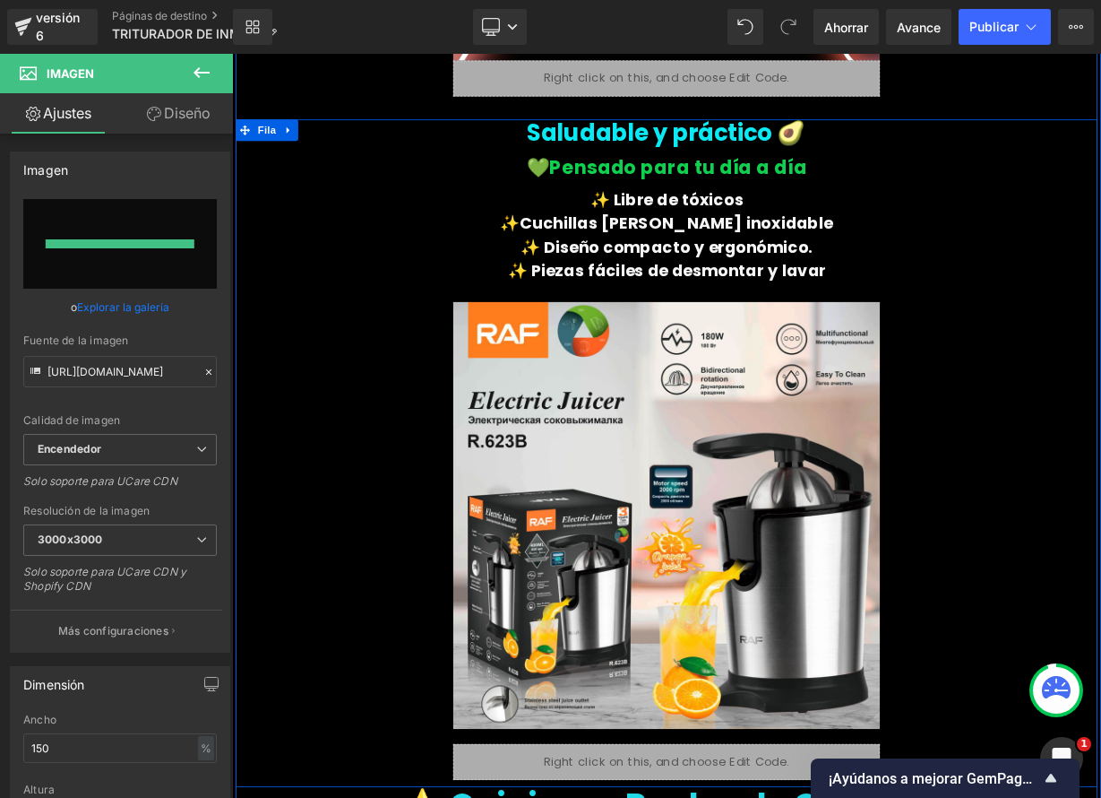
type input "[URL][DOMAIN_NAME]"
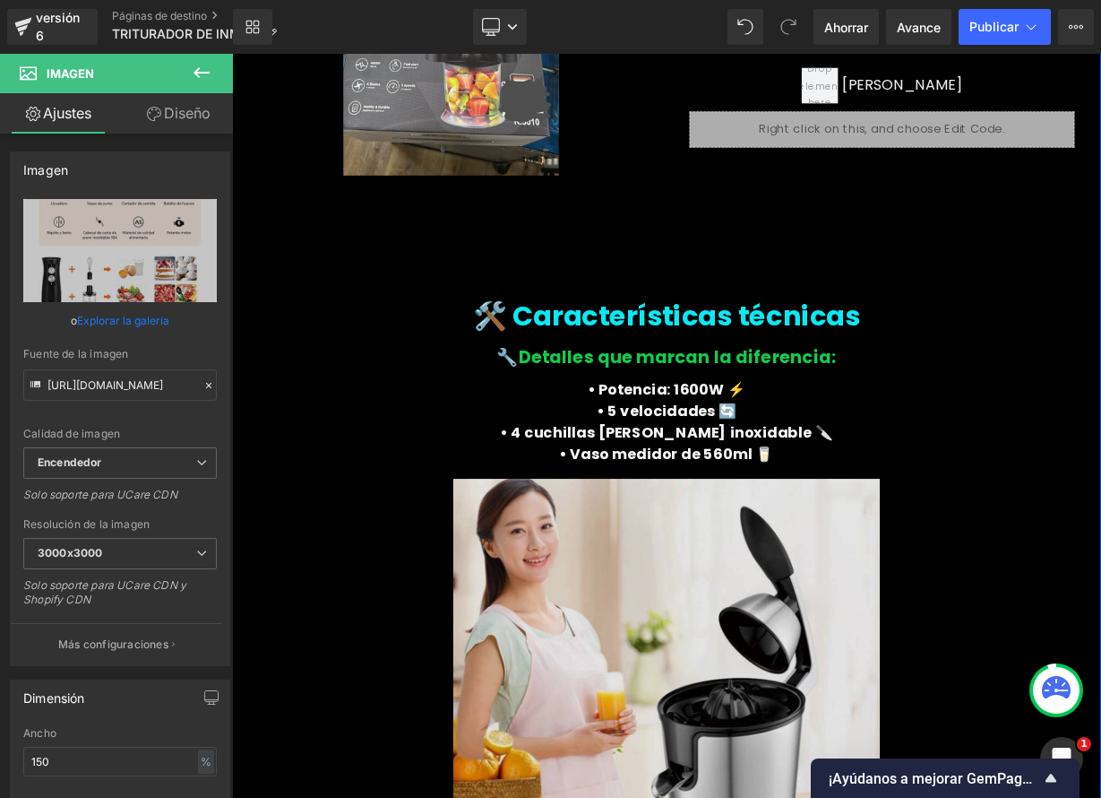
scroll to position [4752, 0]
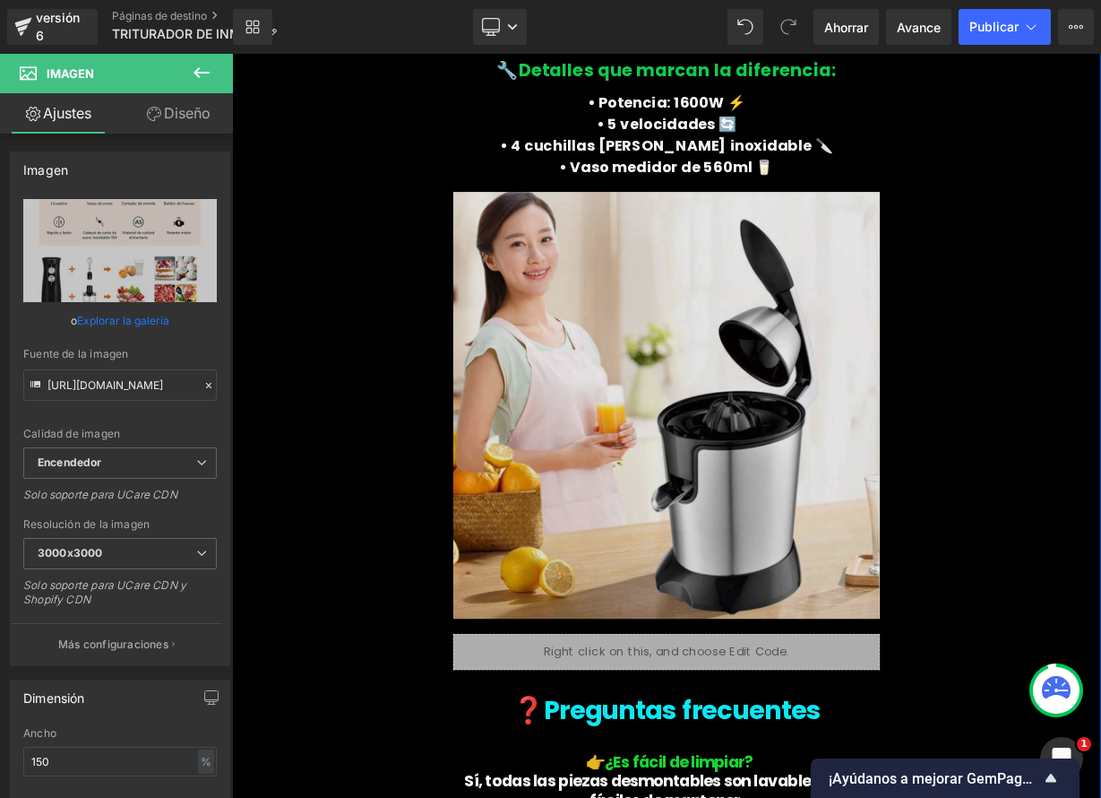
click at [739, 625] on img at bounding box center [774, 493] width 532 height 568
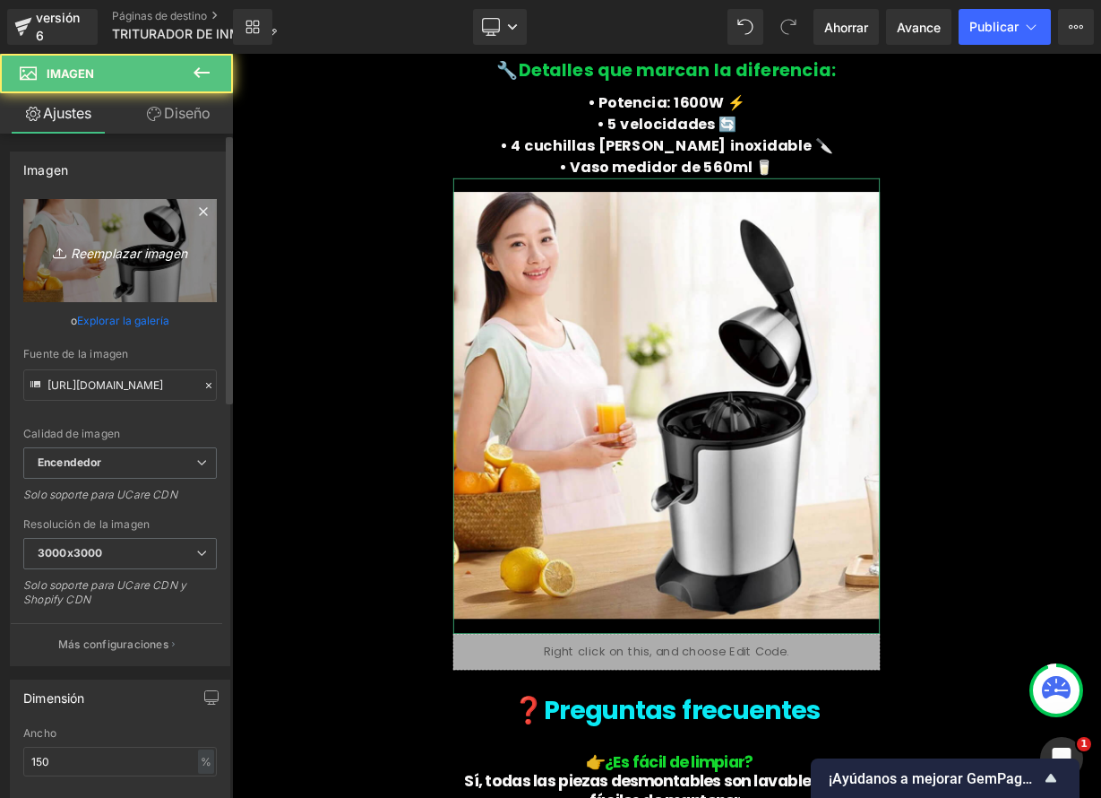
click at [71, 259] on font "Reemplazar imagen" at bounding box center [129, 252] width 116 height 15
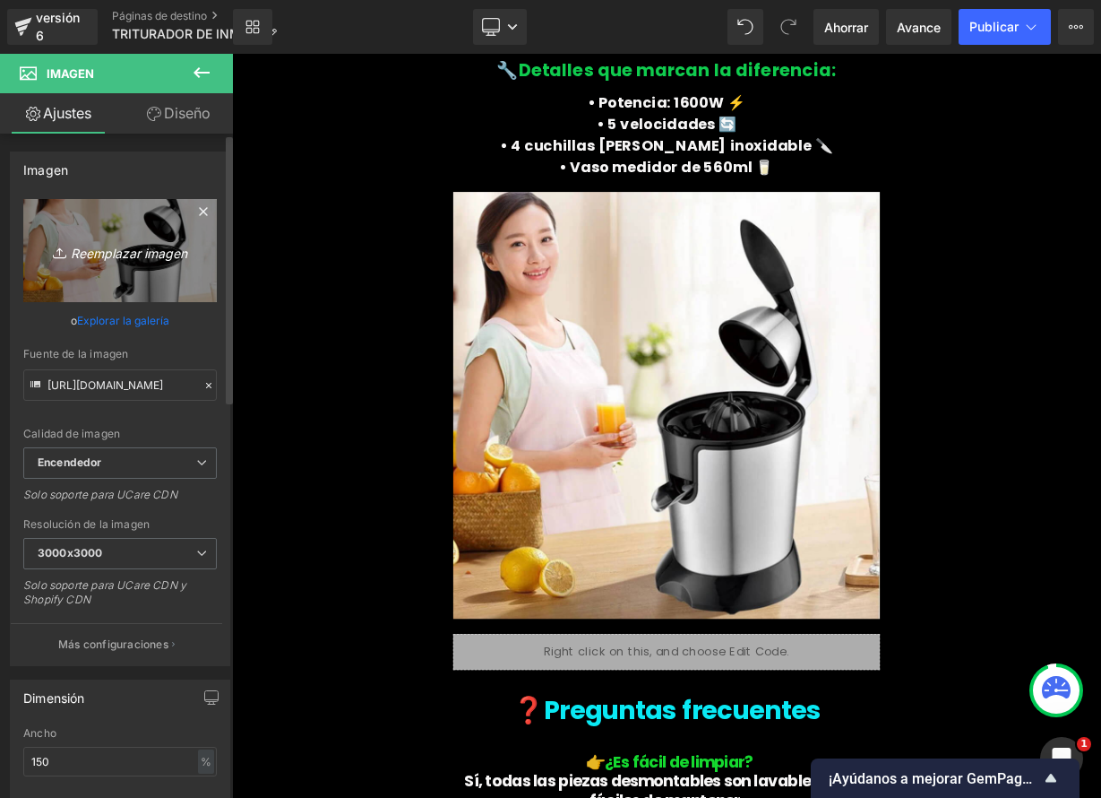
type input "C:\fakepath\D_NQ_NP_2X_833806-CBT82539099067_022025-F.webp"
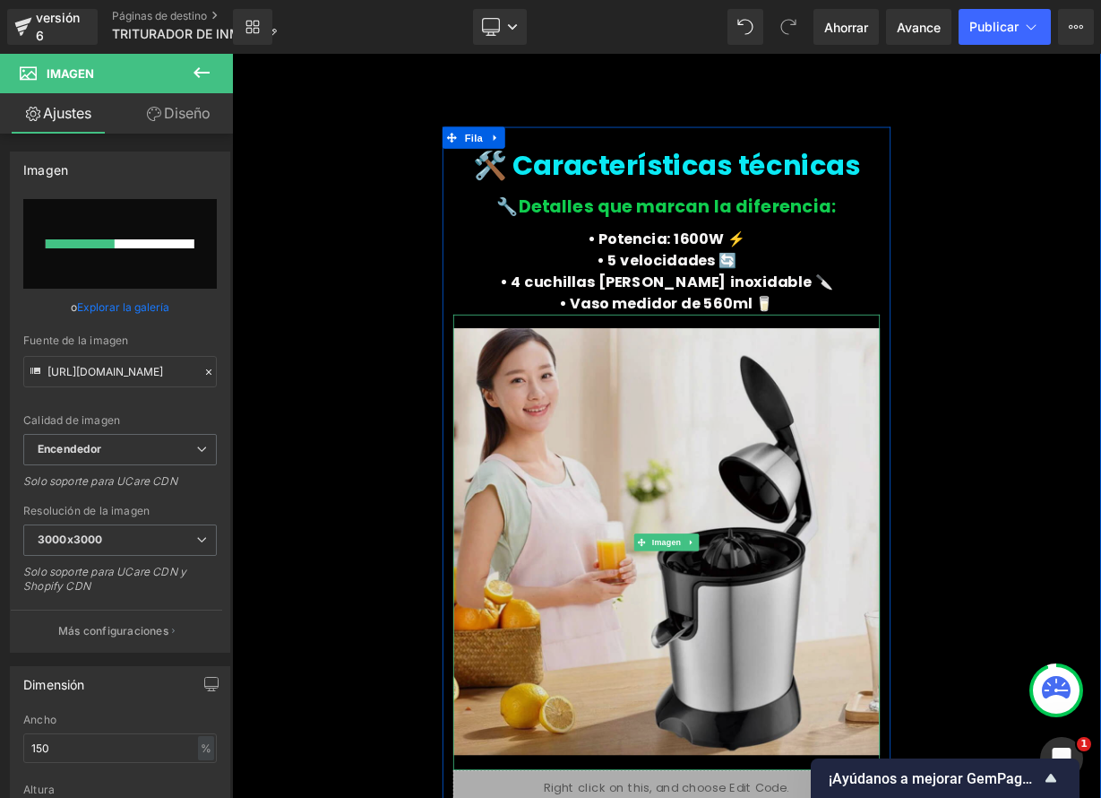
scroll to position [4632, 0]
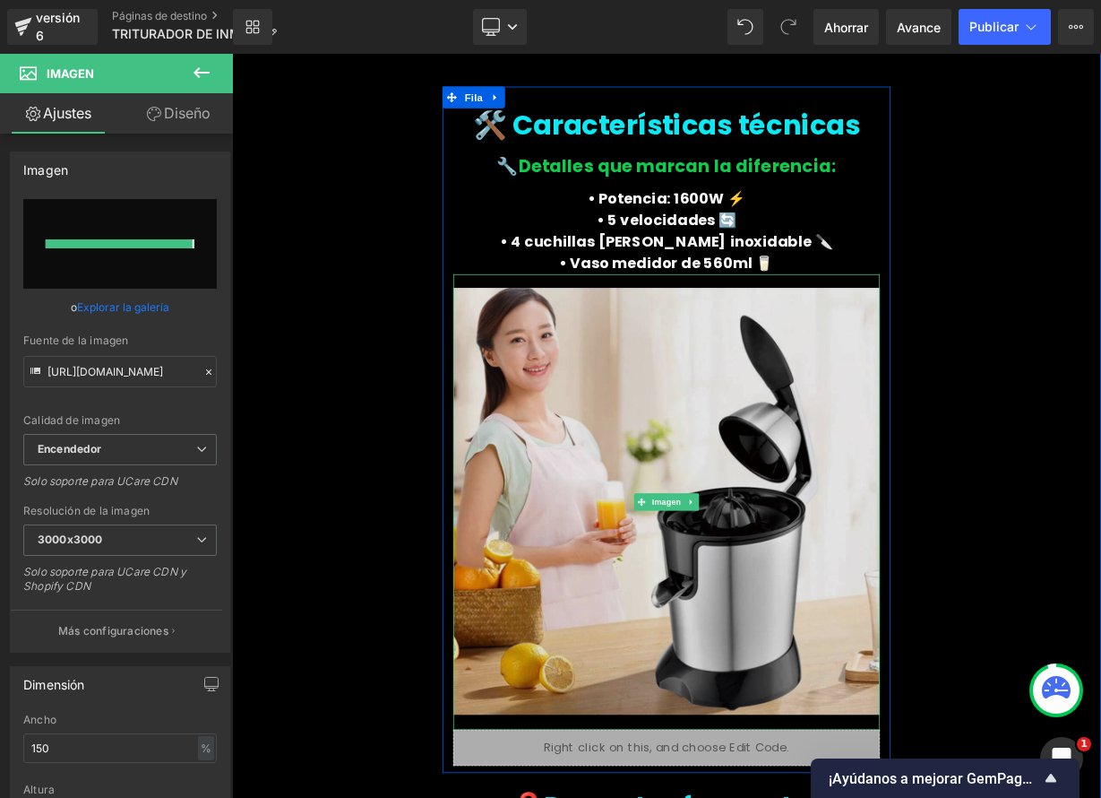
type input "[URL][DOMAIN_NAME]"
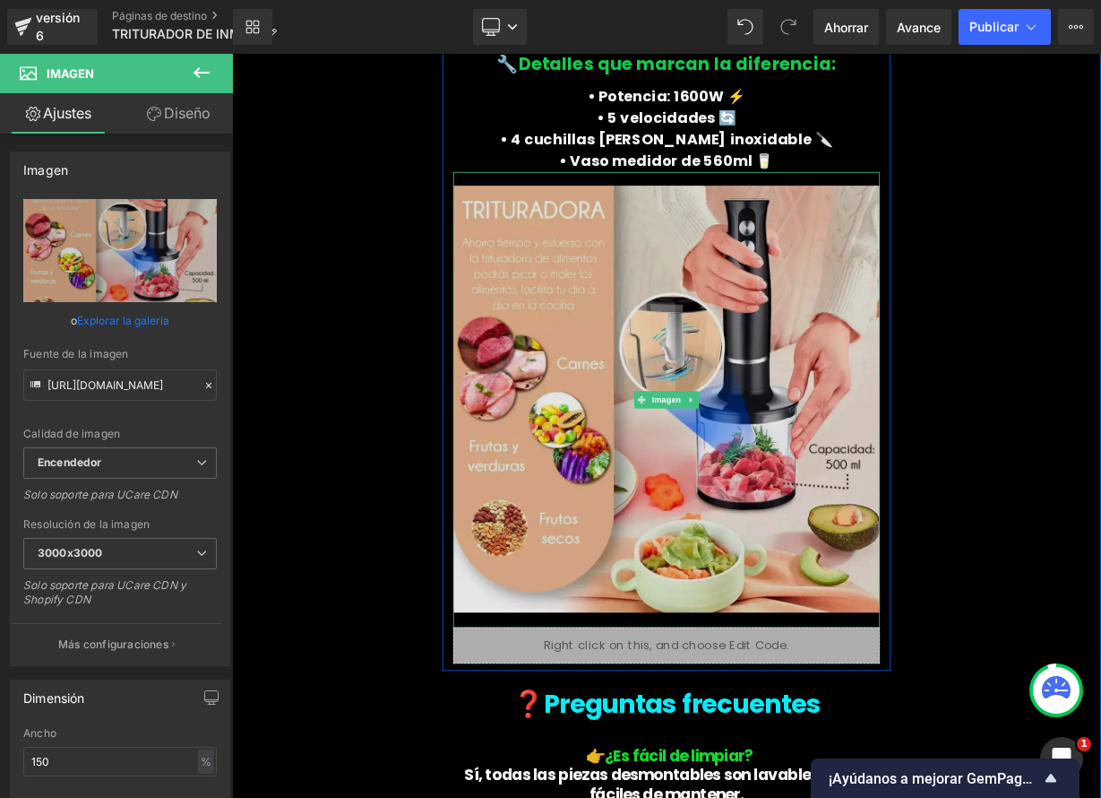
scroll to position [4761, 0]
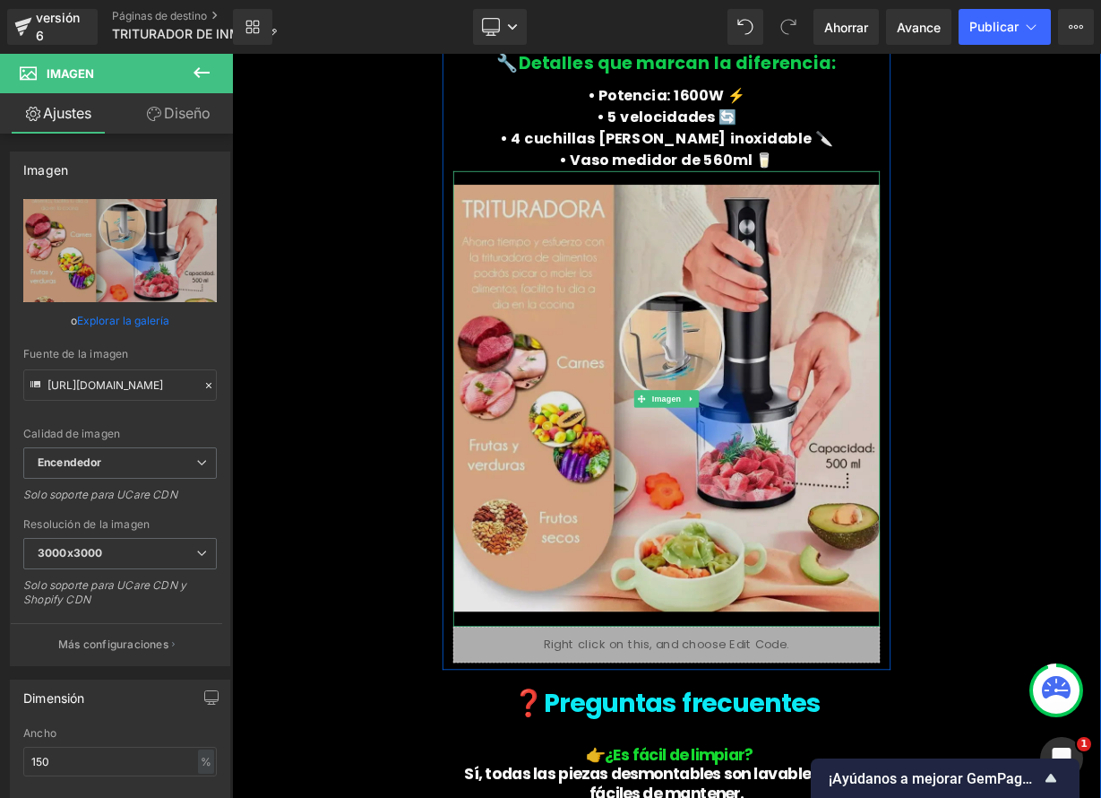
click at [690, 452] on img at bounding box center [774, 484] width 532 height 568
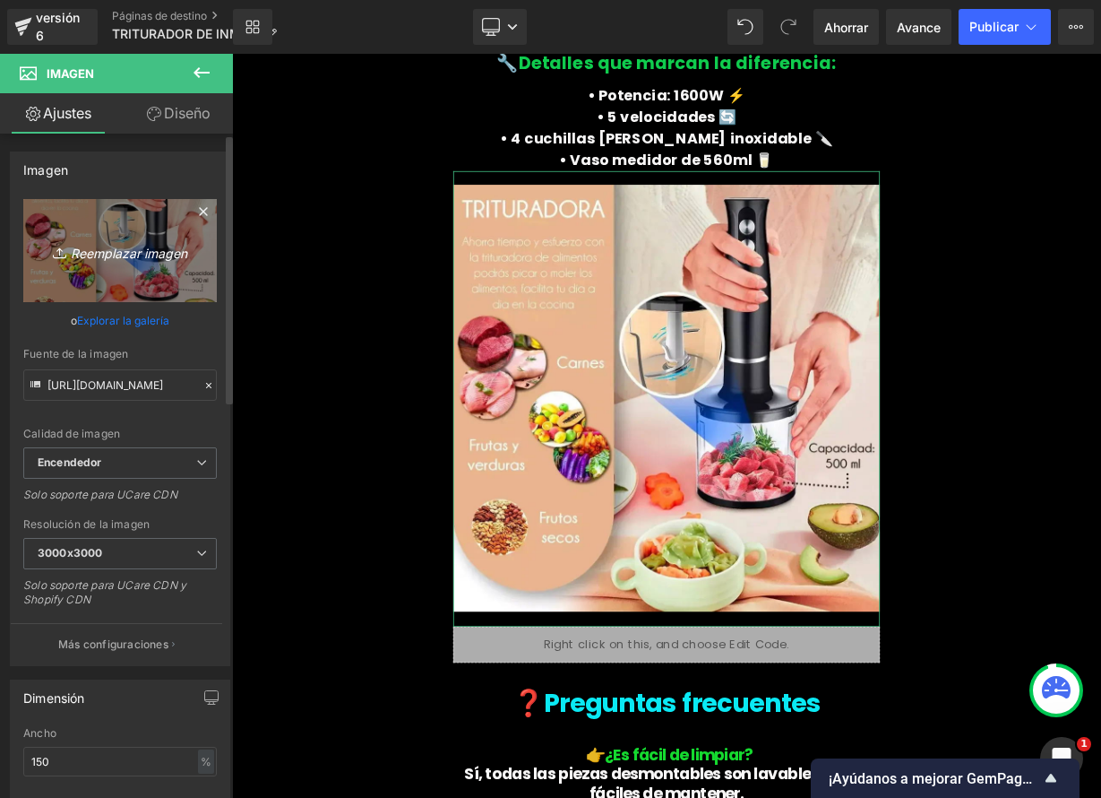
click at [111, 242] on icon "Reemplazar imagen" at bounding box center [119, 250] width 143 height 22
type input "C:\fakepath\1.jpeg"
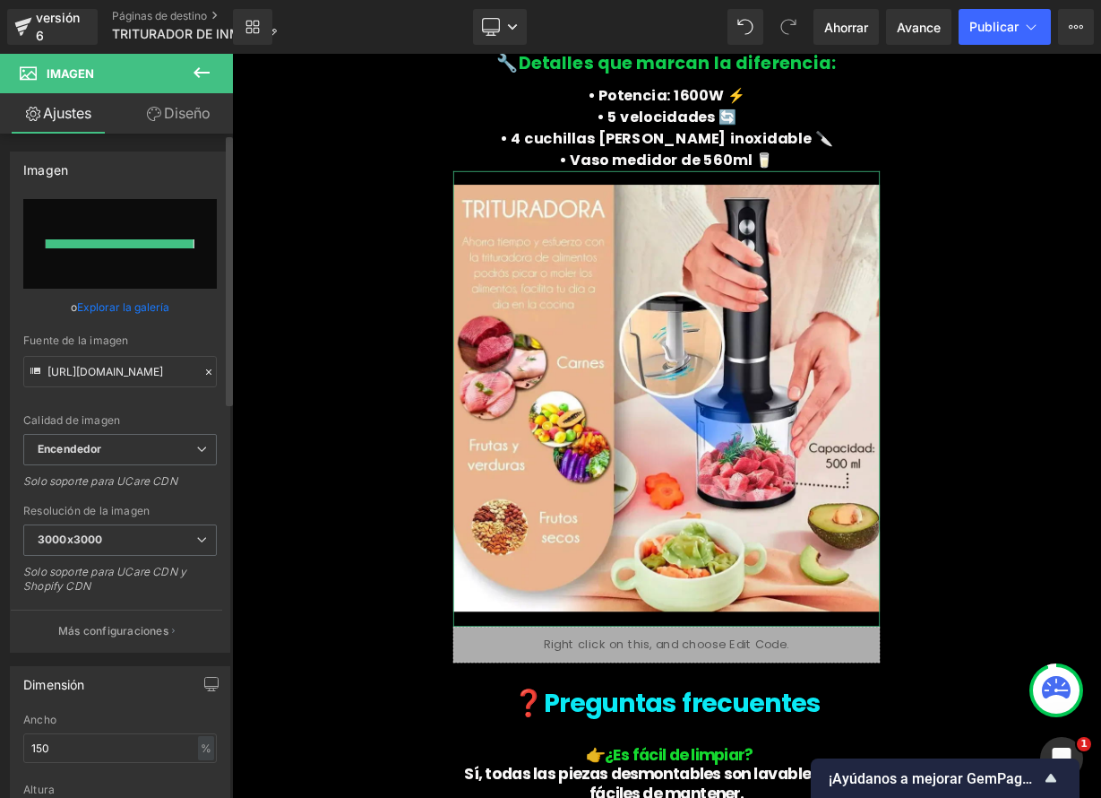
type input "[URL][DOMAIN_NAME]"
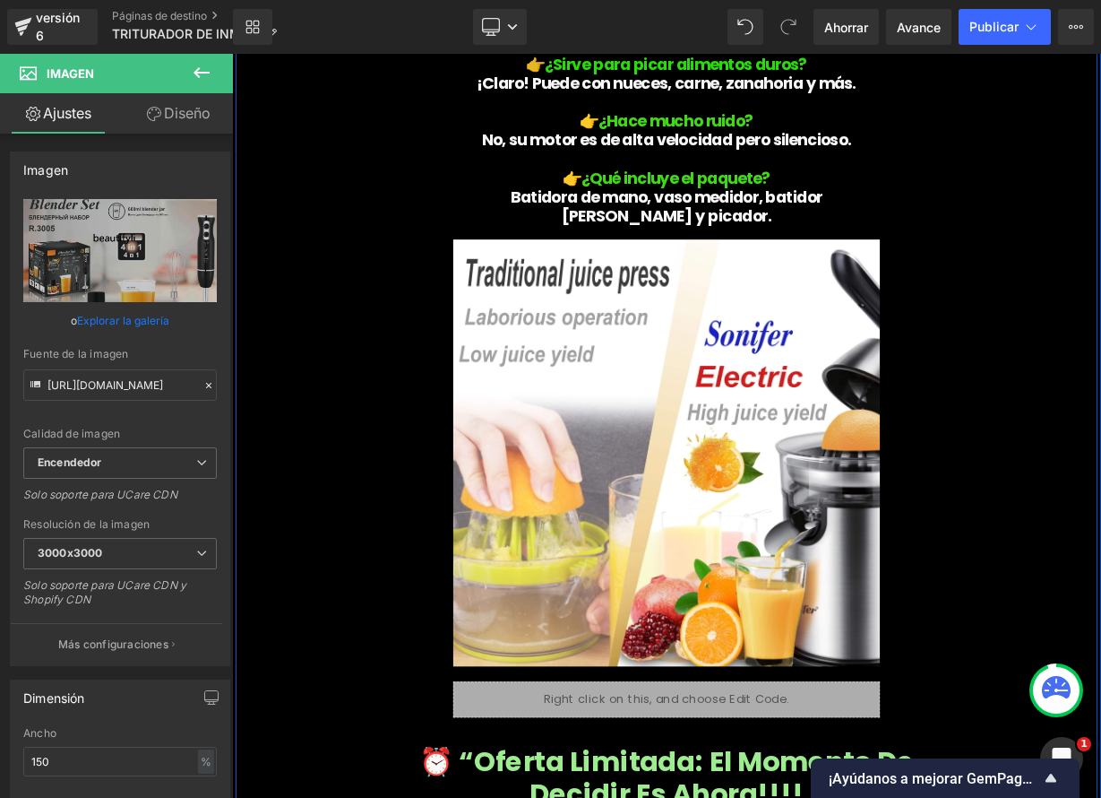
scroll to position [5727, 0]
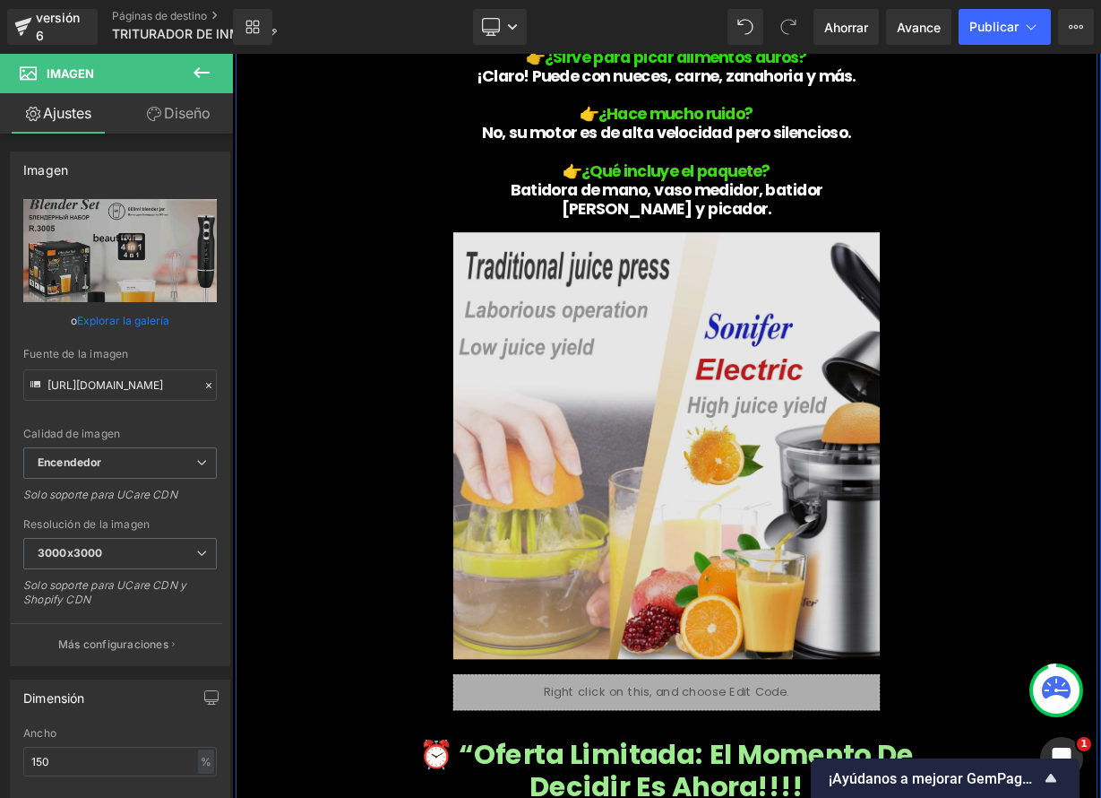
click at [603, 506] on img at bounding box center [774, 543] width 532 height 568
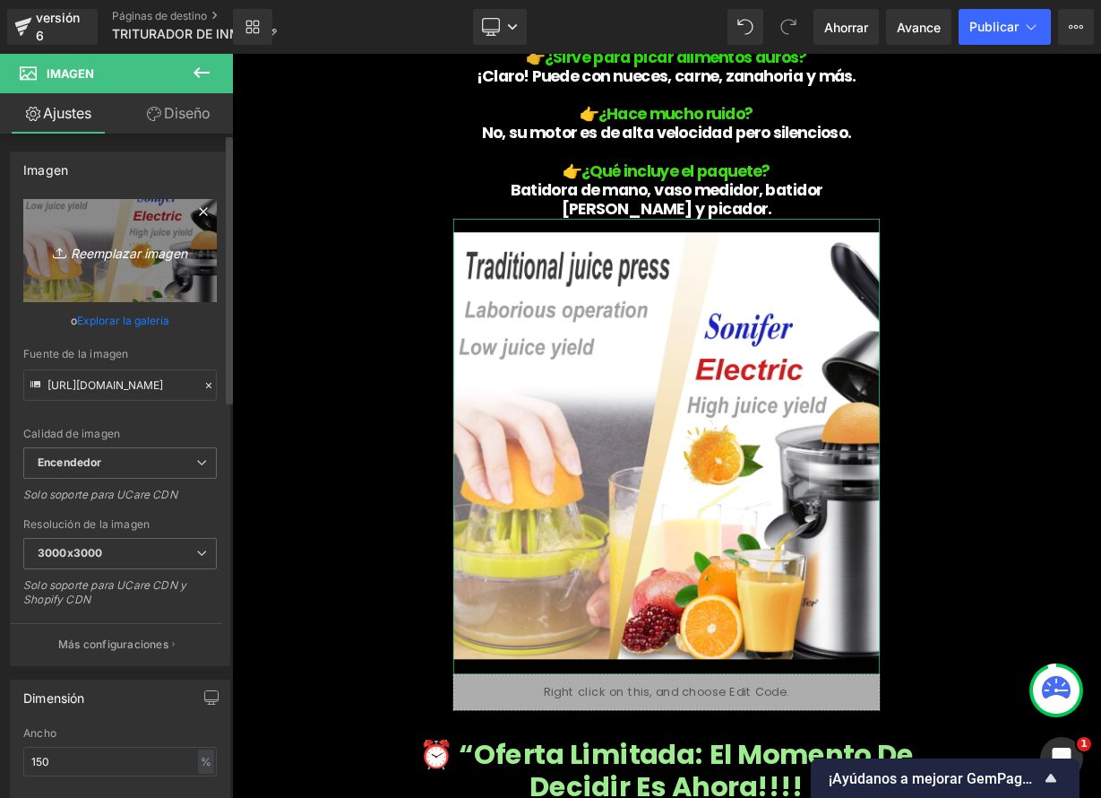
click at [145, 272] on link "Reemplazar imagen" at bounding box center [120, 250] width 194 height 103
type input "C:\fakepath\D_NQ_NP_2X_982383-MLM82001139310_022025-F.webp"
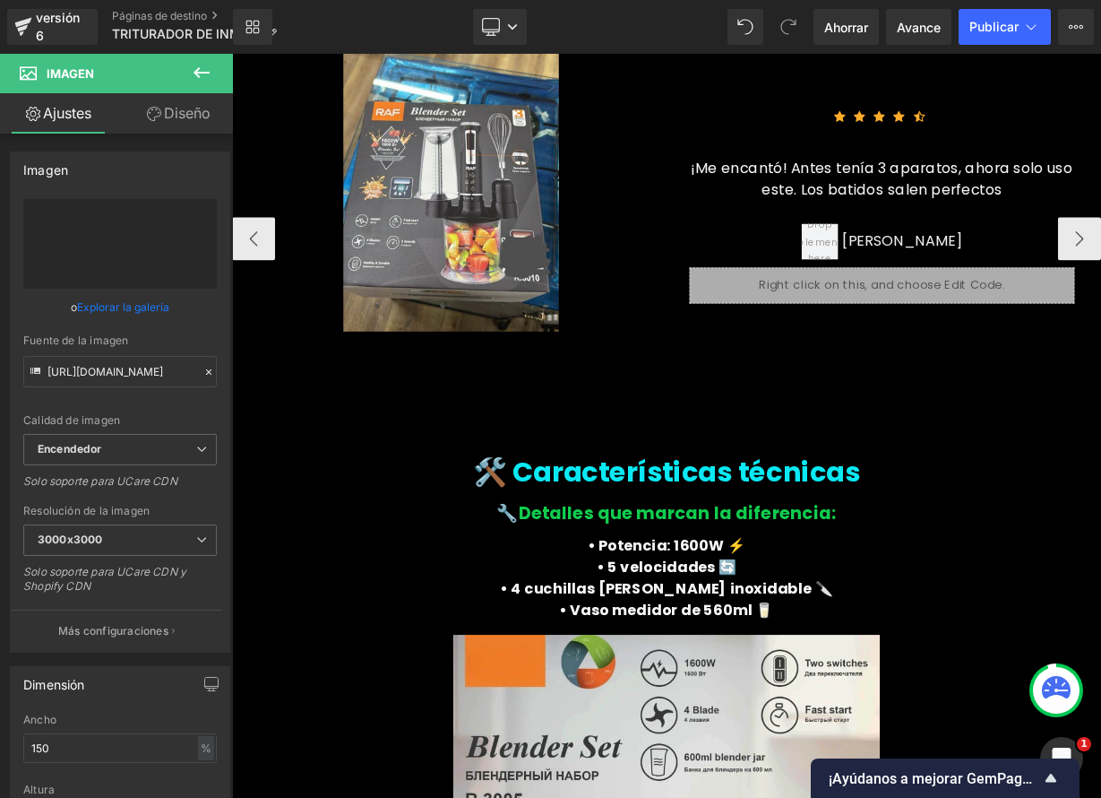
type input "[URL][DOMAIN_NAME]"
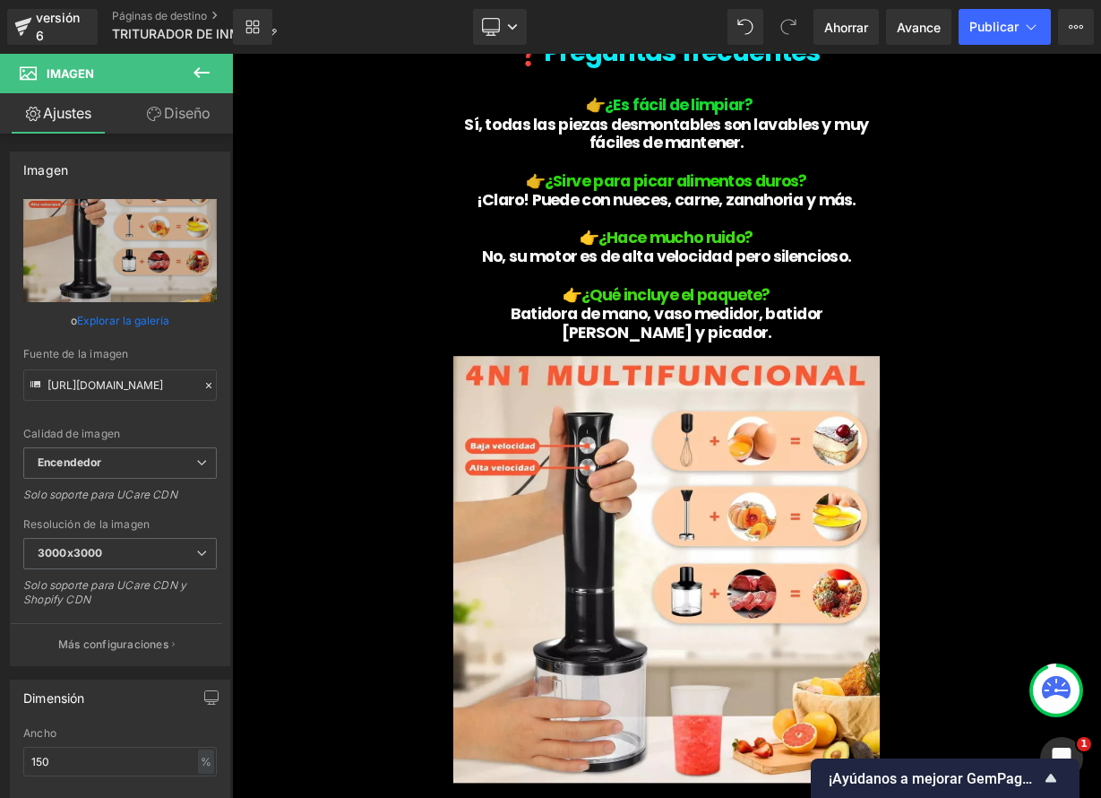
scroll to position [5580, 0]
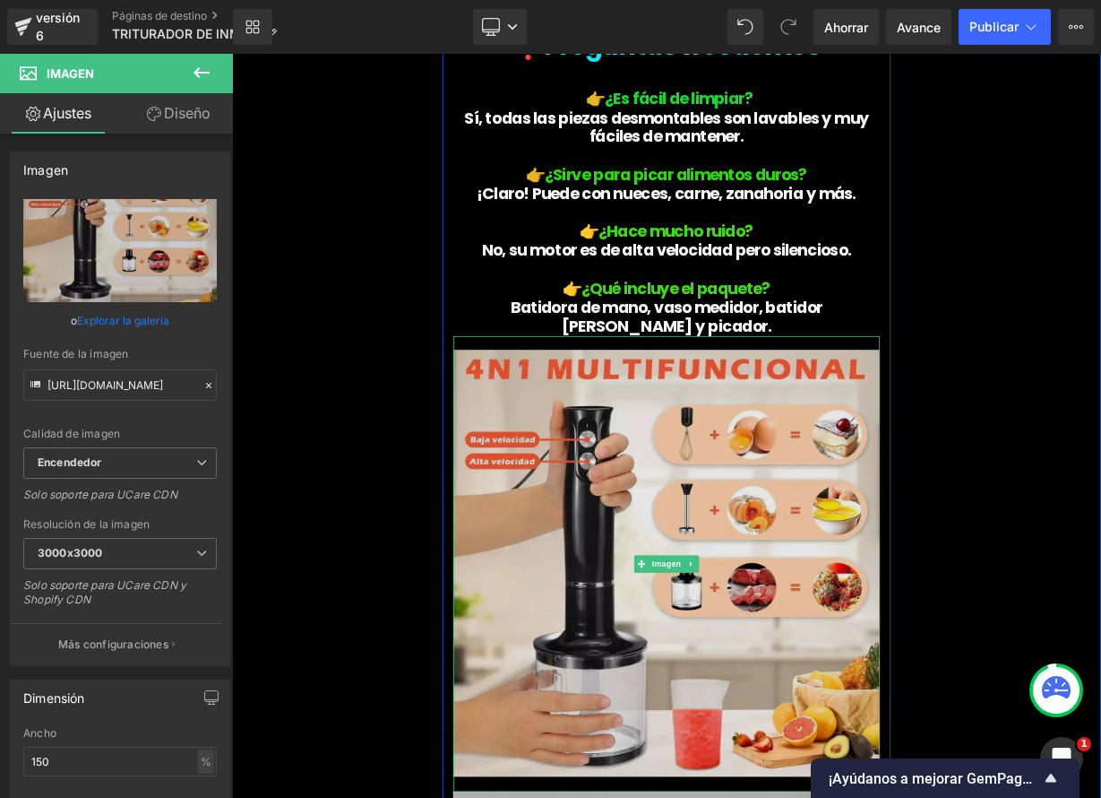
click at [707, 617] on img at bounding box center [774, 690] width 532 height 568
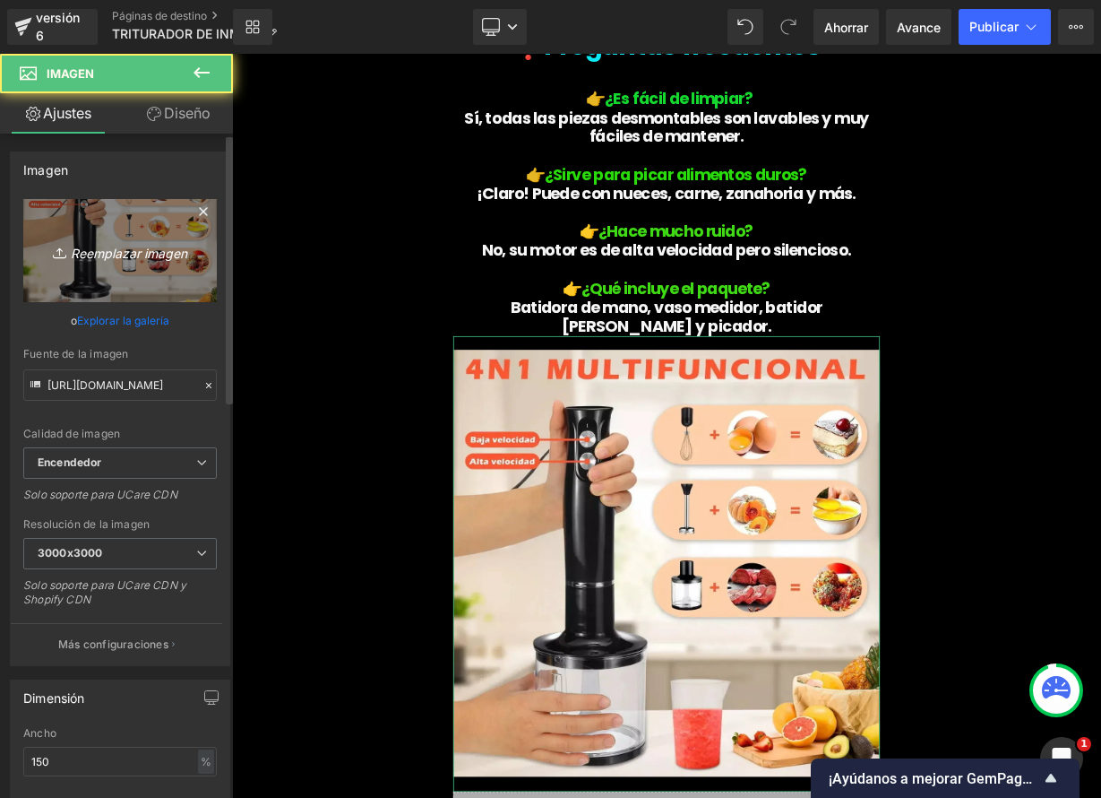
click at [100, 259] on font "Reemplazar imagen" at bounding box center [129, 252] width 116 height 15
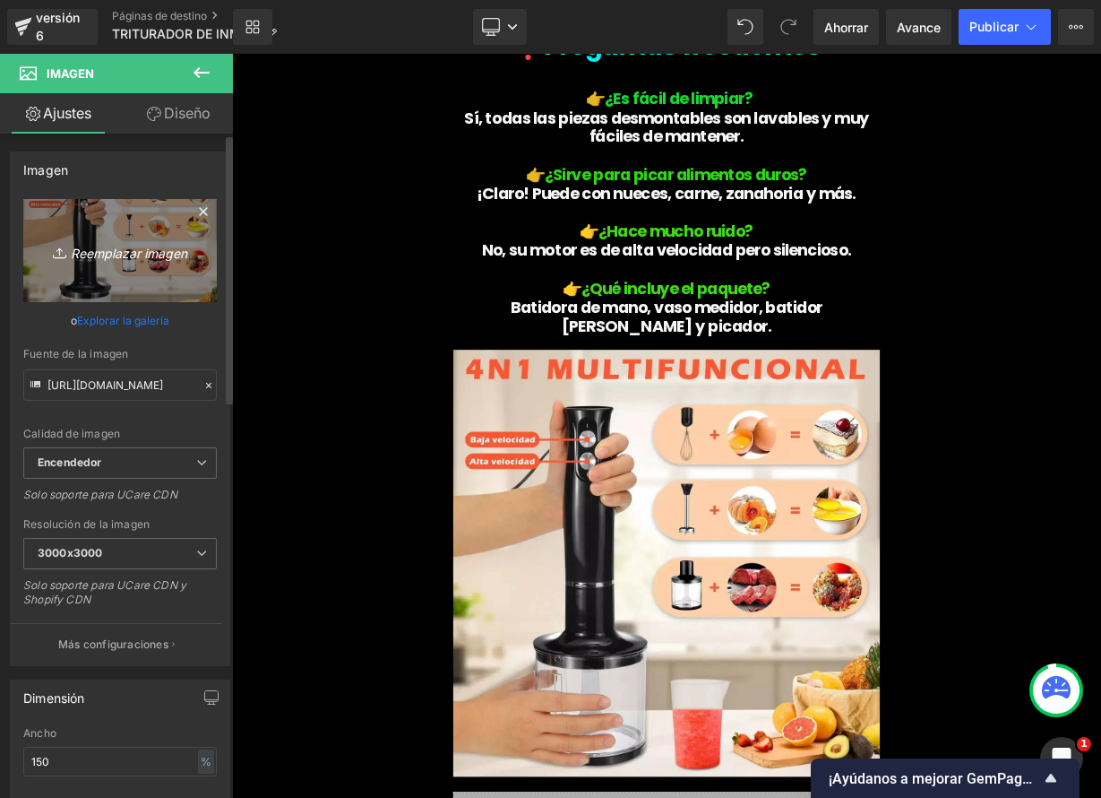
type input "C:\fakepath\d42afa70-4553-4fe7-a081-449216776504.36e81a0cb28e88368f8795279c1101…"
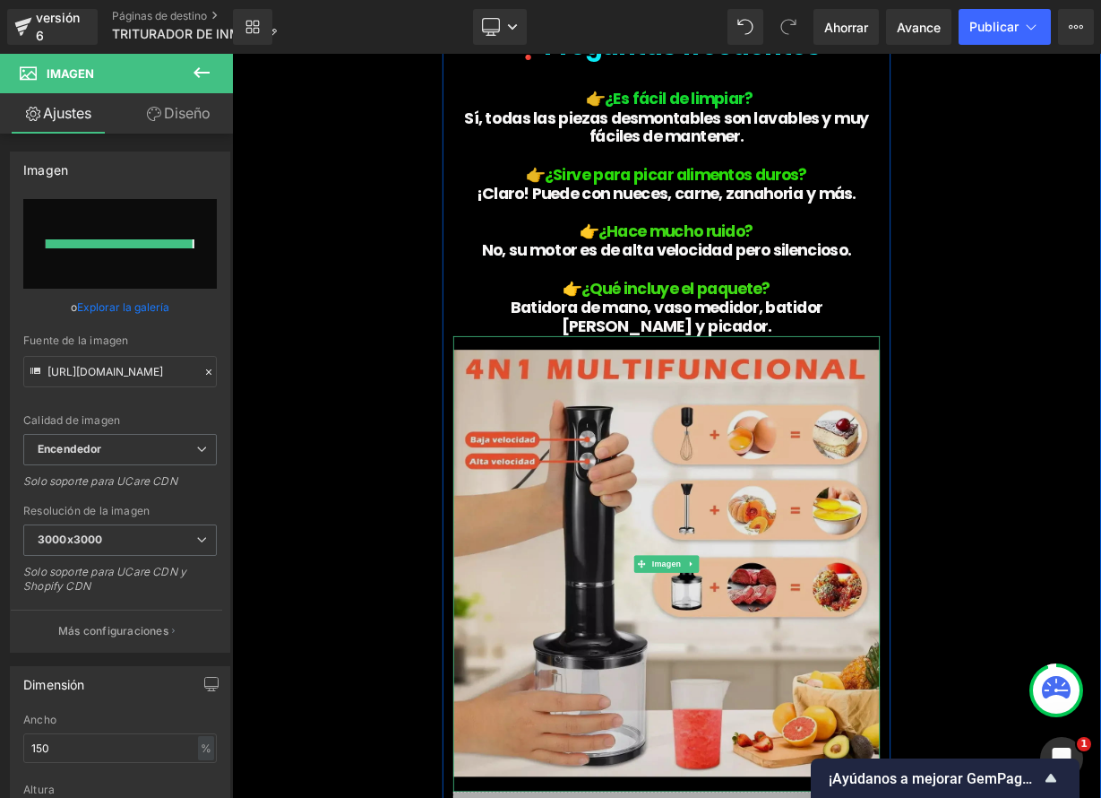
type input "[URL][DOMAIN_NAME]"
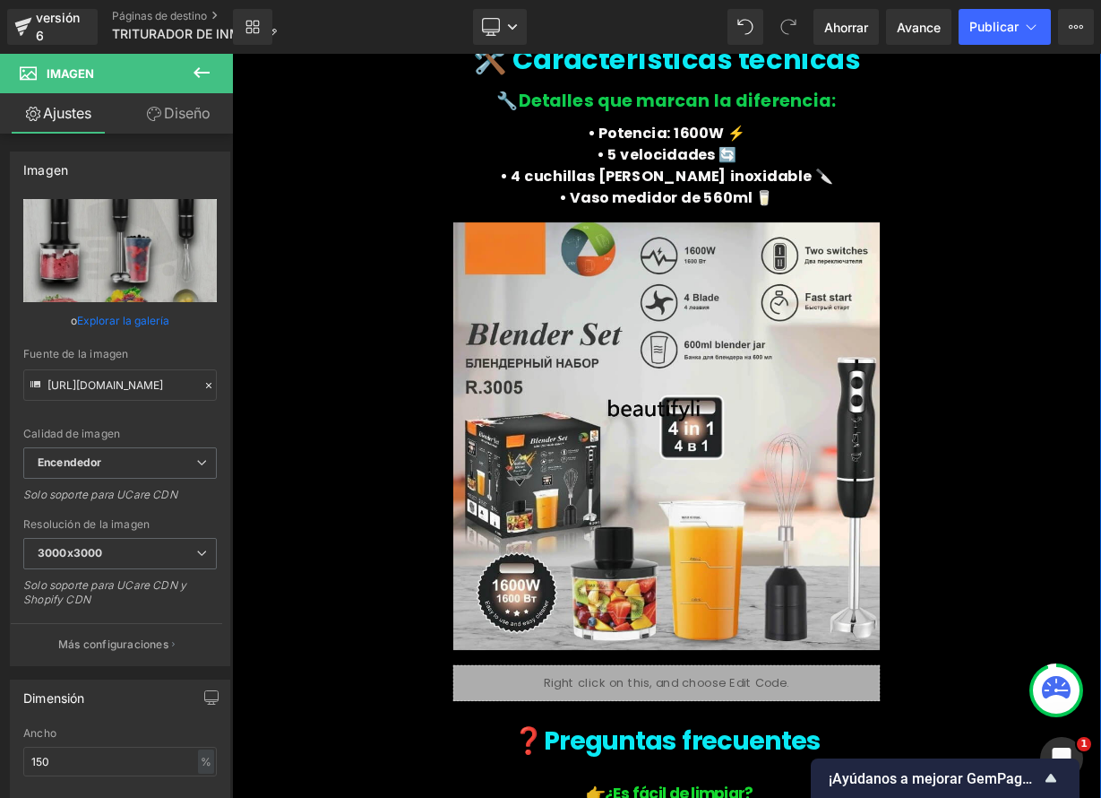
scroll to position [4705, 0]
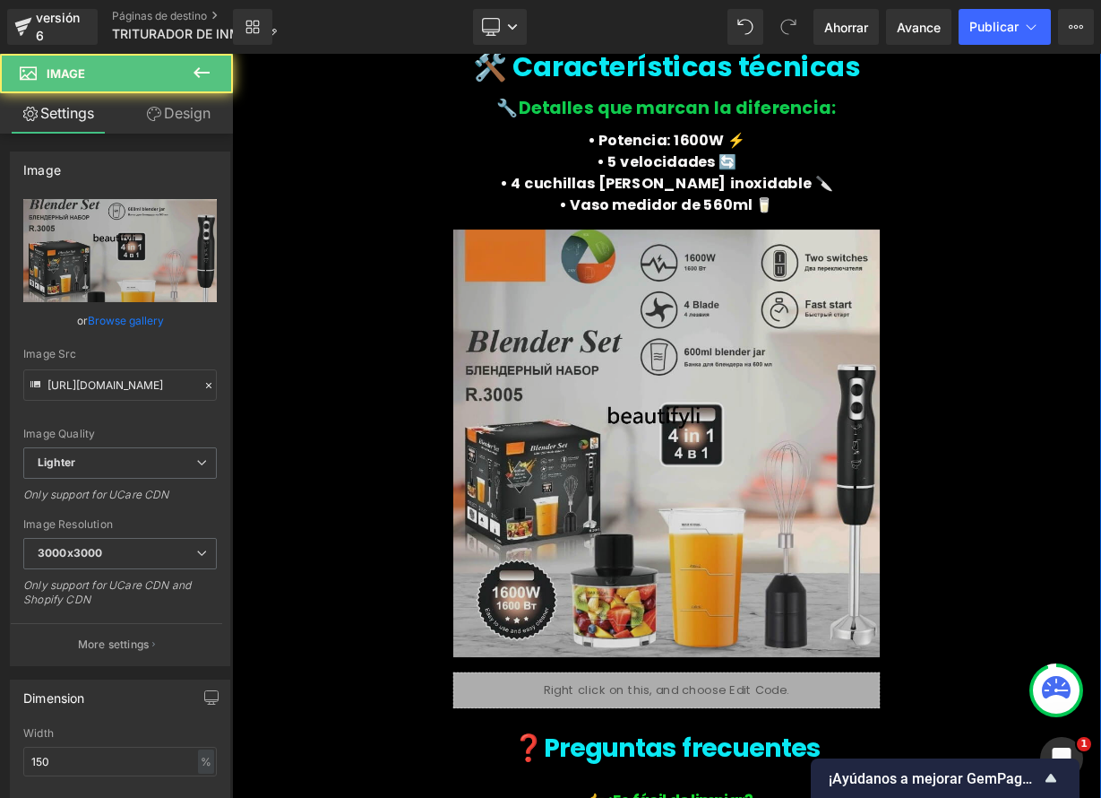
click at [752, 569] on img at bounding box center [774, 539] width 532 height 569
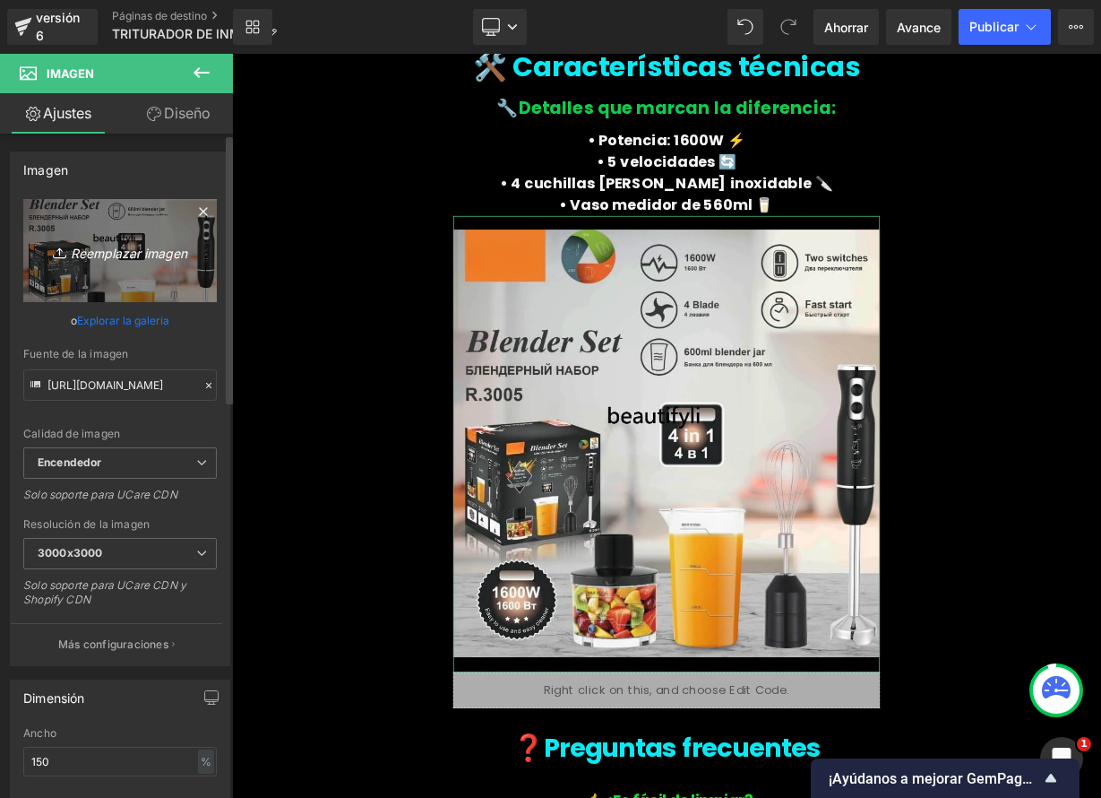
click at [117, 254] on font "Reemplazar imagen" at bounding box center [129, 252] width 116 height 15
type input "C:\fakepath\D_NQ_NP_2X_982383-MLM82001139310_022025-F.webp"
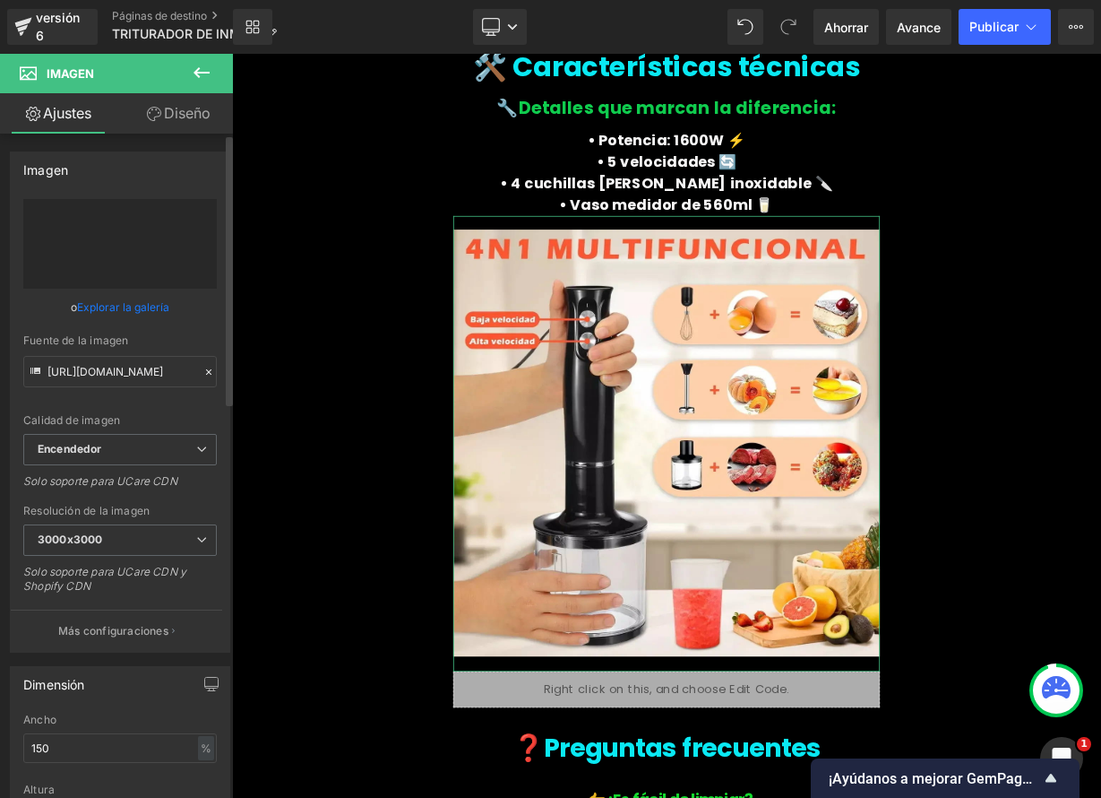
type input "[URL][DOMAIN_NAME]"
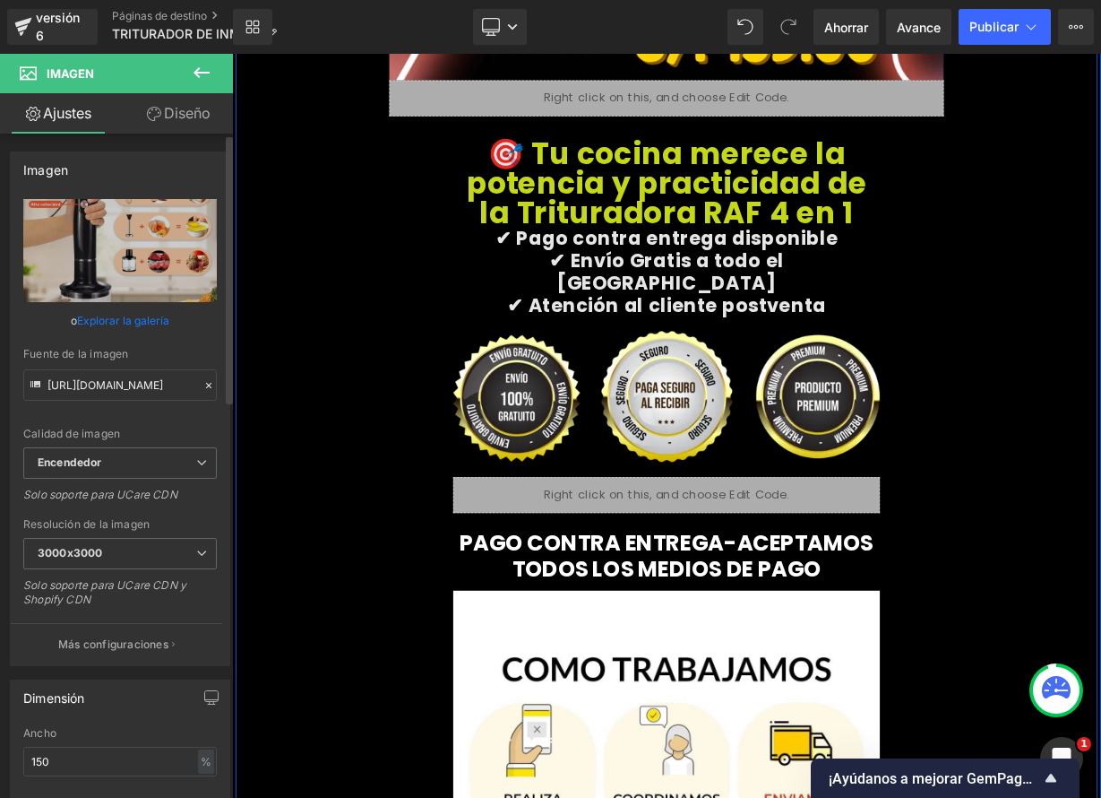
scroll to position [6751, 0]
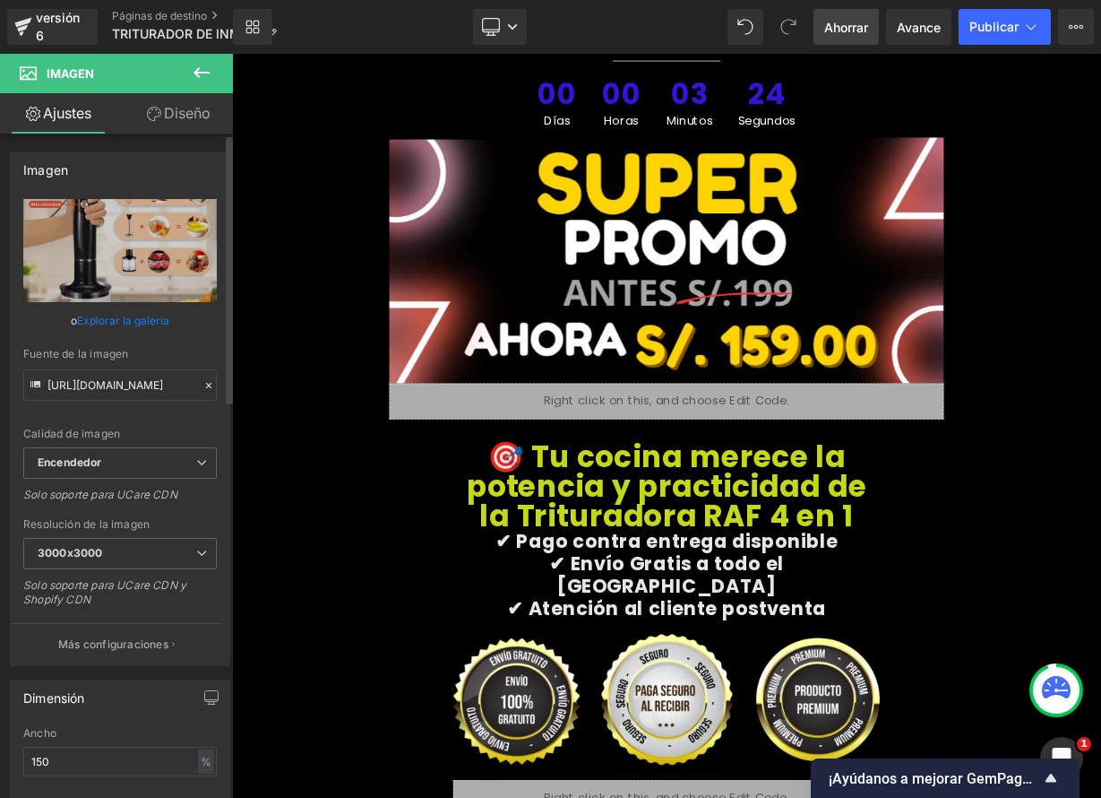
click at [855, 25] on font "Ahorrar" at bounding box center [846, 27] width 44 height 15
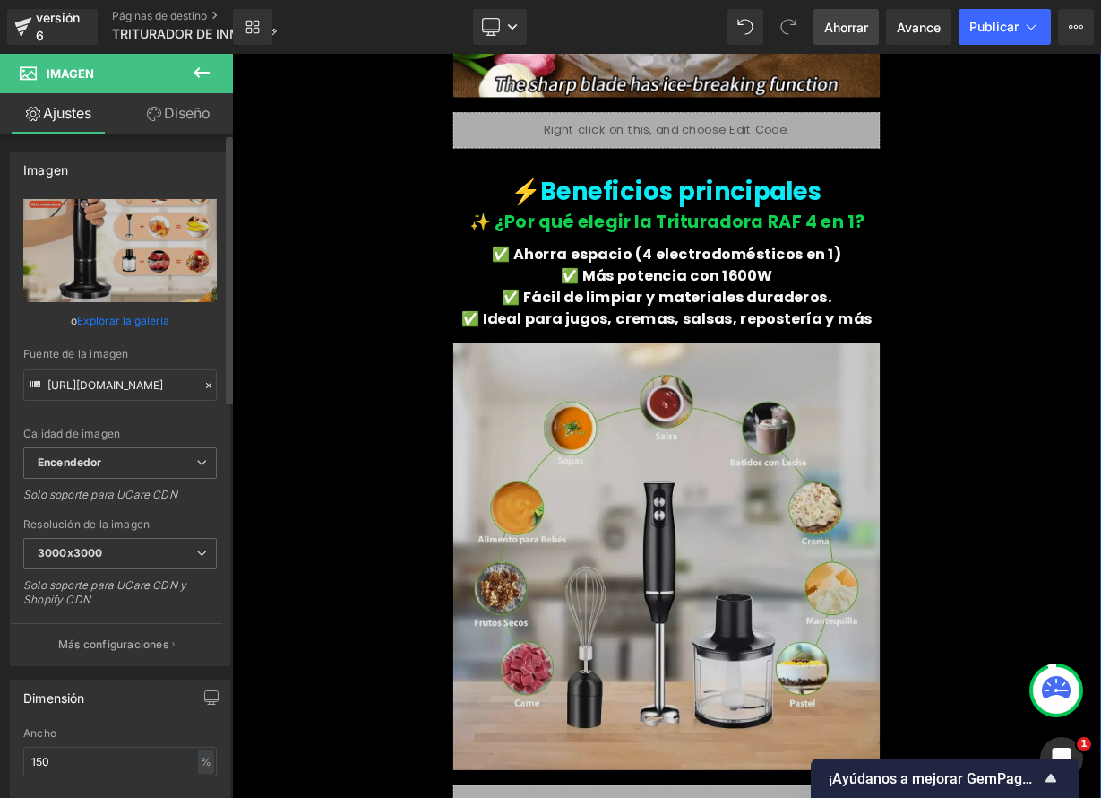
scroll to position [1180, 0]
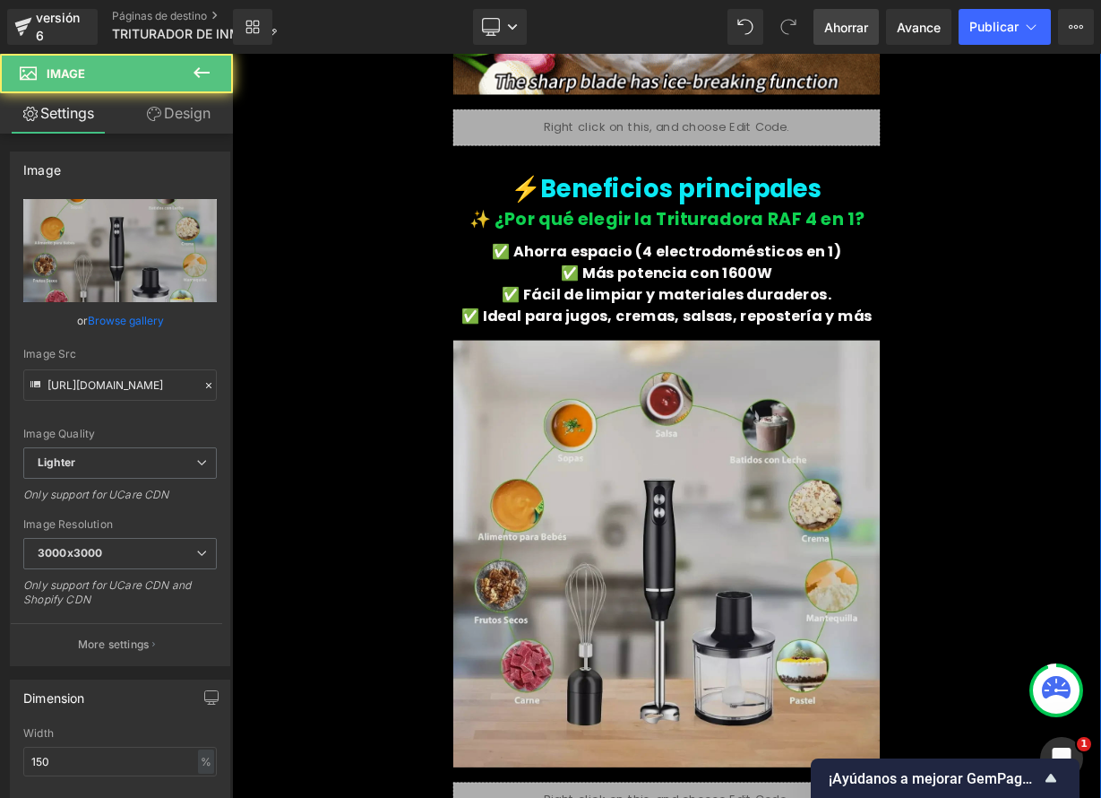
drag, startPoint x: 728, startPoint y: 660, endPoint x: 652, endPoint y: 638, distance: 78.3
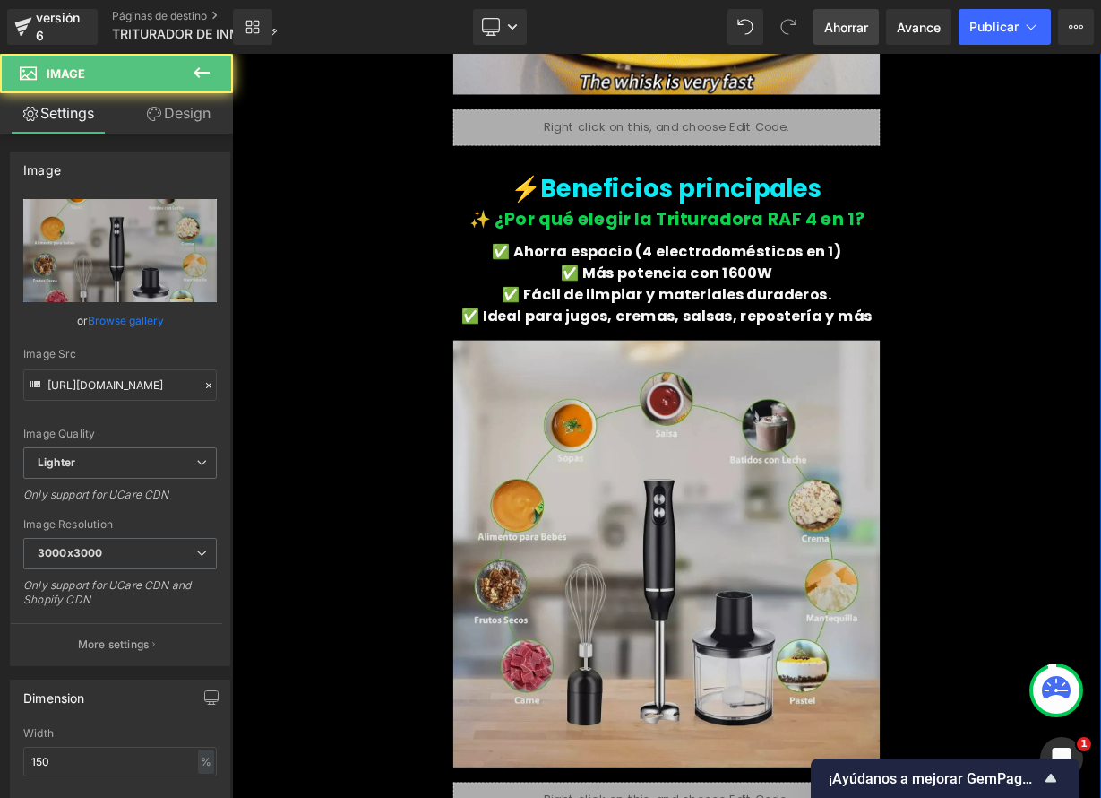
click at [729, 660] on img at bounding box center [774, 678] width 532 height 568
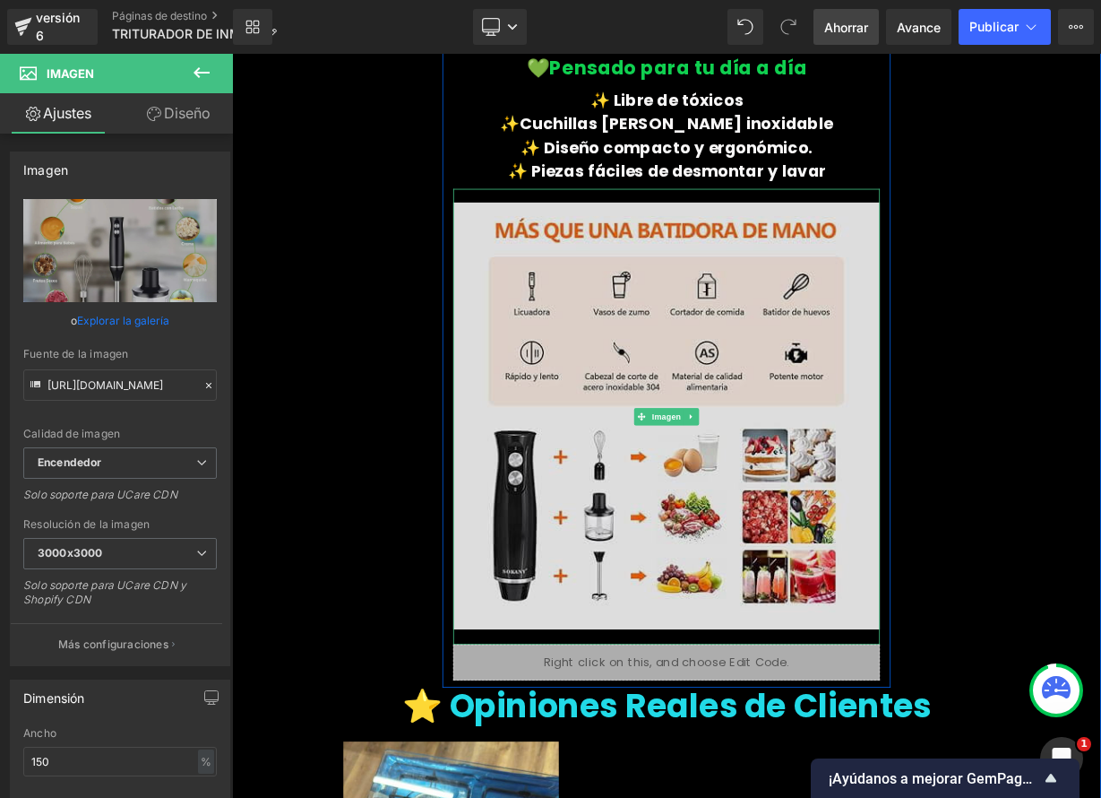
scroll to position [3322, 0]
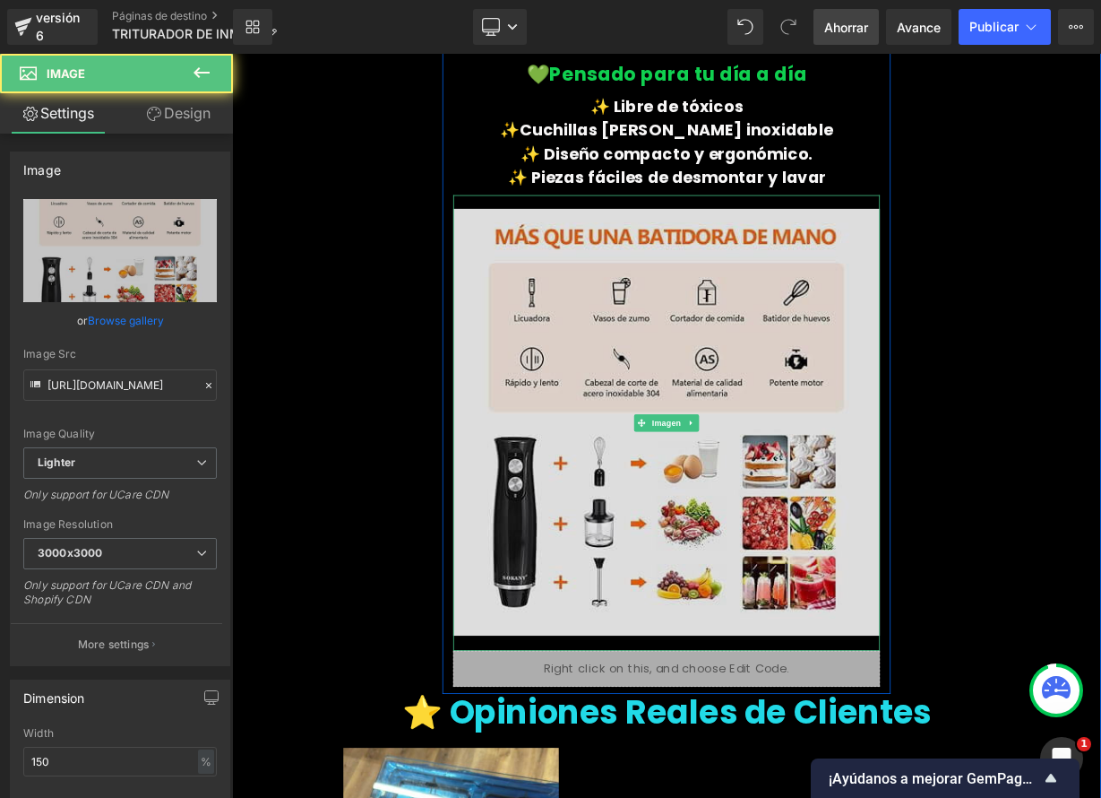
click at [729, 549] on img at bounding box center [774, 514] width 532 height 568
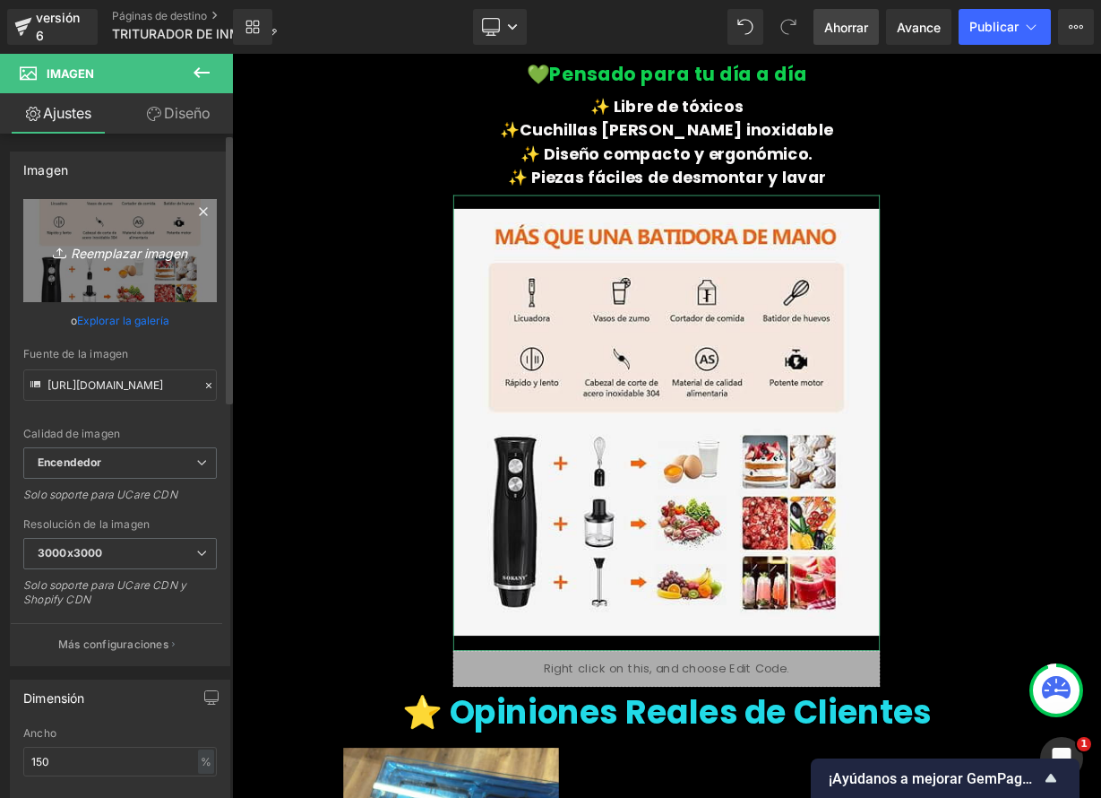
click at [151, 254] on font "Reemplazar imagen" at bounding box center [129, 252] width 116 height 15
type input "C:\fakepath\D_NQ_NP_2X_825552-CBT82539099075_022025-F.webp"
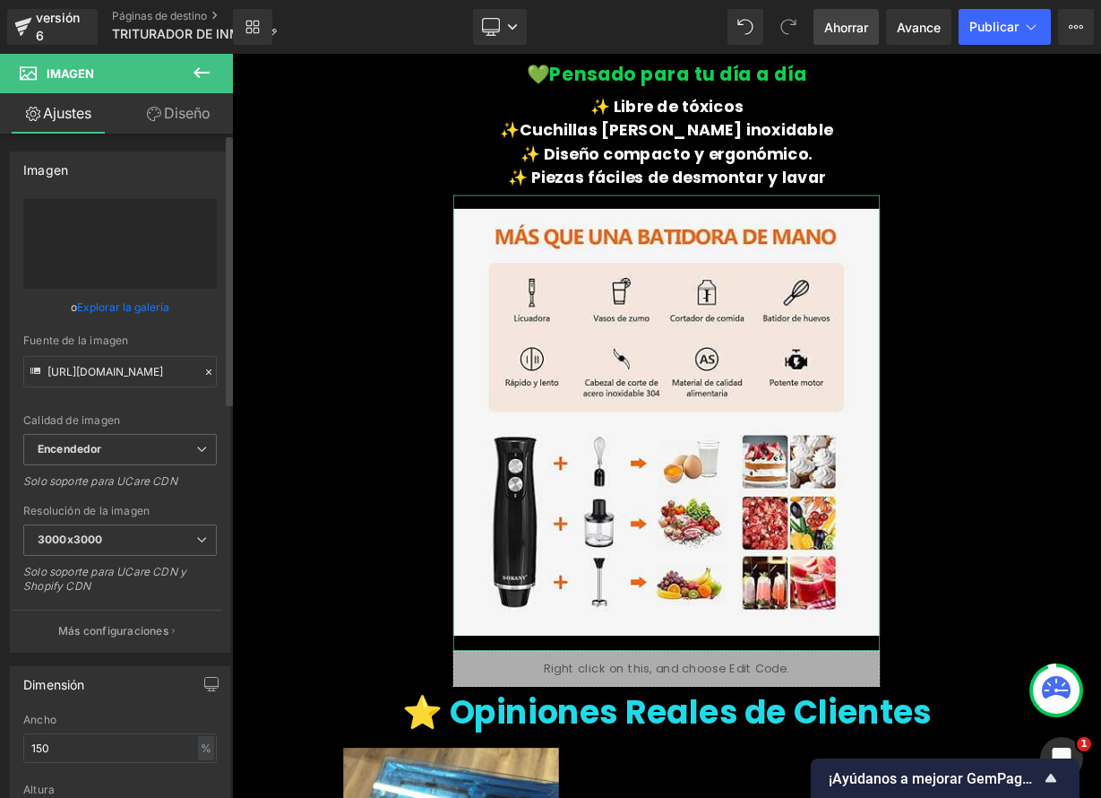
type input "[URL][DOMAIN_NAME]"
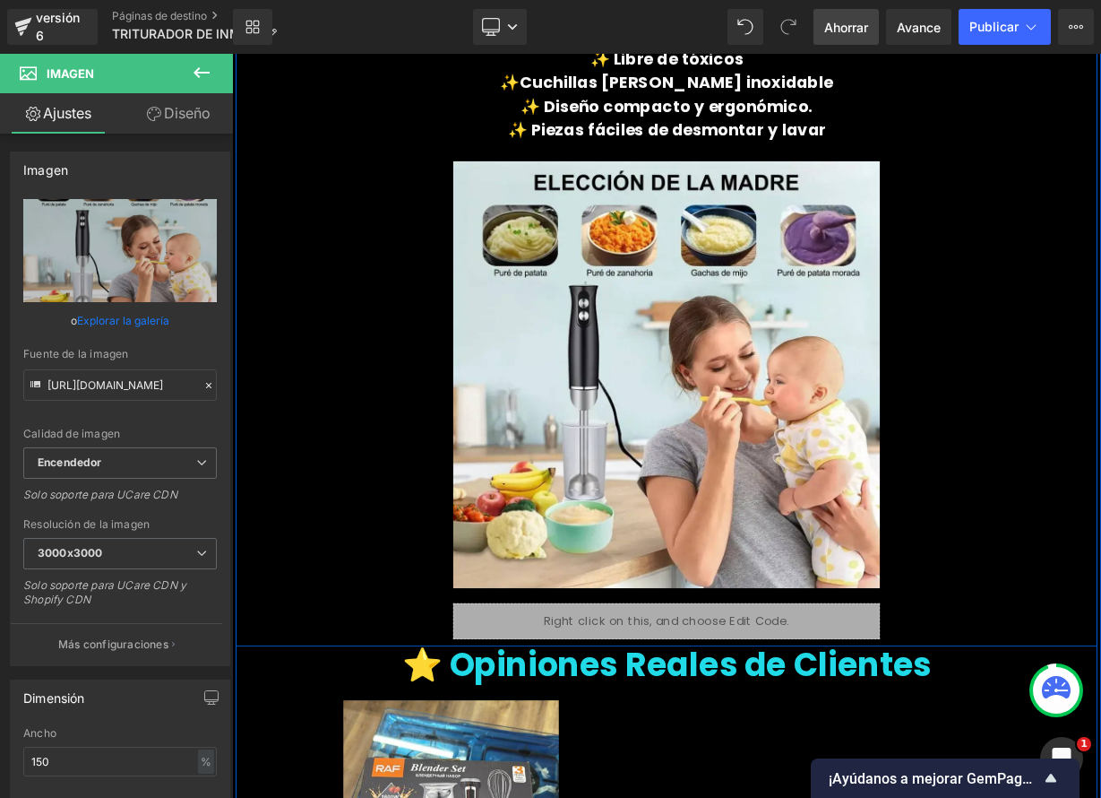
scroll to position [3392, 0]
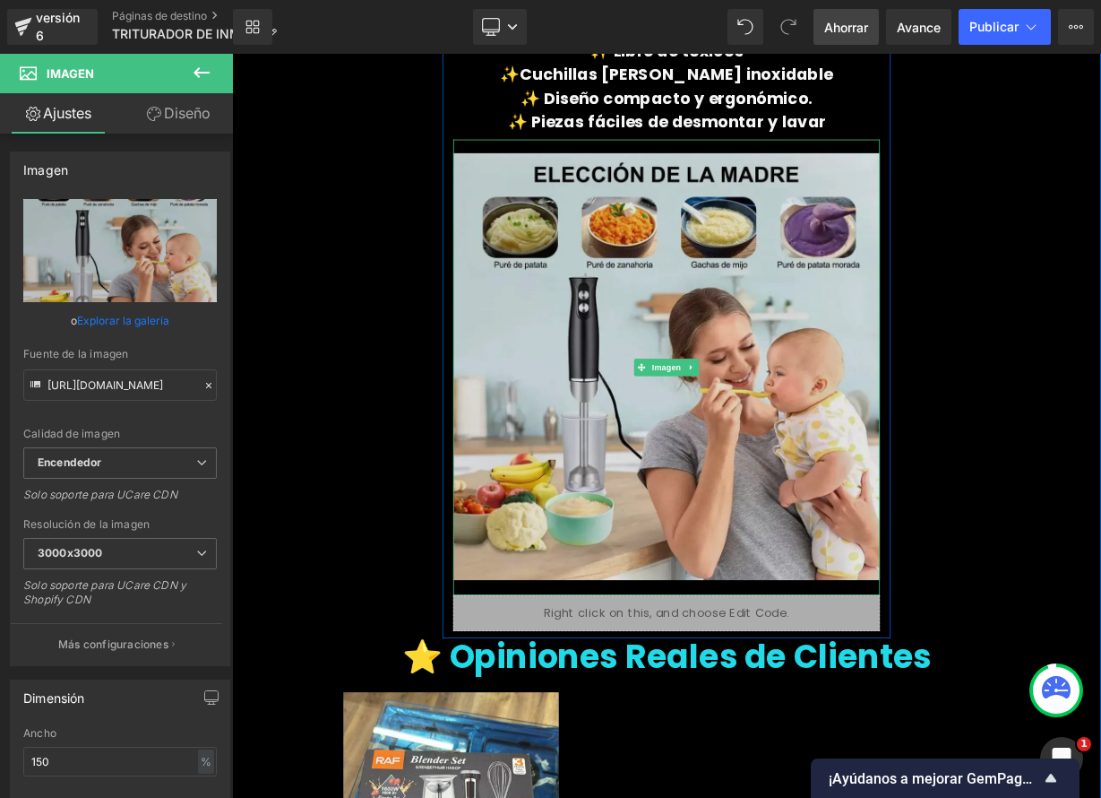
click at [678, 472] on img at bounding box center [774, 444] width 532 height 568
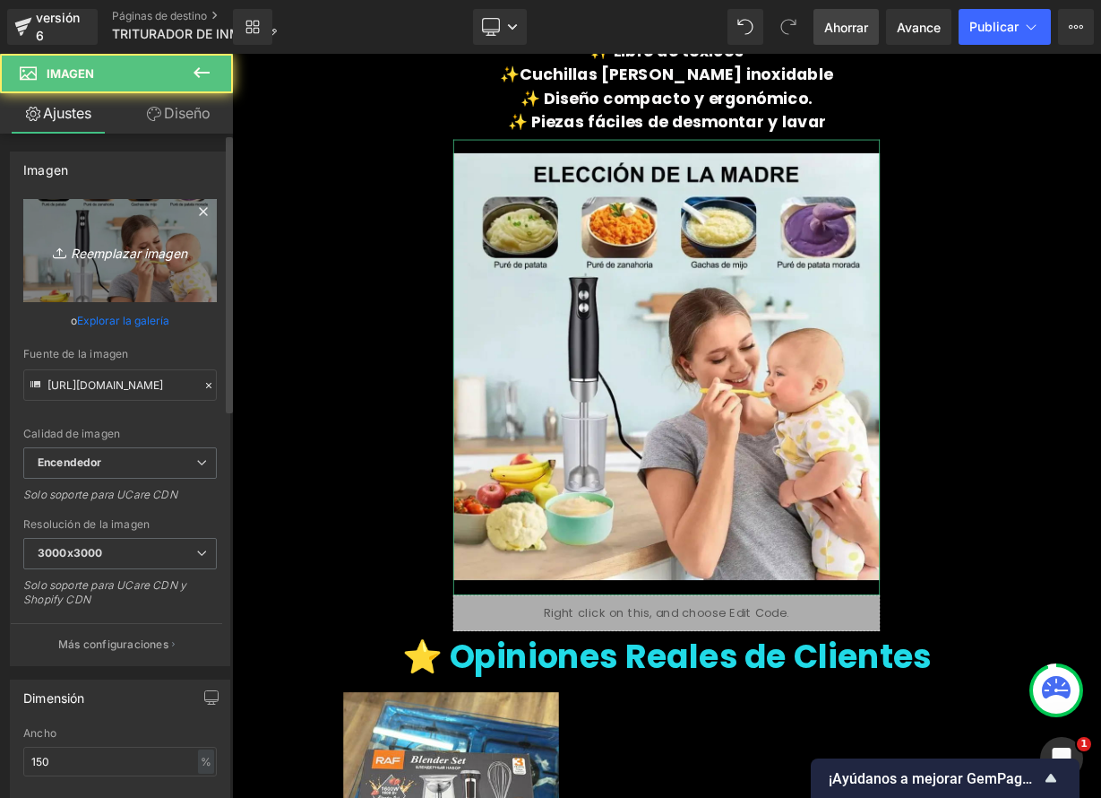
click at [175, 261] on icon "Reemplazar imagen" at bounding box center [119, 250] width 143 height 22
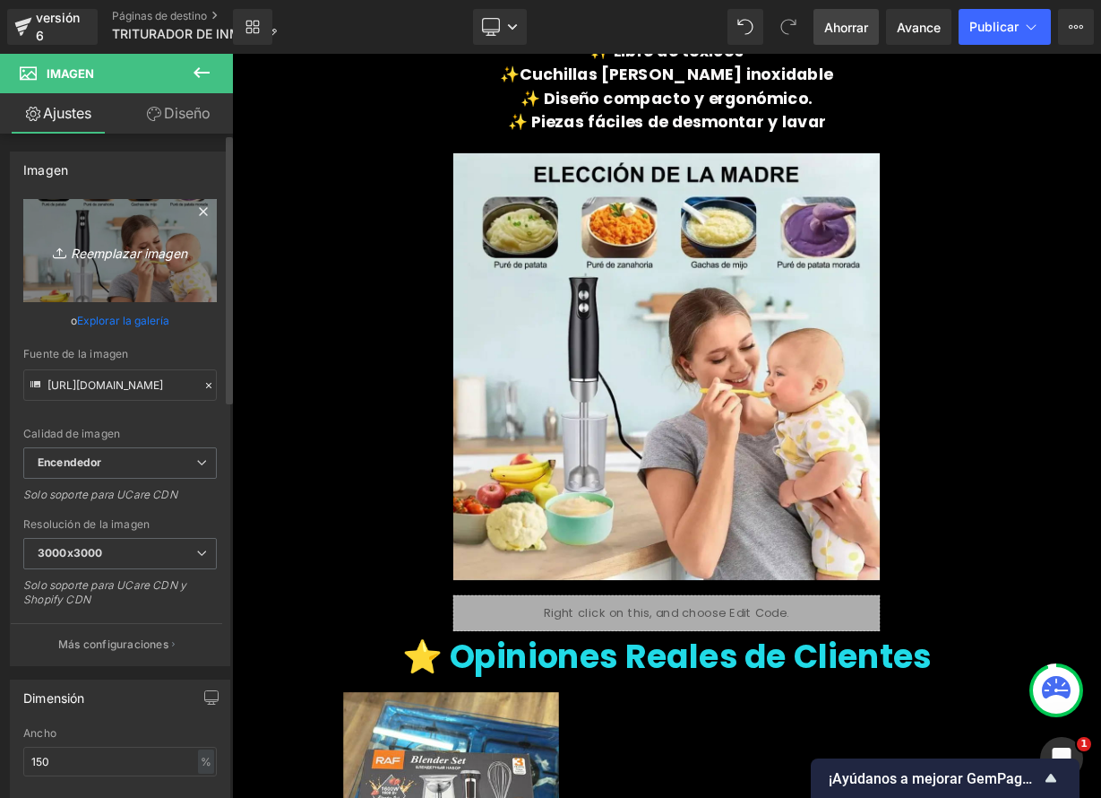
type input "C:\fakepath\3.jpeg"
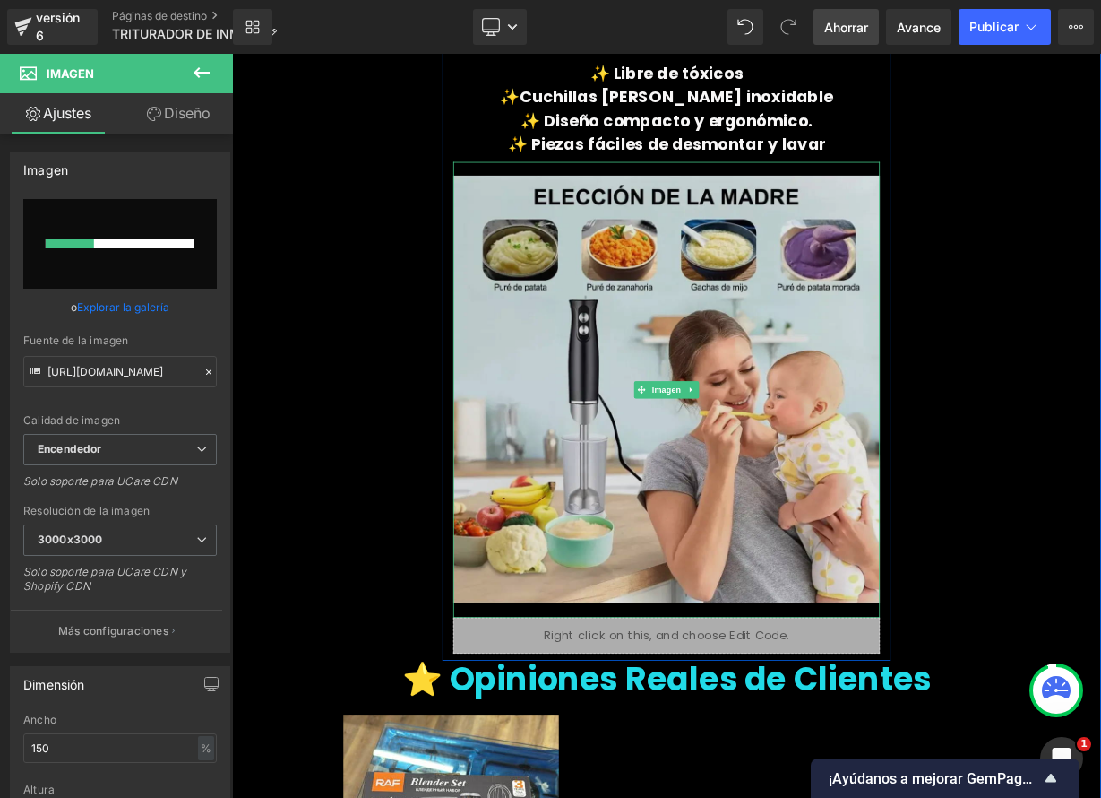
scroll to position [3041, 0]
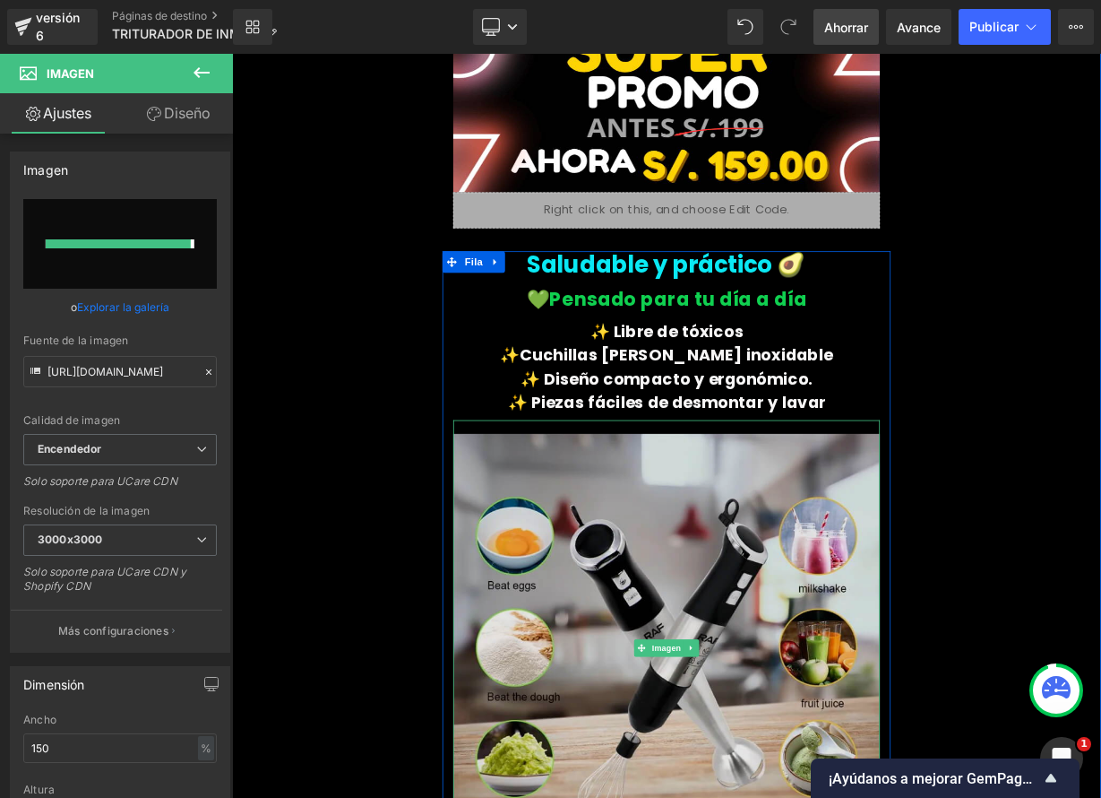
type input "[URL][DOMAIN_NAME]"
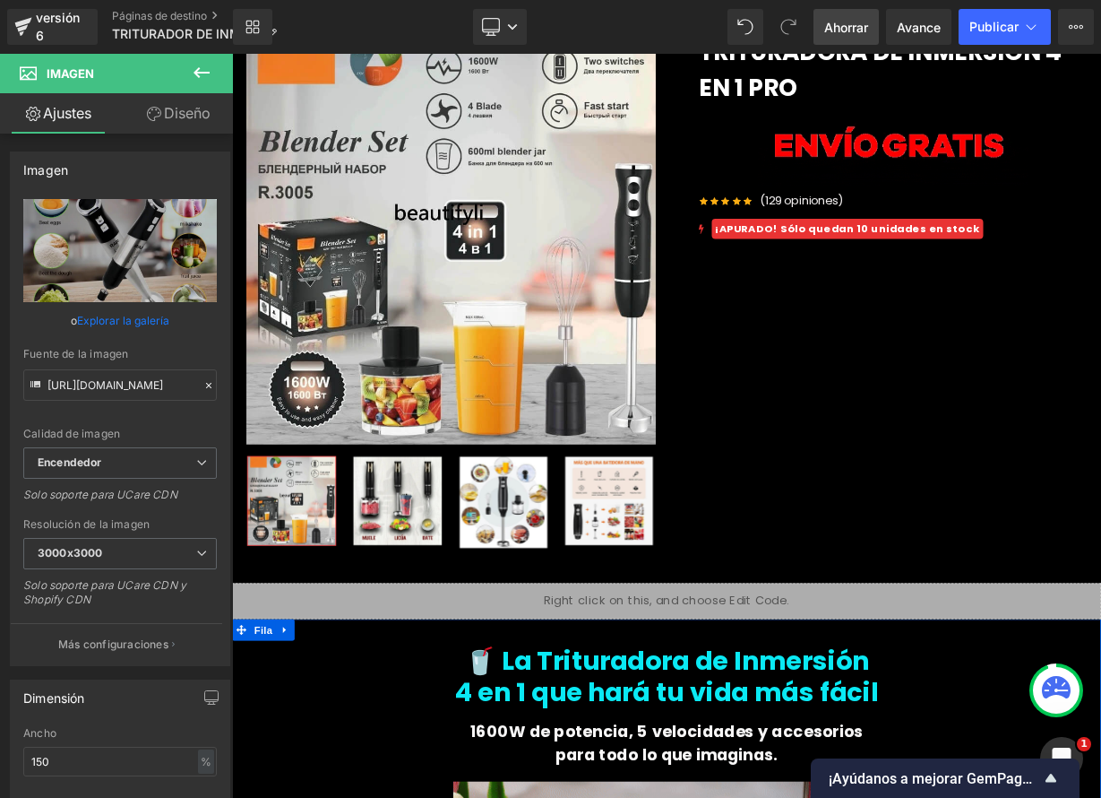
scroll to position [0, 0]
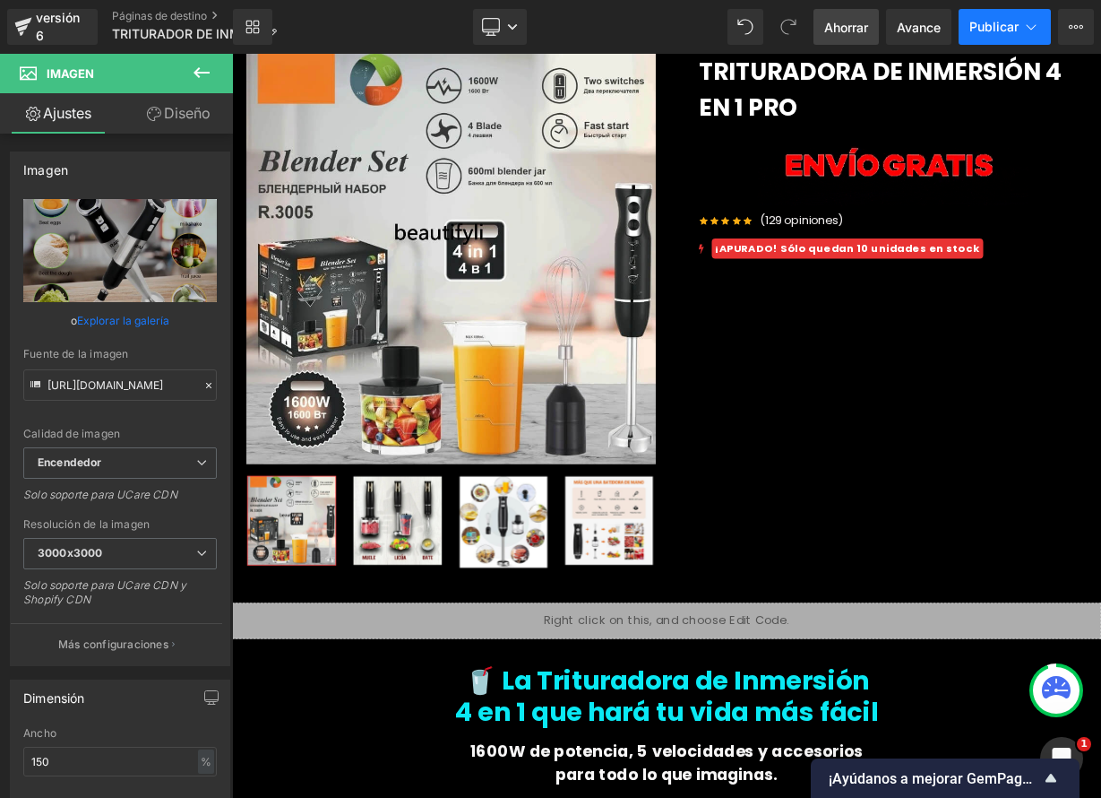
click at [998, 36] on button "Publicar" at bounding box center [1005, 27] width 92 height 36
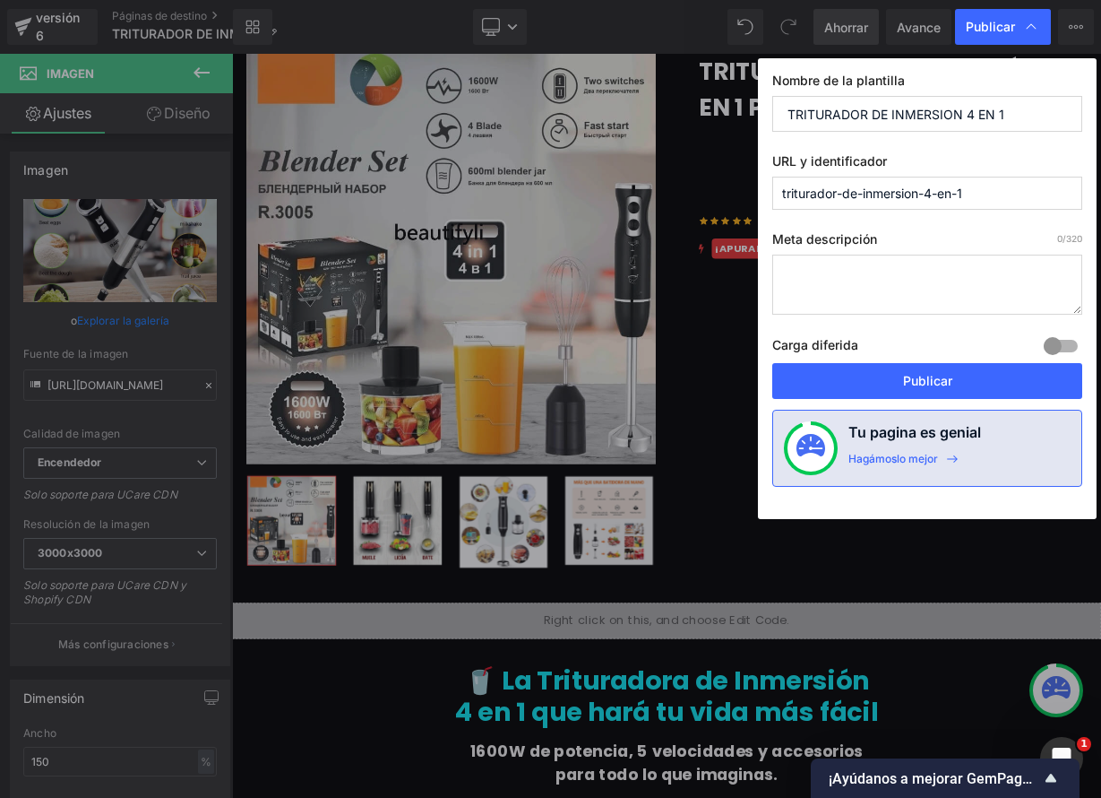
click at [835, 197] on input "triturador-de-inmersion-4-en-1" at bounding box center [927, 193] width 310 height 33
type input "trituradora-de-inmersion-4-en-1"
click at [940, 379] on font "Publicar" at bounding box center [927, 380] width 49 height 15
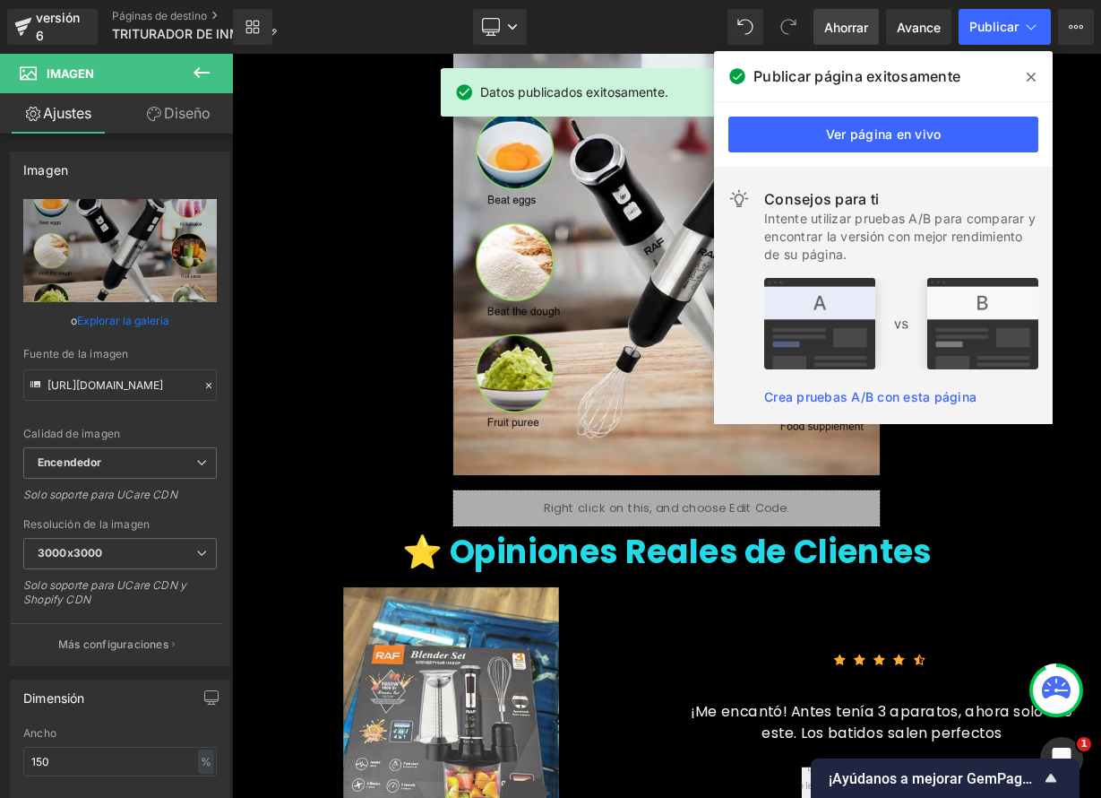
scroll to position [3575, 0]
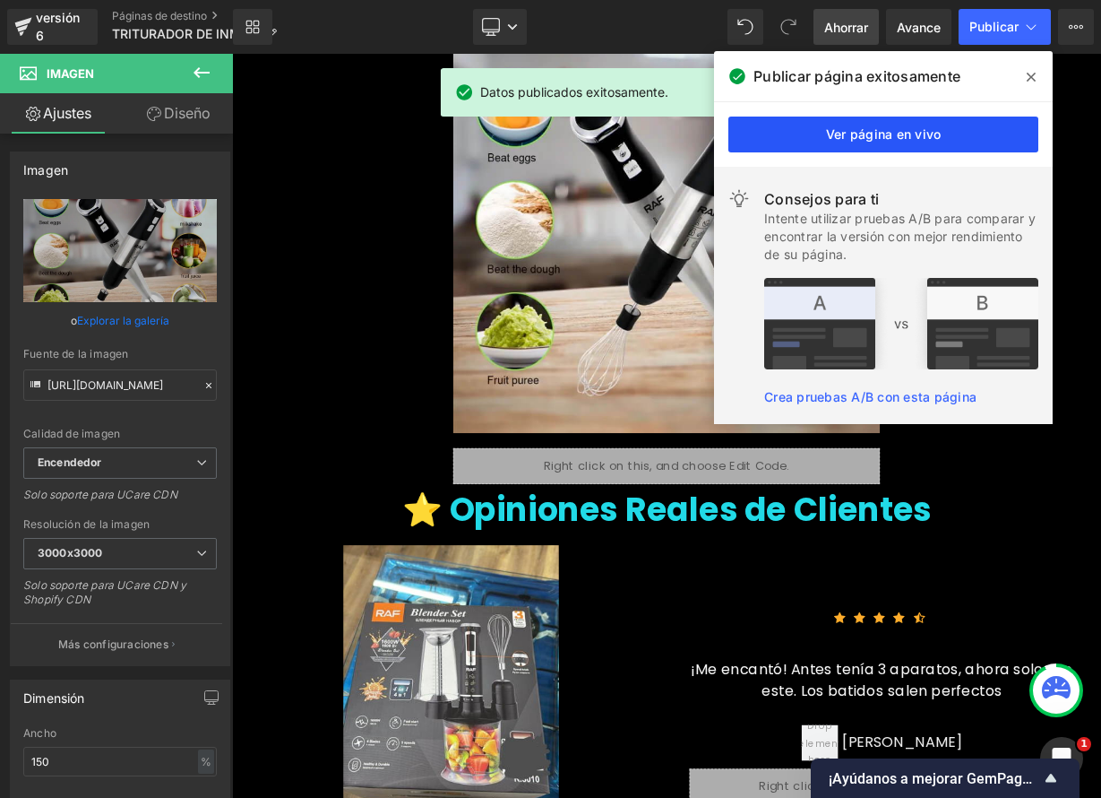
click at [907, 135] on font "Ver página en vivo" at bounding box center [884, 133] width 116 height 15
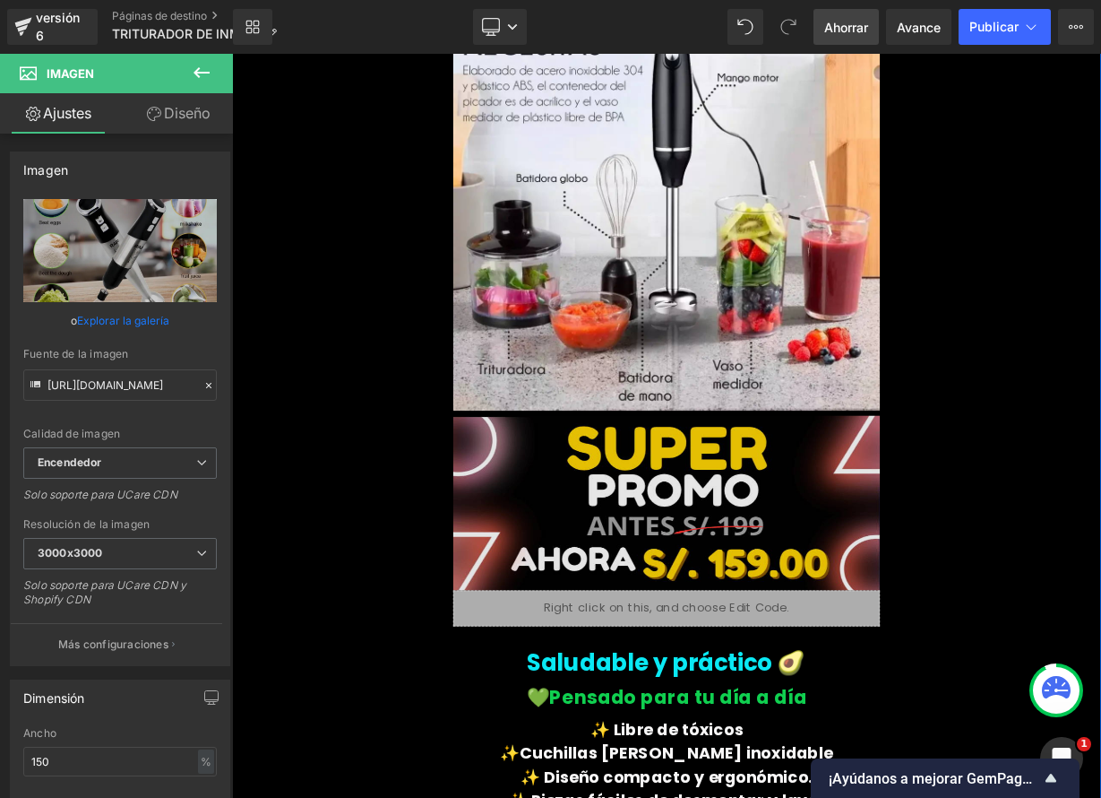
scroll to position [2705, 0]
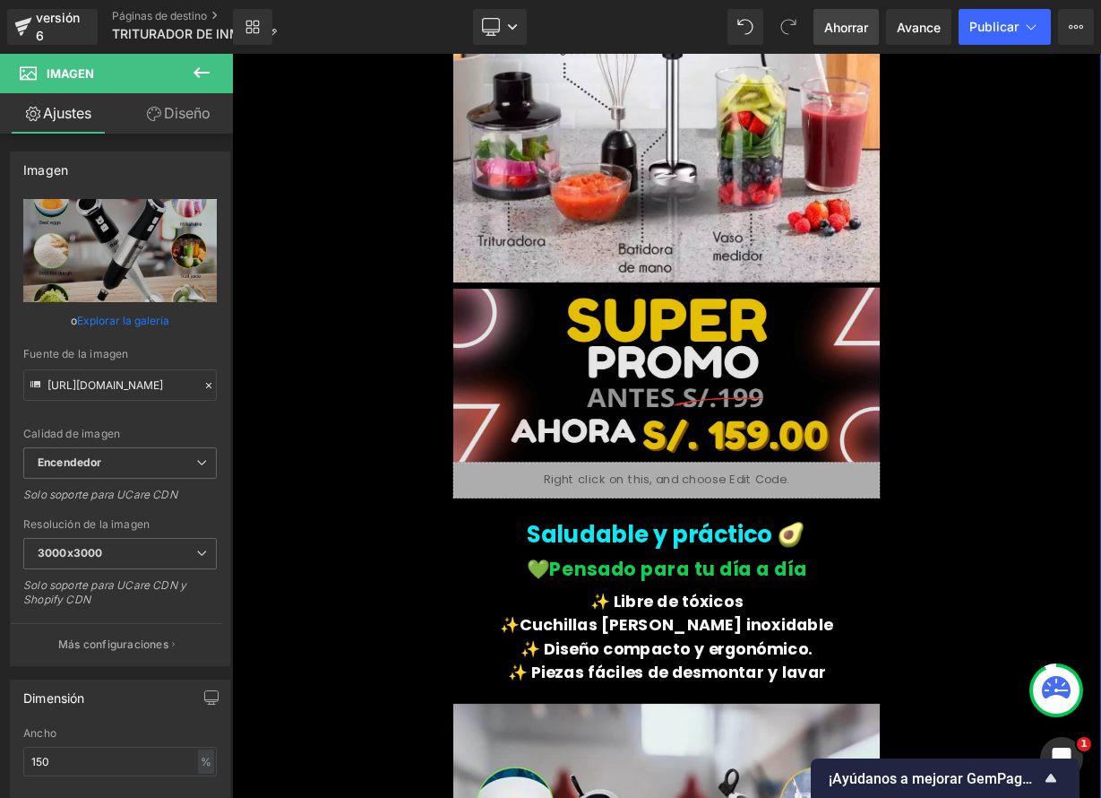
click at [769, 476] on img at bounding box center [774, 451] width 532 height 224
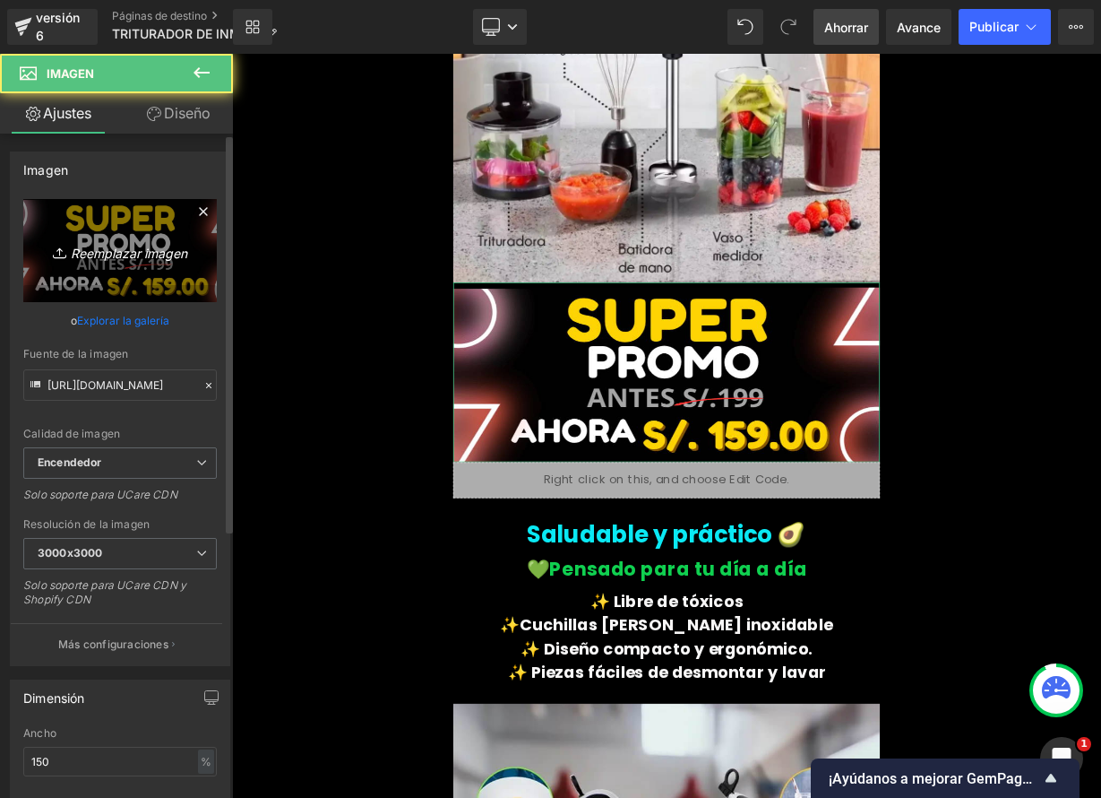
click at [145, 246] on font "Reemplazar imagen" at bounding box center [129, 252] width 116 height 15
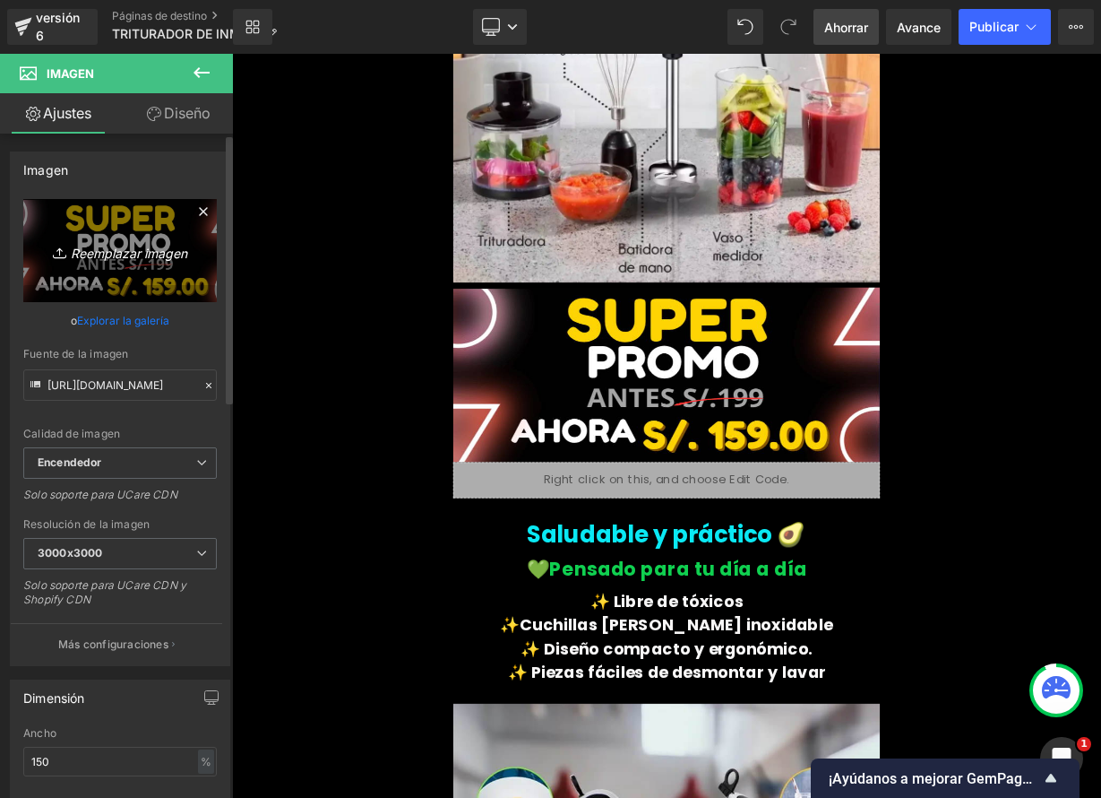
type input "C:\fakepath\TRITU2.png"
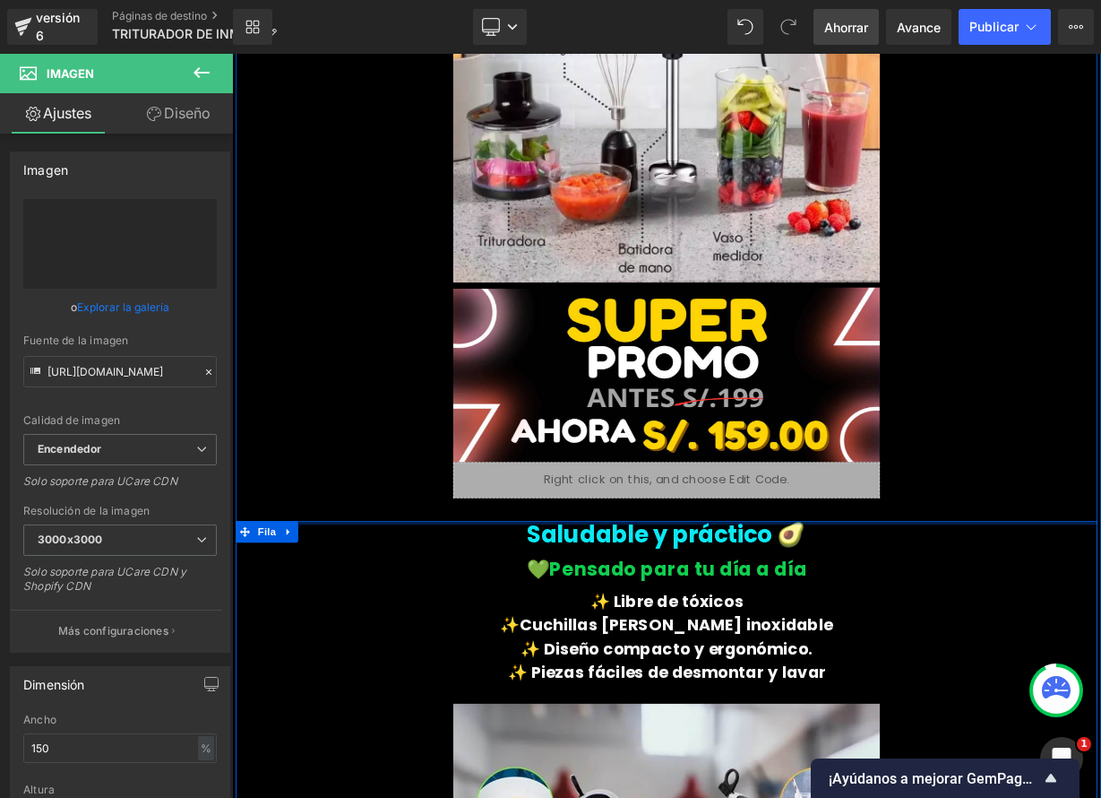
type input "[URL][DOMAIN_NAME]"
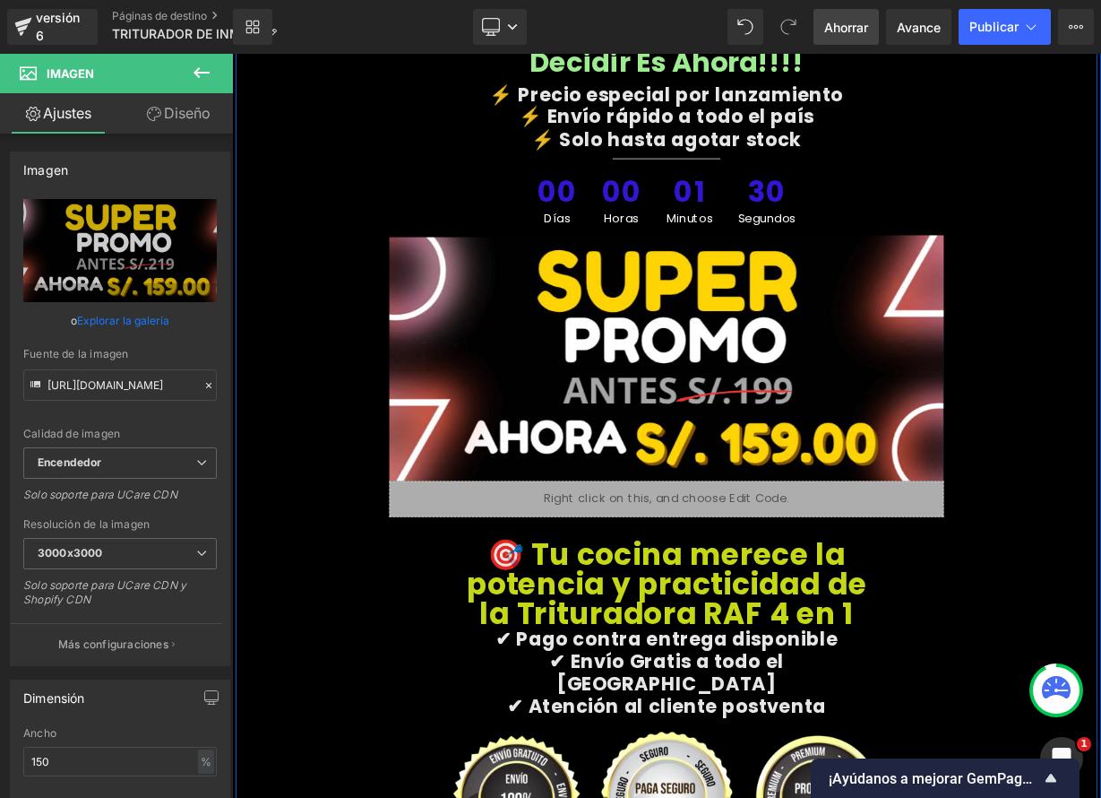
scroll to position [6633, 0]
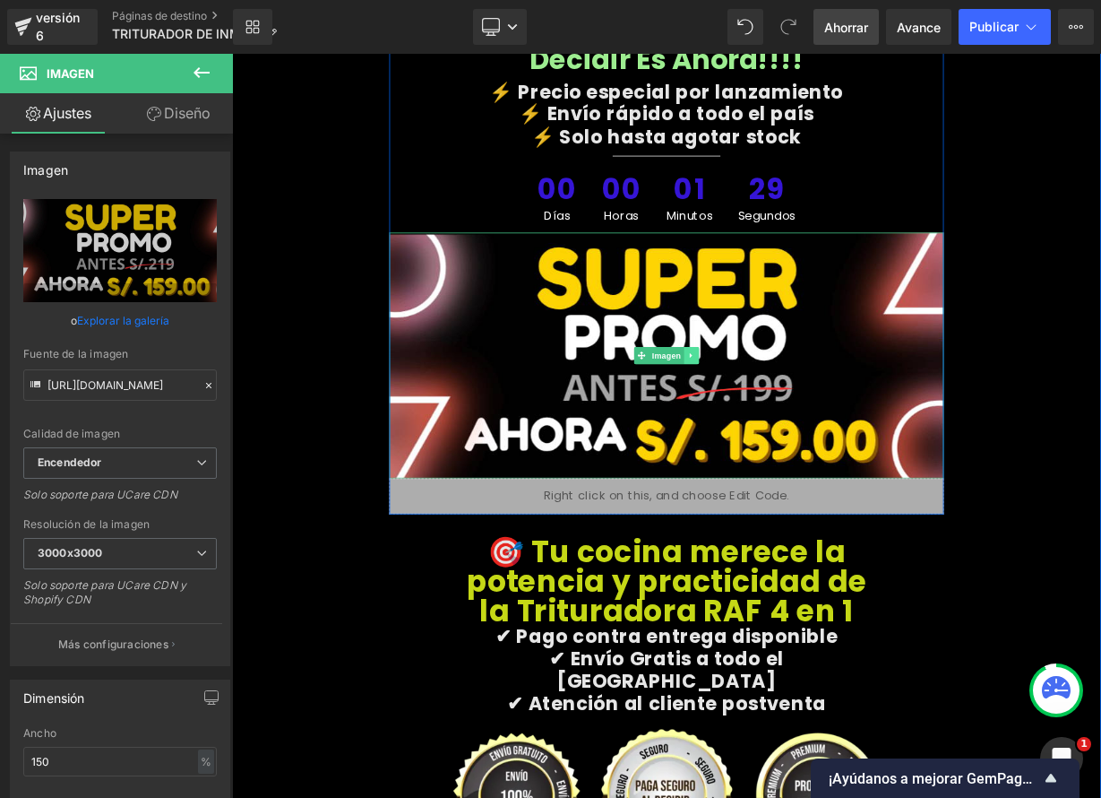
click at [806, 419] on link at bounding box center [805, 430] width 19 height 22
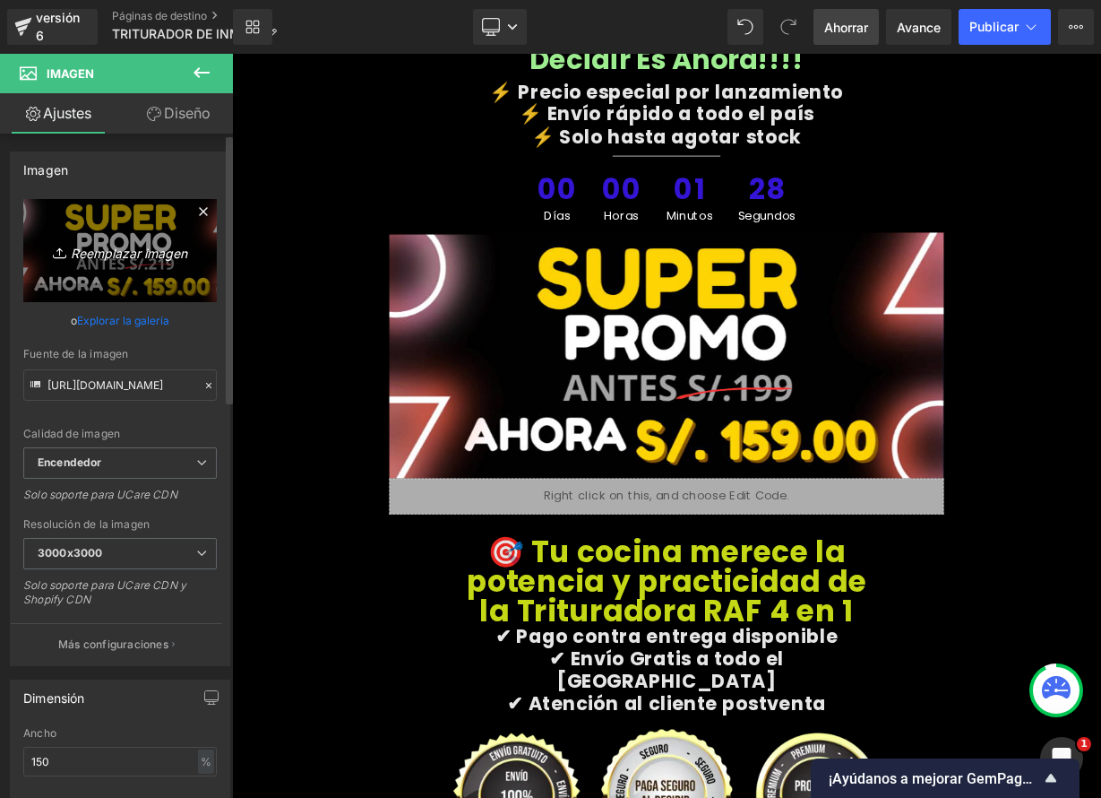
click at [141, 243] on icon "Reemplazar imagen" at bounding box center [119, 250] width 143 height 22
type input "C:\fakepath\TRITU2.png"
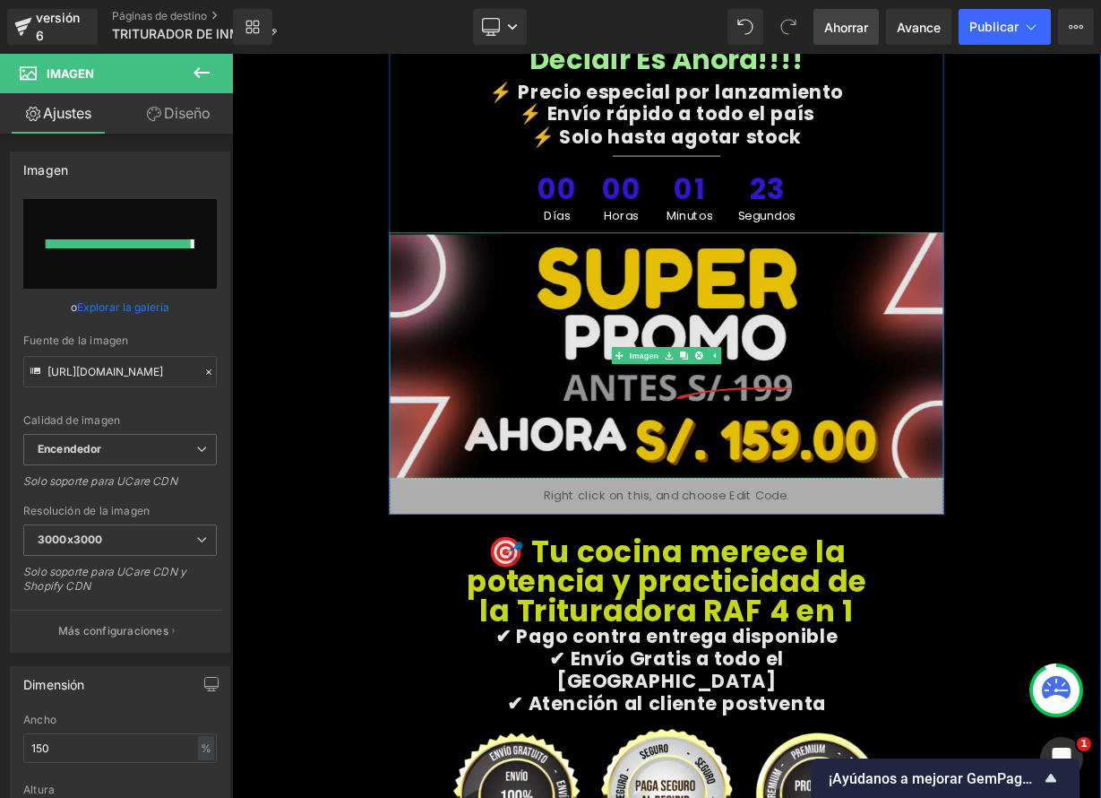
type input "[URL][DOMAIN_NAME]"
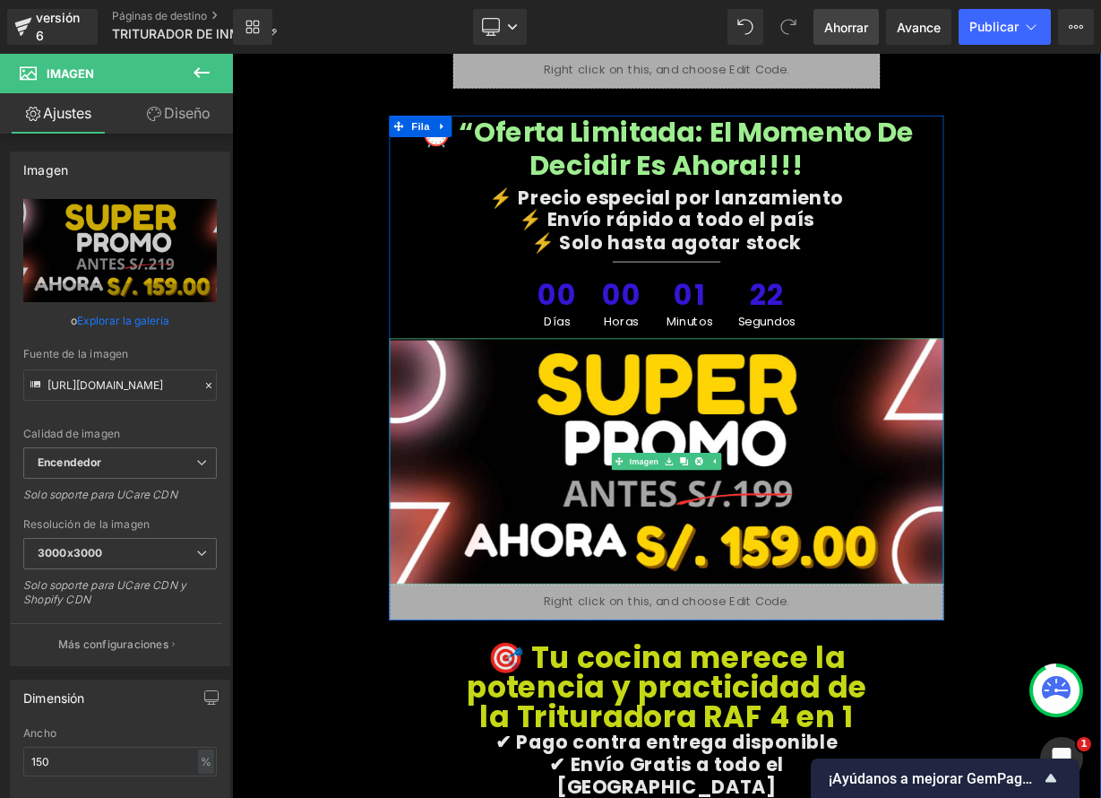
scroll to position [6344, 0]
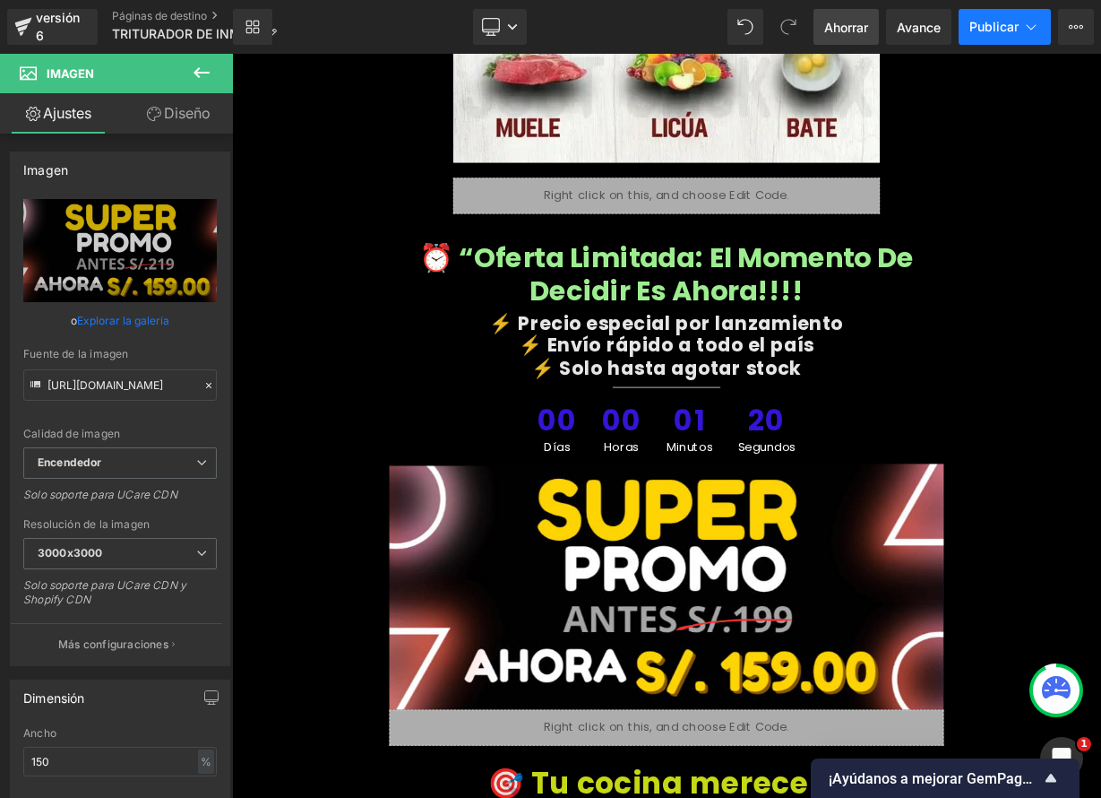
click at [988, 33] on font "Publicar" at bounding box center [994, 26] width 49 height 15
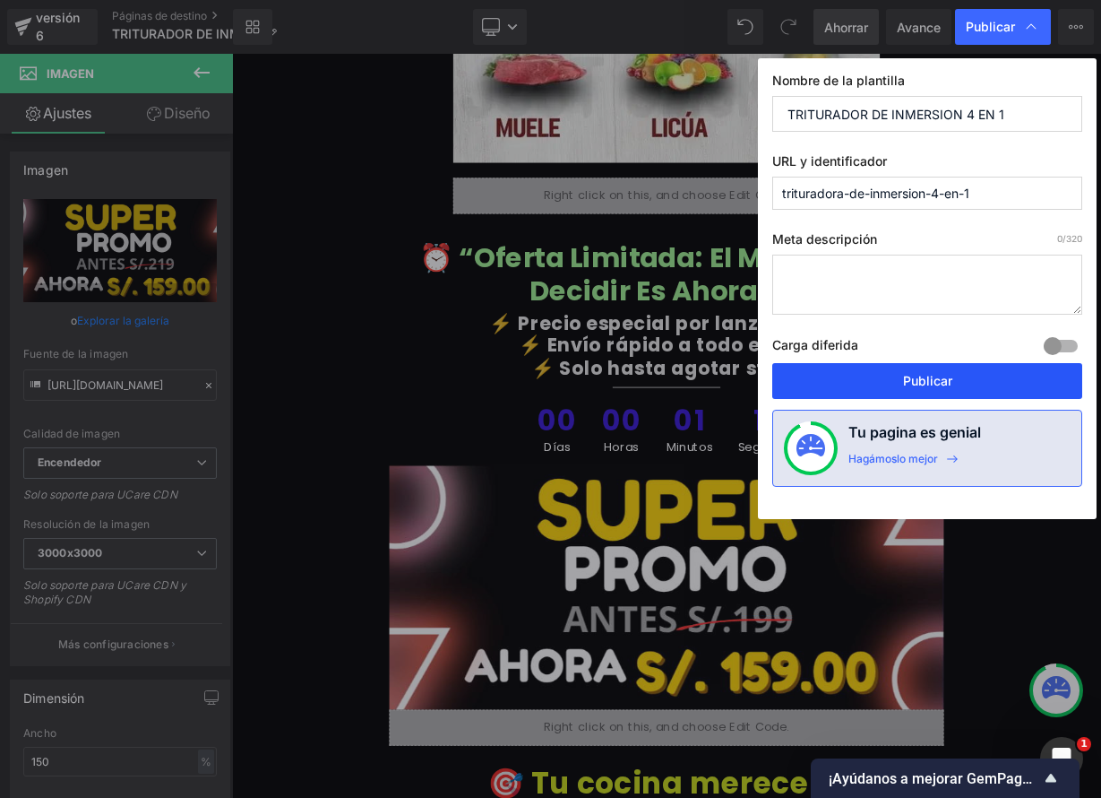
click at [948, 384] on font "Publicar" at bounding box center [927, 380] width 49 height 15
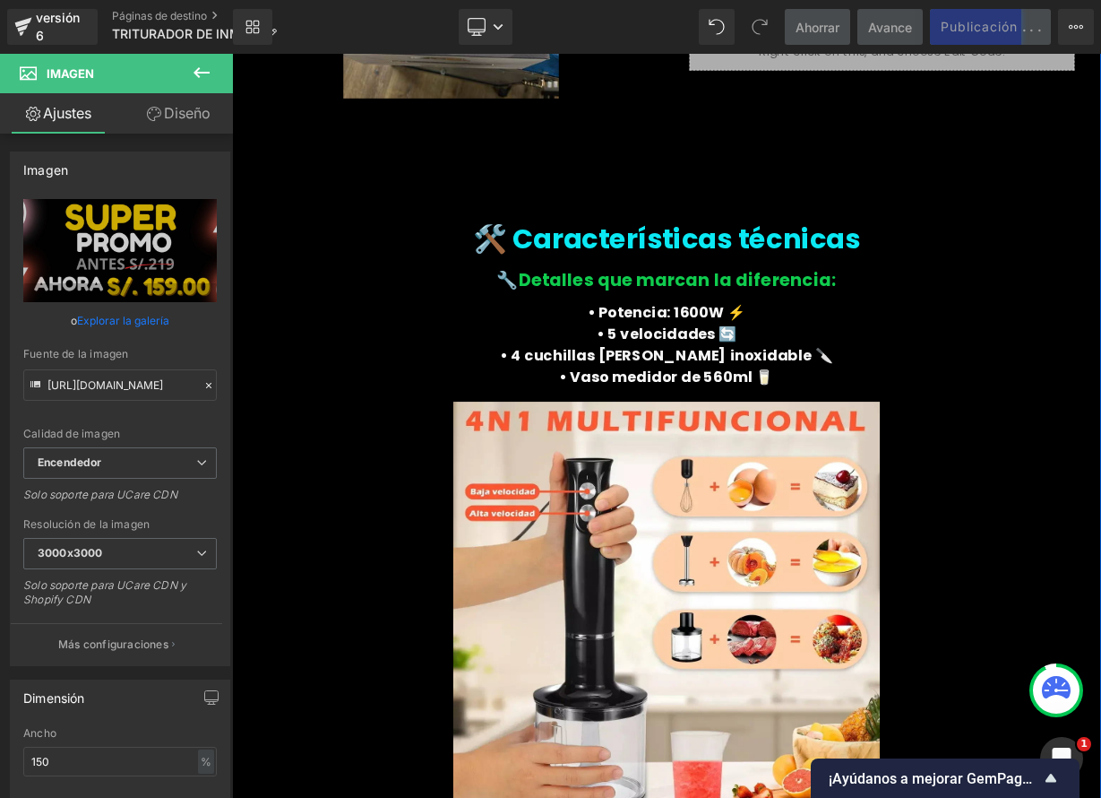
scroll to position [4131, 0]
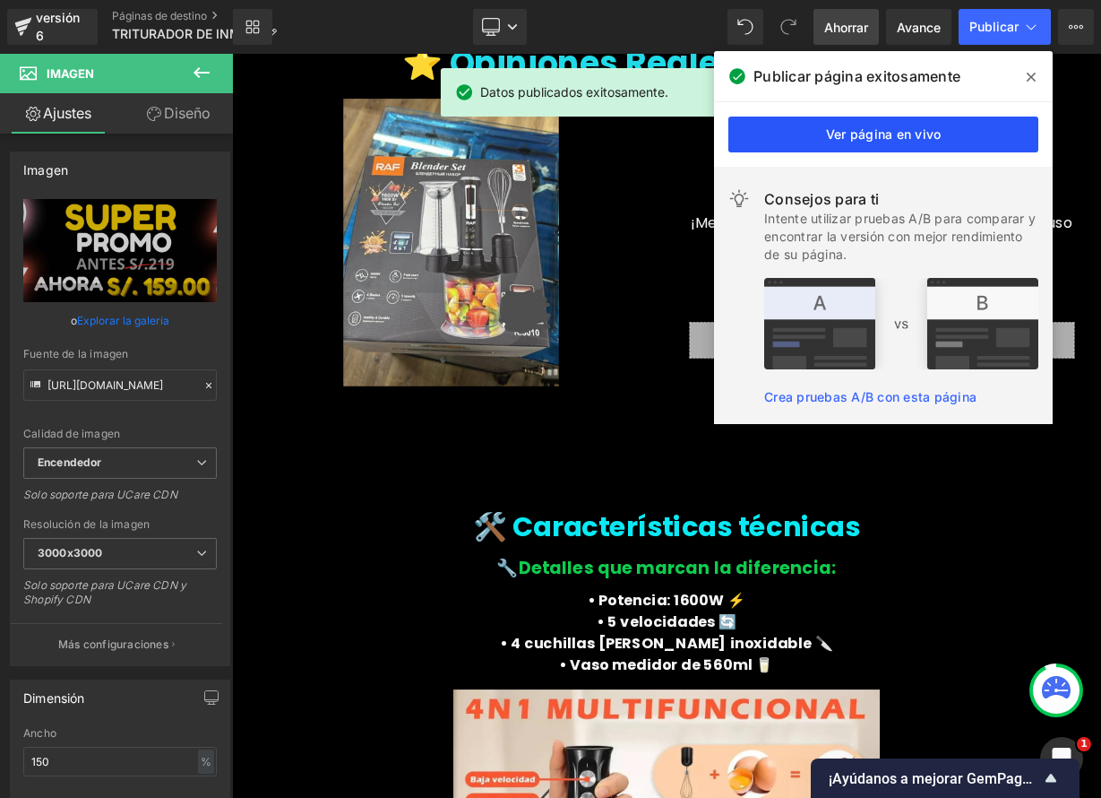
click at [821, 134] on link "Ver página en vivo" at bounding box center [884, 134] width 310 height 36
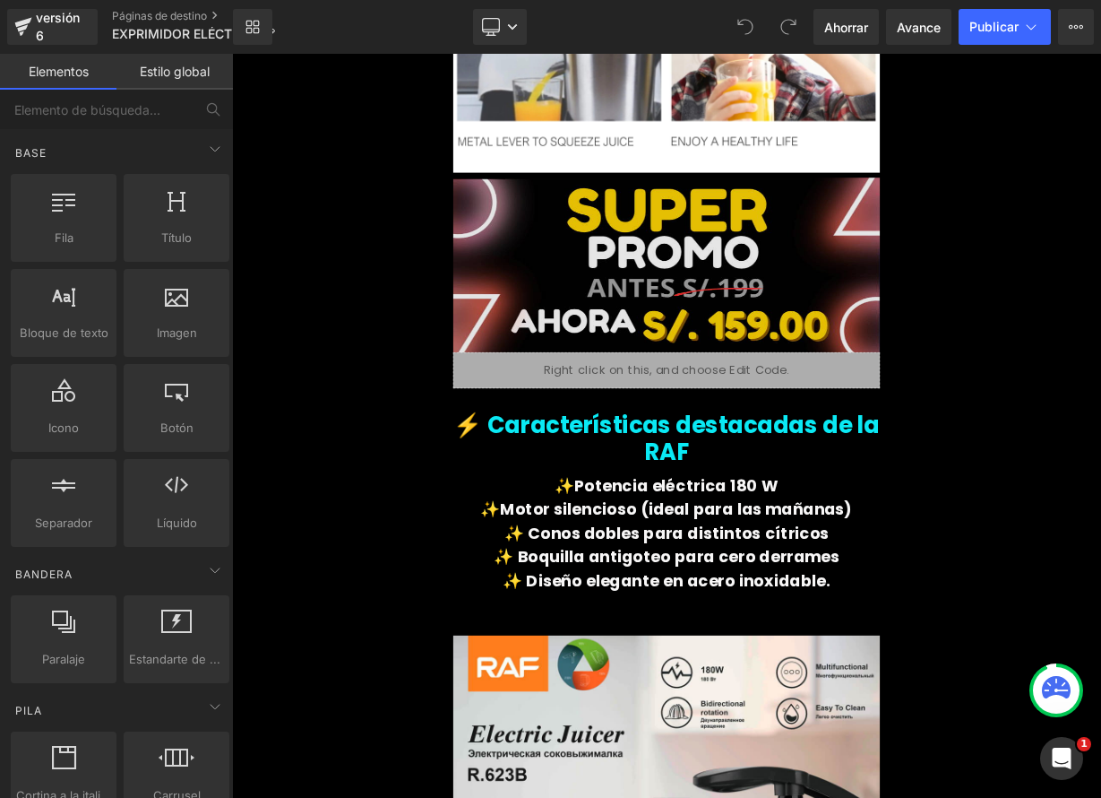
scroll to position [2643, 0]
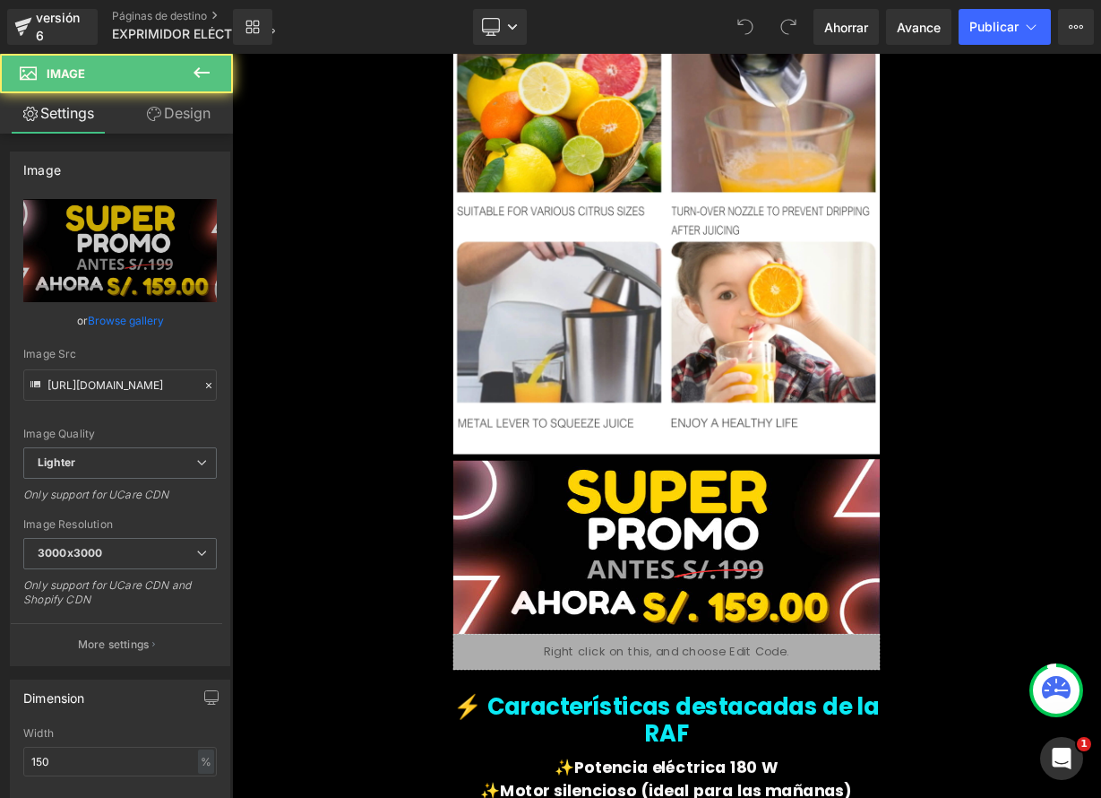
click at [791, 623] on div "Imagen" at bounding box center [774, 665] width 532 height 224
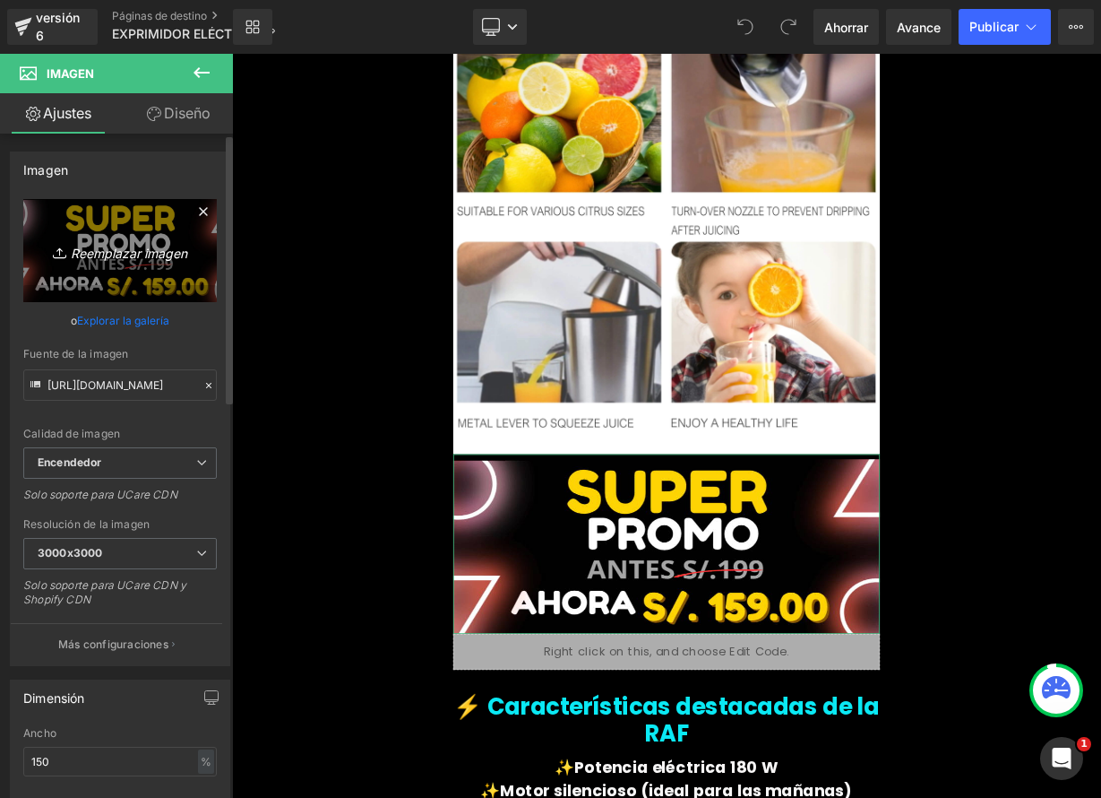
click at [127, 257] on font "Reemplazar imagen" at bounding box center [129, 252] width 116 height 15
type input "C:\fakepath\EXPRI2.png"
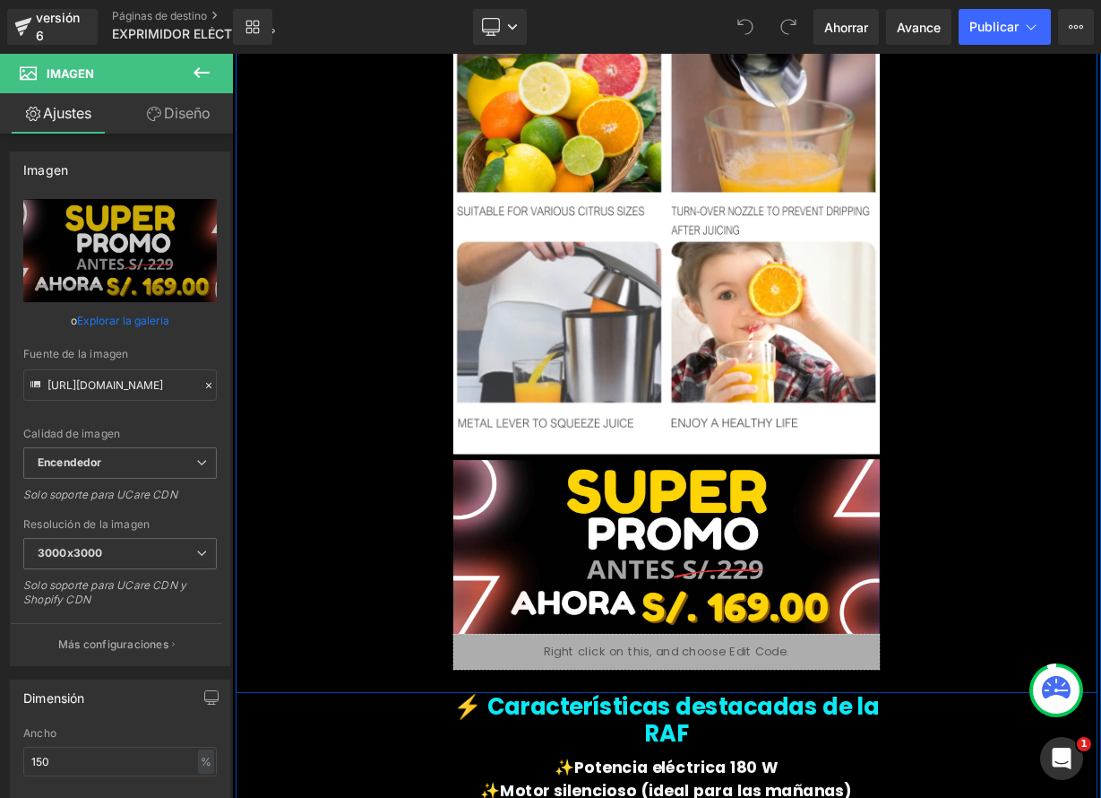
type input "https://ucarecdn.com/6feda3d5-35fc-41aa-a1f3-df35b37c186d/-/format/auto/-/previ…"
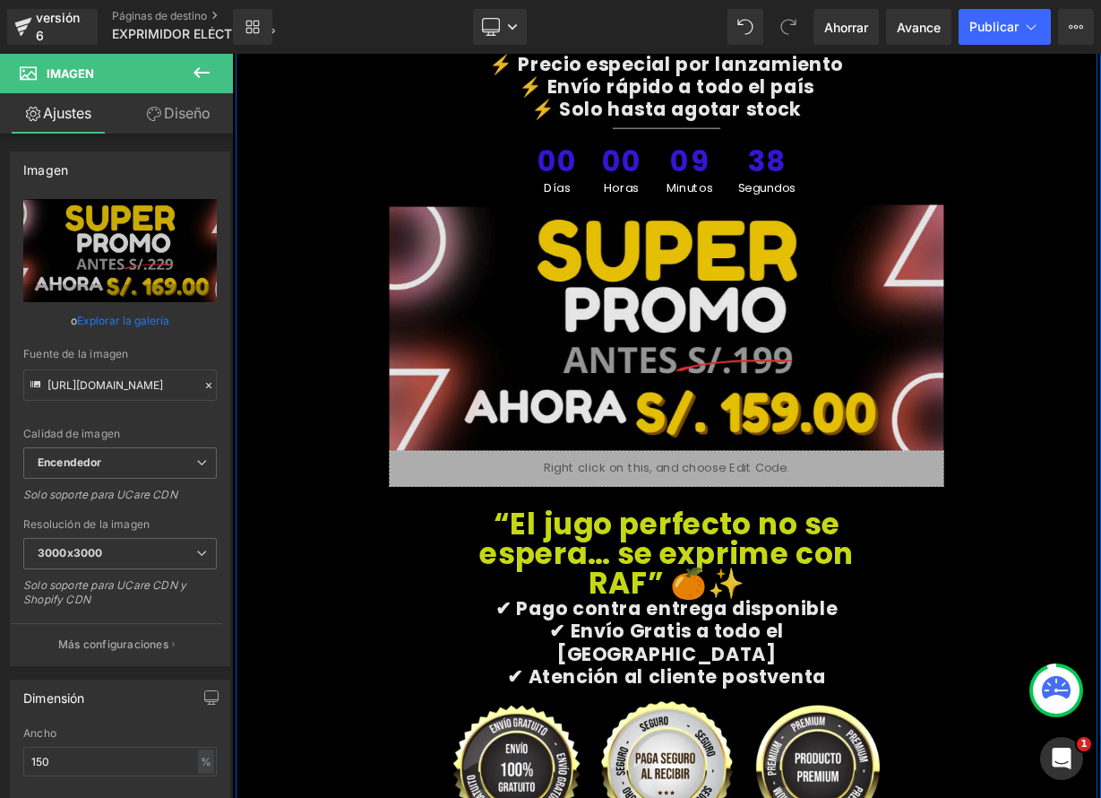
scroll to position [6361, 0]
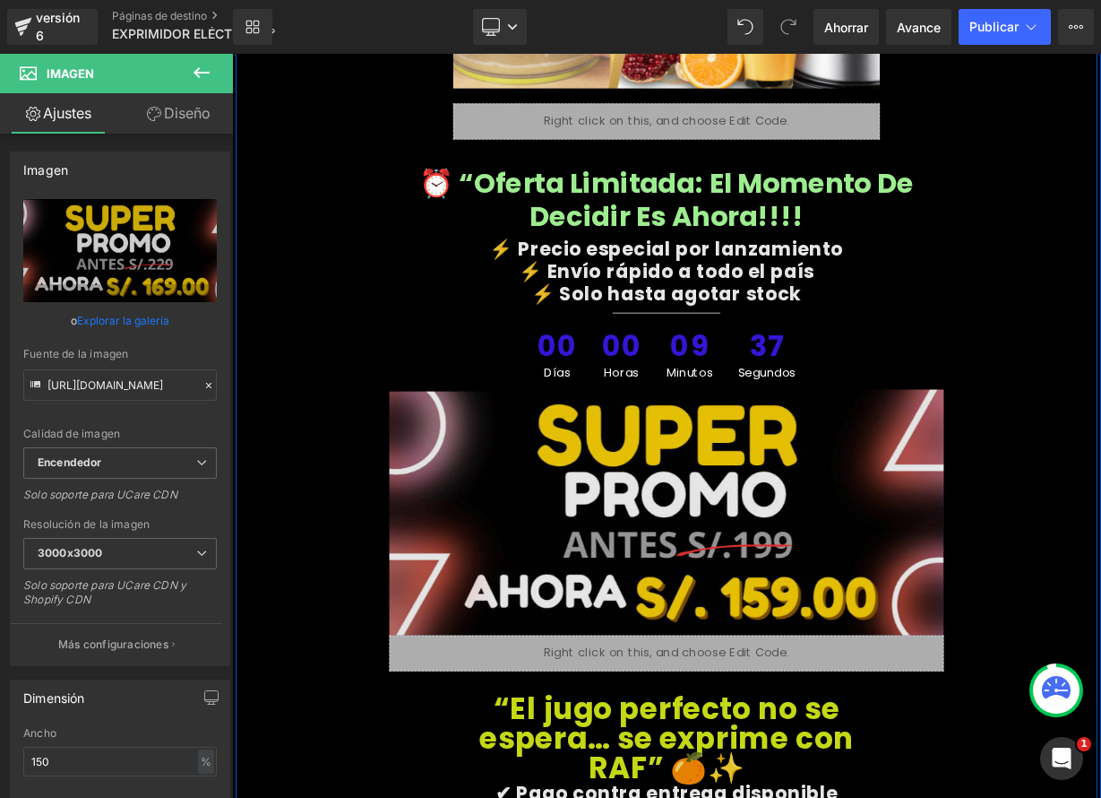
click at [919, 629] on img at bounding box center [774, 625] width 692 height 306
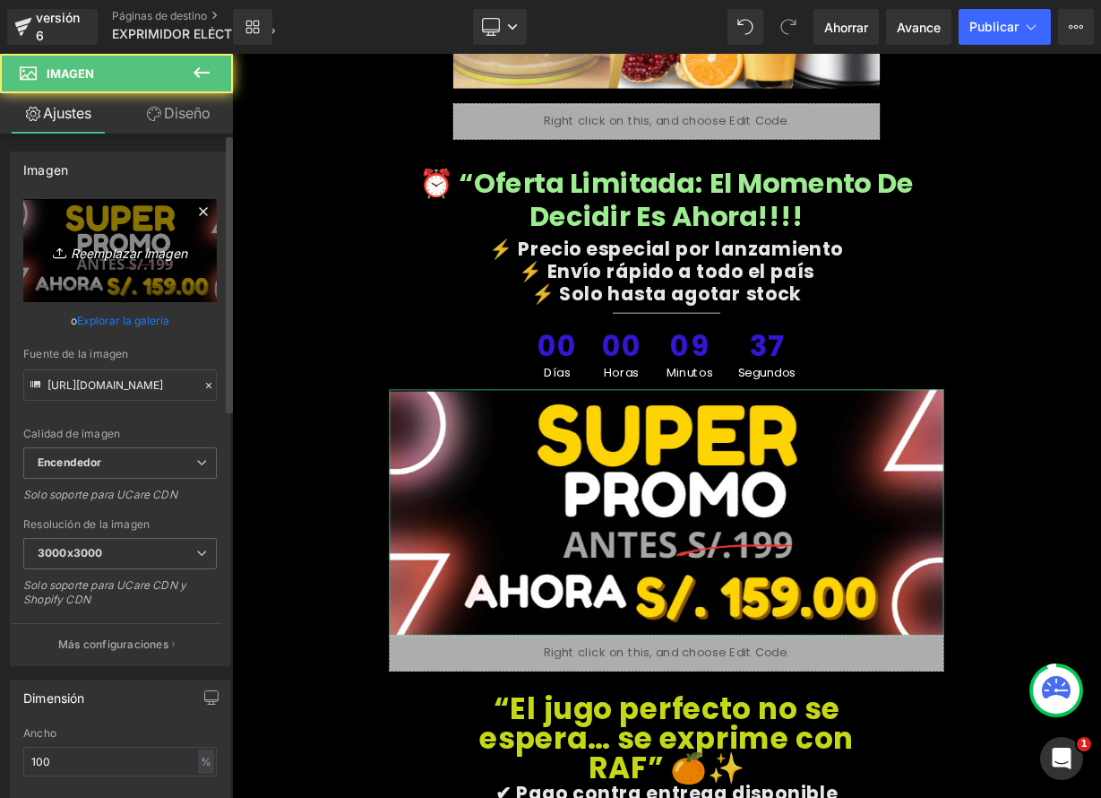
click at [166, 238] on link "Reemplazar imagen" at bounding box center [120, 250] width 194 height 103
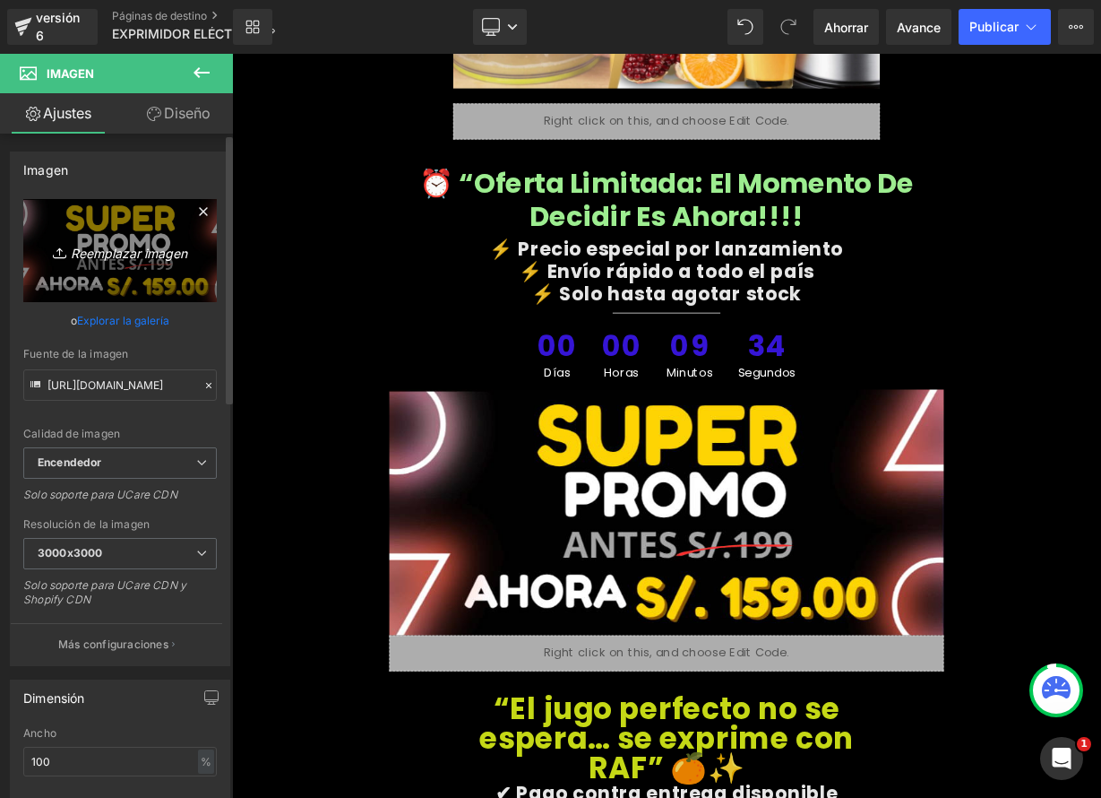
type input "C:\fakepath\EXPRI2.png"
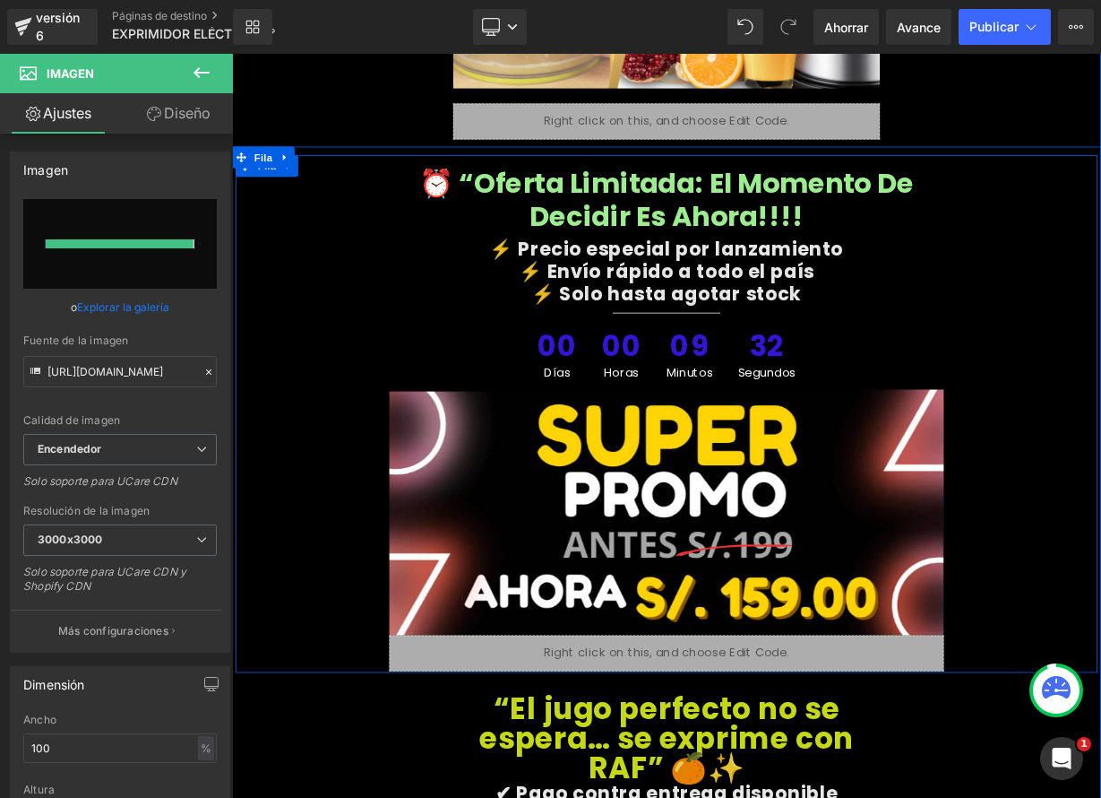
type input "https://ucarecdn.com/ff0f43b6-7c5d-4c32-a62d-b6b7fbed8c55/-/format/auto/-/previ…"
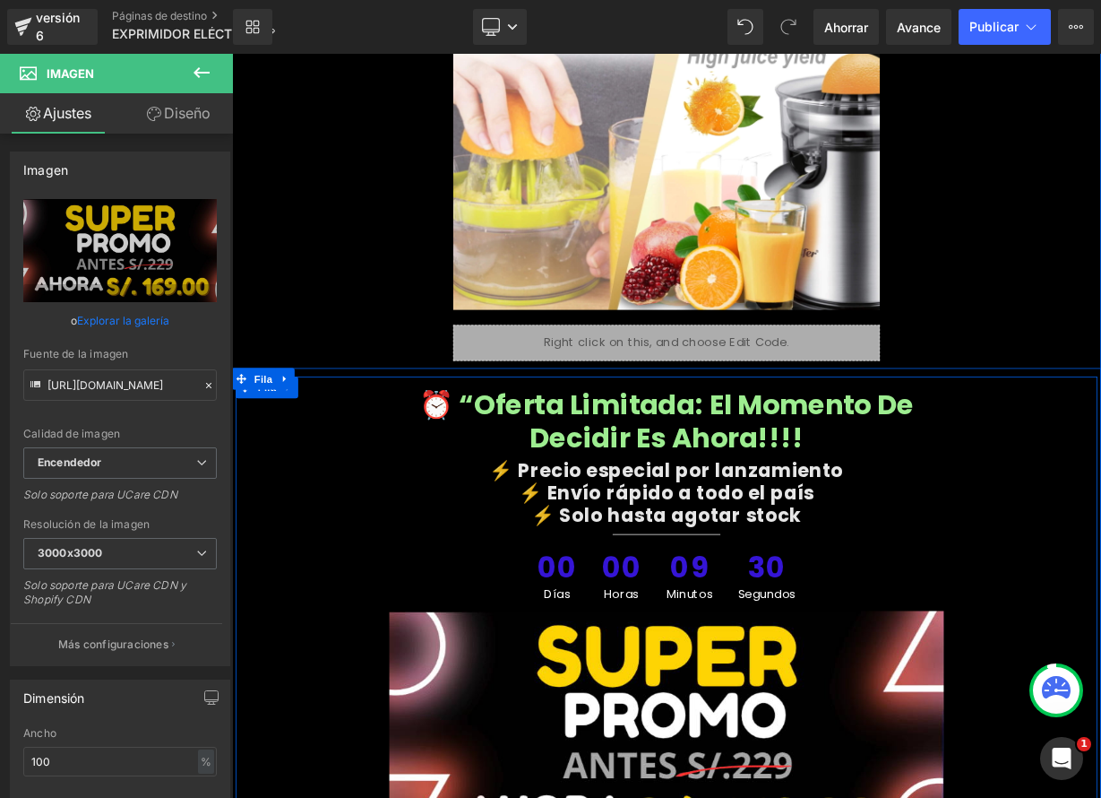
scroll to position [6010, 0]
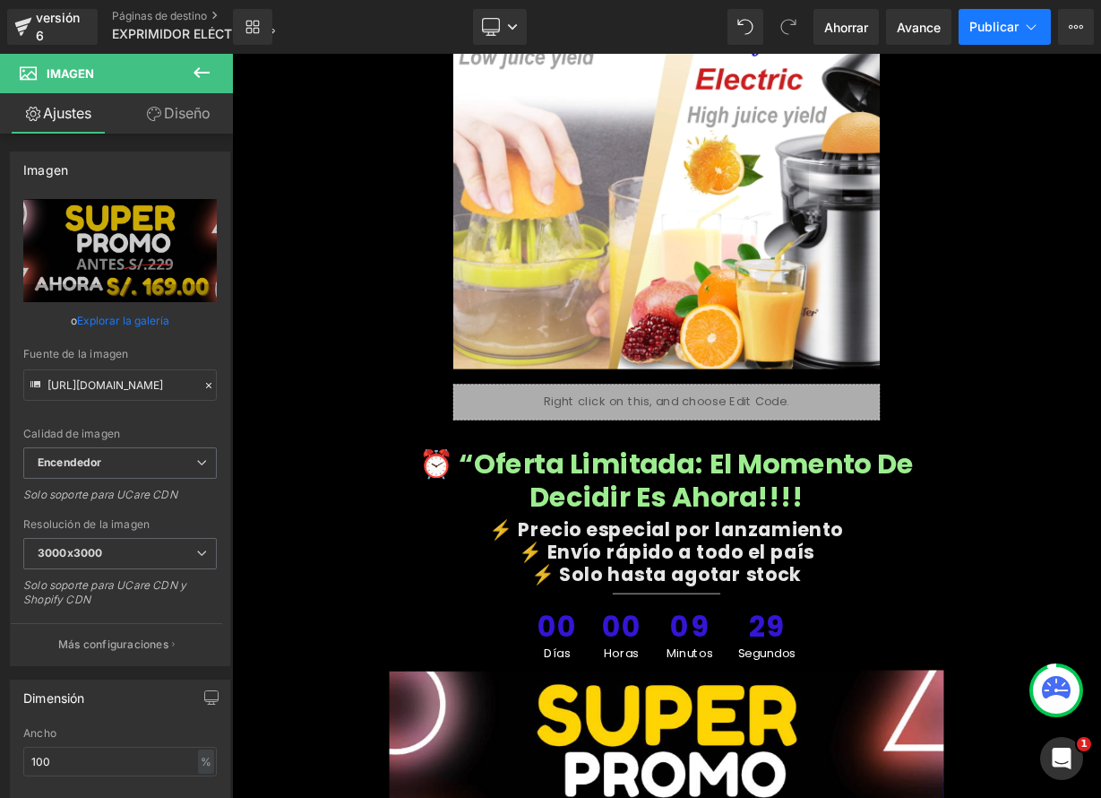
click at [995, 29] on font "Publicar" at bounding box center [994, 26] width 49 height 15
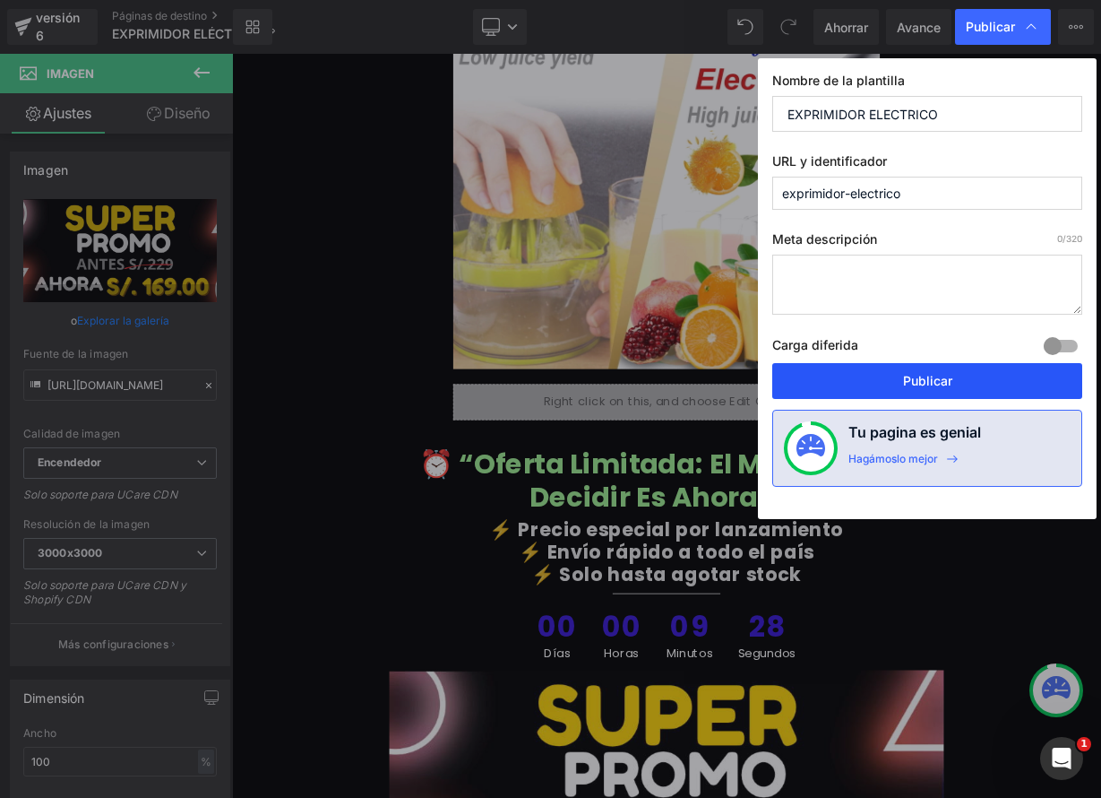
drag, startPoint x: 979, startPoint y: 376, endPoint x: 920, endPoint y: 401, distance: 63.9
click at [979, 376] on button "Publicar" at bounding box center [927, 381] width 310 height 36
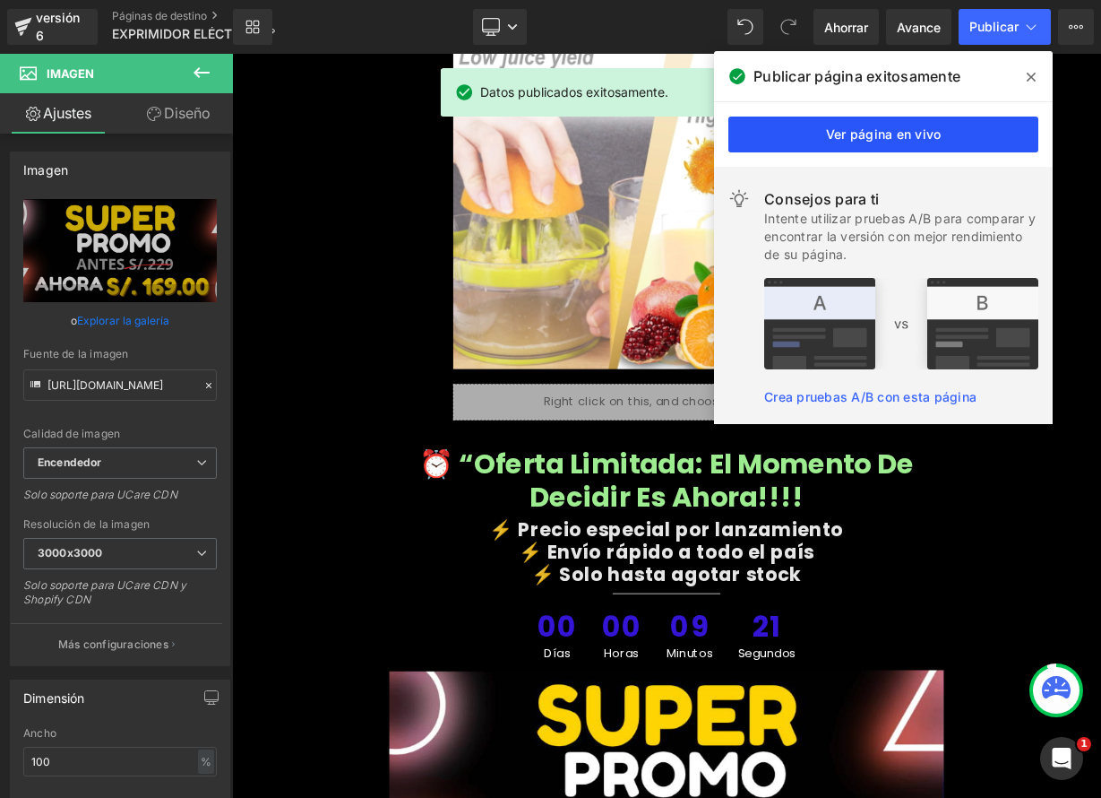
click at [850, 140] on font "Ver página en vivo" at bounding box center [884, 133] width 116 height 15
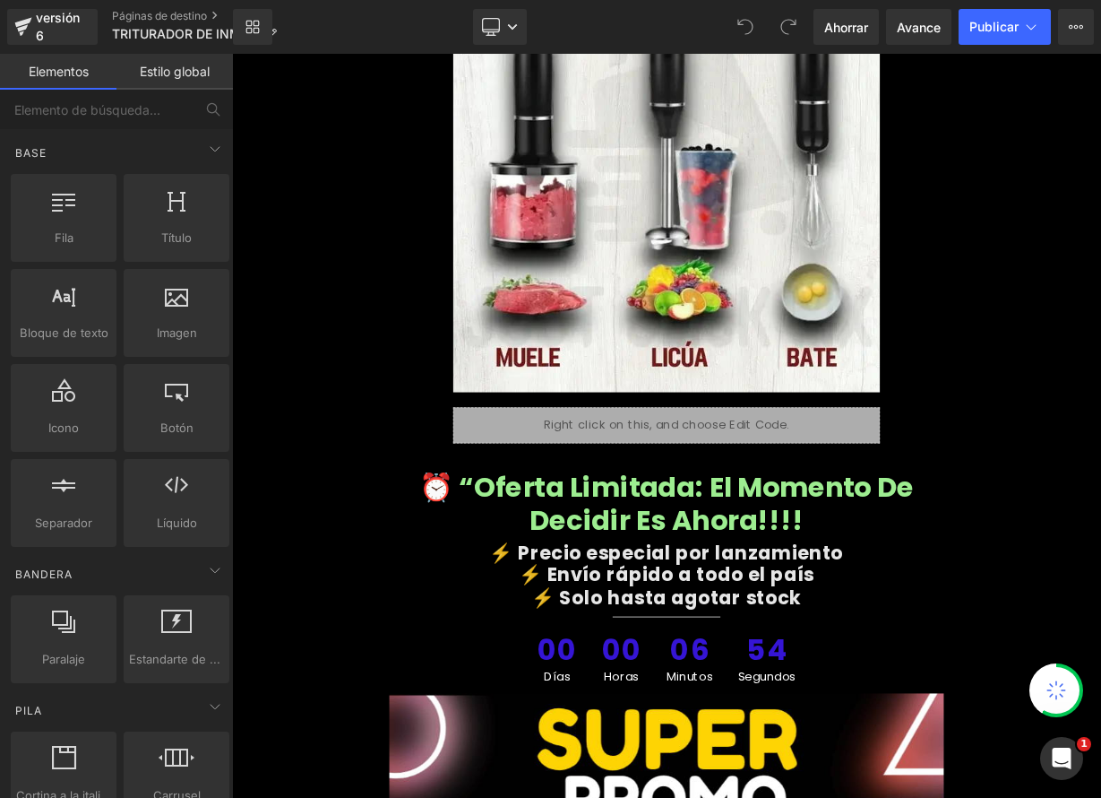
scroll to position [6659, 0]
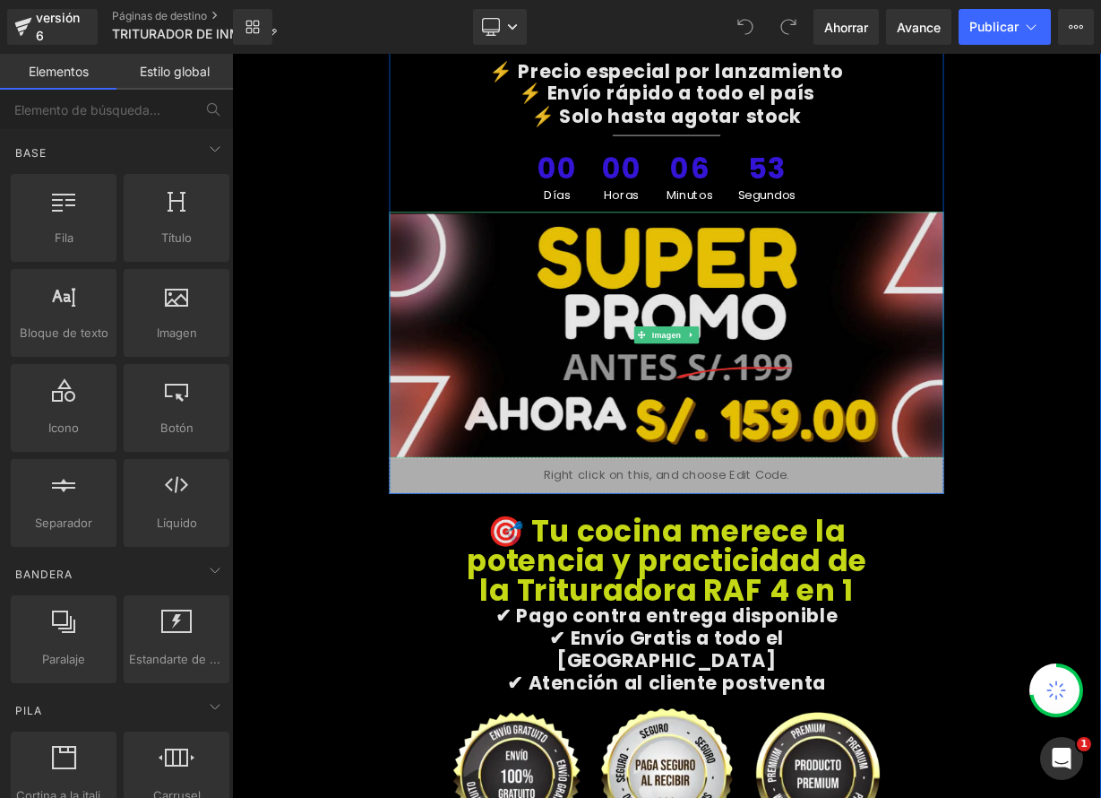
click at [547, 374] on img at bounding box center [774, 404] width 692 height 306
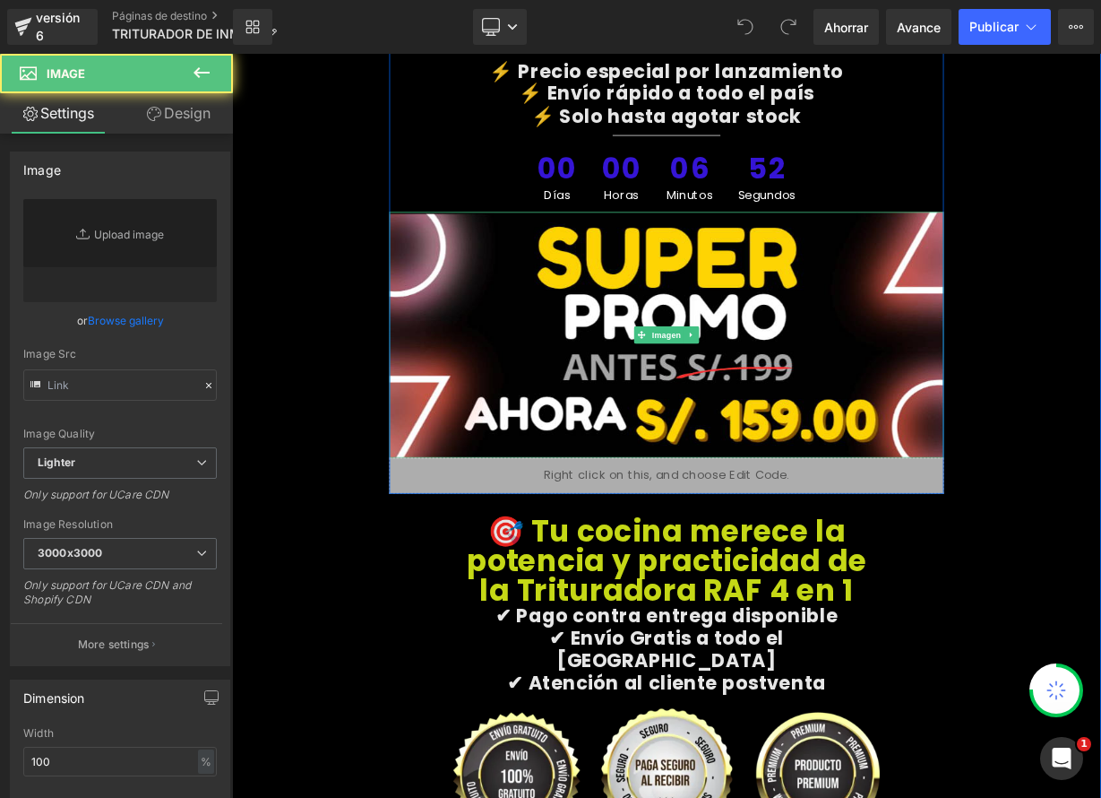
type input "https://ucarecdn.com/cd091e07-a223-4f4d-8dba-eb568de559b2/-/format/auto/-/previ…"
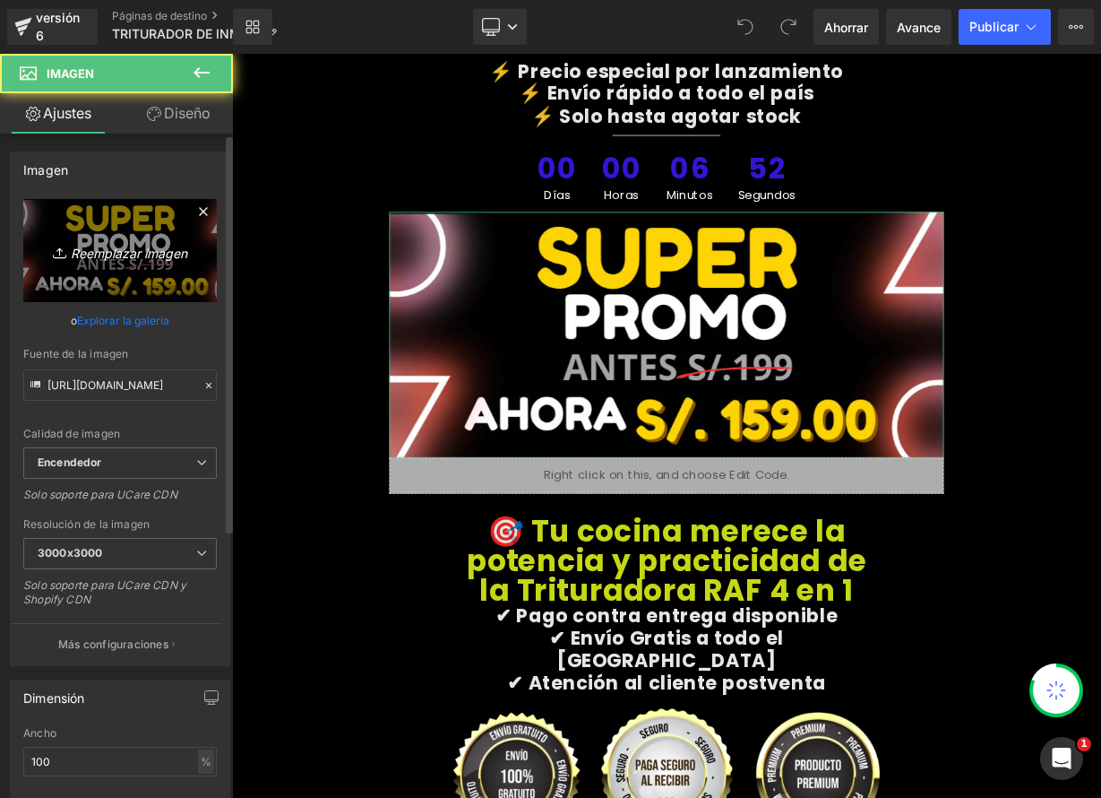
click at [150, 258] on font "Reemplazar imagen" at bounding box center [129, 252] width 116 height 15
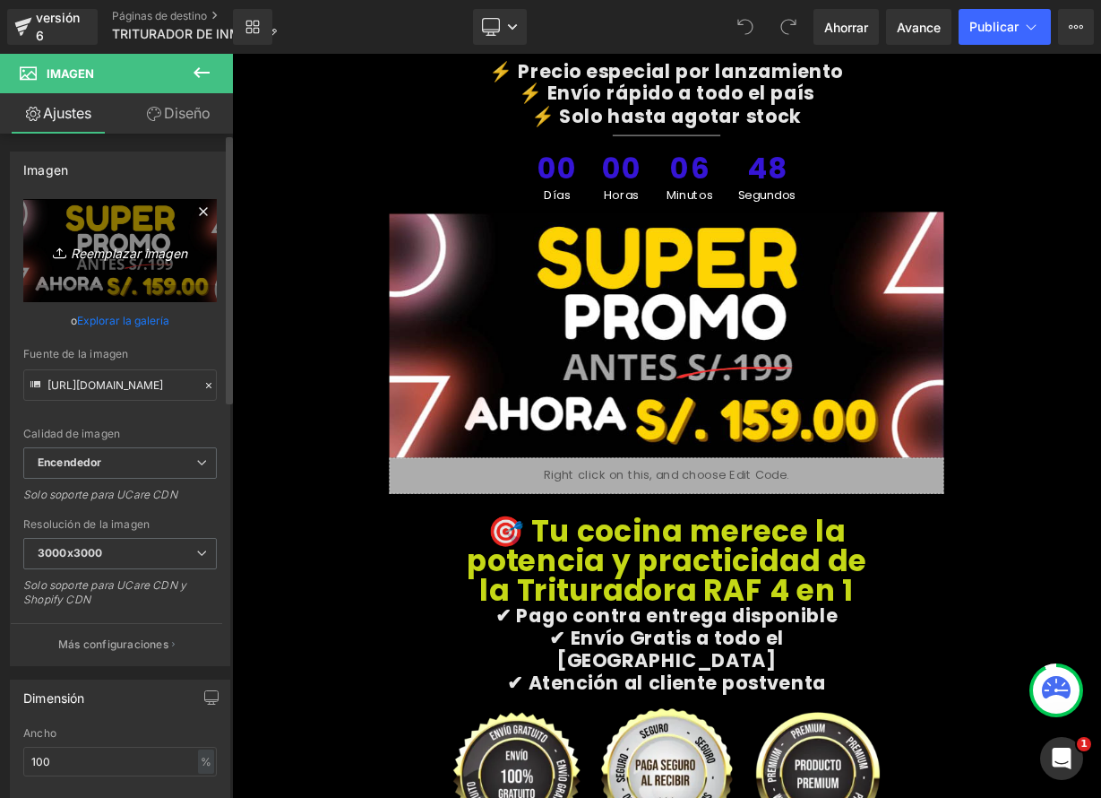
type input "C:\fakepath\TRITU2.png"
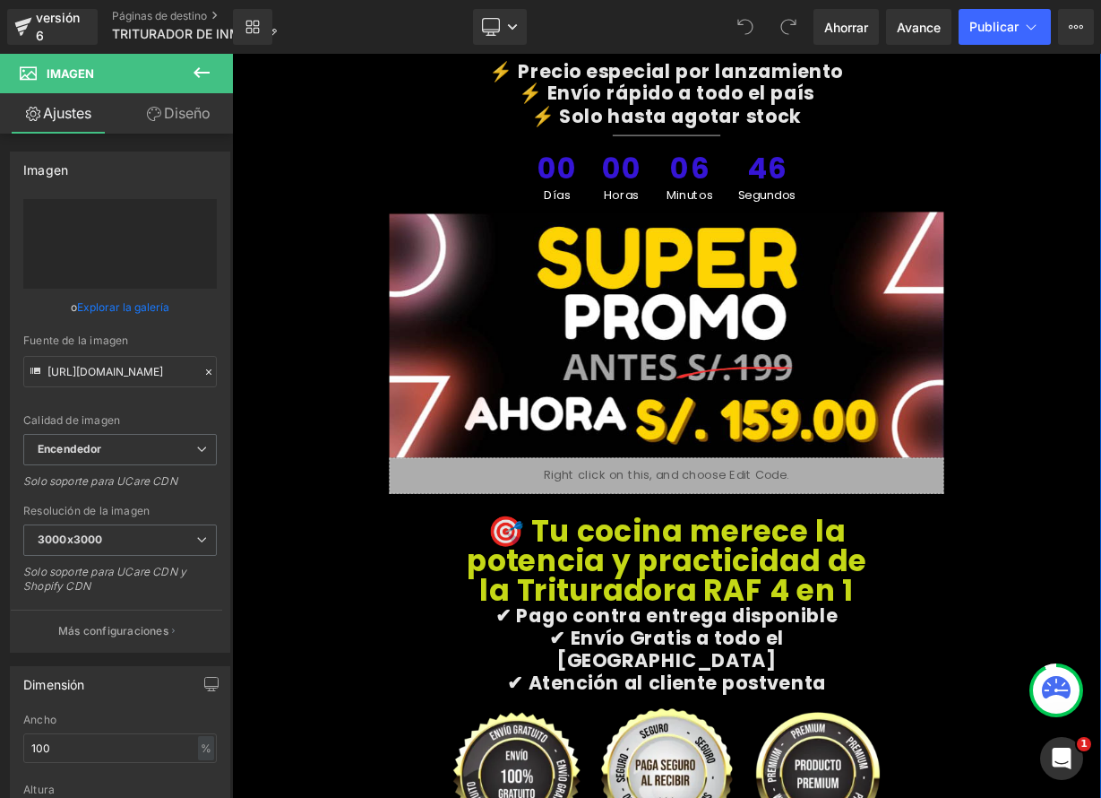
type input "https://ucarecdn.com/bdc2b6a9-4d5f-400f-ab39-6c891e9d8702/-/format/auto/-/previ…"
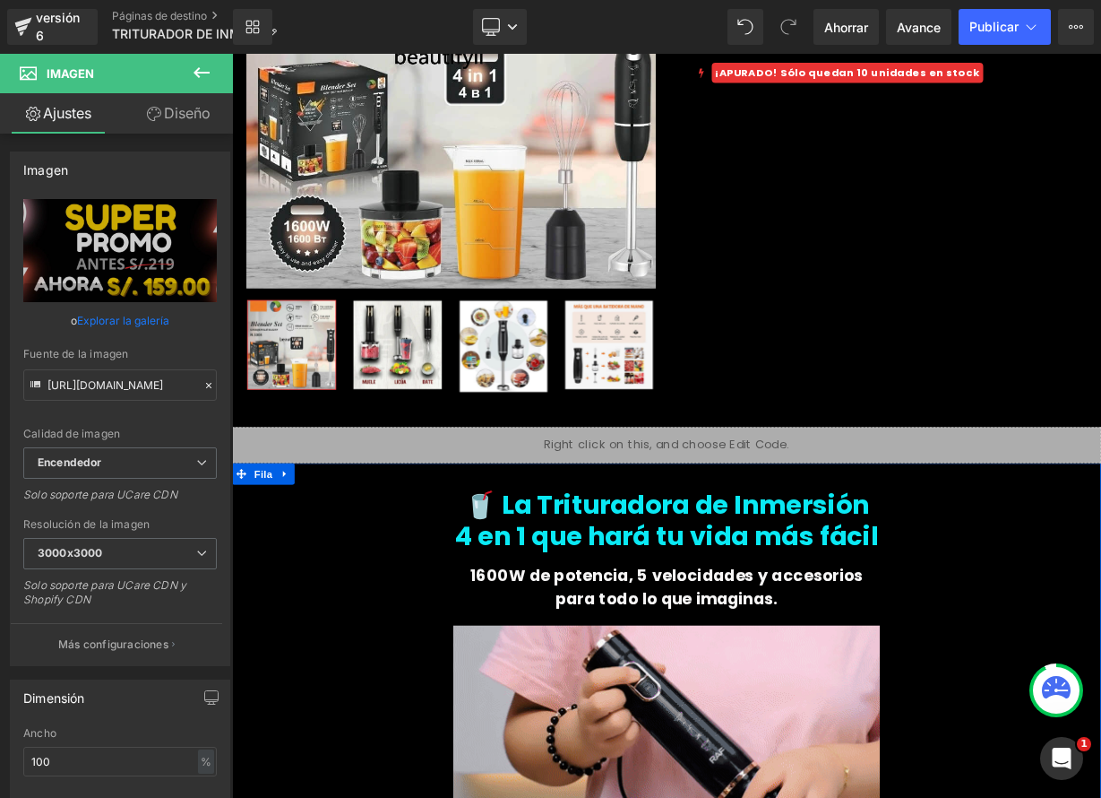
scroll to position [0, 0]
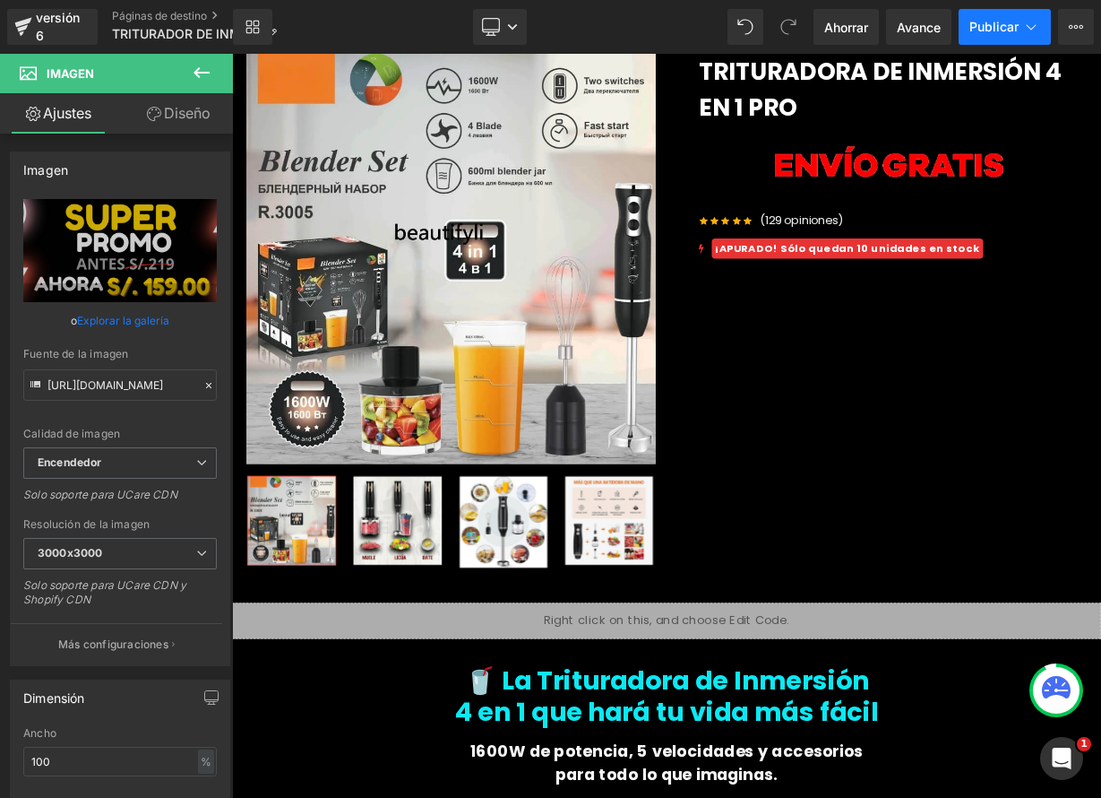
click at [990, 19] on button "Publicar" at bounding box center [1005, 27] width 92 height 36
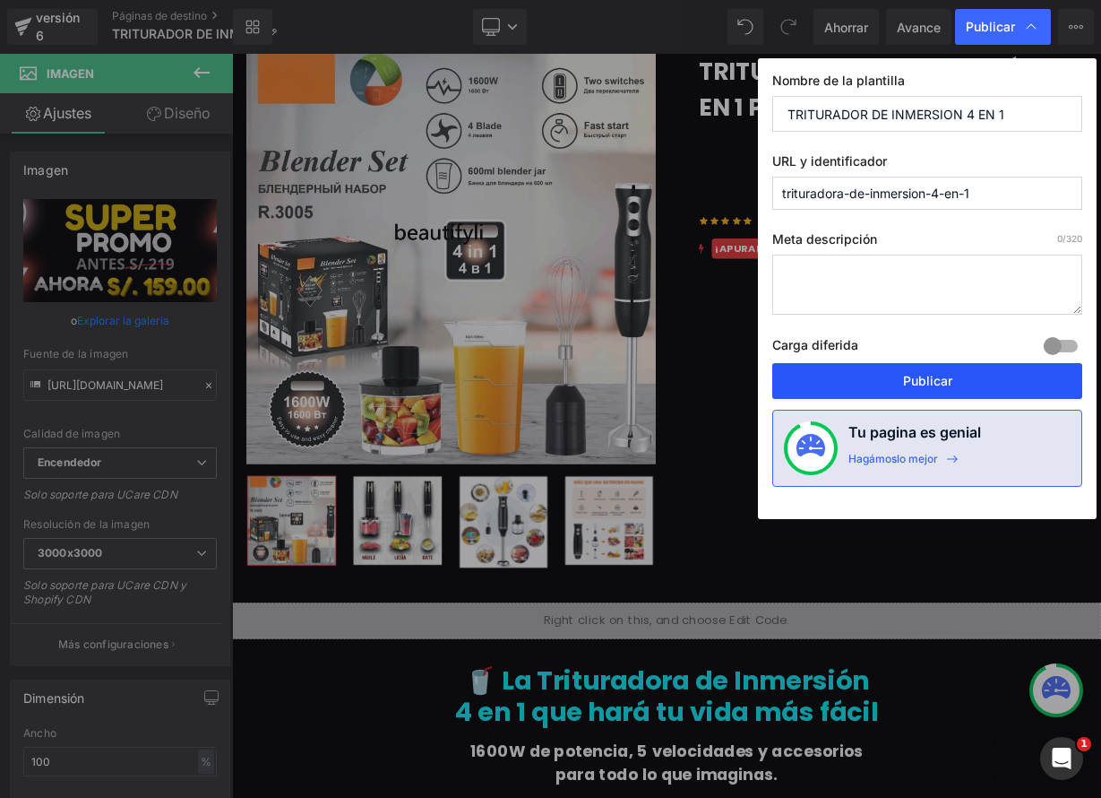
drag, startPoint x: 951, startPoint y: 375, endPoint x: 896, endPoint y: 401, distance: 60.1
click at [951, 375] on font "Publicar" at bounding box center [927, 380] width 49 height 15
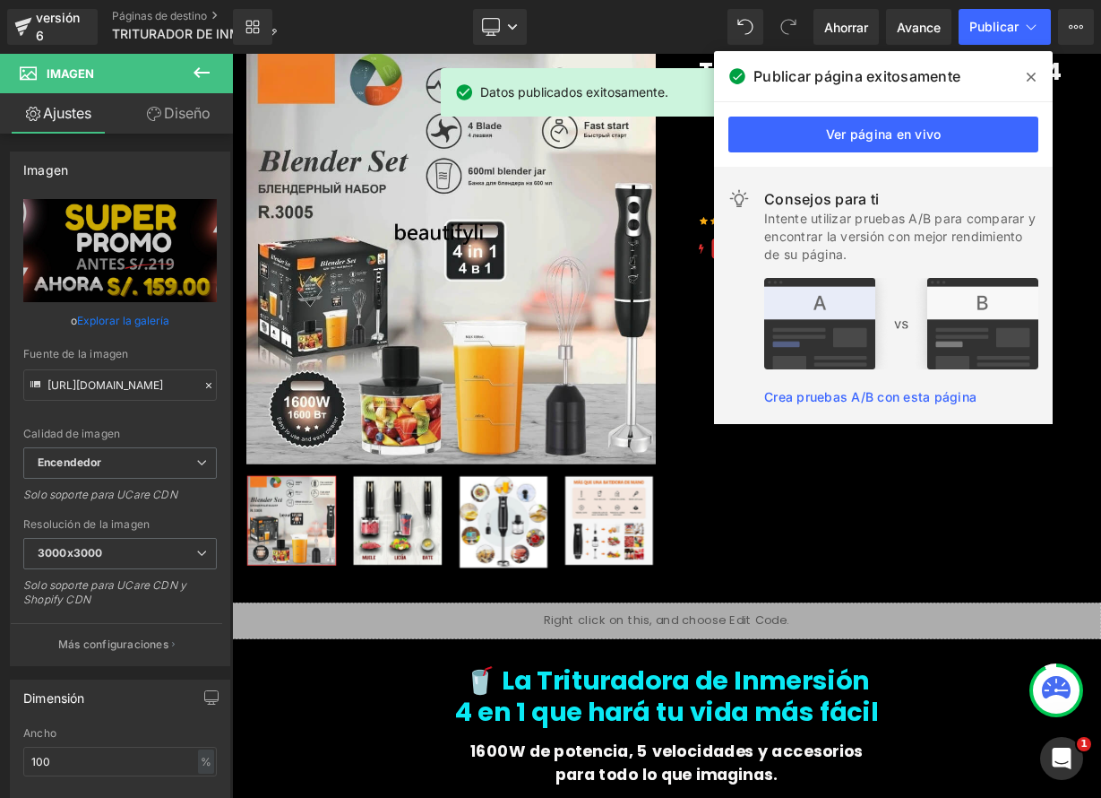
drag, startPoint x: 1033, startPoint y: 76, endPoint x: 1014, endPoint y: 46, distance: 36.3
click at [1033, 76] on icon at bounding box center [1031, 77] width 9 height 14
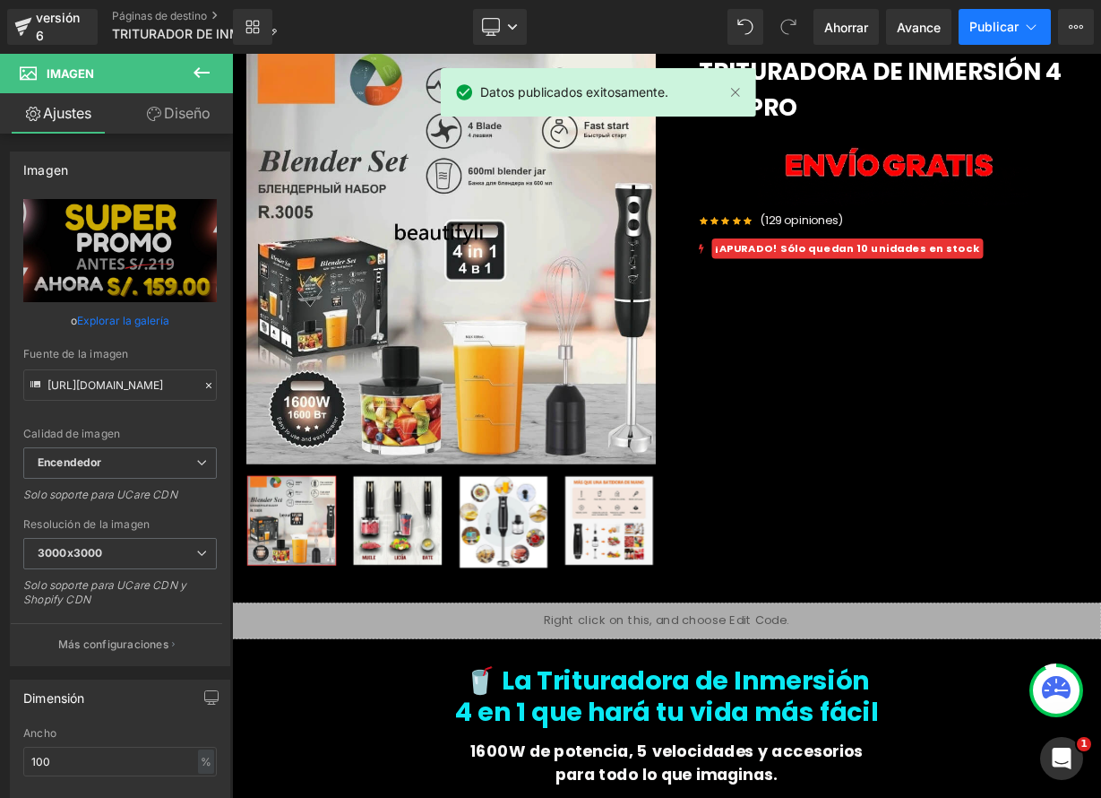
click at [1003, 34] on font "Publicar" at bounding box center [994, 26] width 49 height 15
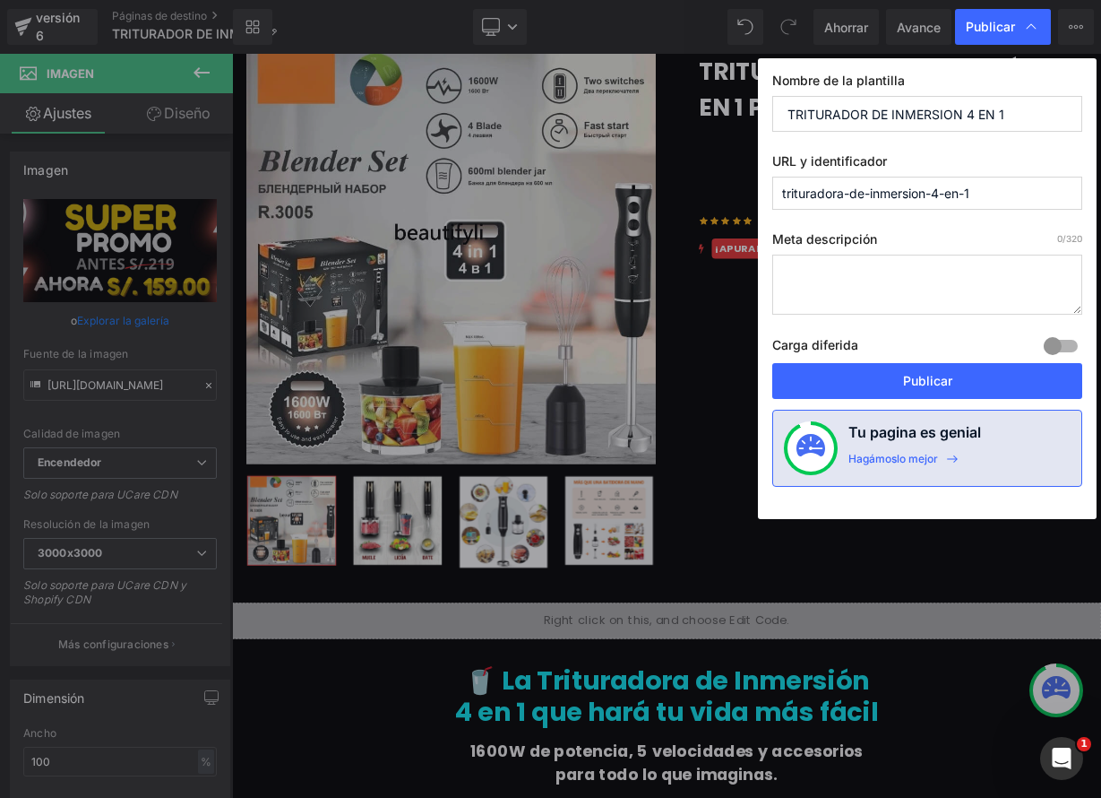
click at [1054, 343] on div at bounding box center [1060, 346] width 43 height 29
click at [1071, 349] on div at bounding box center [1060, 346] width 43 height 29
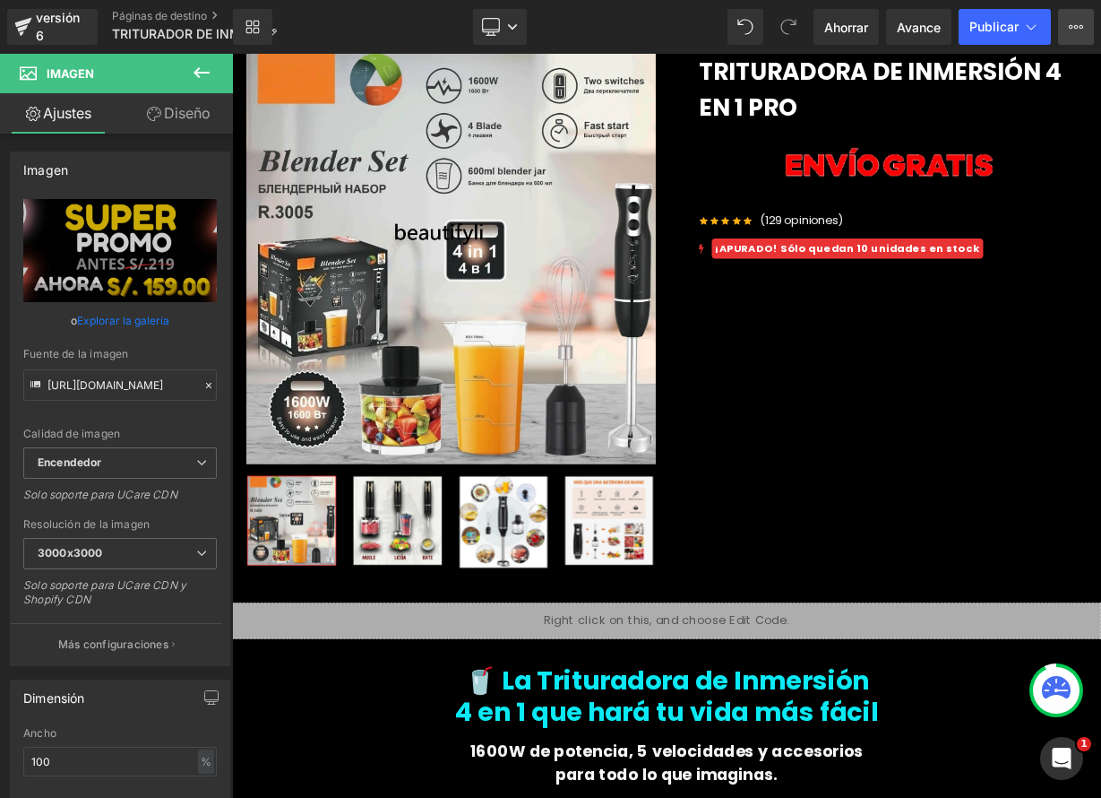
click at [1071, 27] on icon at bounding box center [1076, 27] width 14 height 14
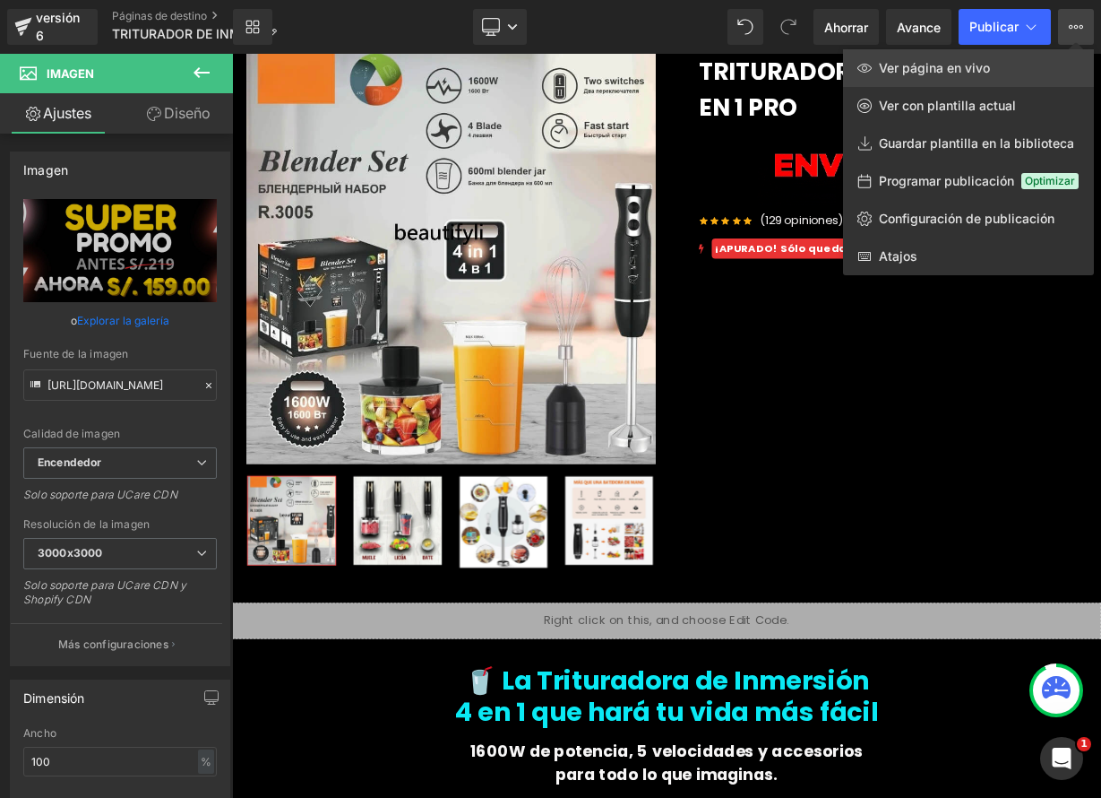
click at [959, 65] on font "Ver página en vivo" at bounding box center [934, 67] width 111 height 15
